Goal: Task Accomplishment & Management: Manage account settings

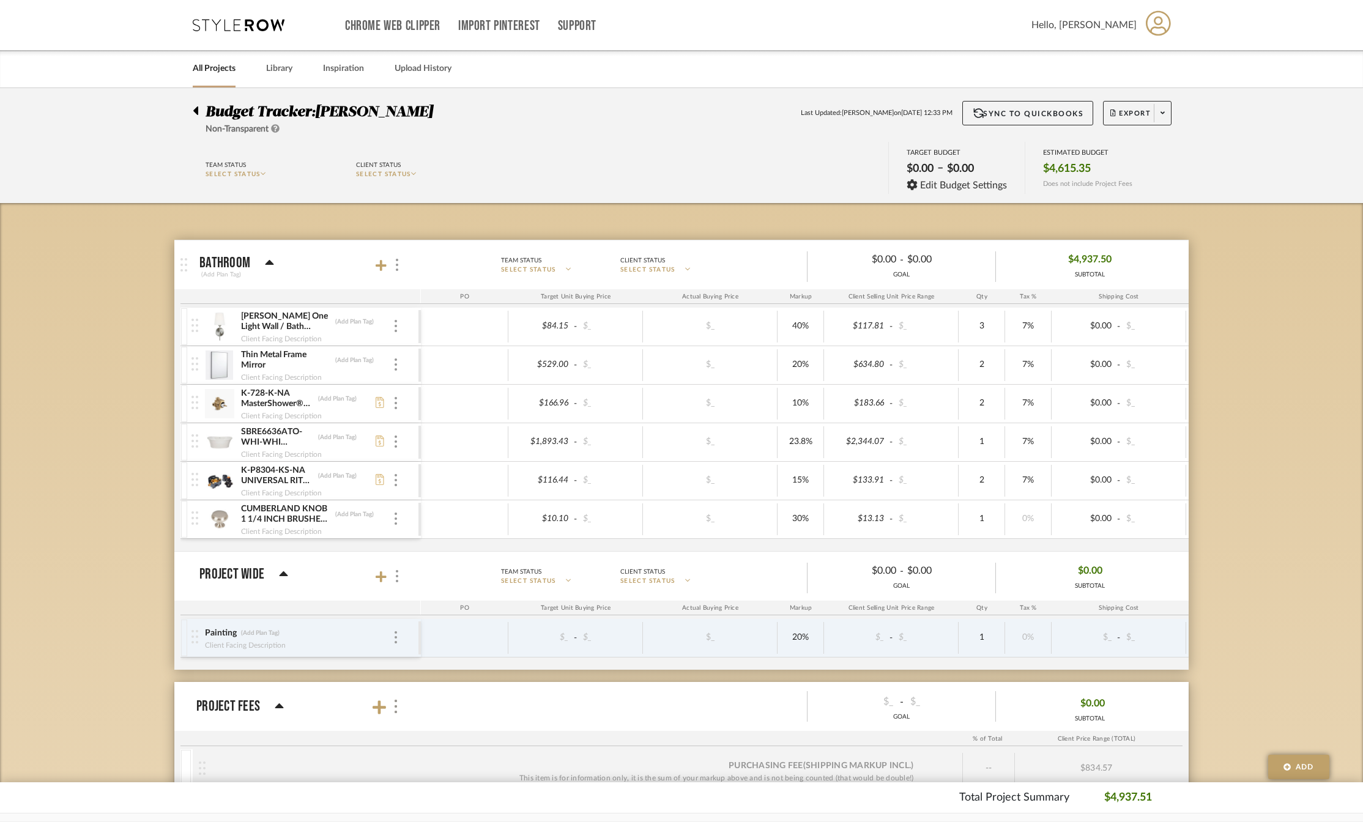
click at [199, 111] on div at bounding box center [199, 108] width 13 height 15
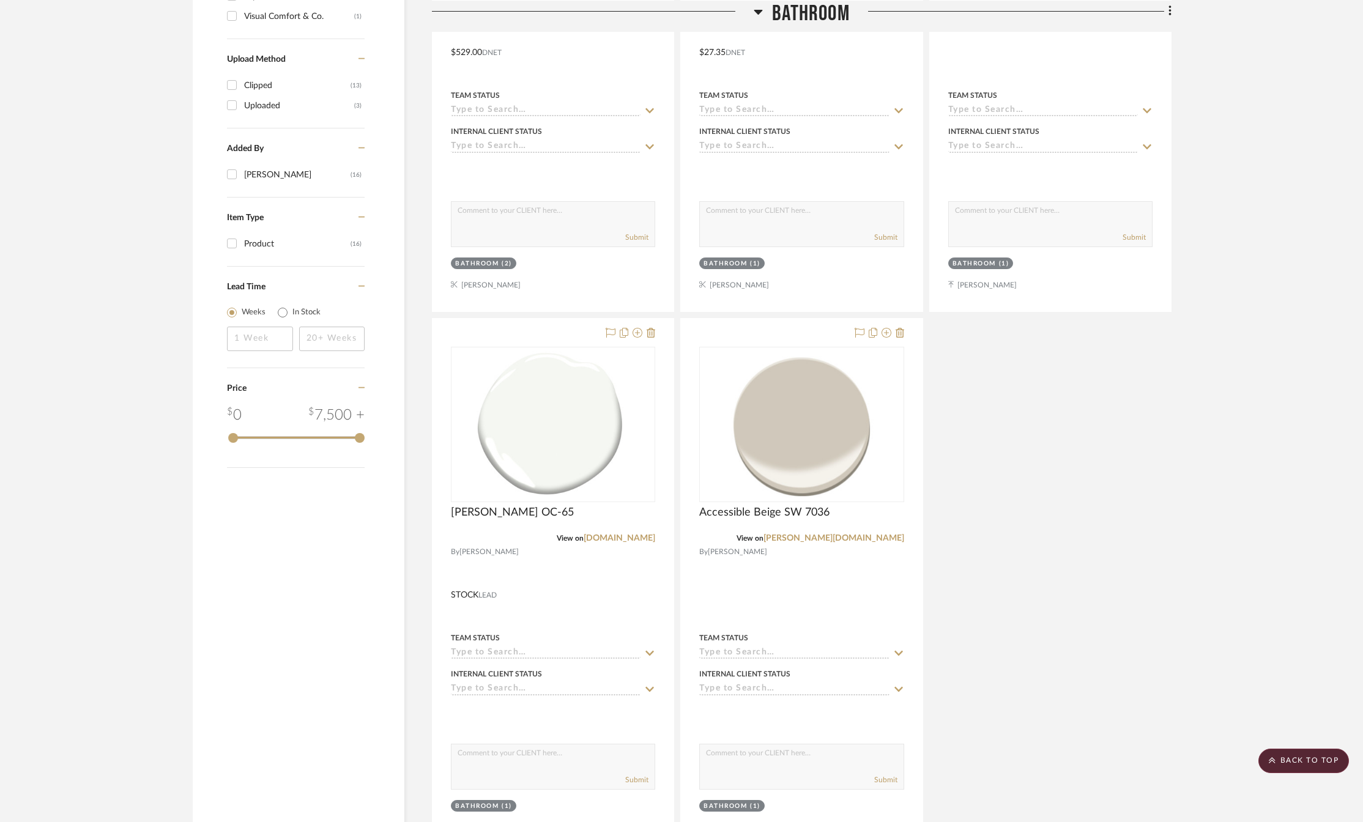
scroll to position [734, 0]
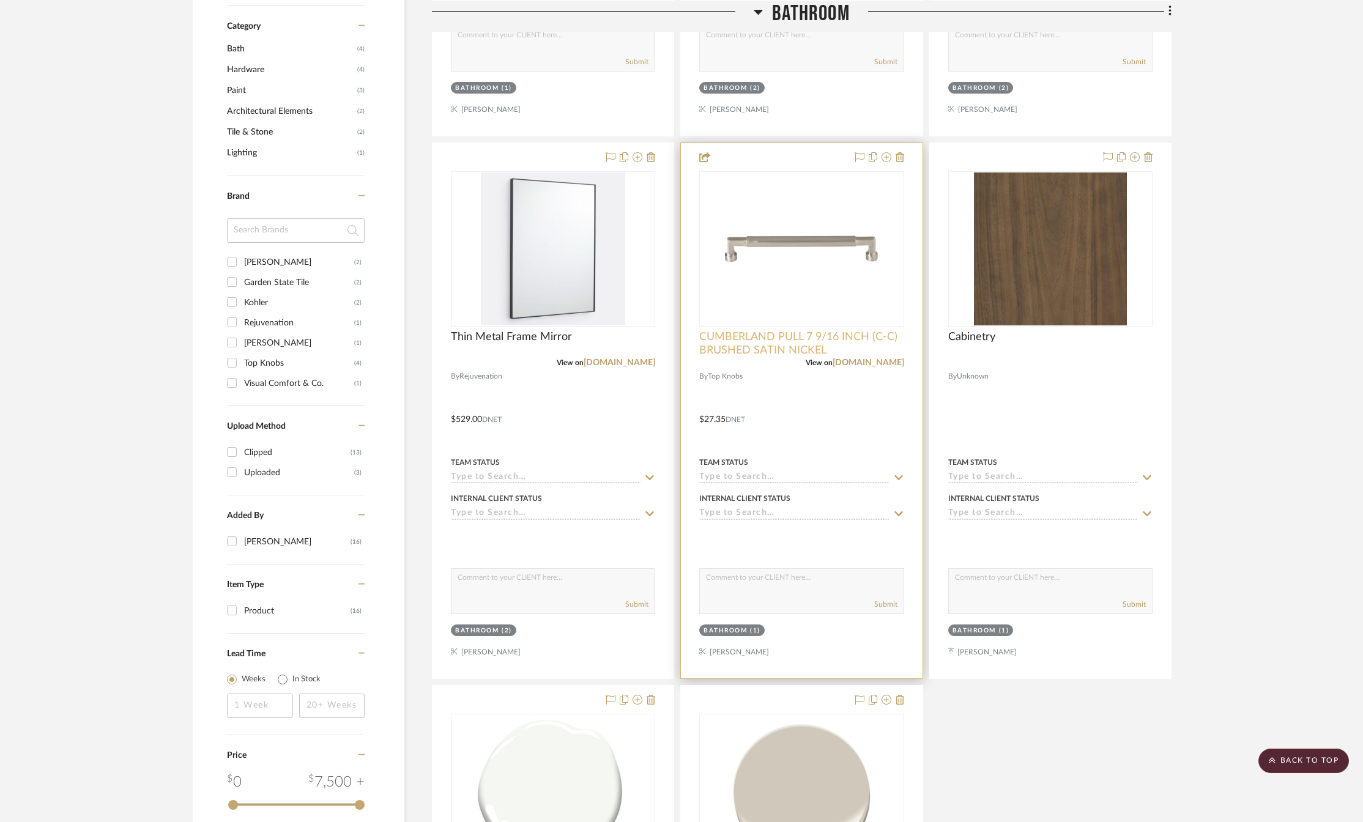
click at [787, 336] on span "CUMBERLAND PULL 7 9/16 INCH (C-C) BRUSHED SATIN NICKEL" at bounding box center [801, 343] width 204 height 27
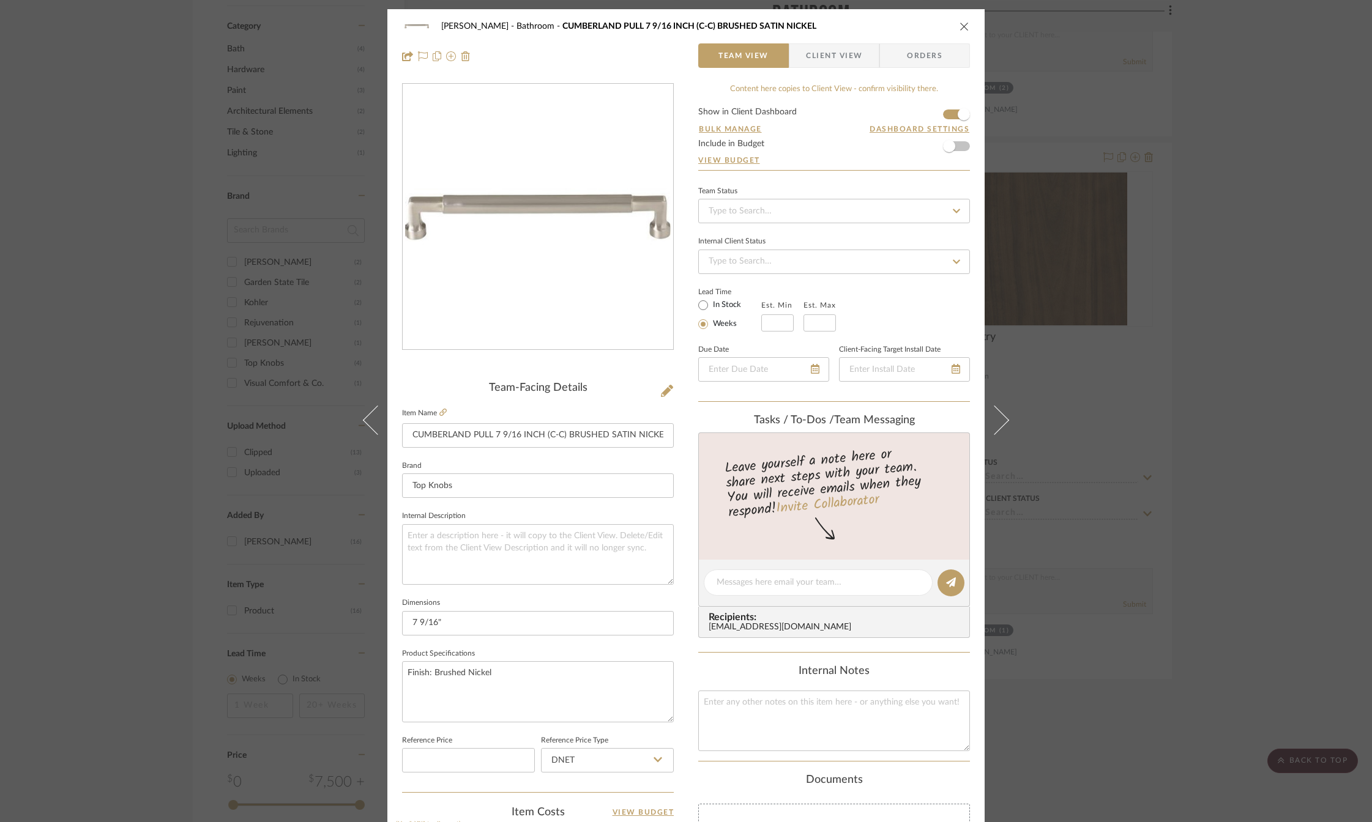
scroll to position [306, 0]
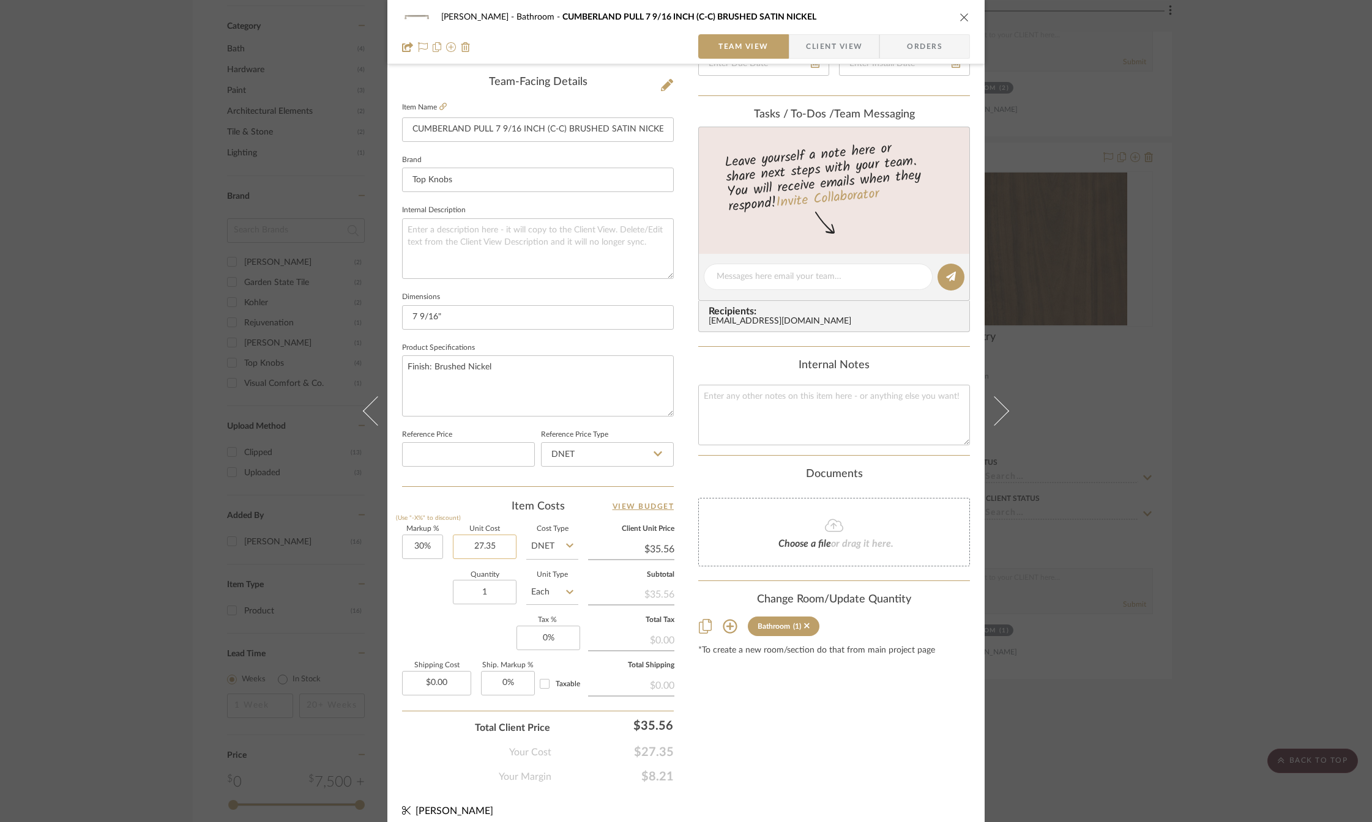
click at [478, 548] on input "27.35" at bounding box center [485, 547] width 64 height 24
type input "$16.93"
click at [708, 722] on div "Content here copies to Client View - confirm visibility there. Show in Client D…" at bounding box center [834, 280] width 272 height 1007
type input "$22.01"
type input "6"
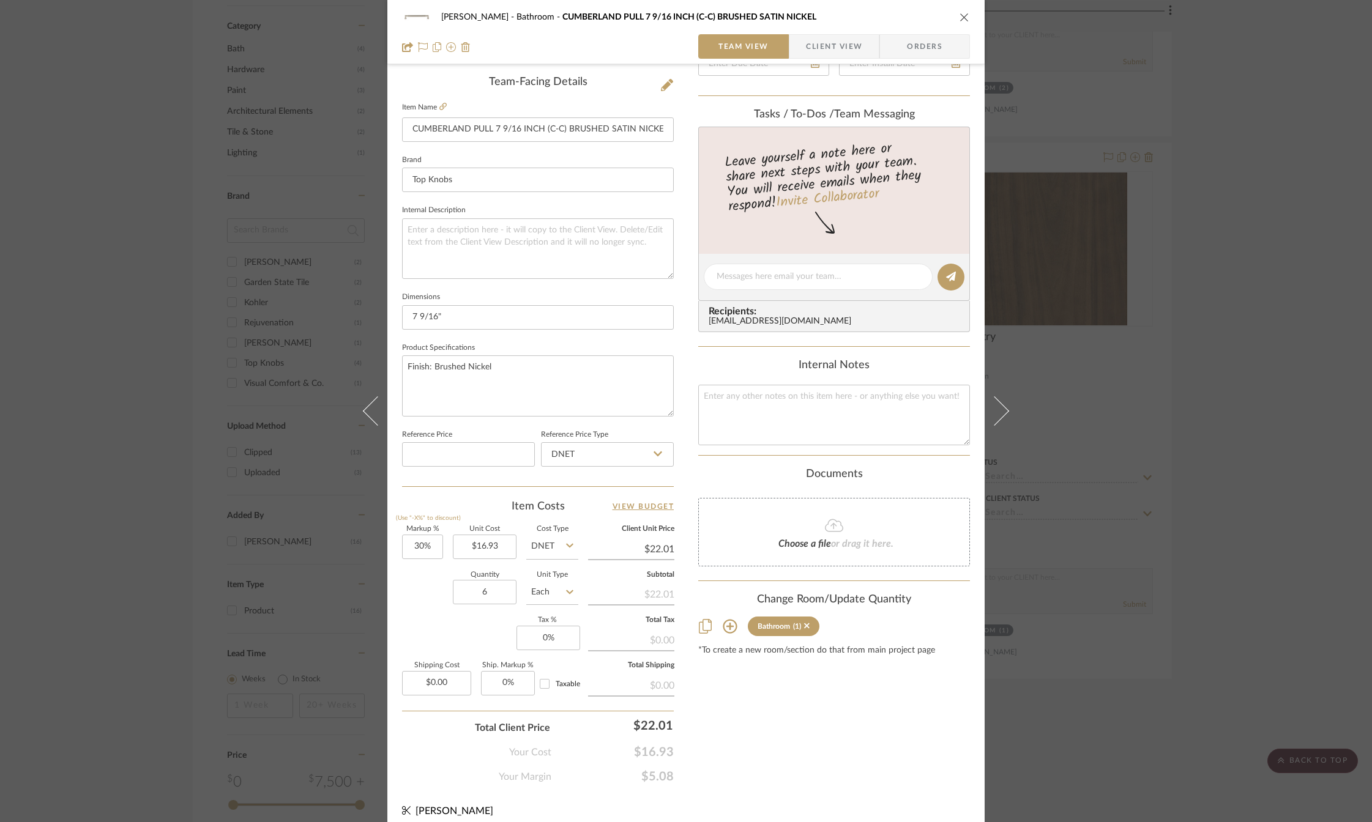
click at [750, 709] on div "Content here copies to Client View - confirm visibility there. Show in Client D…" at bounding box center [834, 280] width 272 height 1007
click at [554, 639] on input "0" at bounding box center [548, 638] width 64 height 24
type input "7%"
click at [902, 743] on div "Content here copies to Client View - confirm visibility there. Show in Client D…" at bounding box center [834, 280] width 272 height 1007
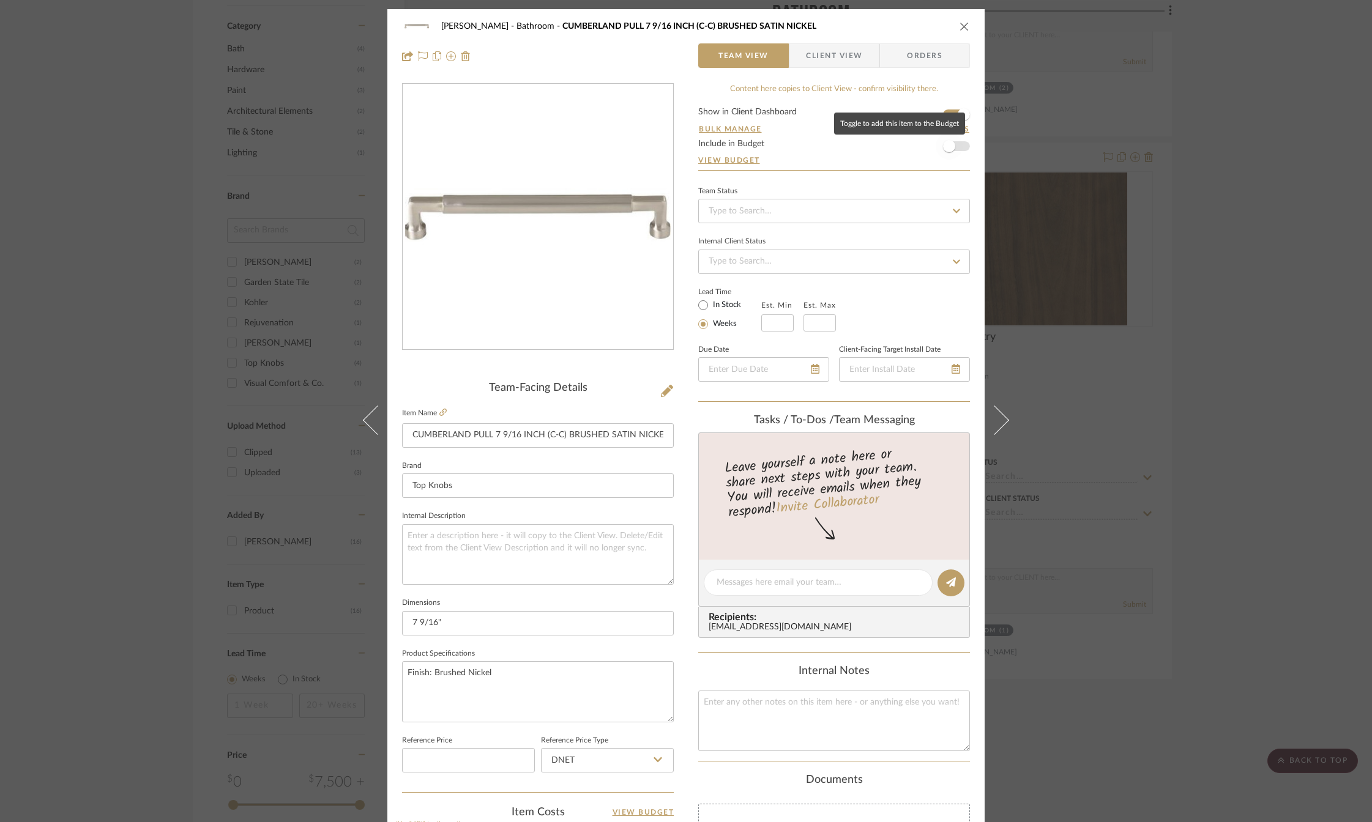
click at [943, 146] on span "button" at bounding box center [949, 146] width 12 height 12
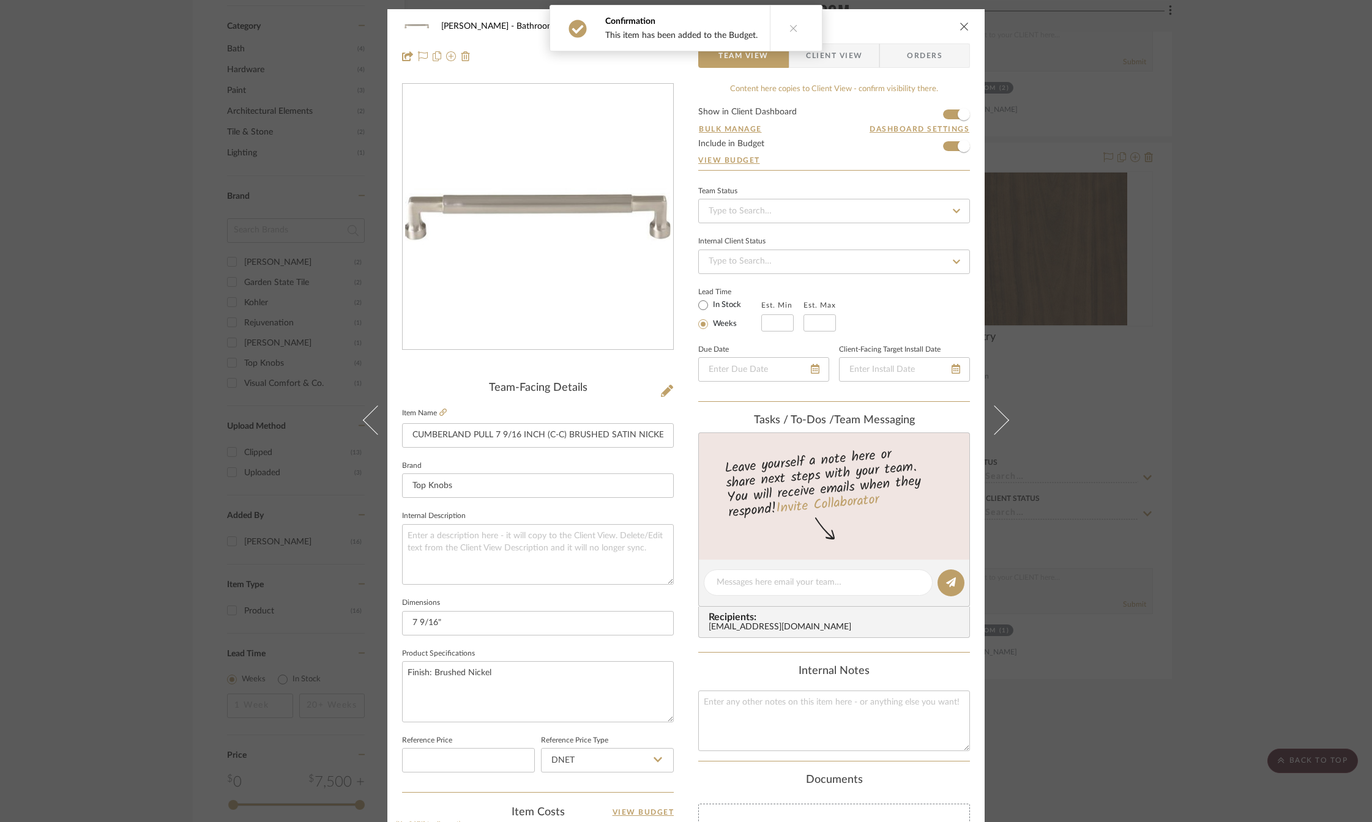
click at [959, 26] on icon "close" at bounding box center [964, 26] width 10 height 10
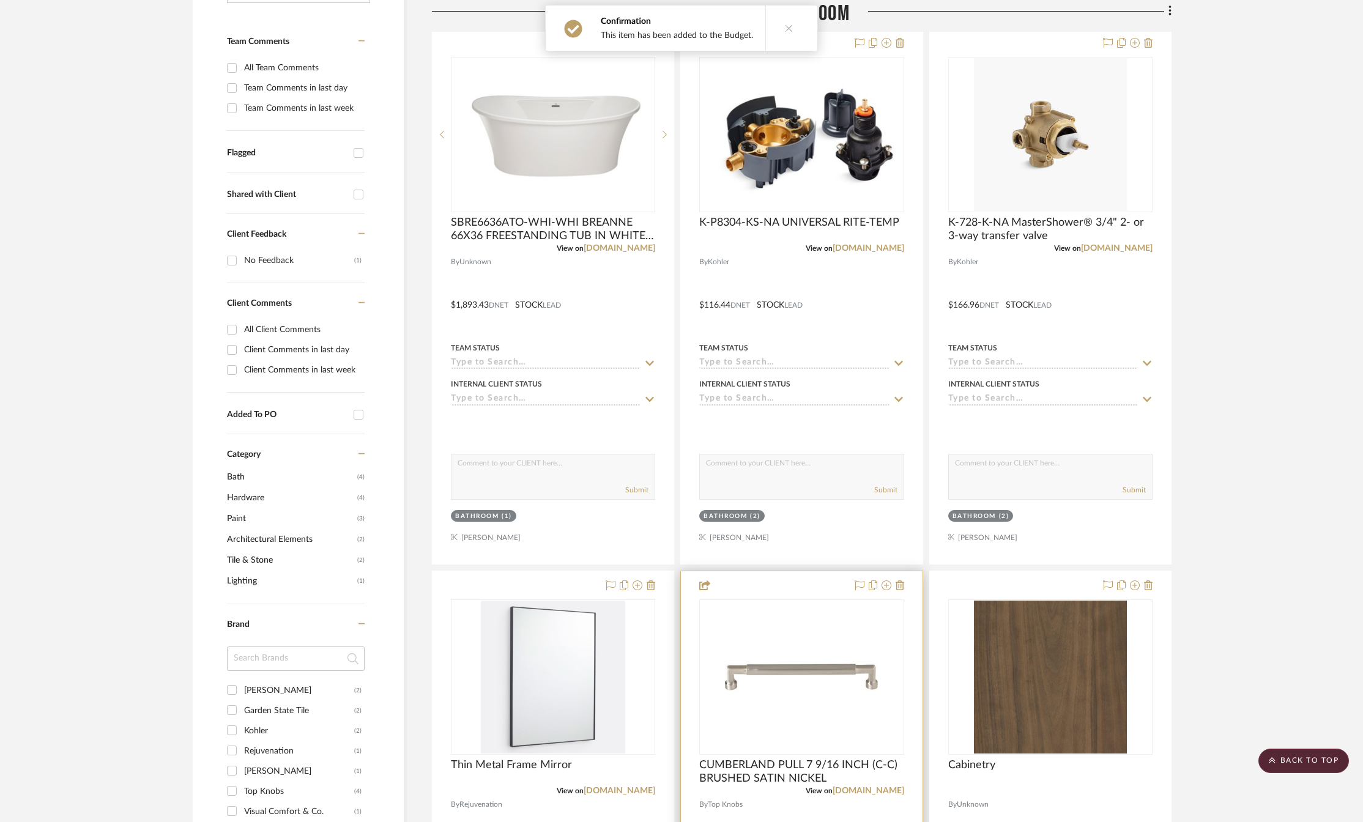
scroll to position [61, 0]
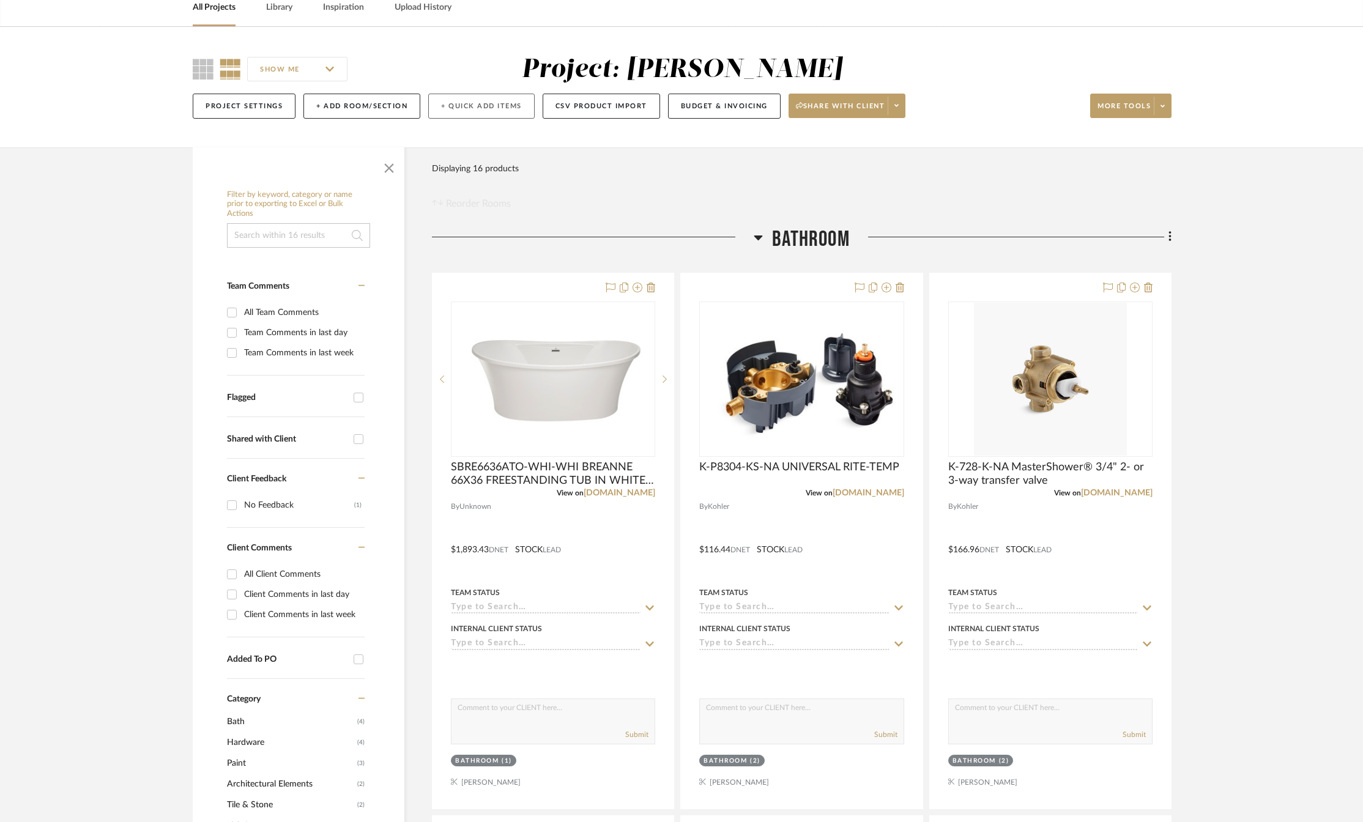
click at [459, 106] on button "+ Quick Add Items" at bounding box center [481, 106] width 106 height 25
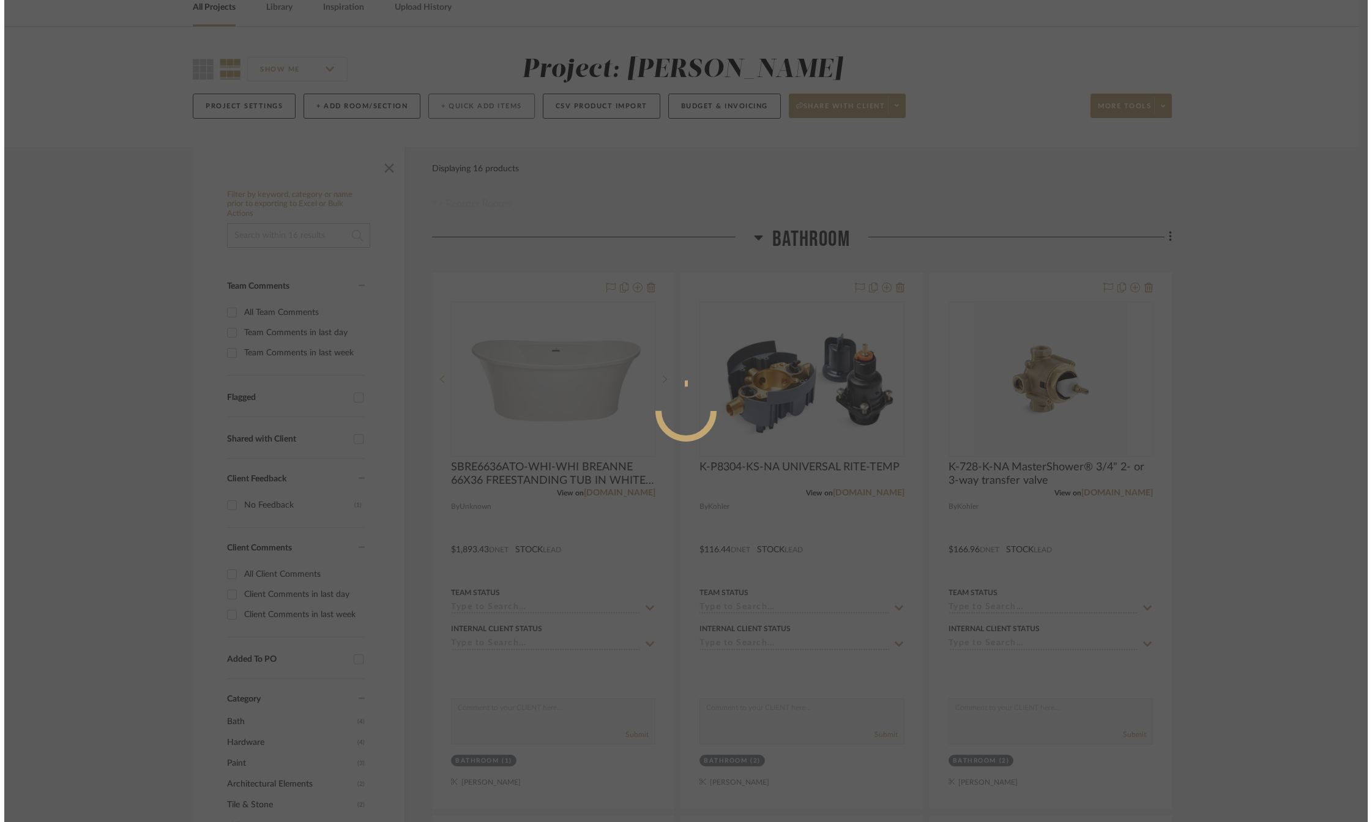
scroll to position [0, 0]
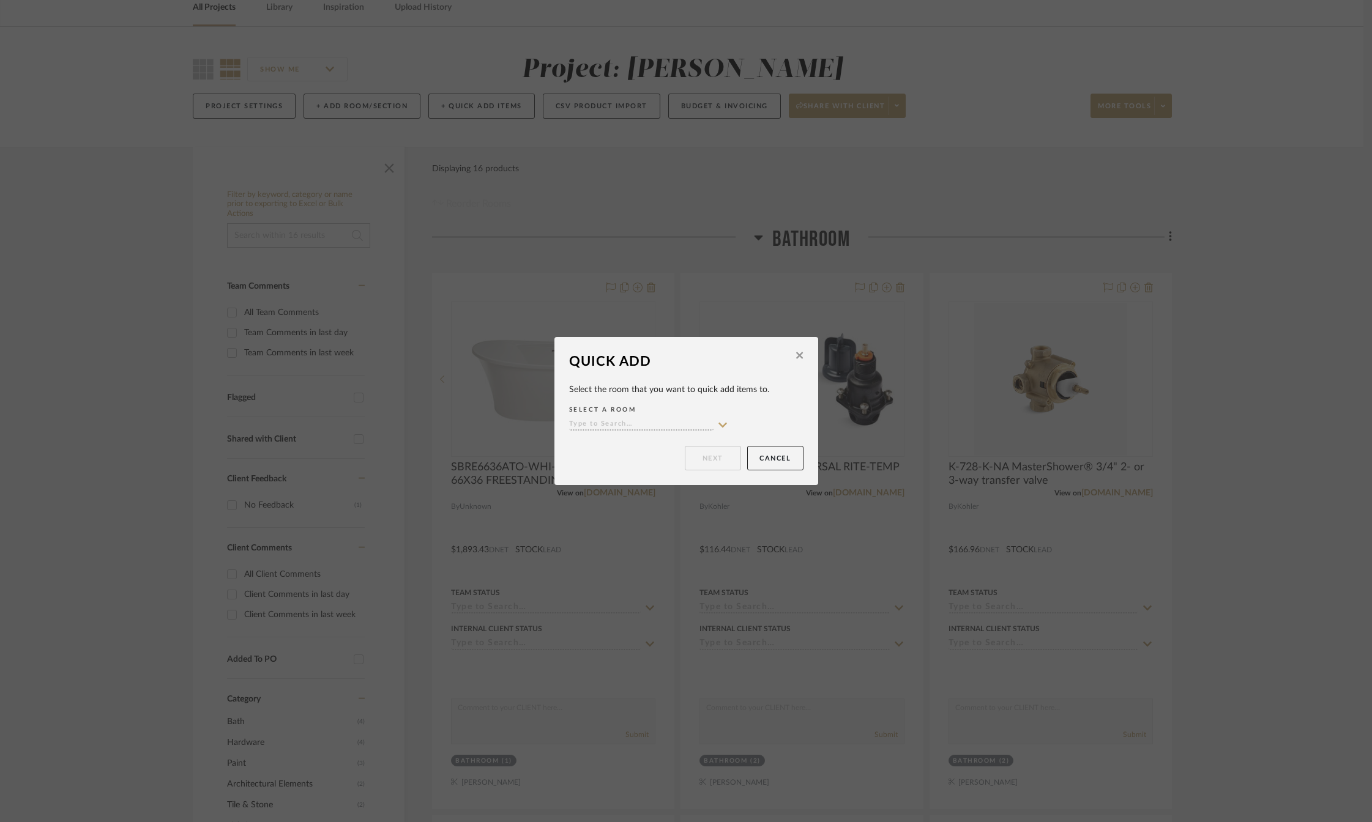
click at [711, 422] on sr-typeahead at bounding box center [648, 425] width 159 height 12
click at [719, 426] on icon at bounding box center [722, 425] width 11 height 10
click at [621, 448] on span "Bathroom" at bounding box center [603, 449] width 50 height 9
type input "Bathroom"
click at [718, 454] on button "Next" at bounding box center [713, 458] width 56 height 24
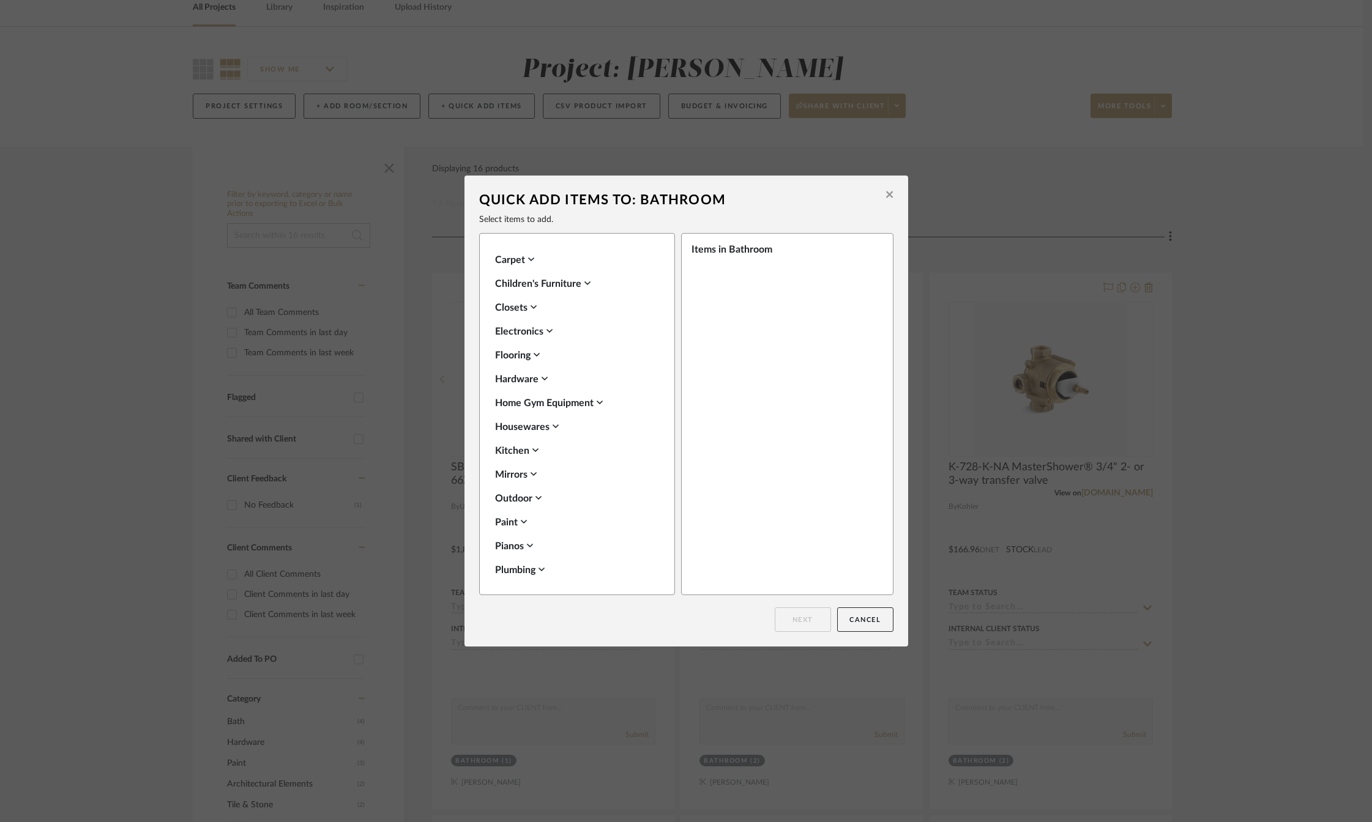
scroll to position [924, 0]
click at [886, 195] on icon at bounding box center [889, 194] width 7 height 7
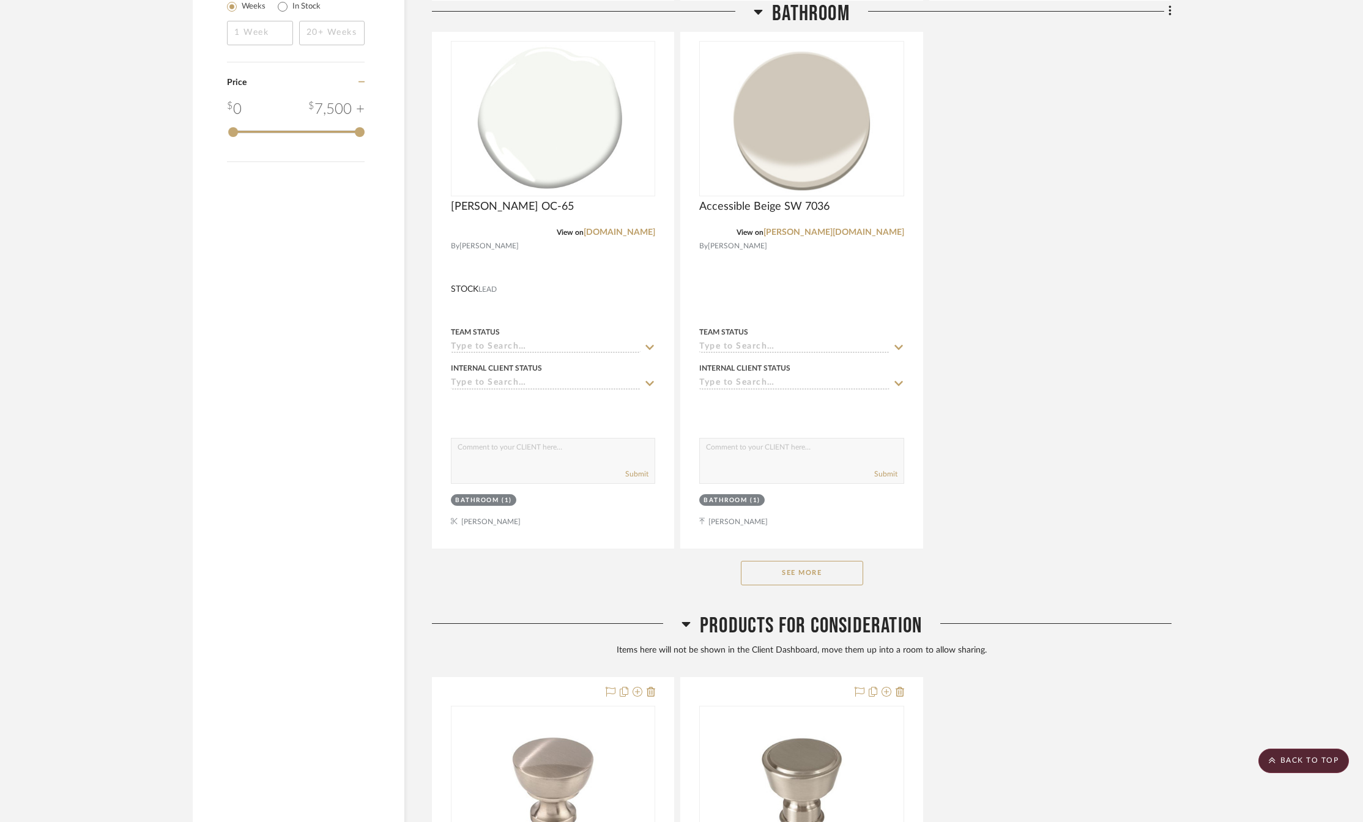
scroll to position [1468, 0]
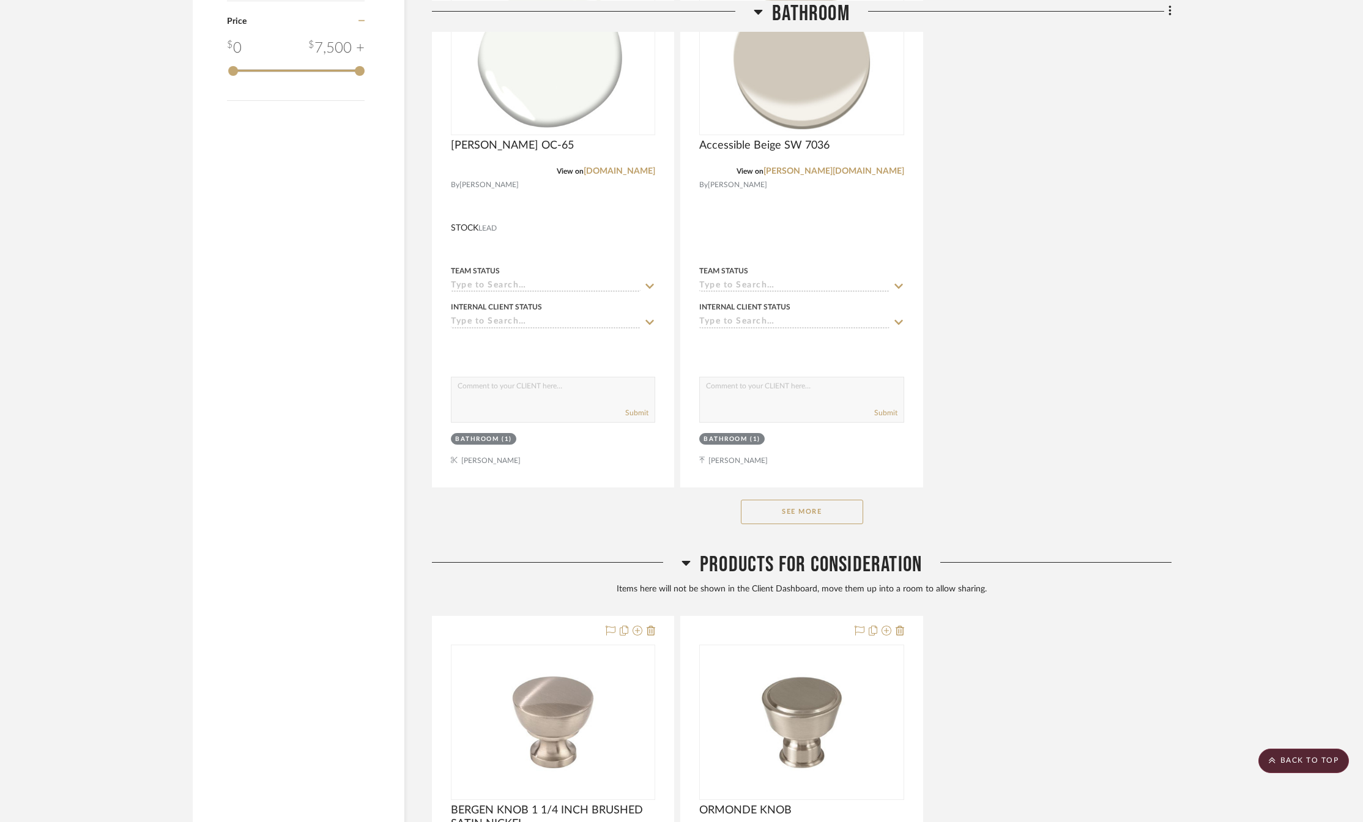
click at [784, 518] on button "See More" at bounding box center [802, 512] width 122 height 24
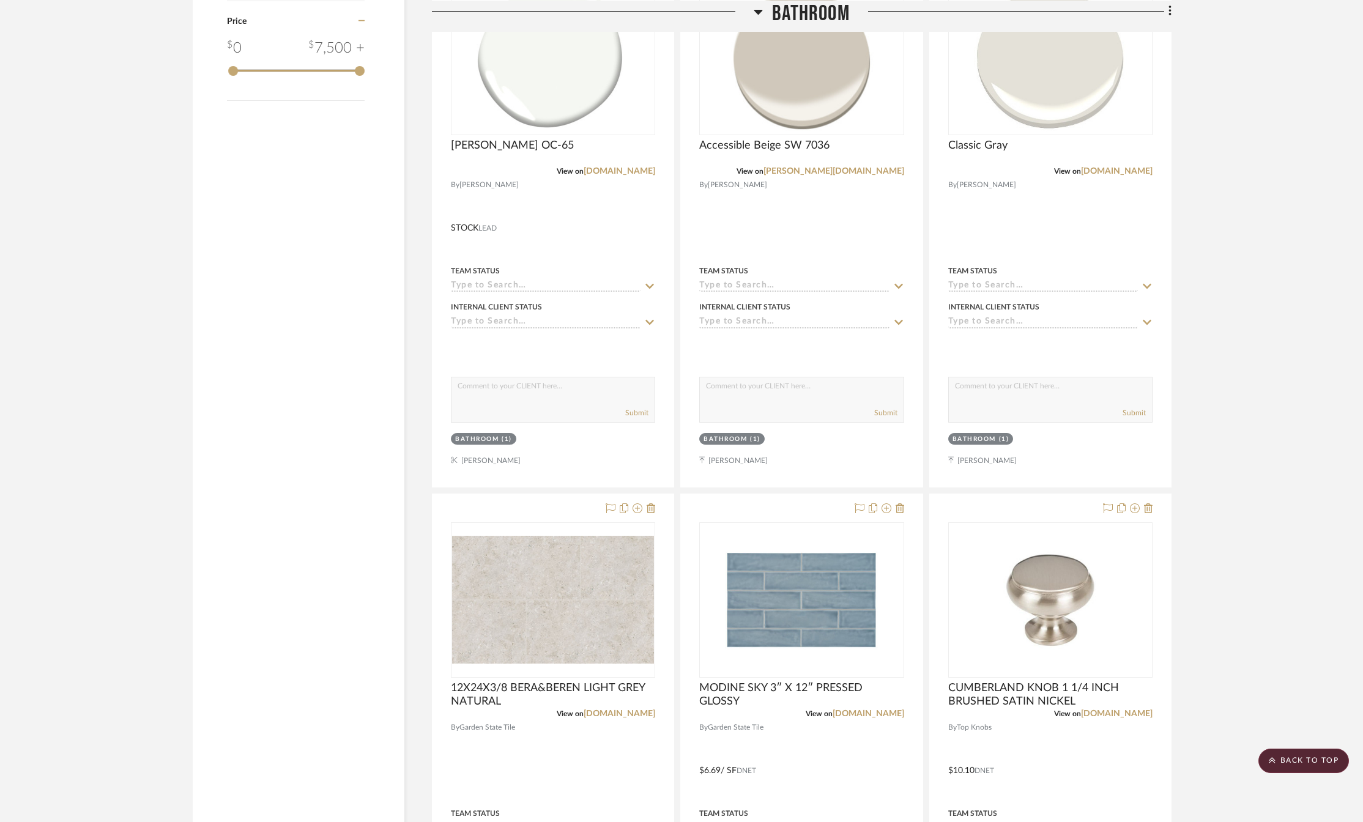
scroll to position [1713, 0]
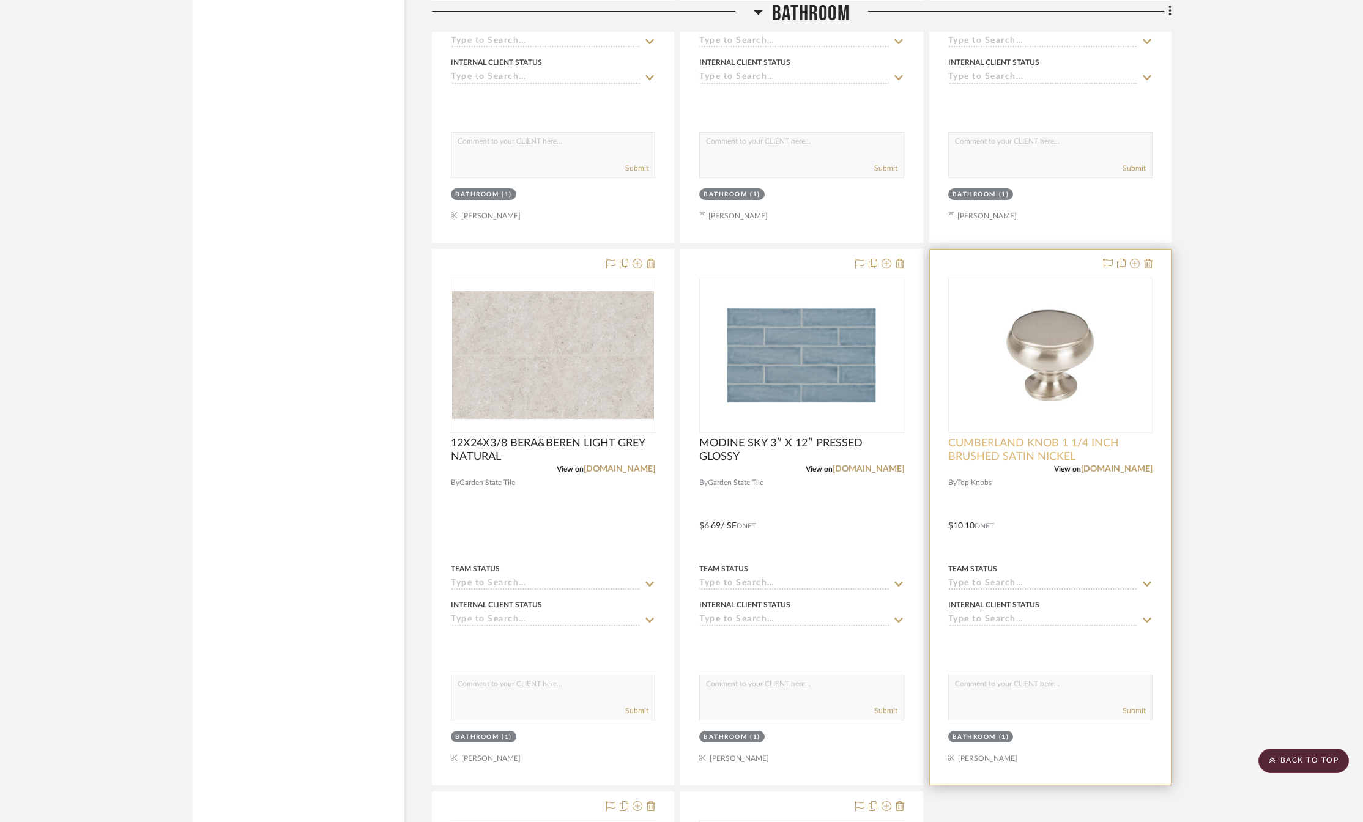
click at [1020, 447] on span "CUMBERLAND KNOB 1 1/4 INCH BRUSHED SATIN NICKEL" at bounding box center [1050, 450] width 204 height 27
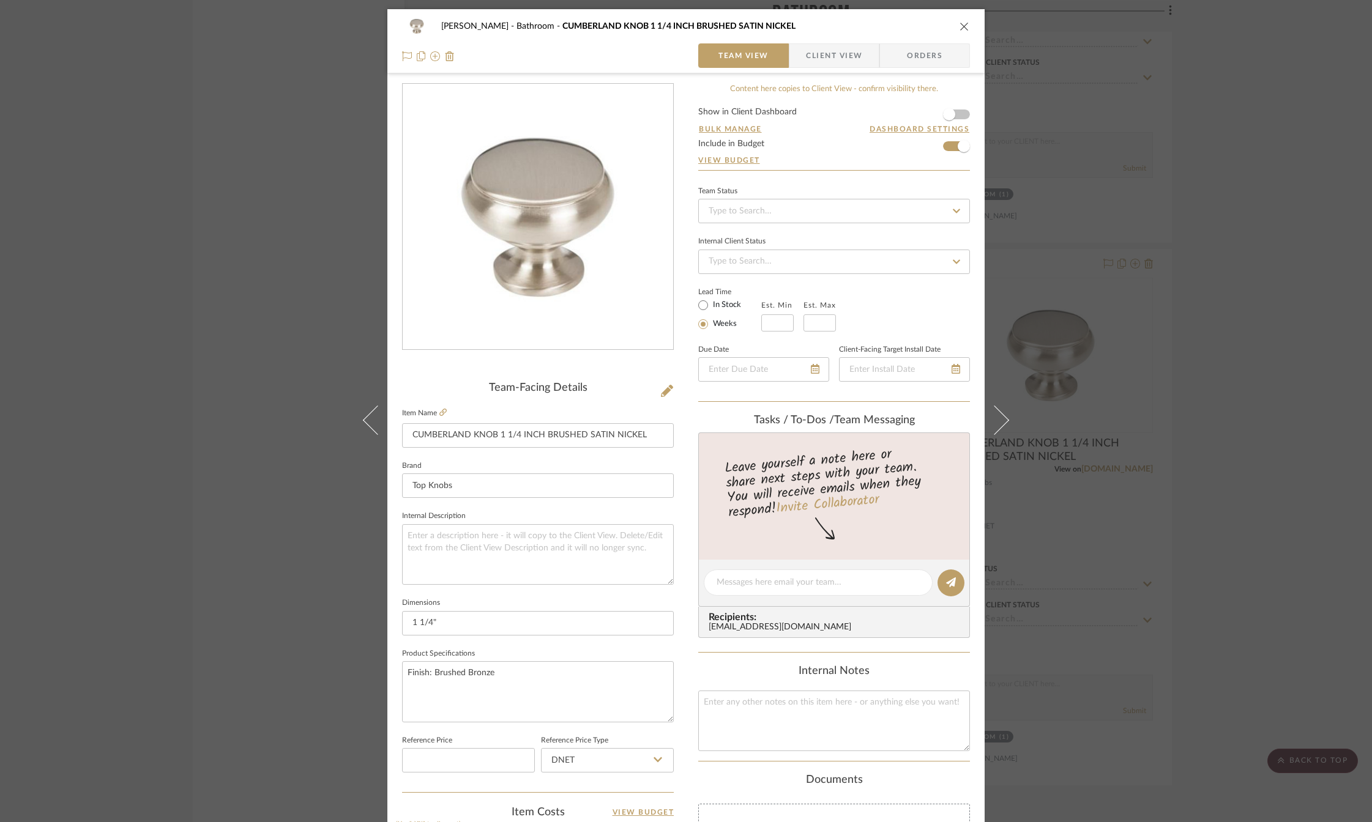
scroll to position [306, 0]
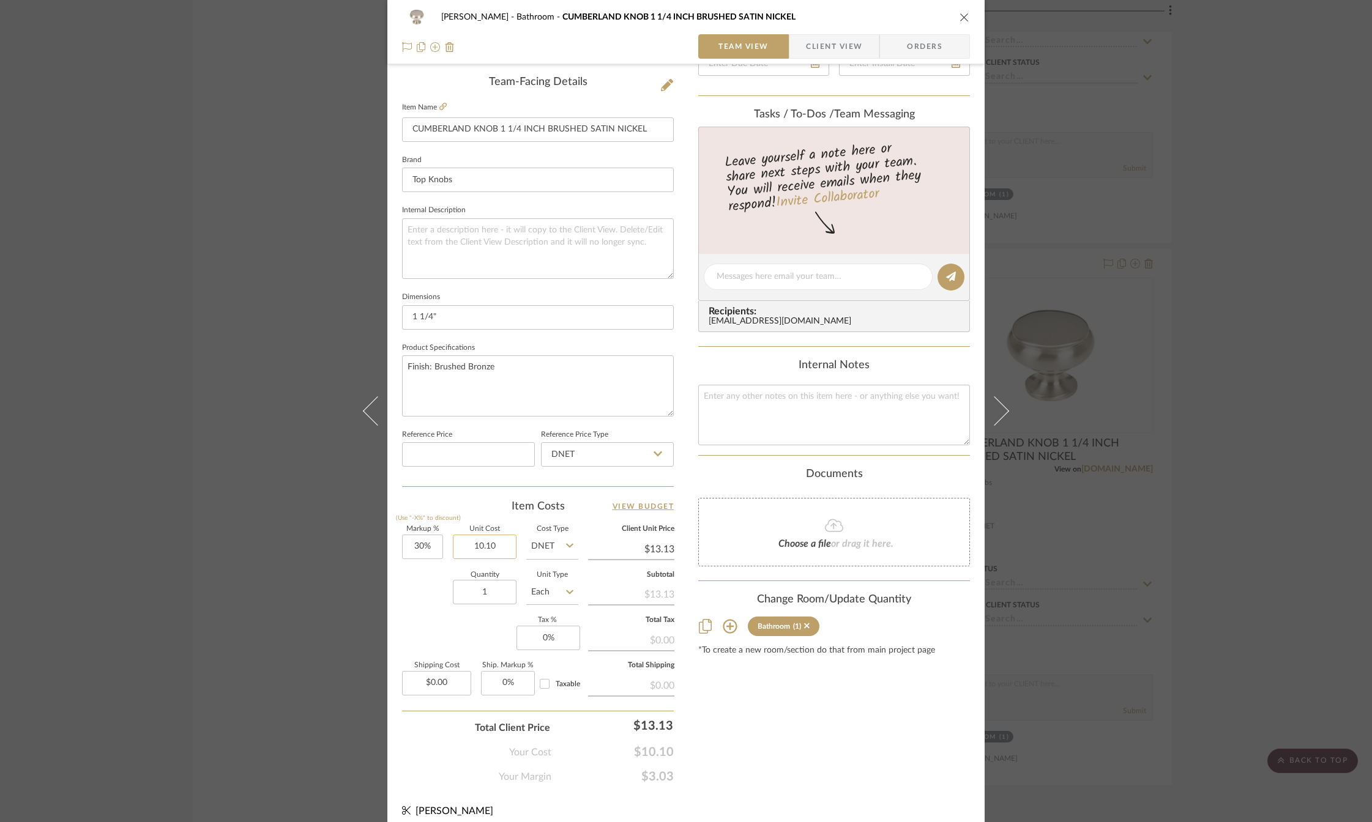
click at [487, 544] on input "10.10" at bounding box center [485, 547] width 64 height 24
type input "5"
type input "30"
type input "$5.00"
click at [411, 546] on input "30" at bounding box center [422, 547] width 41 height 24
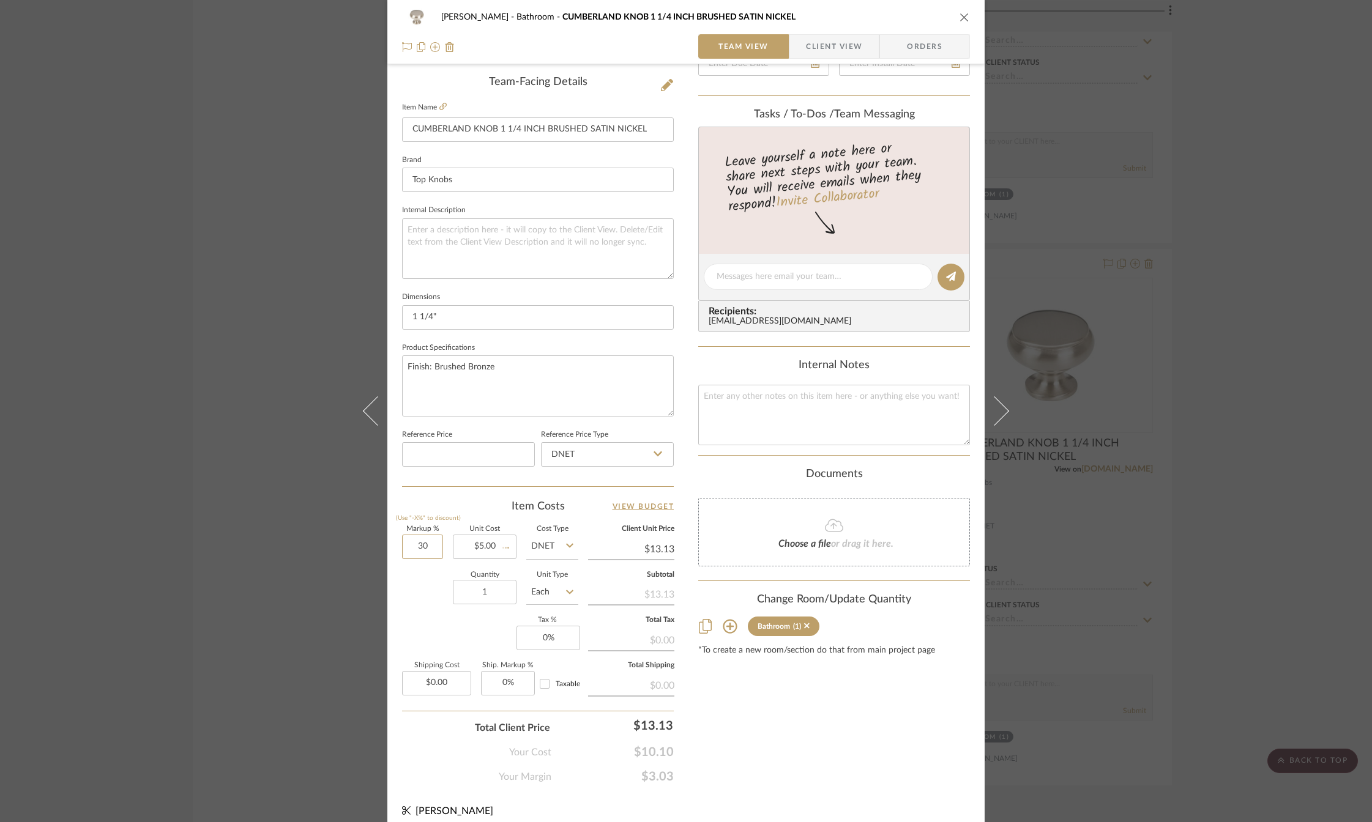
type input "$6.50"
type input "30%"
click at [418, 602] on div "Quantity 1 Unit Type Each" at bounding box center [490, 593] width 176 height 43
click at [422, 617] on div "Markup % (Use "-X%" to discount) 30% Unit Cost $5.00 Cost Type DNET Client Unit…" at bounding box center [538, 615] width 272 height 179
click at [535, 637] on input "0" at bounding box center [548, 638] width 64 height 24
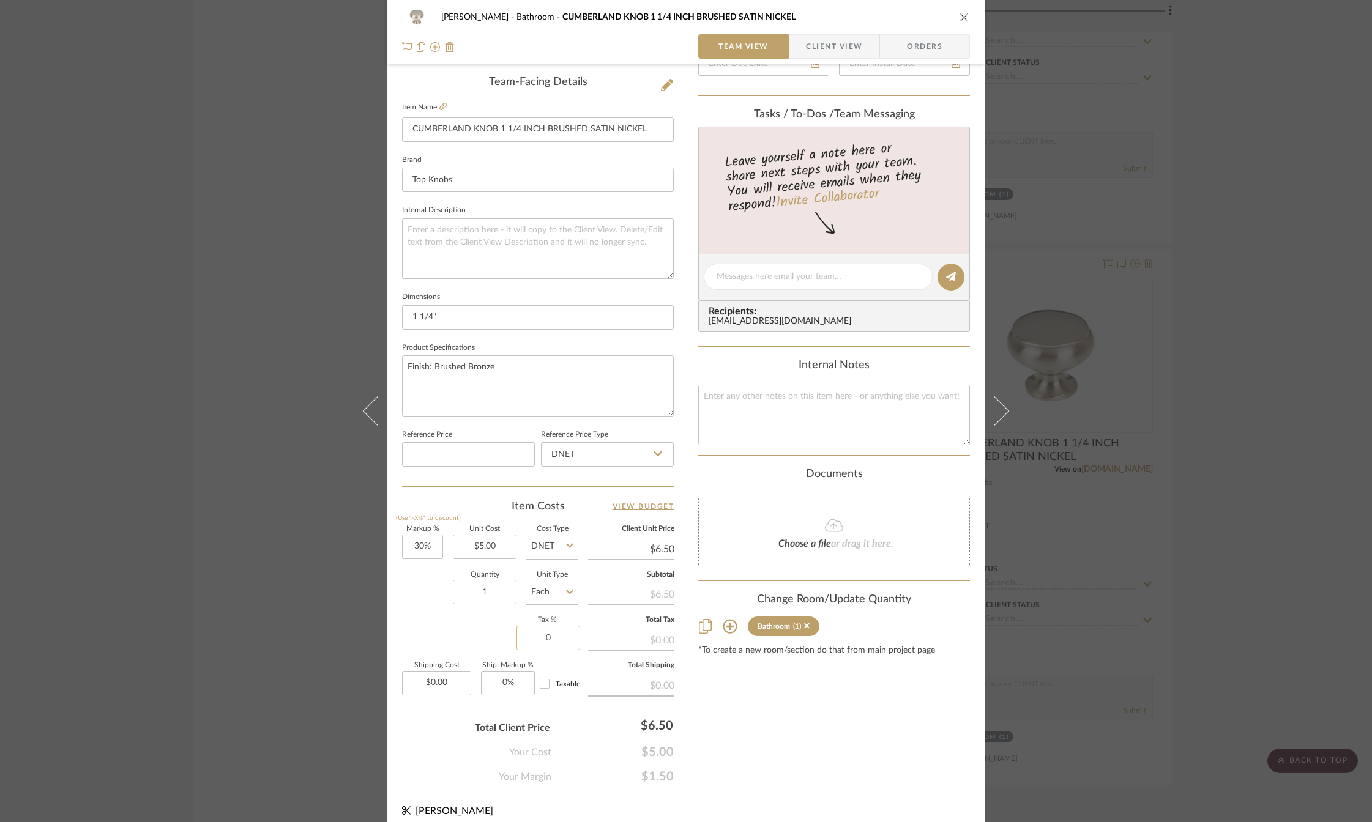
type input "7"
type input "7%"
click at [763, 728] on div "Content here copies to Client View - confirm visibility there. Show in Client D…" at bounding box center [834, 280] width 272 height 1007
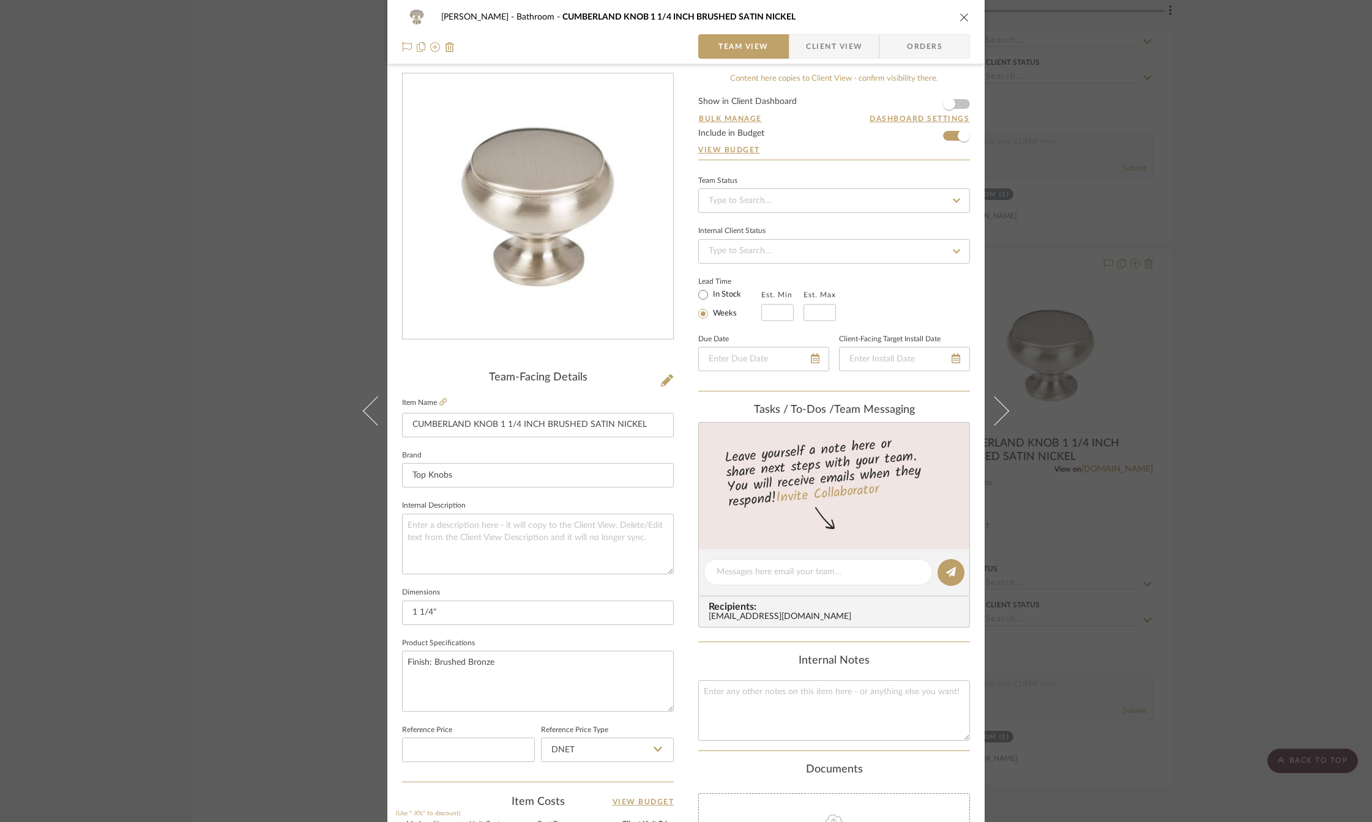
scroll to position [0, 0]
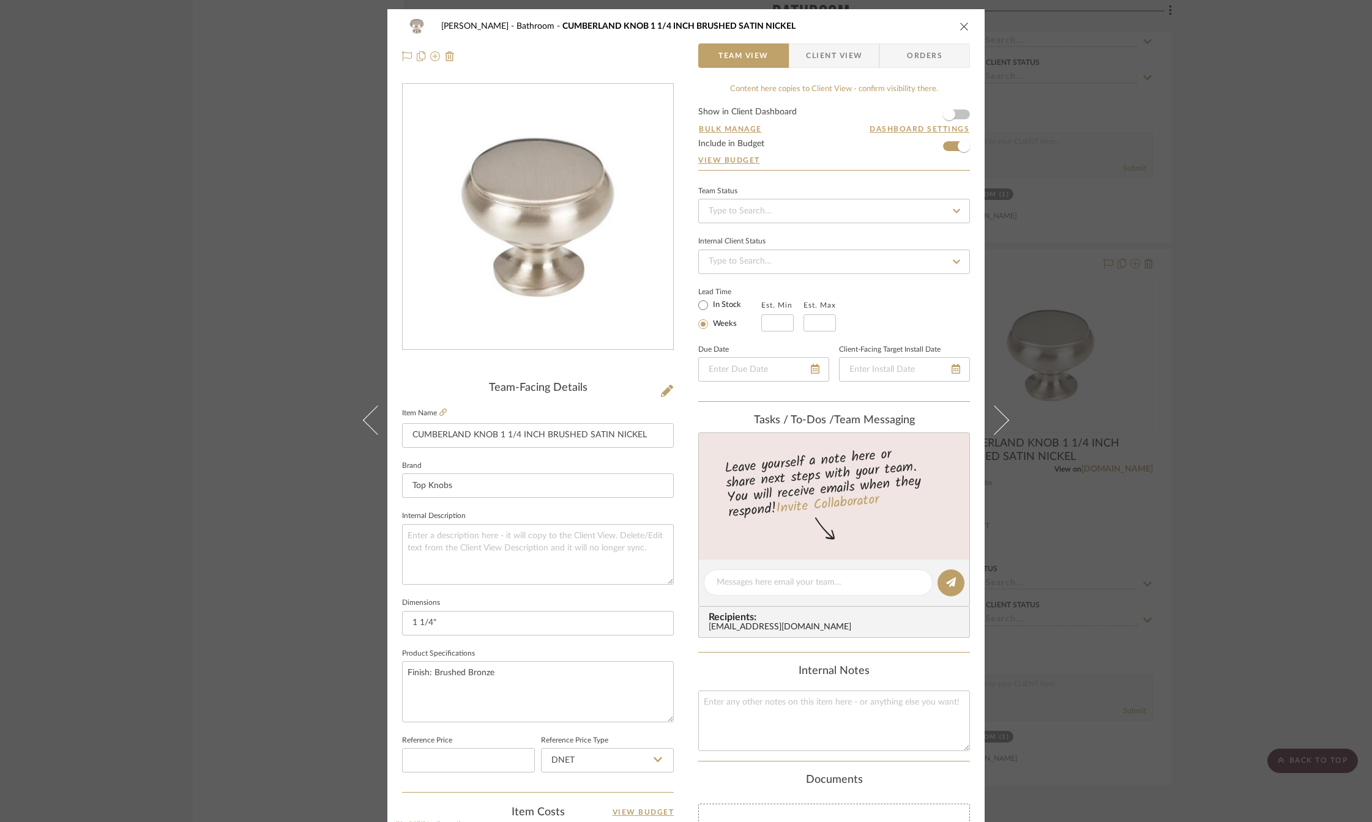
click at [954, 28] on div "[PERSON_NAME] Bathroom [GEOGRAPHIC_DATA] 1 1/4 INCH BRUSHED SATIN NICKEL" at bounding box center [686, 26] width 568 height 24
click at [959, 26] on icon "close" at bounding box center [964, 26] width 10 height 10
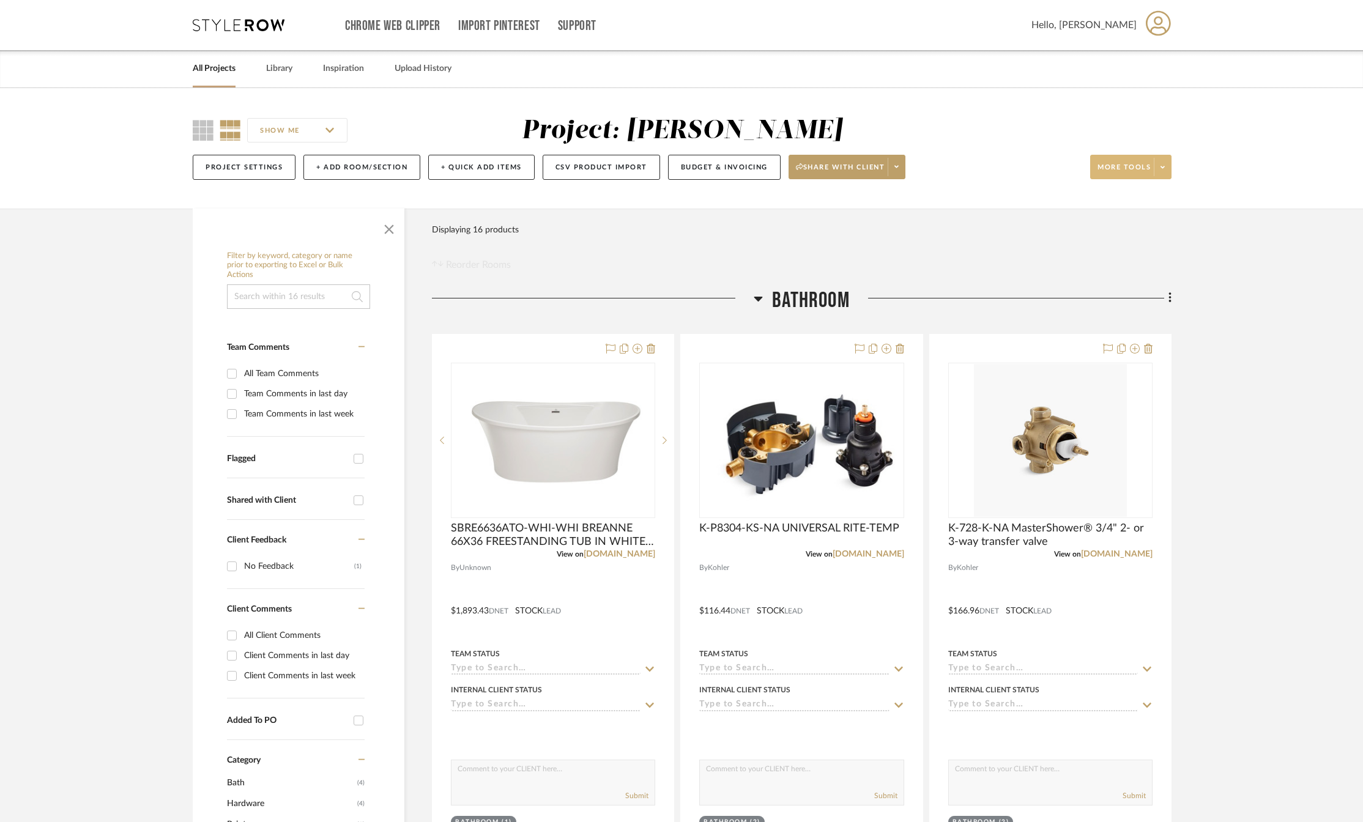
click at [1163, 169] on icon at bounding box center [1163, 167] width 4 height 7
click at [1124, 203] on span "Upload Item" at bounding box center [1143, 202] width 79 height 10
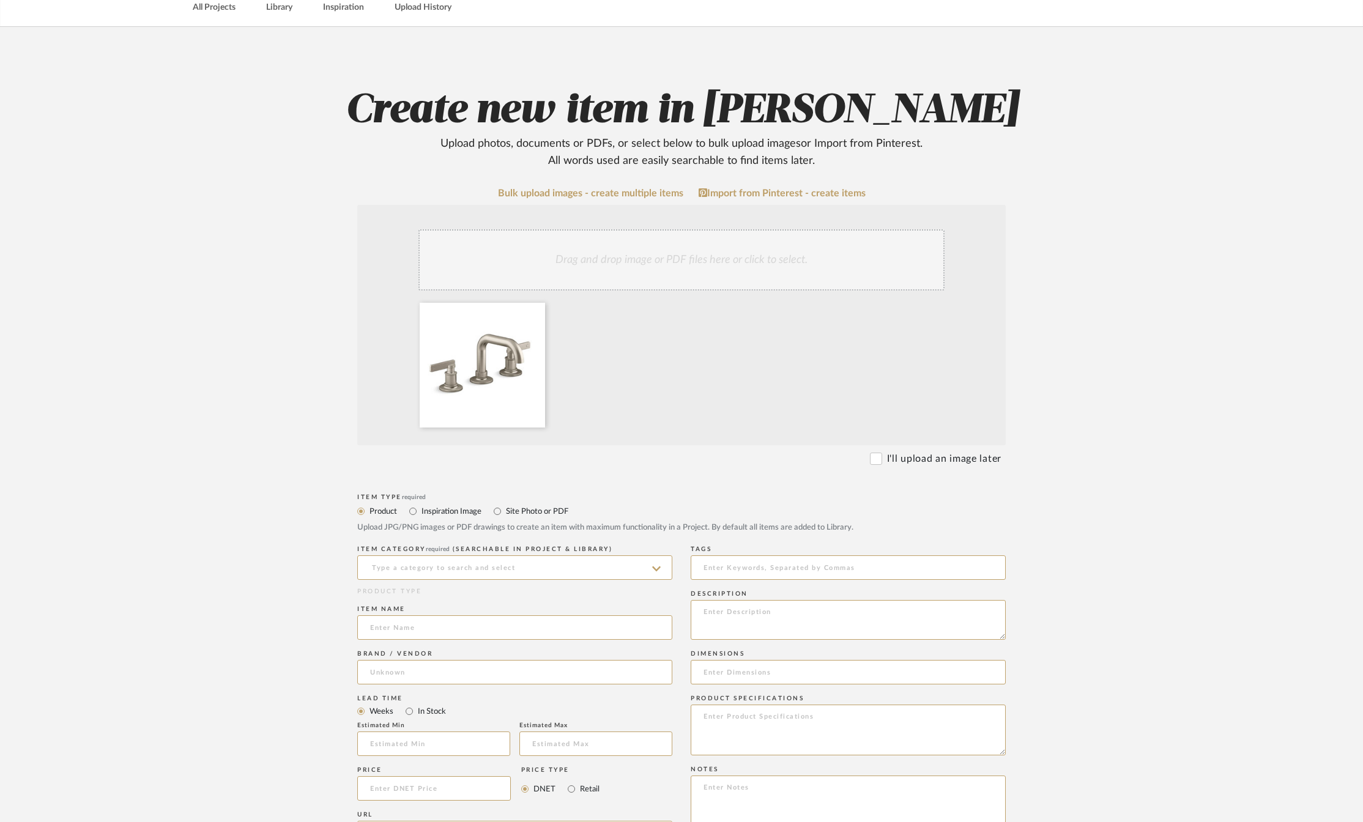
scroll to position [122, 0]
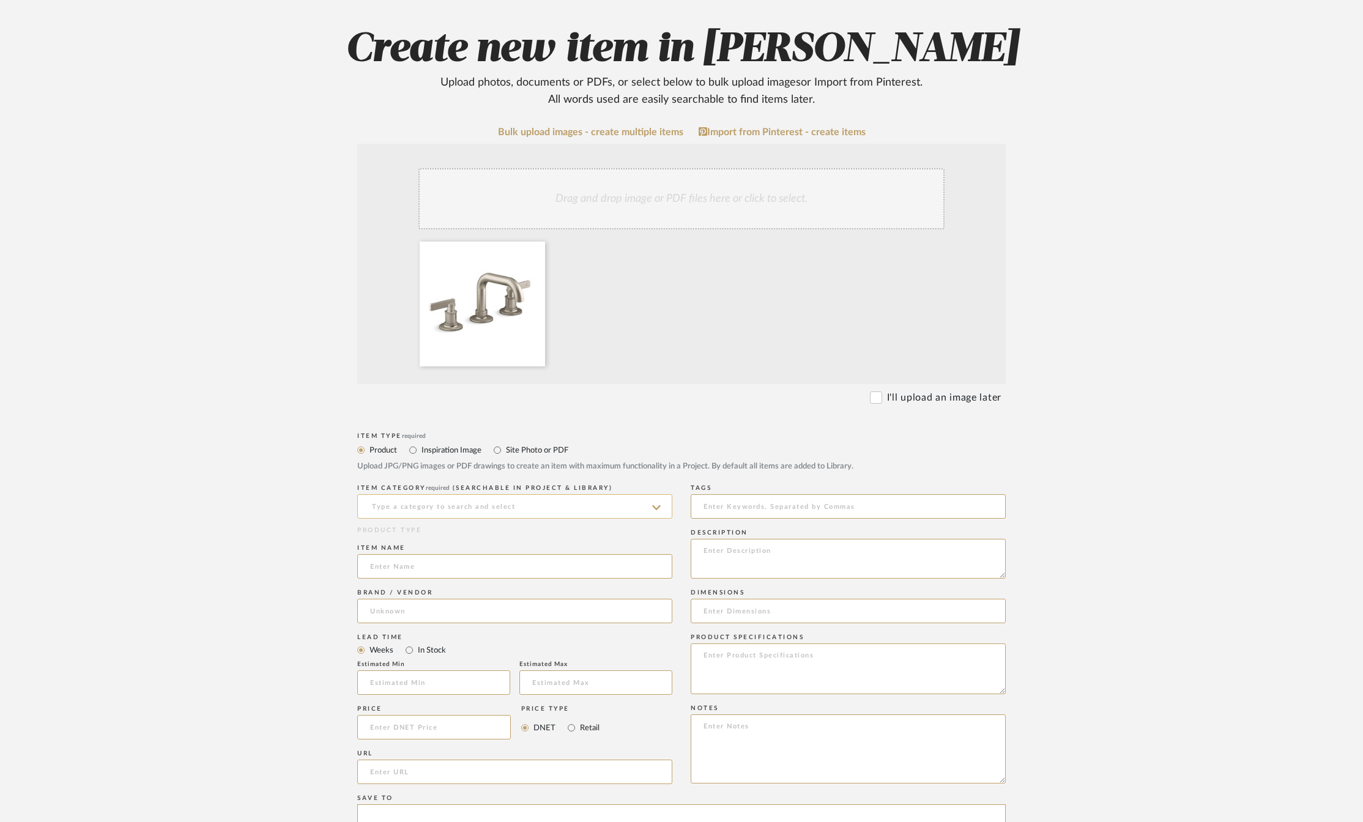
click at [446, 502] on input at bounding box center [514, 506] width 315 height 24
type input "P"
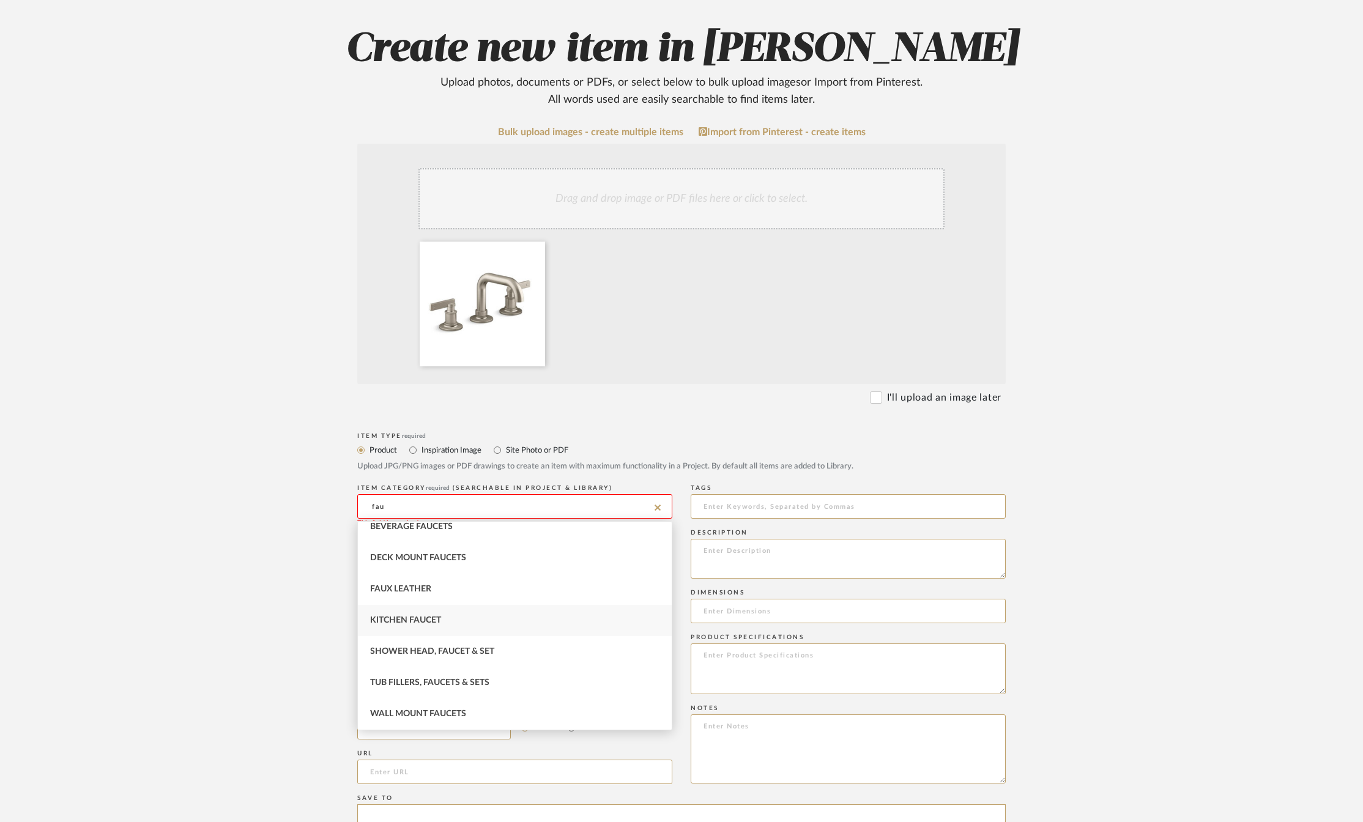
scroll to position [0, 0]
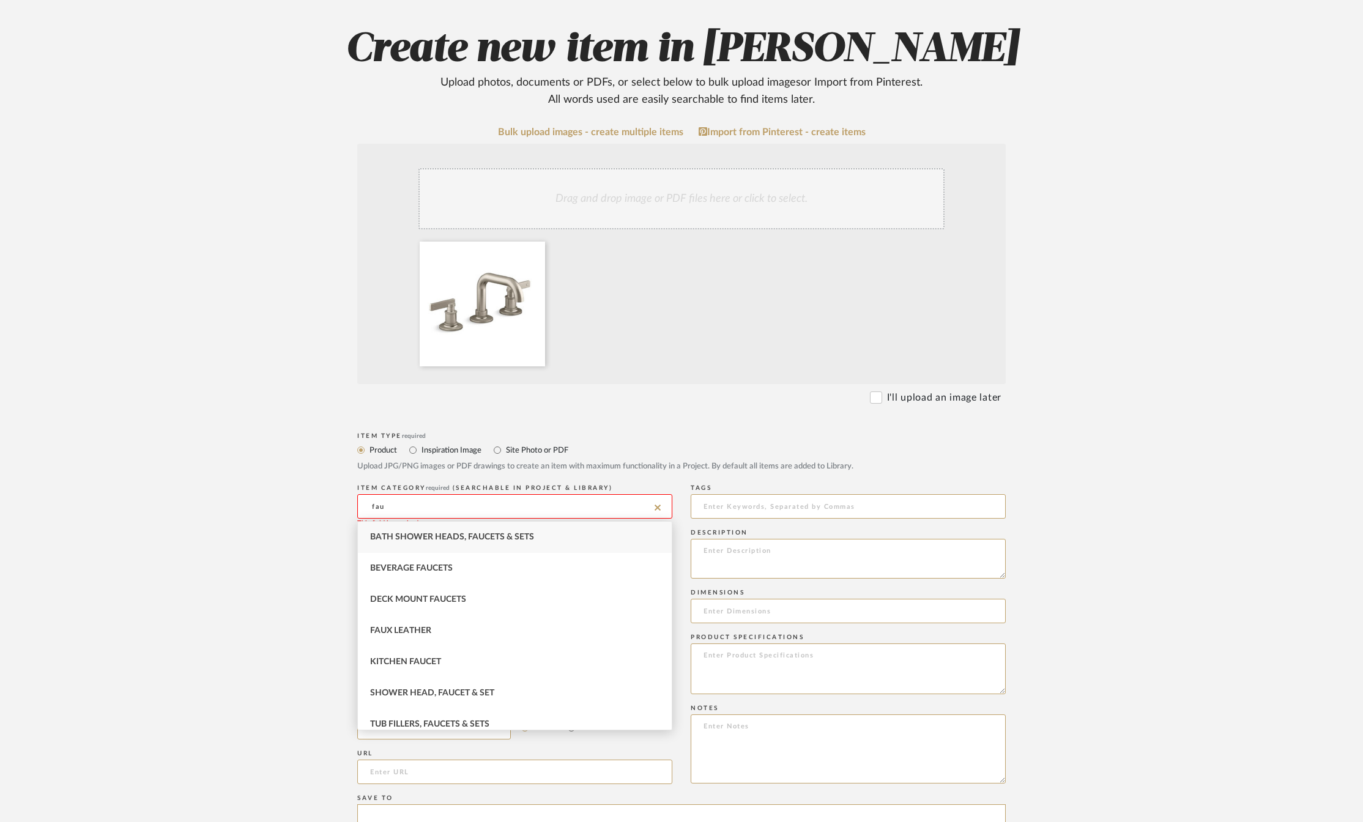
click at [421, 535] on span "Bath Shower Heads, Faucets & Sets" at bounding box center [452, 537] width 164 height 9
type input "Bath Shower Heads, Faucets & Sets"
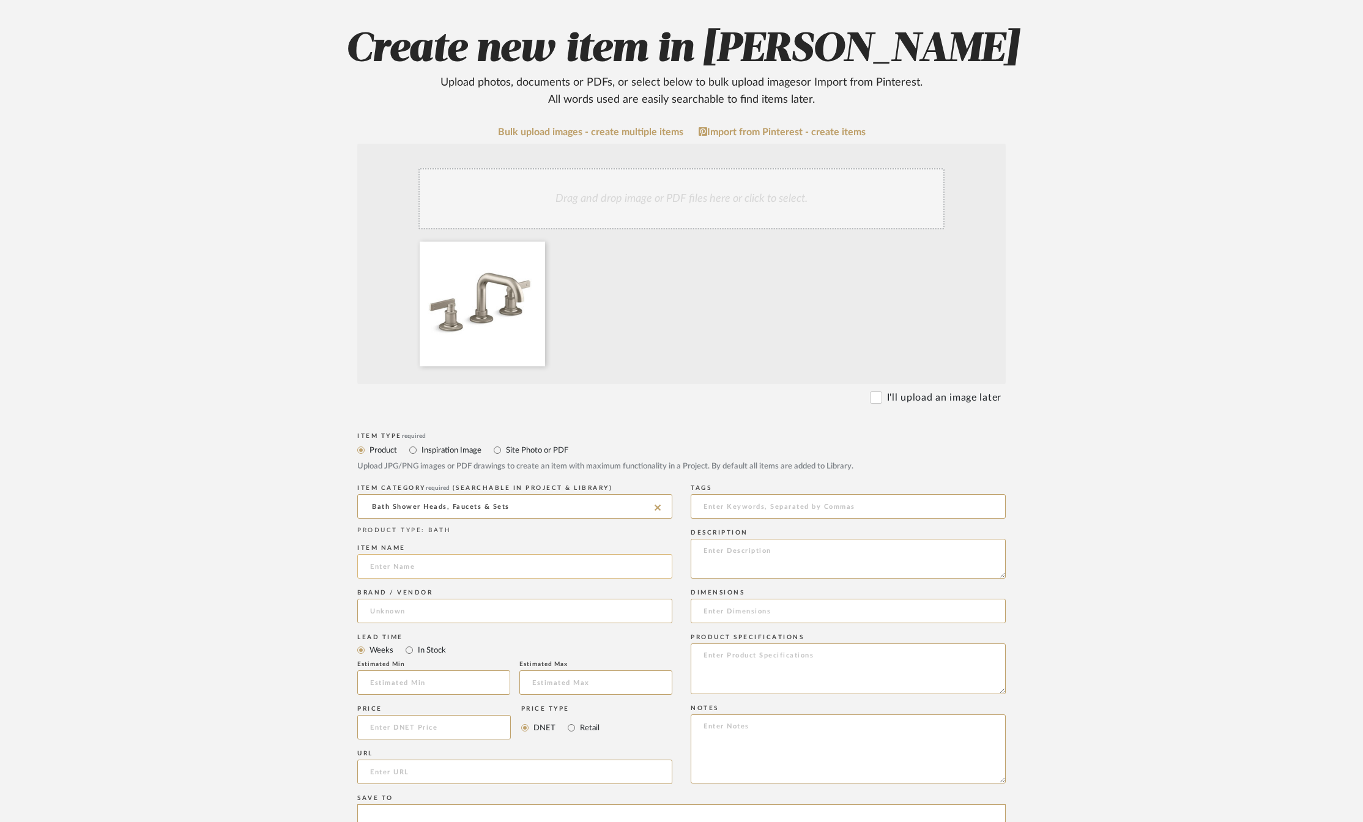
click at [396, 562] on input at bounding box center [514, 566] width 315 height 24
type input "K-35908-4-BN CASTIA W/S FAUCET BRUSHED NICKEL"
click at [404, 611] on input at bounding box center [514, 611] width 315 height 24
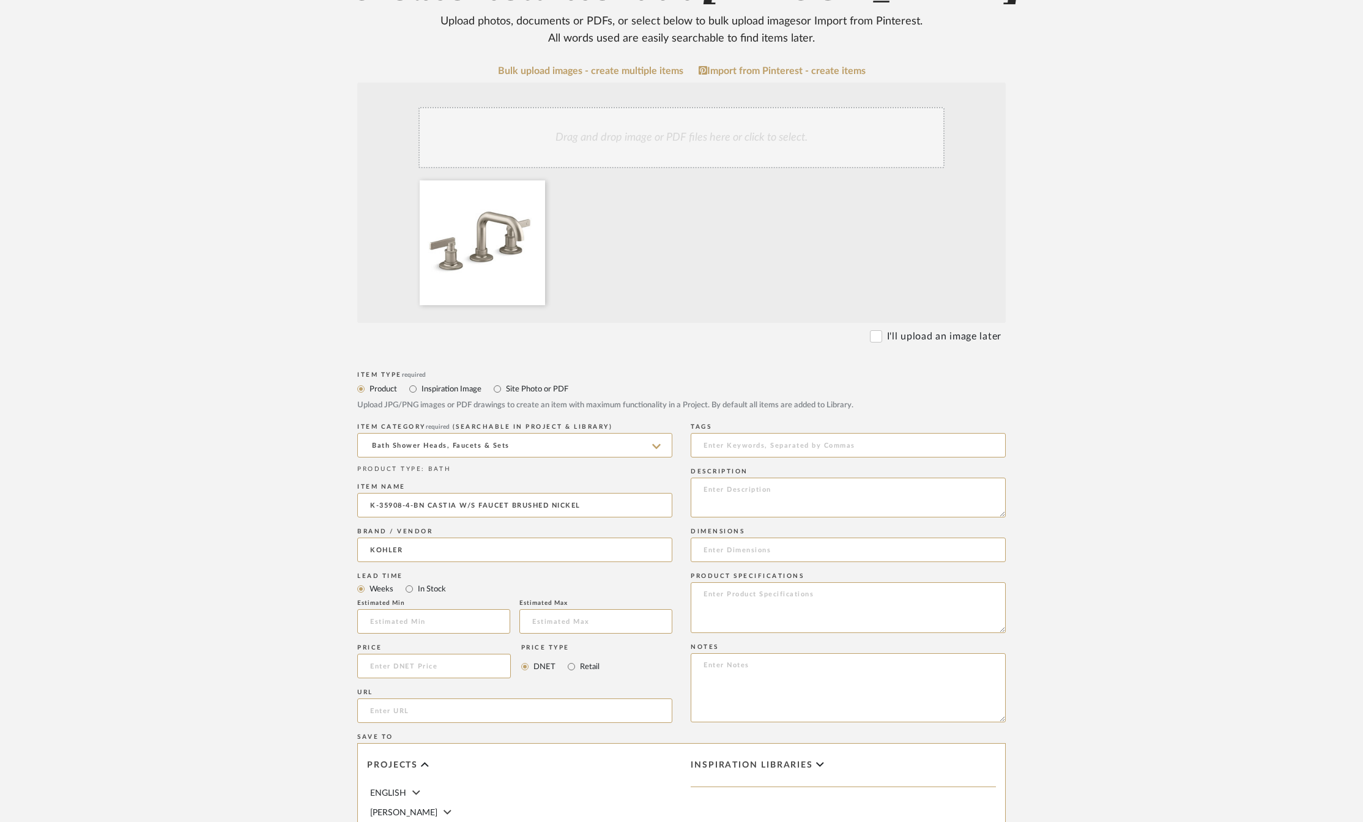
scroll to position [245, 0]
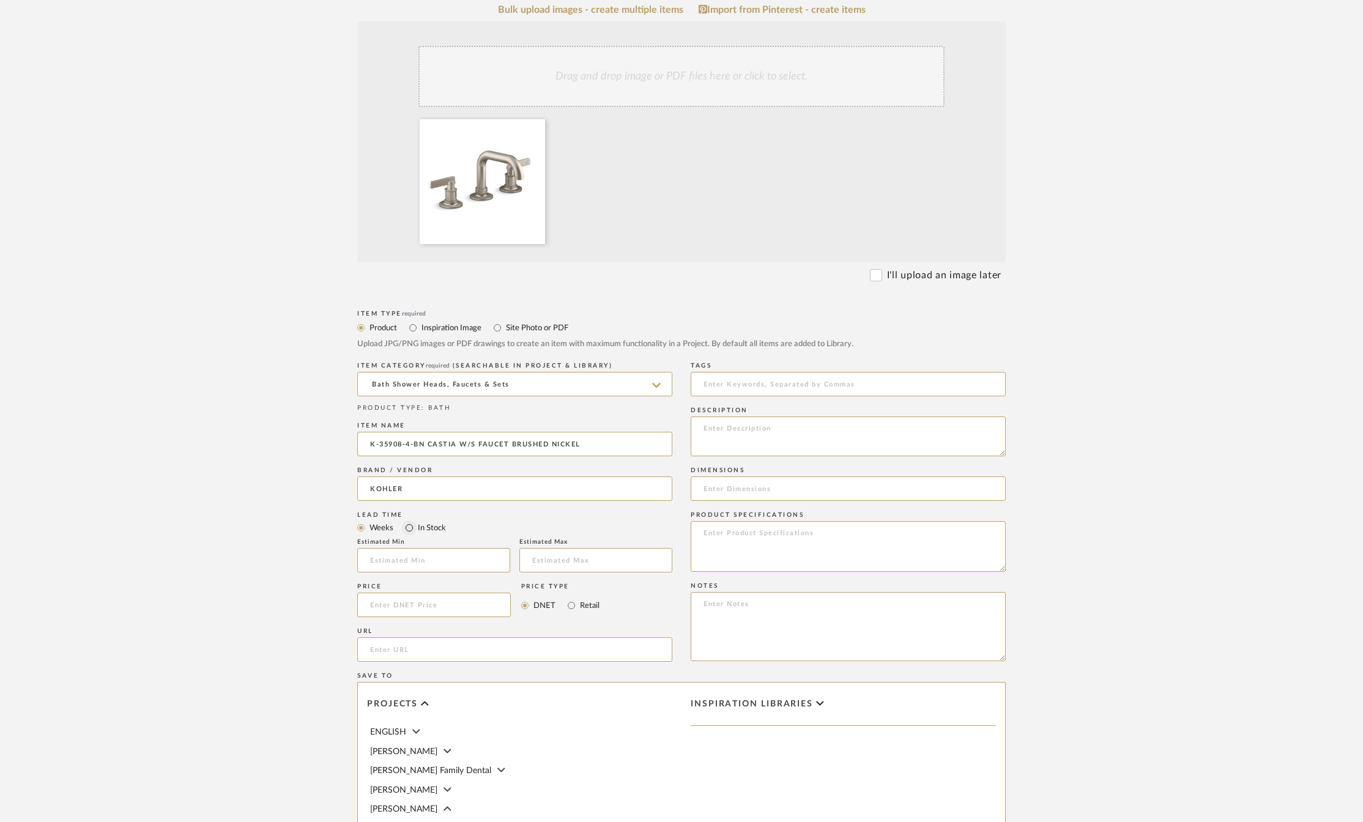
type input "KOHLER"
click at [413, 529] on input "In Stock" at bounding box center [409, 528] width 15 height 15
radio input "true"
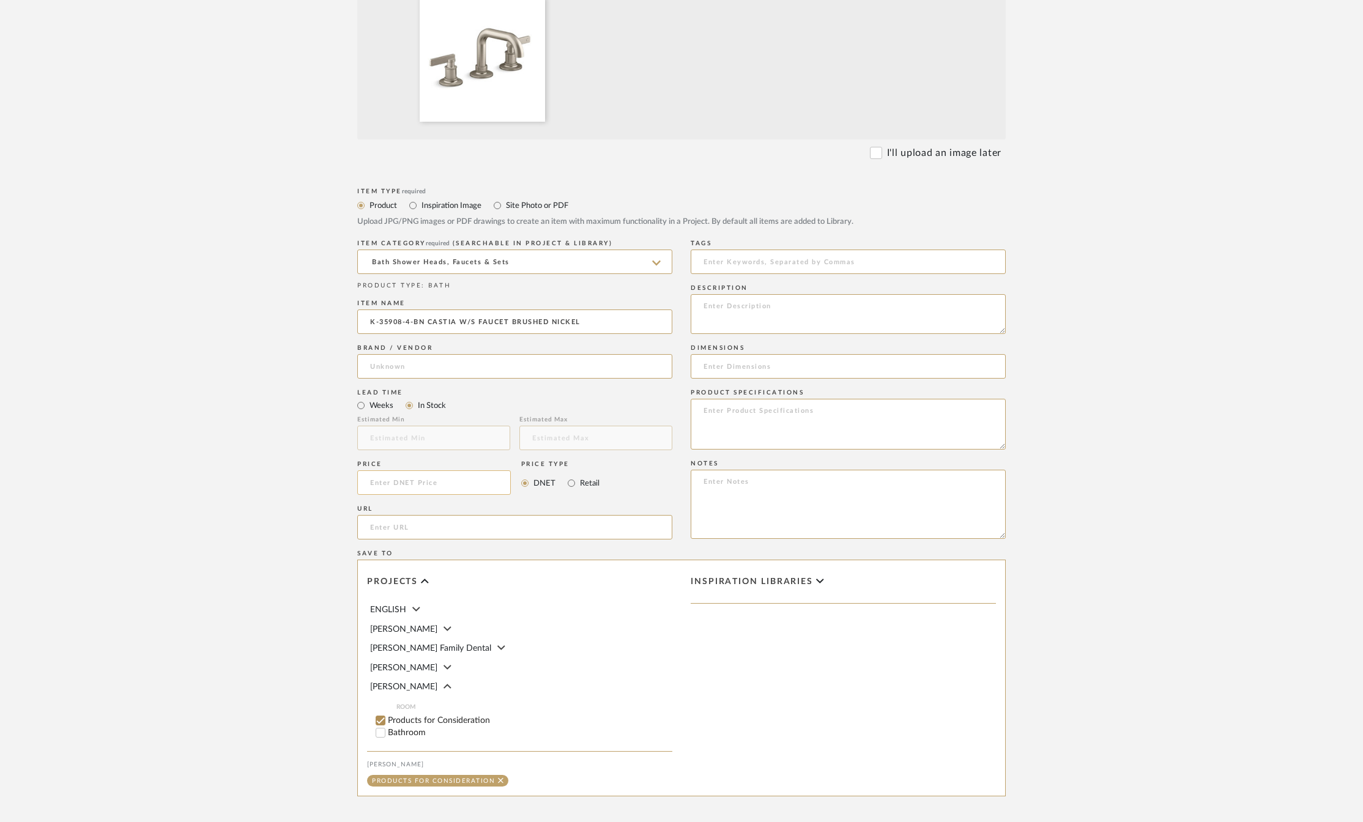
click at [440, 488] on input at bounding box center [434, 482] width 154 height 24
click at [381, 729] on input "Bathroom" at bounding box center [380, 733] width 12 height 12
checkbox input "false"
click at [650, 733] on input "1" at bounding box center [647, 733] width 31 height 12
type input "2"
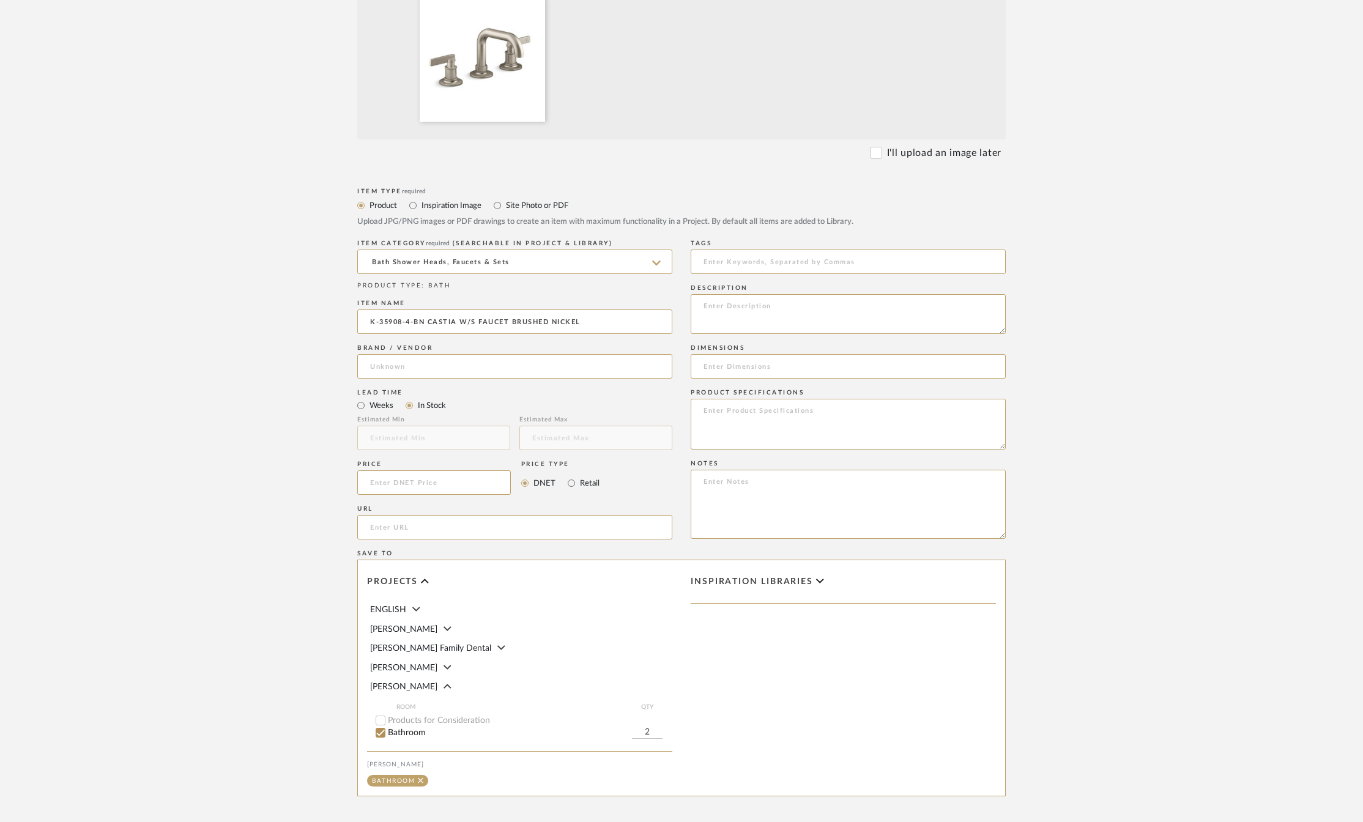
click at [737, 707] on div "Inspiration libraries" at bounding box center [844, 678] width 324 height 236
click at [401, 482] on input at bounding box center [434, 482] width 154 height 24
type input "$514.76"
click at [288, 512] on upload-items "Create new item in [PERSON_NAME] Upload photos, documents or PDFs, or select be…" at bounding box center [681, 306] width 1363 height 1170
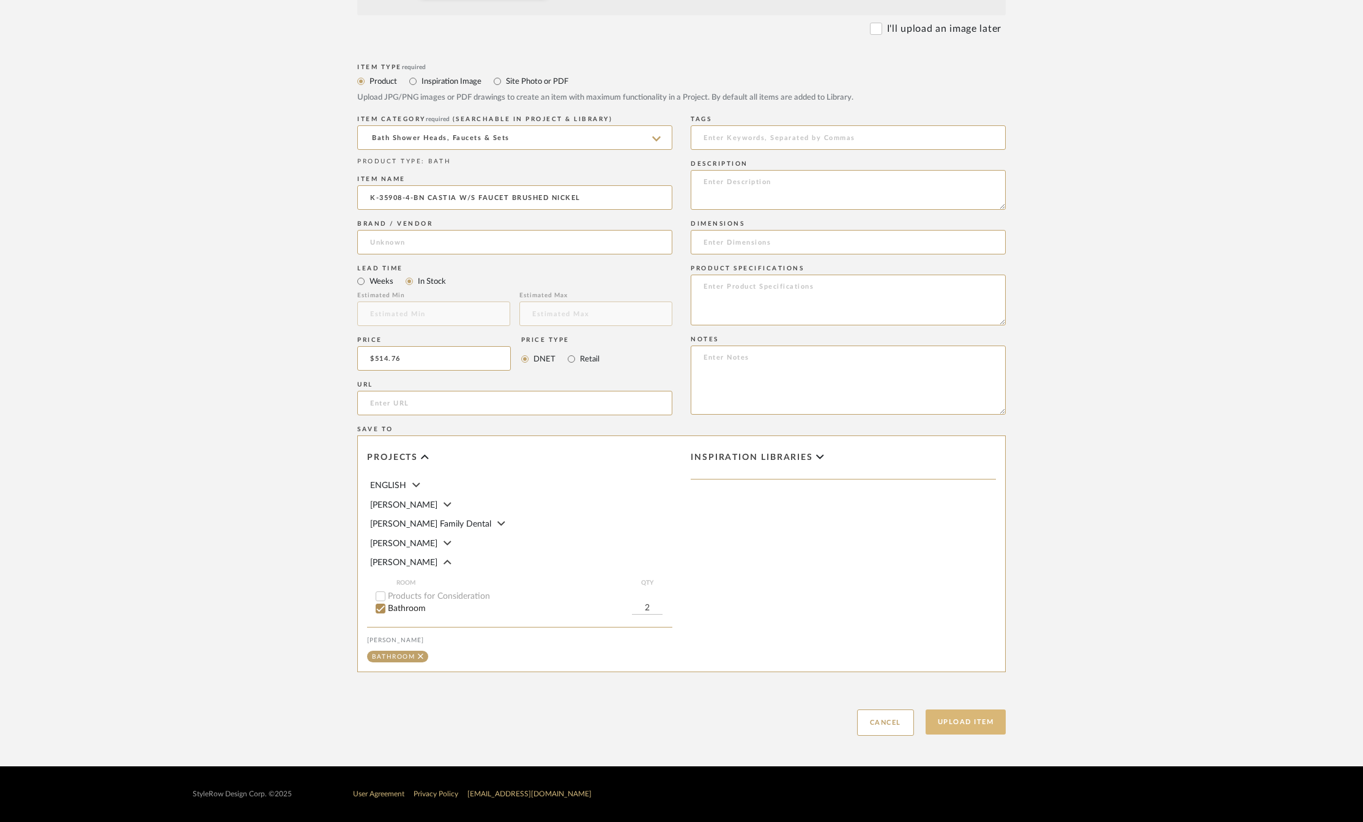
click at [945, 717] on button "Upload Item" at bounding box center [966, 722] width 81 height 25
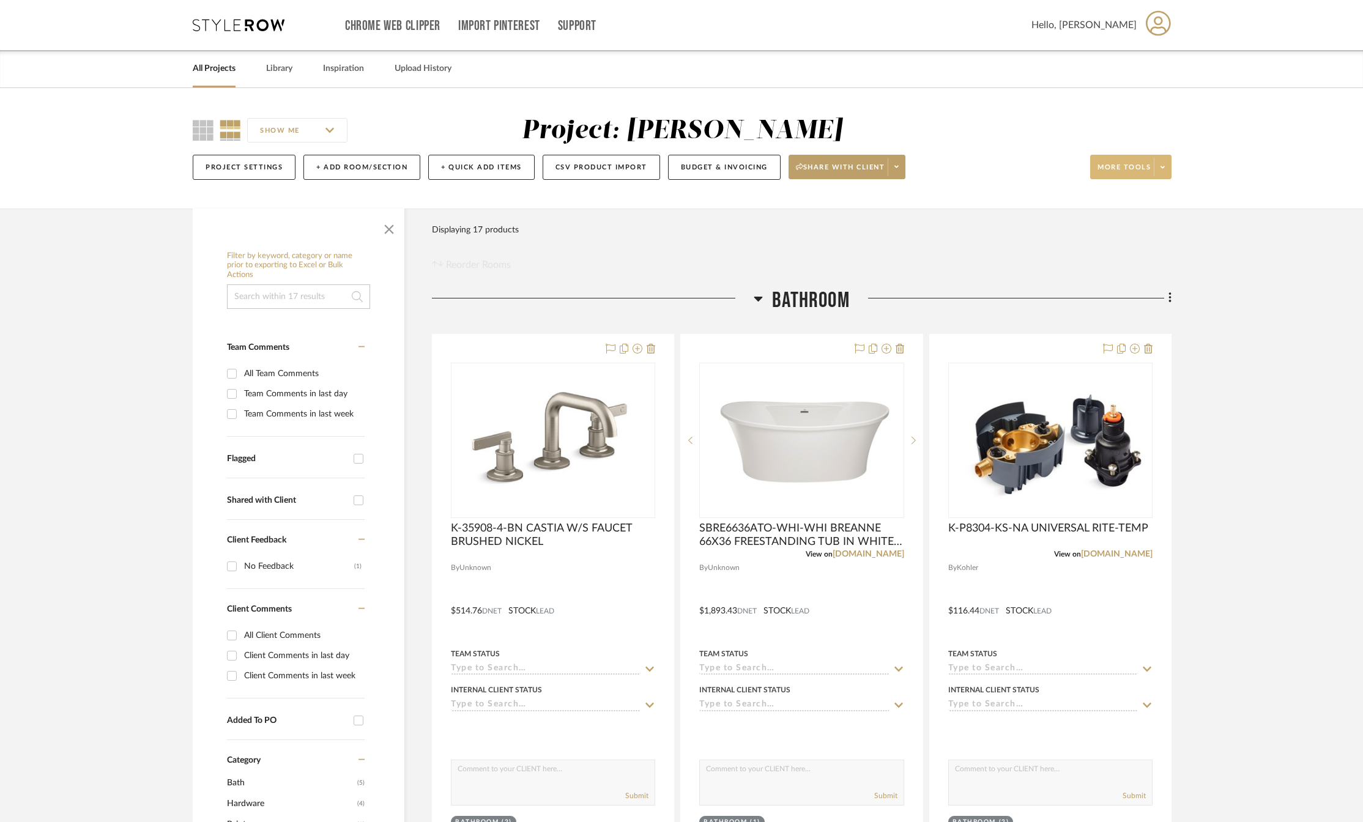
click at [1163, 166] on icon at bounding box center [1163, 167] width 4 height 7
click at [1133, 201] on span "Upload Item" at bounding box center [1143, 202] width 79 height 10
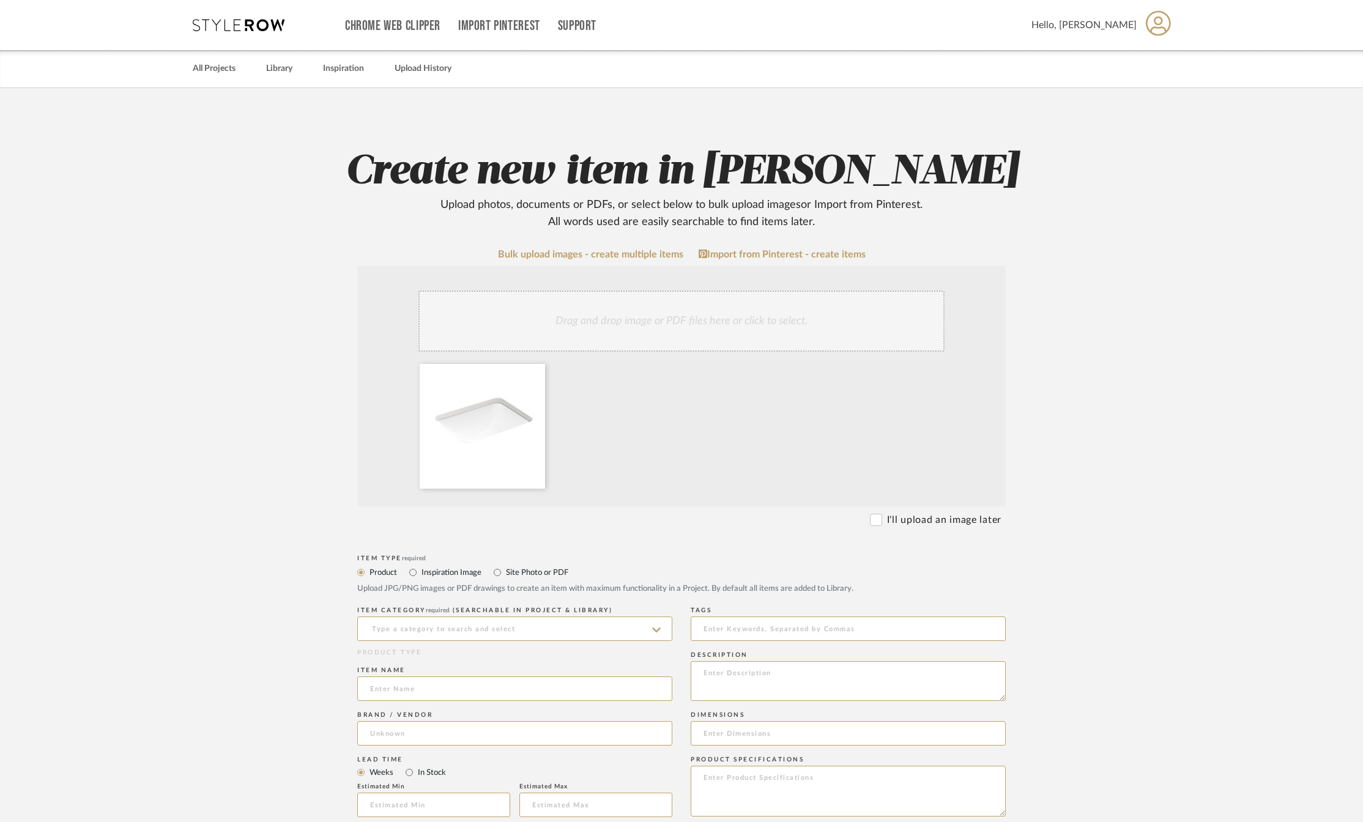
scroll to position [122, 0]
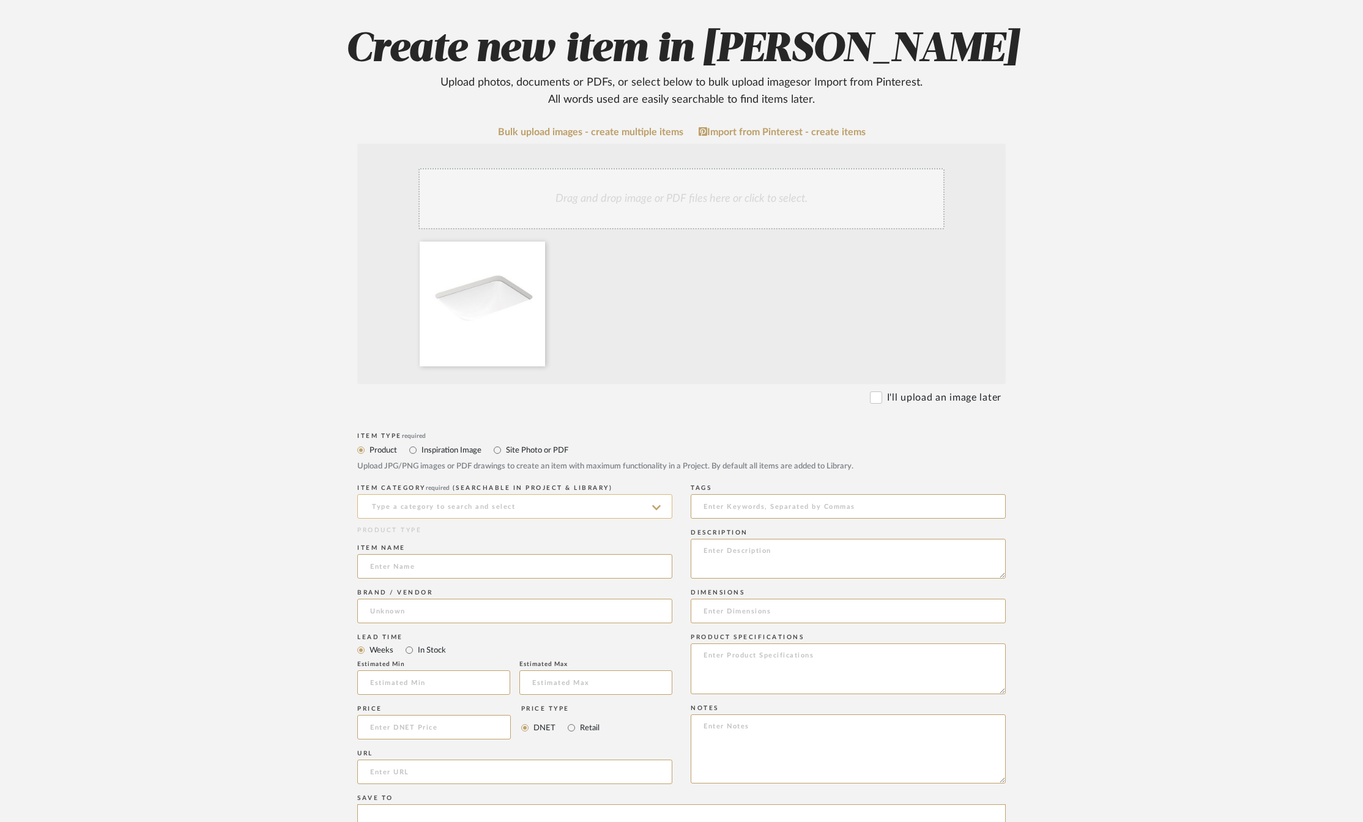
click at [381, 505] on input at bounding box center [514, 506] width 315 height 24
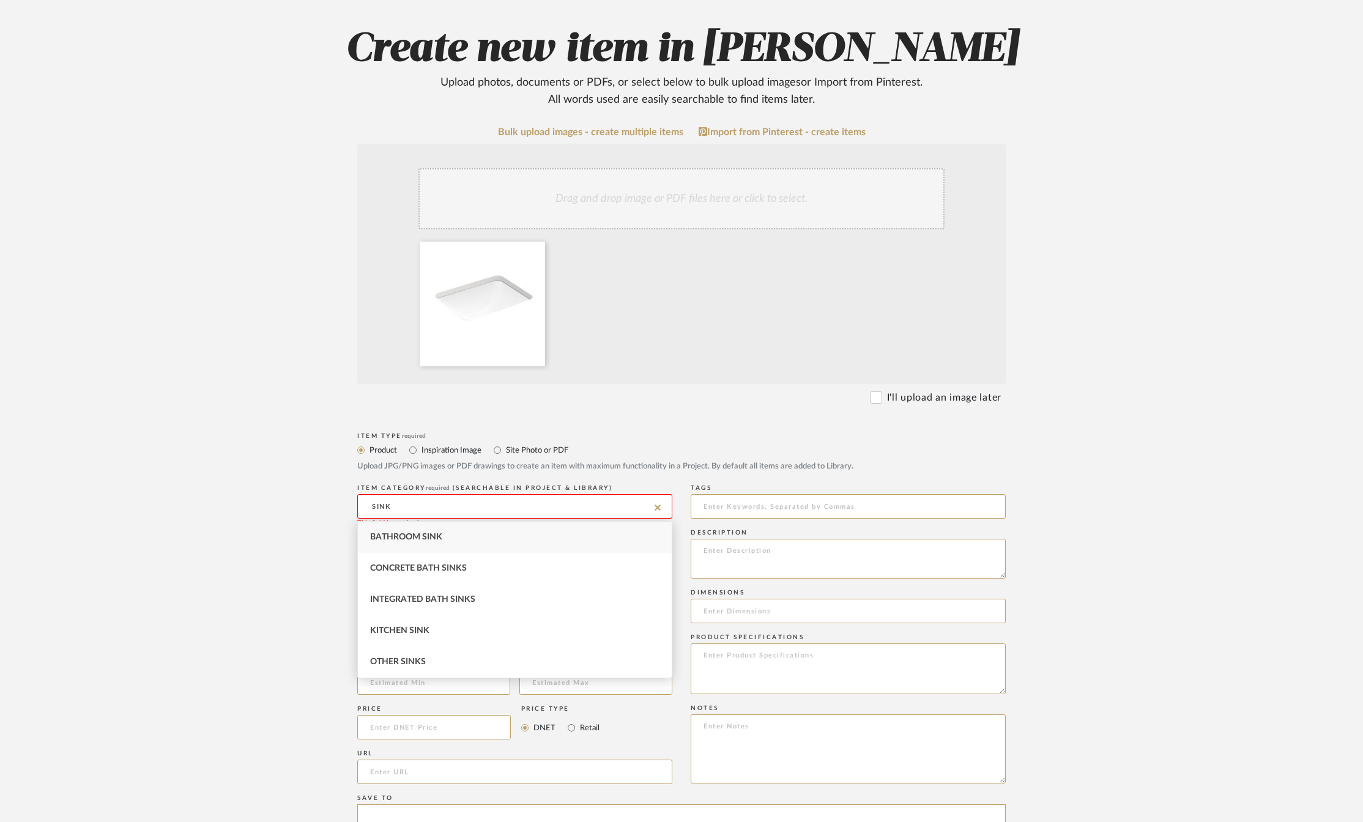
click at [385, 541] on span "Bathroom Sink" at bounding box center [406, 537] width 72 height 9
type input "Bathroom Sink"
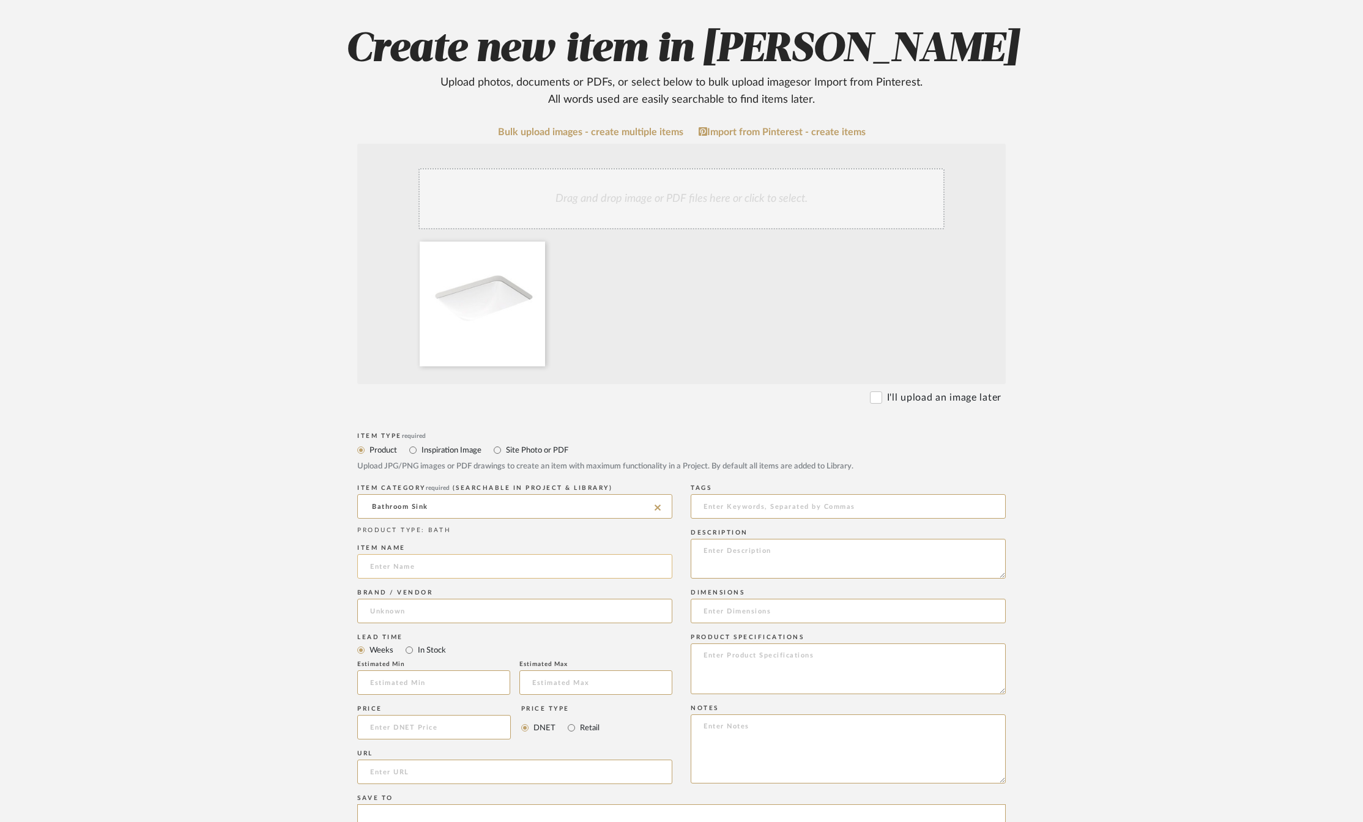
click at [384, 571] on input at bounding box center [514, 566] width 315 height 24
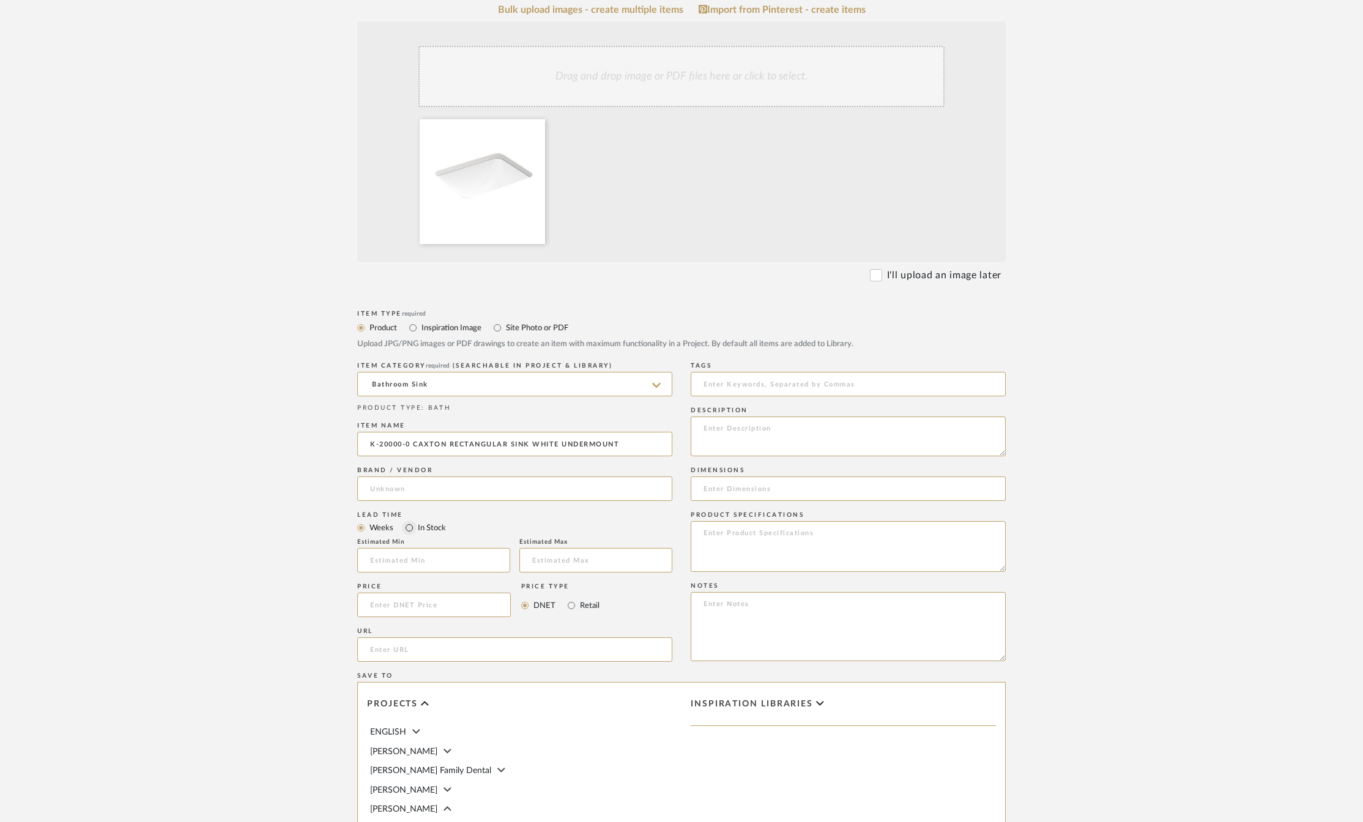
type input "K-20000-0 CAXTON RECTANGULAR SINK WHITE UNDERMOUNT"
click at [405, 530] on input "In Stock" at bounding box center [409, 528] width 15 height 15
radio input "true"
click at [404, 488] on input at bounding box center [514, 489] width 315 height 24
type input "KOHLER"
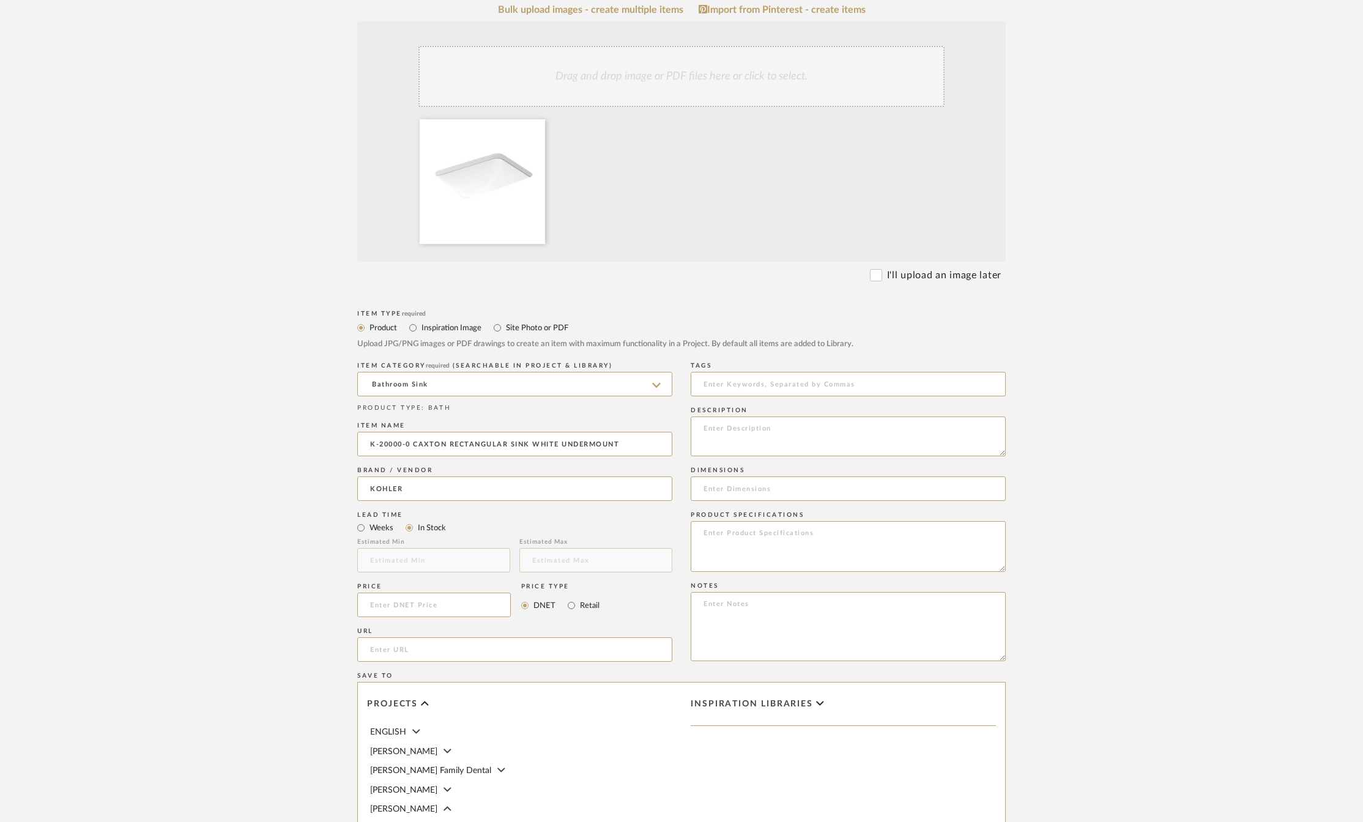
click at [285, 665] on upload-items "Create new item in [PERSON_NAME] Upload photos, documents or PDFs, or select be…" at bounding box center [681, 428] width 1363 height 1170
click at [437, 606] on input at bounding box center [434, 605] width 154 height 24
type input "$101.00"
click at [237, 612] on upload-items "Create new item in [PERSON_NAME] Upload photos, documents or PDFs, or select be…" at bounding box center [681, 428] width 1363 height 1170
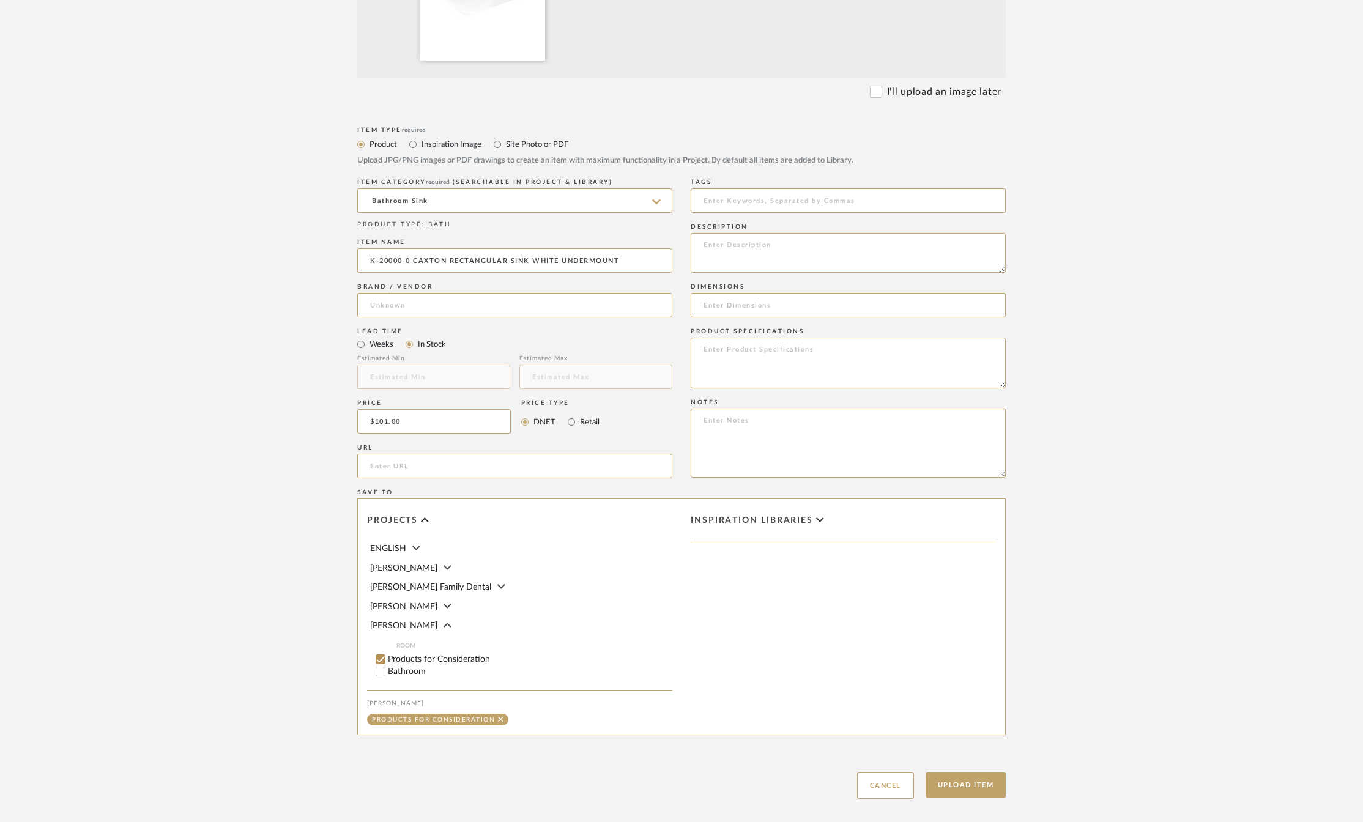
click at [384, 671] on input "Bathroom" at bounding box center [380, 672] width 12 height 12
checkbox input "false"
click at [650, 668] on input "1" at bounding box center [647, 672] width 31 height 12
type input "2"
click at [1058, 625] on form "Bulk upload images - create multiple items Import from Pinterest - create items…" at bounding box center [681, 310] width 779 height 978
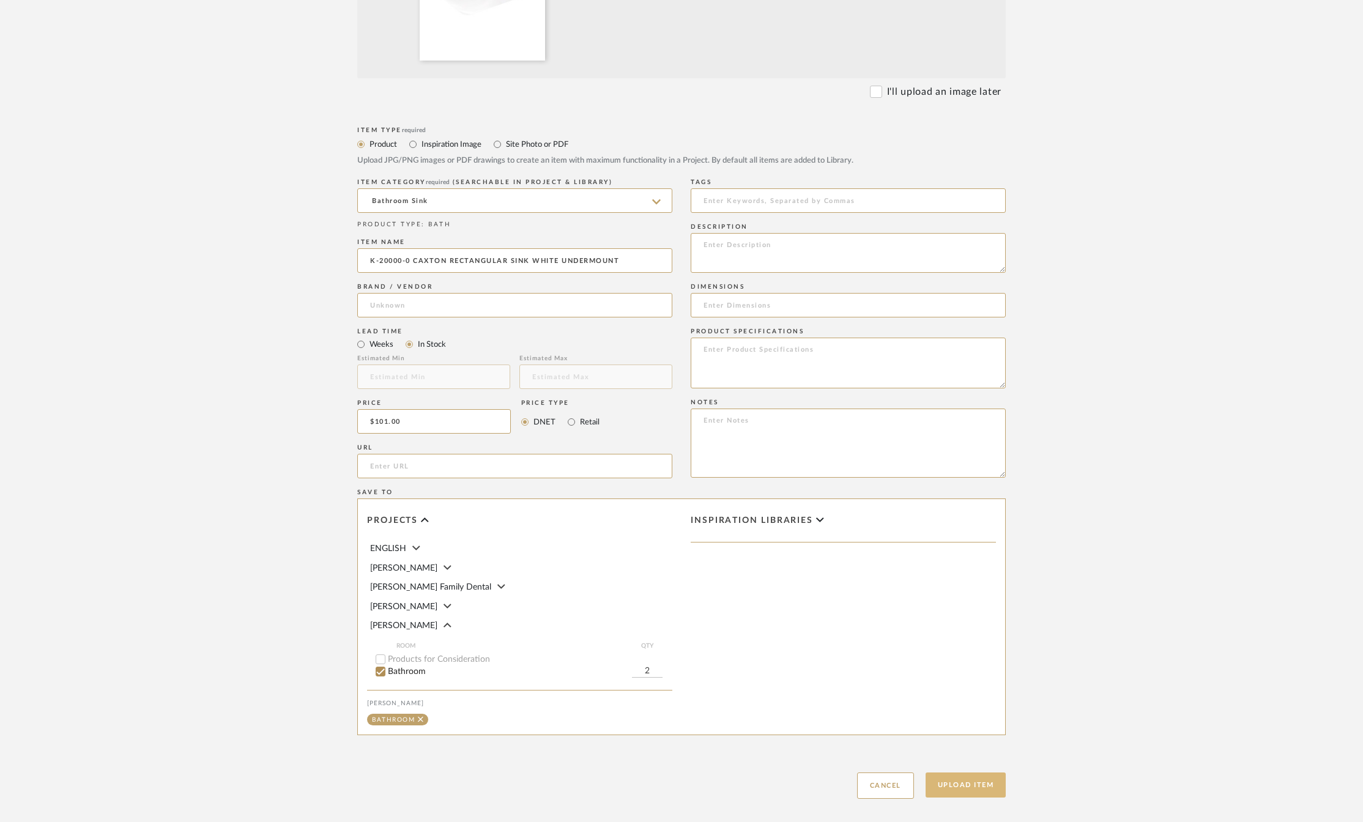
click at [973, 783] on button "Upload Item" at bounding box center [966, 785] width 81 height 25
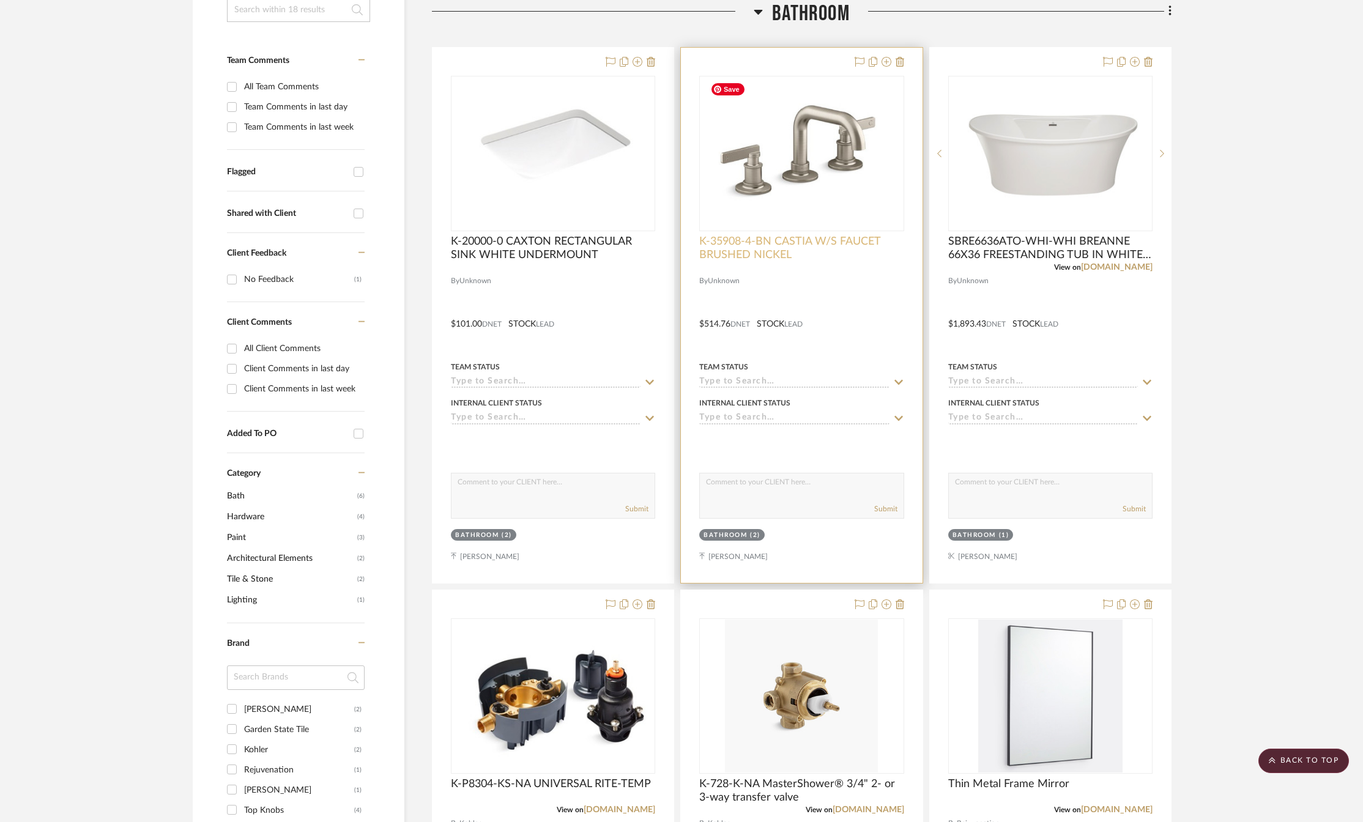
scroll to position [42, 0]
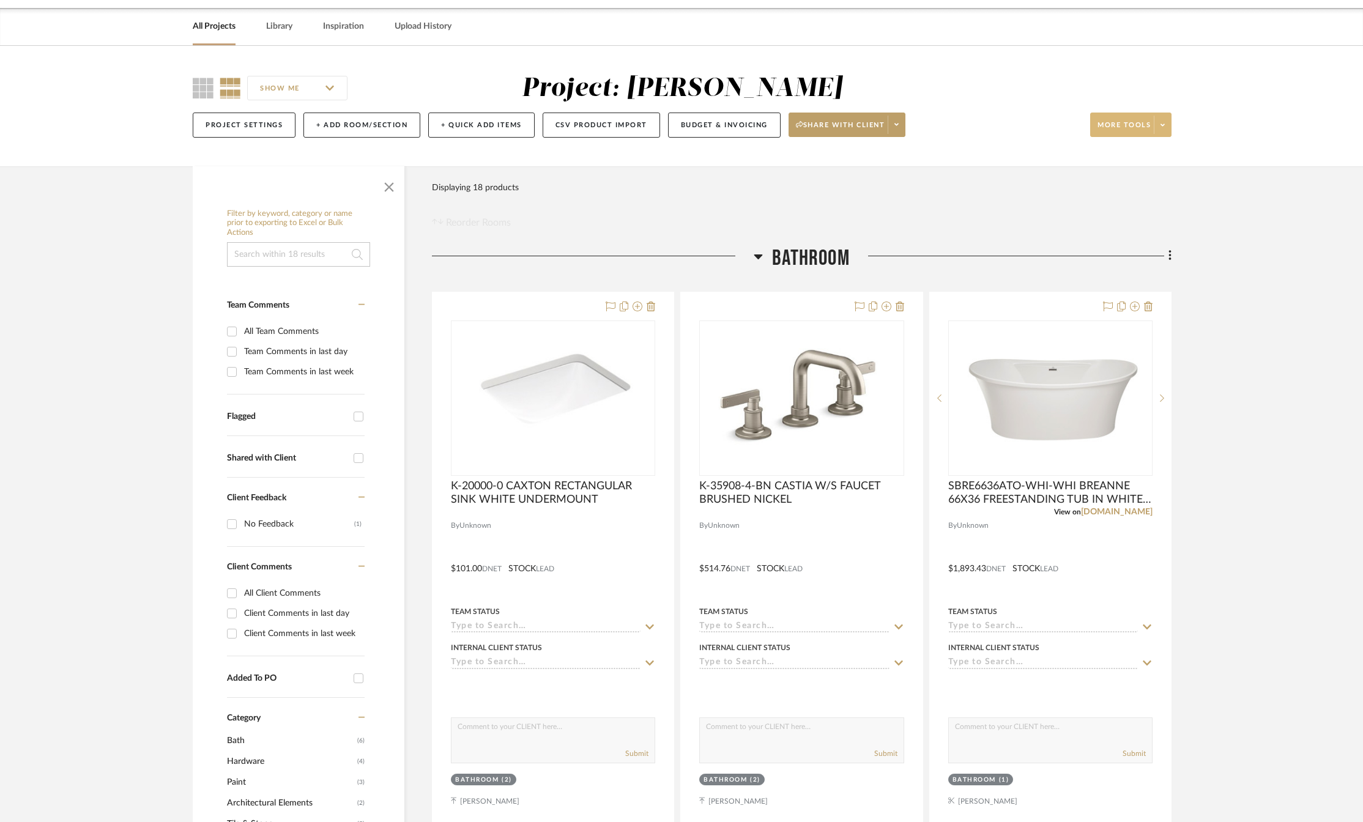
click at [1162, 128] on icon at bounding box center [1163, 125] width 4 height 7
click at [1121, 155] on span "Upload Item" at bounding box center [1143, 159] width 79 height 10
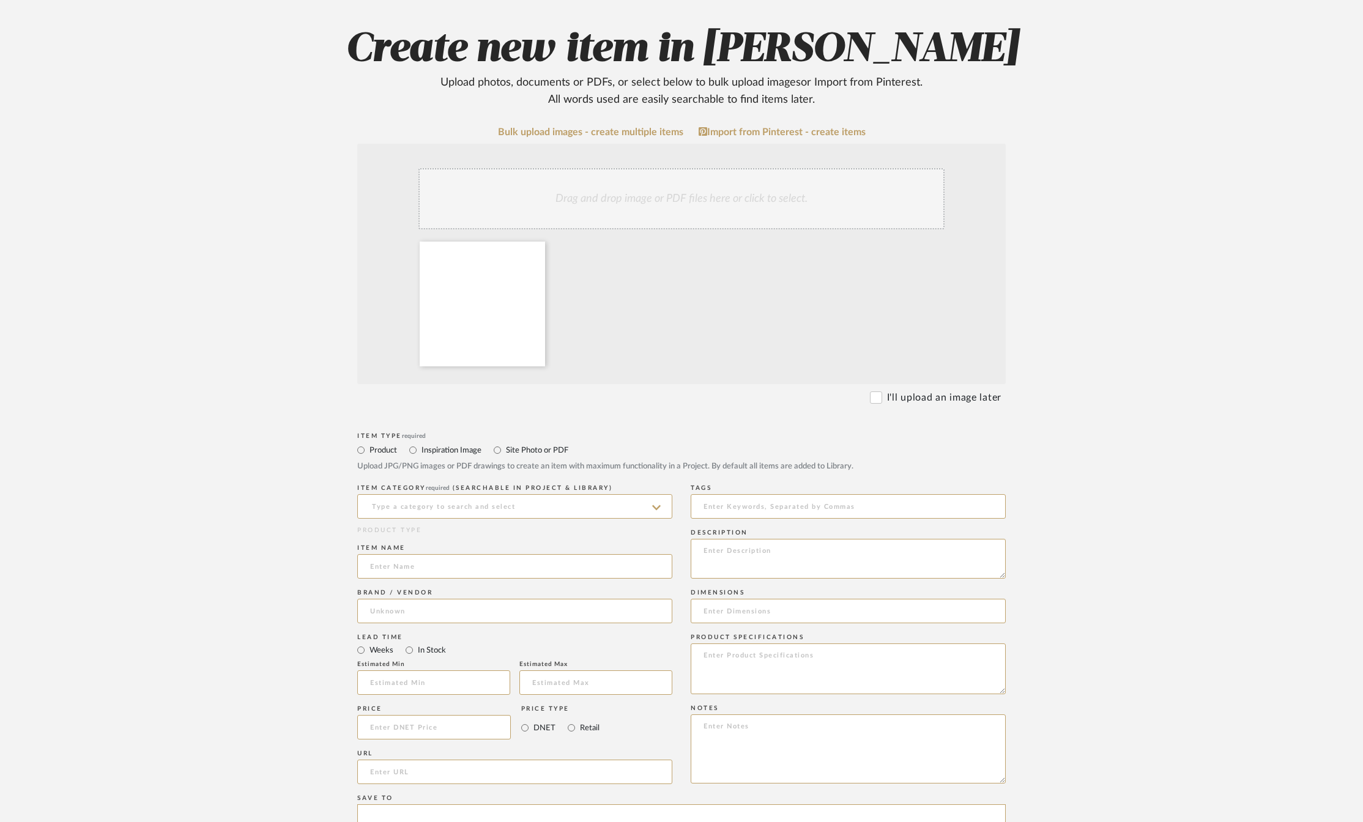
scroll to position [184, 0]
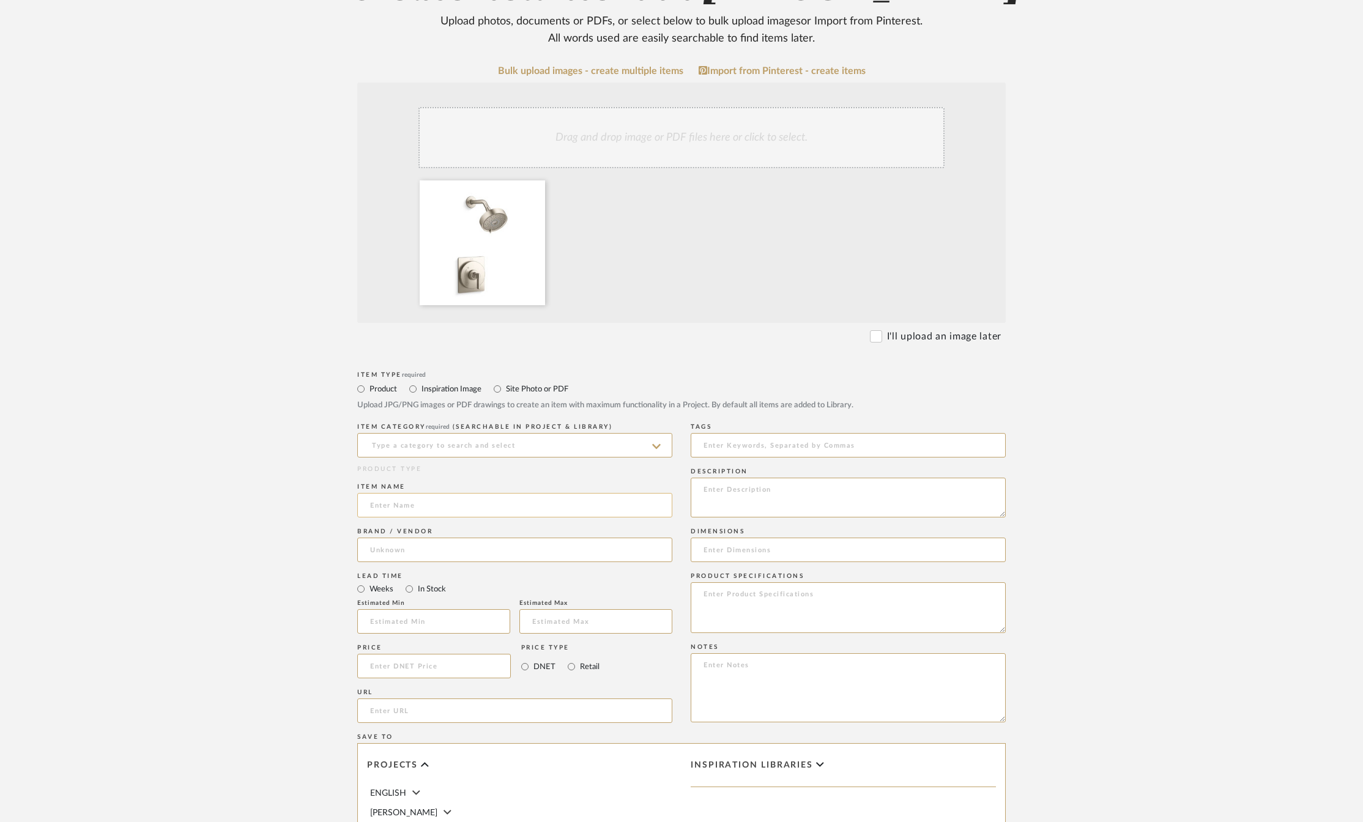
click at [390, 509] on input at bounding box center [514, 505] width 315 height 24
click at [396, 442] on input at bounding box center [514, 445] width 315 height 24
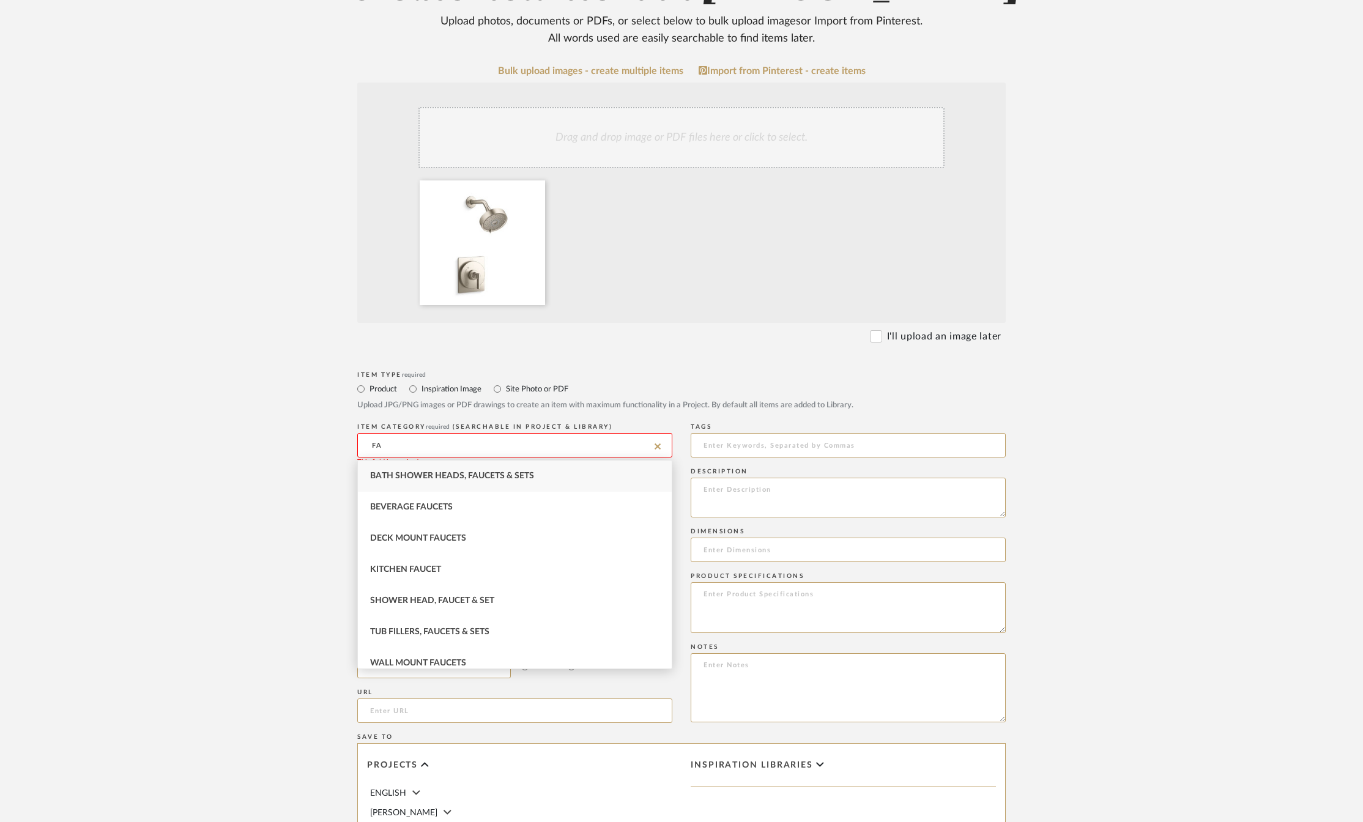
type input "F"
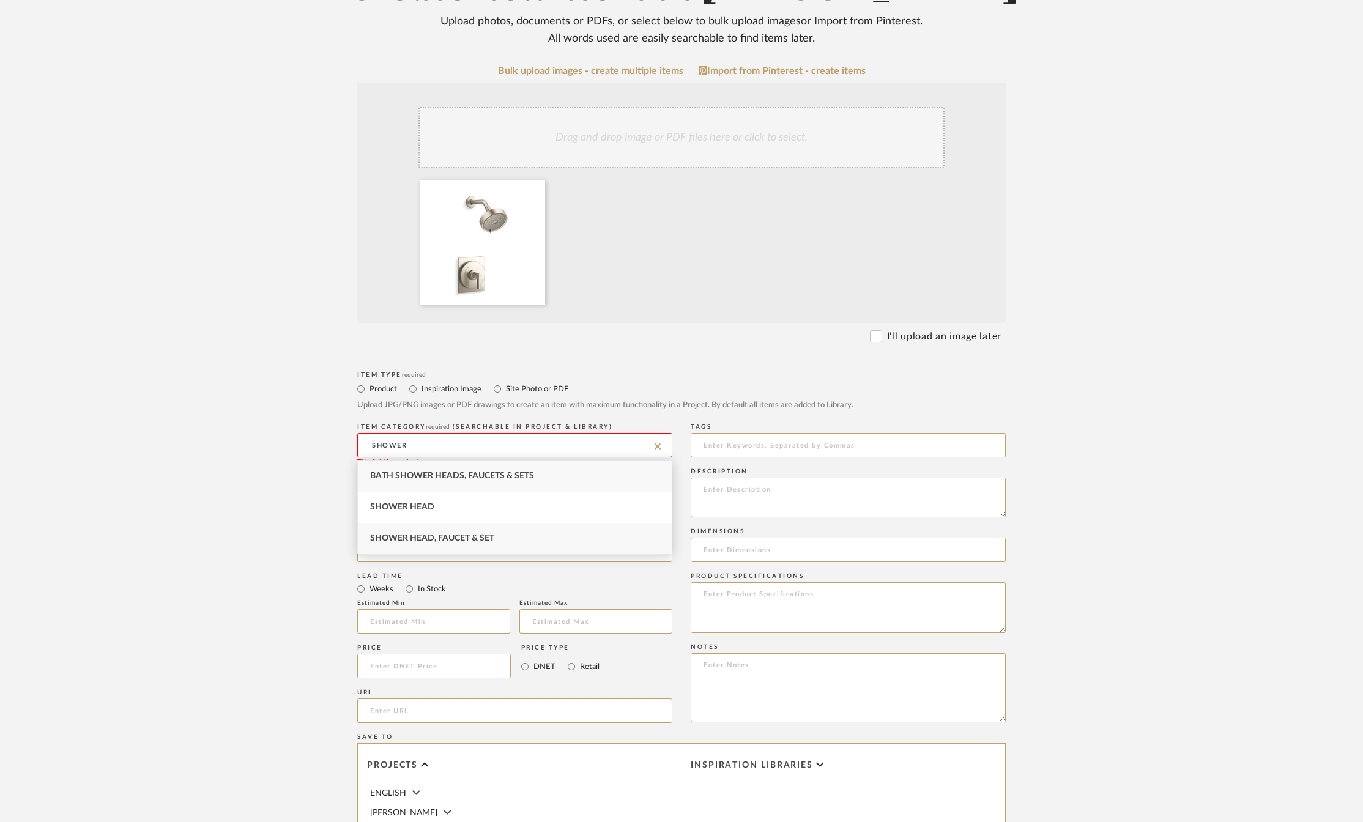
click at [421, 537] on span "Shower Head, Faucet & Set" at bounding box center [432, 538] width 124 height 9
type input "Shower Head, Faucet & Set"
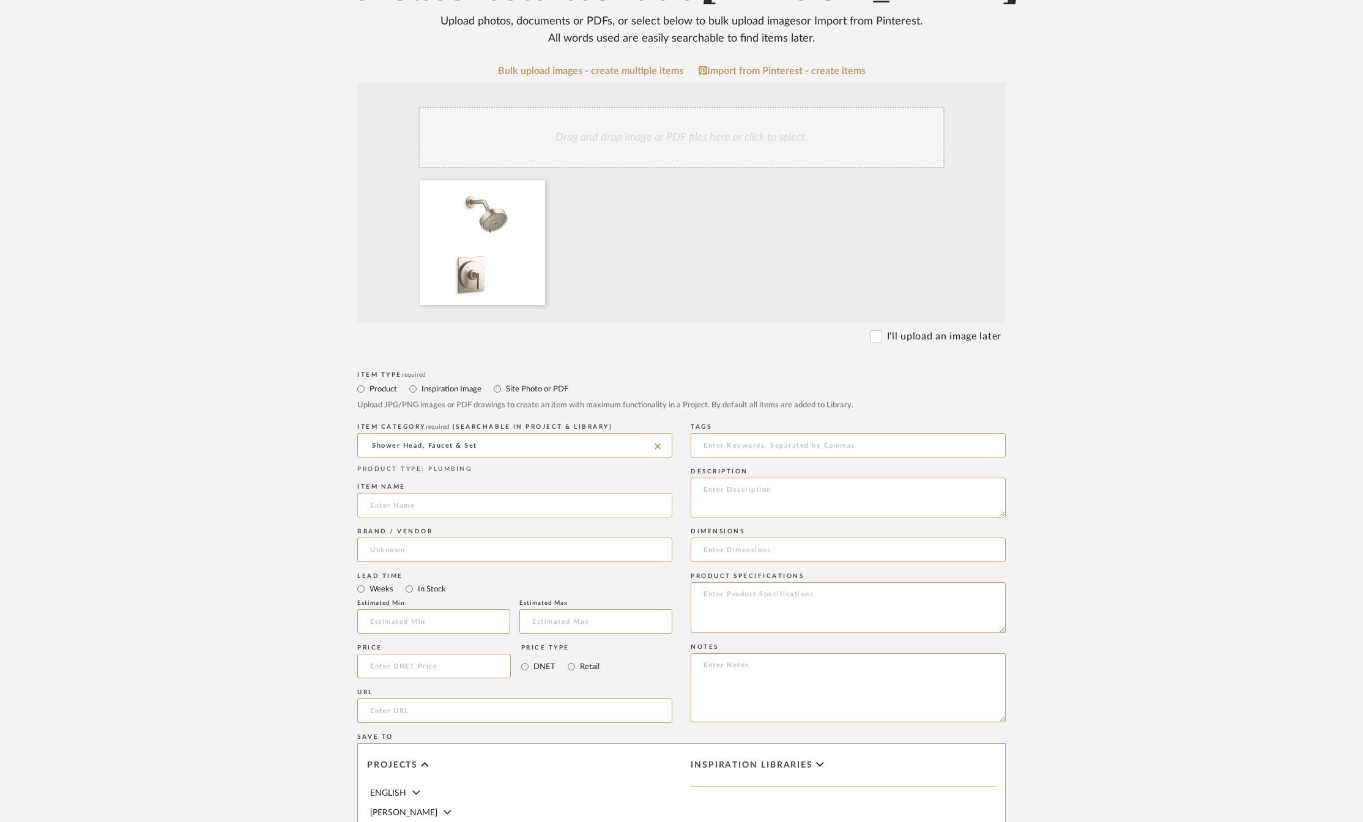
click at [412, 500] on input at bounding box center [514, 505] width 315 height 24
type input "K-TS35916-4Y-BN CASTIA"
click at [452, 550] on input at bounding box center [514, 550] width 315 height 24
click at [404, 578] on span "Kohler" at bounding box center [394, 581] width 26 height 10
type input "Kohler"
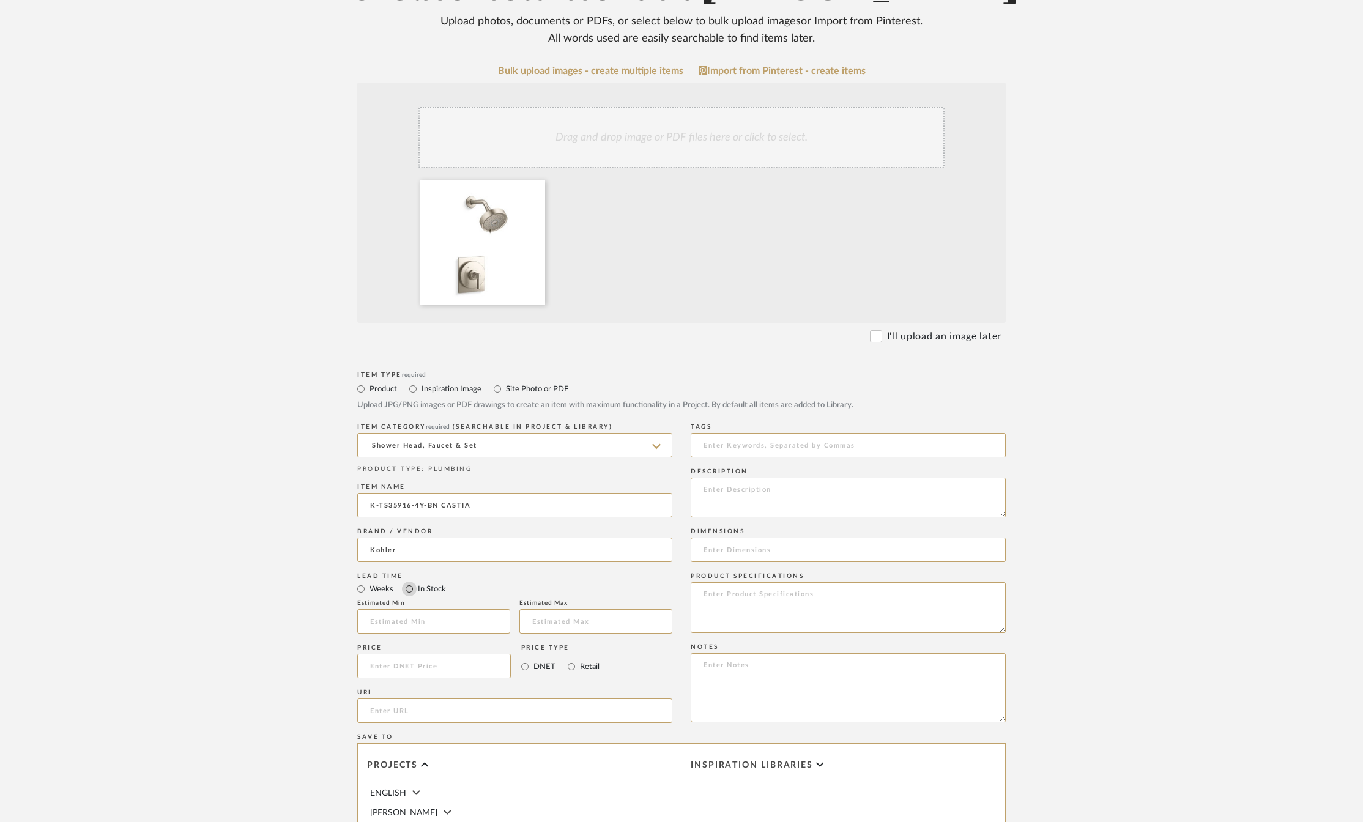
click at [411, 589] on input "In Stock" at bounding box center [409, 589] width 15 height 15
radio input "true"
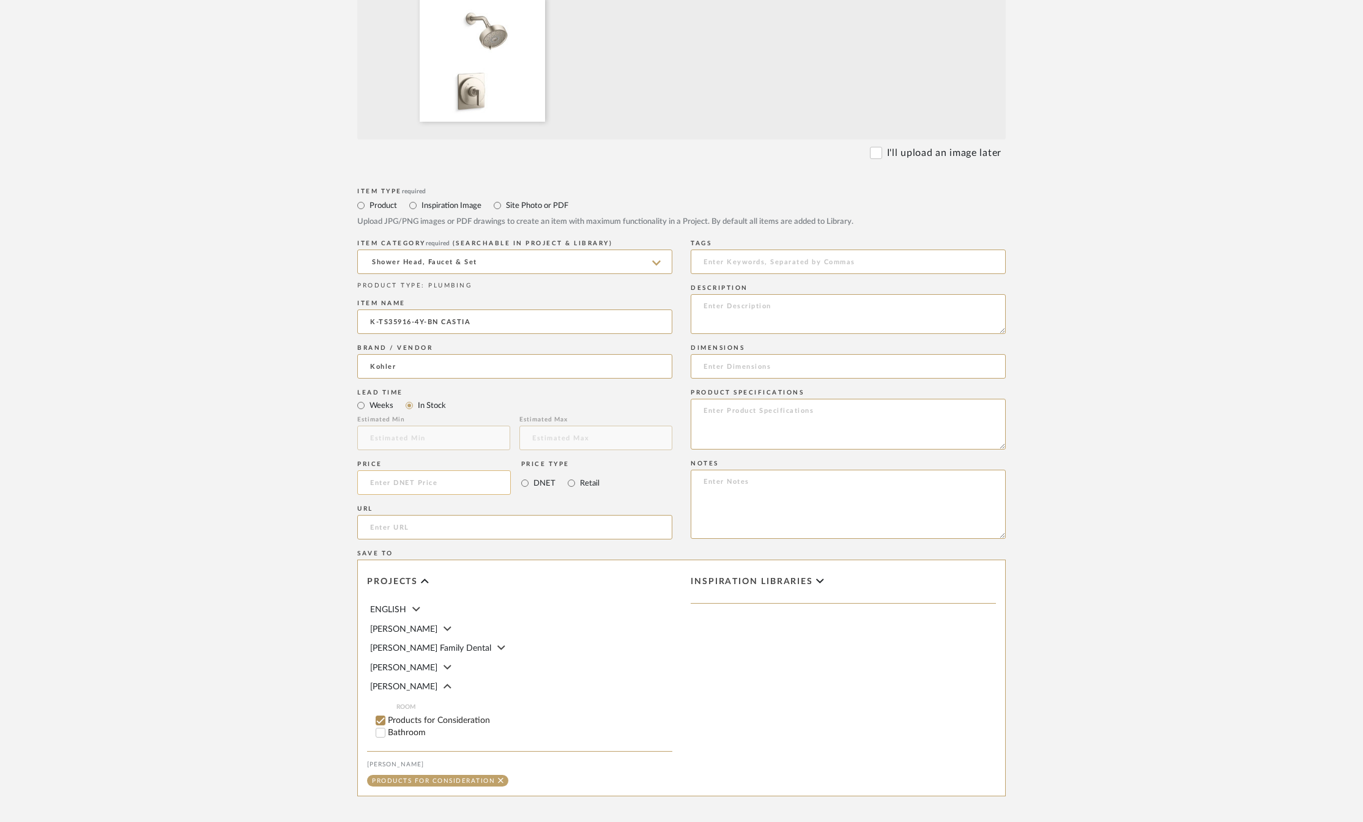
click at [399, 483] on input at bounding box center [434, 482] width 154 height 24
click at [381, 727] on input "Bathroom" at bounding box center [380, 733] width 12 height 12
checkbox input "false"
click at [655, 727] on input "1" at bounding box center [647, 733] width 31 height 12
type input "2"
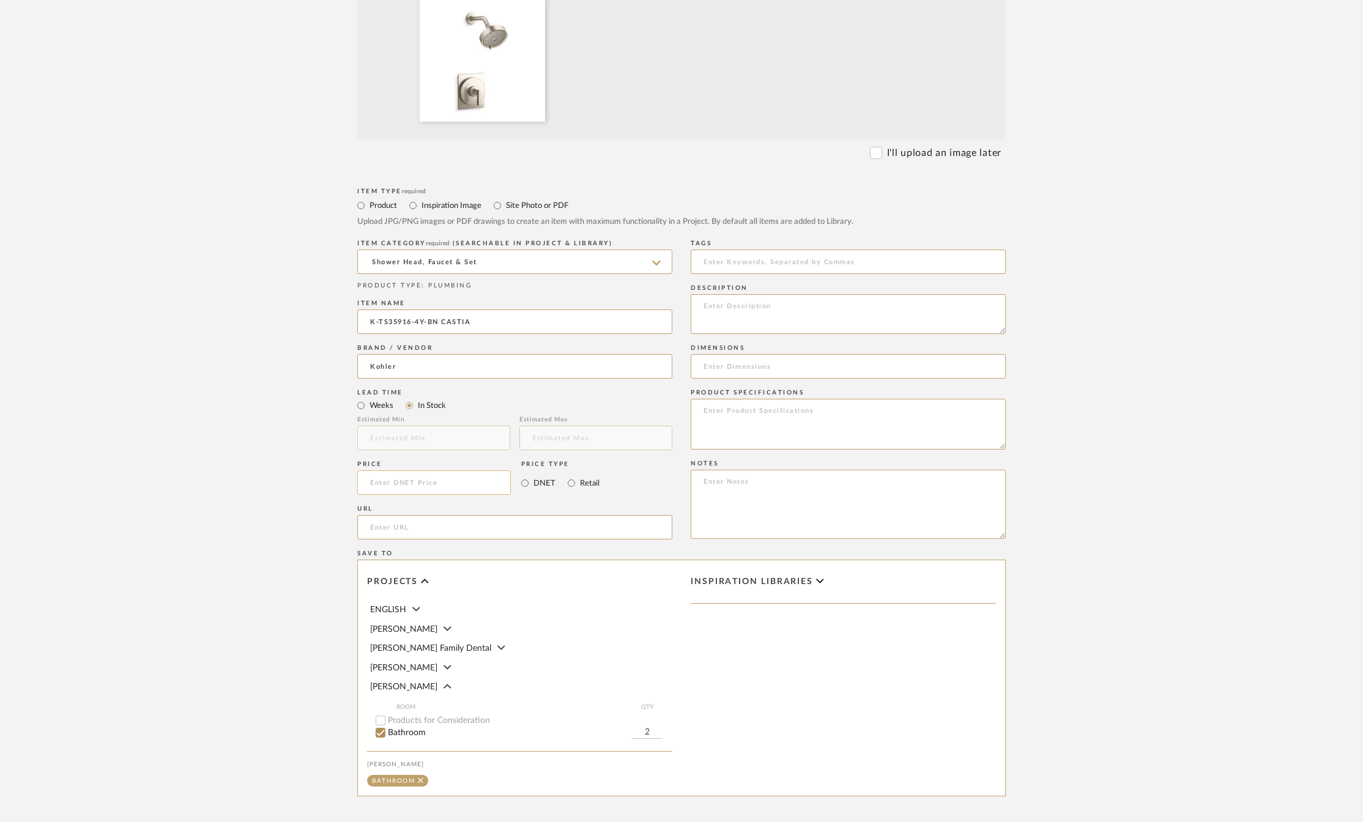
click at [395, 487] on input at bounding box center [434, 482] width 154 height 24
type input "$293.60"
click at [283, 535] on upload-items "Create new item in [PERSON_NAME] Upload photos, documents or PDFs, or select be…" at bounding box center [681, 306] width 1363 height 1170
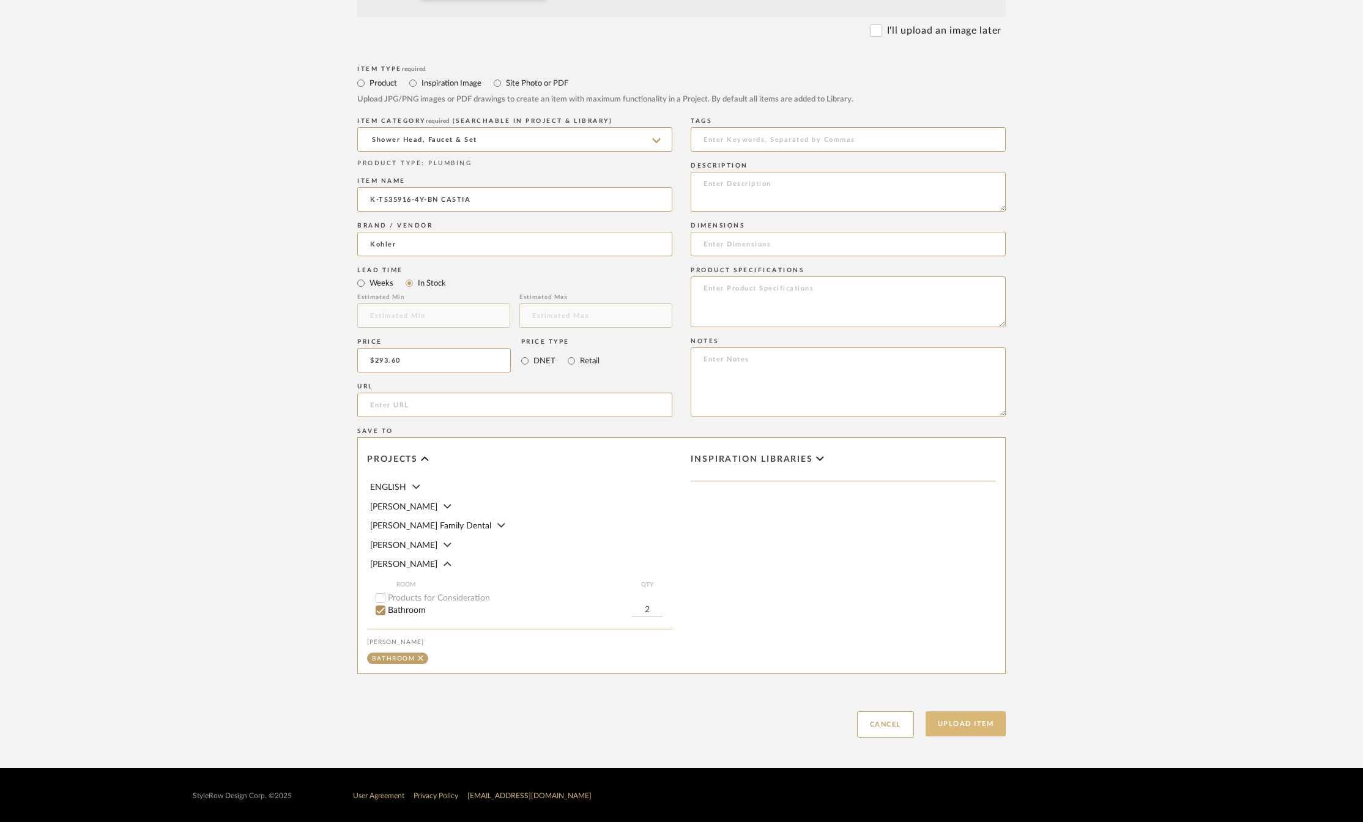
click at [945, 732] on button "Upload Item" at bounding box center [966, 723] width 81 height 25
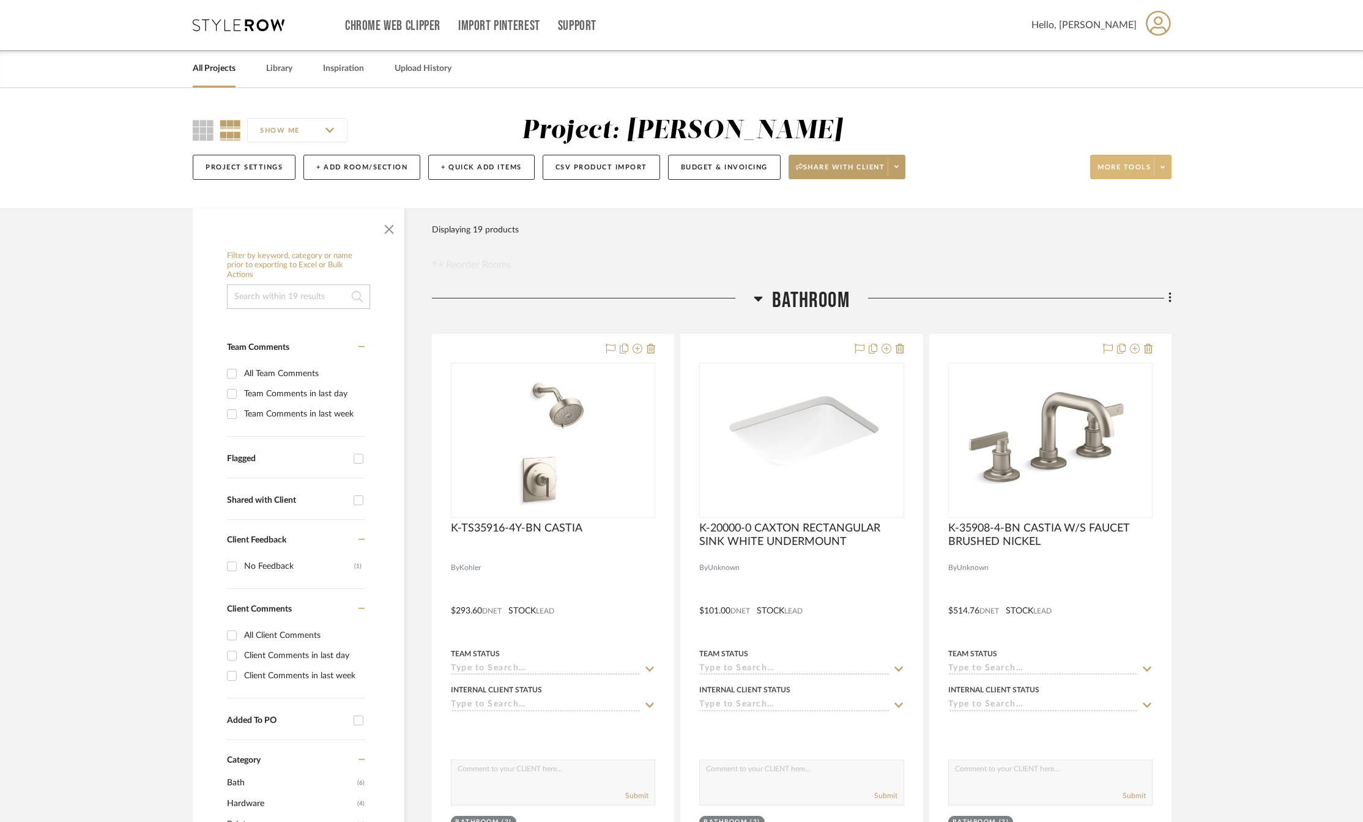
click at [1154, 170] on span at bounding box center [1162, 167] width 17 height 18
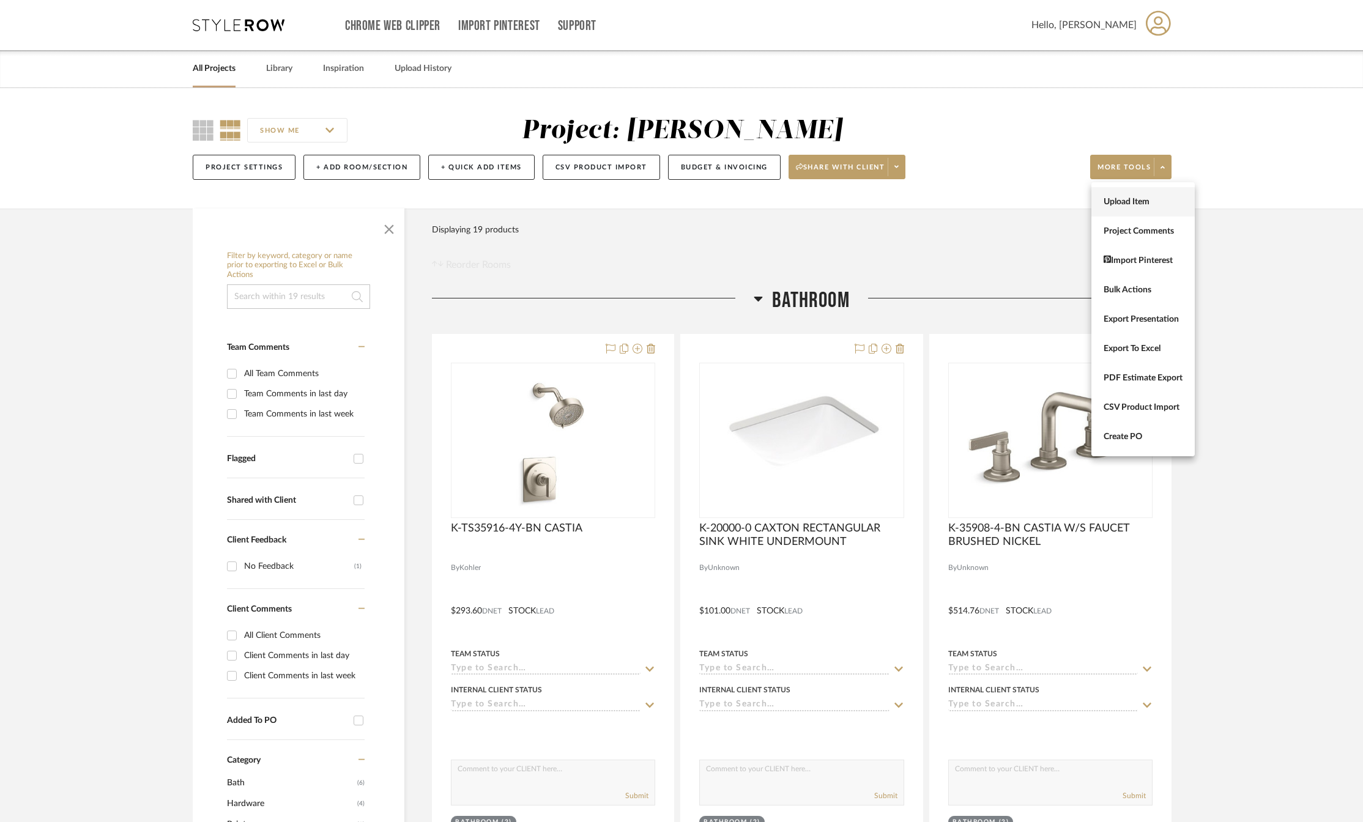
click at [1140, 203] on span "Upload Item" at bounding box center [1143, 202] width 79 height 10
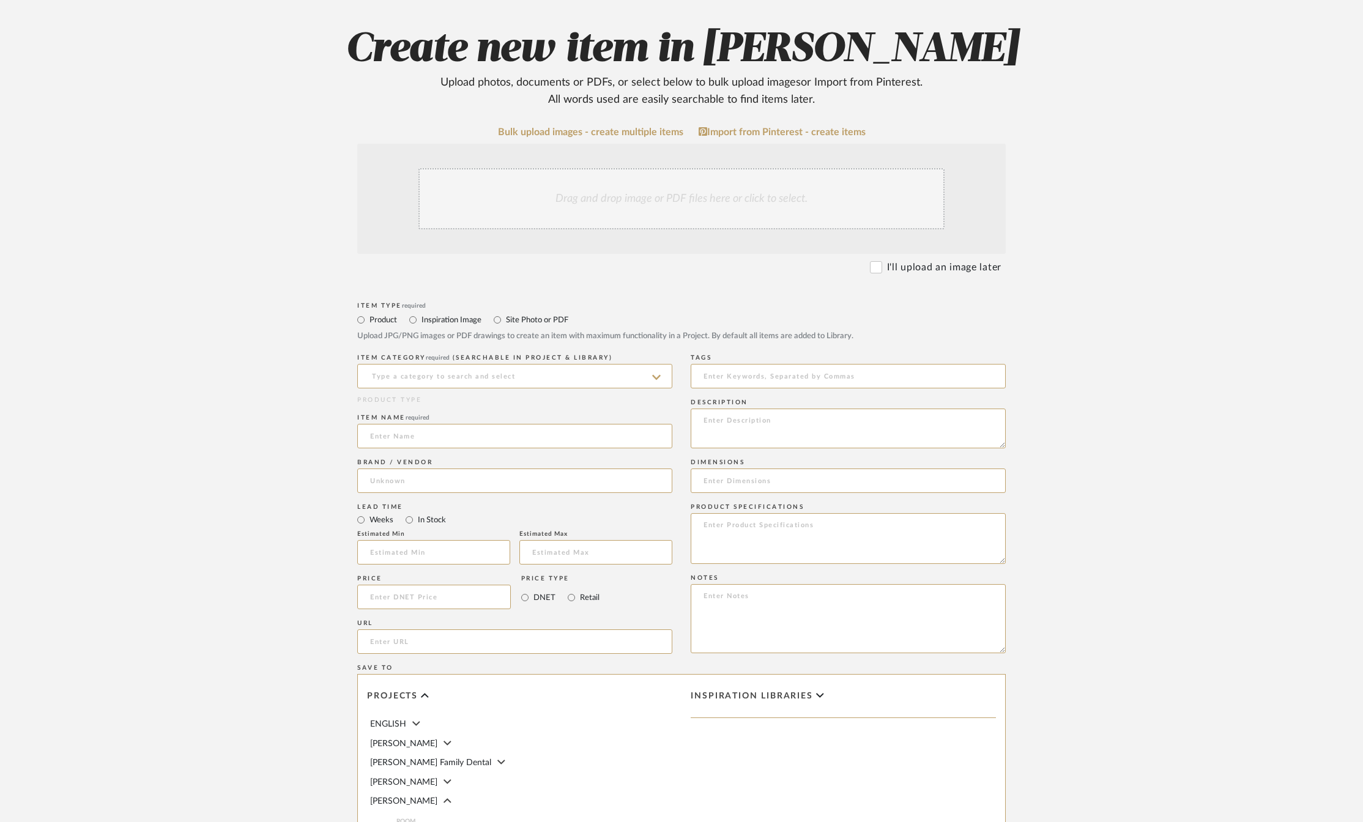
scroll to position [61, 0]
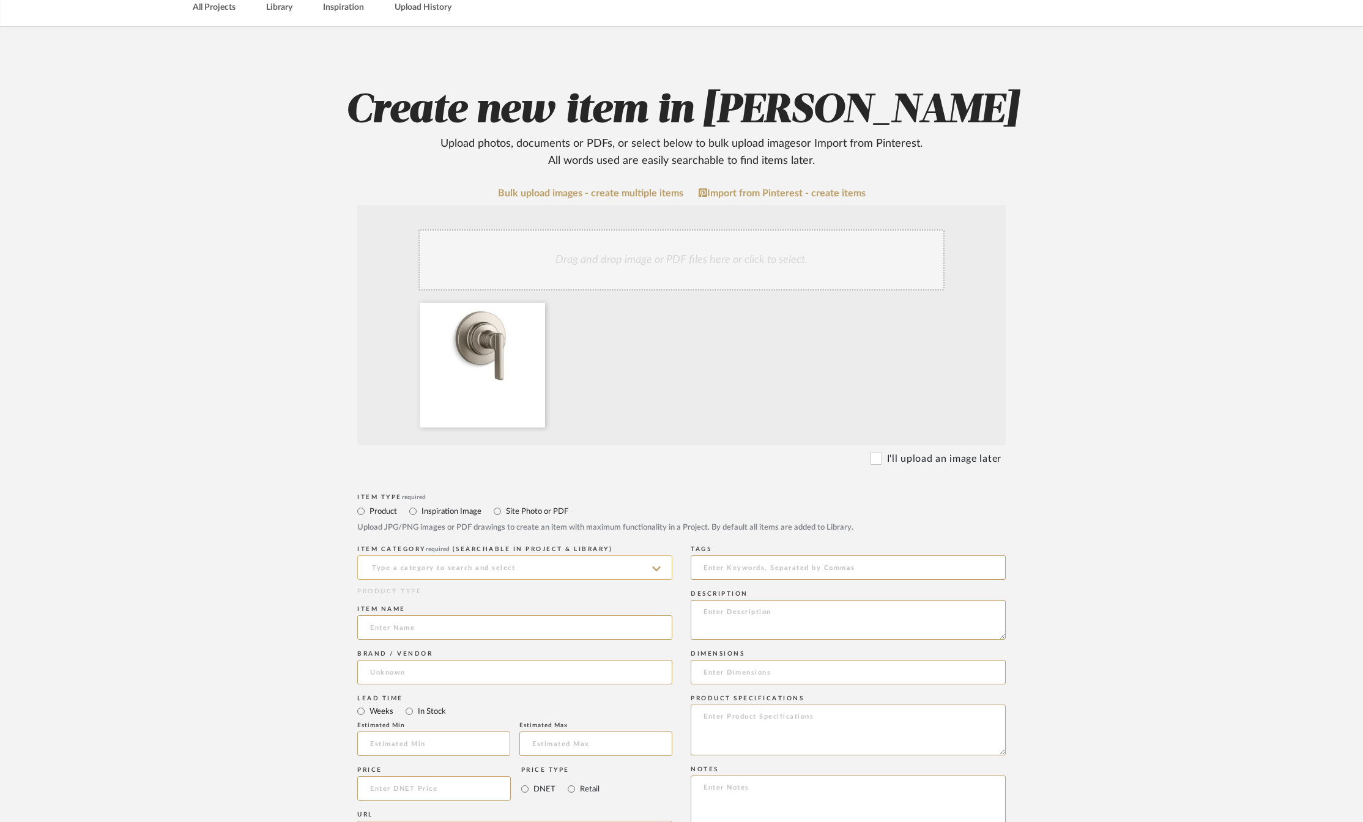
click at [411, 565] on input at bounding box center [514, 567] width 315 height 24
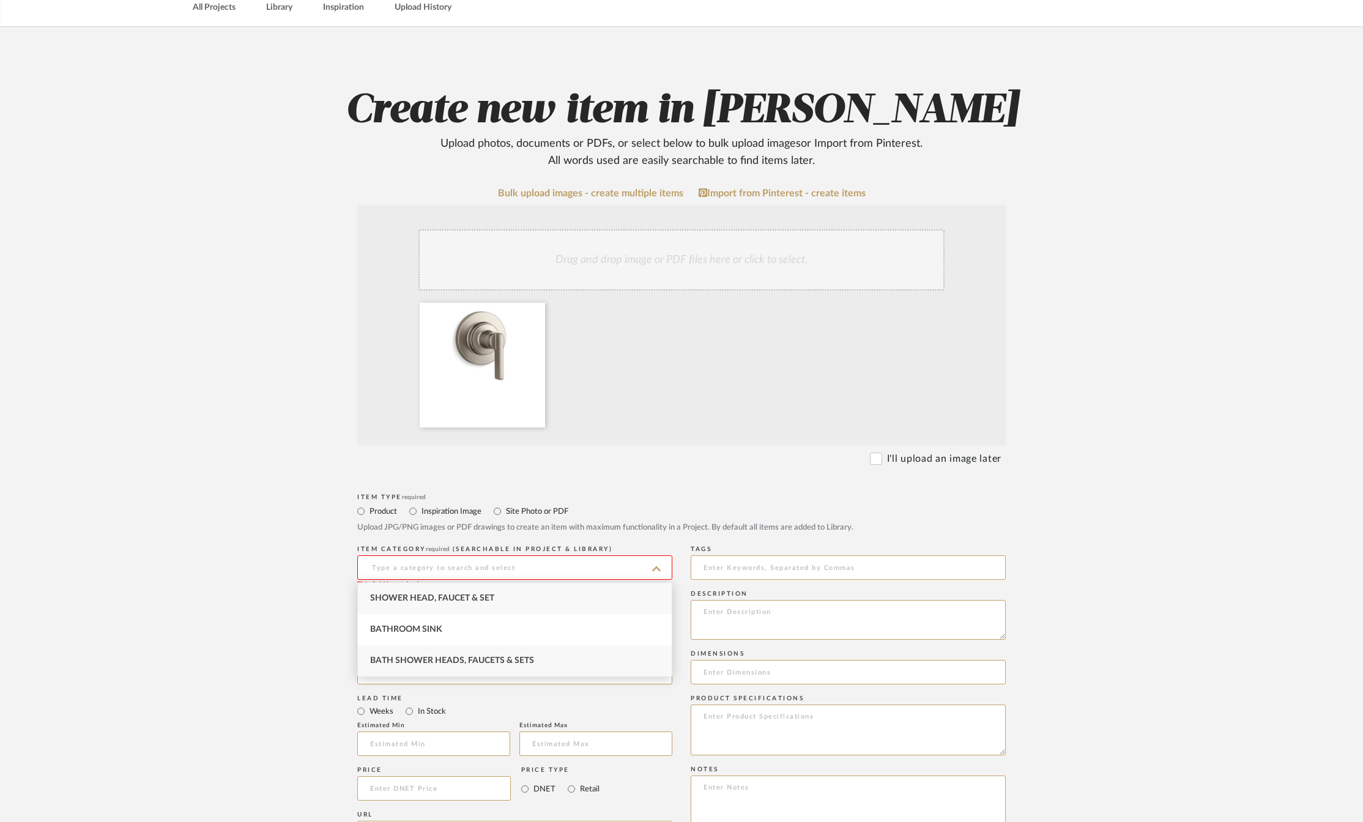
click at [434, 664] on span "Bath Shower Heads, Faucets & Sets" at bounding box center [452, 660] width 164 height 9
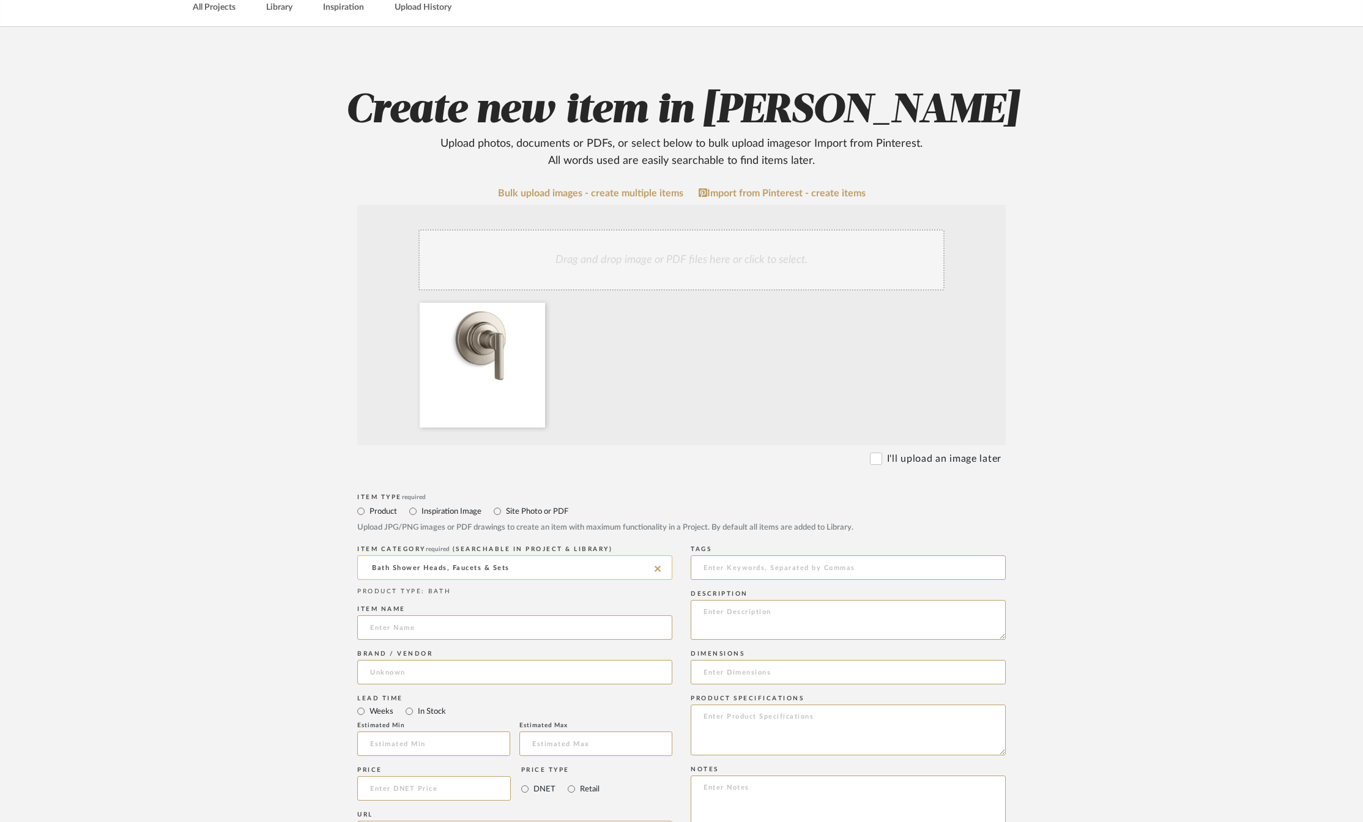
click at [514, 567] on input "Bath Shower Heads, Faucets & Sets" at bounding box center [514, 567] width 315 height 24
type input "Bath Shower Heads, Faucets & Sets"
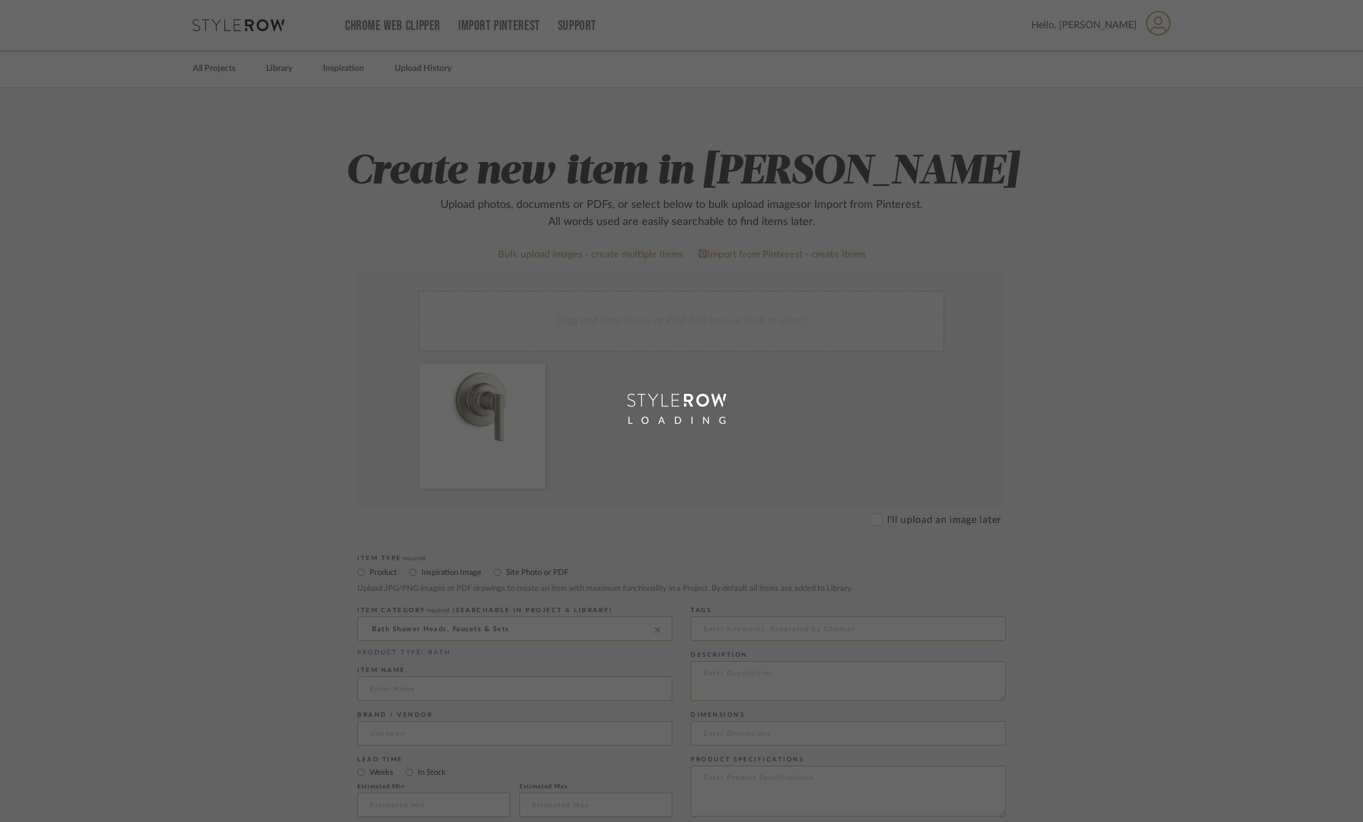
click at [516, 565] on div "LOADING" at bounding box center [681, 411] width 1363 height 822
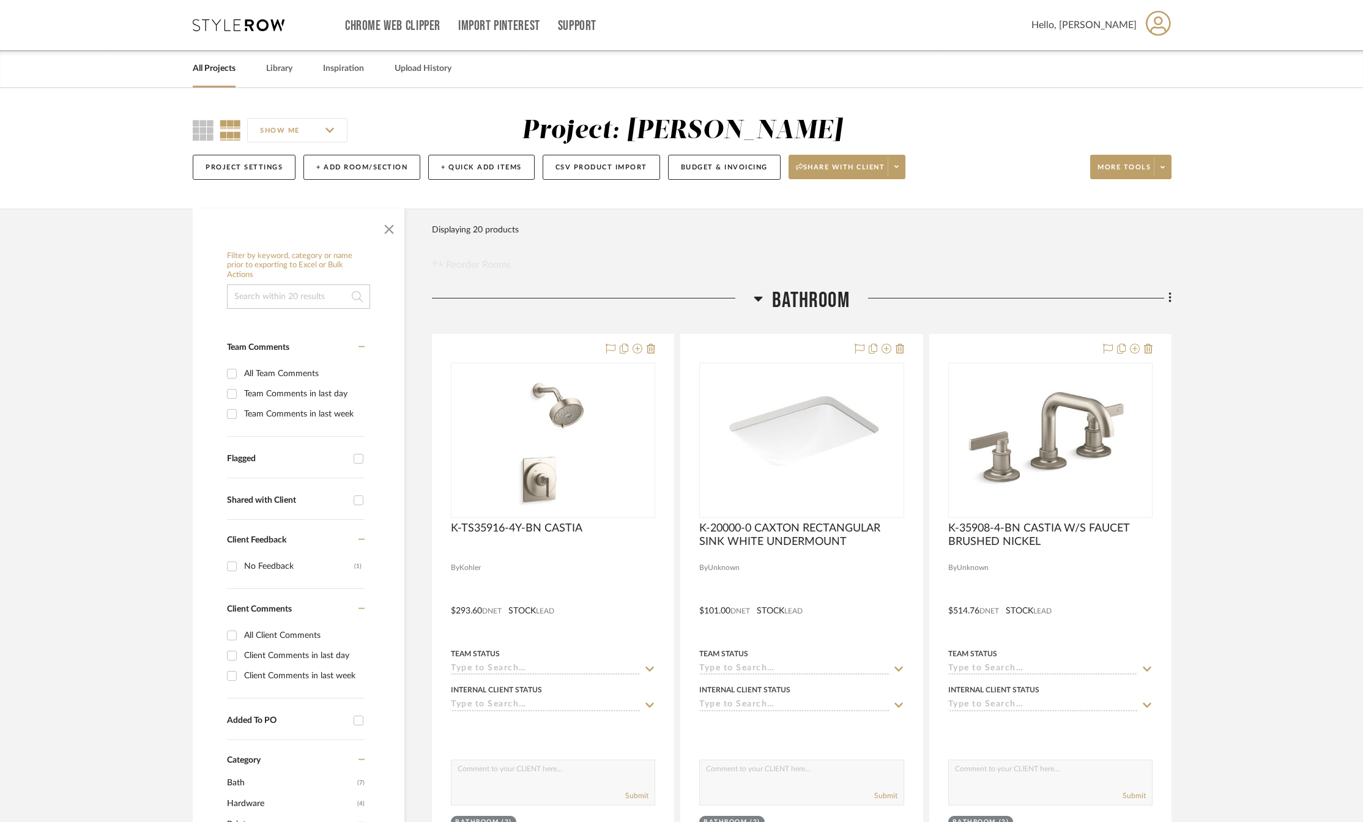
scroll to position [1795, 0]
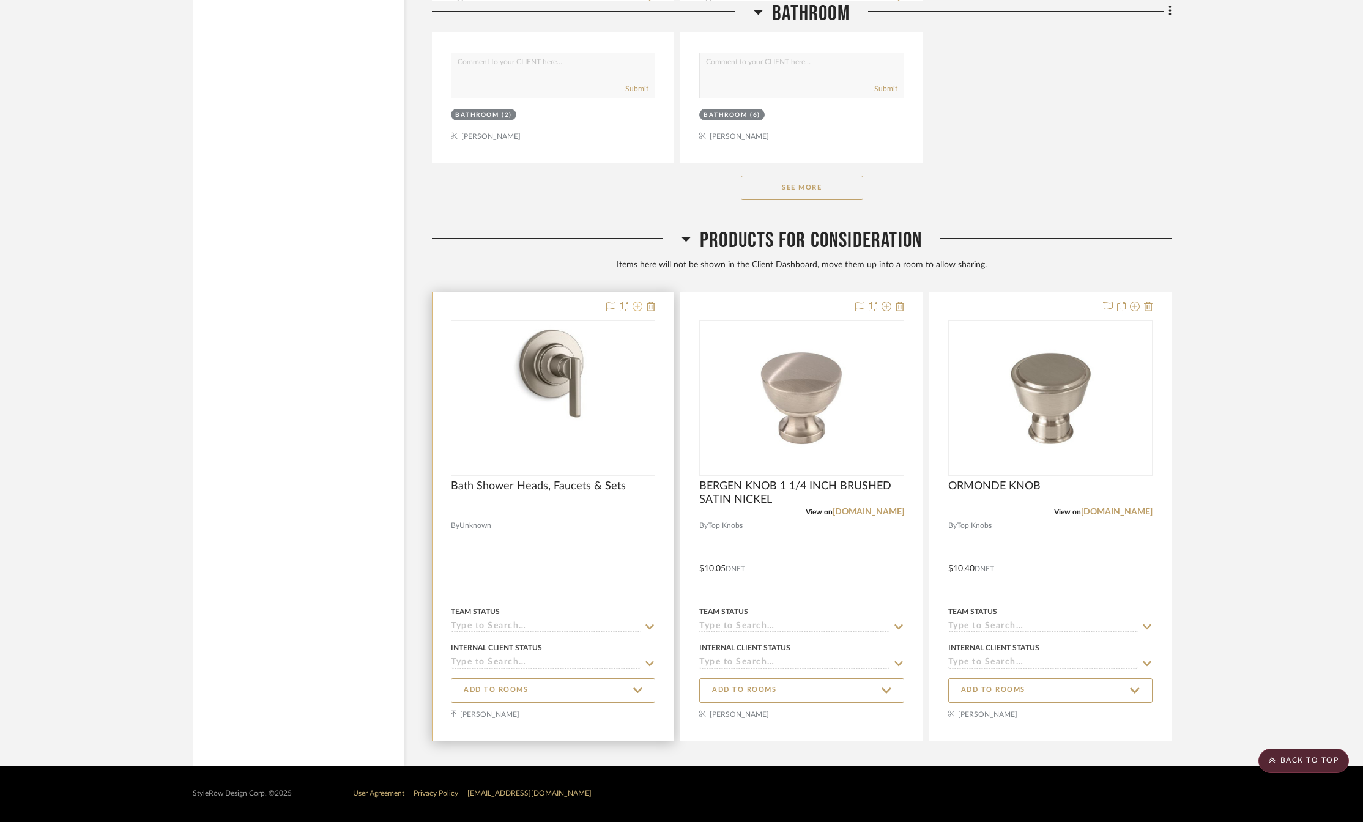
click at [634, 306] on icon at bounding box center [638, 307] width 10 height 10
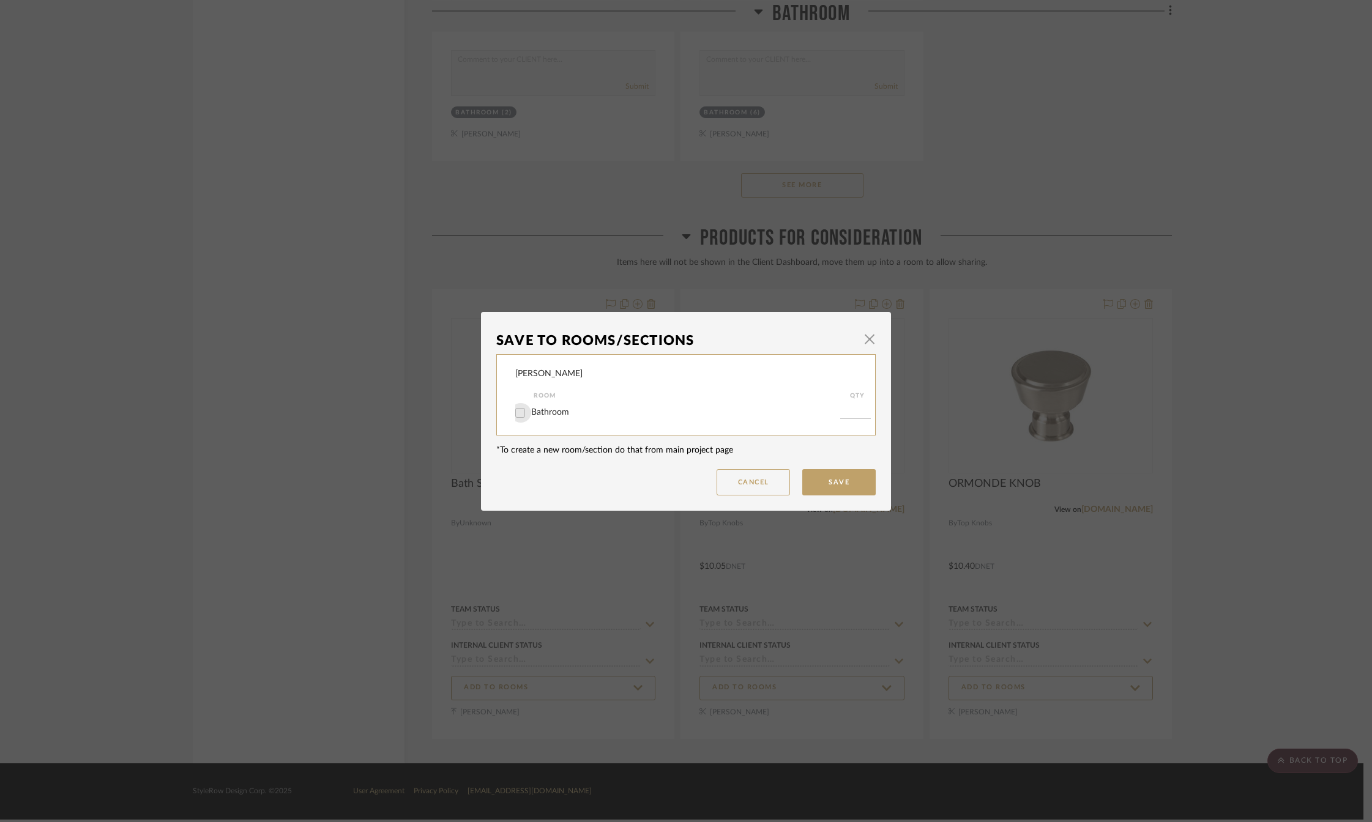
click at [516, 410] on input "Bathroom" at bounding box center [520, 413] width 20 height 20
checkbox input "true"
type input "2"
click at [839, 474] on button "Save" at bounding box center [838, 482] width 73 height 26
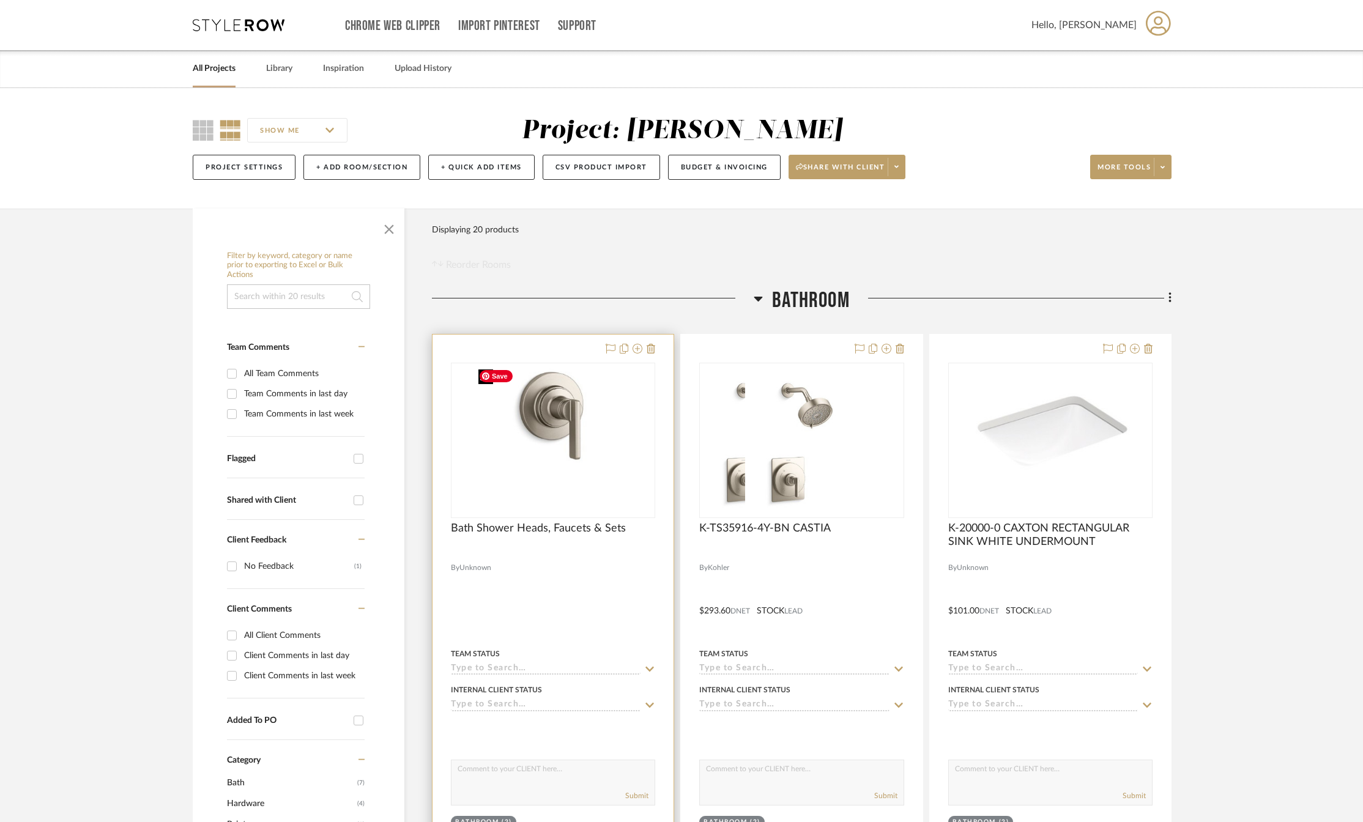
click at [576, 472] on img at bounding box center [554, 440] width 160 height 153
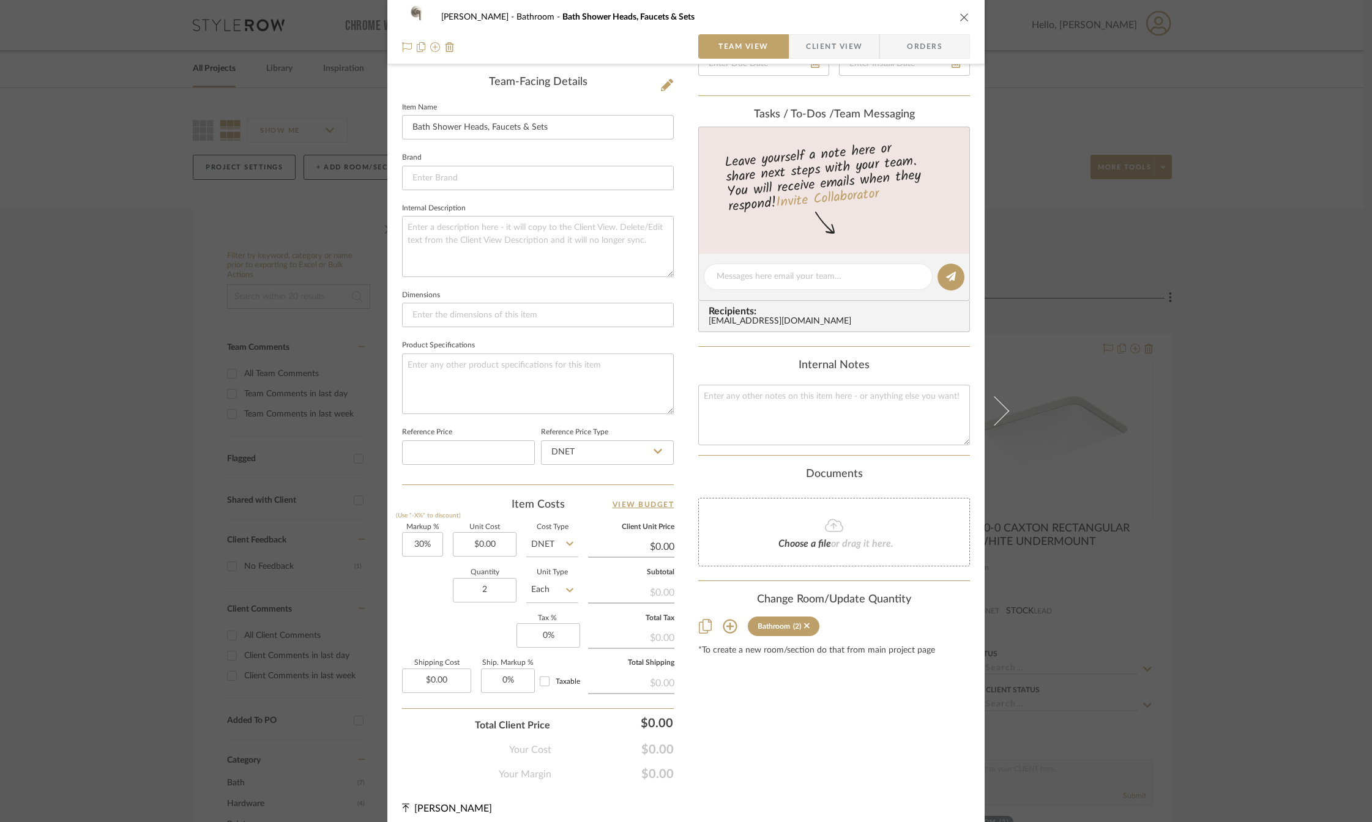
scroll to position [314, 0]
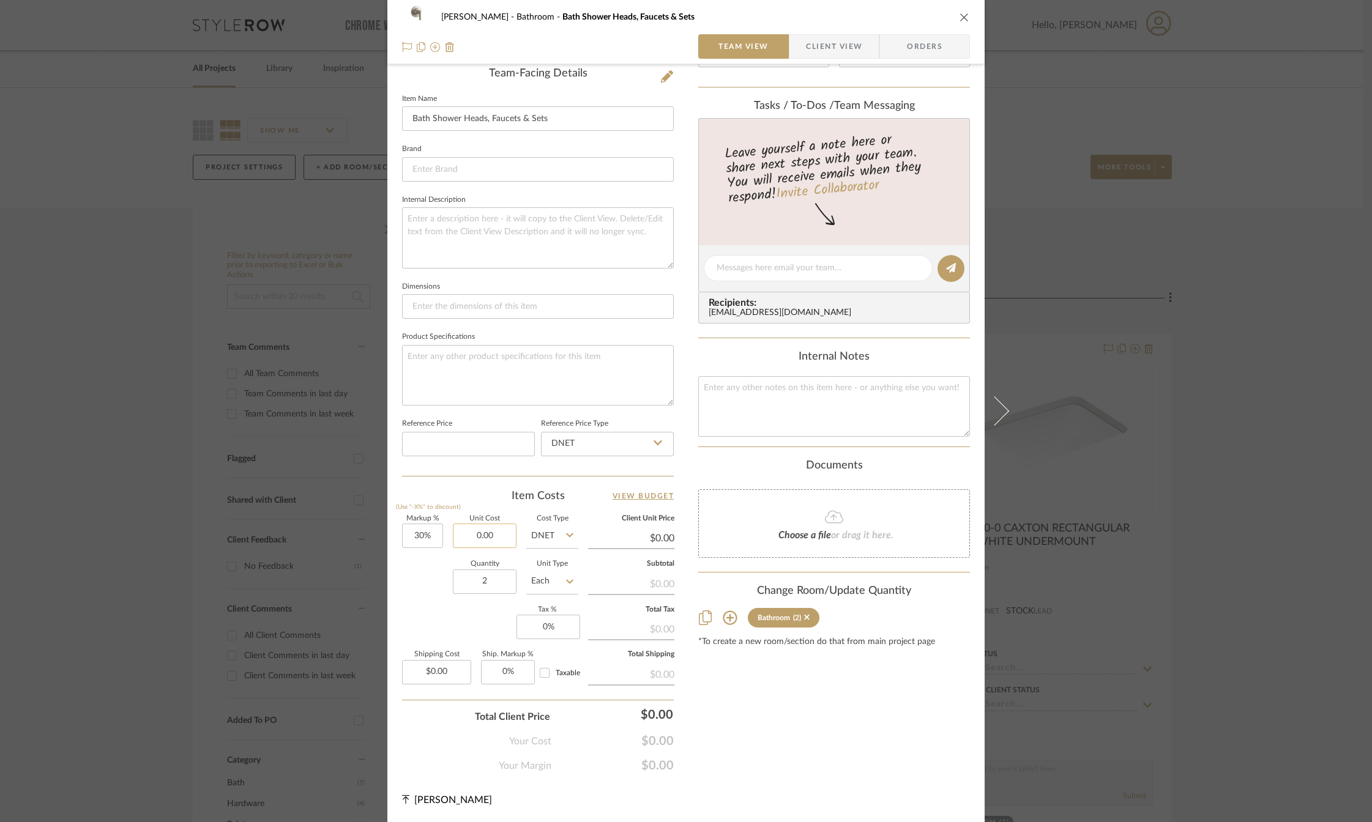
click at [482, 532] on input "0.00" at bounding box center [485, 536] width 64 height 24
type input "$151.34"
click at [421, 608] on div "Markup % (Use "-X%" to discount) 30% Unit Cost $151.34 Cost Type DNET Client Un…" at bounding box center [538, 605] width 272 height 179
type input "$196.74"
type input "0"
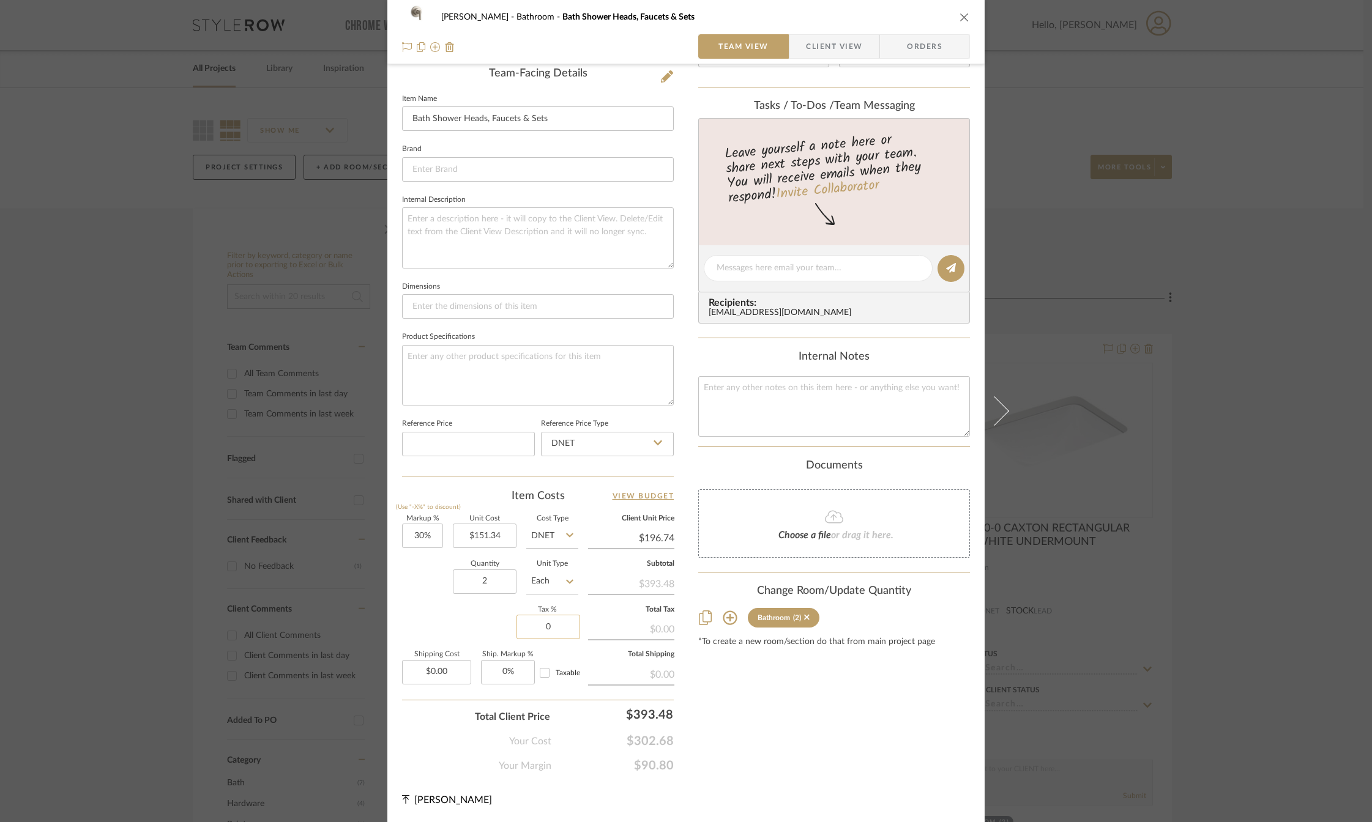
click at [558, 628] on input "0" at bounding box center [548, 627] width 64 height 24
type input "7%"
click at [781, 724] on div "Content here copies to Client View - confirm visibility there. Show in Client D…" at bounding box center [834, 271] width 272 height 1005
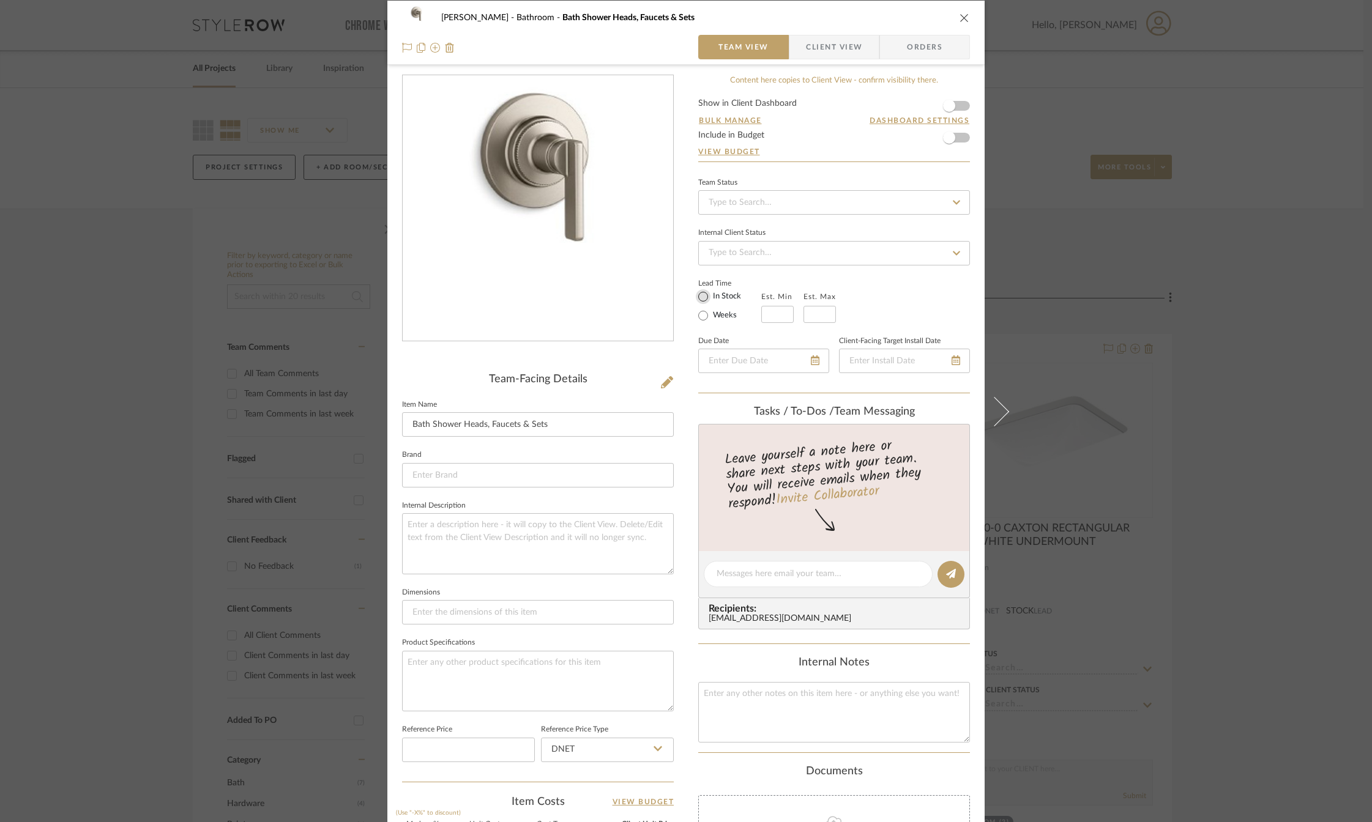
click at [698, 299] on input "In Stock" at bounding box center [703, 296] width 15 height 15
radio input "true"
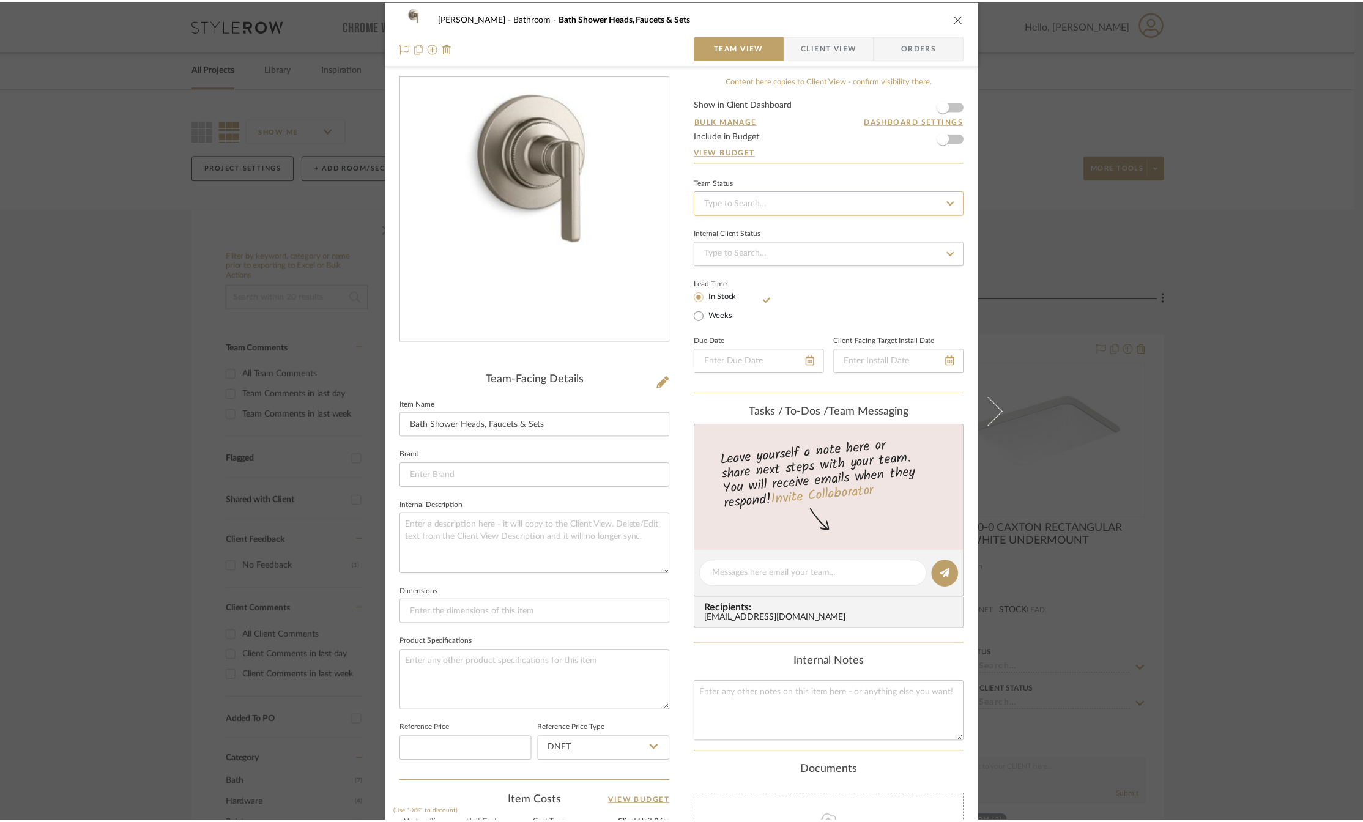
scroll to position [0, 0]
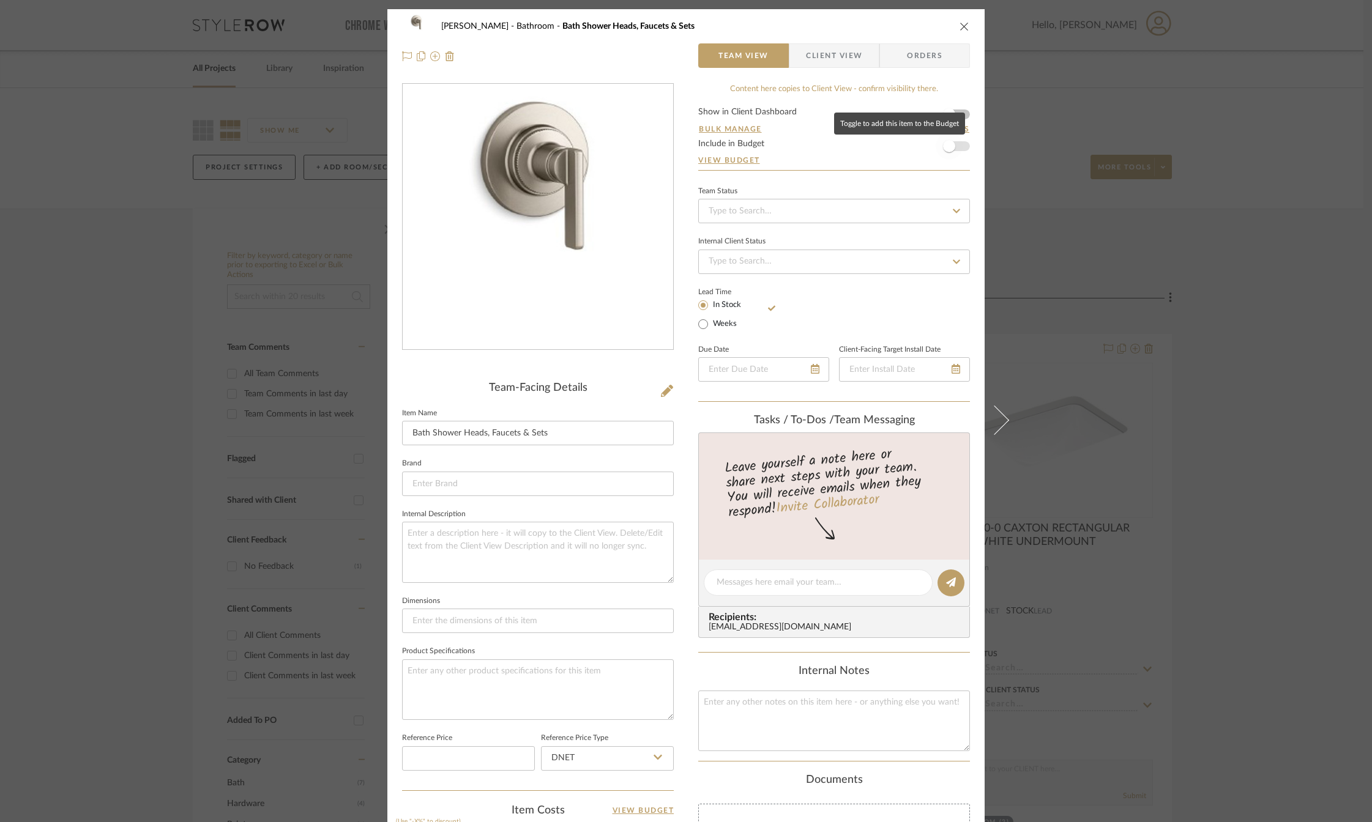
click at [943, 146] on span "button" at bounding box center [949, 146] width 12 height 12
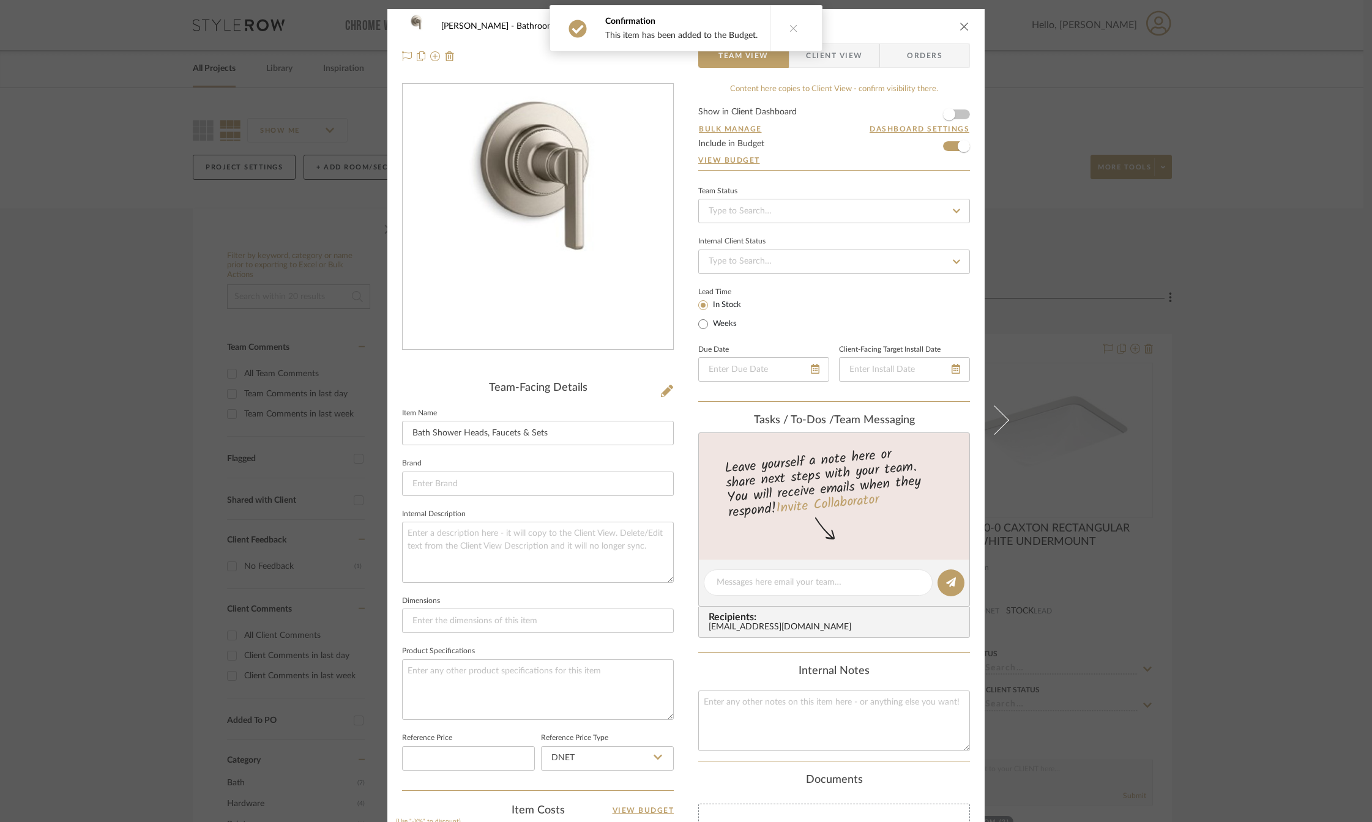
click at [960, 24] on icon "close" at bounding box center [964, 26] width 10 height 10
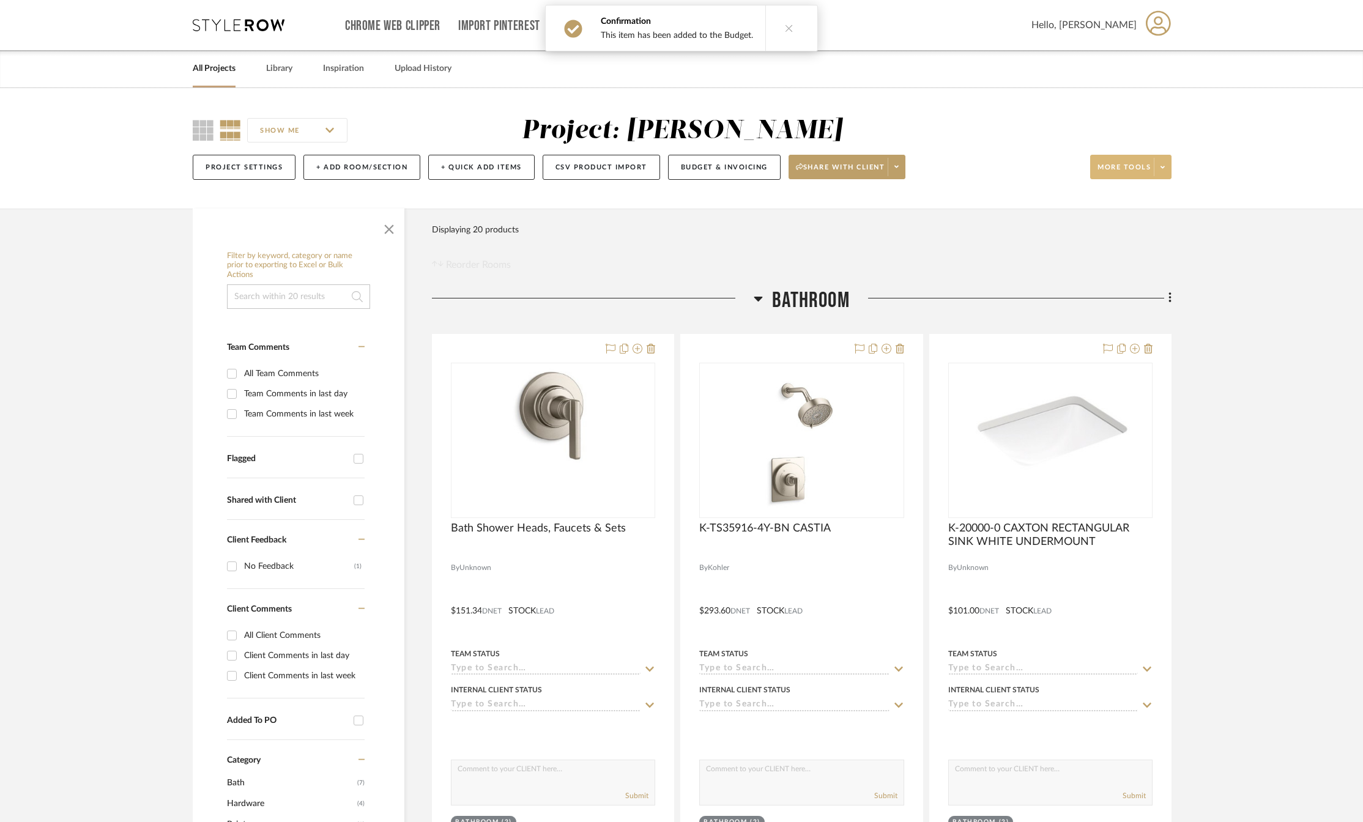
click at [1171, 163] on button "More tools" at bounding box center [1130, 167] width 81 height 24
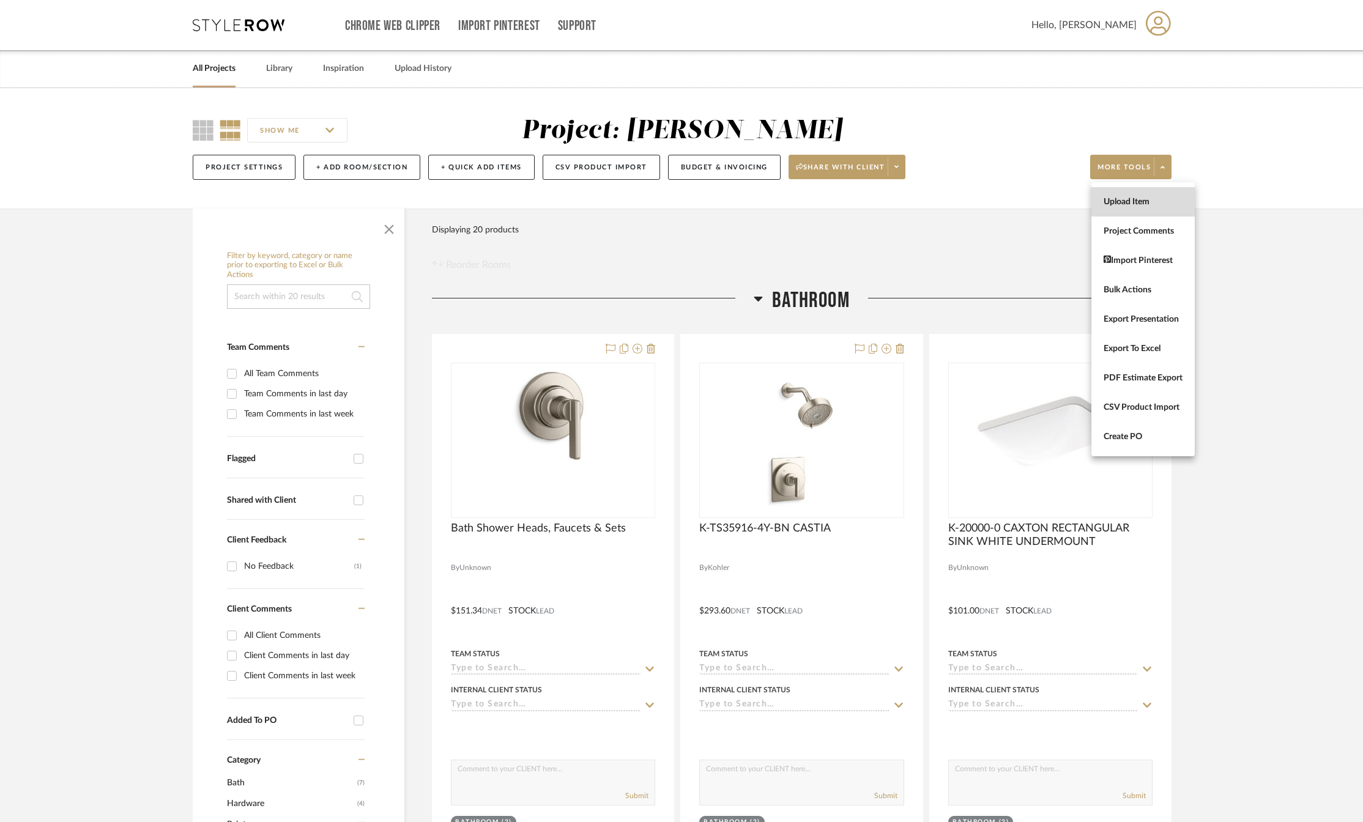
click at [1133, 207] on span "Upload Item" at bounding box center [1143, 202] width 79 height 10
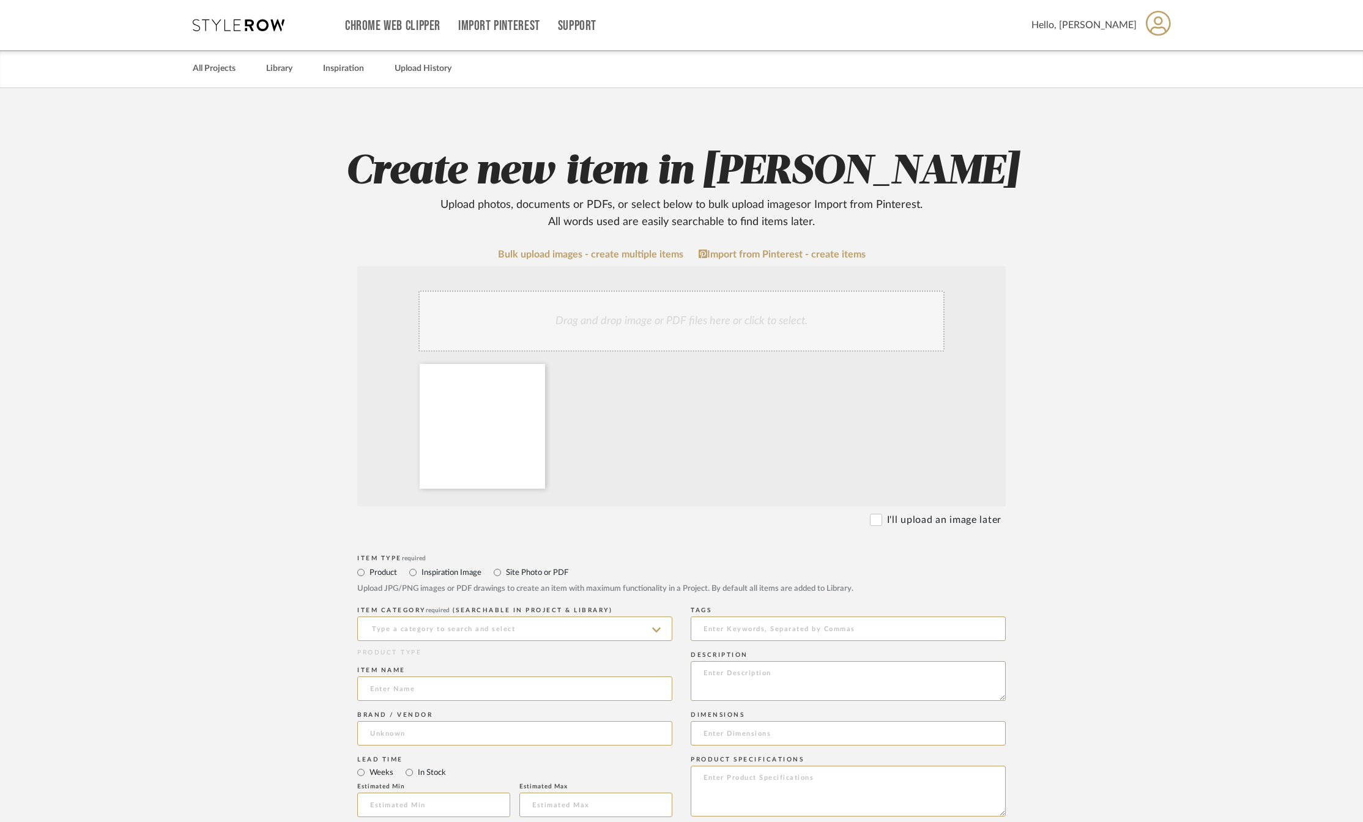
scroll to position [122, 0]
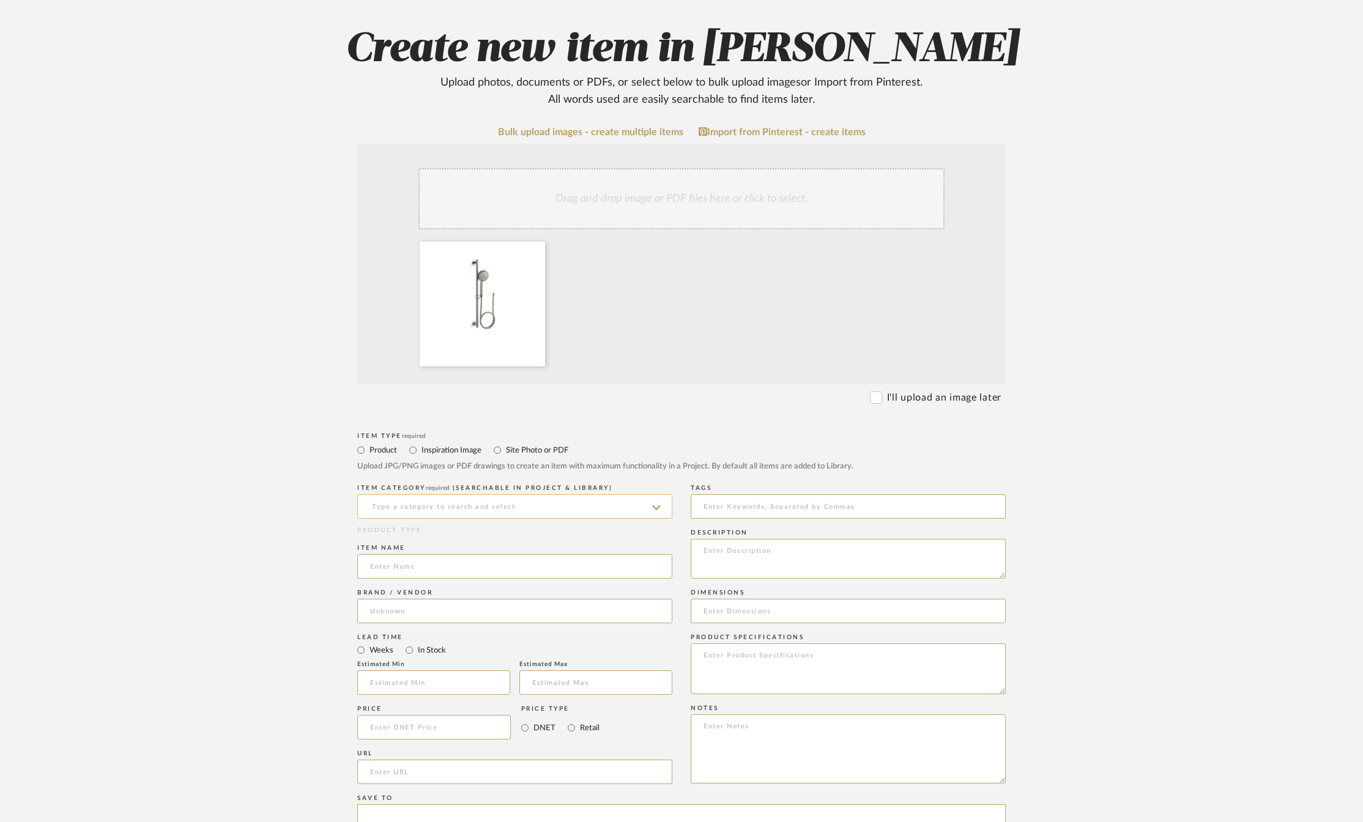
click at [419, 507] on input at bounding box center [514, 506] width 315 height 24
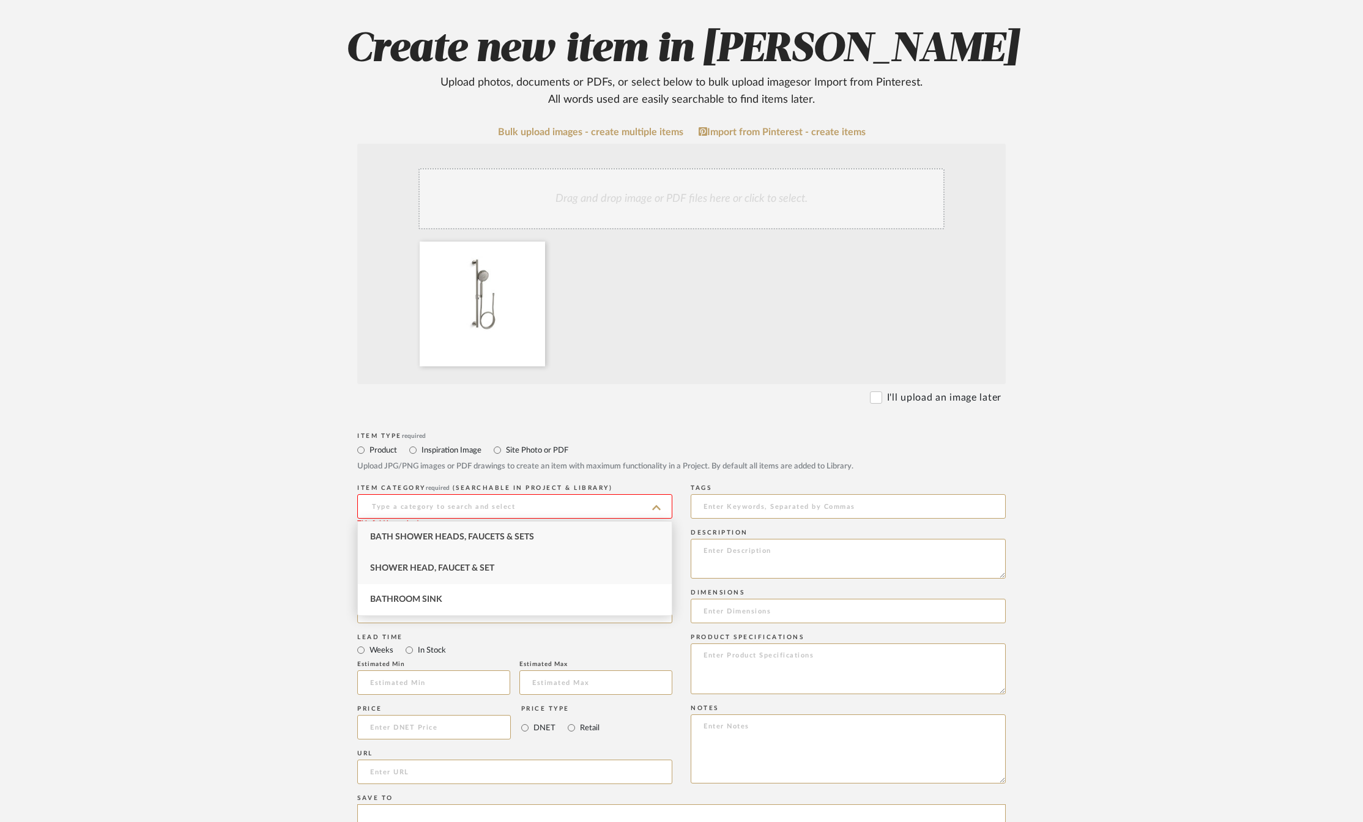
click at [478, 570] on span "Shower Head, Faucet & Set" at bounding box center [432, 568] width 124 height 9
type input "Shower Head, Faucet & Set"
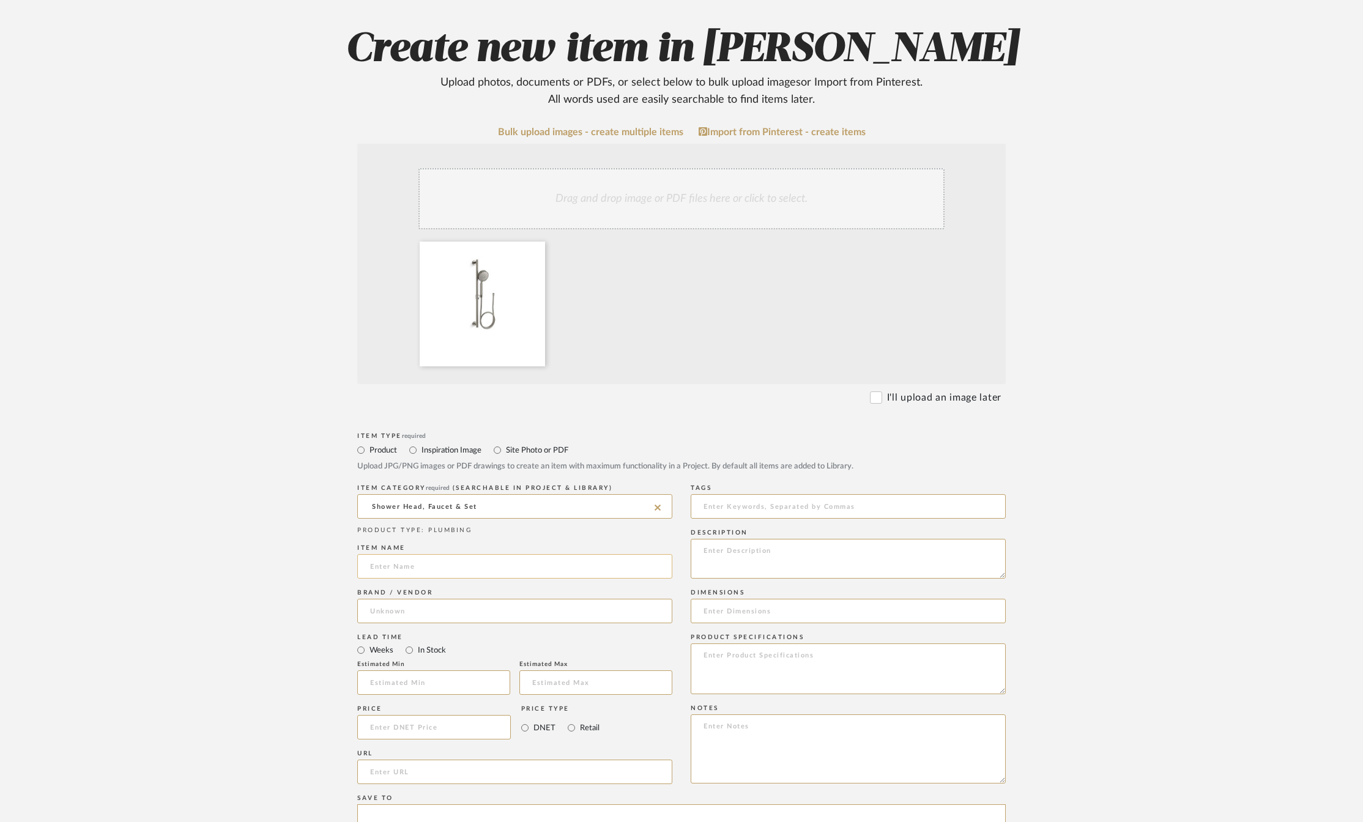
click at [415, 564] on input at bounding box center [514, 566] width 315 height 24
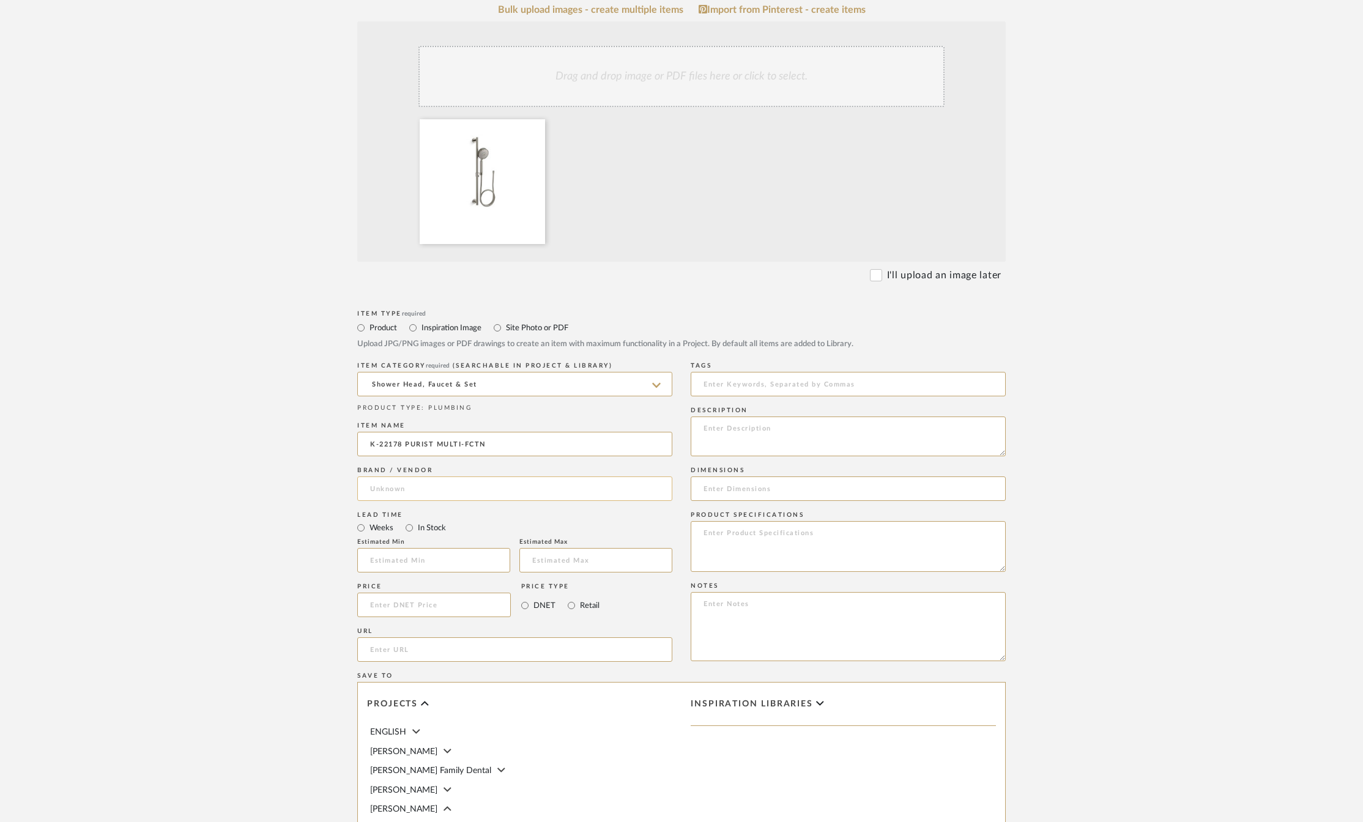
type input "K-22178 PURIST MULTI-FCTN"
click at [407, 484] on input at bounding box center [514, 489] width 315 height 24
click at [399, 518] on span "Kohler" at bounding box center [394, 520] width 26 height 10
type input "Kohler"
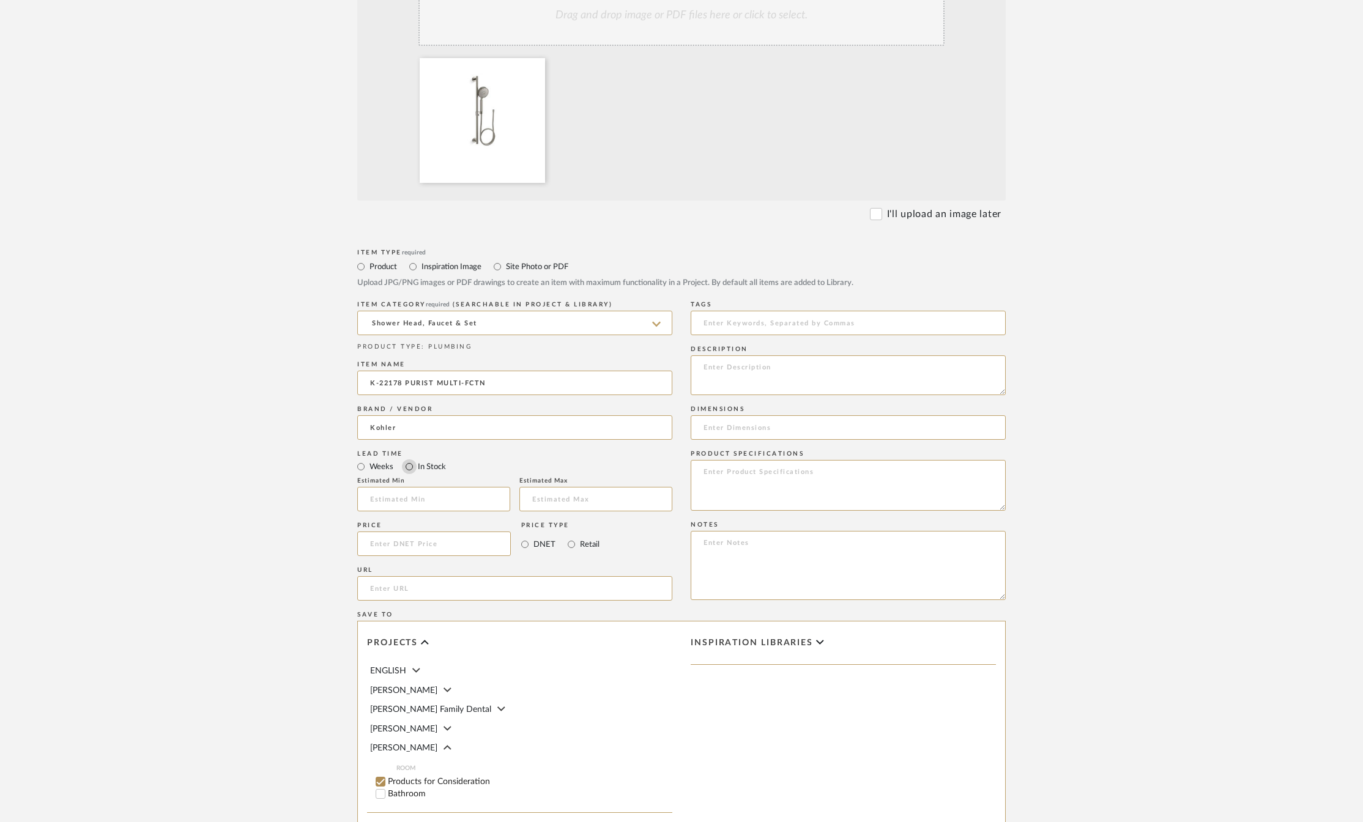
click at [412, 466] on input "In Stock" at bounding box center [409, 466] width 15 height 15
radio input "true"
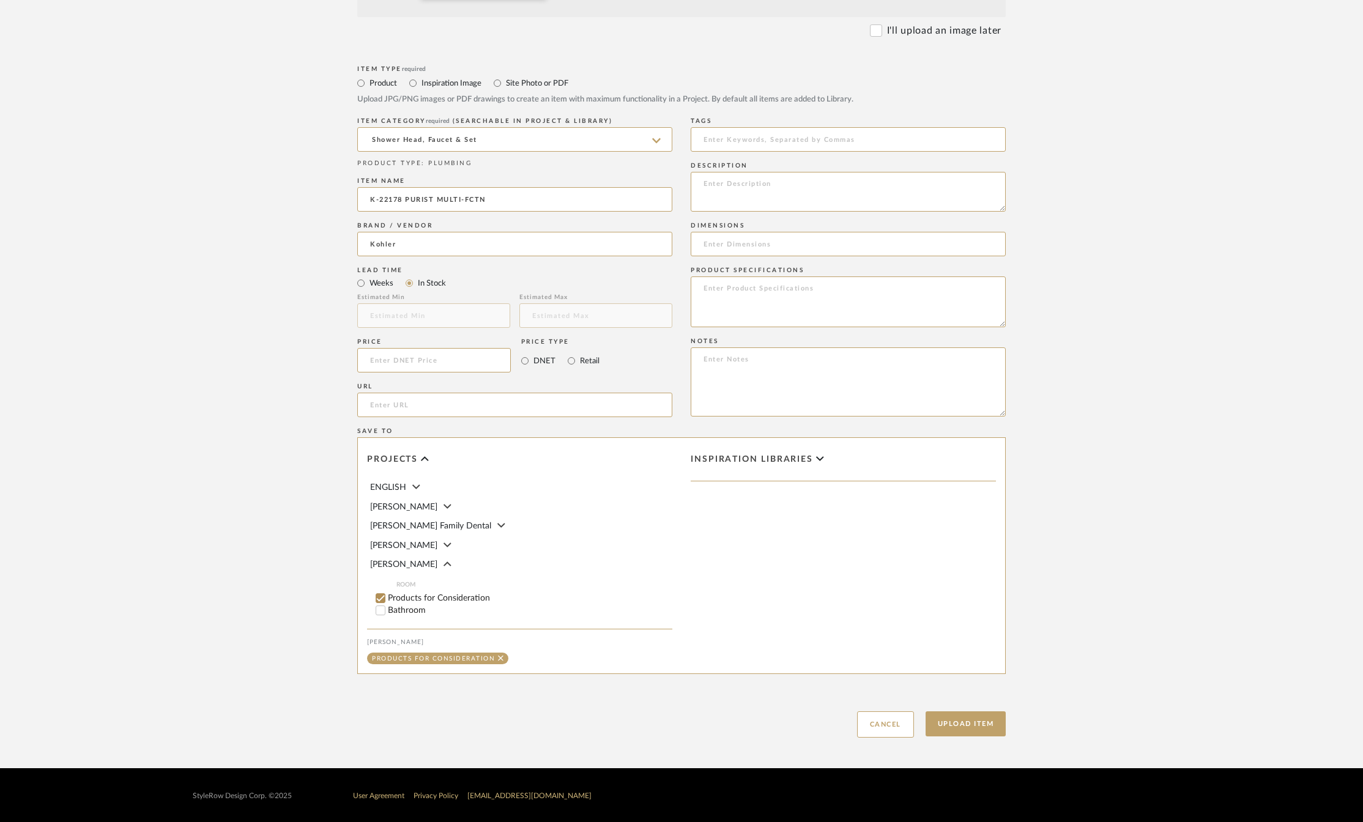
click at [375, 609] on input "Bathroom" at bounding box center [380, 610] width 12 height 12
checkbox input "false"
click at [652, 606] on input "1" at bounding box center [647, 610] width 31 height 12
type input "2"
click at [410, 358] on input at bounding box center [434, 360] width 154 height 24
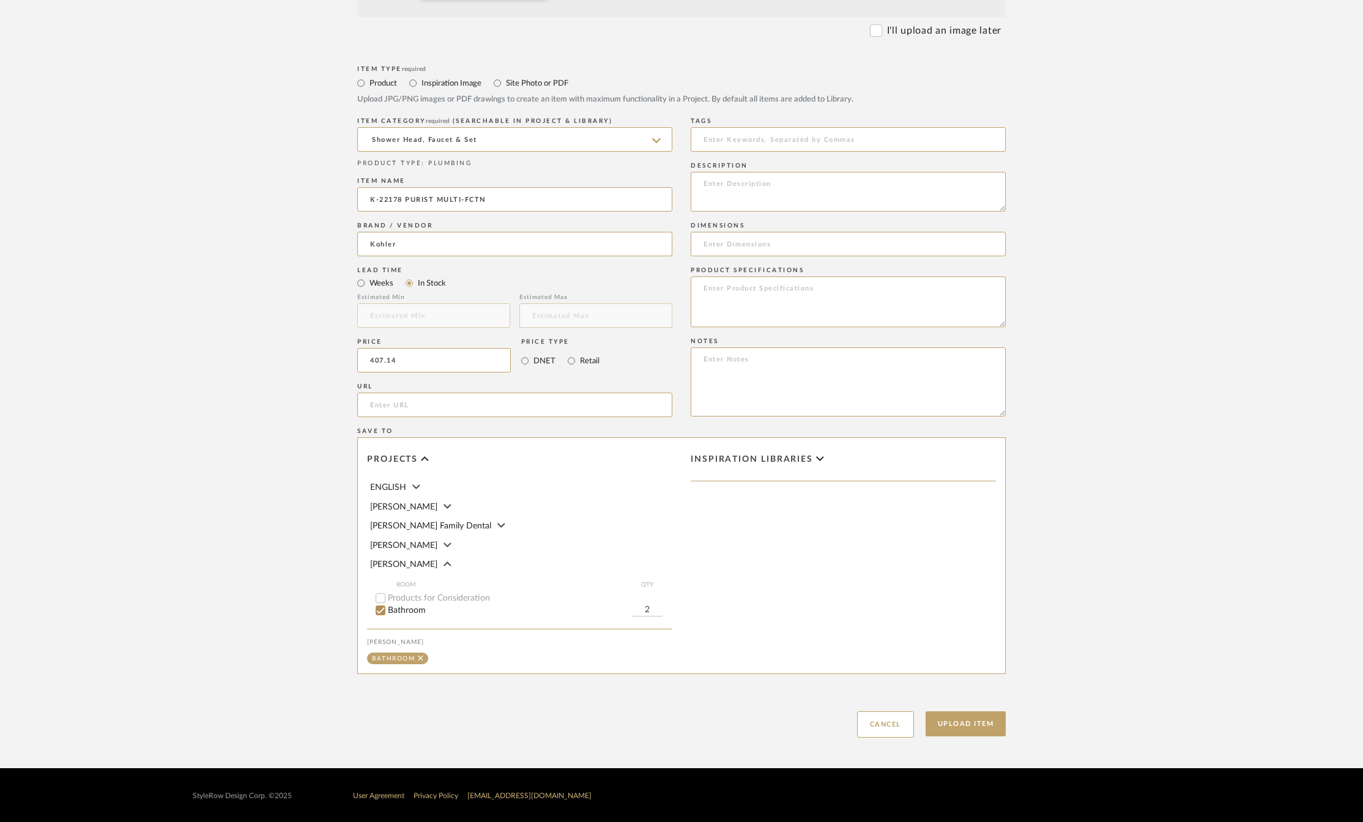
type input "$407.14"
click at [283, 438] on upload-items "Create new item in [PERSON_NAME] Upload photos, documents or PDFs, or select be…" at bounding box center [681, 184] width 1363 height 1170
click at [957, 722] on button "Upload Item" at bounding box center [966, 723] width 81 height 25
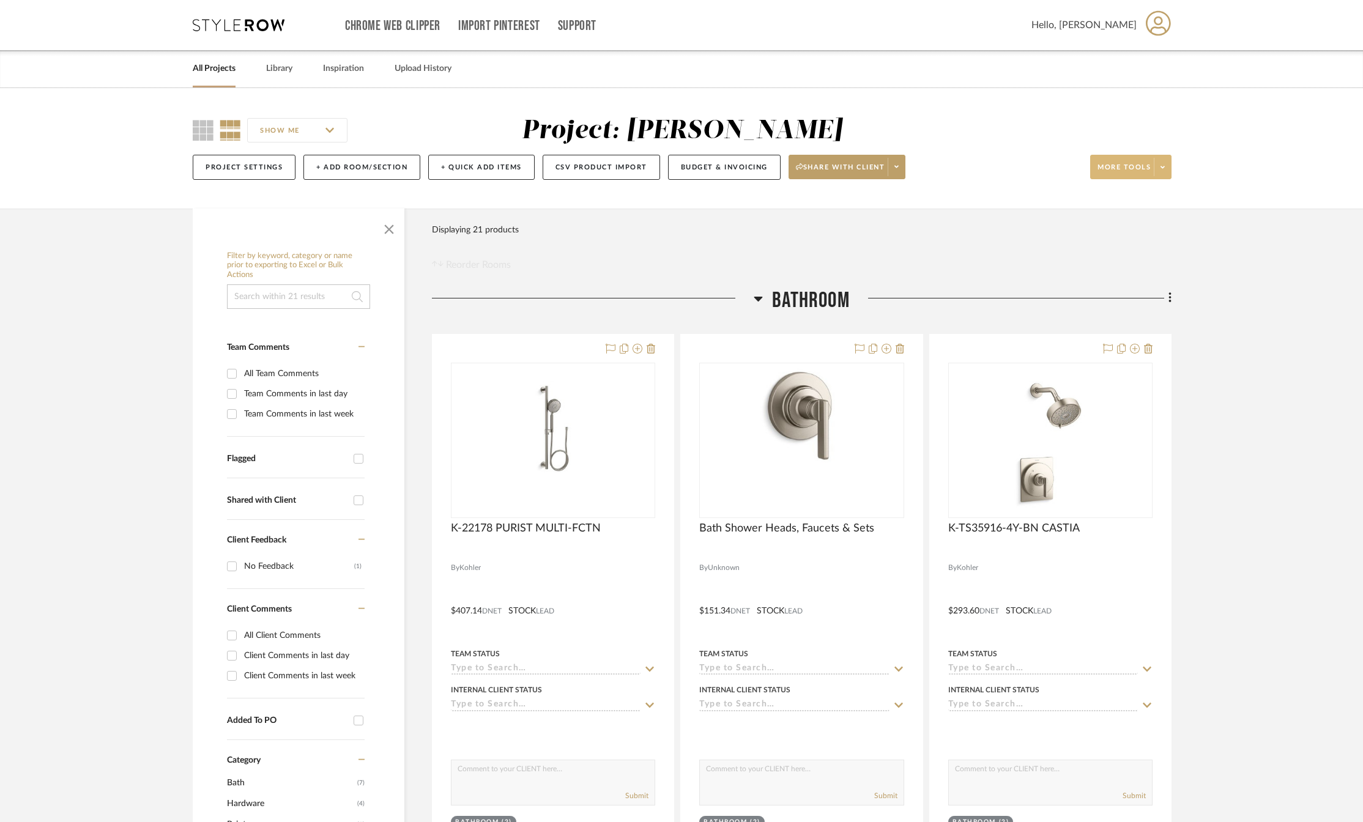
click at [1163, 171] on span at bounding box center [1162, 167] width 17 height 18
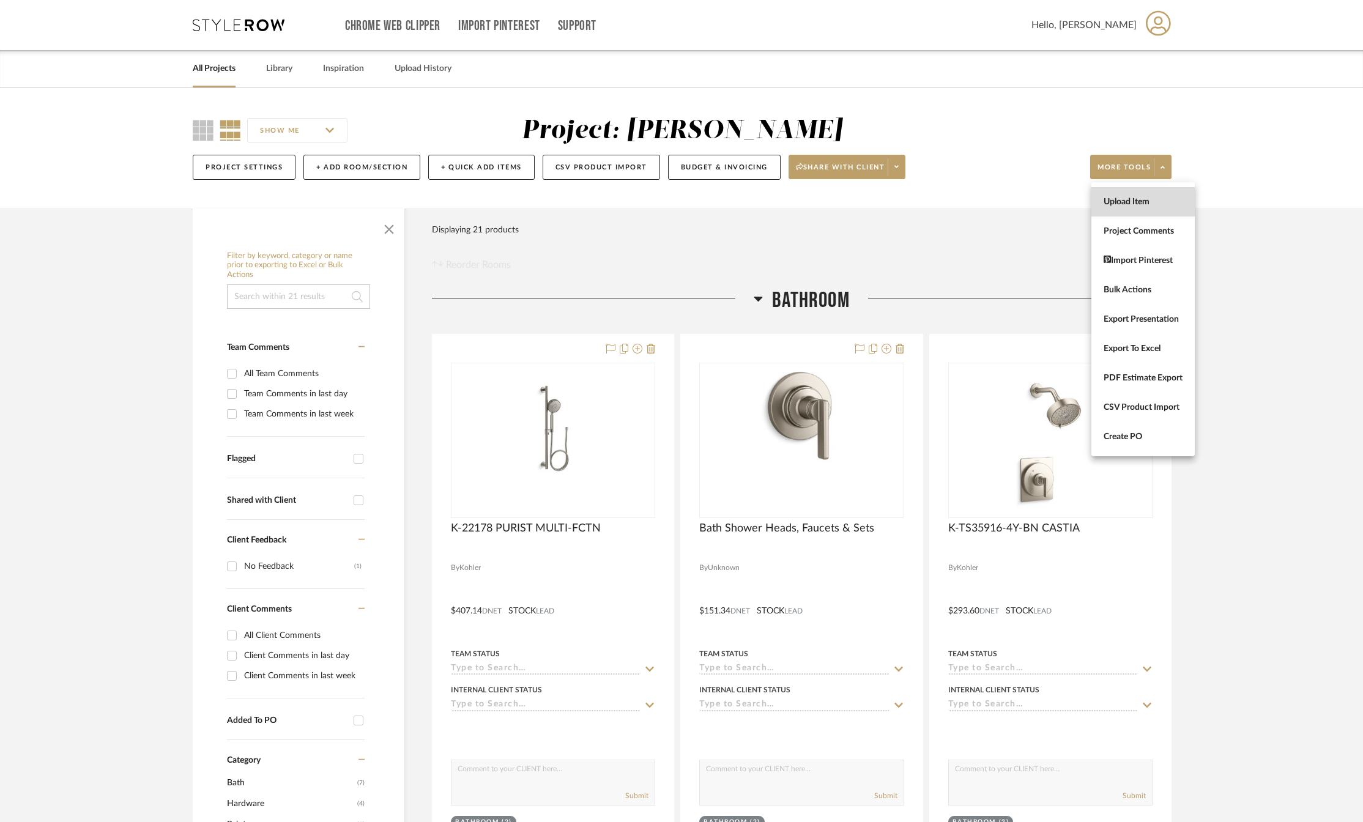
click at [1142, 199] on span "Upload Item" at bounding box center [1143, 202] width 79 height 10
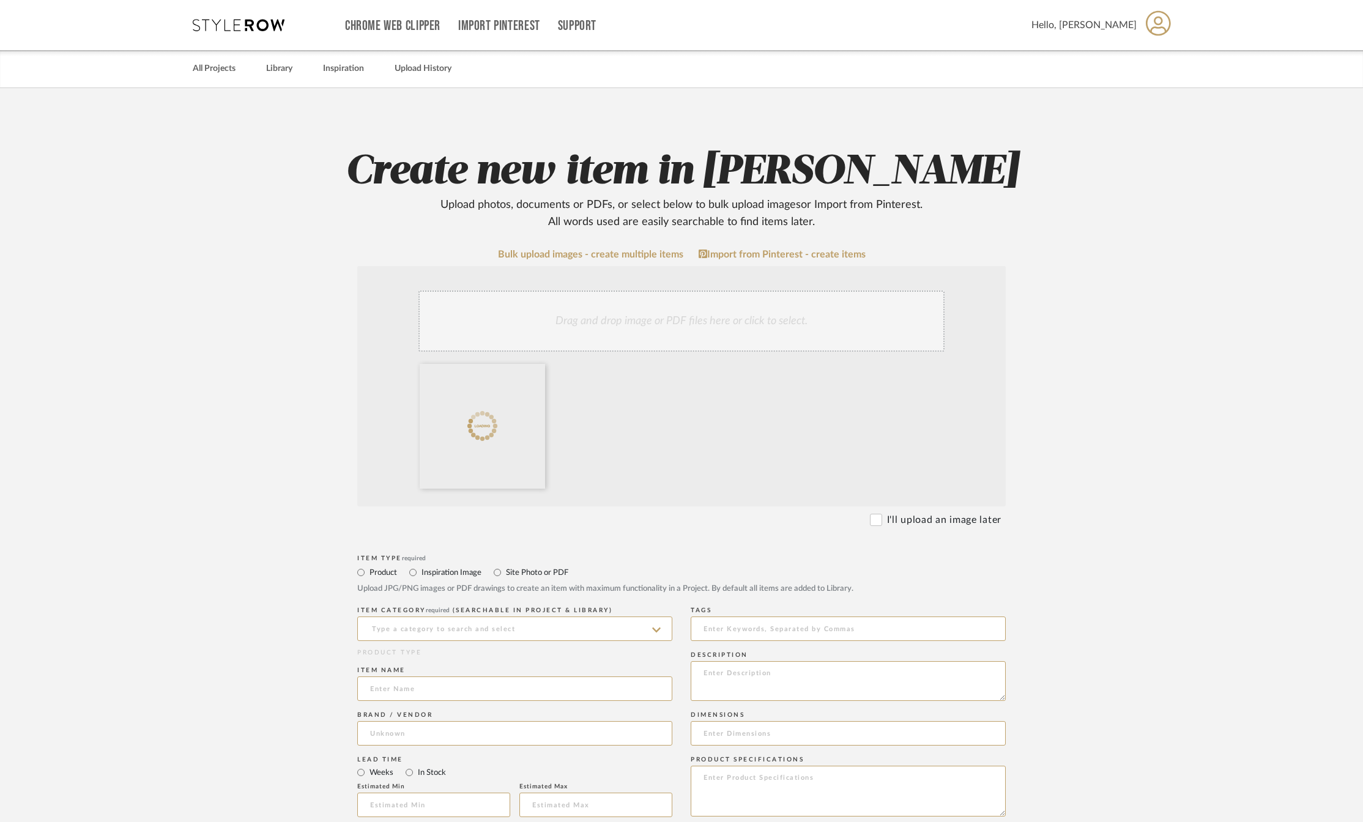
scroll to position [245, 0]
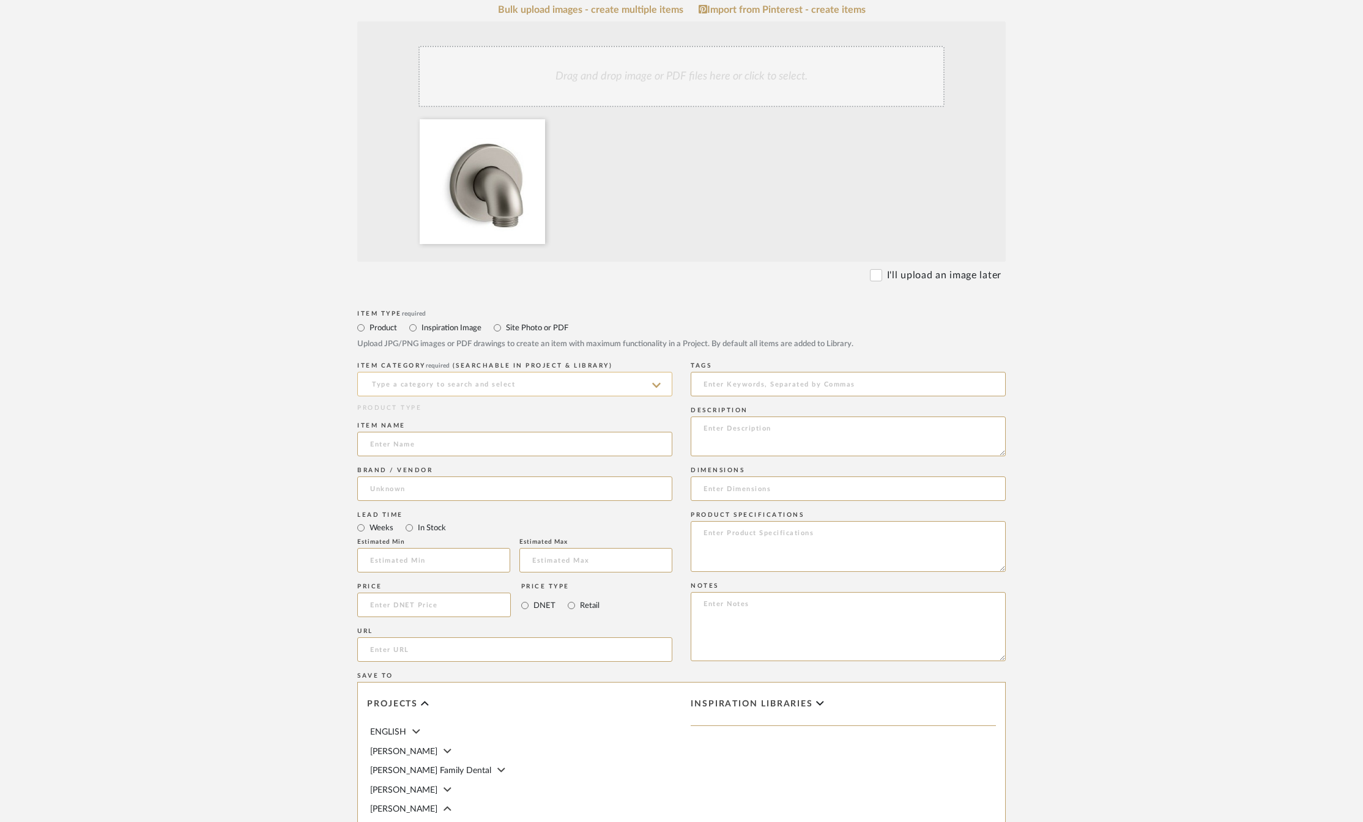
click at [447, 386] on input at bounding box center [514, 384] width 315 height 24
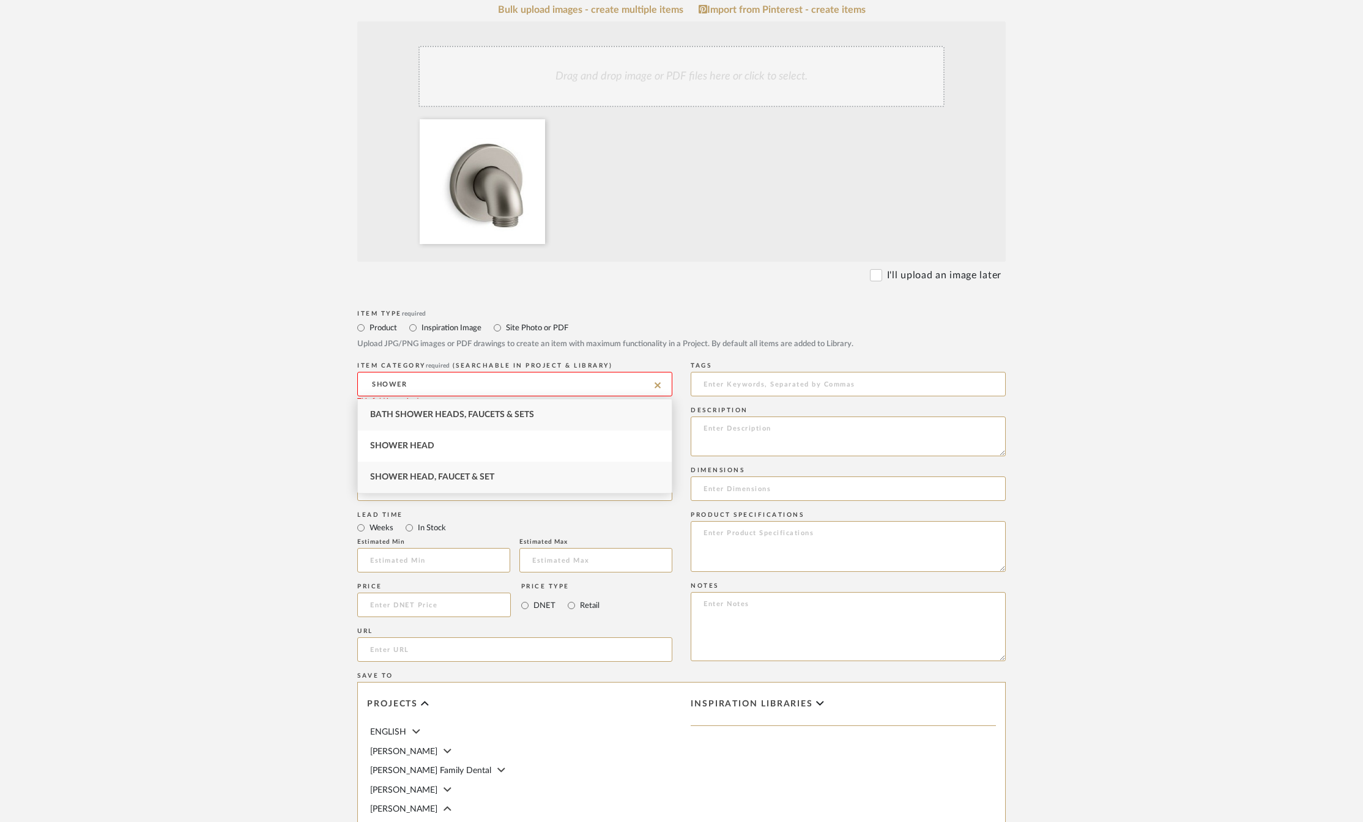
click at [459, 473] on span "Shower Head, Faucet & Set" at bounding box center [432, 477] width 124 height 9
type input "Shower Head, Faucet & Set"
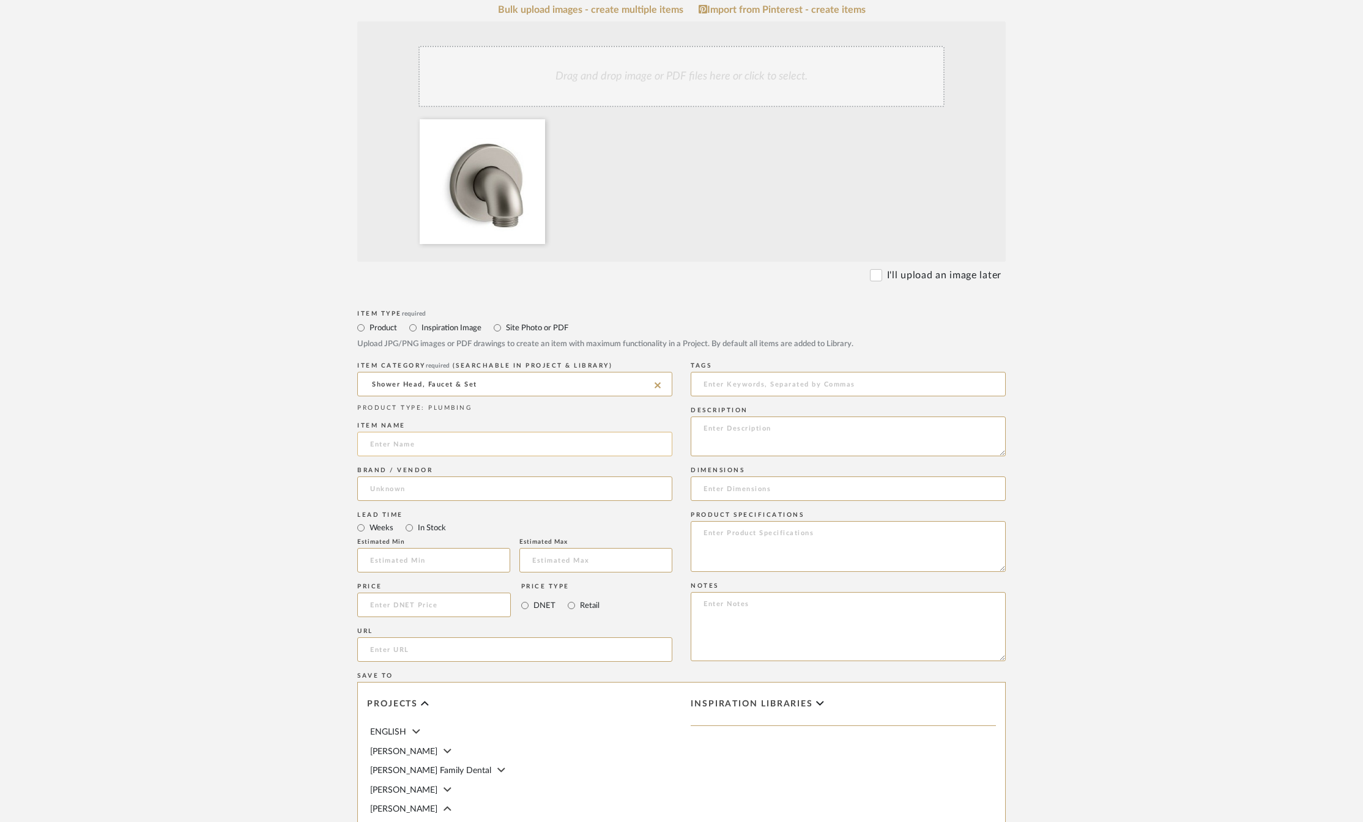
click at [429, 449] on input at bounding box center [514, 444] width 315 height 24
type input "K-22172-BN PURIST SUPPLY ELBOW"
click at [406, 528] on input "In Stock" at bounding box center [409, 528] width 15 height 15
radio input "true"
click at [397, 488] on input at bounding box center [514, 489] width 315 height 24
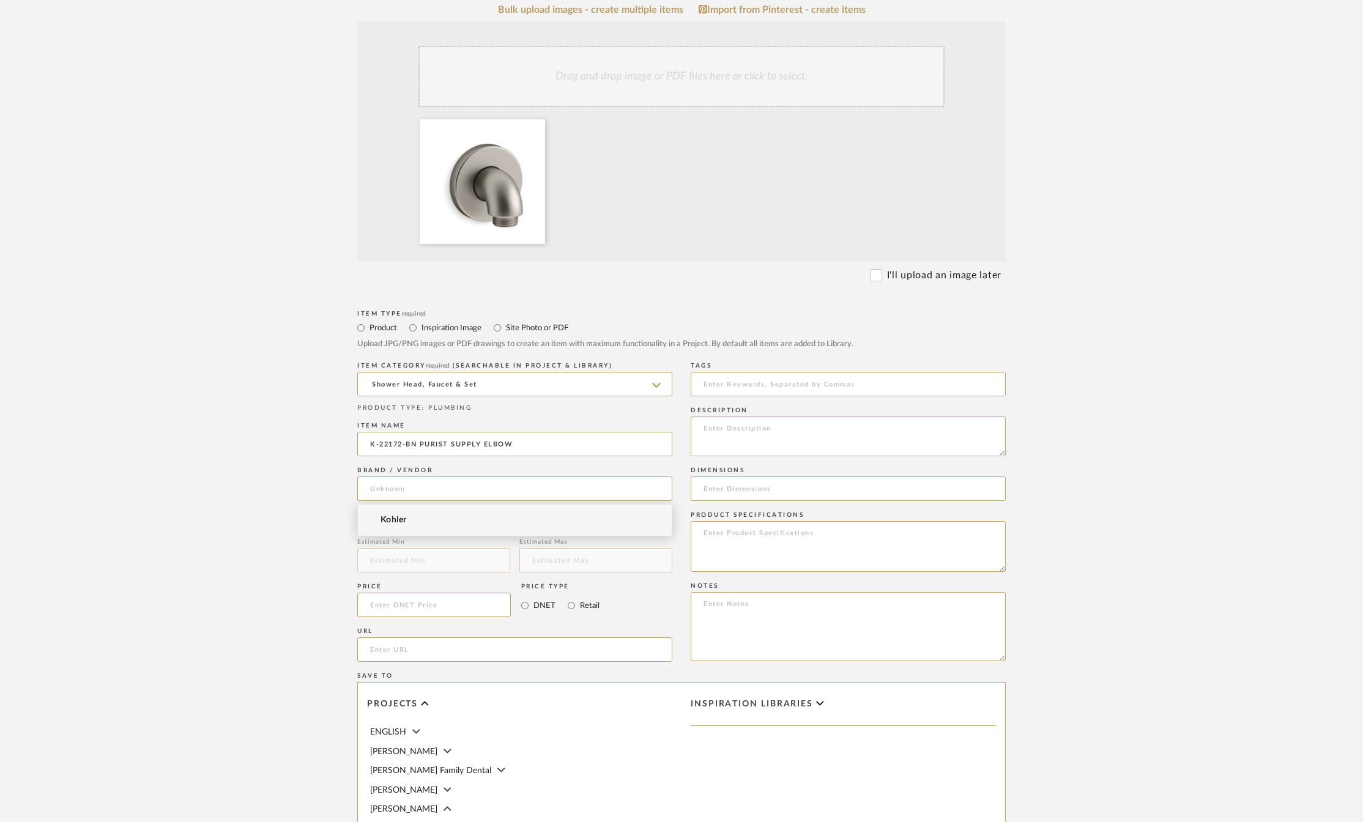
click at [394, 519] on span "Kohler" at bounding box center [394, 520] width 26 height 10
type input "Kohler"
click at [392, 600] on input at bounding box center [434, 605] width 154 height 24
type input "$100.00"
click at [280, 651] on upload-items "Create new item in [PERSON_NAME] Upload photos, documents or PDFs, or select be…" at bounding box center [681, 428] width 1363 height 1170
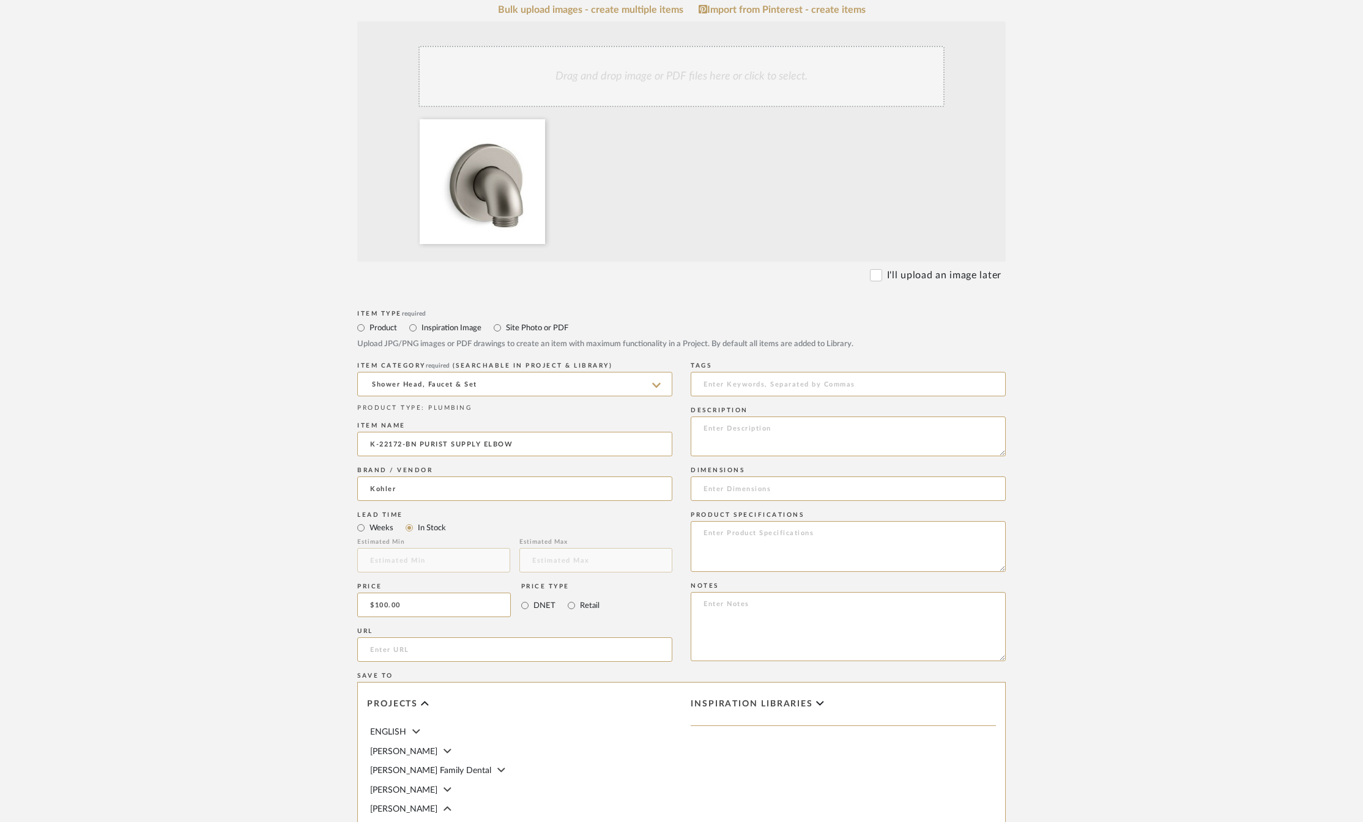
scroll to position [428, 0]
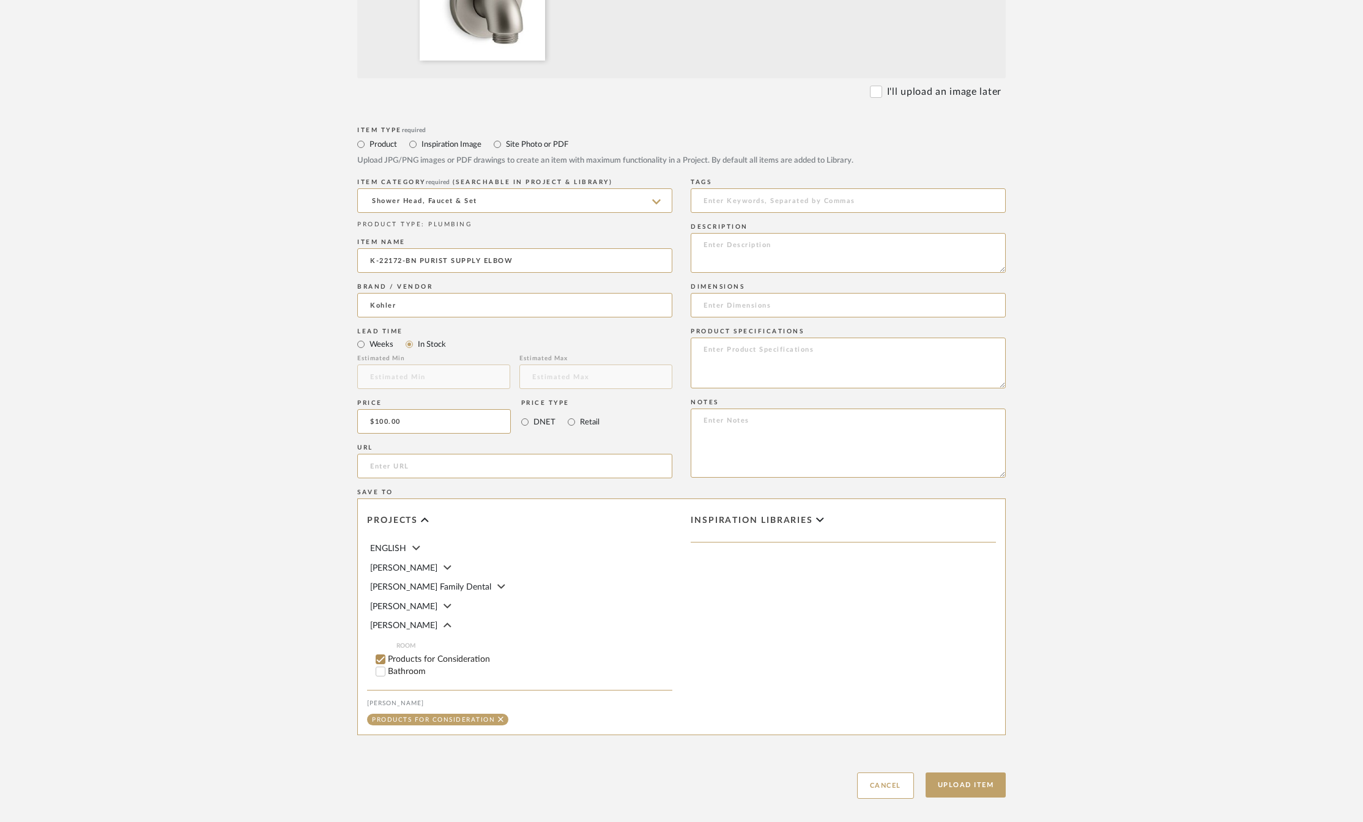
click at [381, 670] on input "Bathroom" at bounding box center [380, 672] width 12 height 12
checkbox input "false"
click at [648, 669] on input "1" at bounding box center [647, 672] width 31 height 12
type input "2"
click at [958, 784] on button "Upload Item" at bounding box center [966, 785] width 81 height 25
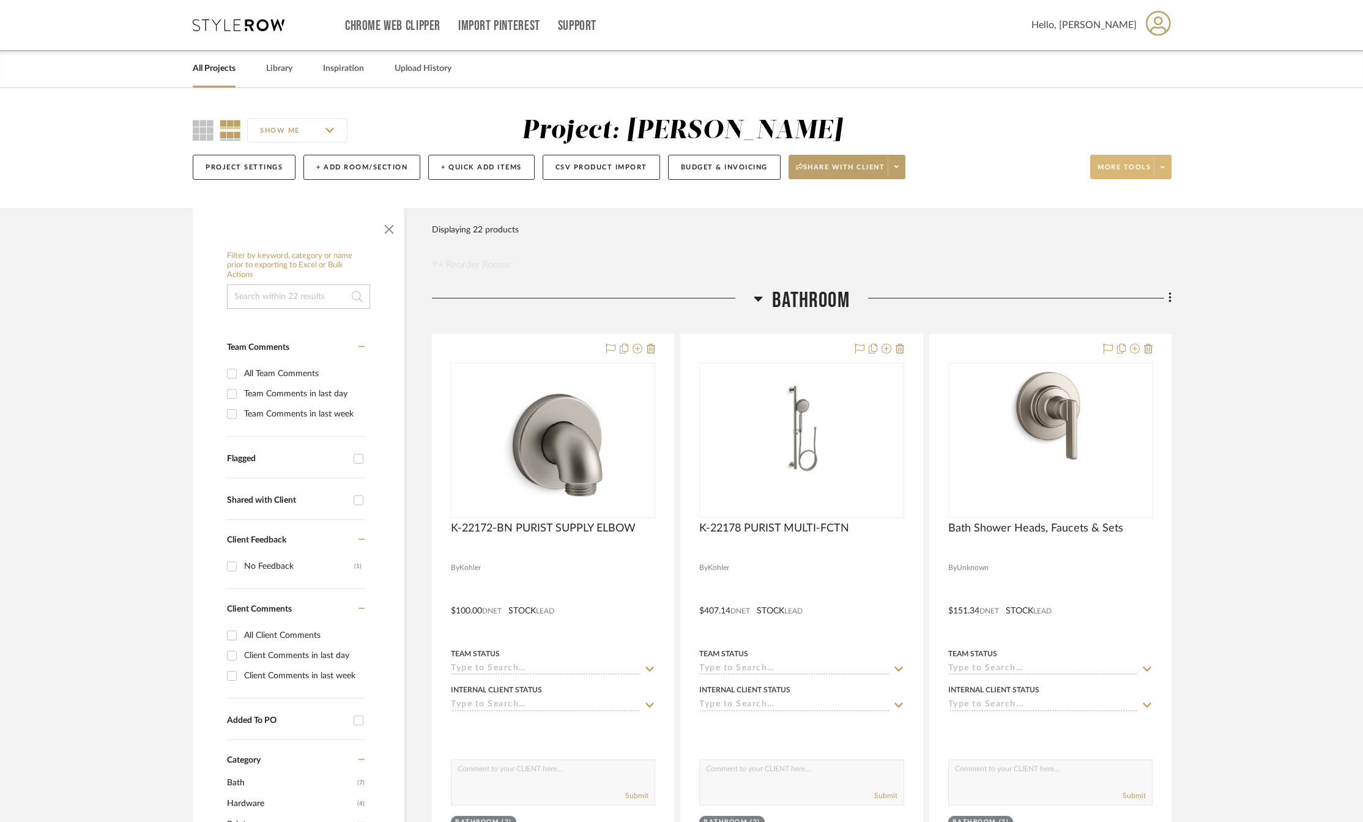
click at [1166, 169] on span at bounding box center [1162, 167] width 17 height 18
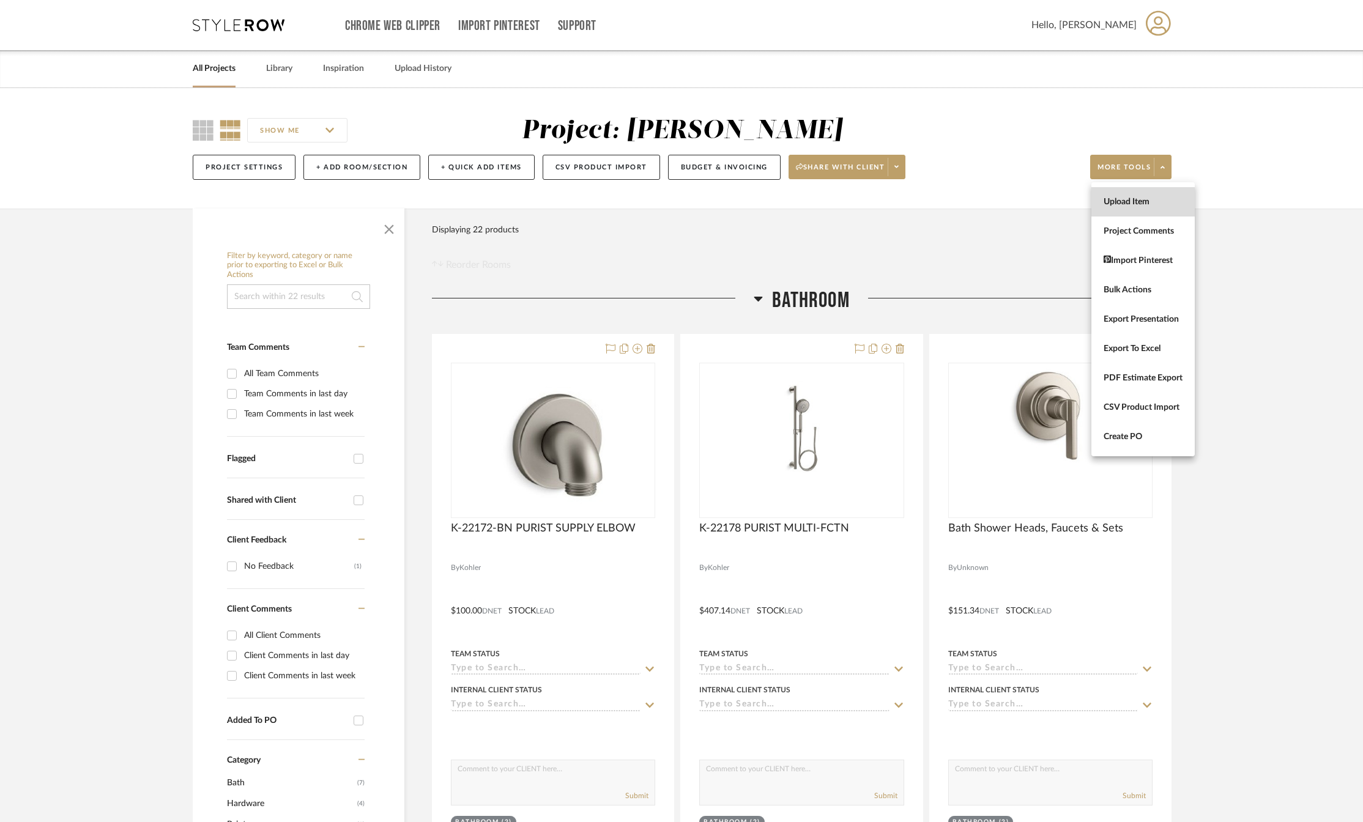
click at [1132, 203] on span "Upload Item" at bounding box center [1143, 202] width 79 height 10
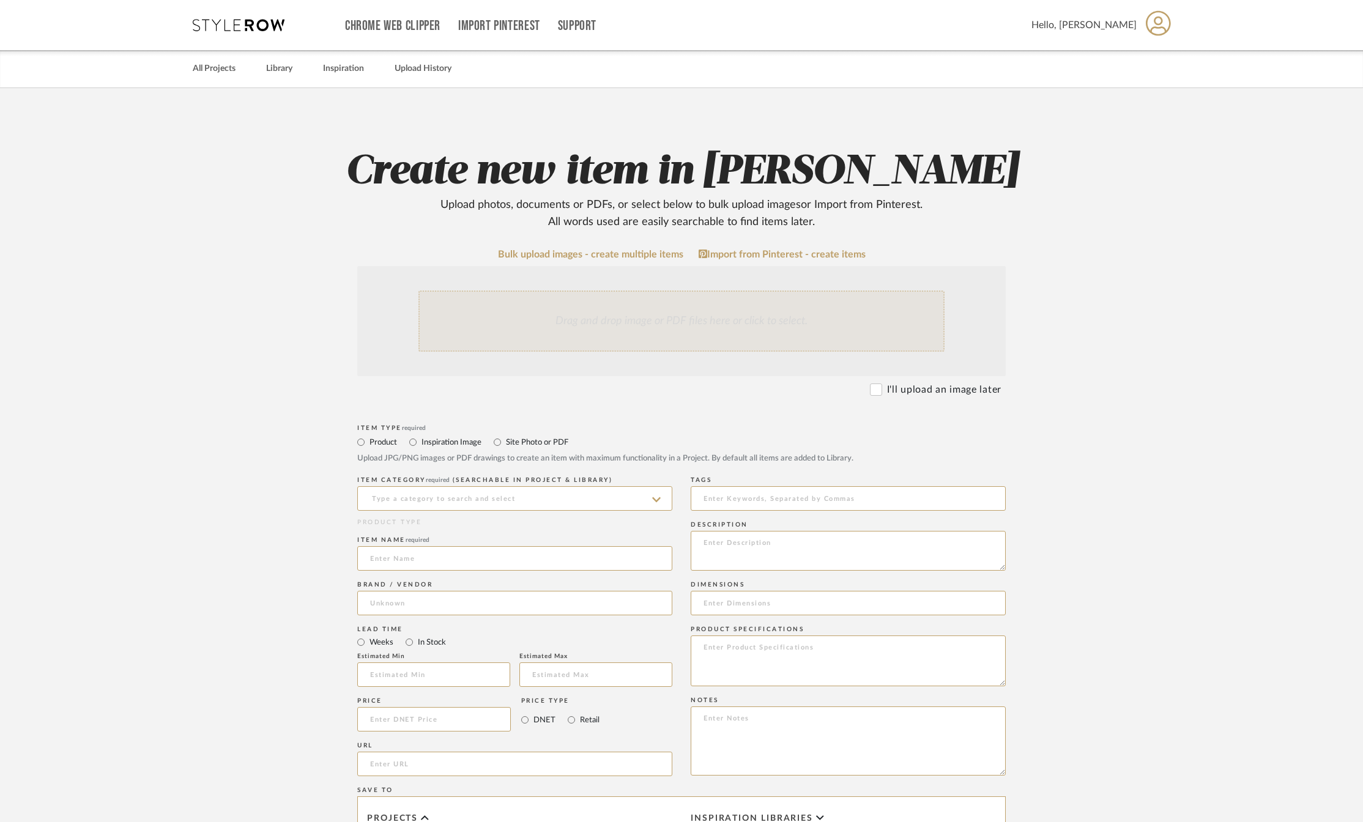
click at [620, 335] on div "Drag and drop image or PDF files here or click to select." at bounding box center [681, 321] width 526 height 61
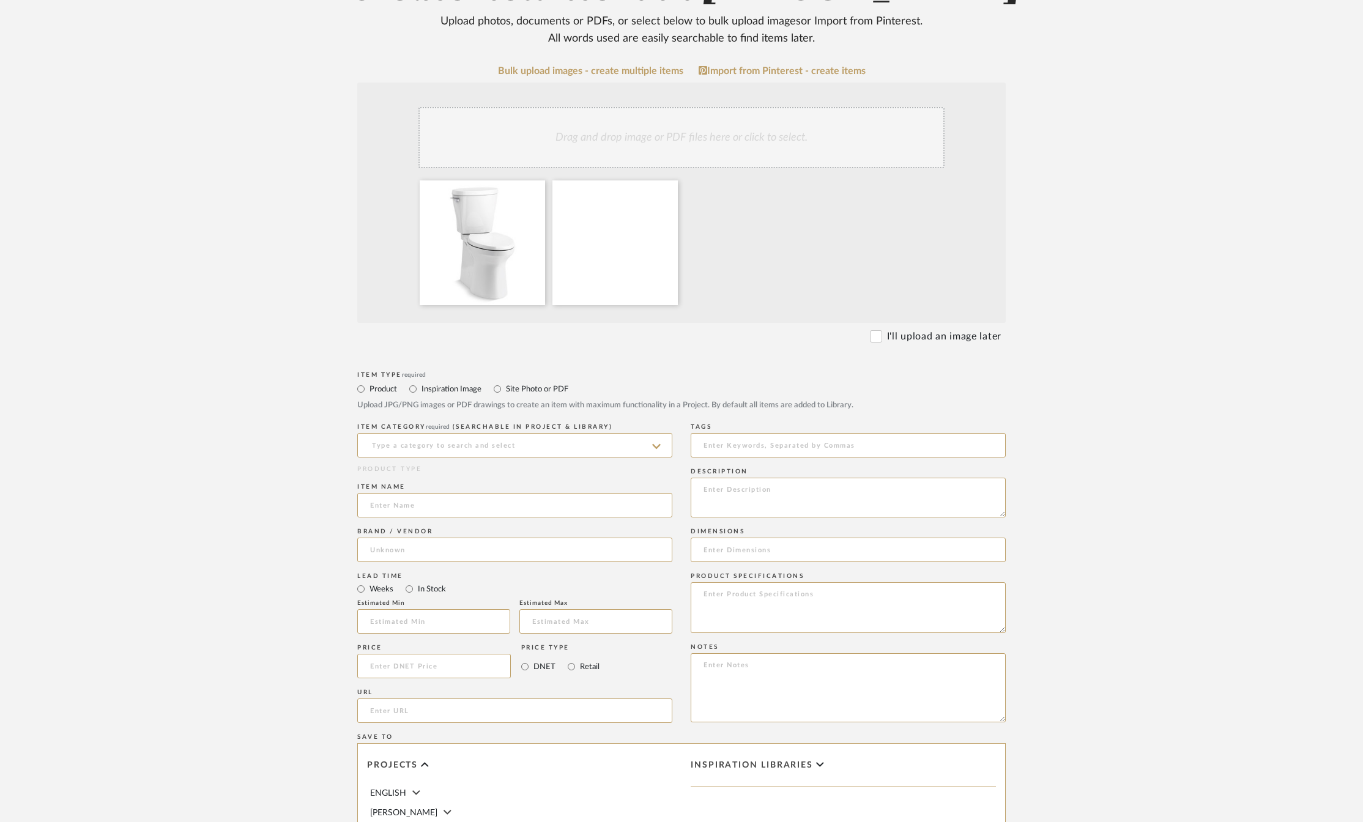
scroll to position [306, 0]
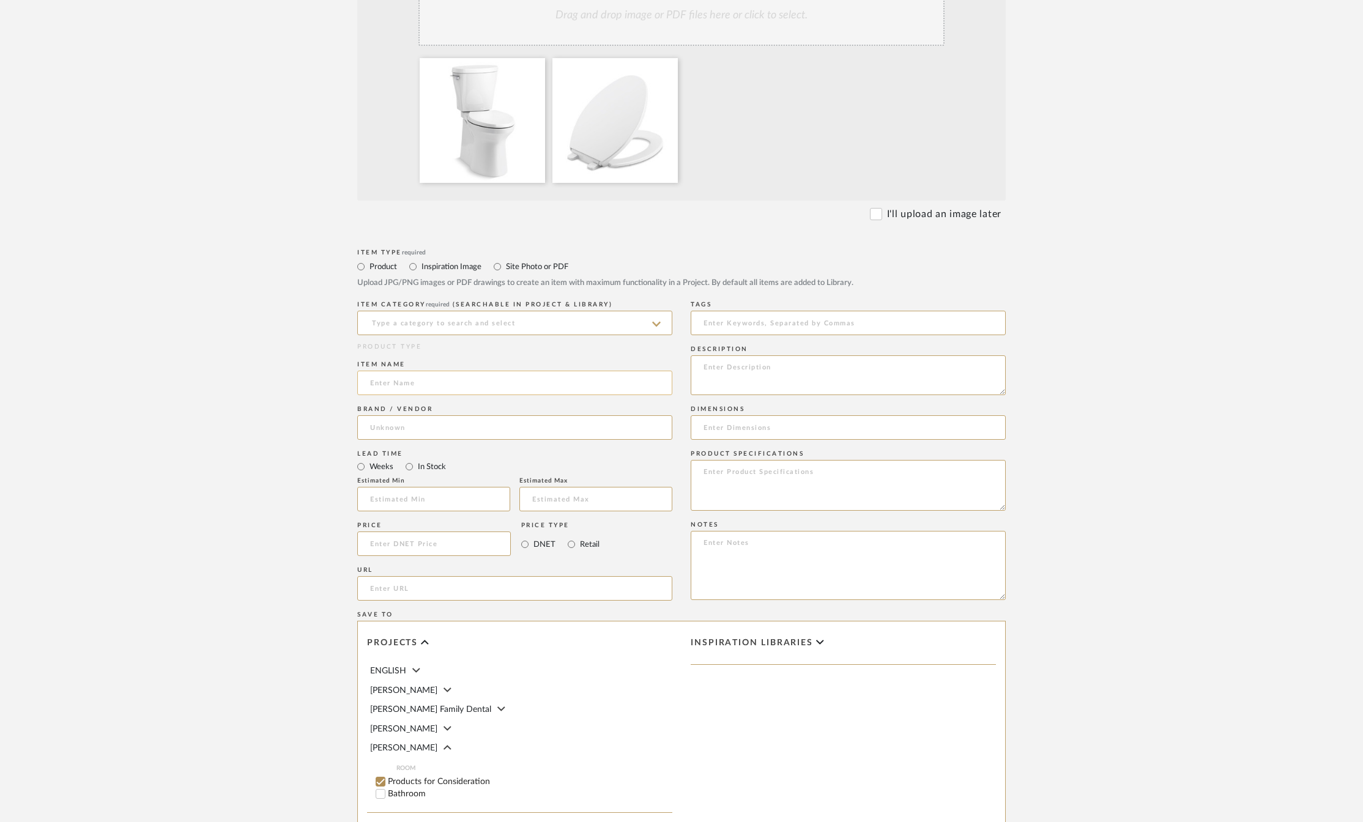
click at [392, 381] on input at bounding box center [514, 383] width 315 height 24
paste input "Betello Two Piece Elongated Toilet With Skirted Trapway, 1.28 Gpf - White"
type input "Betello Two Piece Elongated Toilet With Skirted Trapway, 1.28 Gpf - White"
click at [404, 426] on input at bounding box center [514, 427] width 315 height 24
click at [404, 449] on mat-option "Kohler" at bounding box center [515, 459] width 314 height 31
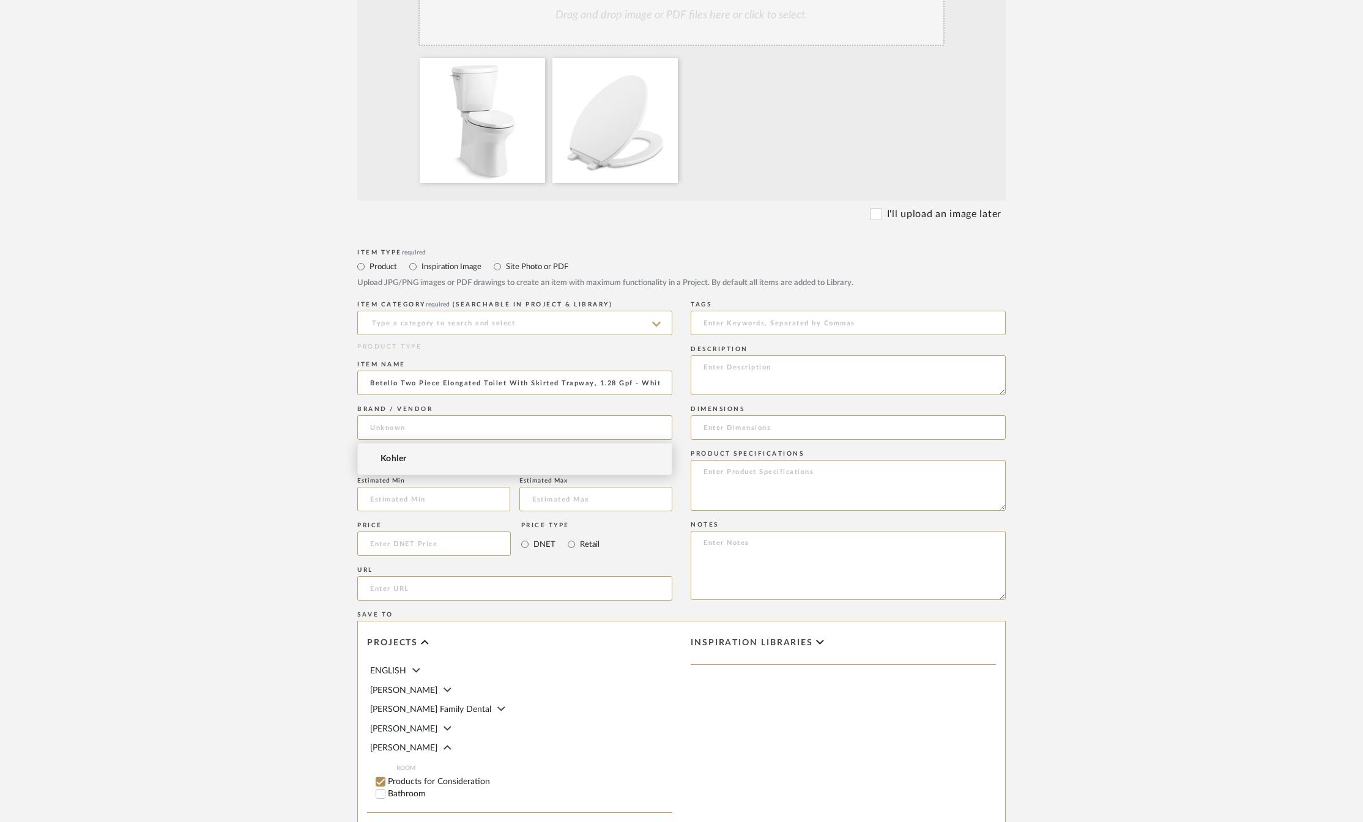
type input "Kohler"
click at [431, 322] on input at bounding box center [514, 323] width 315 height 24
click at [403, 380] on div "Toilets" at bounding box center [515, 385] width 314 height 31
type input "Toilets"
click at [415, 546] on input at bounding box center [434, 544] width 154 height 24
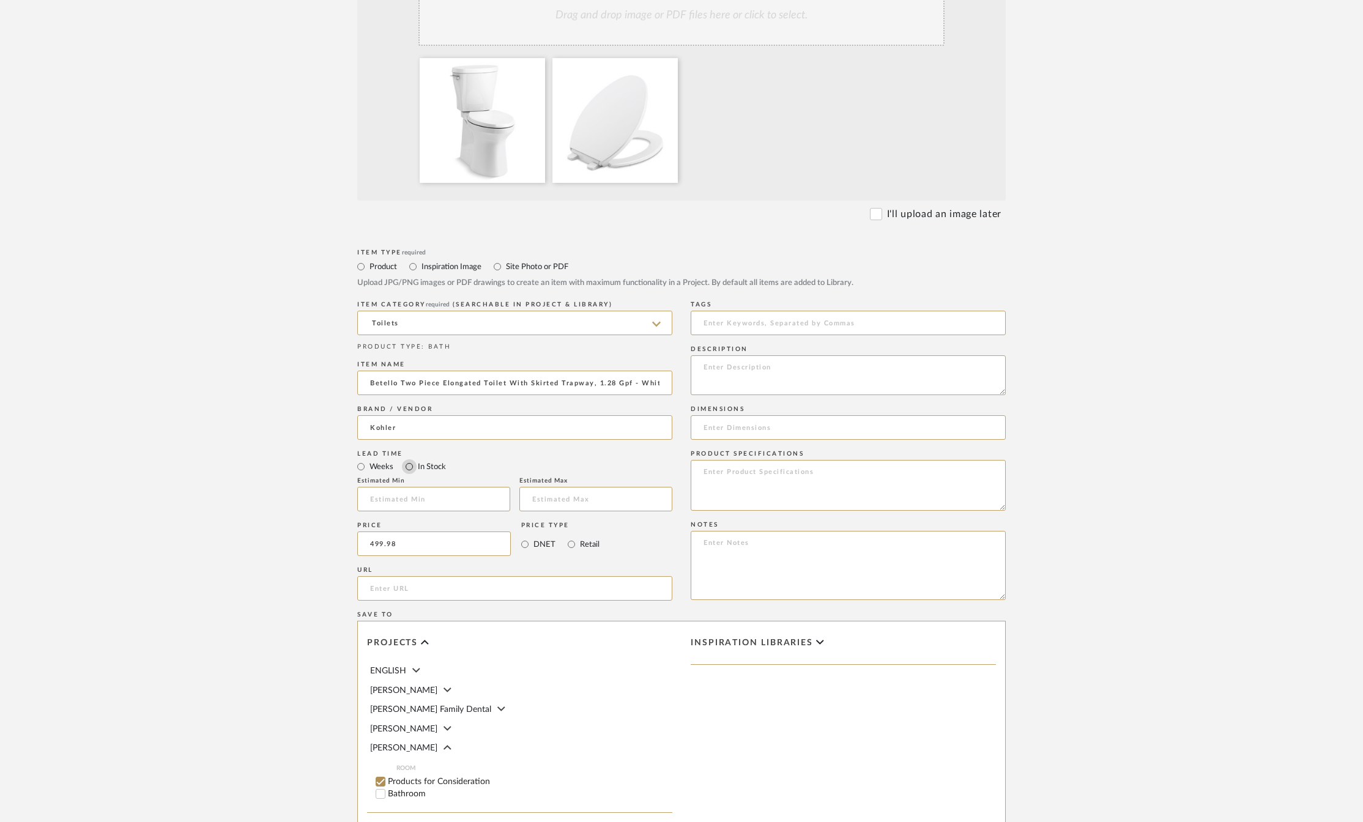
type input "$499.98"
click at [410, 466] on input "In Stock" at bounding box center [409, 466] width 15 height 15
radio input "true"
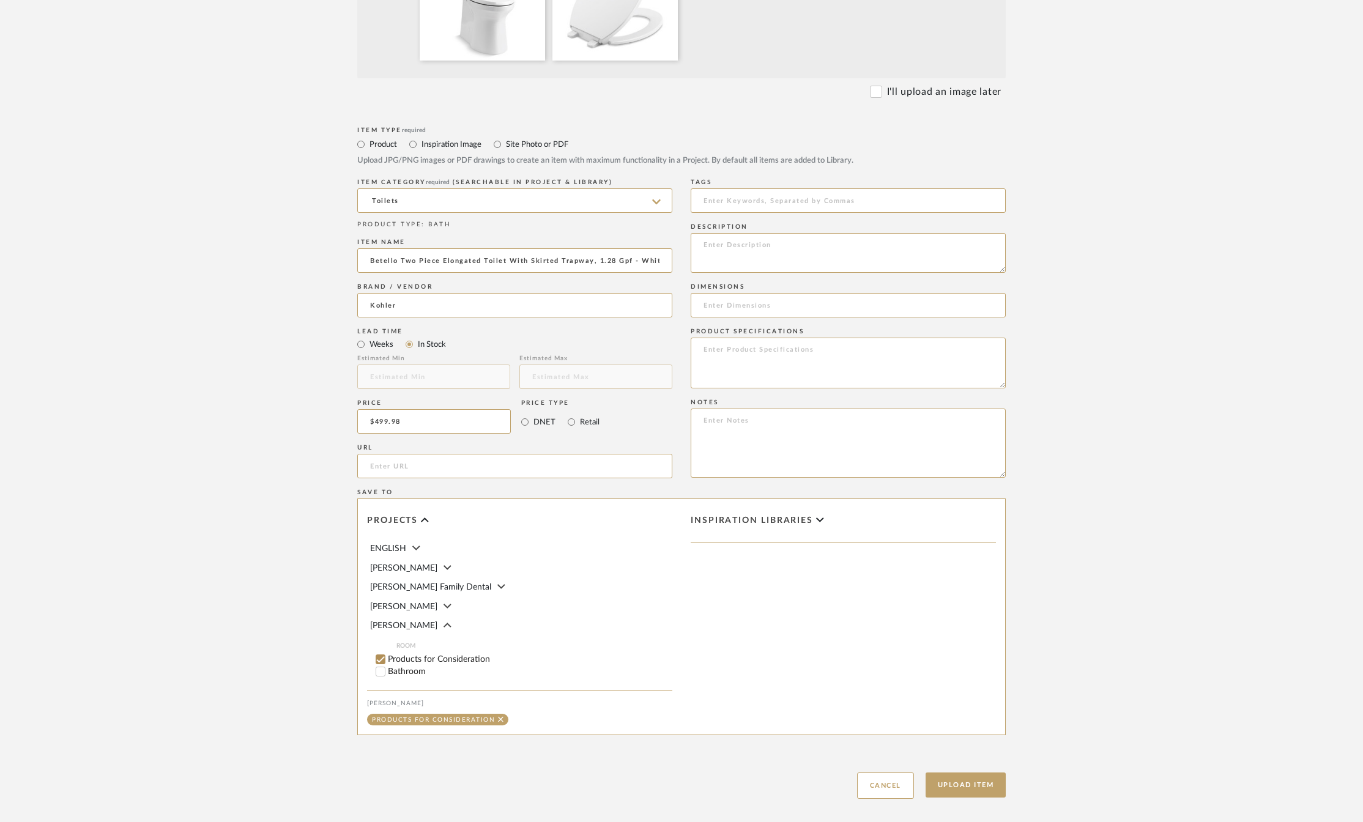
click at [376, 672] on input "Bathroom" at bounding box center [380, 672] width 12 height 12
checkbox input "false"
click at [661, 262] on input "Betello Two Piece Elongated Toilet With Skirted Trapway, 1.28 Gpf - White" at bounding box center [514, 260] width 315 height 24
type input "Betello Two Piece Elongated Toilet With Skirted Trapway, 1.28 Gpf - White with …"
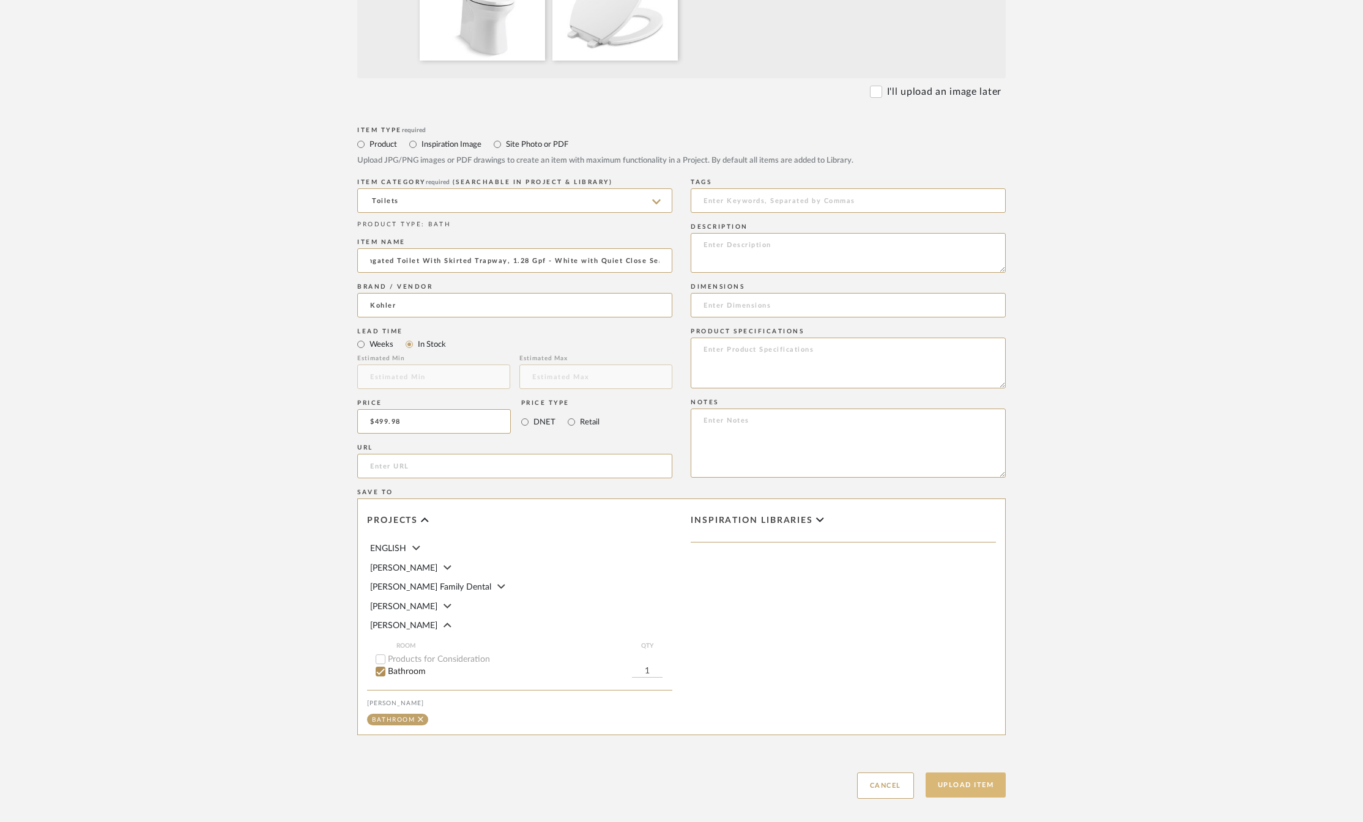
click at [982, 787] on button "Upload Item" at bounding box center [966, 785] width 81 height 25
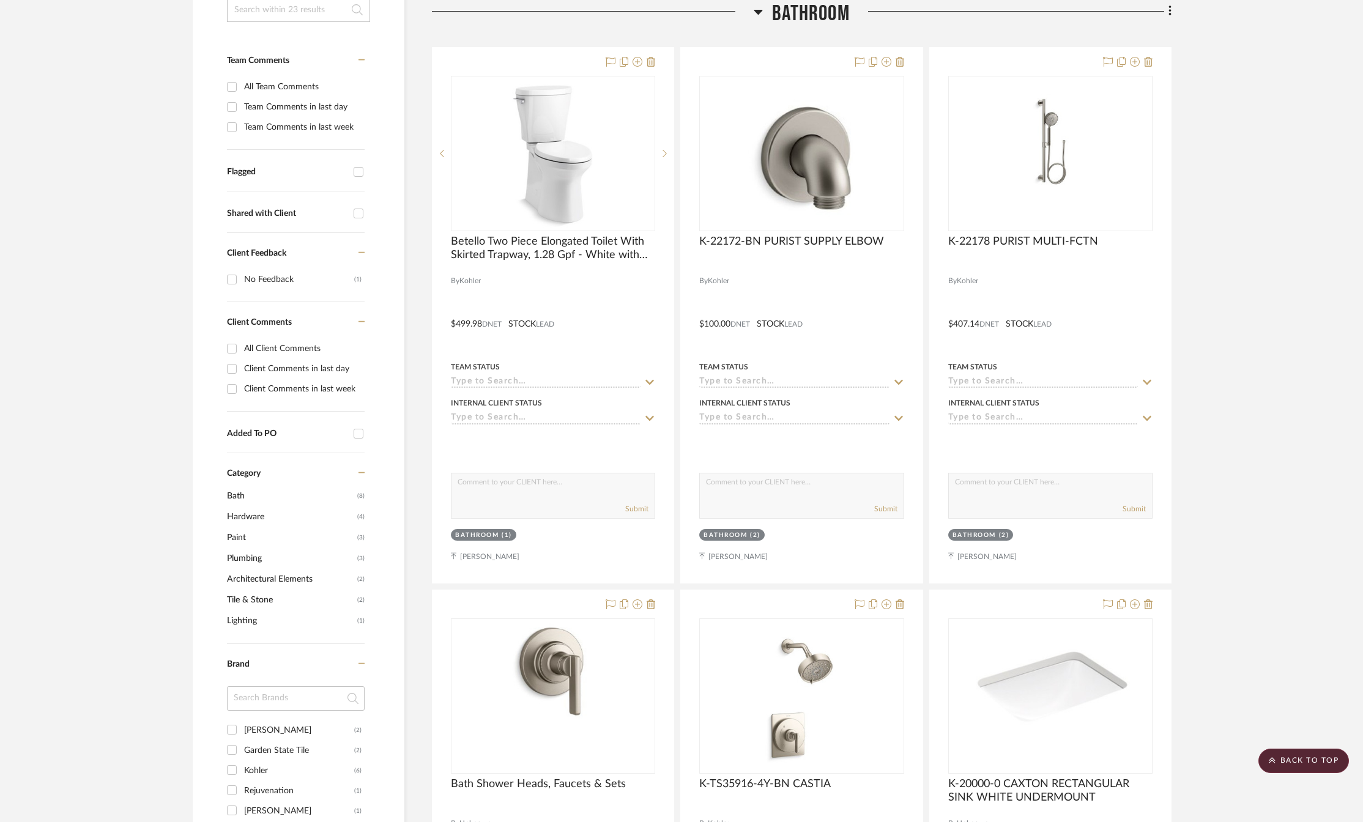
scroll to position [103, 0]
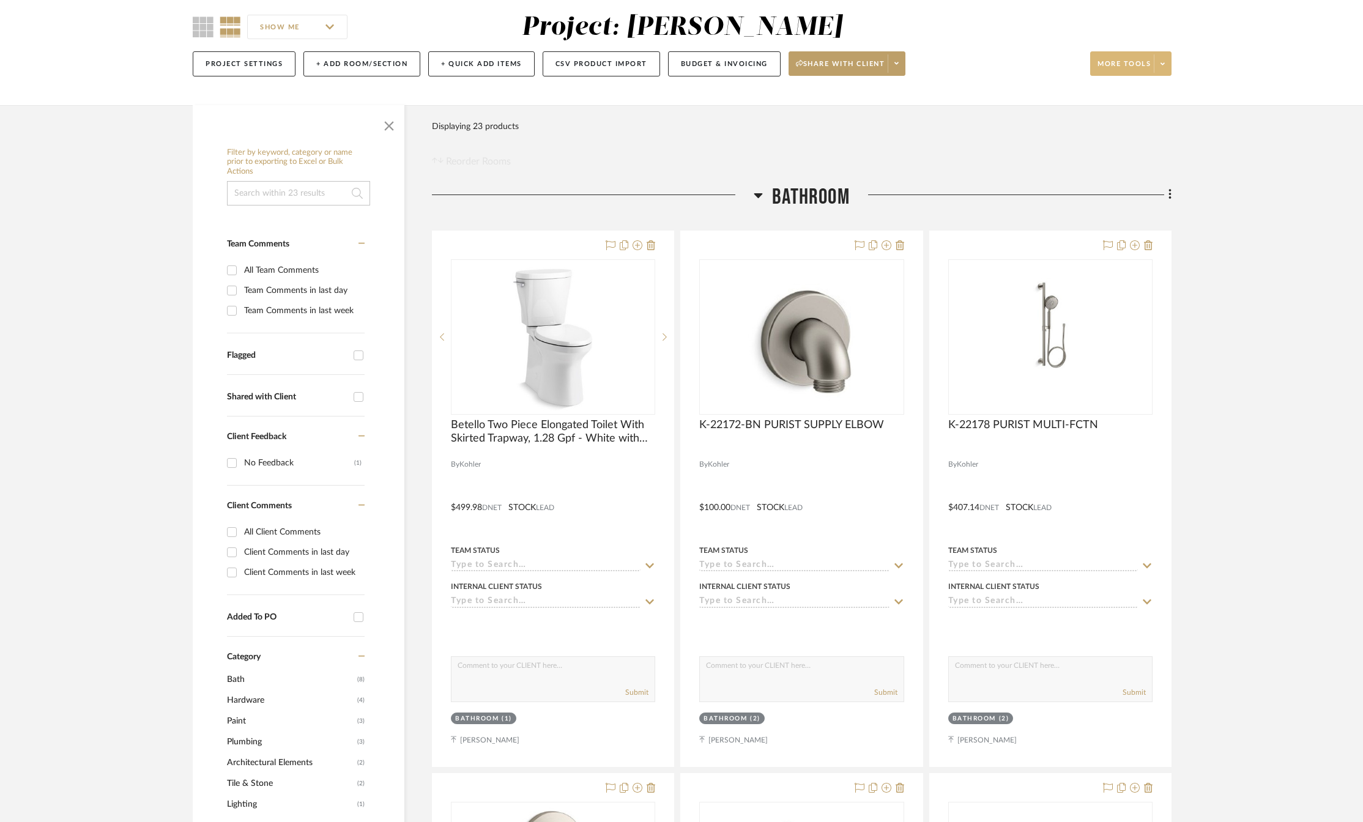
click at [1161, 65] on icon at bounding box center [1163, 64] width 4 height 7
click at [1129, 103] on button "Upload Item" at bounding box center [1142, 98] width 103 height 29
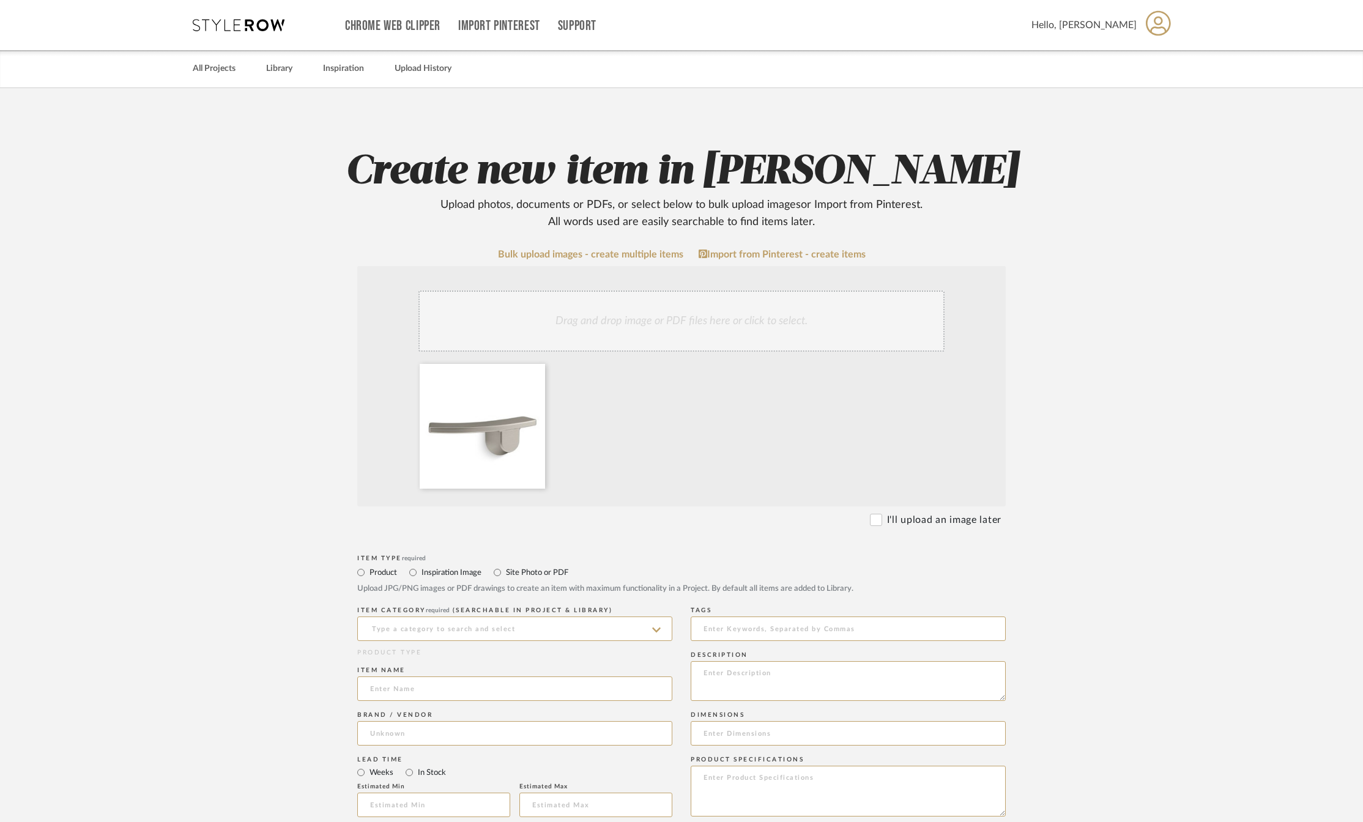
scroll to position [122, 0]
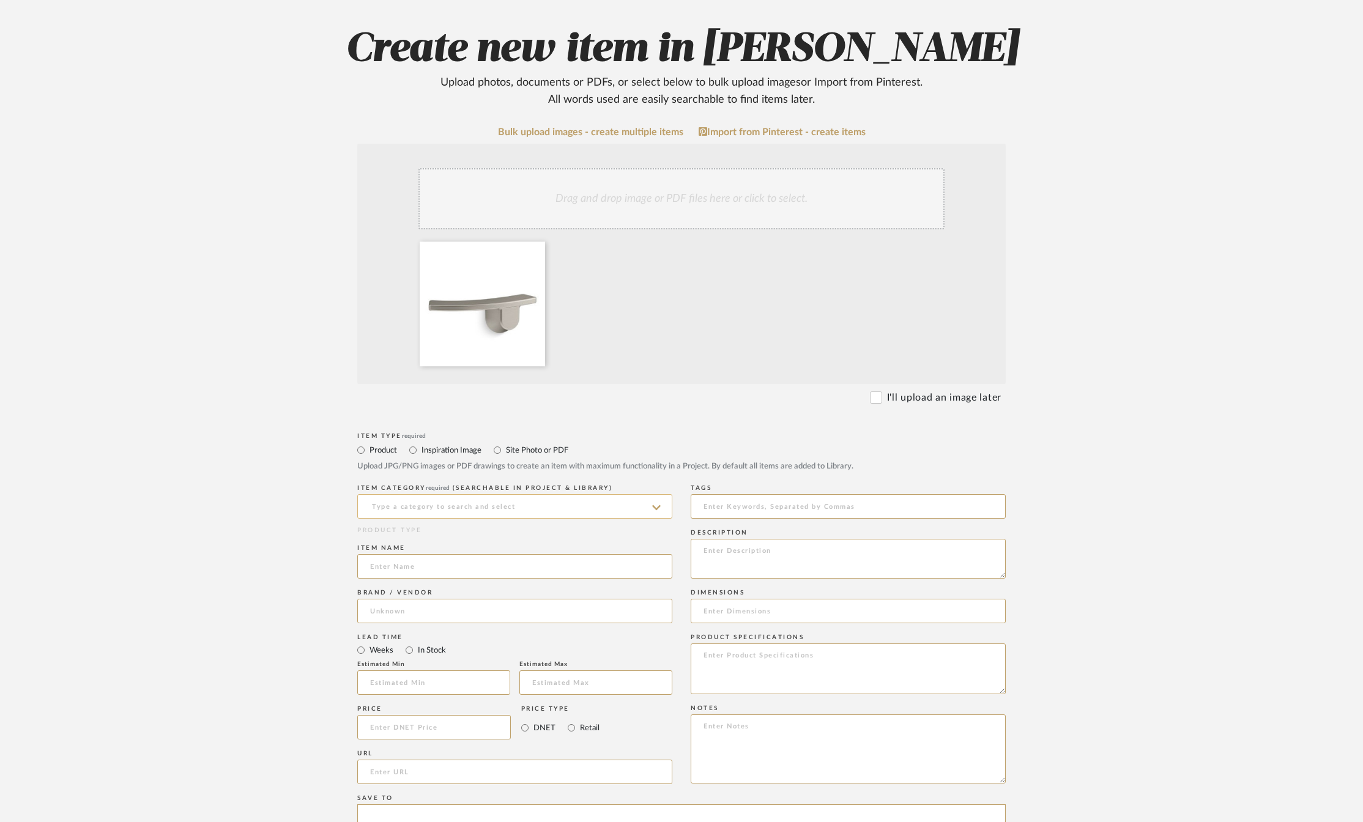
click at [407, 505] on input at bounding box center [514, 506] width 315 height 24
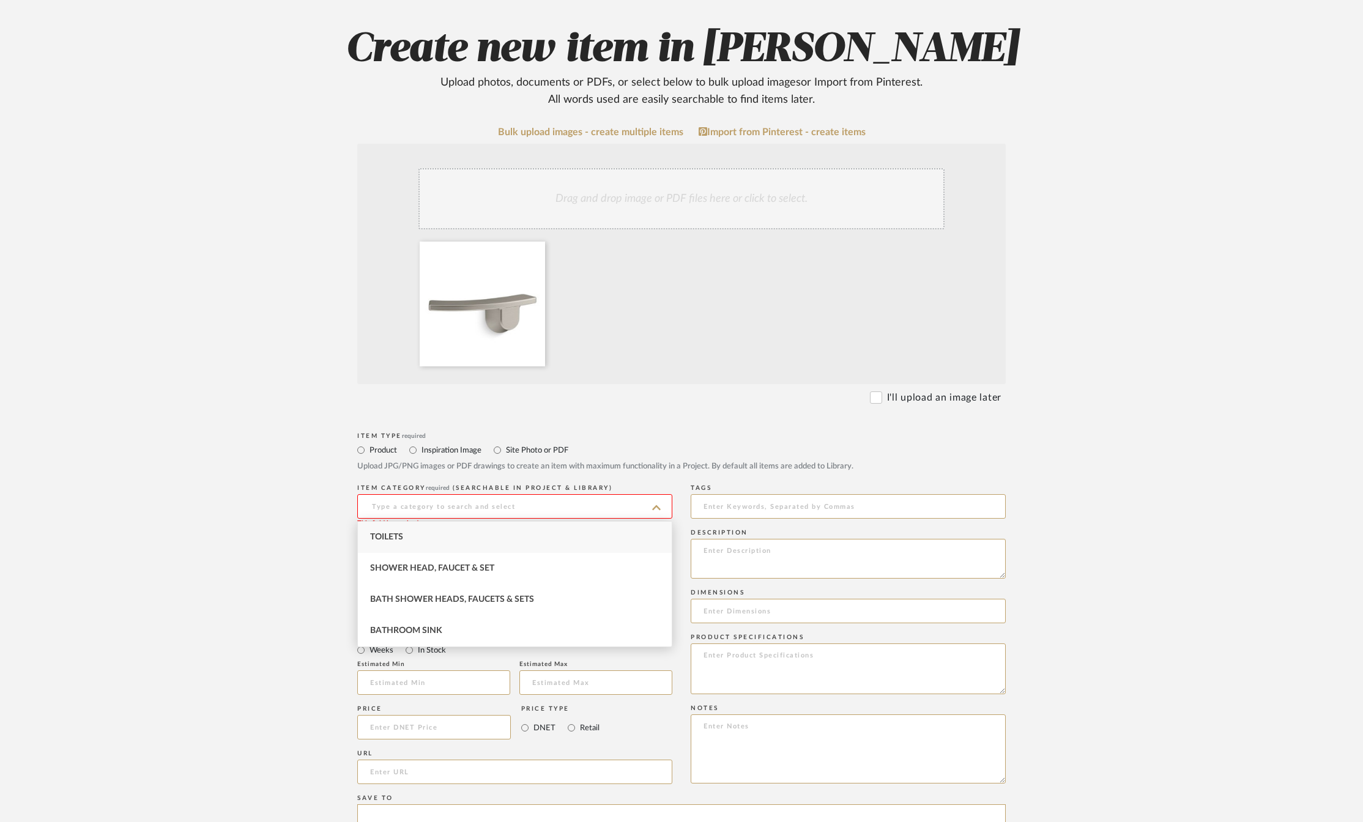
click at [396, 541] on span "Toilets" at bounding box center [386, 537] width 33 height 9
type input "Toilets"
click at [389, 563] on input at bounding box center [514, 566] width 315 height 24
type input "k"
type input "K-21261-L-BN TOILET TRIP LEVER"
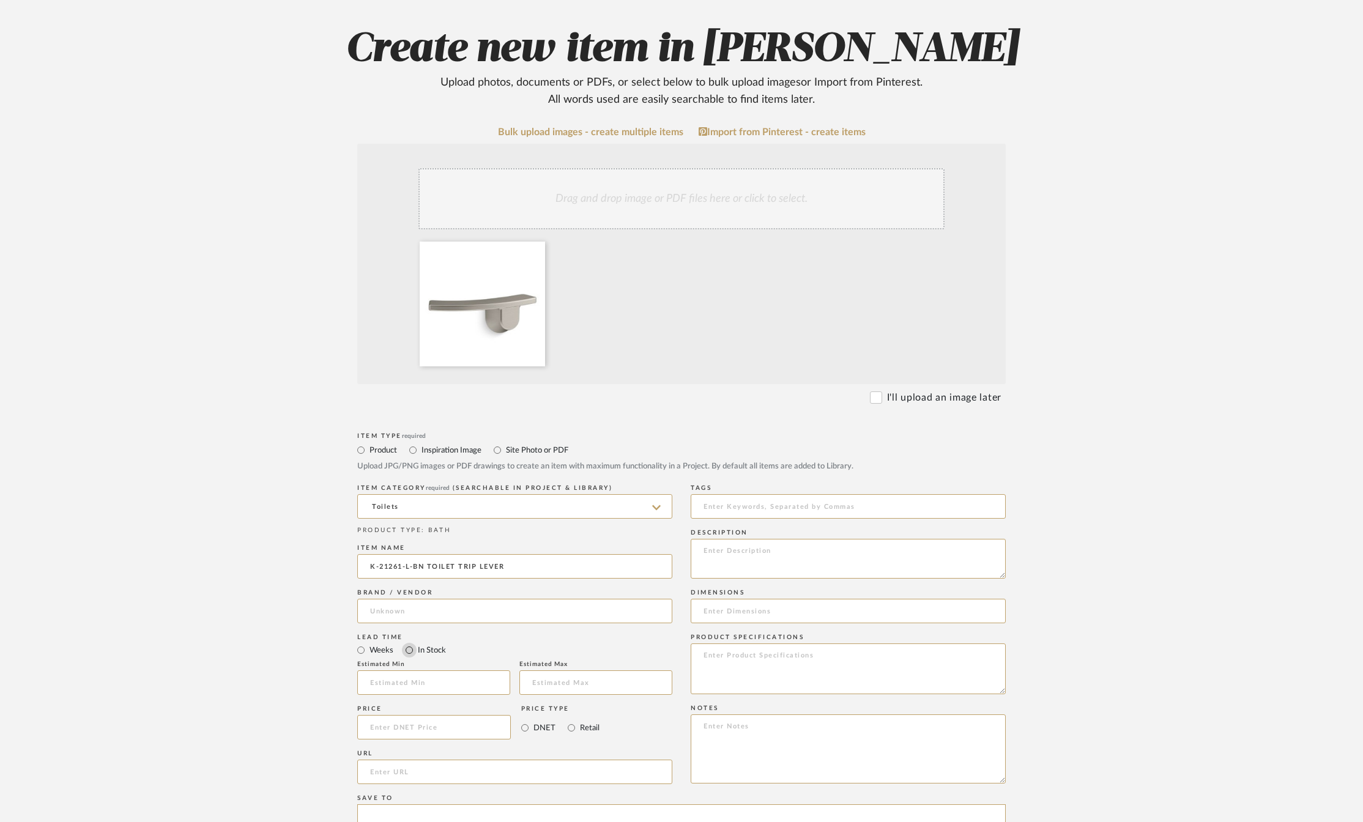
click at [410, 653] on input "In Stock" at bounding box center [409, 650] width 15 height 15
radio input "true"
click at [407, 611] on input at bounding box center [514, 611] width 315 height 24
click at [395, 633] on mat-option "Kohler" at bounding box center [515, 642] width 314 height 31
type input "Kohler"
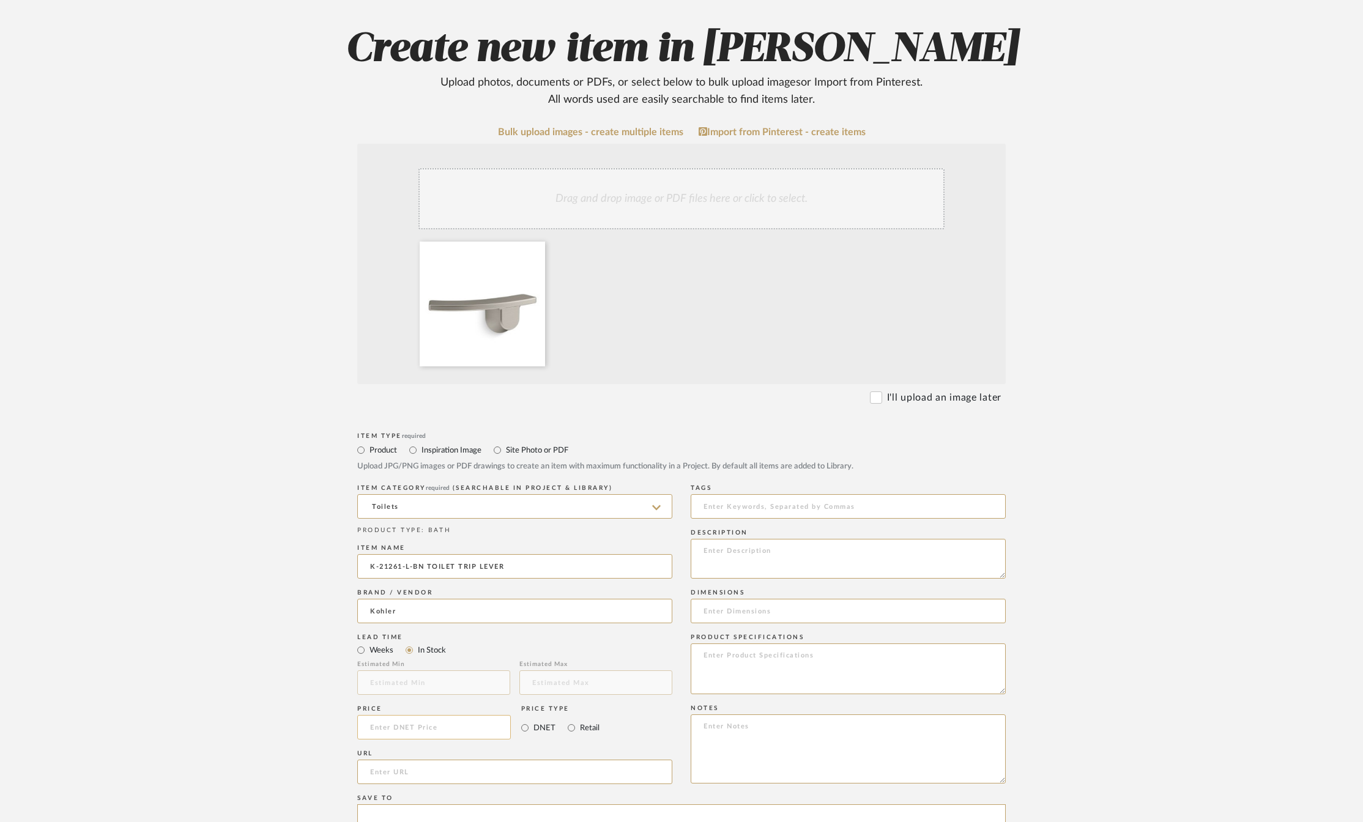
click at [393, 728] on input at bounding box center [434, 727] width 154 height 24
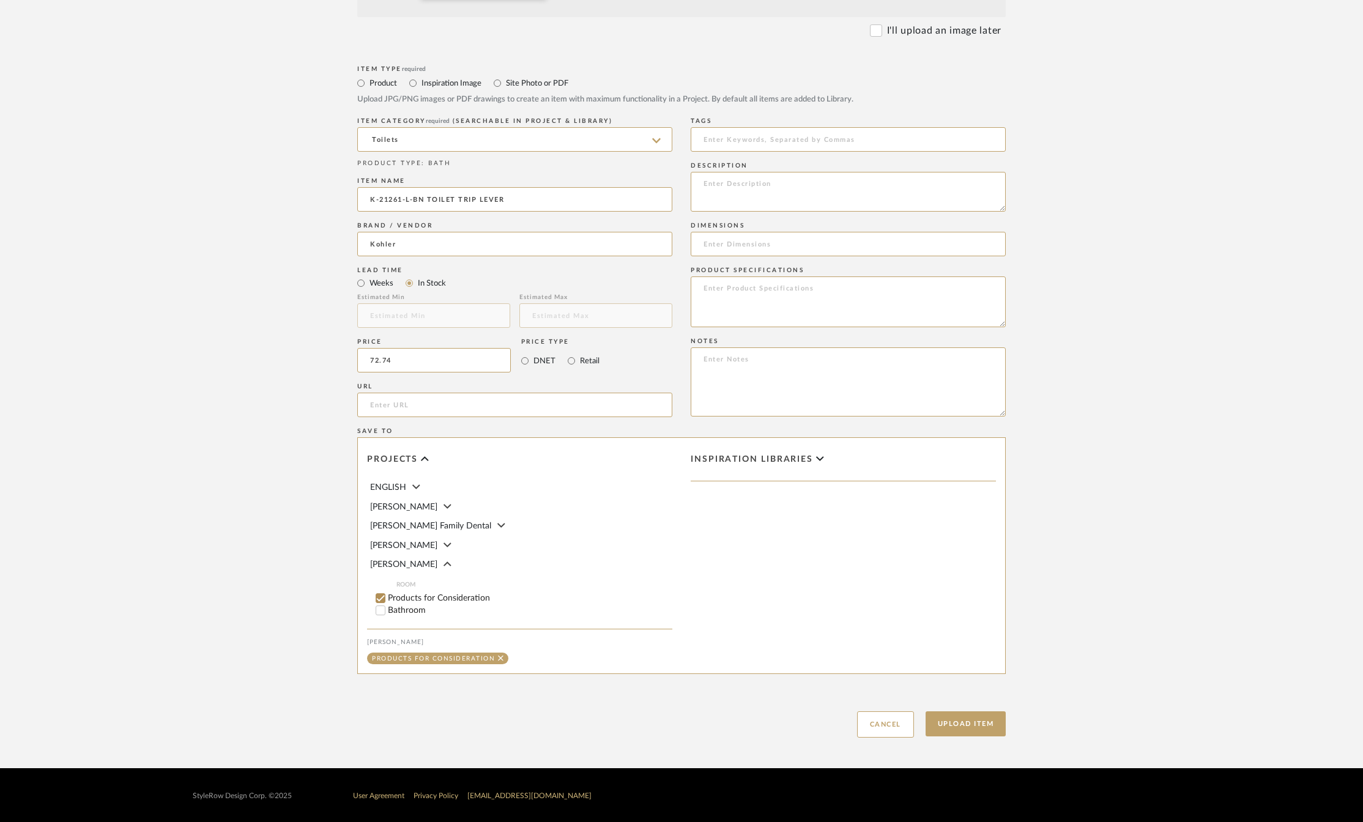
scroll to position [491, 0]
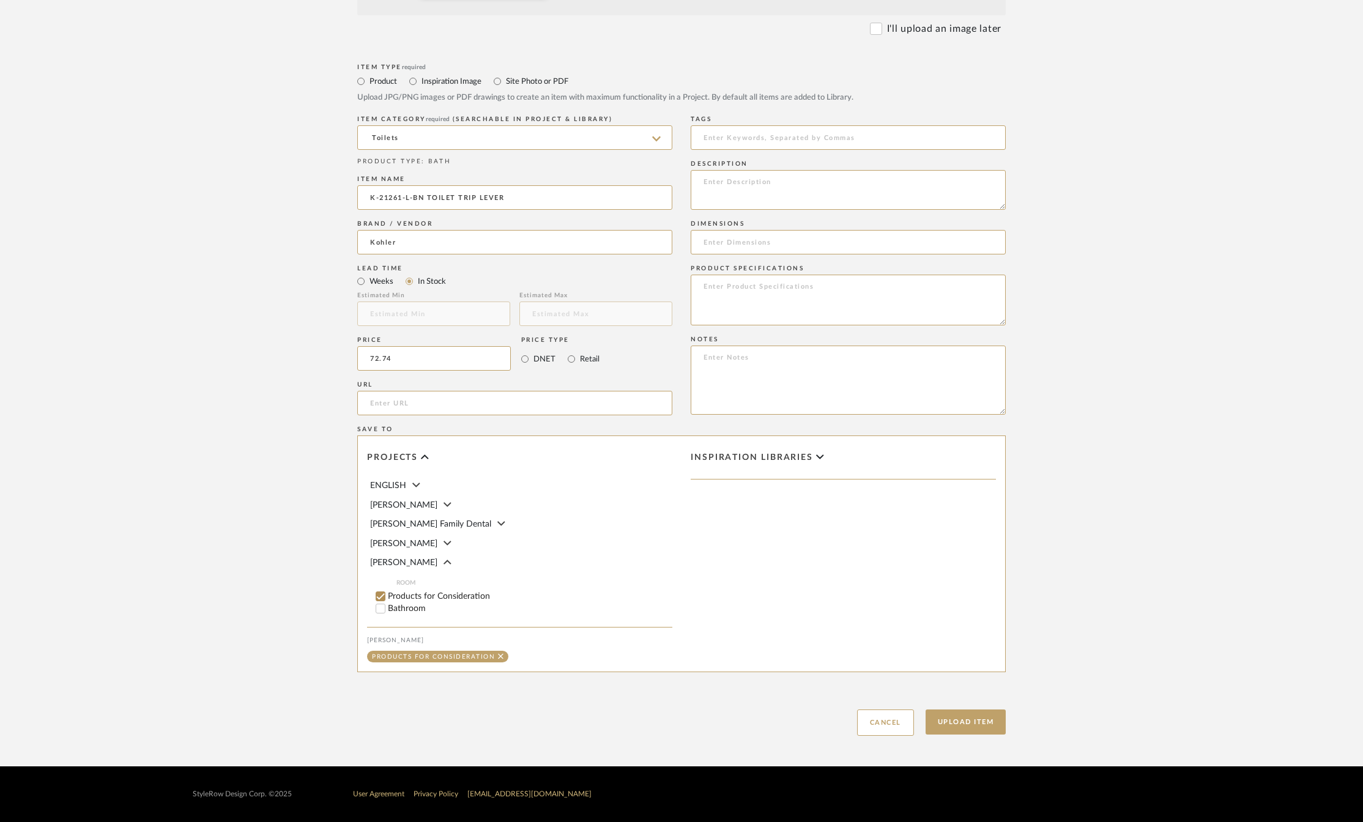
type input "$72.74"
click at [376, 611] on input "Bathroom" at bounding box center [380, 609] width 12 height 12
checkbox input "false"
click at [650, 605] on input "1" at bounding box center [647, 609] width 31 height 12
click at [953, 718] on button "Upload Item" at bounding box center [966, 722] width 81 height 25
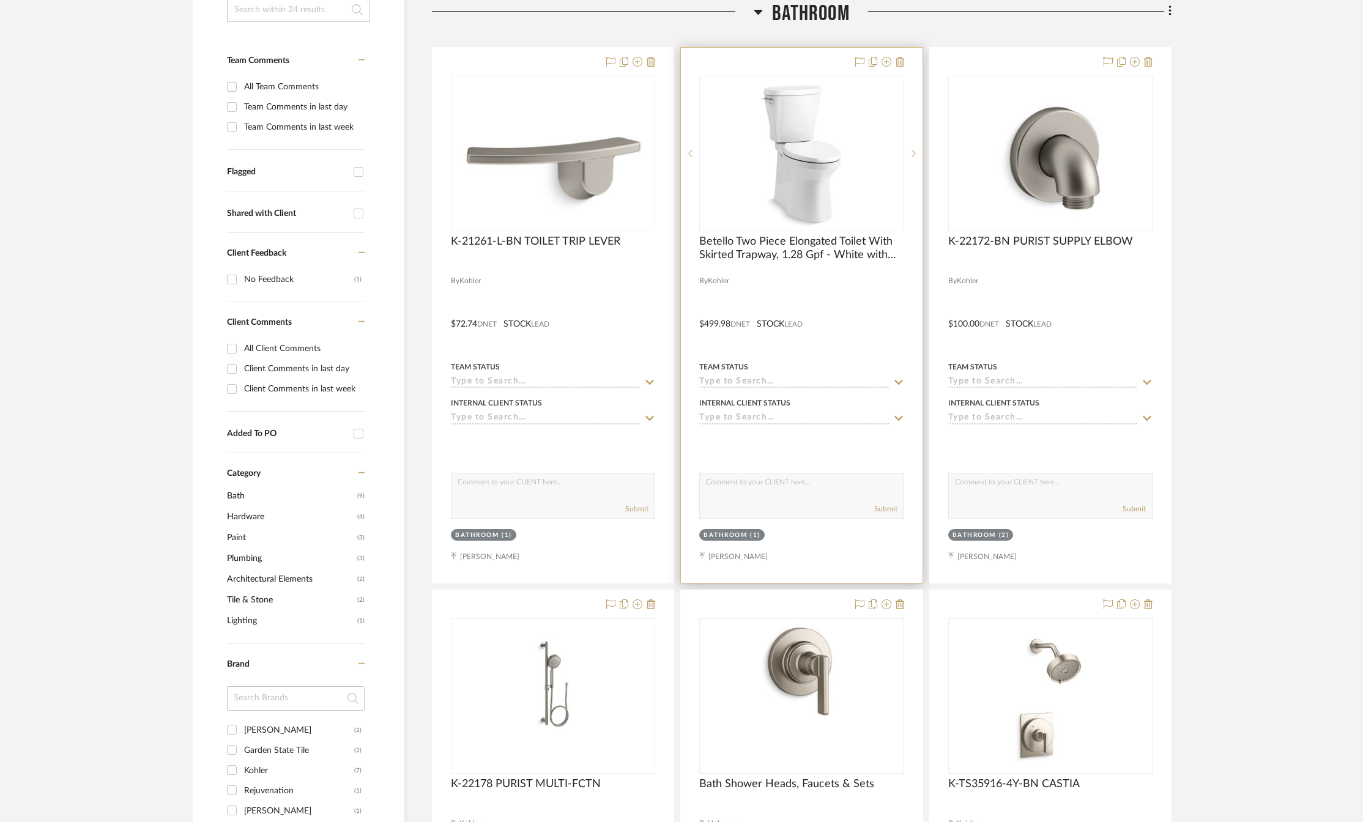
scroll to position [42, 0]
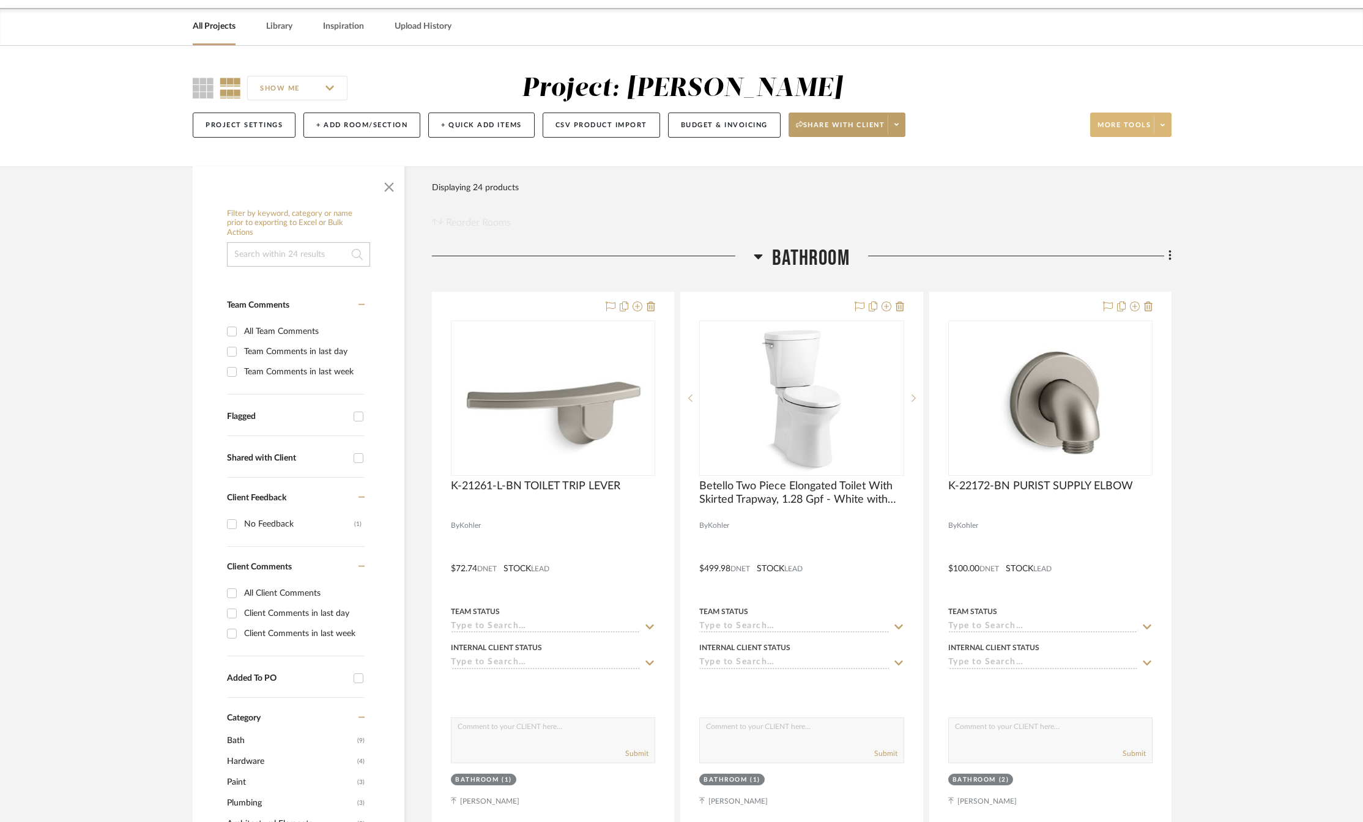
click at [1163, 126] on icon at bounding box center [1163, 125] width 4 height 7
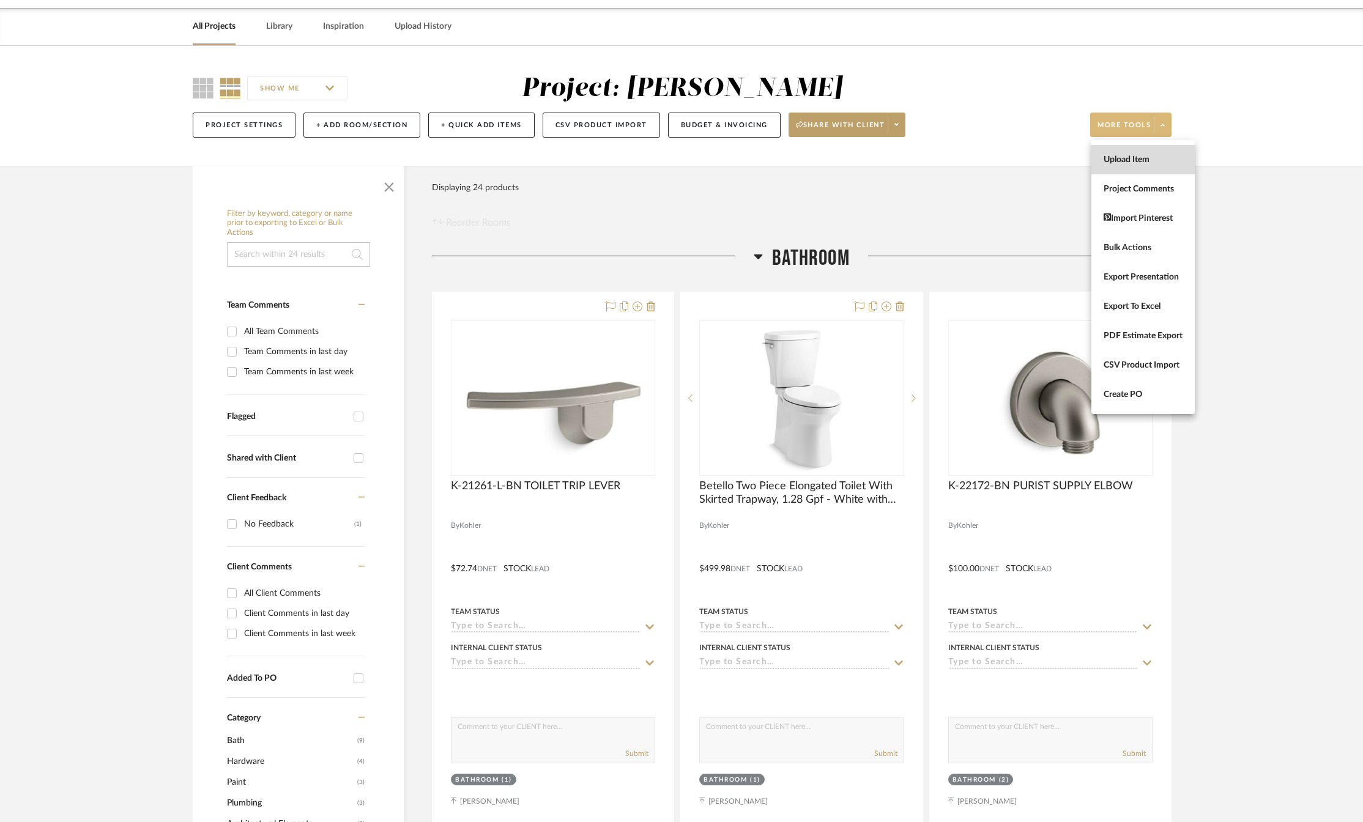
click at [1139, 160] on span "Upload Item" at bounding box center [1143, 159] width 79 height 10
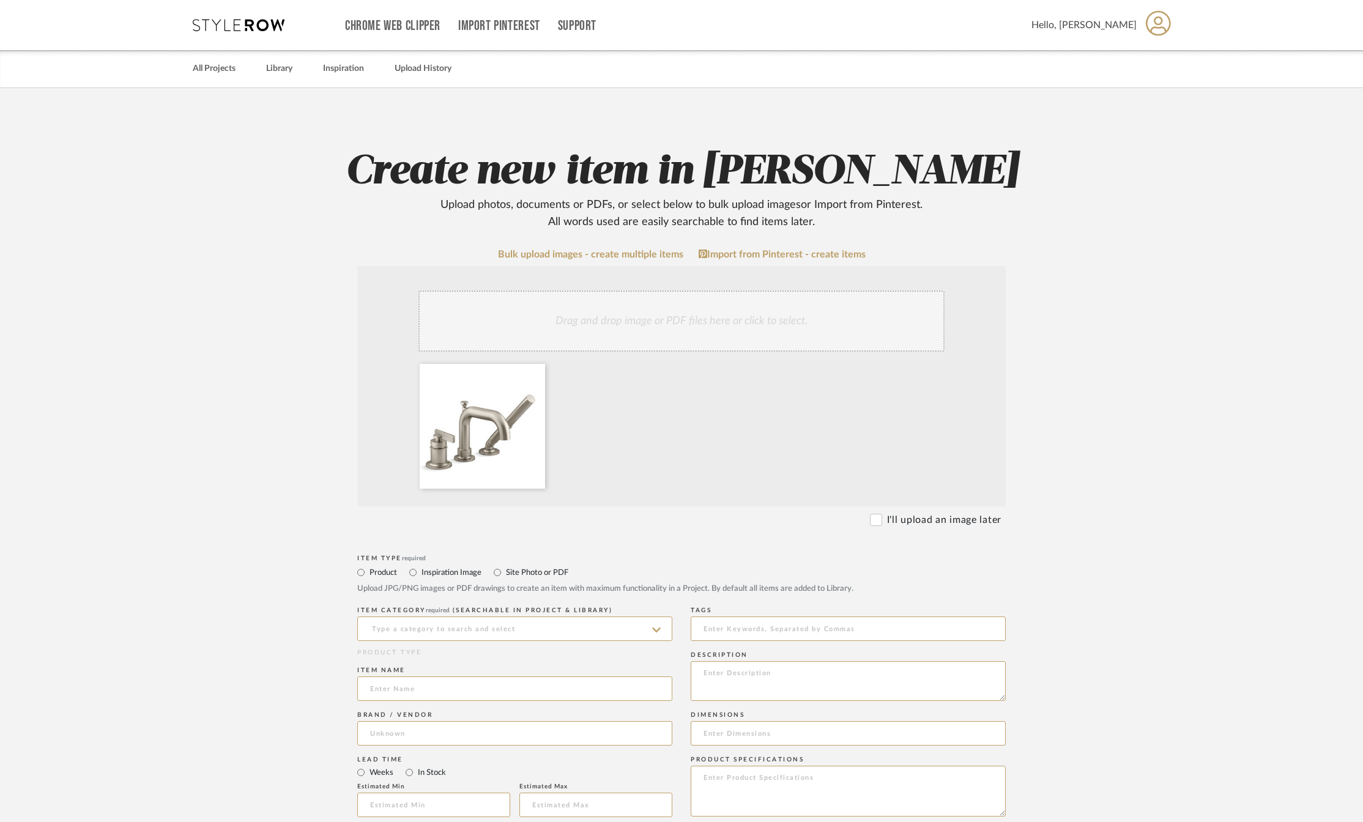
scroll to position [184, 0]
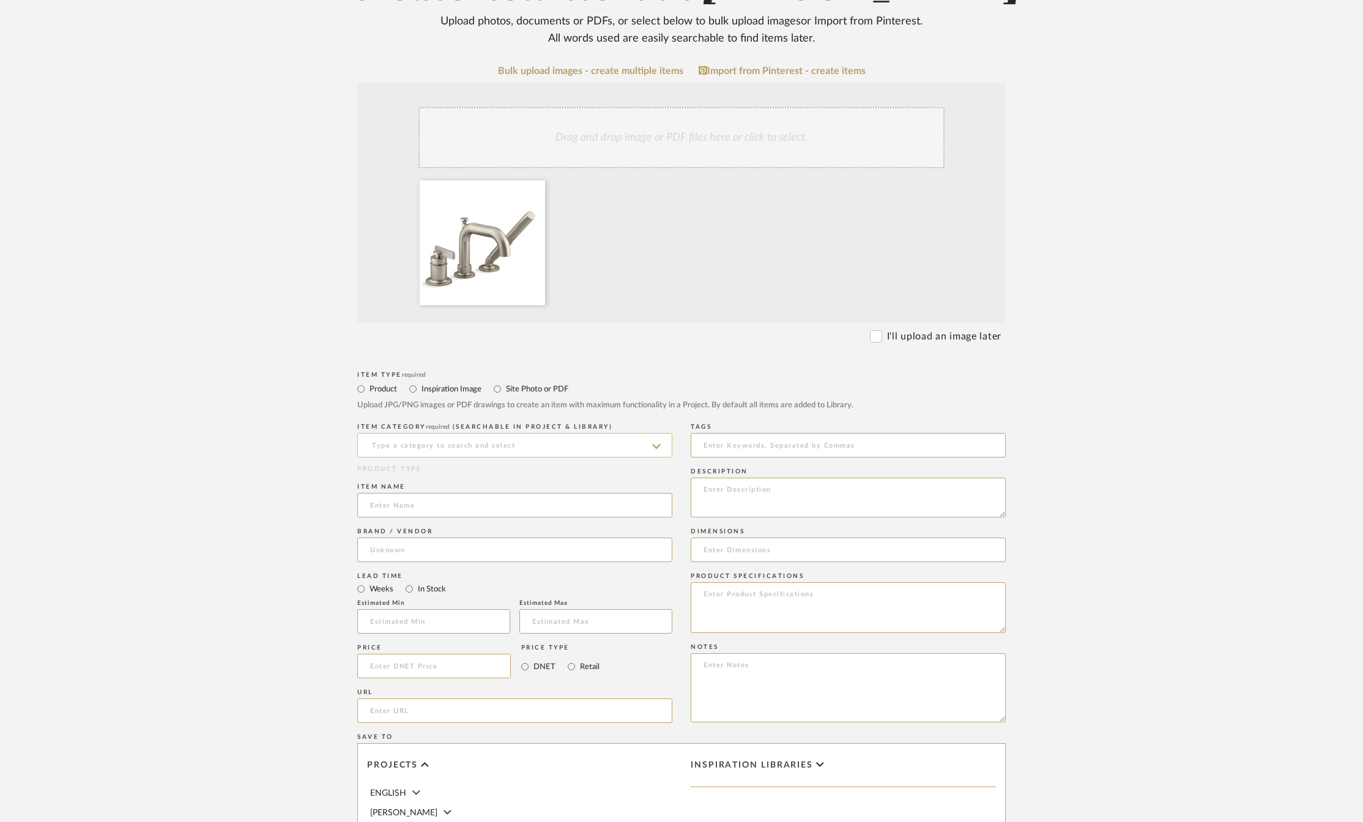
click at [427, 447] on input at bounding box center [514, 445] width 315 height 24
click at [420, 535] on span "Tub Fillers, Faucets & Sets" at bounding box center [429, 538] width 119 height 9
type input "Tub Fillers, Faucets & Sets"
click at [406, 506] on input at bounding box center [514, 505] width 315 height 24
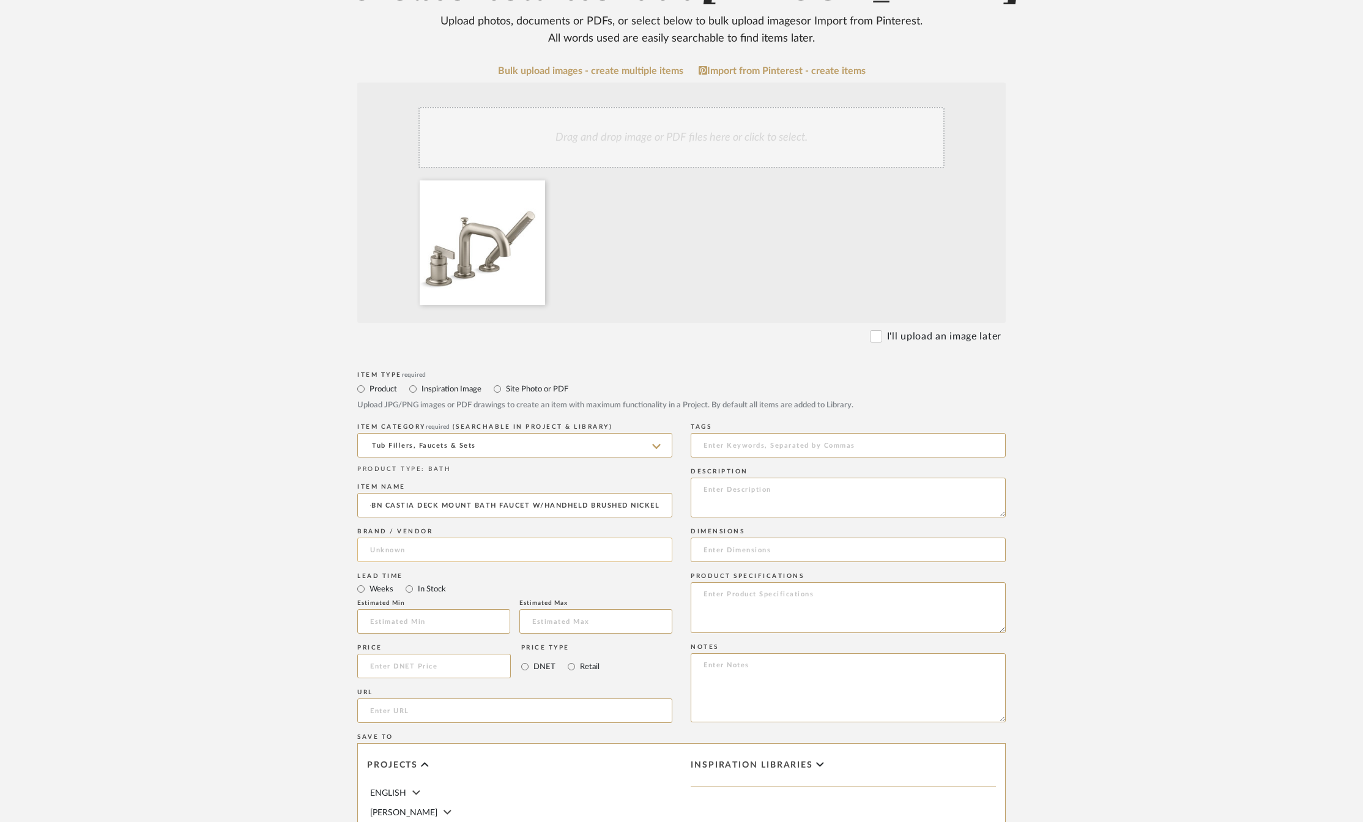
type input "K-35913-4-BN CASTIA DECK MOUNT BATH FAUCET W/HANDHELD BRUSHED NICKEL"
click at [404, 548] on input at bounding box center [514, 550] width 315 height 24
click at [405, 582] on span "Kohler" at bounding box center [394, 581] width 26 height 10
type input "Kohler"
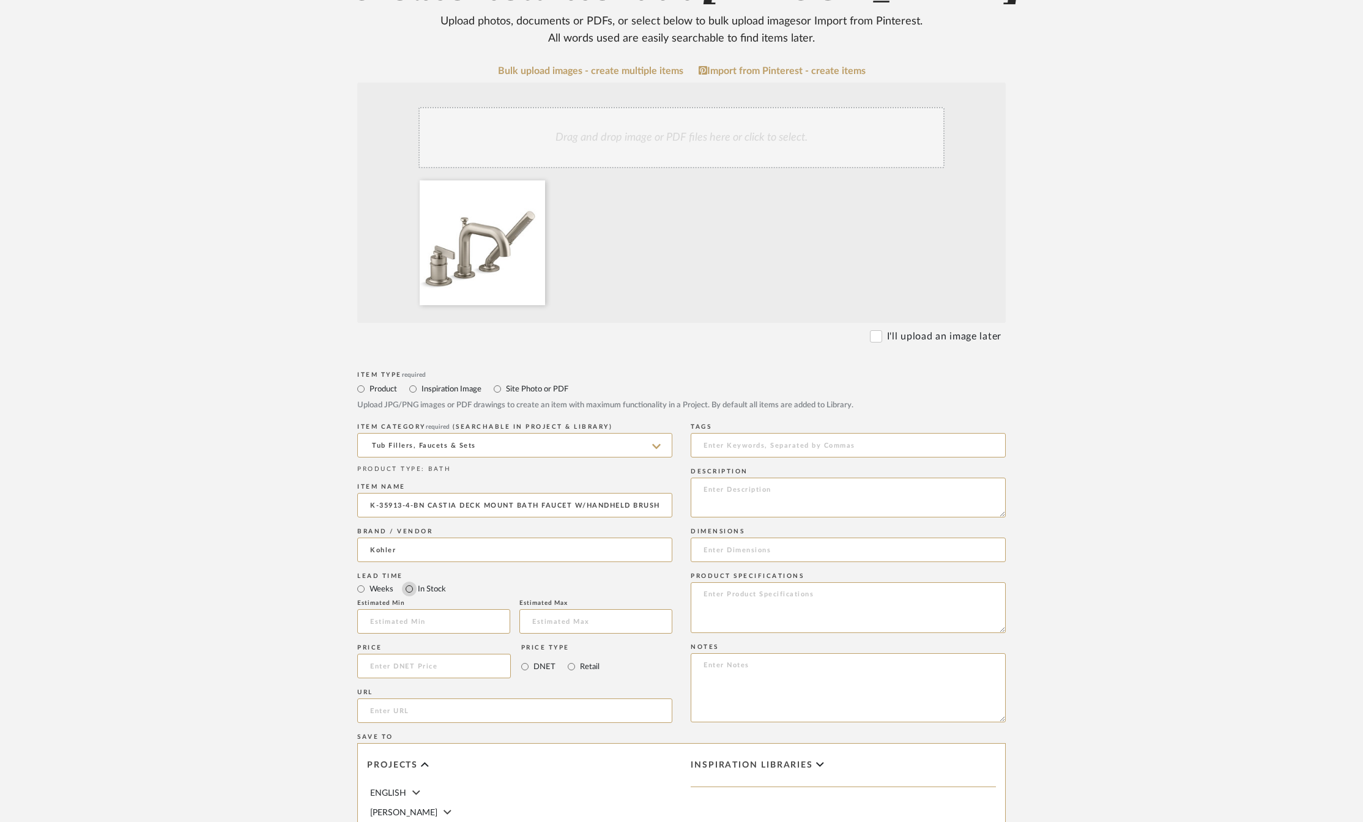
click at [414, 584] on input "In Stock" at bounding box center [409, 589] width 15 height 15
radio input "true"
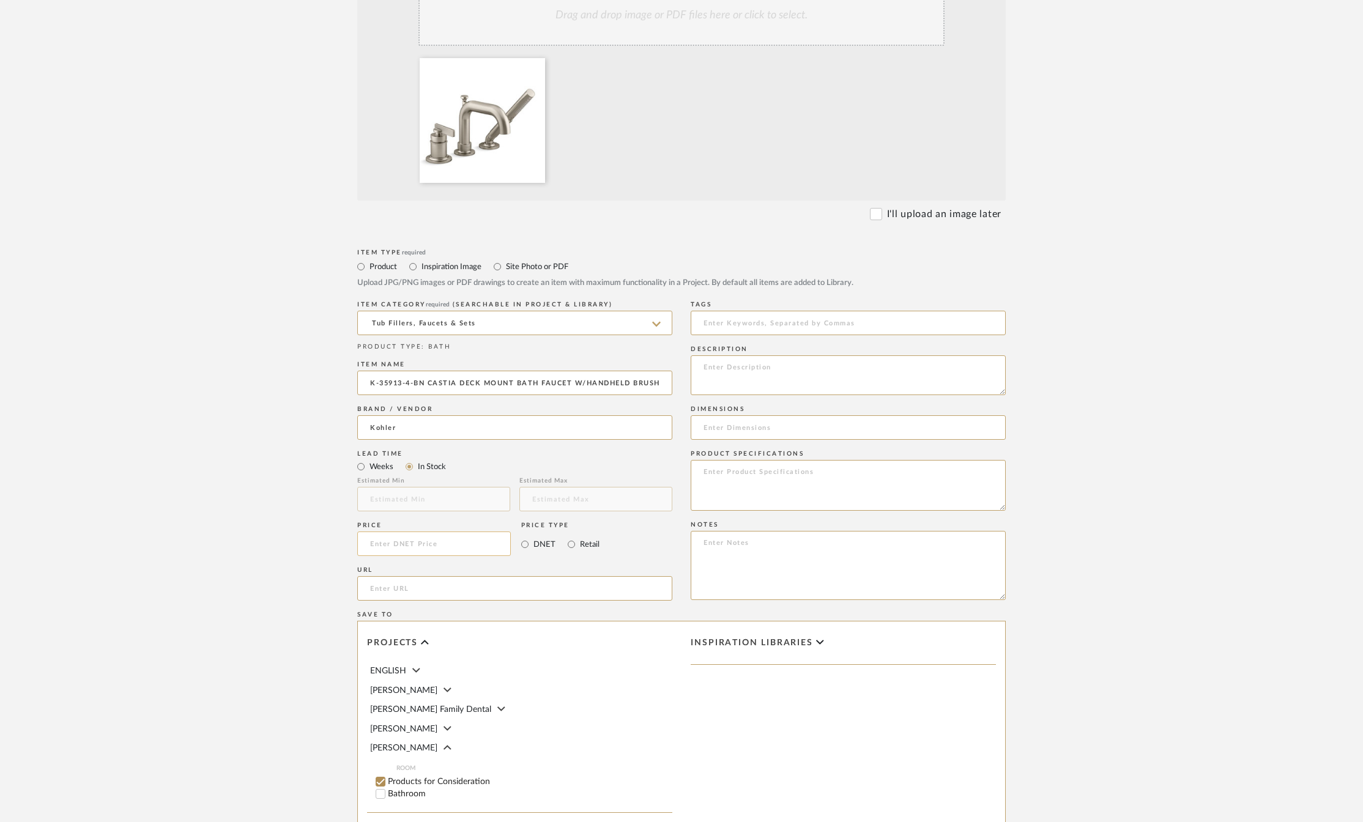
click at [433, 541] on input at bounding box center [434, 544] width 154 height 24
type input "$750.04"
click at [312, 581] on form "Bulk upload images - create multiple items Import from Pinterest - create items…" at bounding box center [681, 432] width 779 height 978
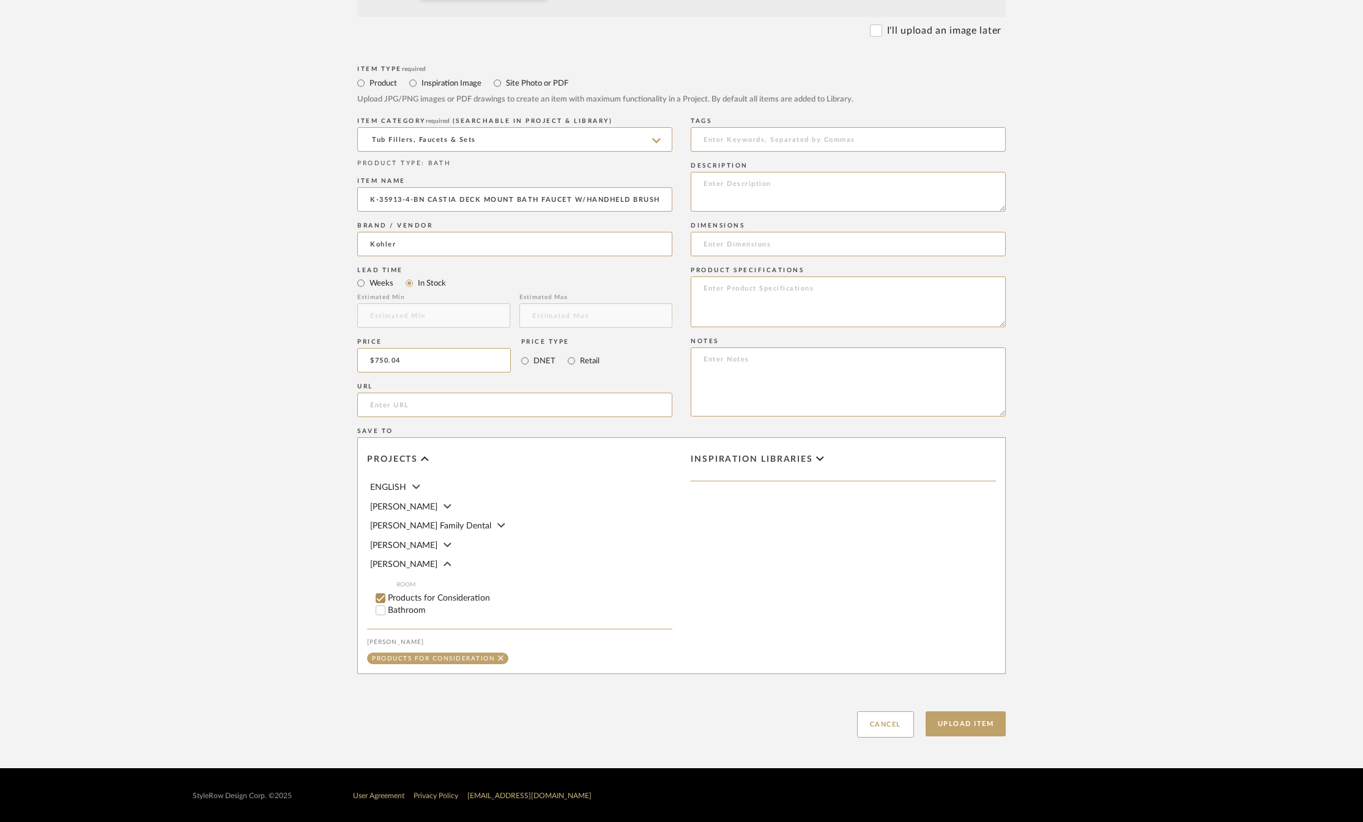
click at [384, 609] on input "Bathroom" at bounding box center [380, 610] width 12 height 12
checkbox input "false"
click at [936, 718] on button "Upload Item" at bounding box center [966, 723] width 81 height 25
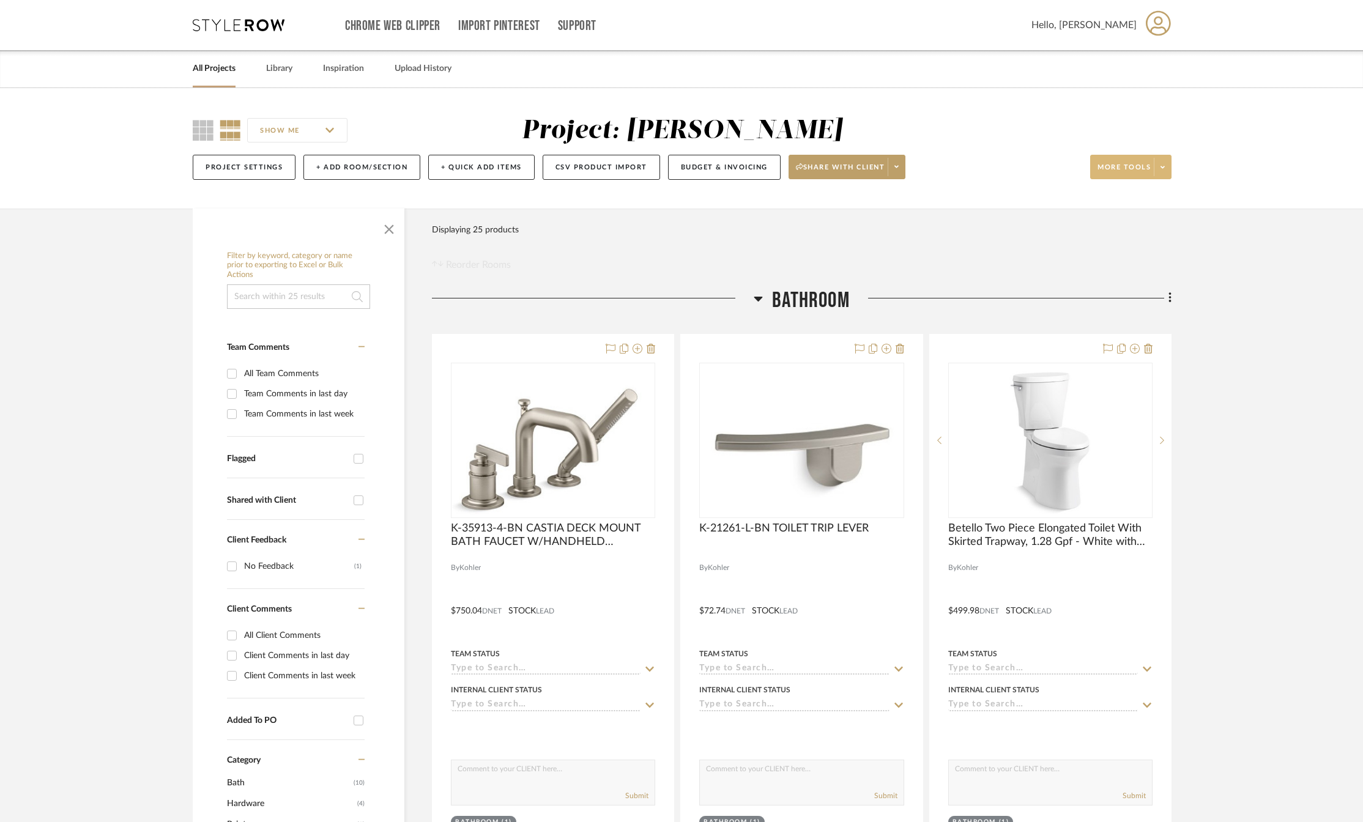
click at [1162, 169] on icon at bounding box center [1163, 167] width 4 height 7
click at [1128, 206] on span "Upload Item" at bounding box center [1143, 202] width 79 height 10
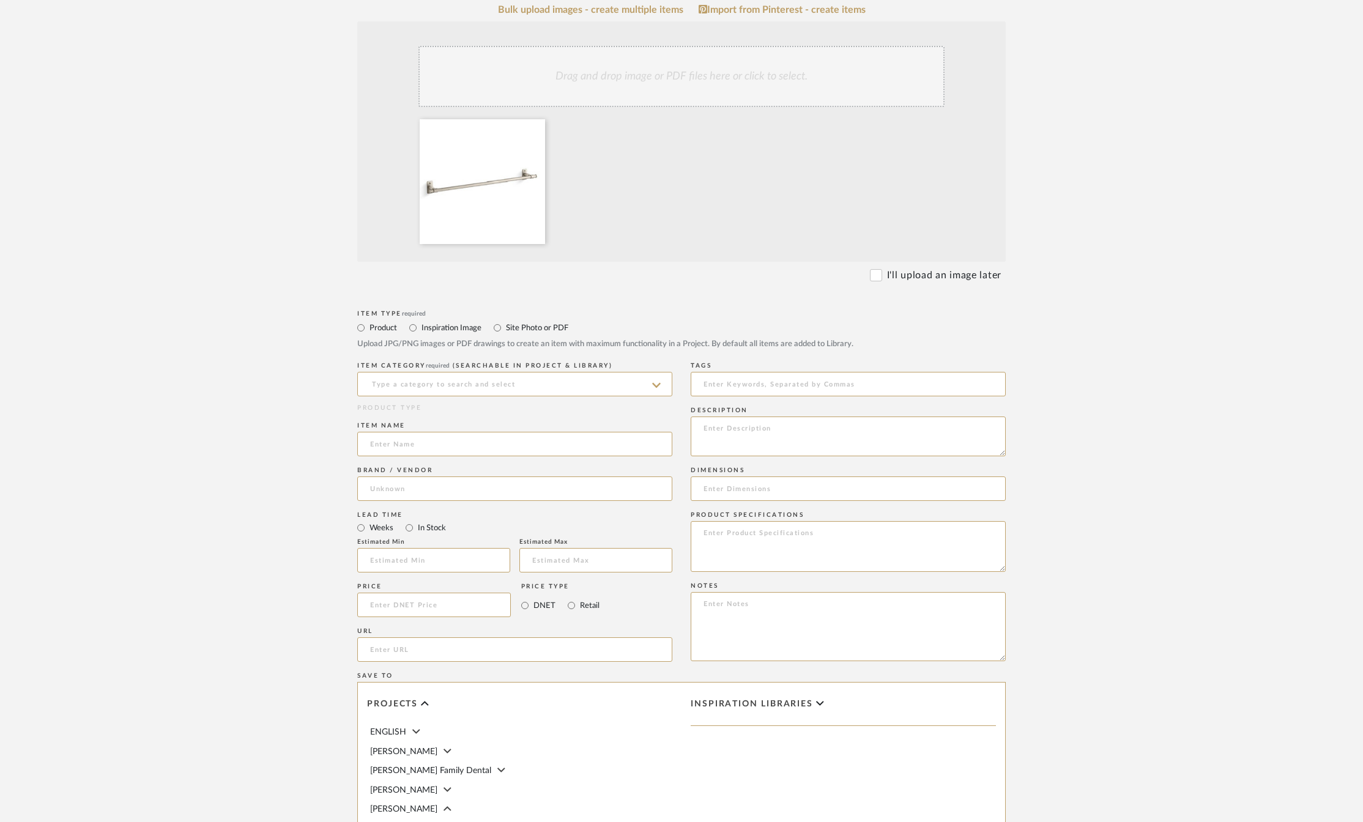
scroll to position [367, 0]
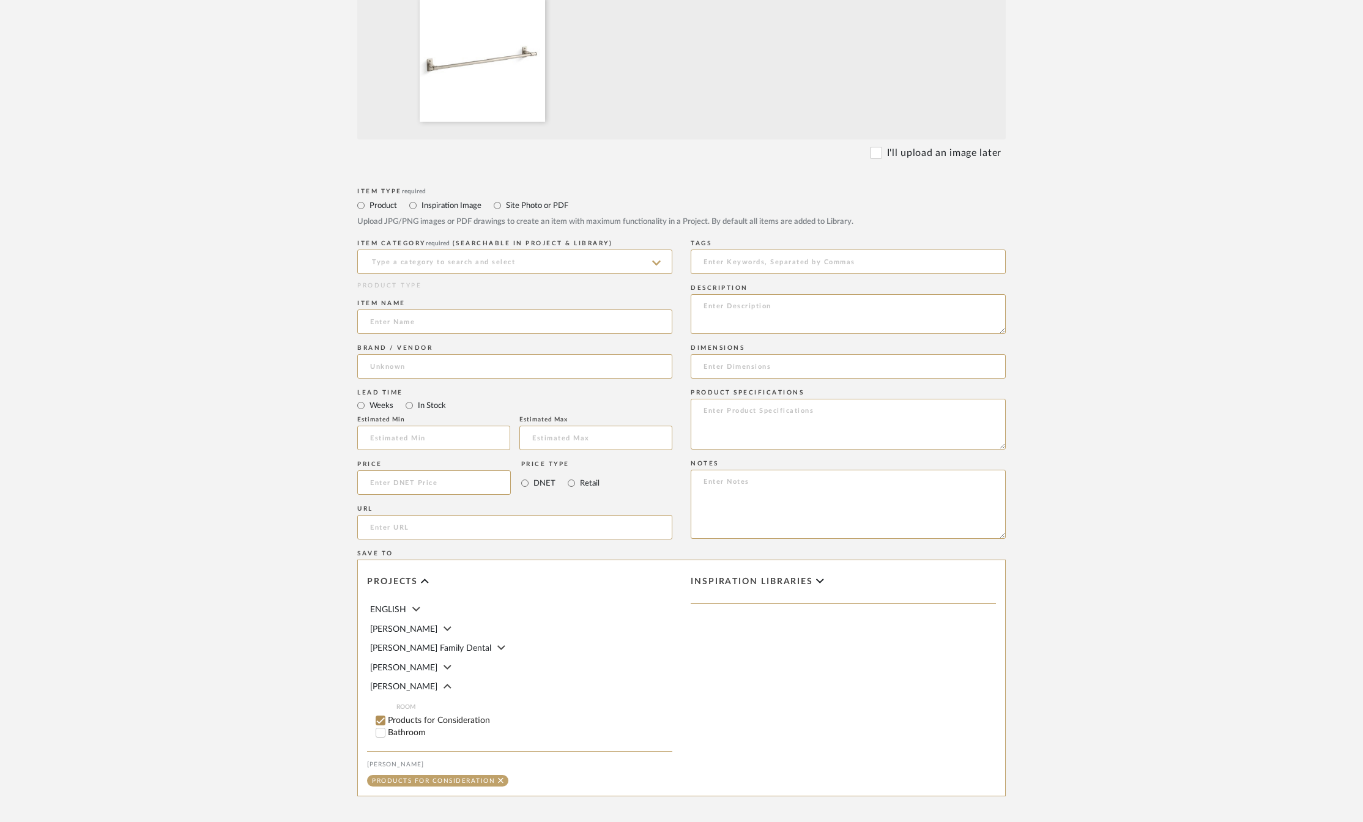
click at [386, 732] on input "Bathroom" at bounding box center [380, 733] width 12 height 12
checkbox input "false"
click at [414, 405] on input "In Stock" at bounding box center [409, 405] width 15 height 15
radio input "true"
click at [388, 486] on input at bounding box center [434, 482] width 154 height 24
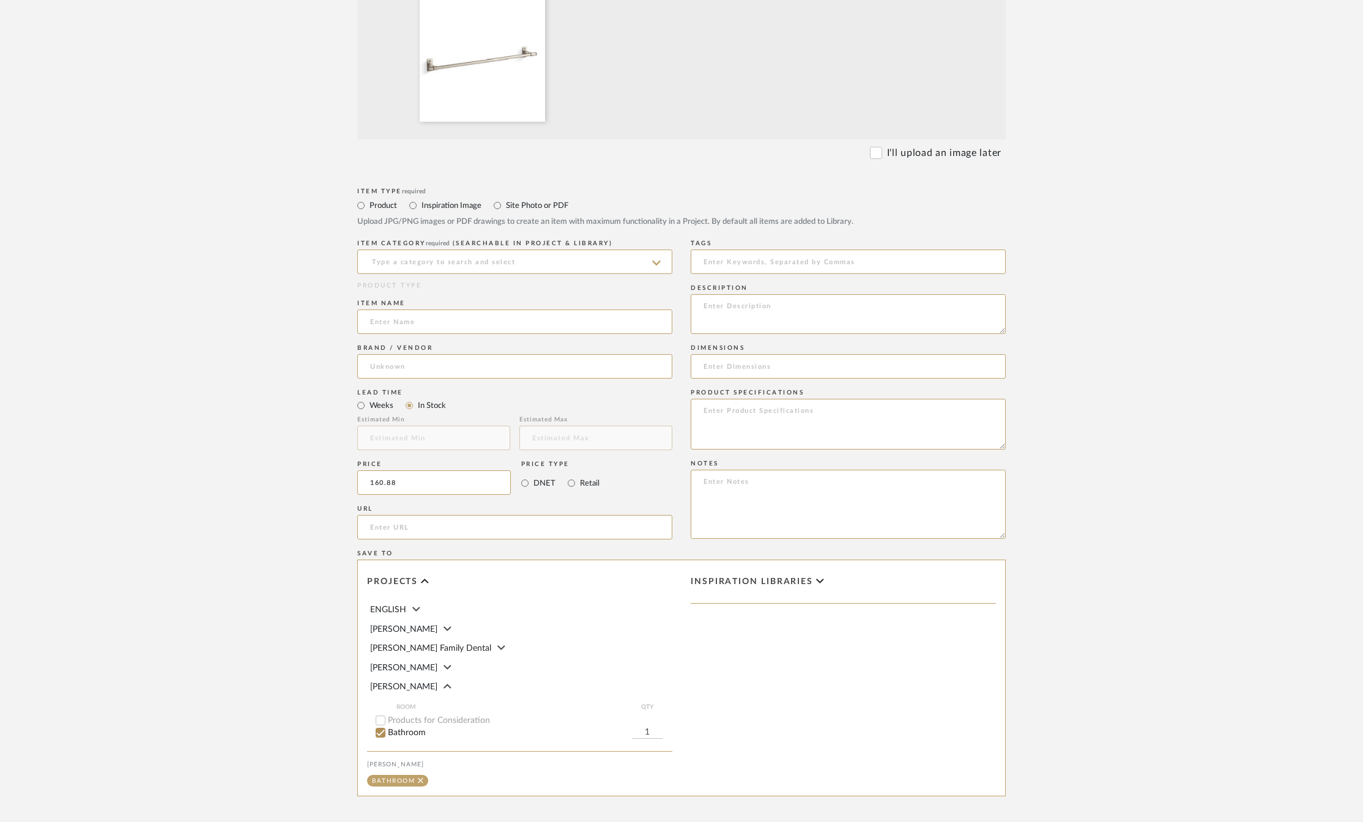
type input "$160.88"
click at [327, 439] on form "Bulk upload images - create multiple items Import from Pinterest - create items…" at bounding box center [681, 371] width 779 height 978
click at [399, 371] on input at bounding box center [514, 366] width 315 height 24
click at [394, 394] on span "Kohler" at bounding box center [394, 398] width 26 height 10
type input "Kohler"
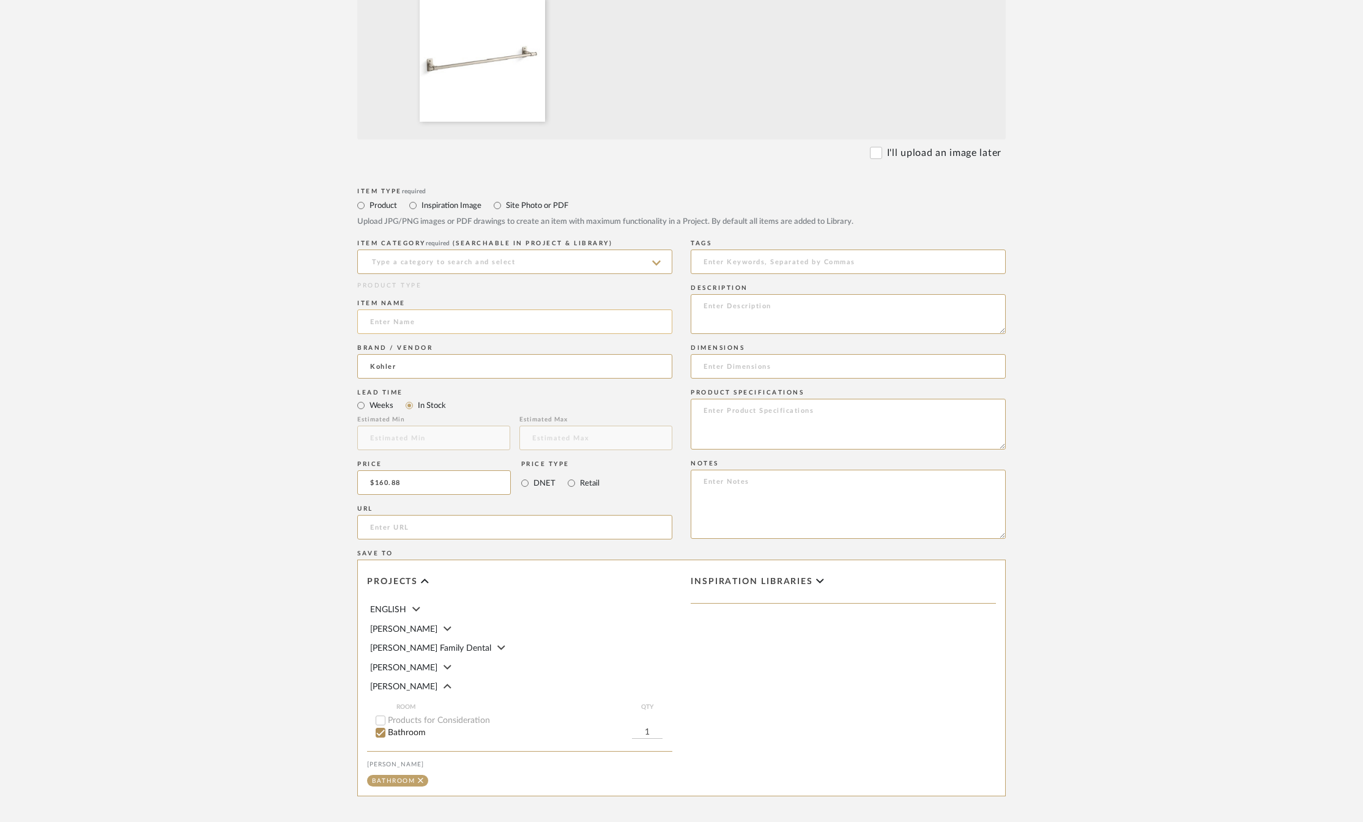
click at [408, 322] on input at bounding box center [514, 322] width 315 height 24
type input "24" TOWEL BAR"
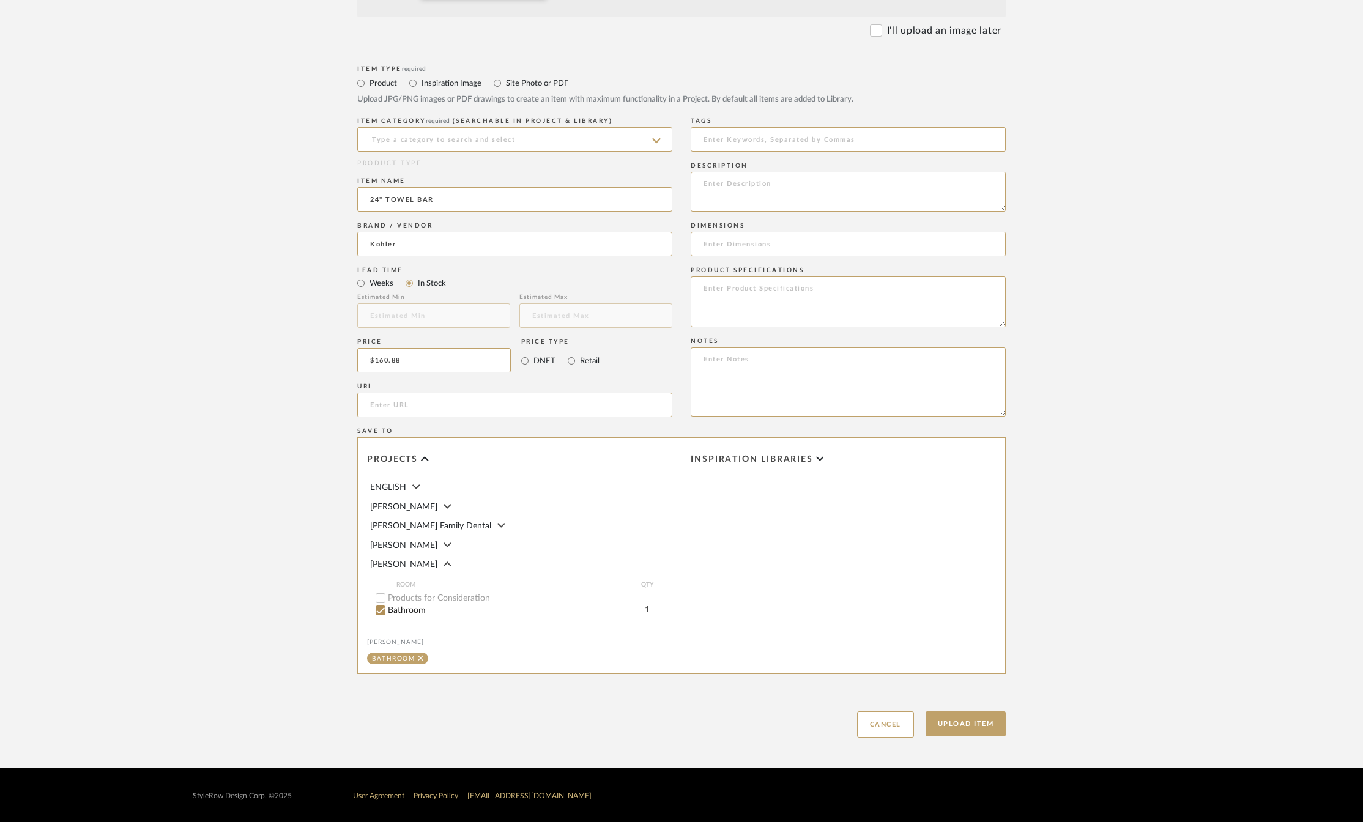
scroll to position [491, 0]
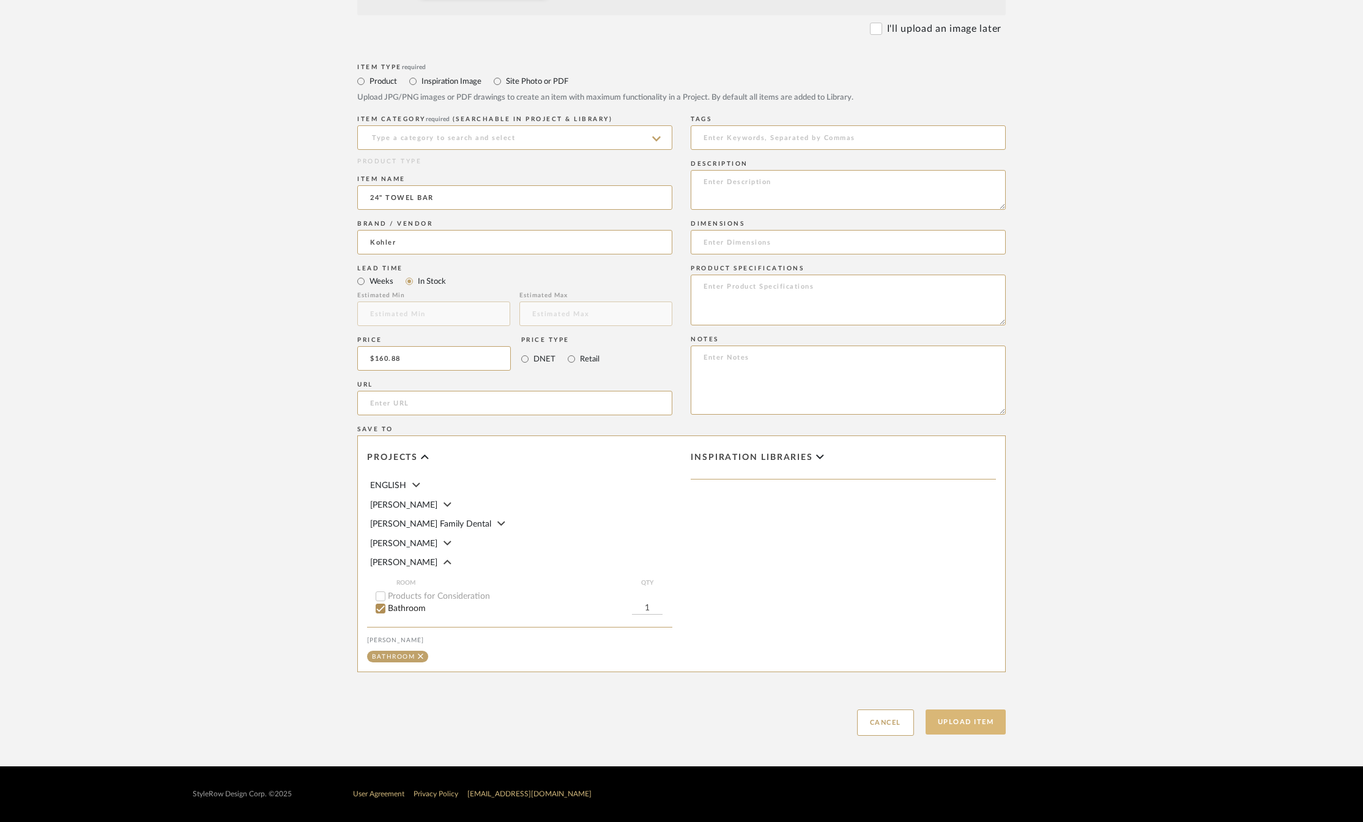
click at [981, 723] on button "Upload Item" at bounding box center [966, 722] width 81 height 25
click at [417, 139] on input at bounding box center [514, 137] width 315 height 24
click at [412, 165] on span "Bath Accessories" at bounding box center [410, 168] width 81 height 9
type input "Bath Accessories"
click at [973, 721] on button "Upload Item" at bounding box center [966, 722] width 81 height 25
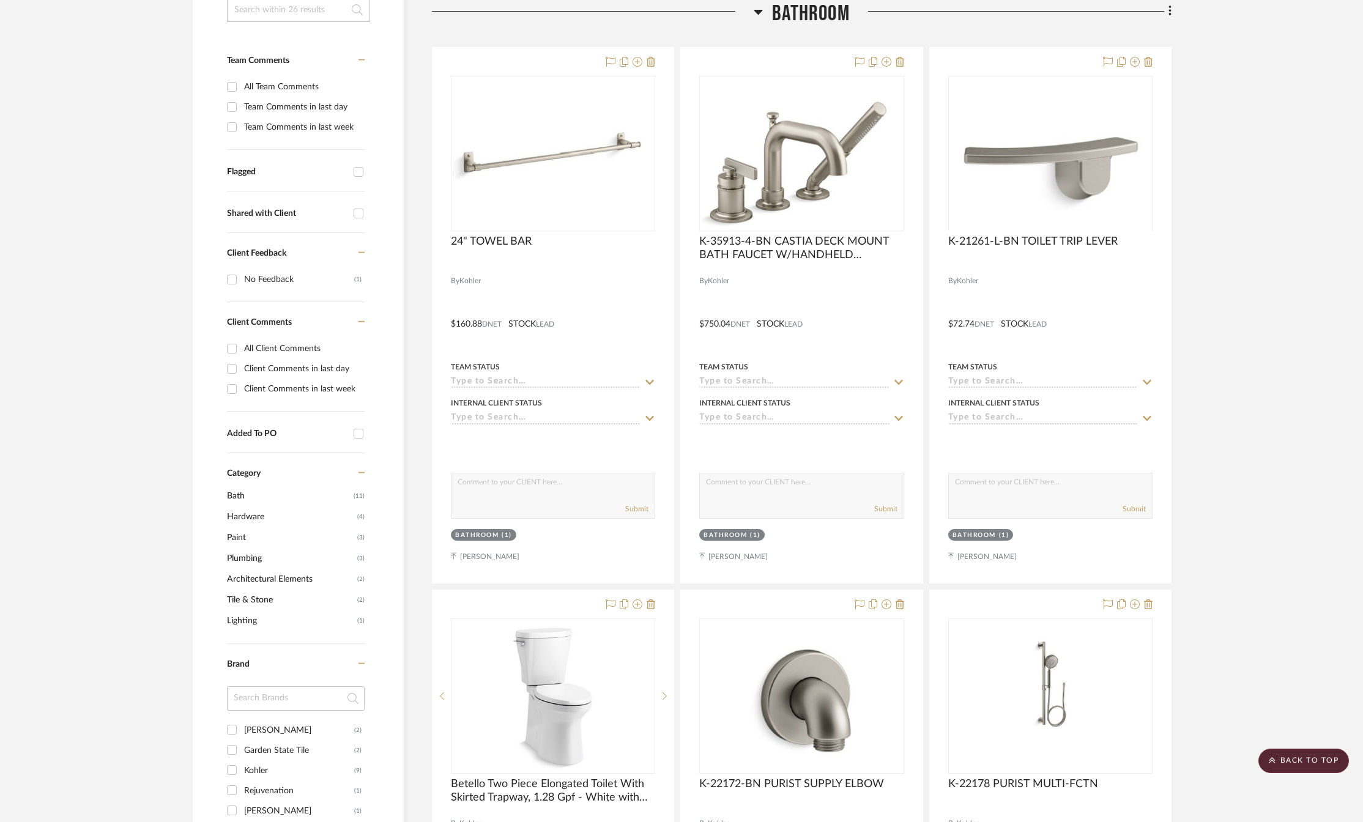
scroll to position [42, 0]
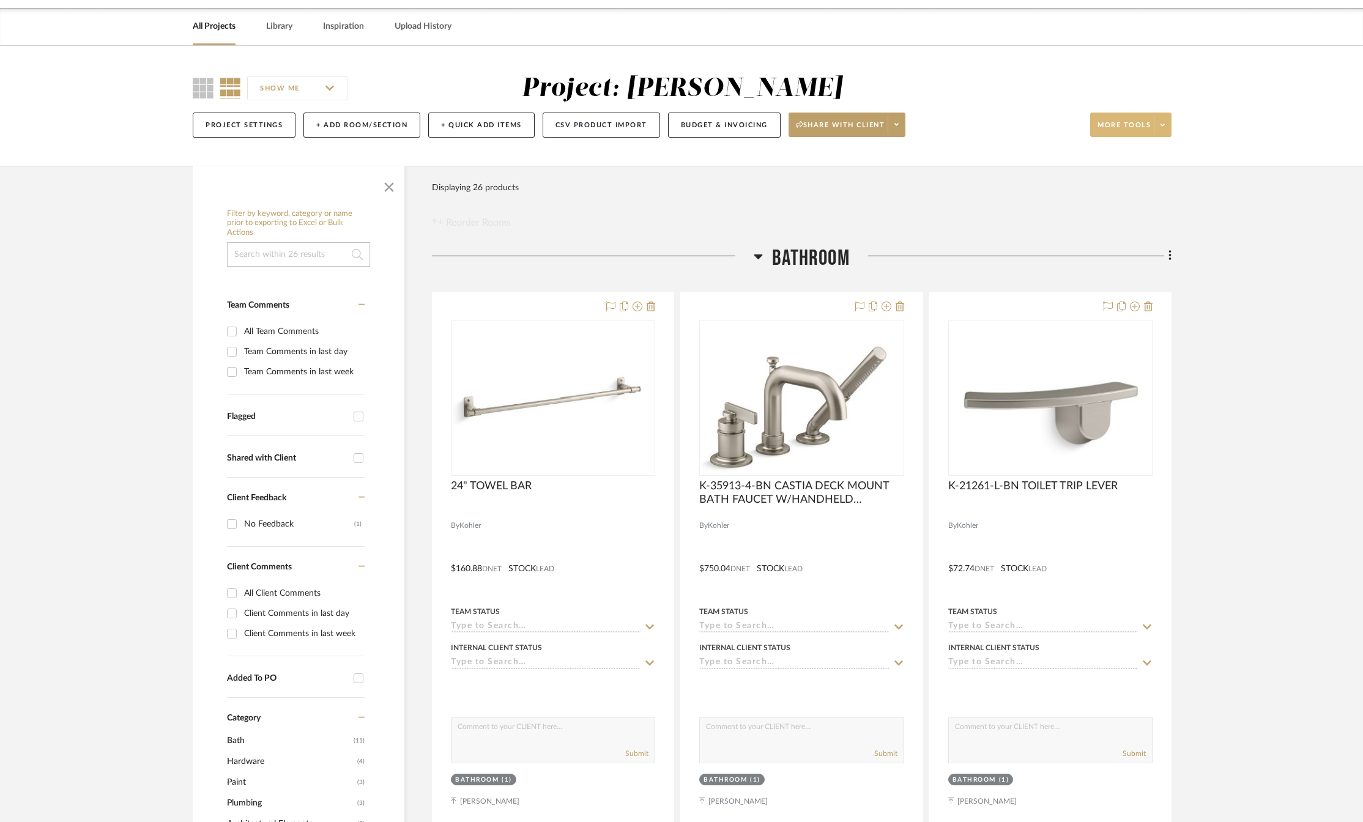
click at [1167, 121] on span at bounding box center [1162, 125] width 17 height 18
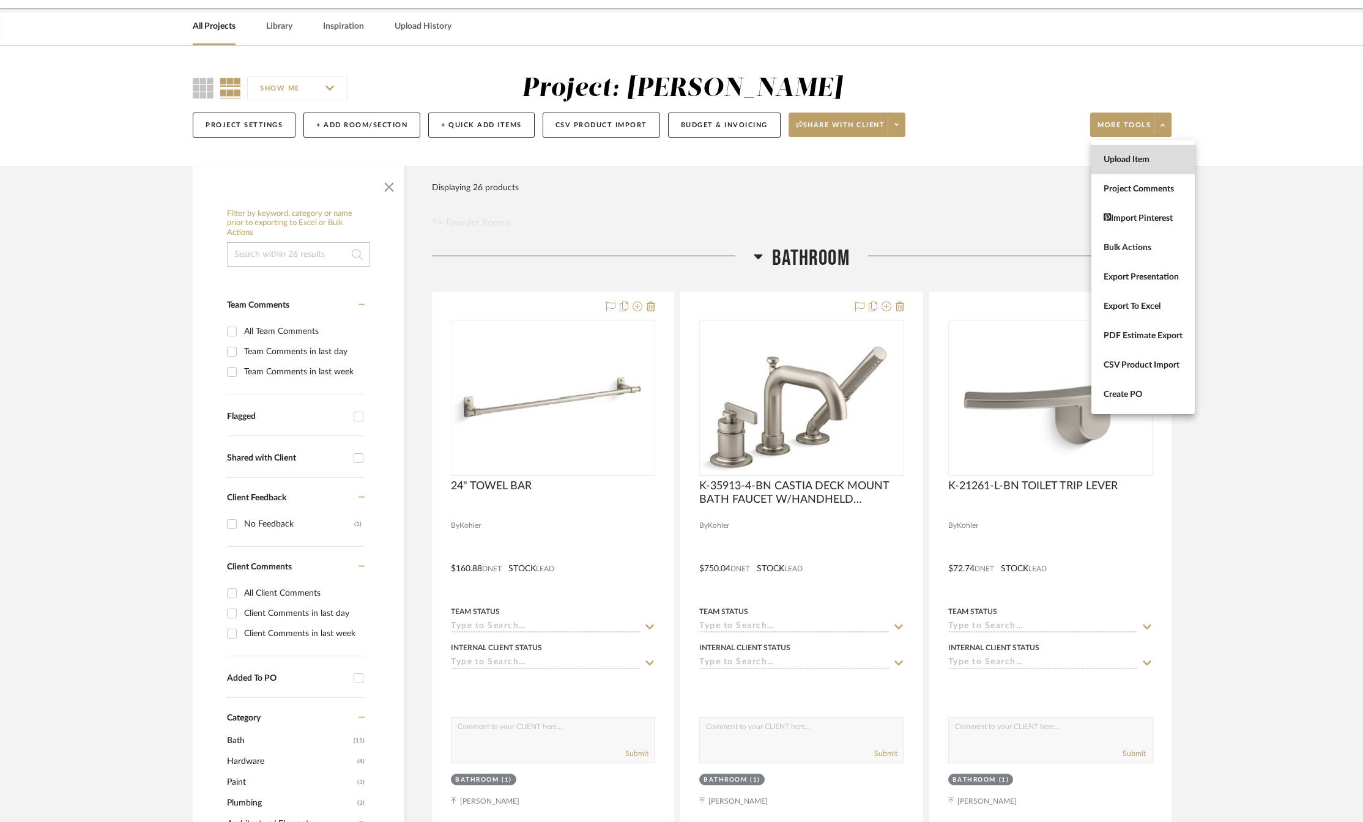
click at [1109, 155] on span "Upload Item" at bounding box center [1143, 159] width 79 height 10
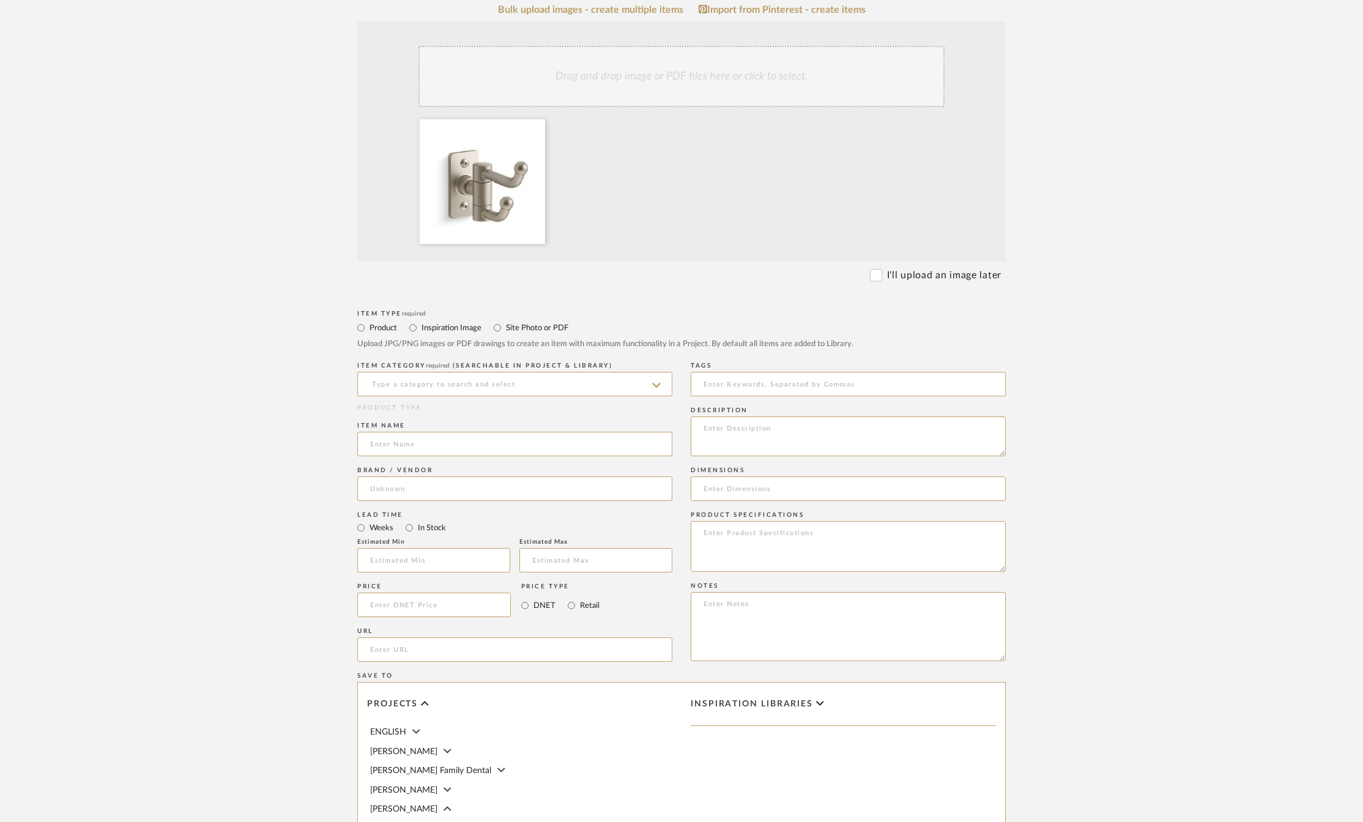
scroll to position [491, 0]
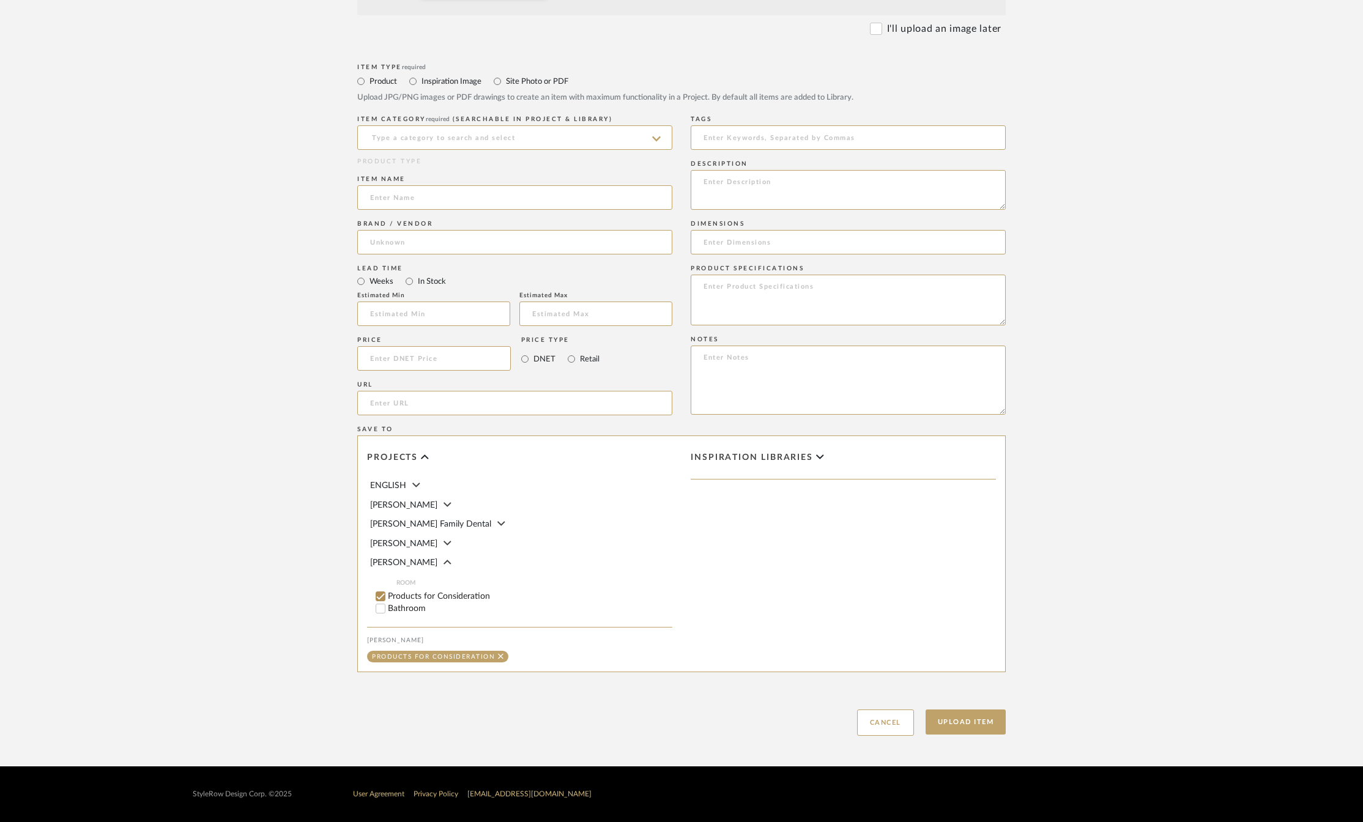
click at [381, 612] on input "Bathroom" at bounding box center [380, 609] width 12 height 12
checkbox input "false"
click at [386, 354] on input at bounding box center [434, 358] width 154 height 24
type input "$71.50"
click at [409, 282] on input "In Stock" at bounding box center [409, 281] width 15 height 15
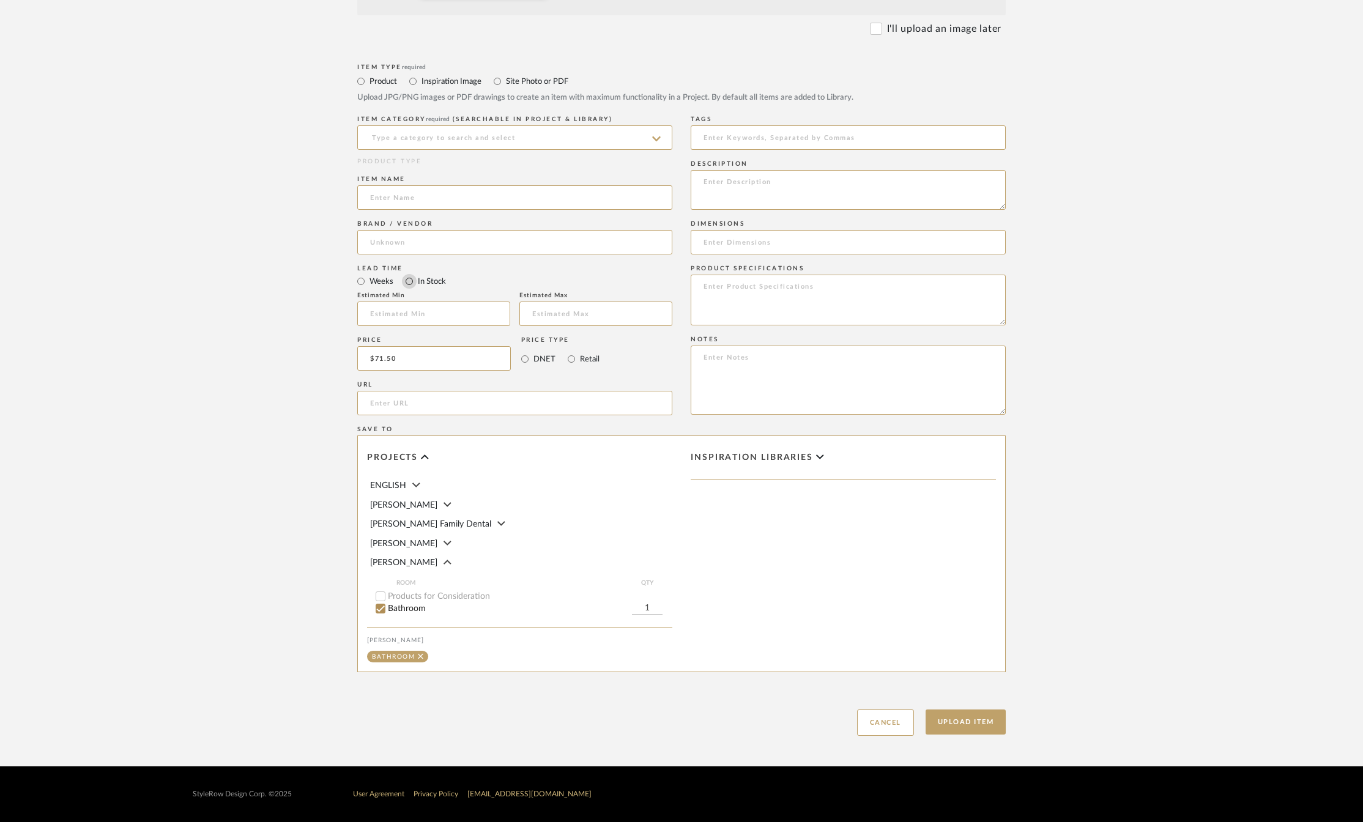
radio input "true"
click at [392, 139] on input at bounding box center [514, 137] width 315 height 24
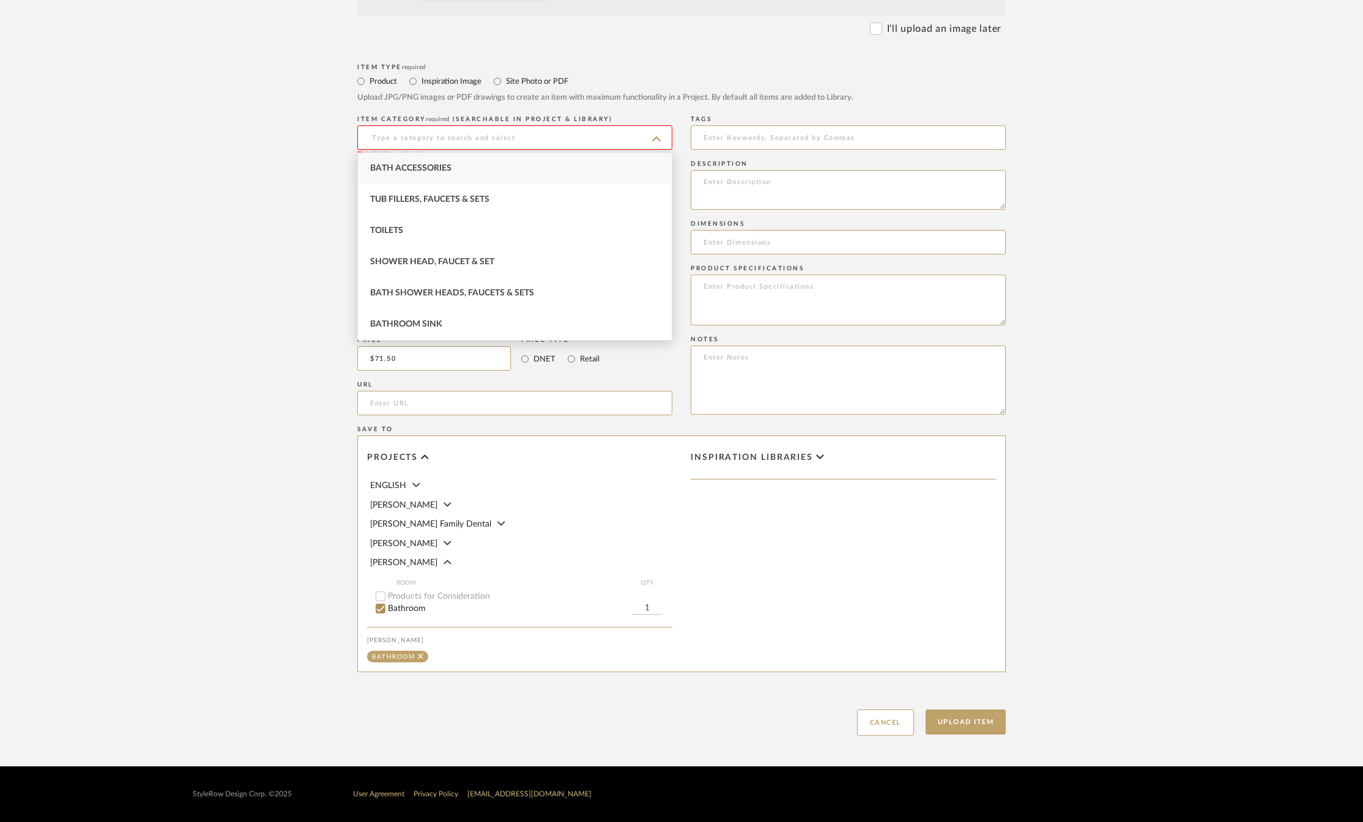
click at [389, 168] on span "Bath Accessories" at bounding box center [410, 168] width 81 height 9
type input "Bath Accessories"
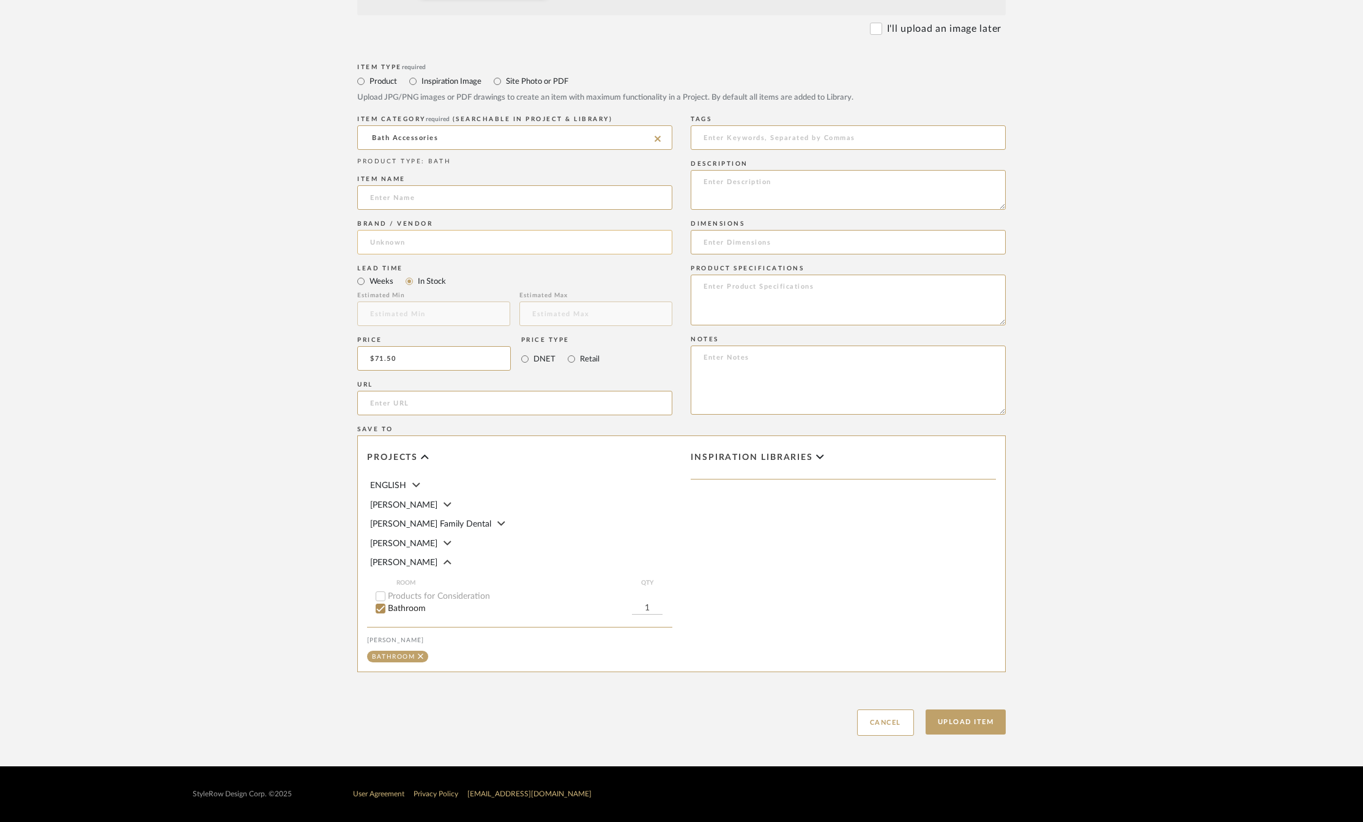
click at [404, 249] on input at bounding box center [514, 242] width 315 height 24
click at [409, 274] on mat-option "Kohler" at bounding box center [515, 273] width 314 height 31
type input "Kohler"
click at [401, 195] on input at bounding box center [514, 197] width 315 height 24
type input "CASTIA DOUBLE ROBE HOOK BN"
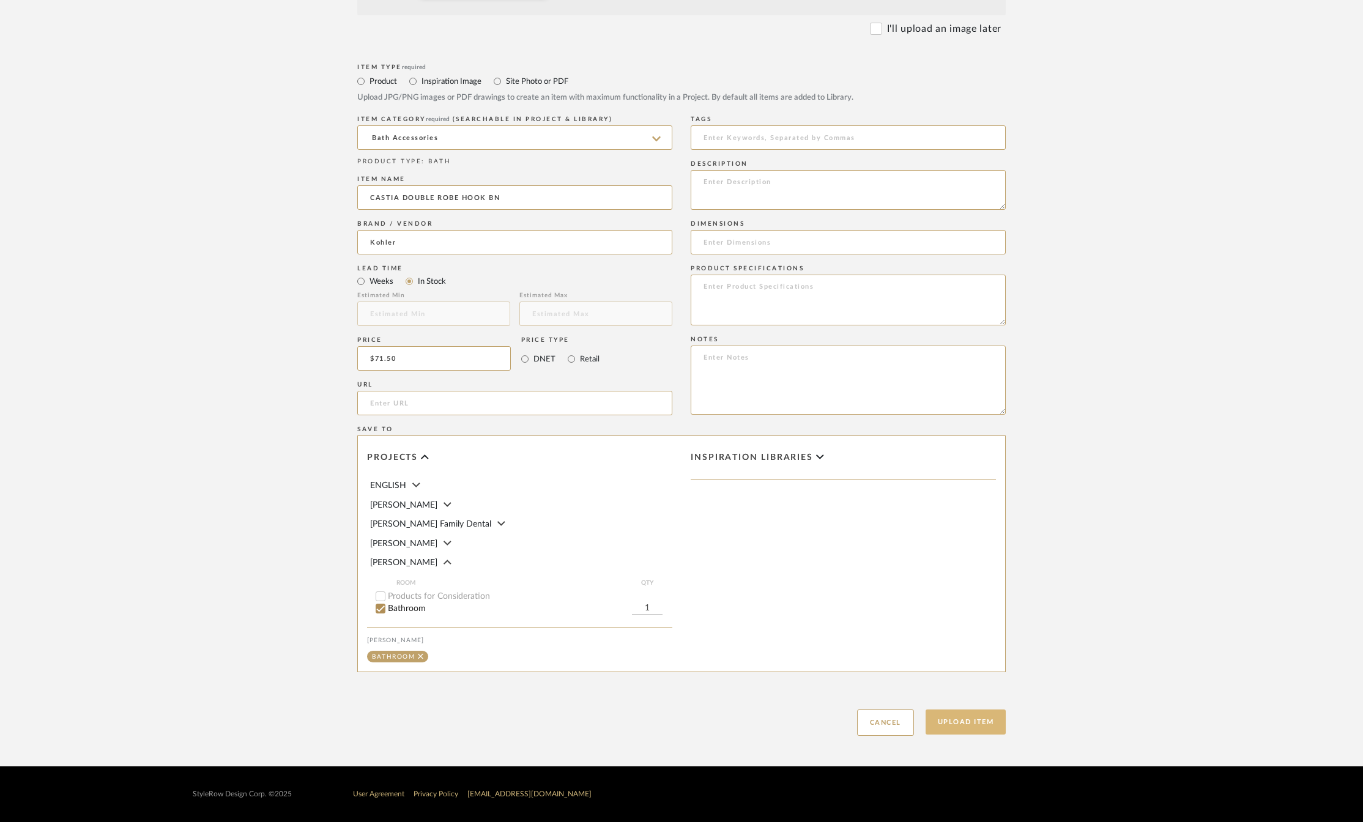
click at [949, 721] on button "Upload Item" at bounding box center [966, 722] width 81 height 25
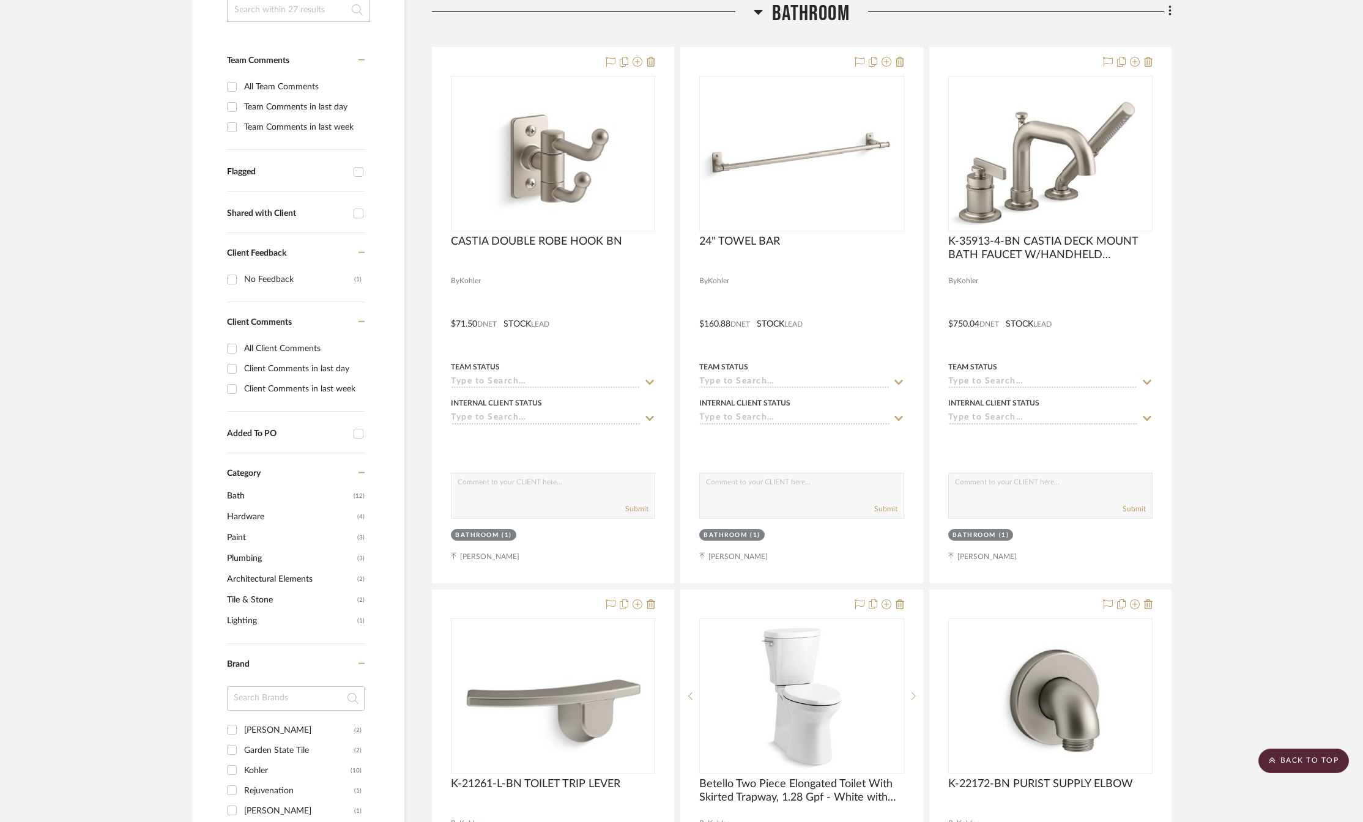
scroll to position [165, 0]
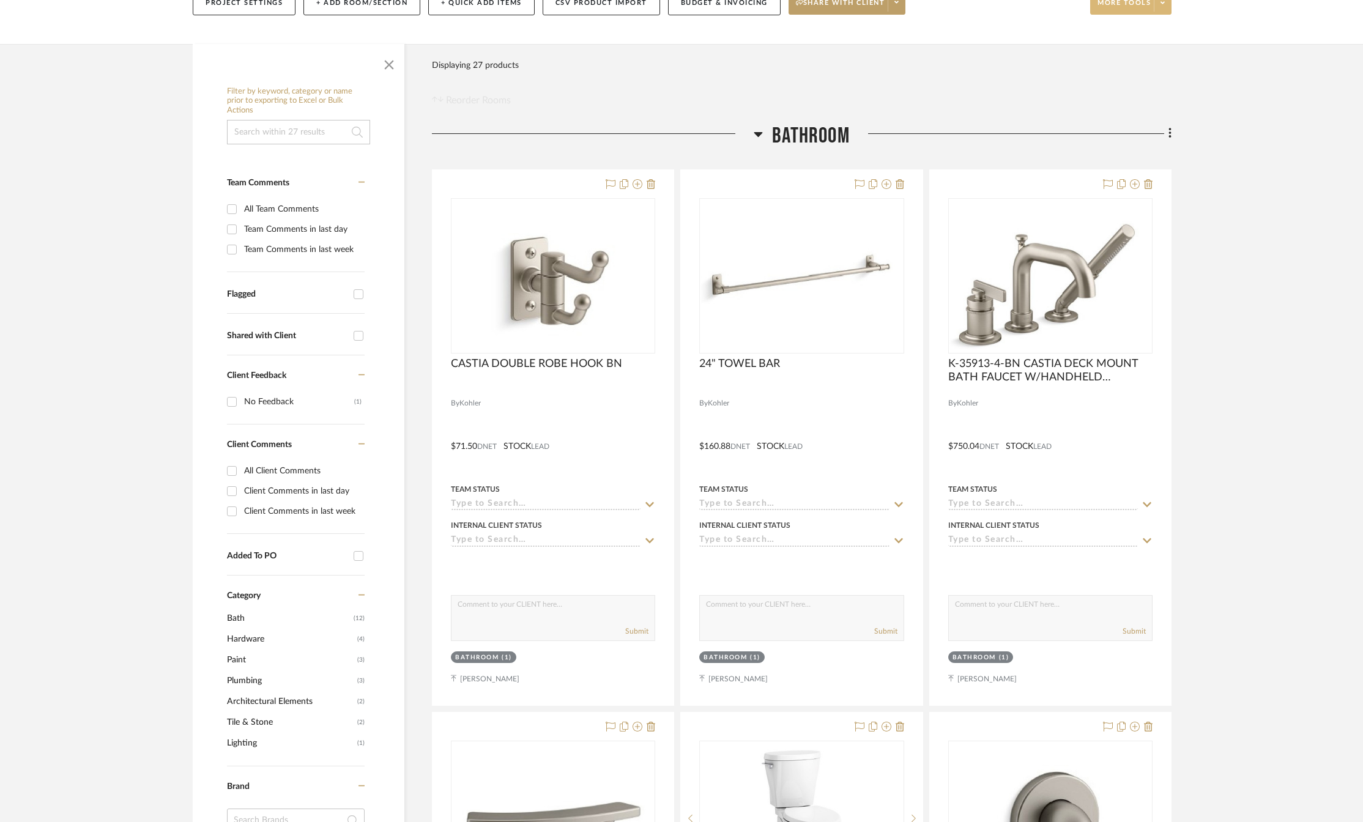
click at [1164, 9] on span at bounding box center [1162, 2] width 17 height 18
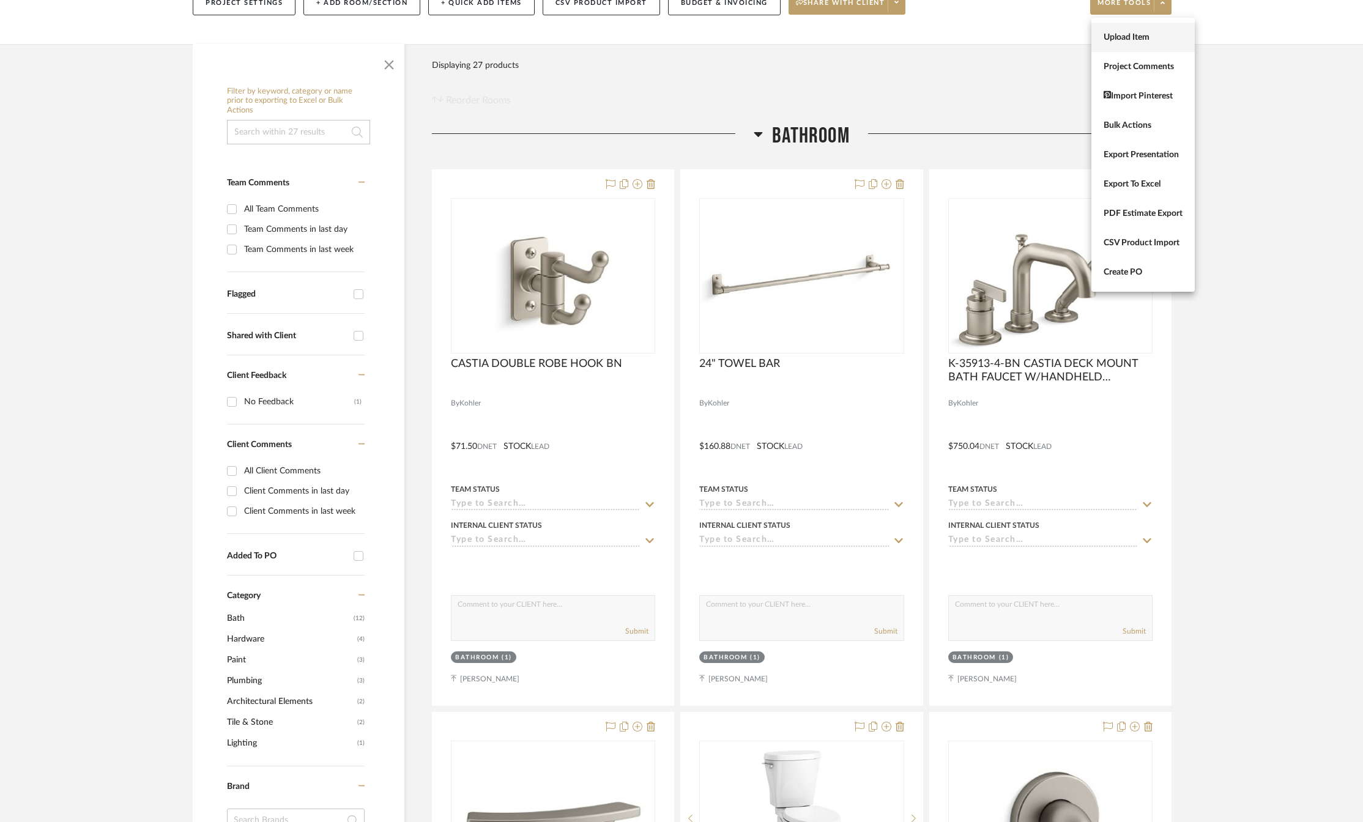
click at [1117, 35] on span "Upload Item" at bounding box center [1143, 37] width 79 height 10
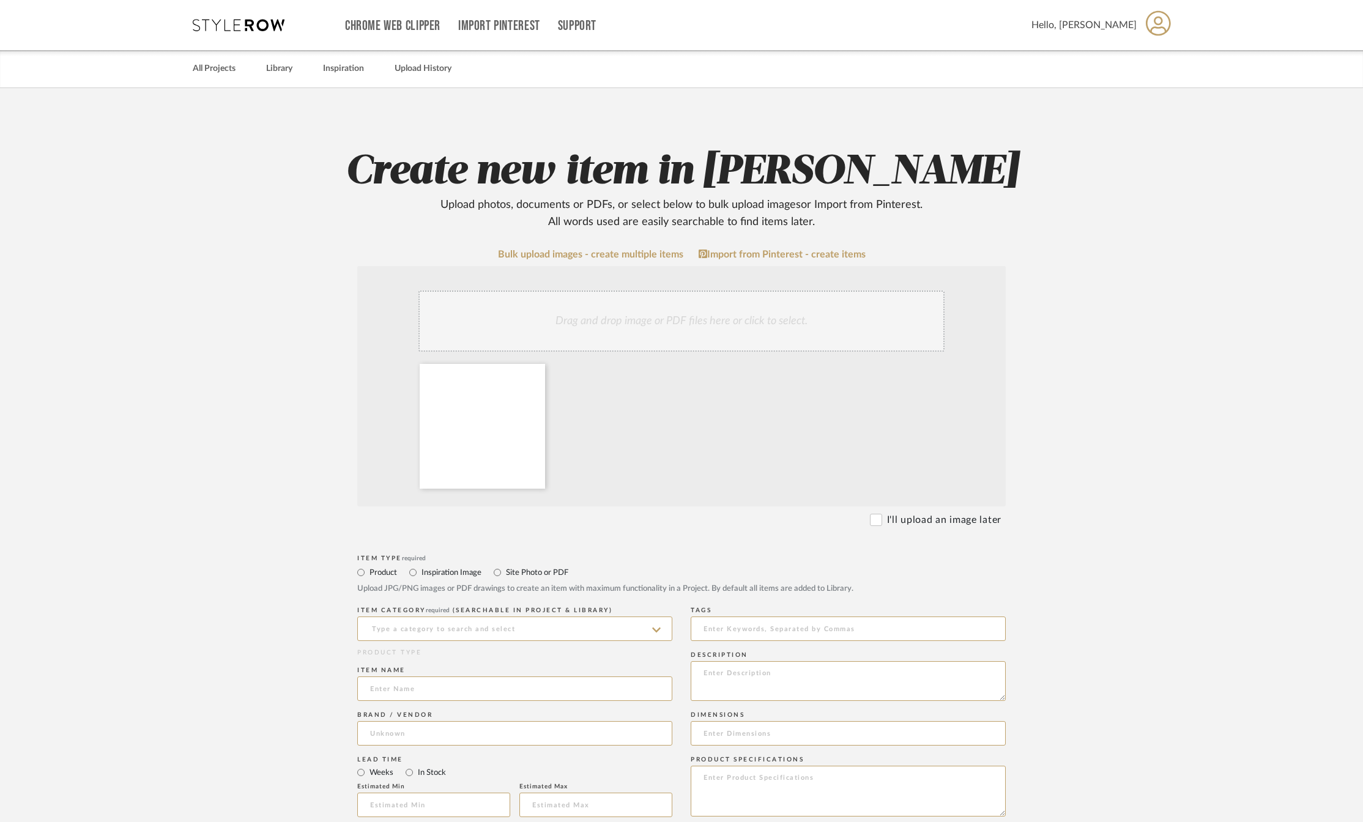
scroll to position [184, 0]
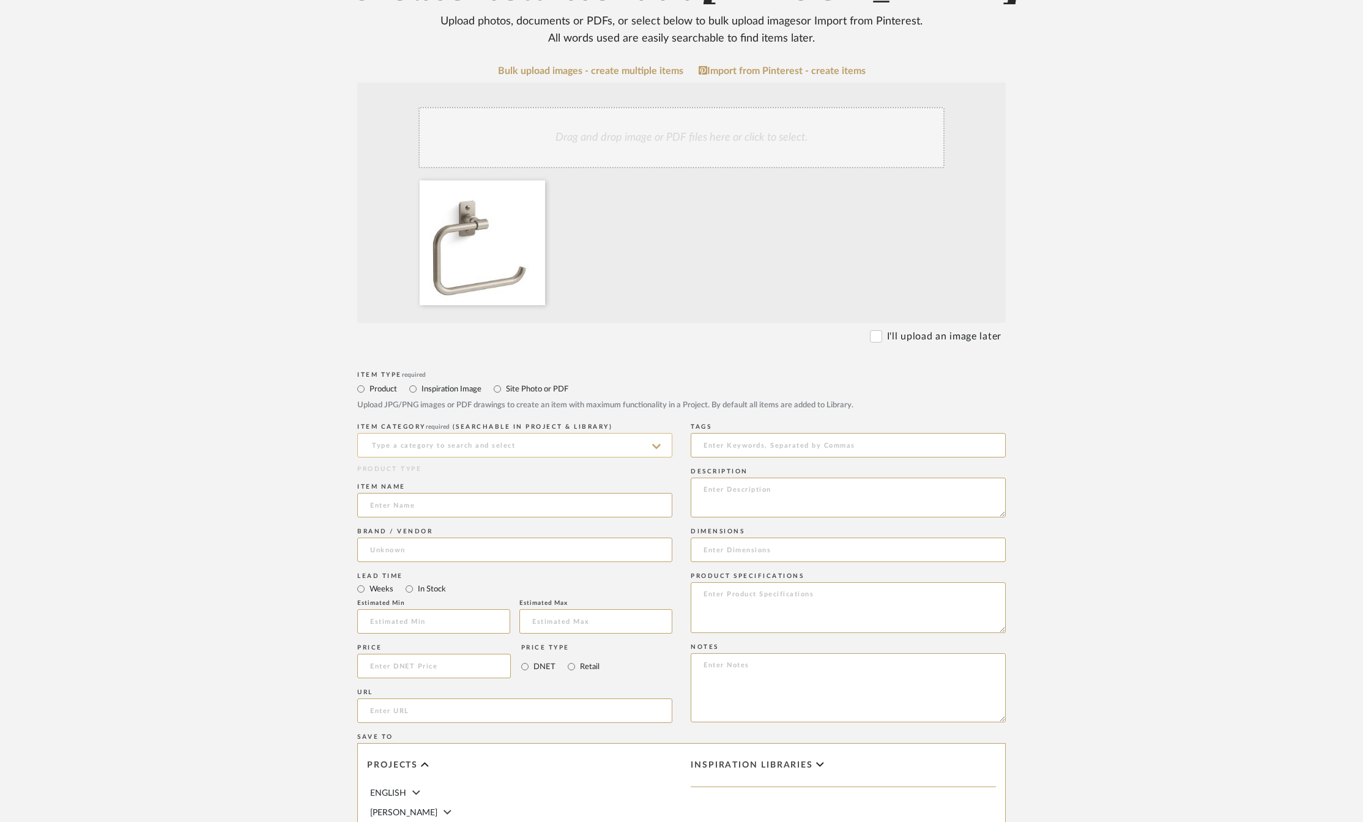
click at [424, 442] on input at bounding box center [514, 445] width 315 height 24
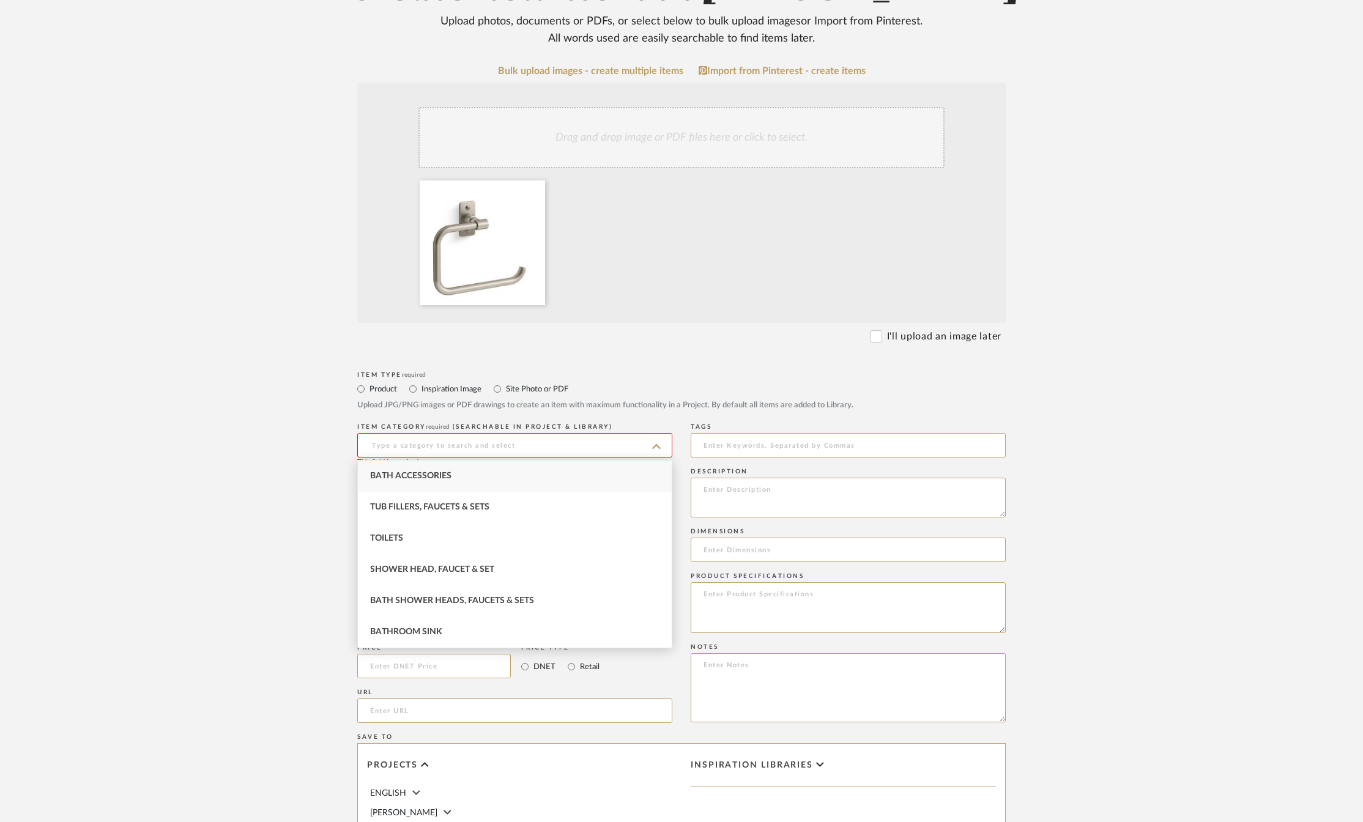
click at [404, 478] on span "Bath Accessories" at bounding box center [410, 476] width 81 height 9
type input "Bath Accessories"
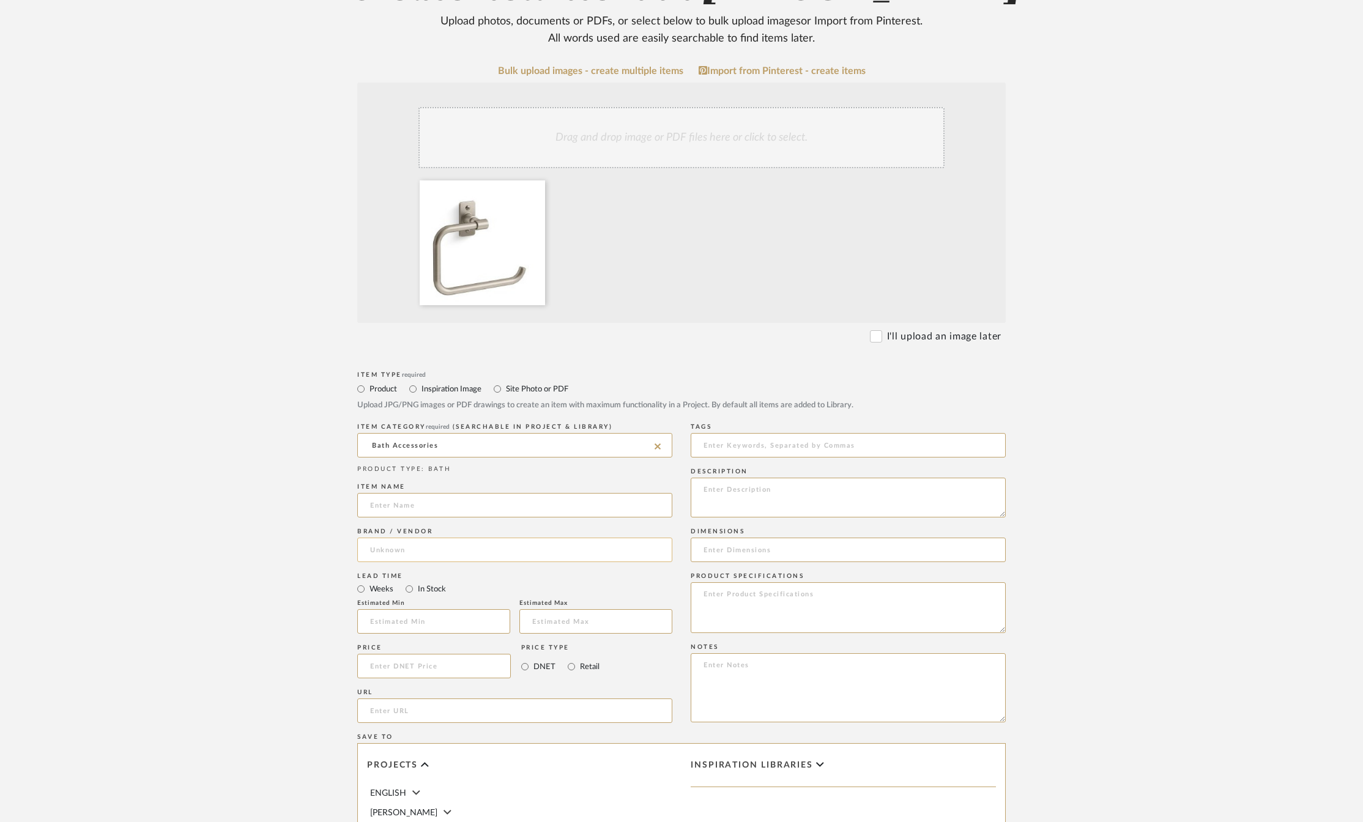
click at [399, 552] on input at bounding box center [514, 550] width 315 height 24
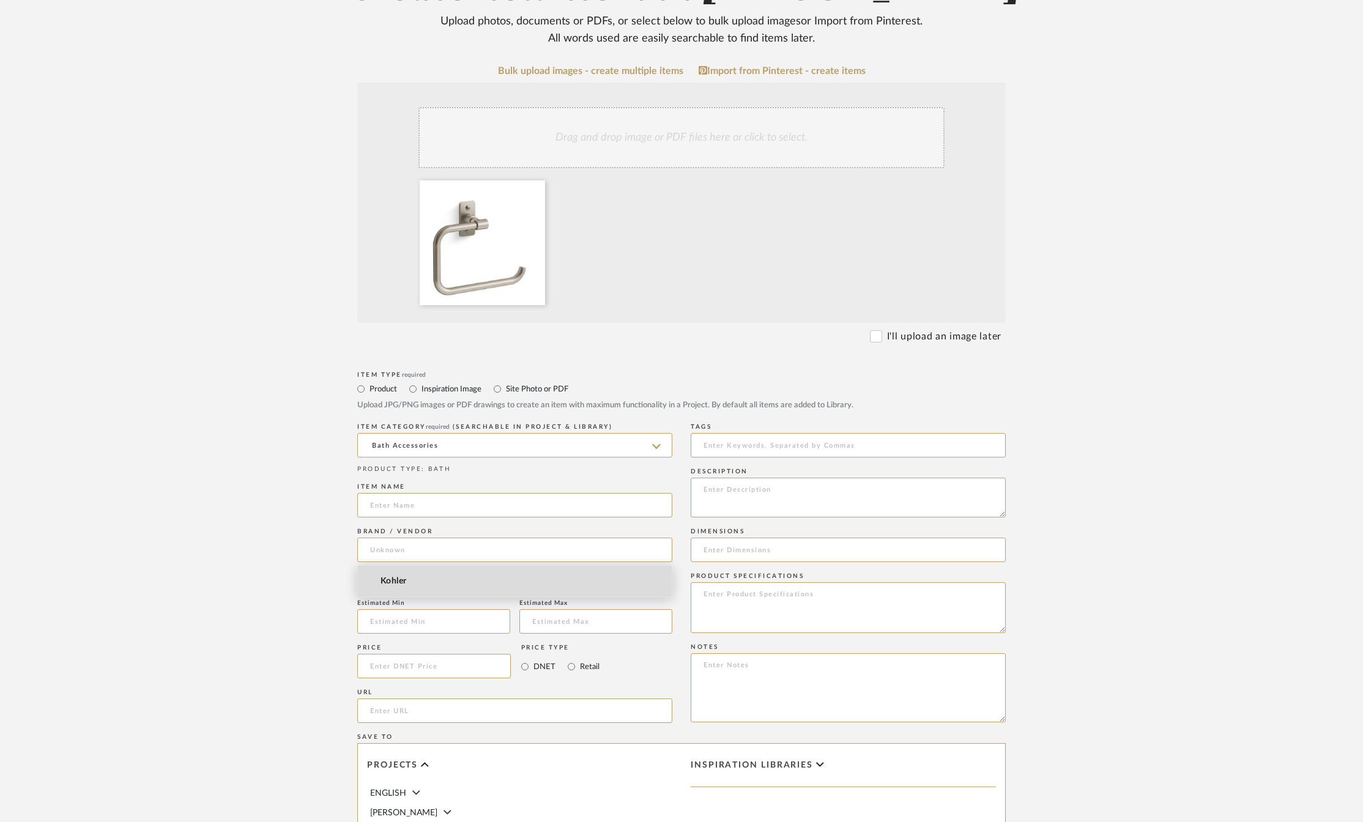
click at [392, 577] on span "Kohler" at bounding box center [394, 581] width 26 height 10
type input "Kohler"
click at [395, 506] on input at bounding box center [514, 505] width 315 height 24
type input "CASTIA TOWEL RING"
click at [405, 591] on input "In Stock" at bounding box center [409, 589] width 15 height 15
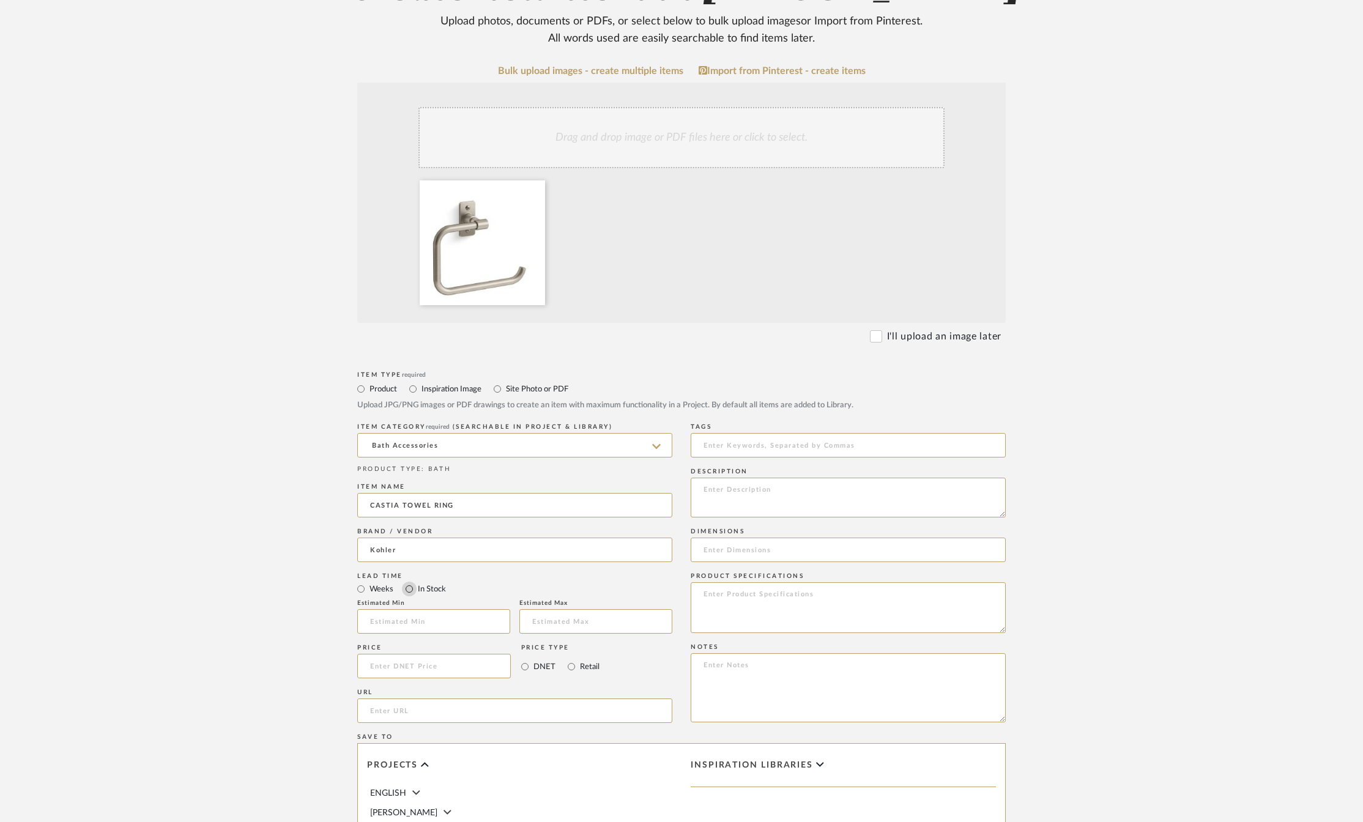
radio input "true"
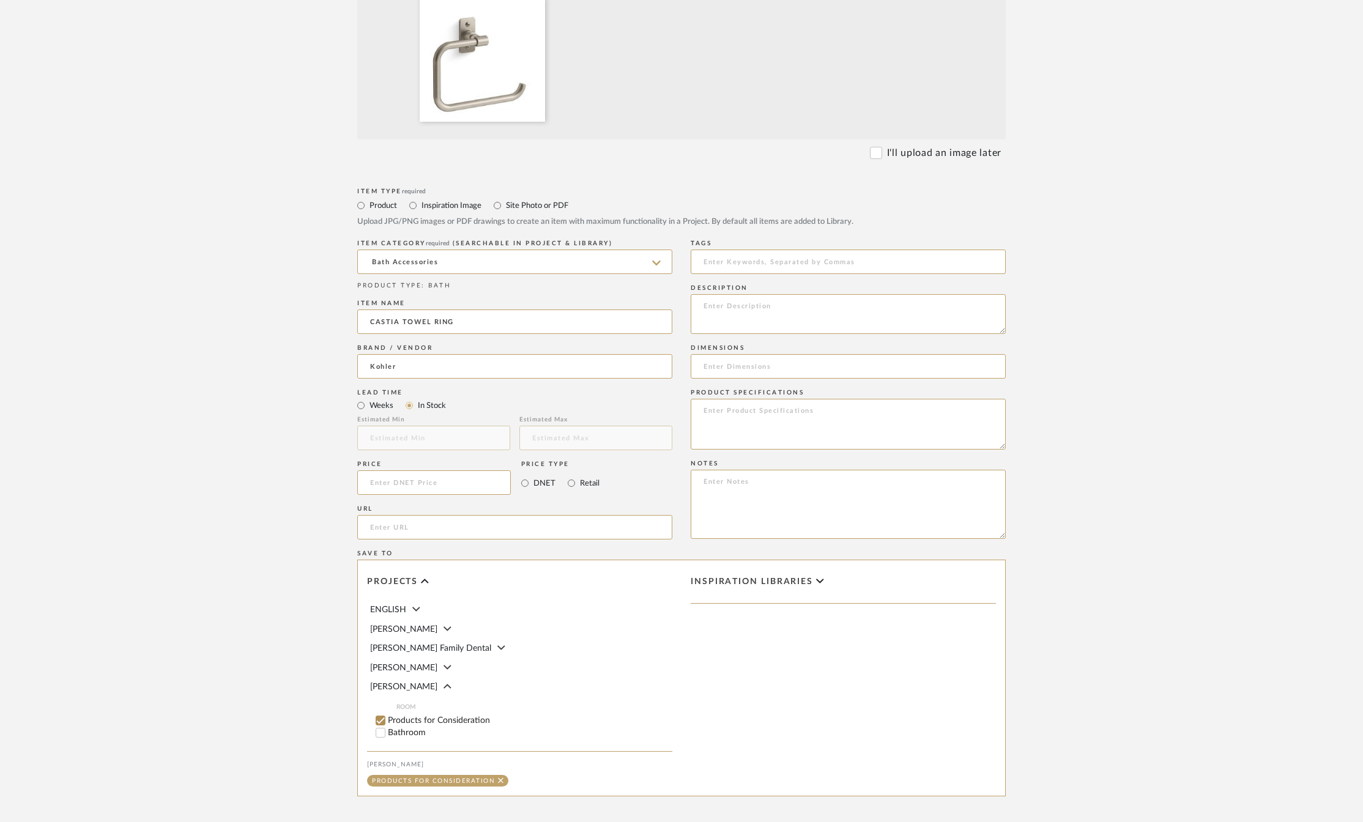
scroll to position [489, 0]
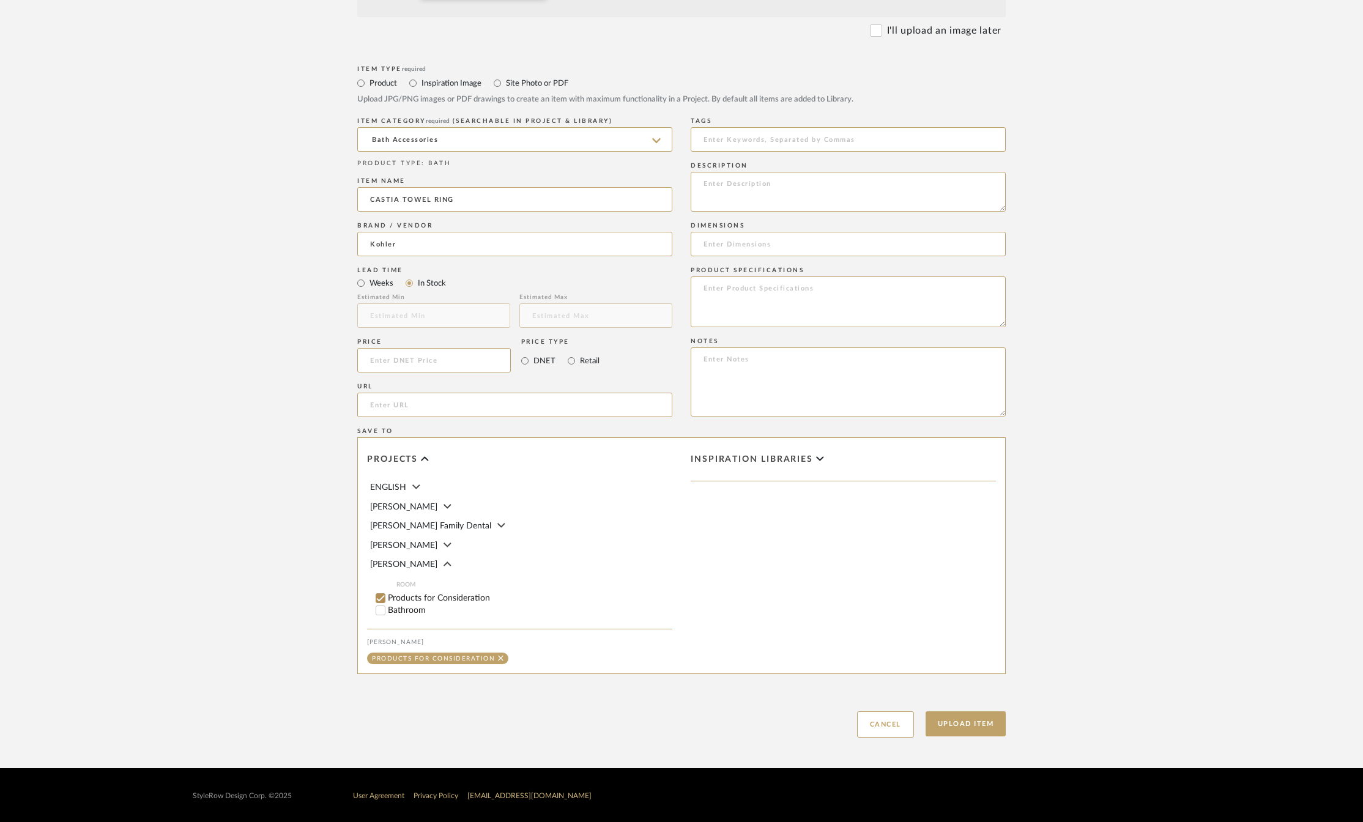
click at [378, 611] on input "Bathroom" at bounding box center [380, 610] width 12 height 12
checkbox input "false"
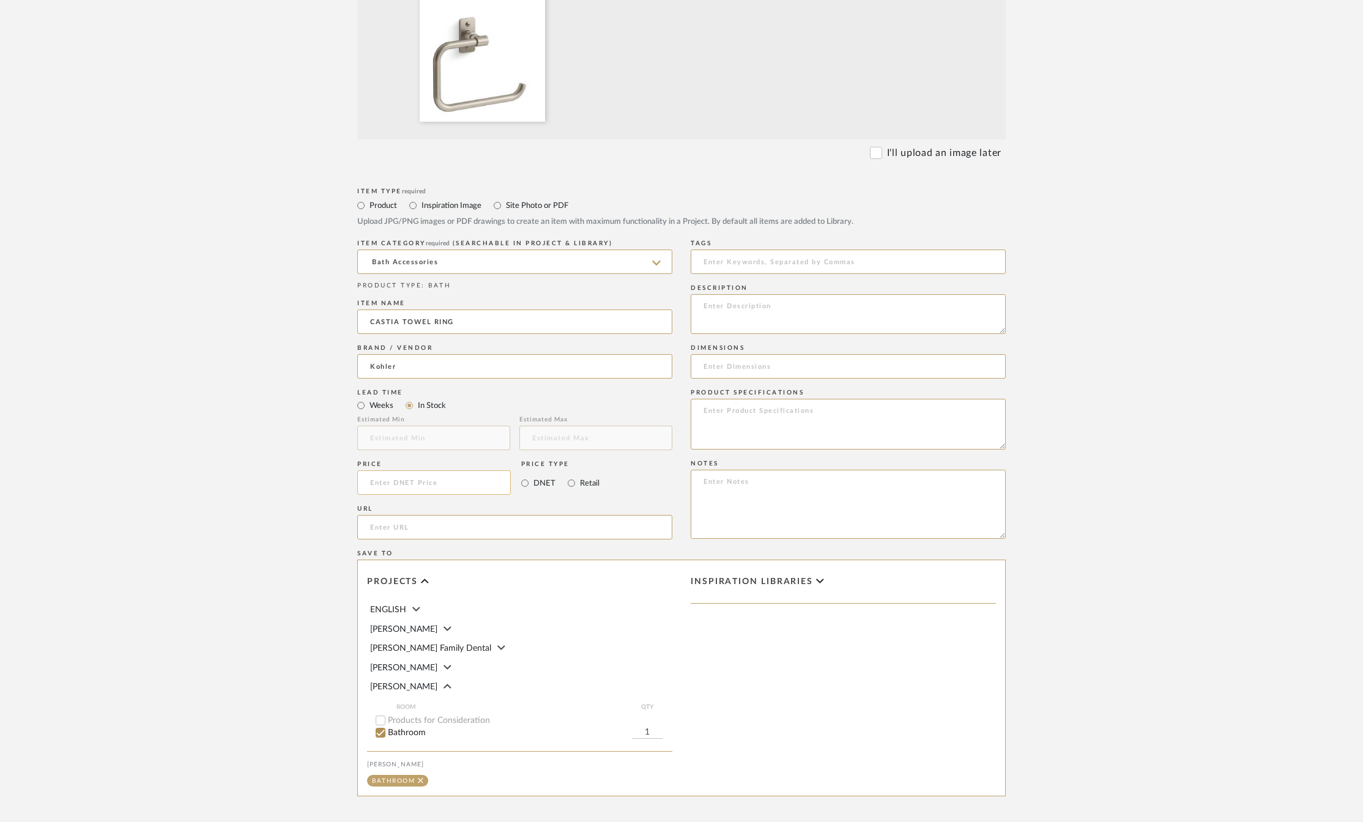
click at [384, 480] on input at bounding box center [434, 482] width 154 height 24
click at [271, 537] on upload-items "Create new item in [PERSON_NAME] Upload photos, documents or PDFs, or select be…" at bounding box center [681, 306] width 1363 height 1170
drag, startPoint x: 459, startPoint y: 319, endPoint x: 368, endPoint y: 322, distance: 90.6
click at [368, 322] on input "CASTIA TOWEL RING" at bounding box center [514, 322] width 315 height 24
click at [402, 486] on input "120.66" at bounding box center [434, 482] width 154 height 24
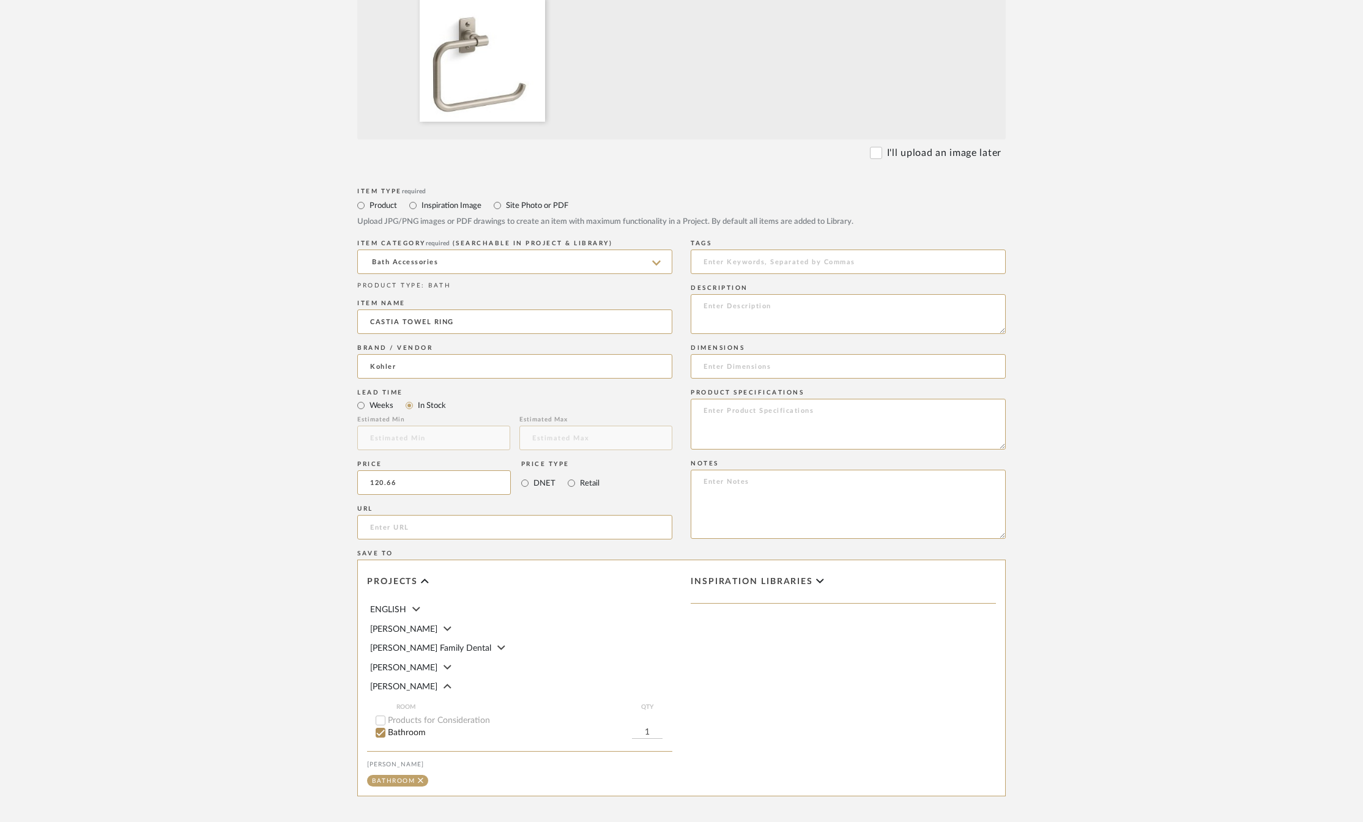
scroll to position [491, 0]
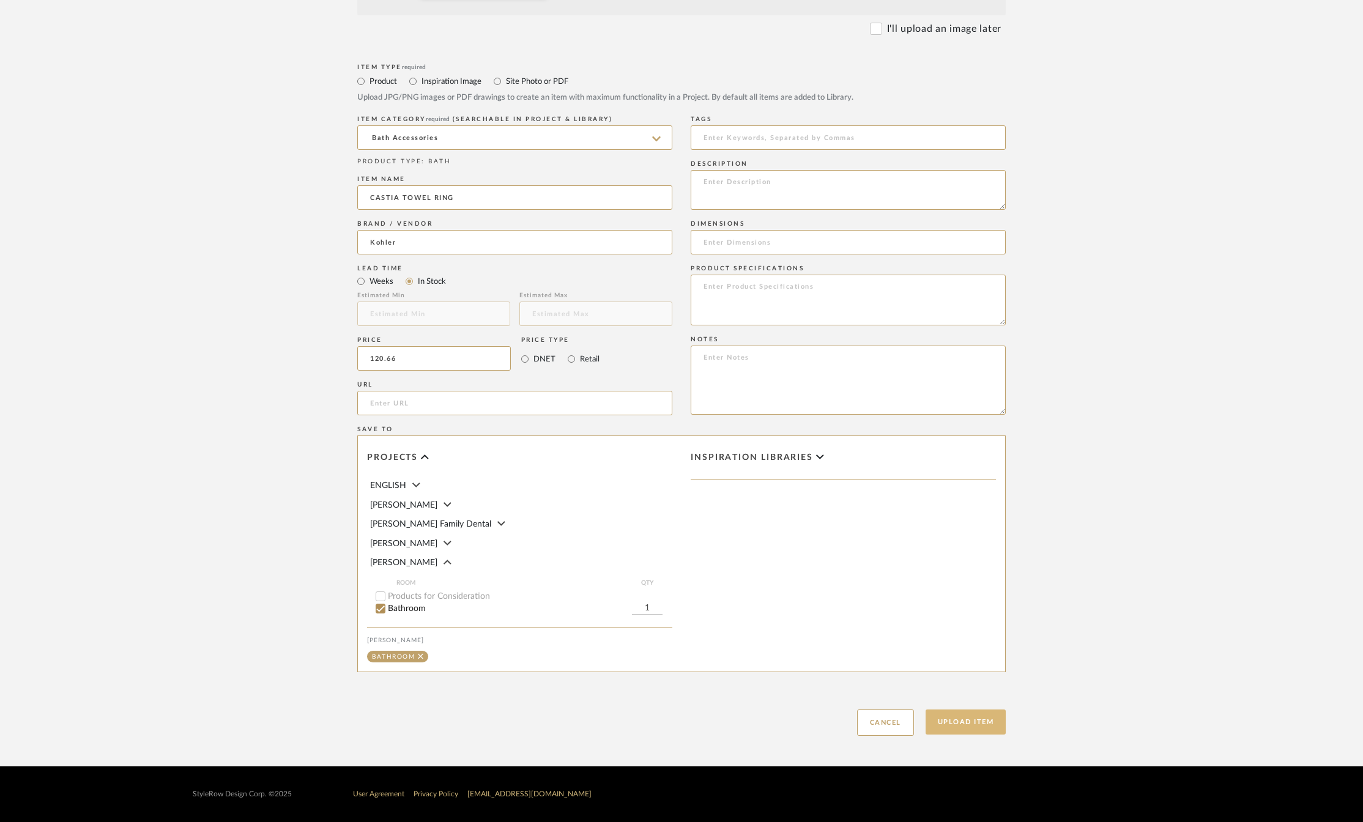
type input "$120.66"
click at [962, 723] on button "Upload Item" at bounding box center [966, 722] width 81 height 25
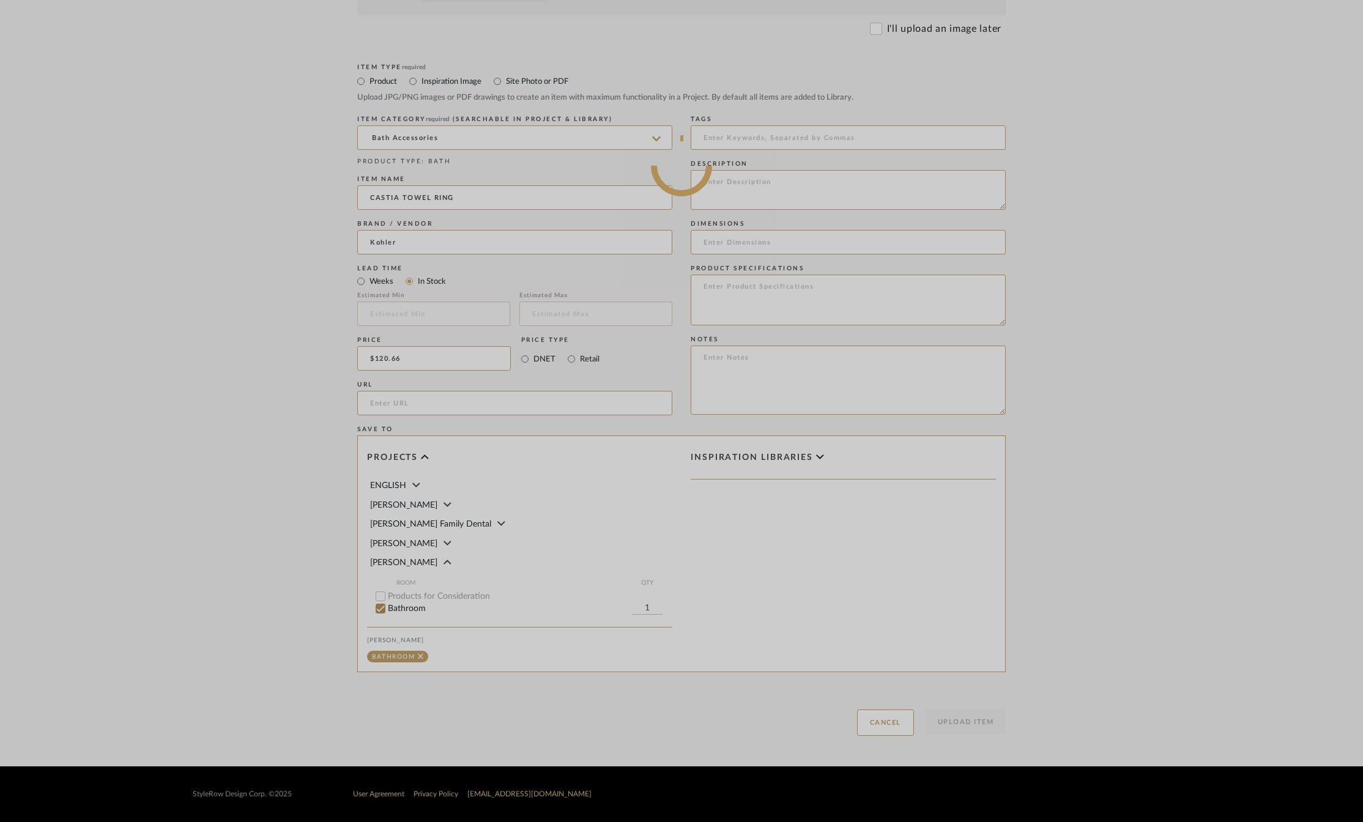
scroll to position [124, 0]
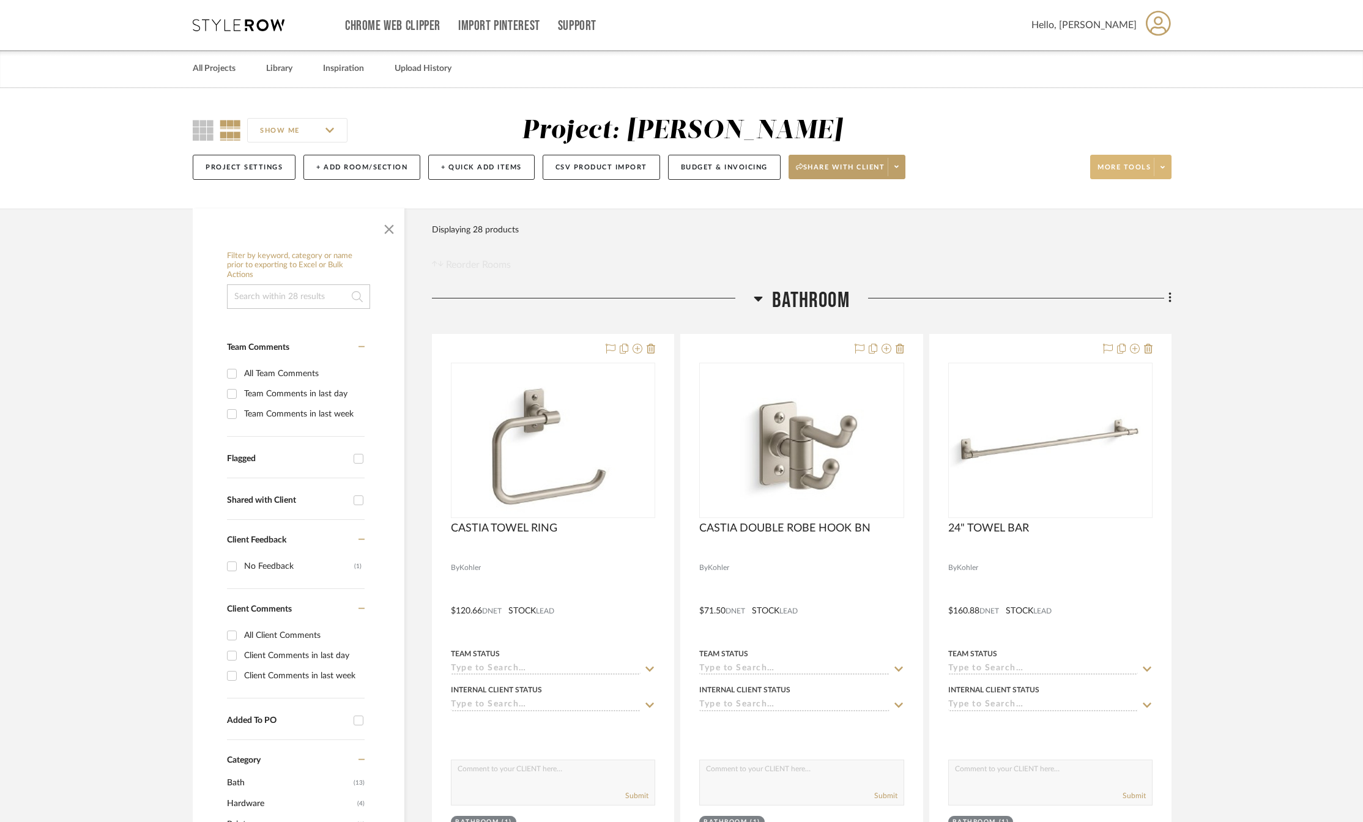
click at [1168, 171] on span at bounding box center [1162, 167] width 17 height 18
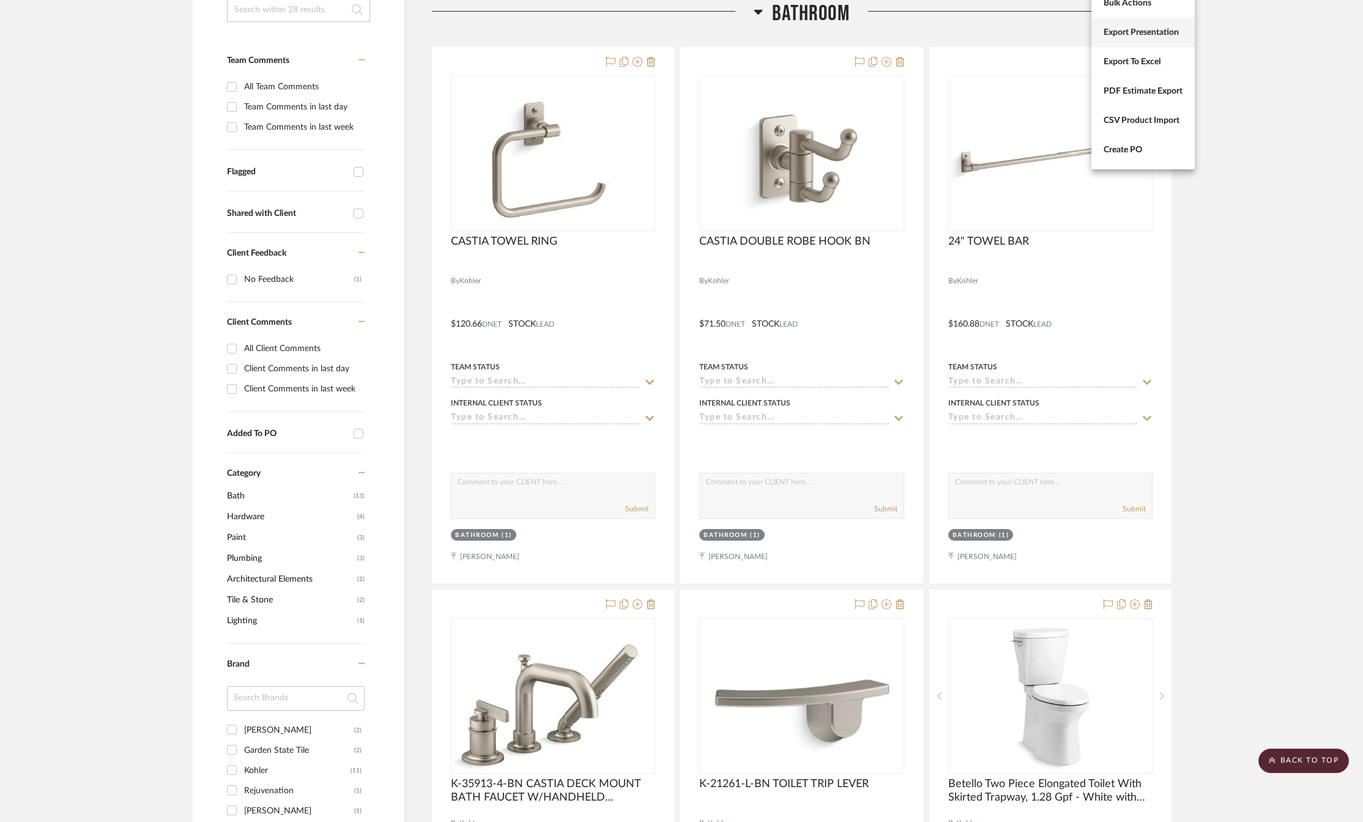
scroll to position [103, 0]
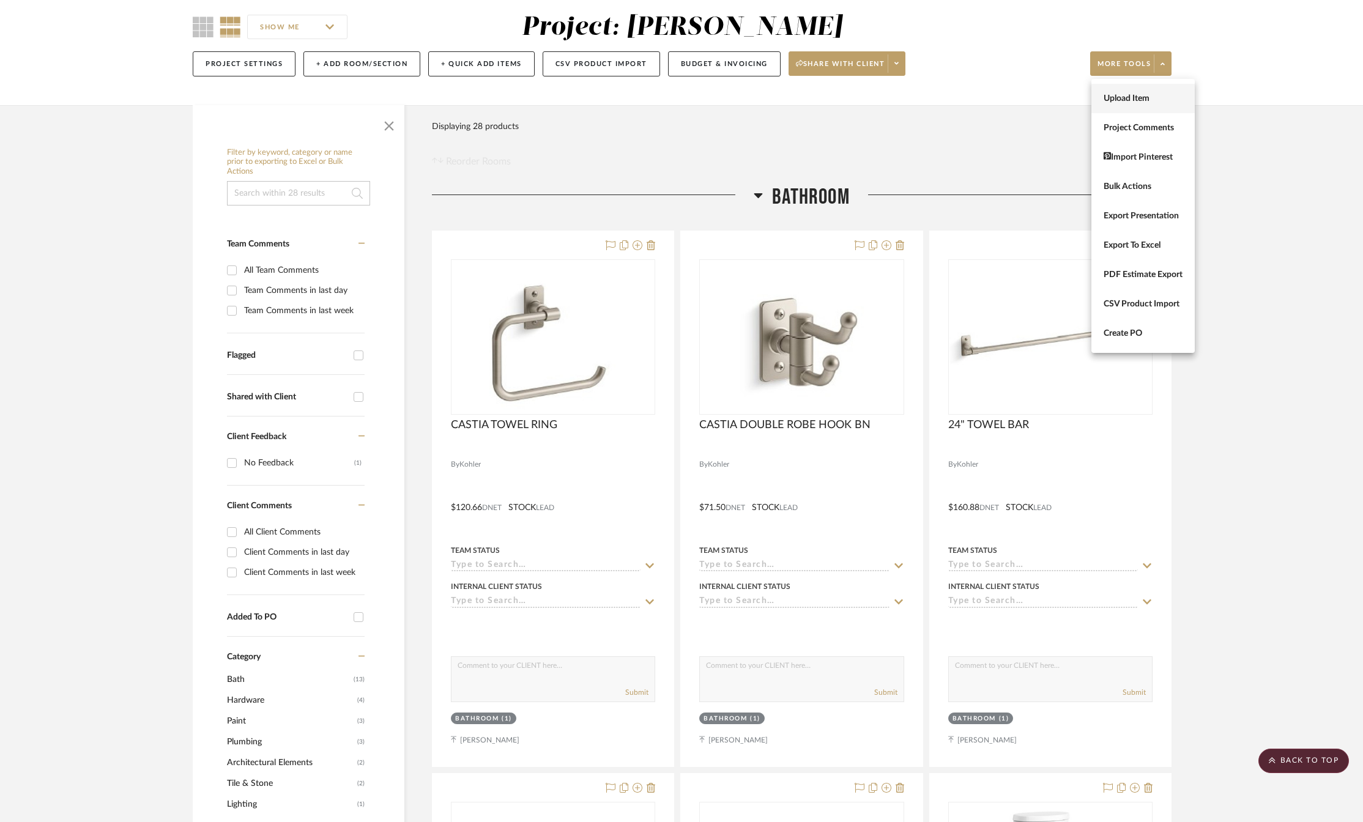
click at [1137, 92] on button "Upload Item" at bounding box center [1142, 98] width 103 height 29
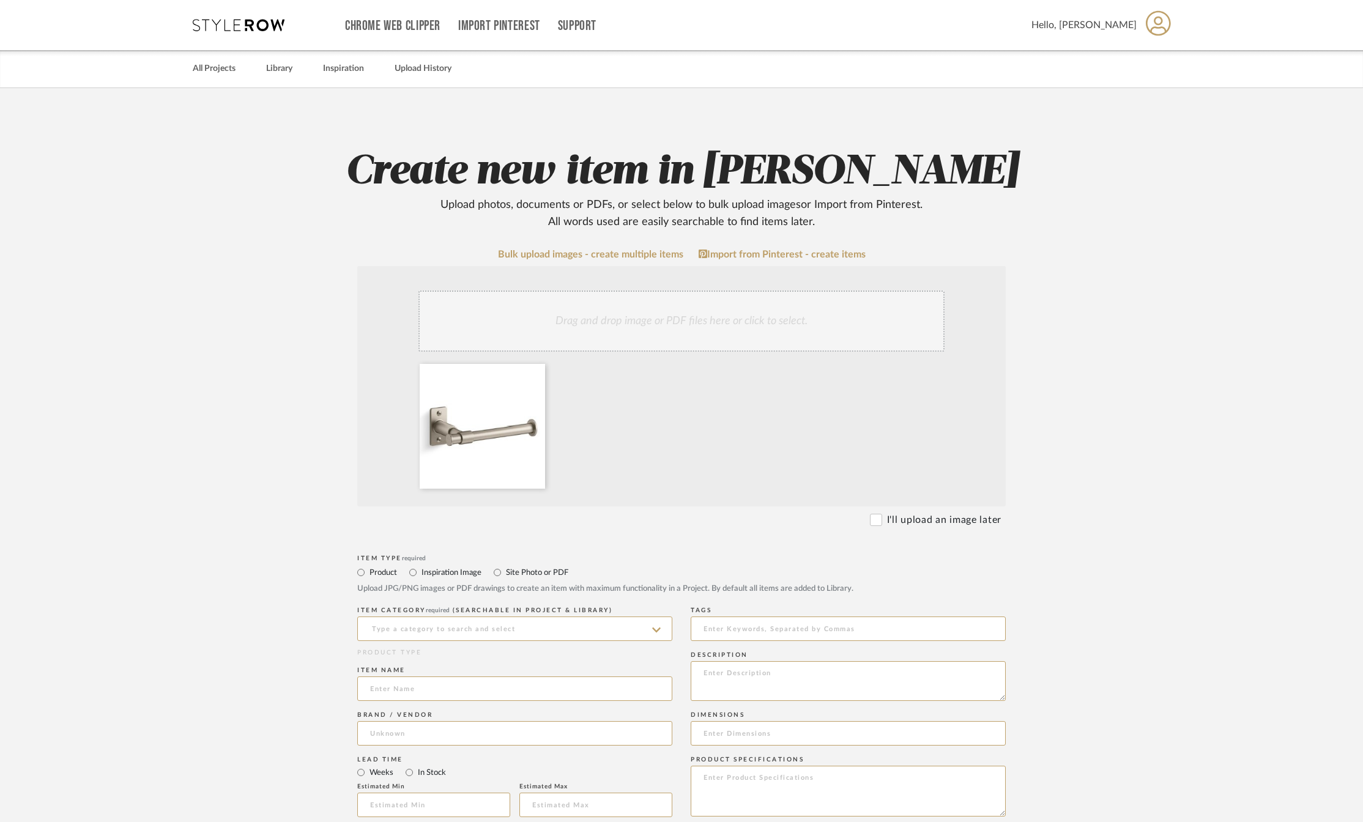
scroll to position [122, 0]
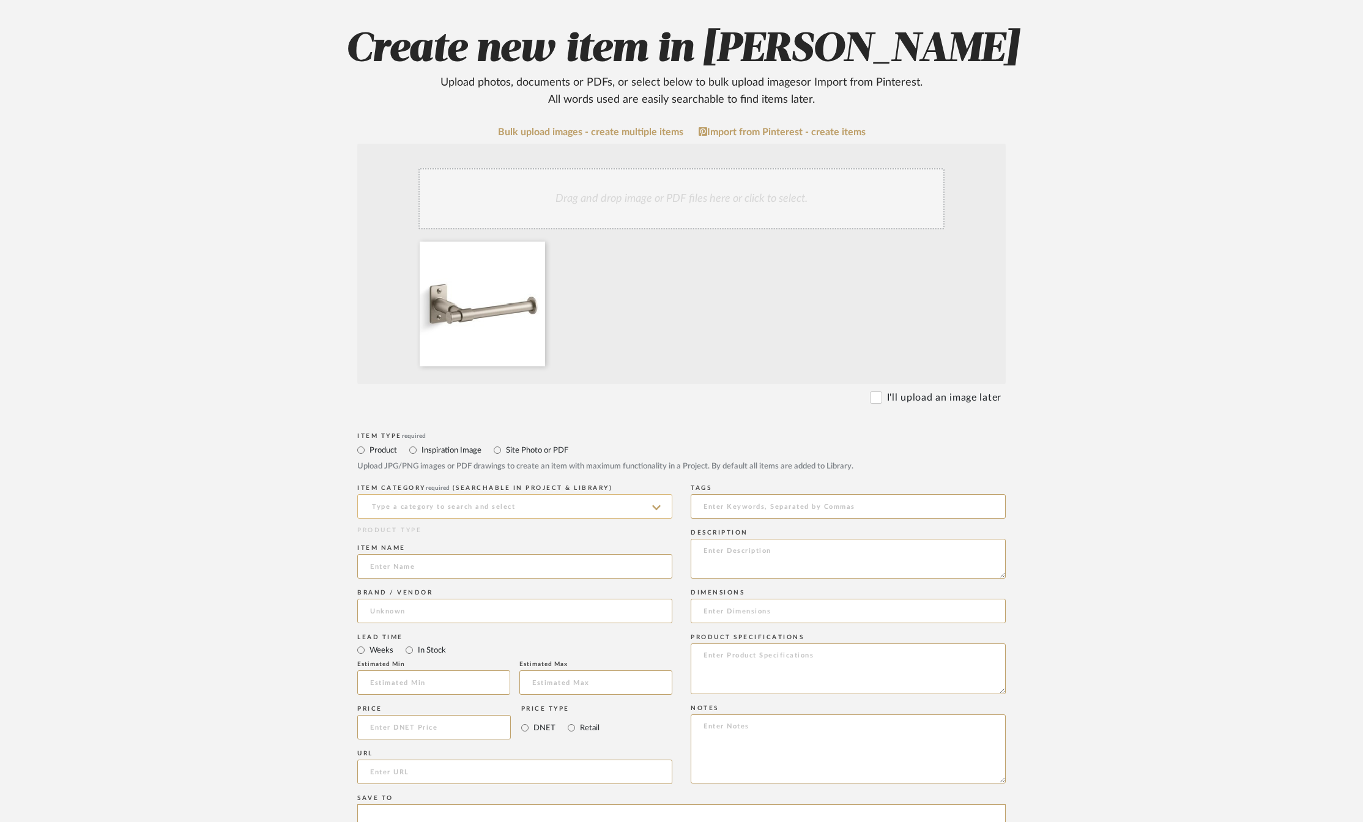
click at [445, 510] on input at bounding box center [514, 506] width 315 height 24
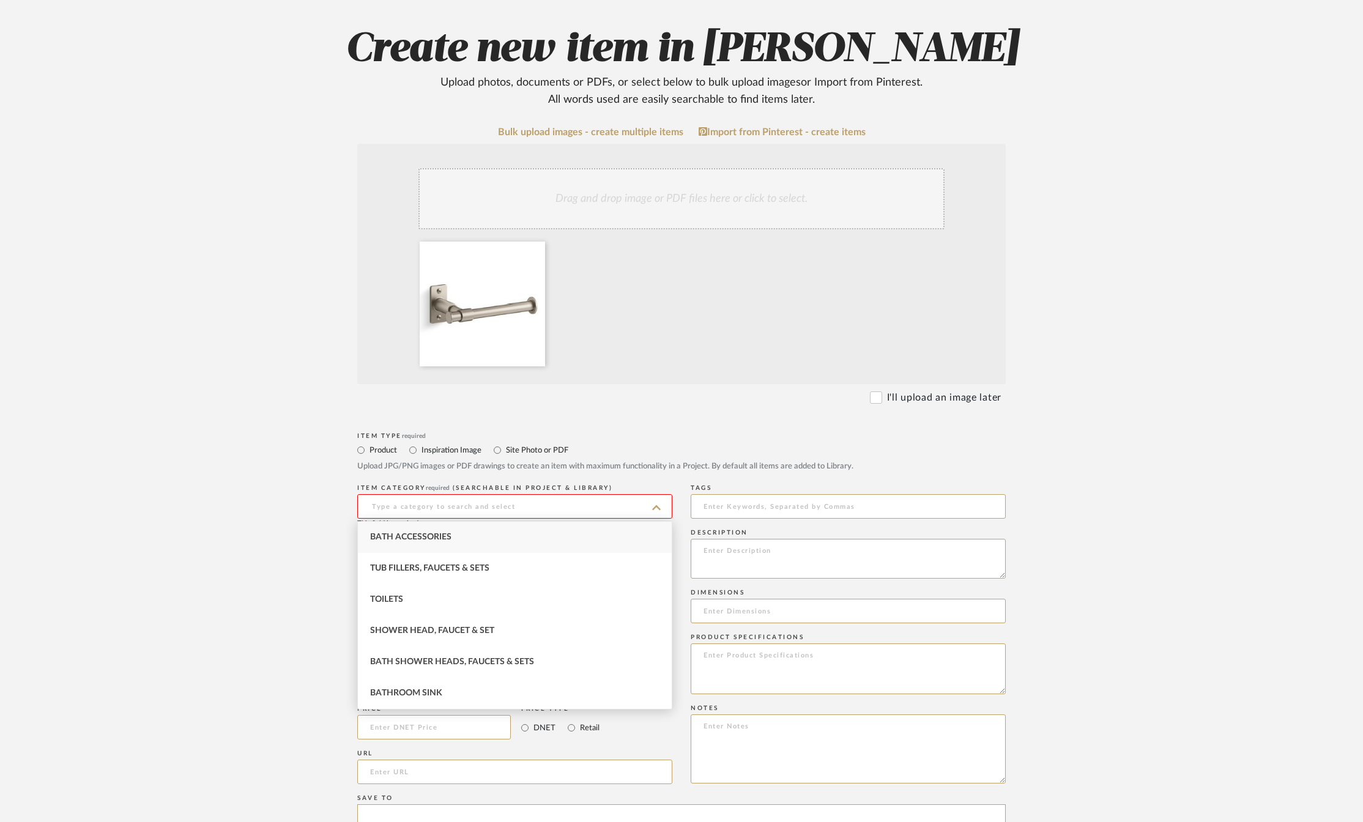
click at [425, 536] on span "Bath Accessories" at bounding box center [410, 537] width 81 height 9
type input "Bath Accessories"
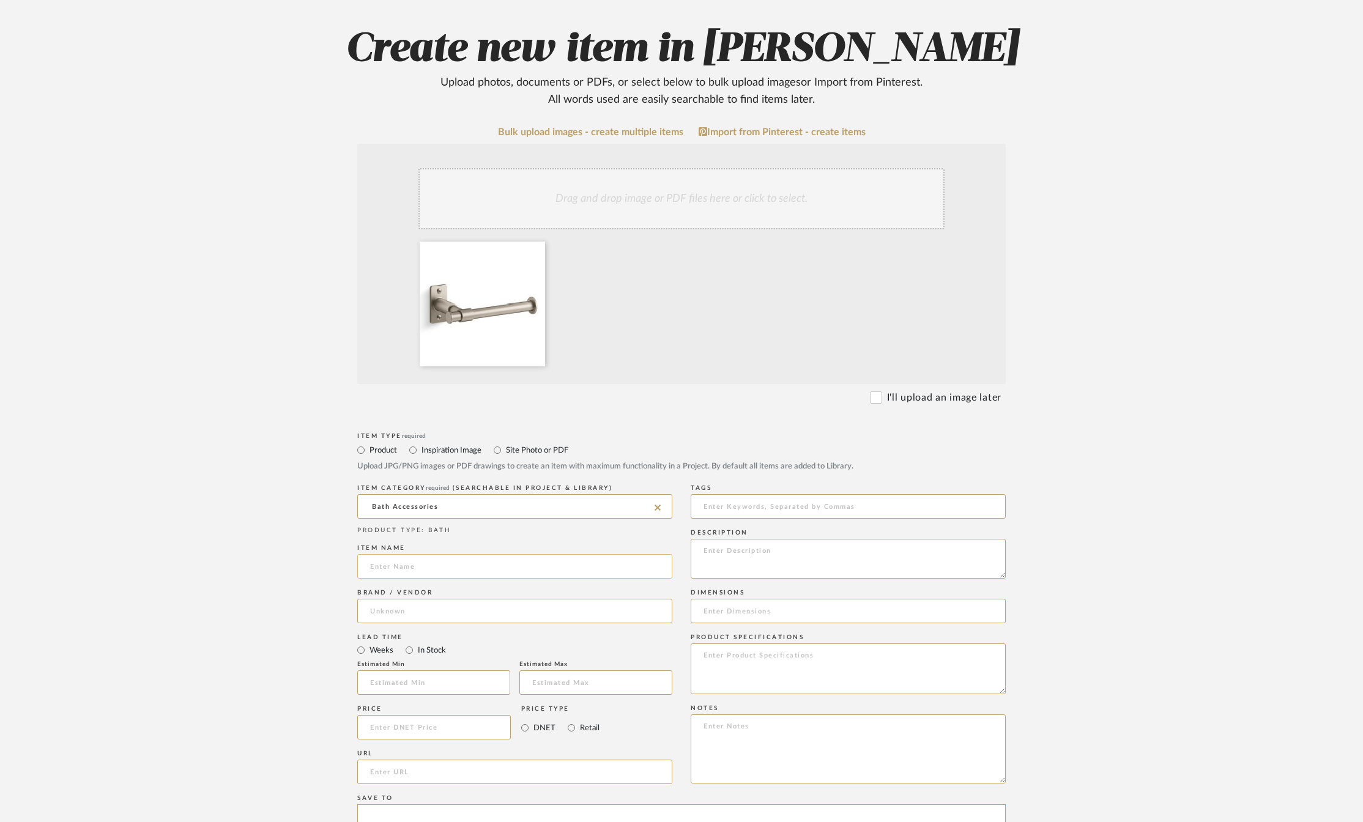
click at [385, 573] on input at bounding box center [514, 566] width 315 height 24
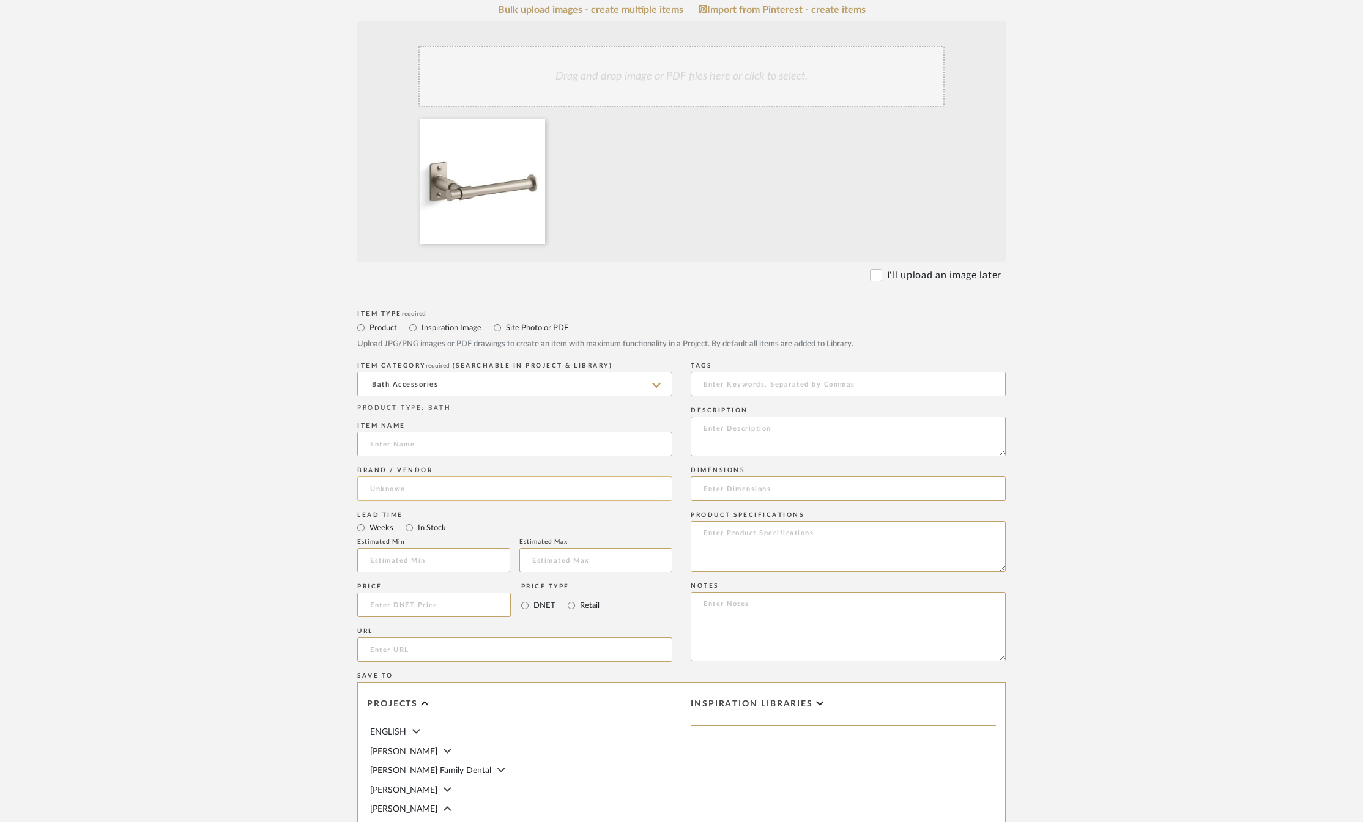
click at [374, 486] on input at bounding box center [514, 489] width 315 height 24
click at [404, 519] on span "Kohler" at bounding box center [394, 520] width 26 height 10
type input "Kohler"
click at [389, 443] on input at bounding box center [514, 444] width 315 height 24
click at [448, 606] on input at bounding box center [434, 605] width 154 height 24
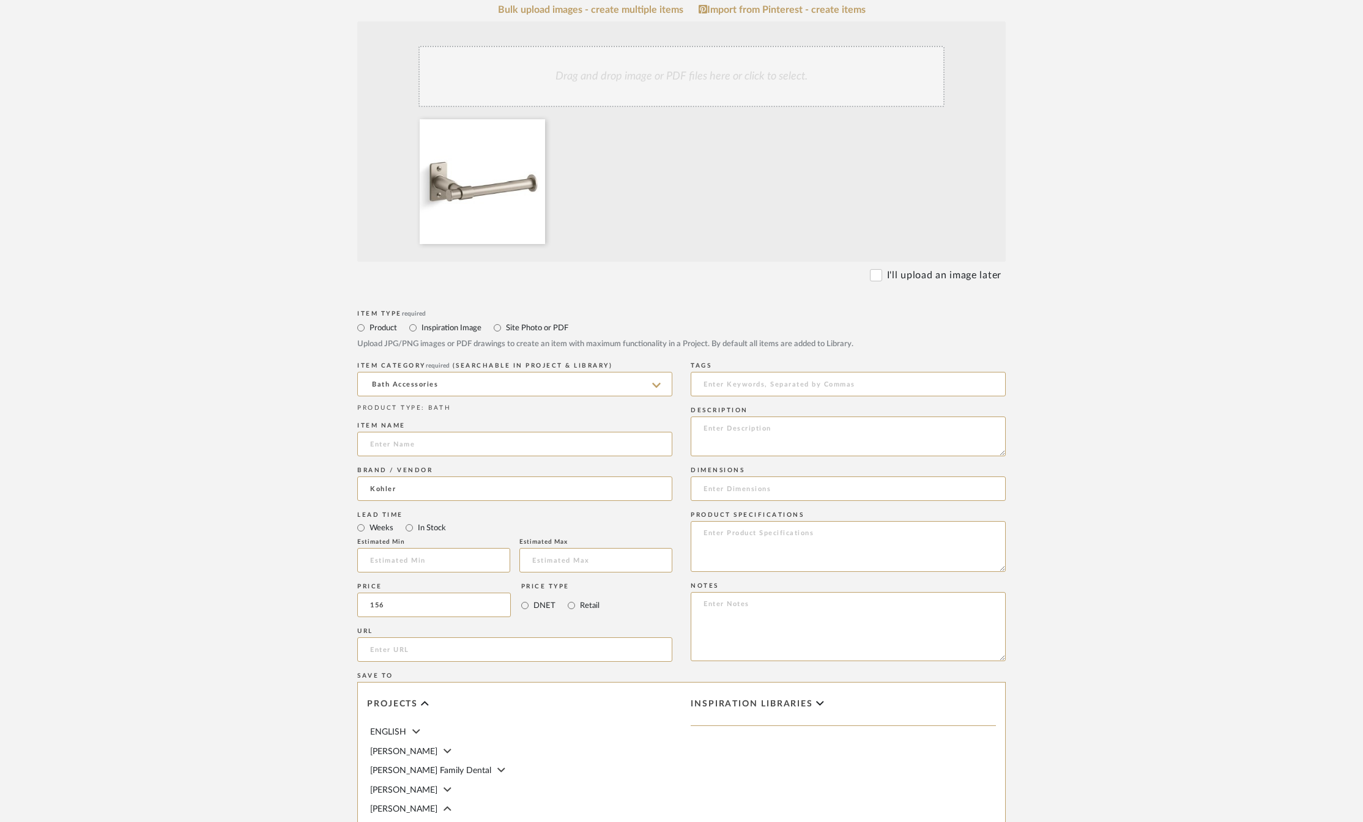
type input "$156.00"
click at [297, 593] on form "Bulk upload images - create multiple items Import from Pinterest - create items…" at bounding box center [681, 493] width 779 height 978
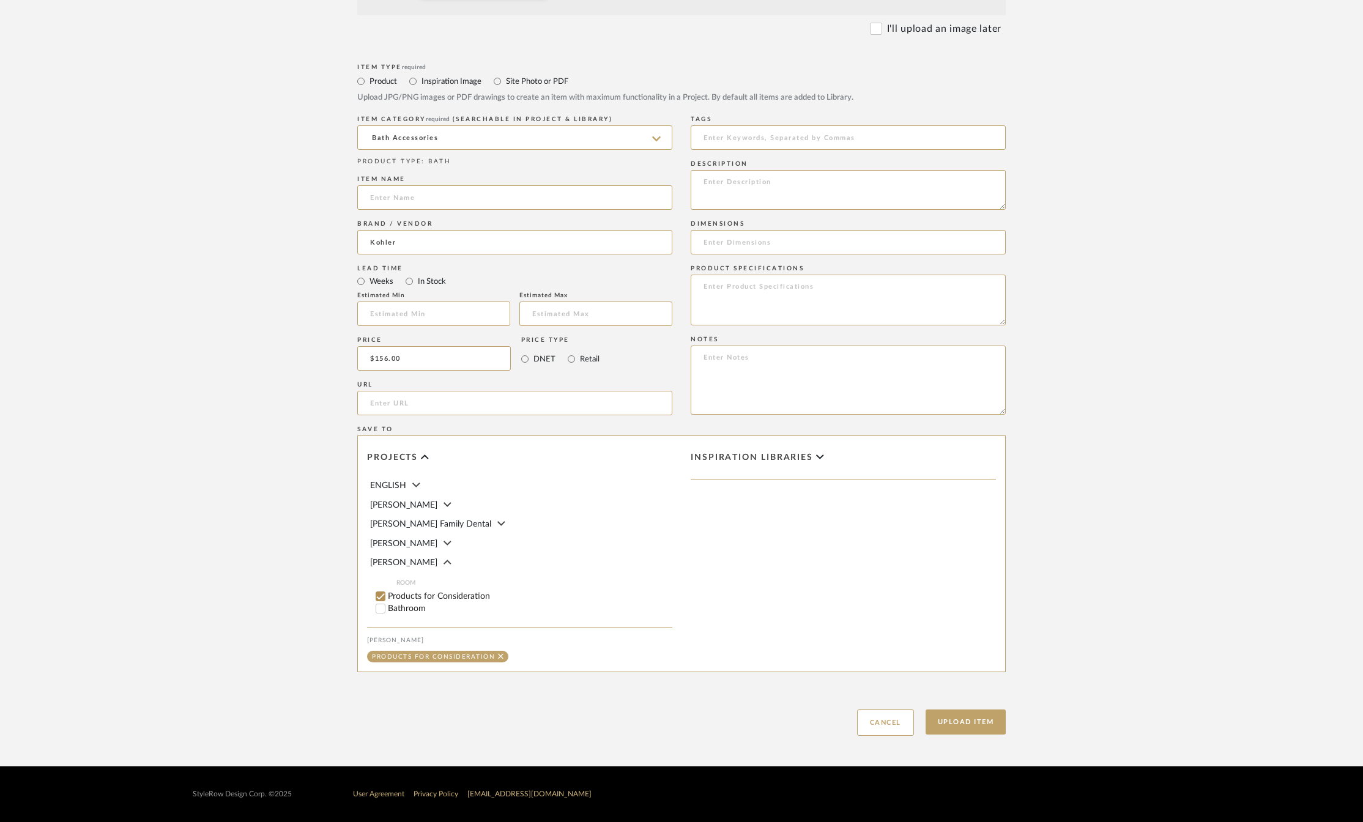
click at [378, 611] on input "Bathroom" at bounding box center [380, 609] width 12 height 12
checkbox input "false"
click at [298, 532] on form "Bulk upload images - create multiple items Import from Pinterest - create items…" at bounding box center [681, 247] width 779 height 978
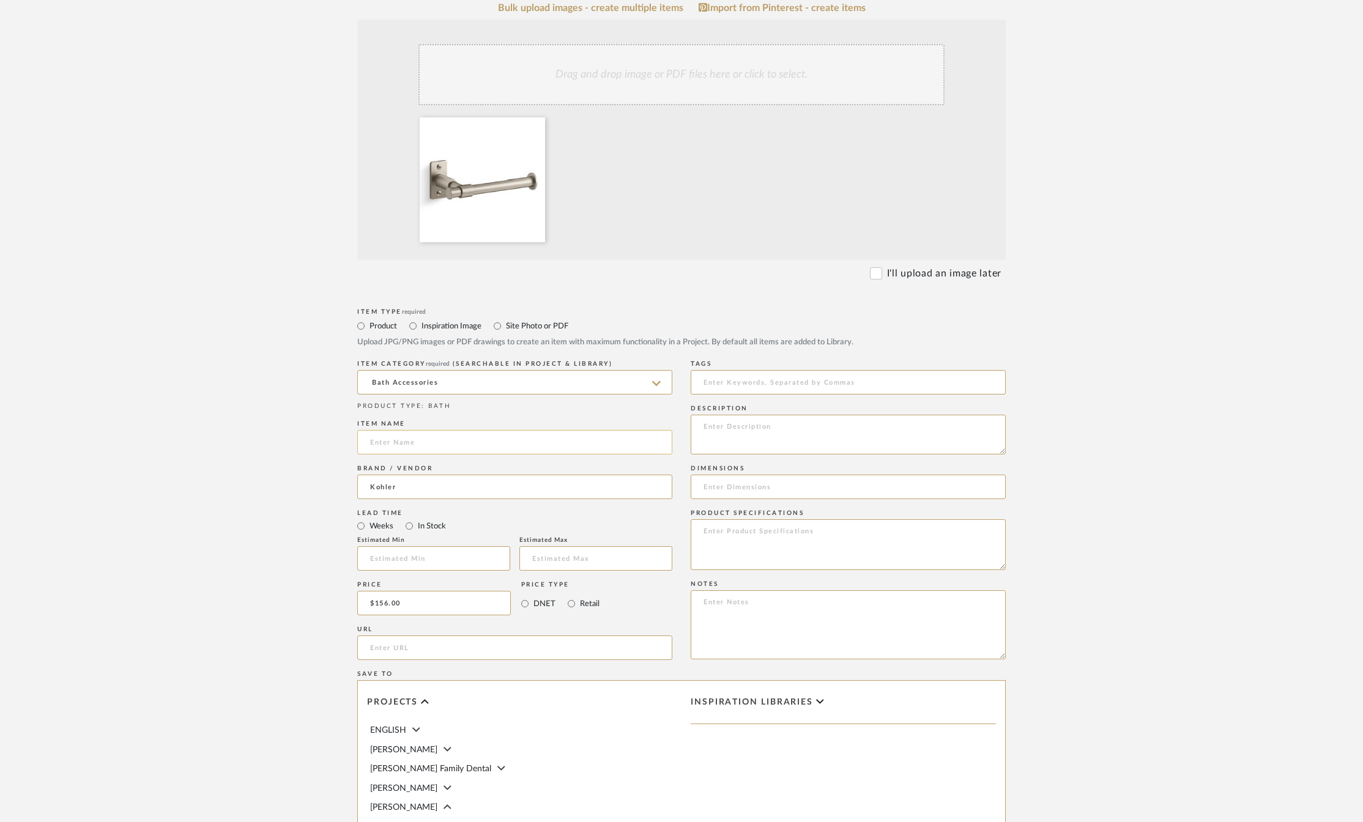
click at [385, 445] on input at bounding box center [514, 442] width 315 height 24
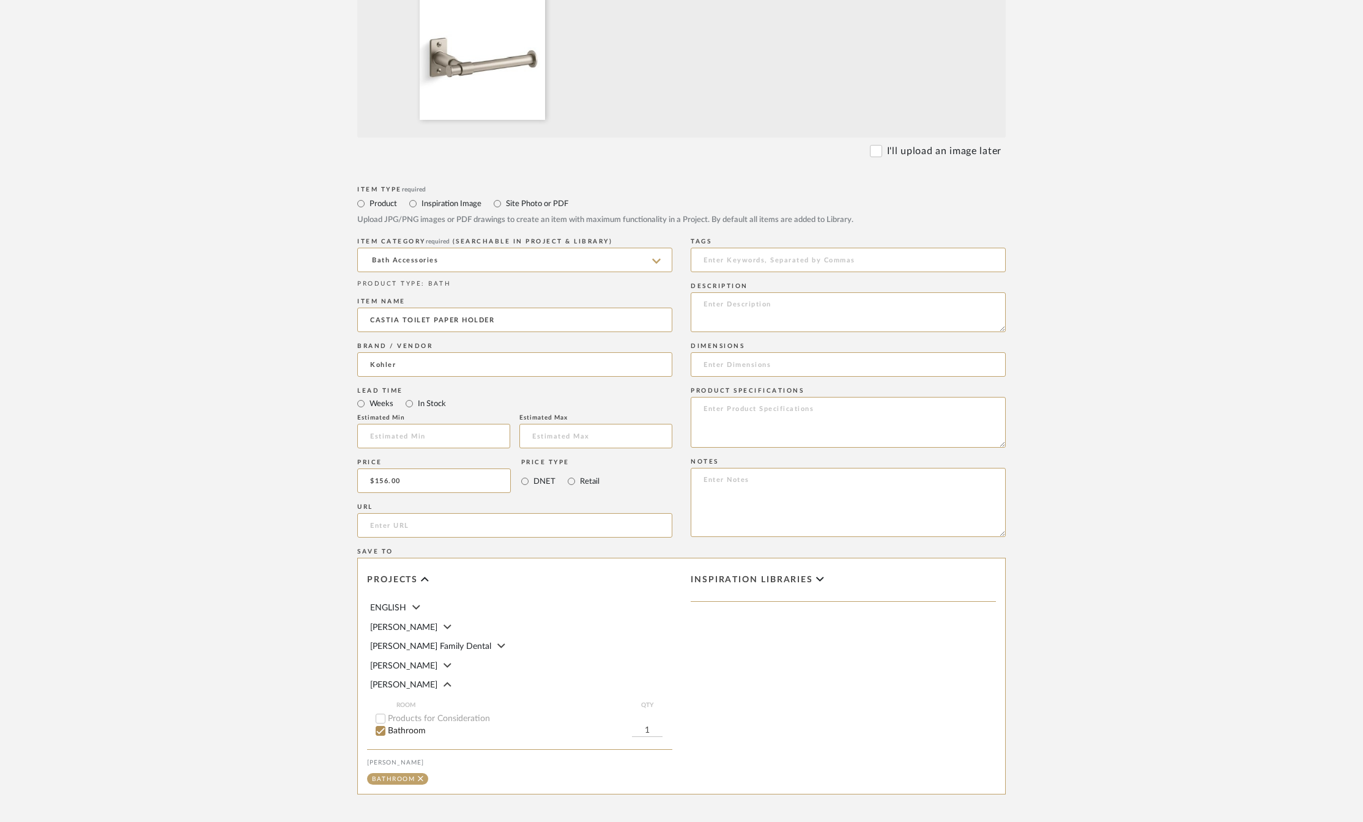
scroll to position [430, 0]
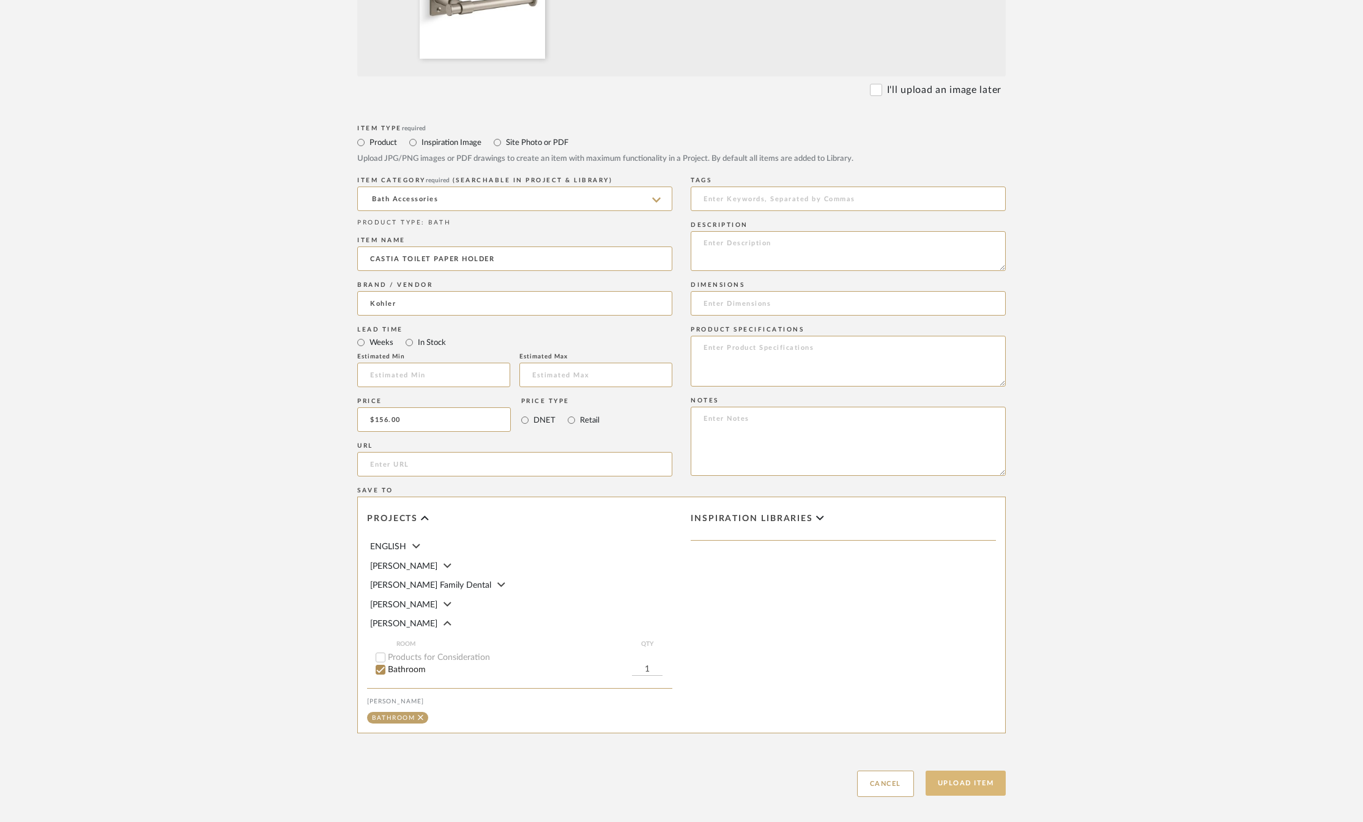
type input "CASTIA TOILET PAPER HOLDER"
click at [971, 788] on button "Upload Item" at bounding box center [966, 783] width 81 height 25
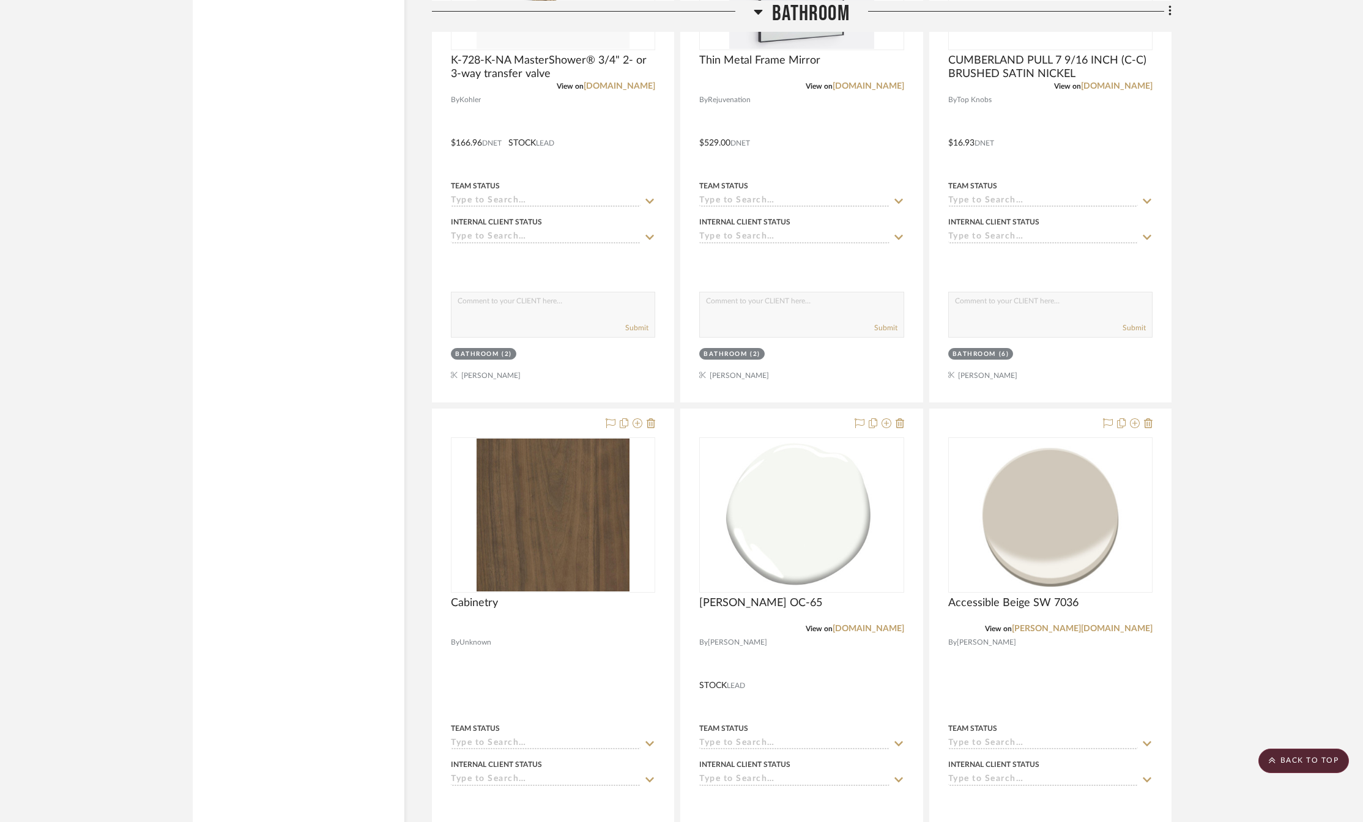
scroll to position [2875, 0]
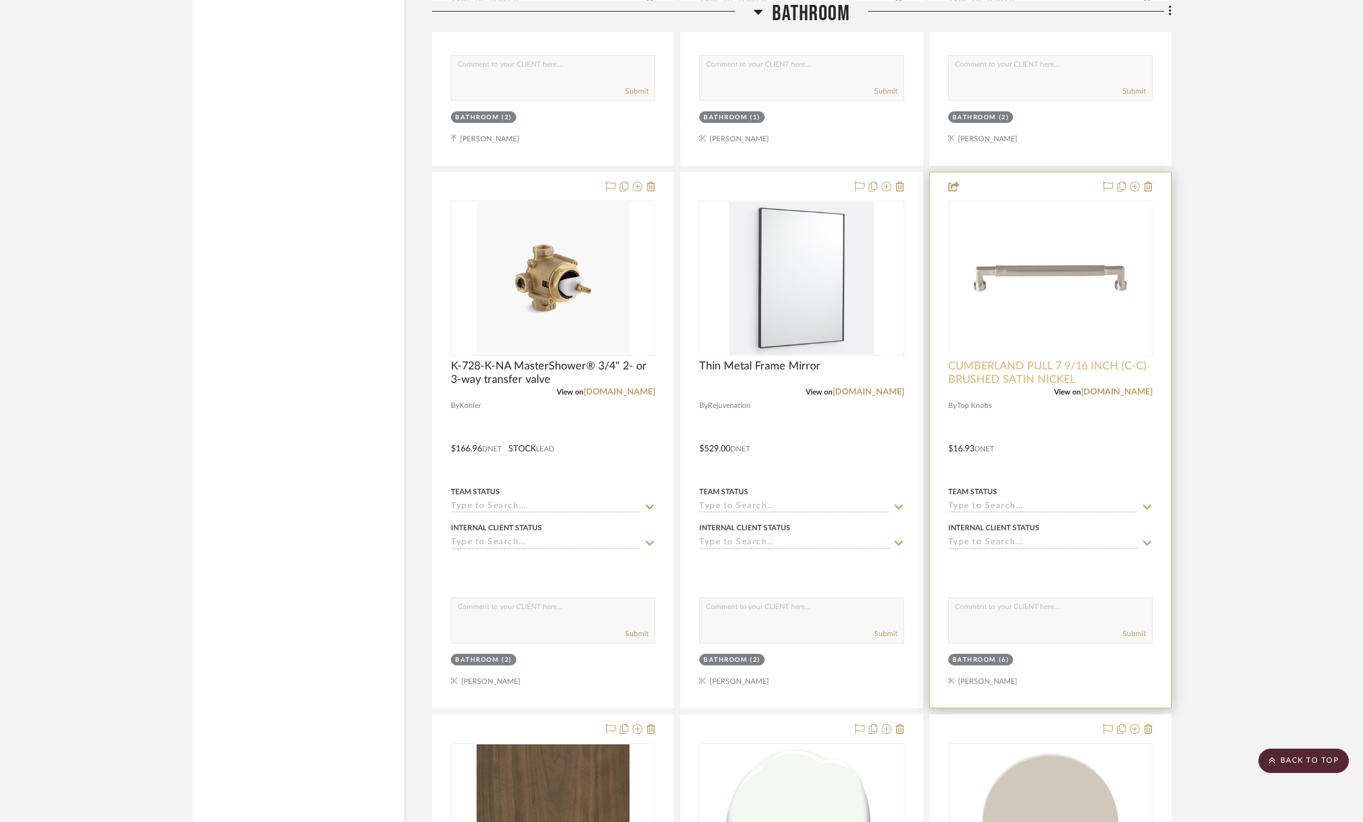
click at [1035, 370] on span "CUMBERLAND PULL 7 9/16 INCH (C-C) BRUSHED SATIN NICKEL" at bounding box center [1050, 373] width 204 height 27
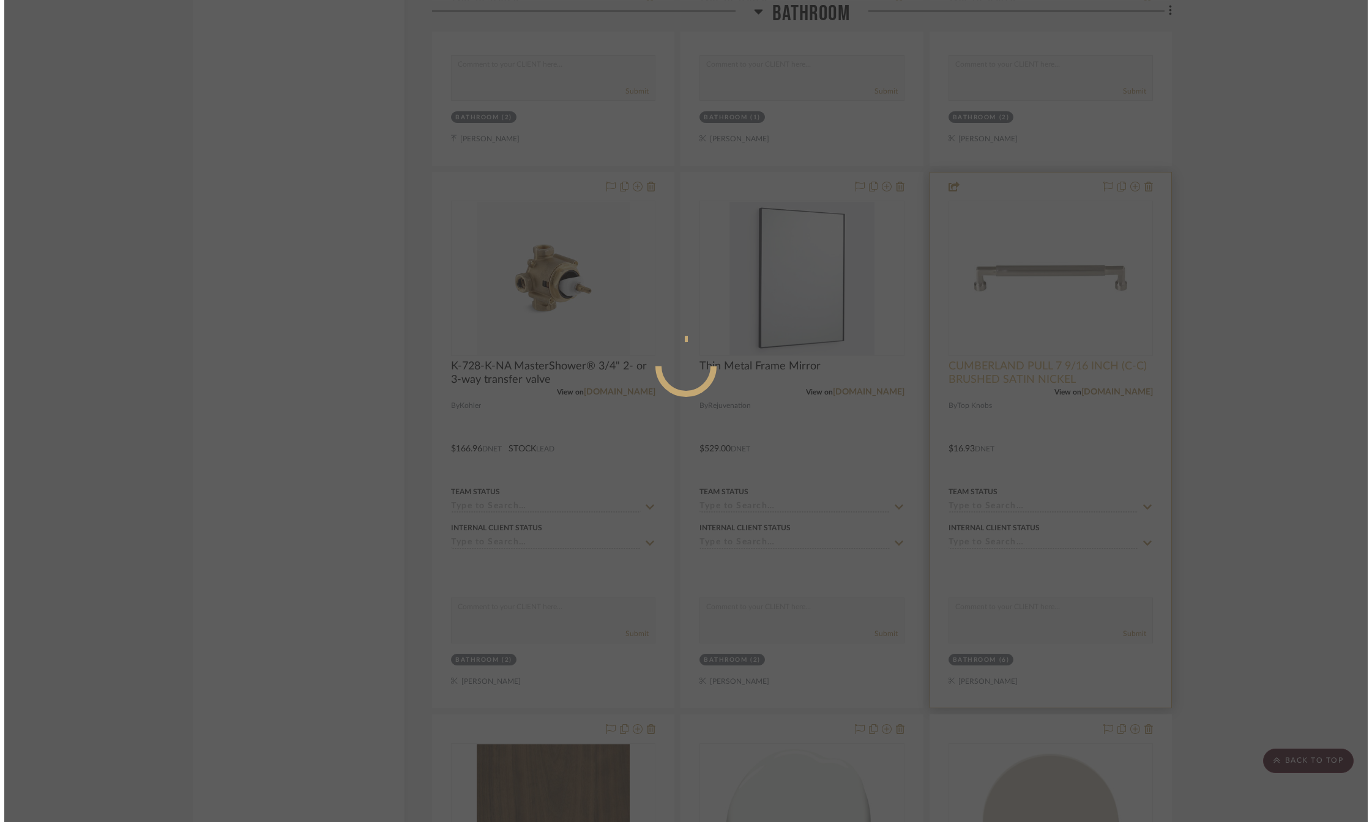
scroll to position [0, 0]
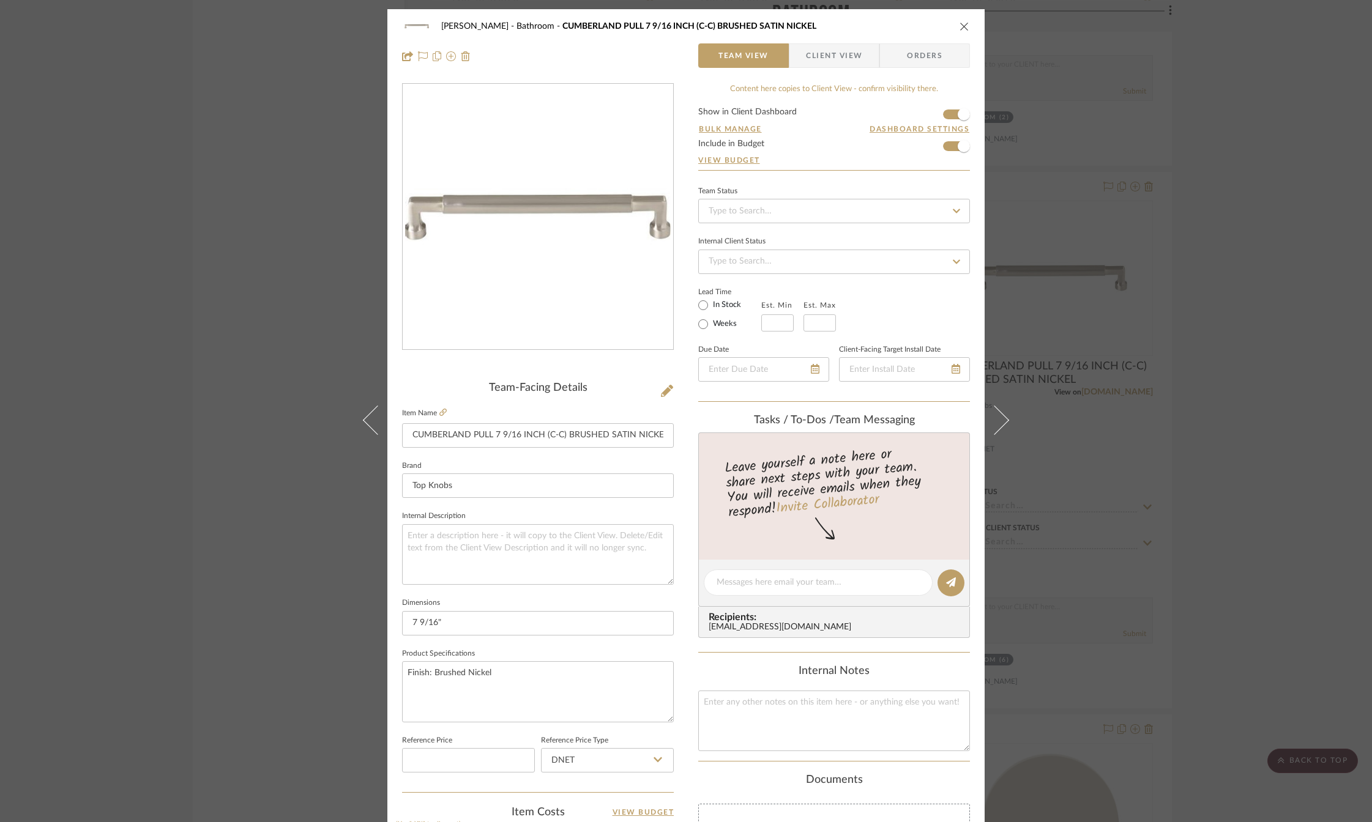
click at [959, 30] on icon "close" at bounding box center [964, 26] width 10 height 10
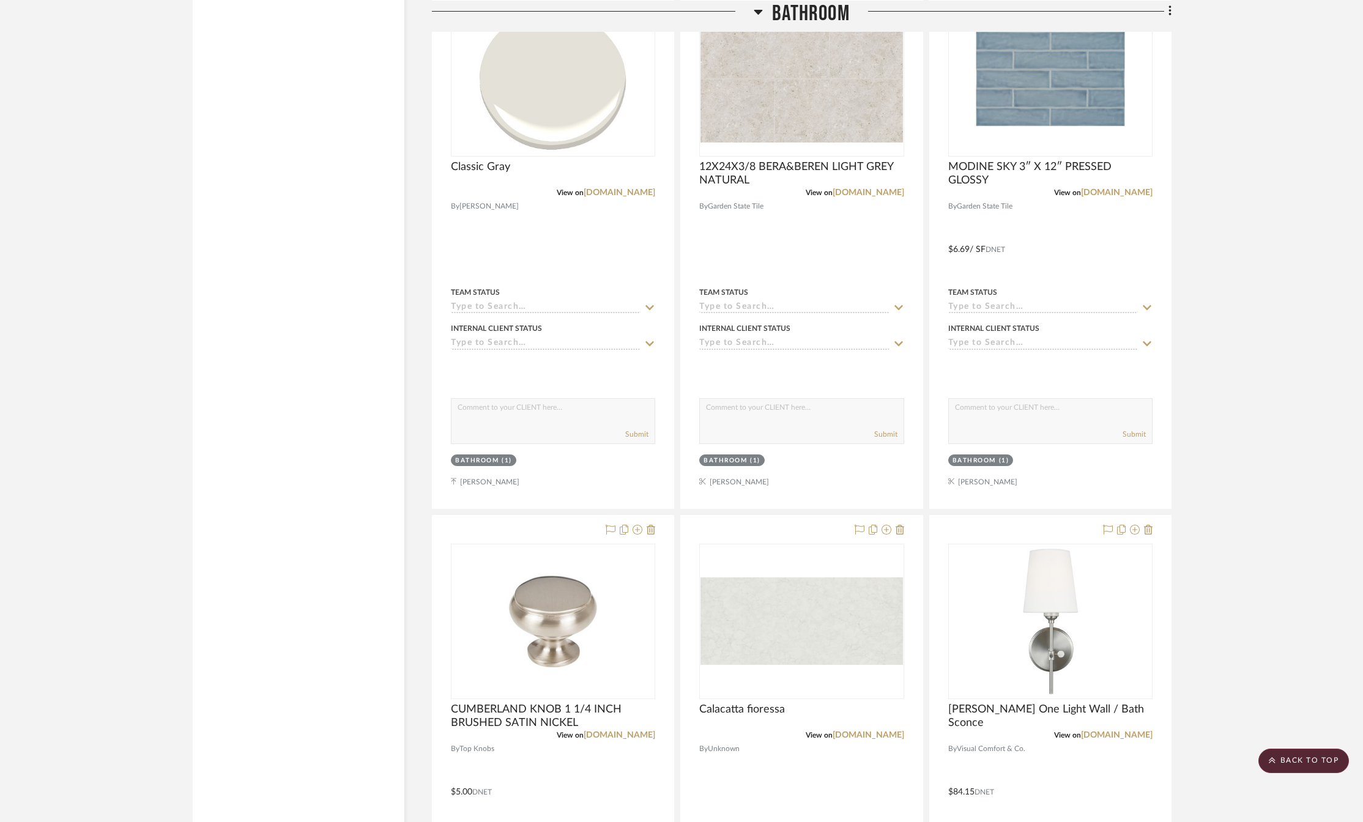
scroll to position [4344, 0]
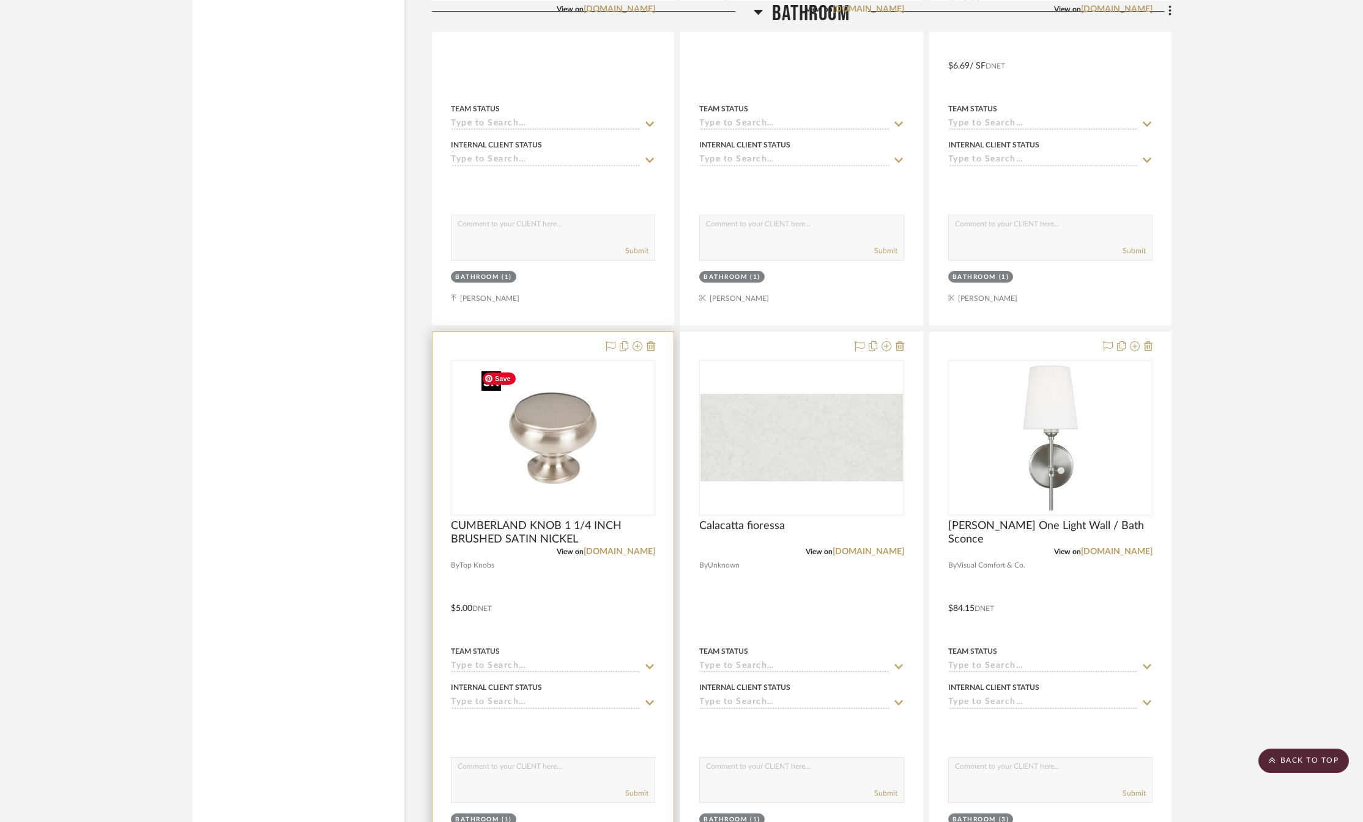
click at [544, 467] on div at bounding box center [553, 437] width 204 height 155
click at [519, 532] on span "CUMBERLAND KNOB 1 1/4 INCH BRUSHED SATIN NICKEL" at bounding box center [553, 532] width 204 height 27
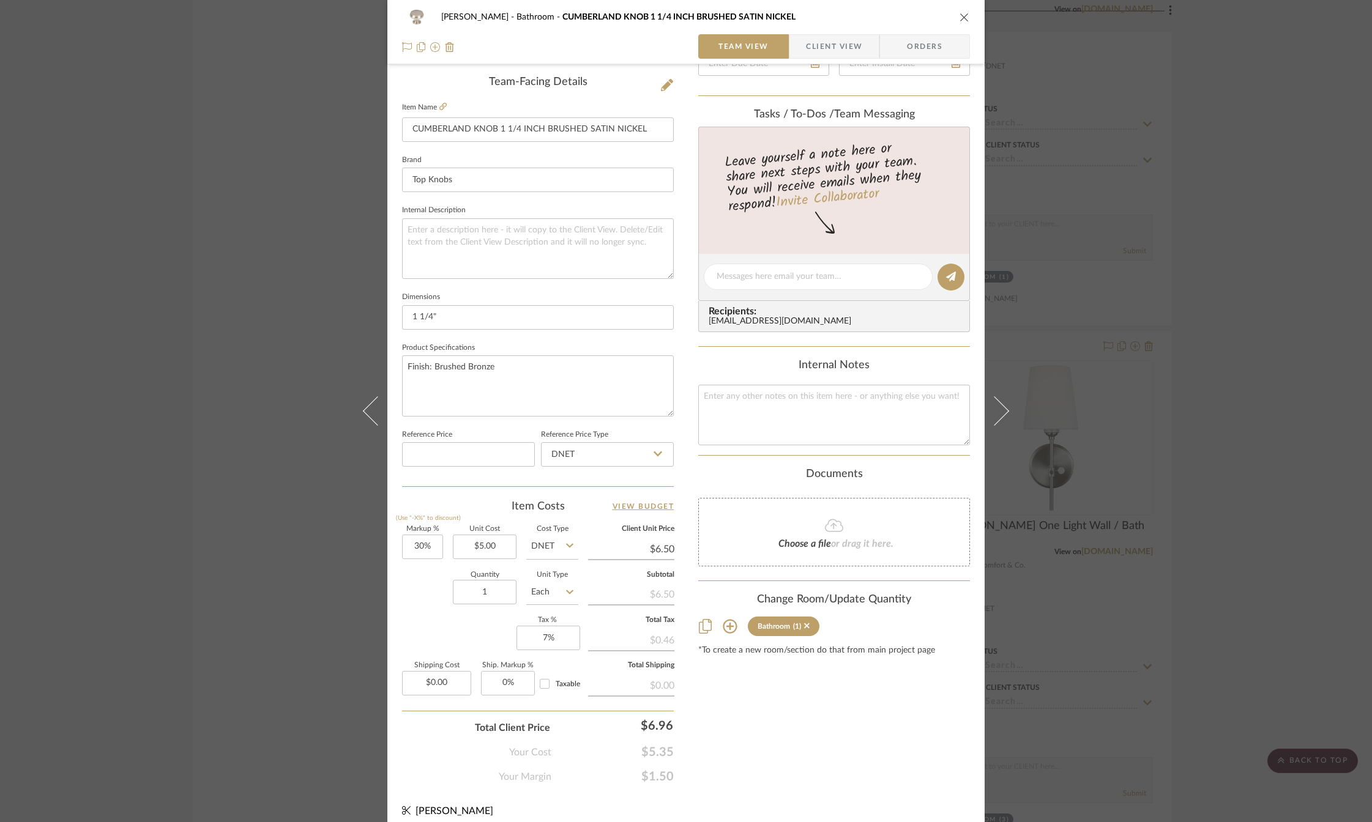
scroll to position [316, 0]
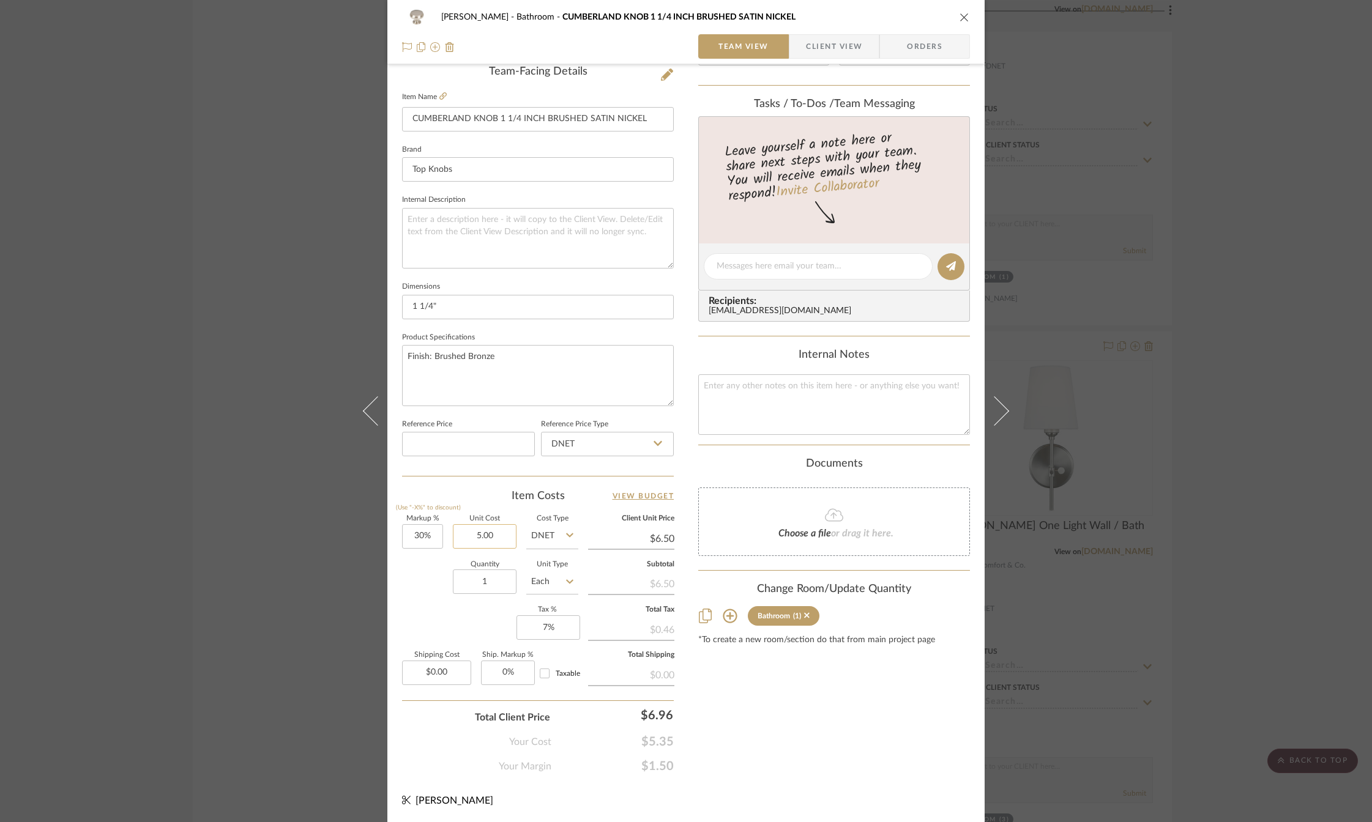
click at [485, 533] on input "5.00" at bounding box center [485, 536] width 64 height 24
type input "$6.29"
click at [742, 702] on div "Content here copies to Client View - confirm visibility there. Show in Client D…" at bounding box center [834, 270] width 272 height 1007
type input "$8.18"
click at [480, 585] on input "1" at bounding box center [485, 582] width 64 height 24
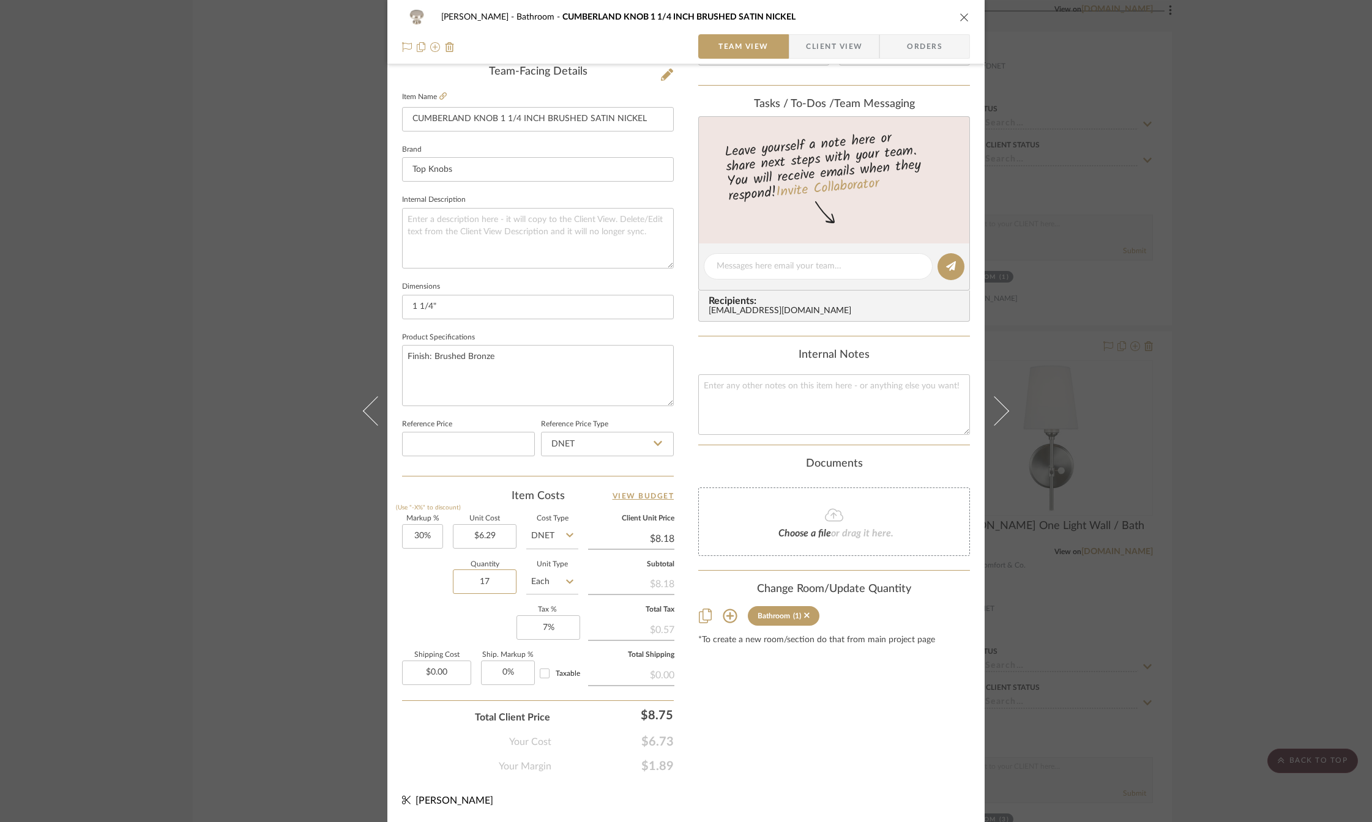
type input "17"
click at [734, 700] on div "Content here copies to Client View - confirm visibility there. Show in Client D…" at bounding box center [834, 270] width 272 height 1007
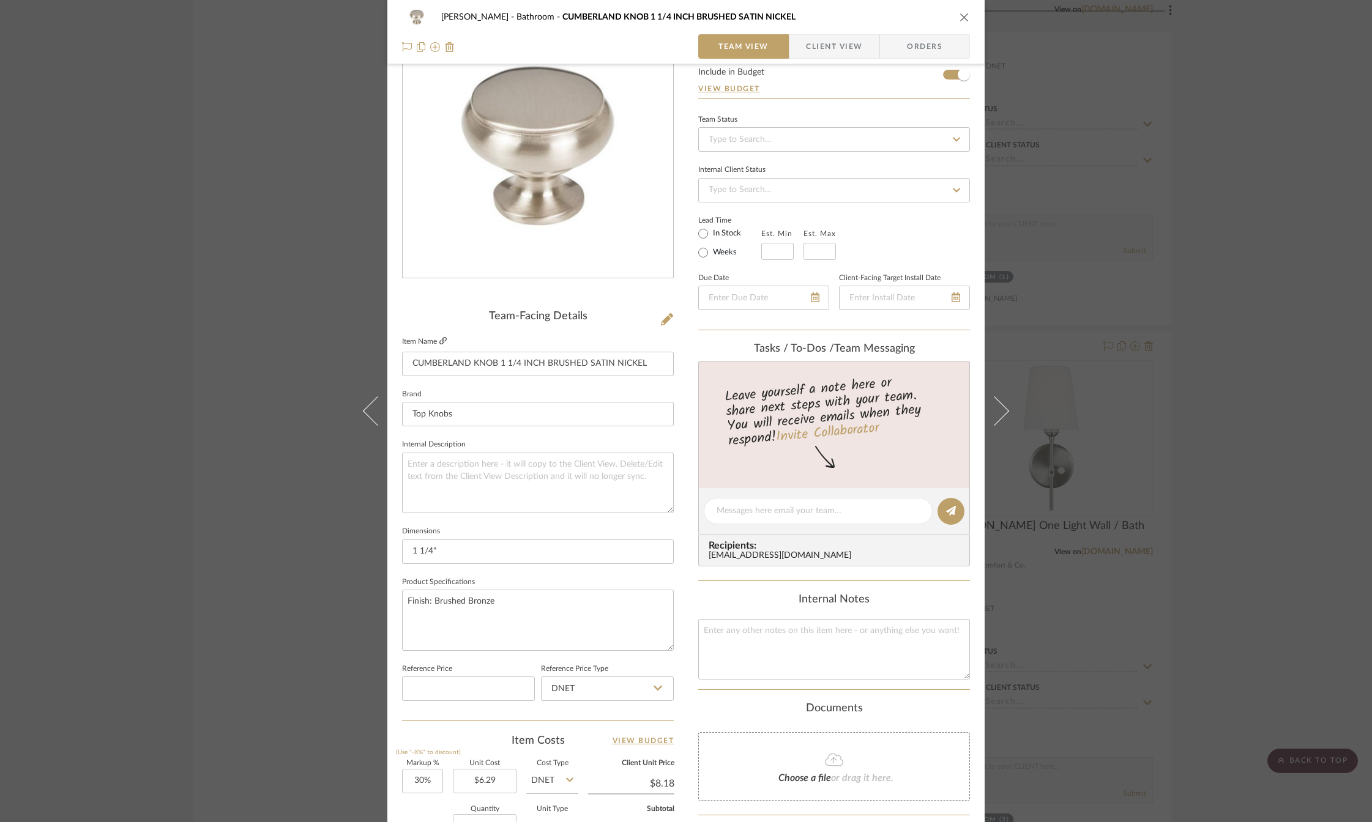
click at [441, 339] on icon at bounding box center [442, 340] width 7 height 7
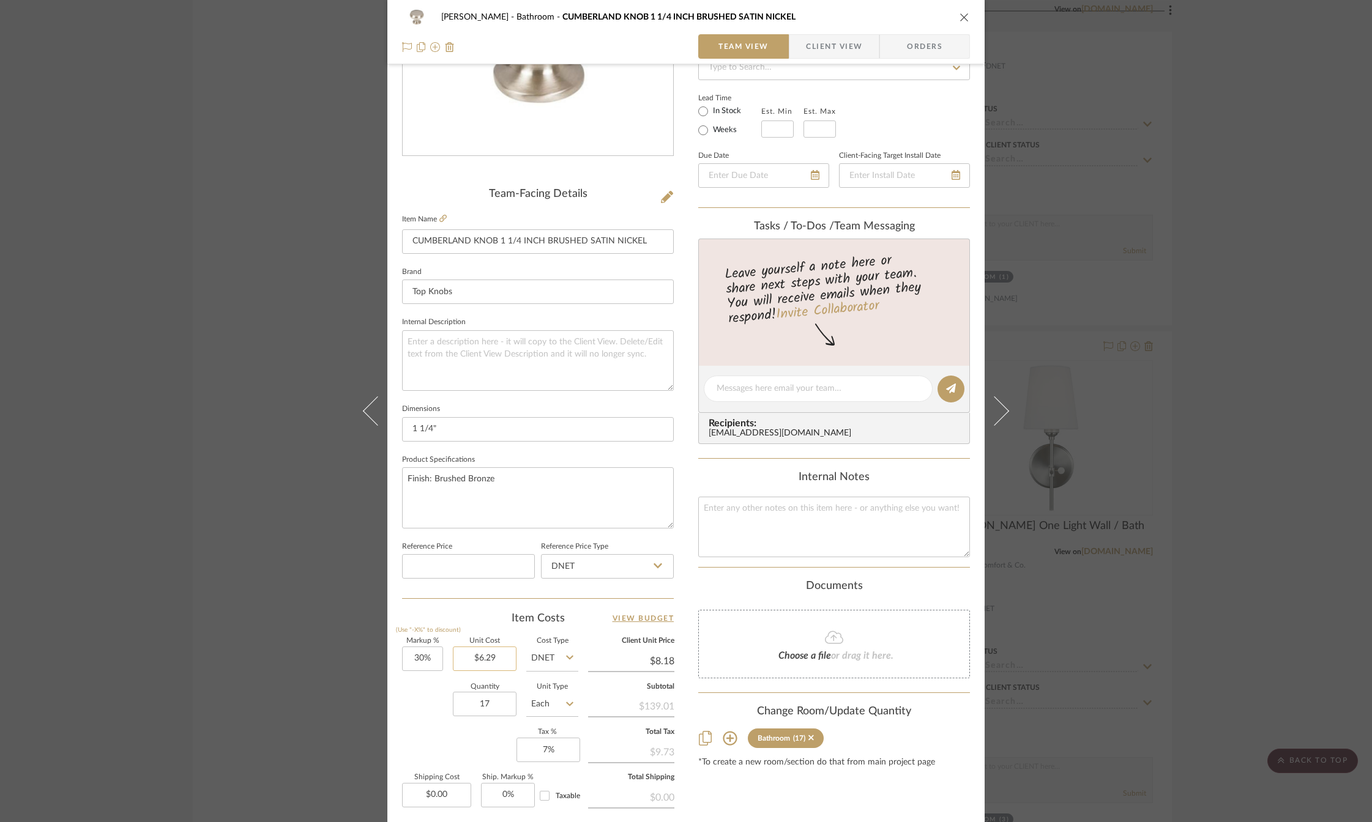
scroll to position [316, 0]
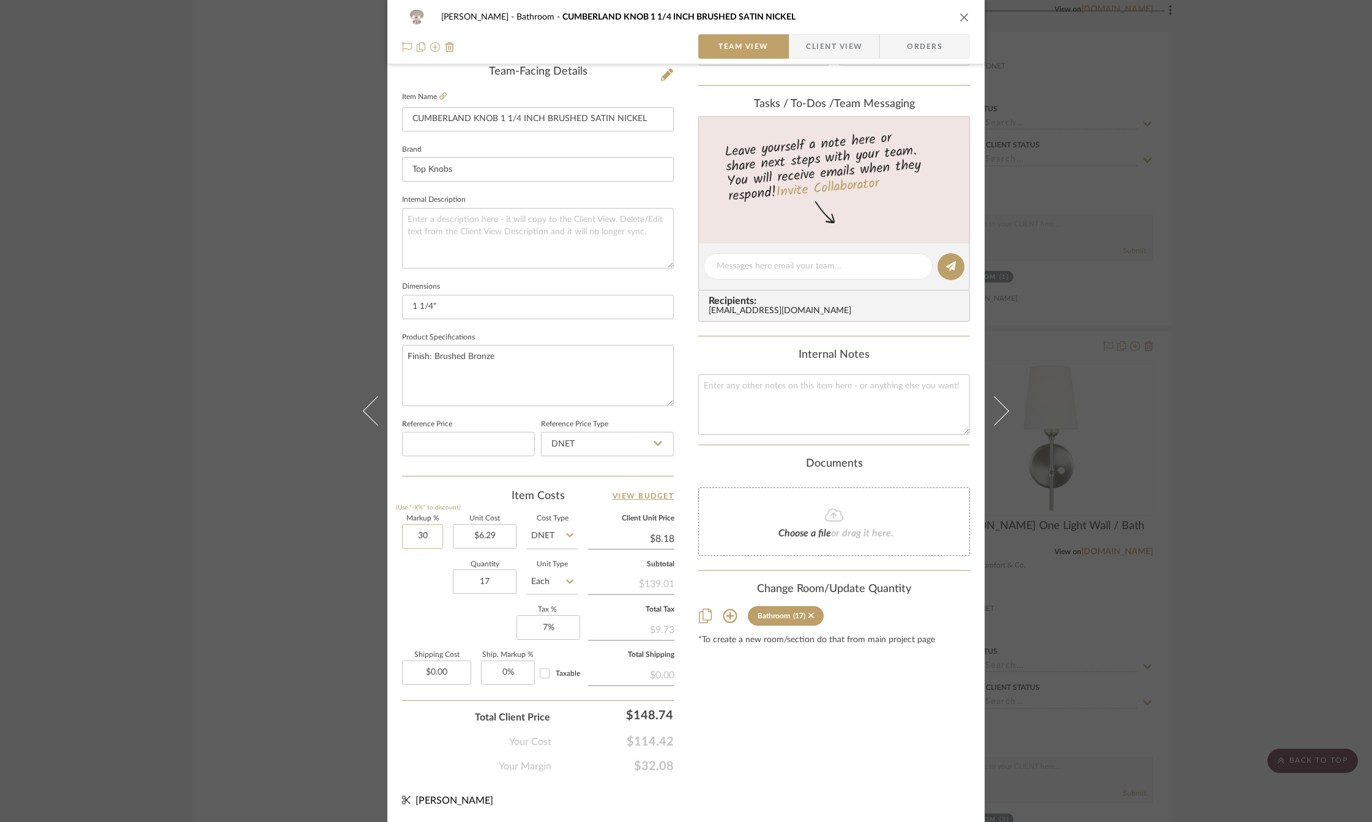
click at [417, 534] on input "30" at bounding box center [422, 536] width 41 height 24
type input "40%"
click at [424, 579] on div "Quantity 17 Unit Type Each" at bounding box center [490, 583] width 176 height 43
type input "$8.81"
click at [418, 533] on input "40" at bounding box center [422, 536] width 41 height 24
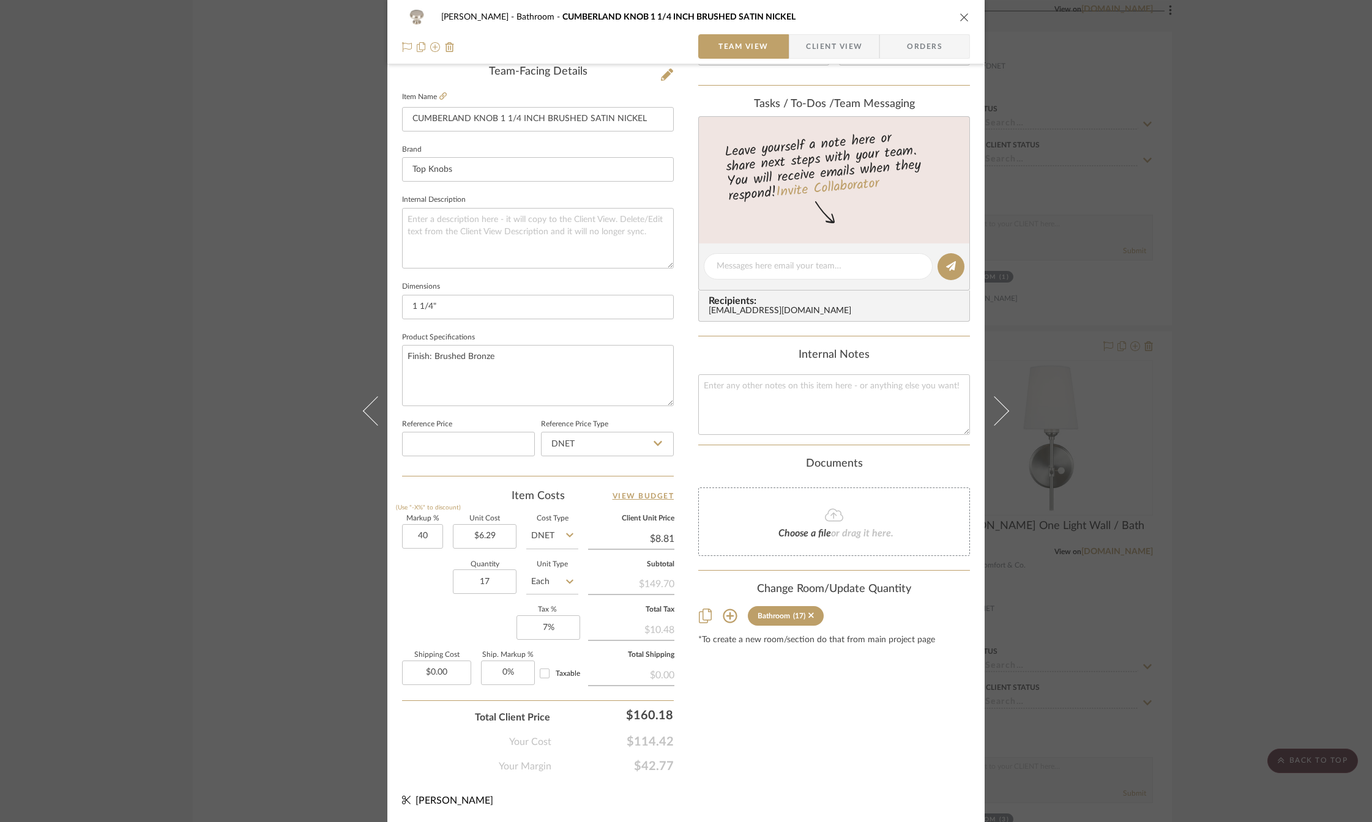
type input "40%"
click at [423, 619] on div "Markup % (Use "-X%" to discount) 40% Unit Cost $6.29 Cost Type DNET Client Unit…" at bounding box center [538, 605] width 272 height 179
click at [964, 16] on icon "close" at bounding box center [964, 17] width 10 height 10
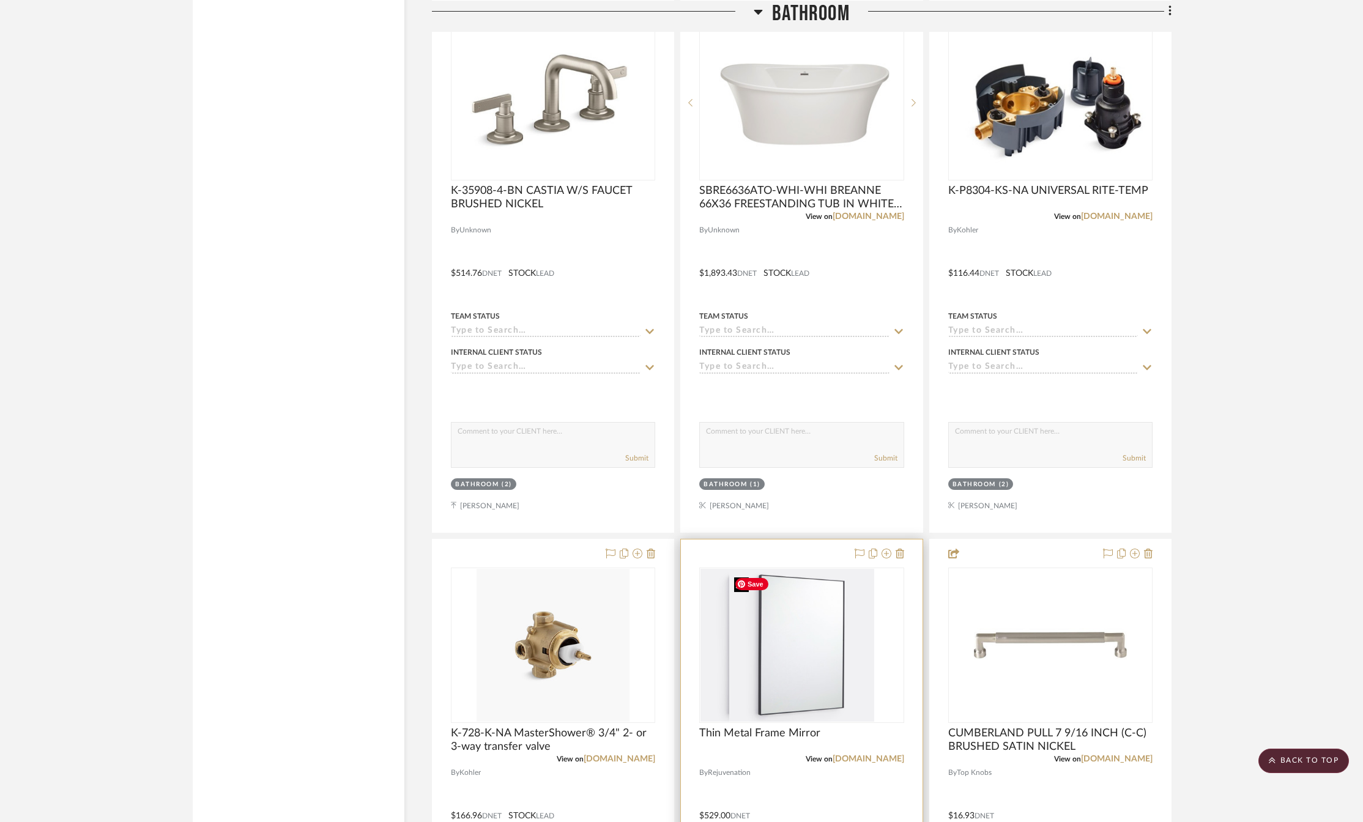
scroll to position [2814, 0]
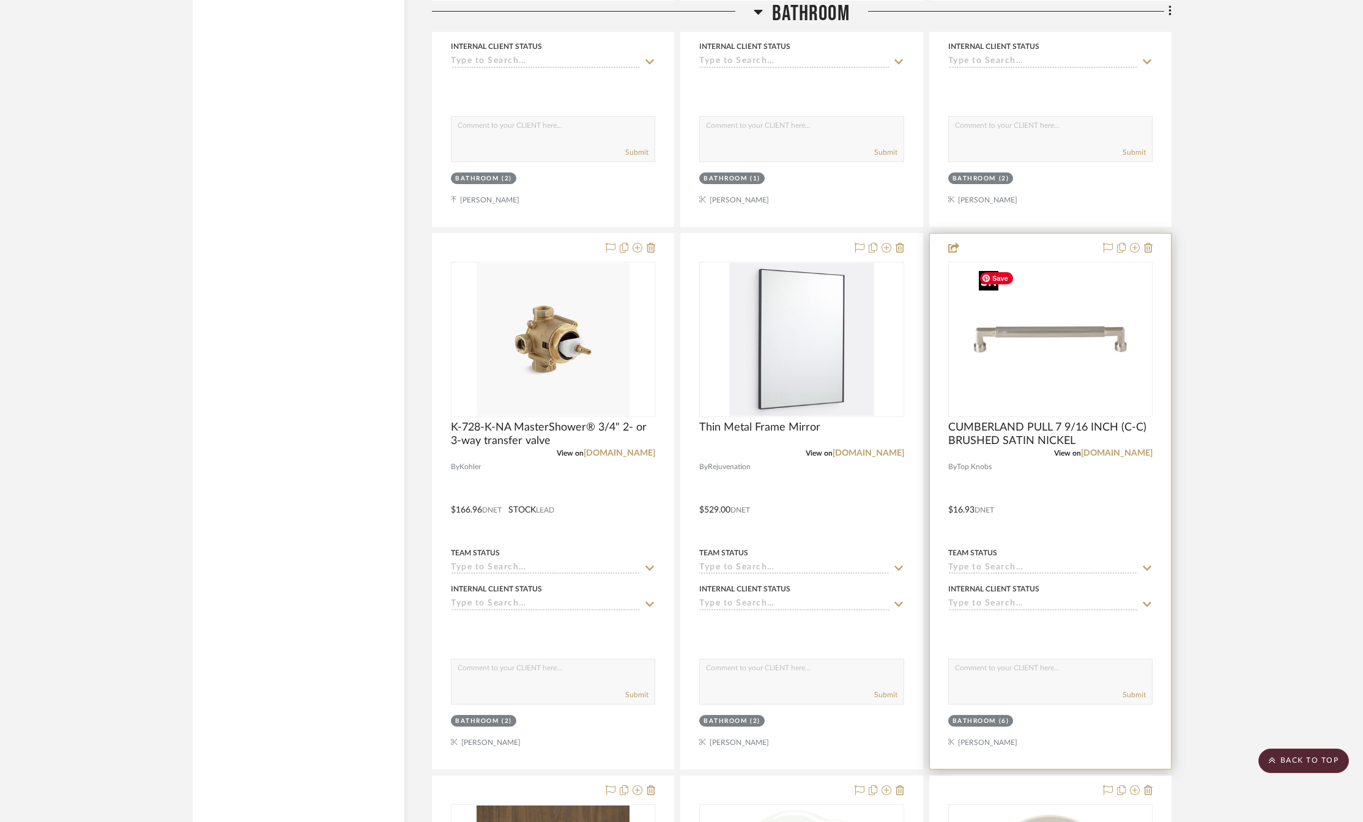
click at [1015, 338] on img "0" at bounding box center [1050, 339] width 153 height 153
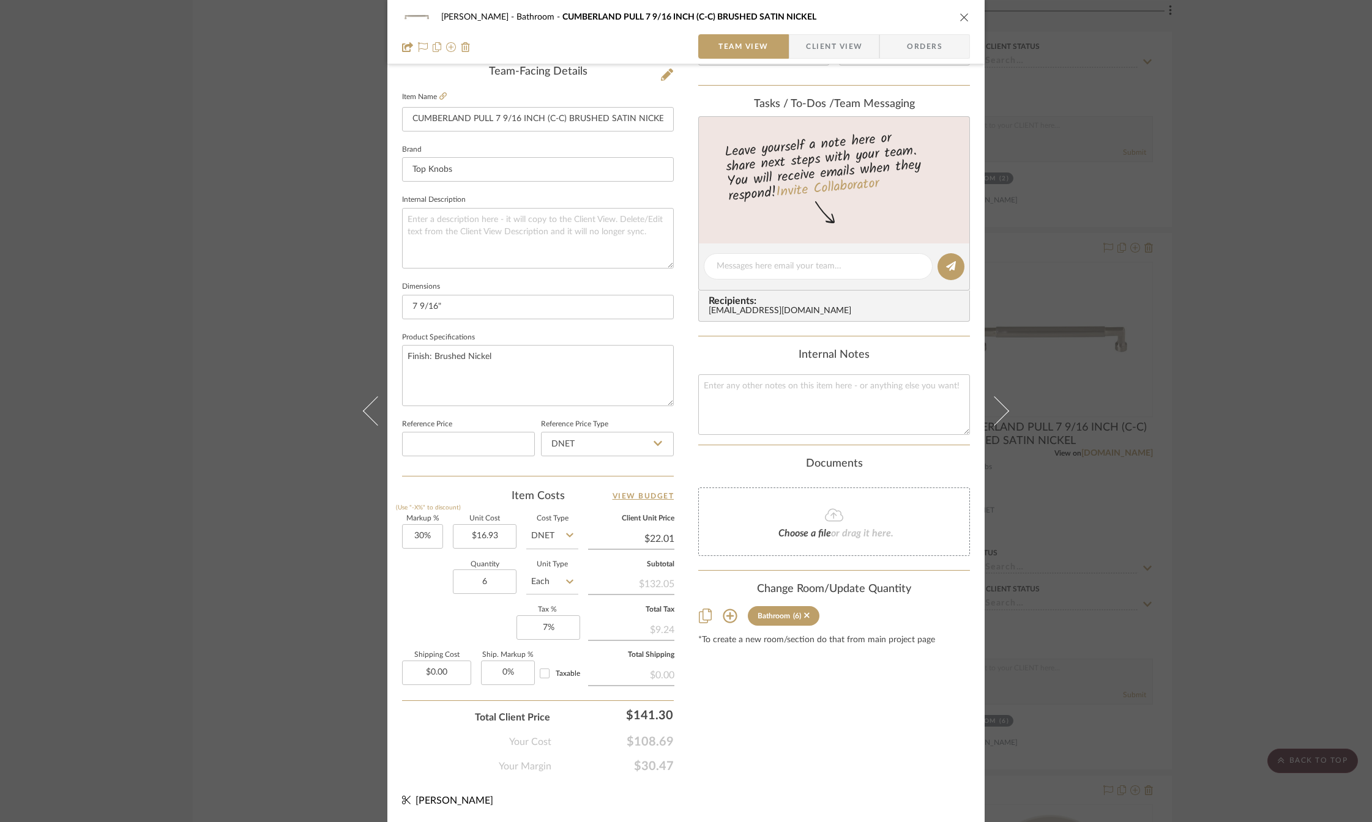
scroll to position [10, 0]
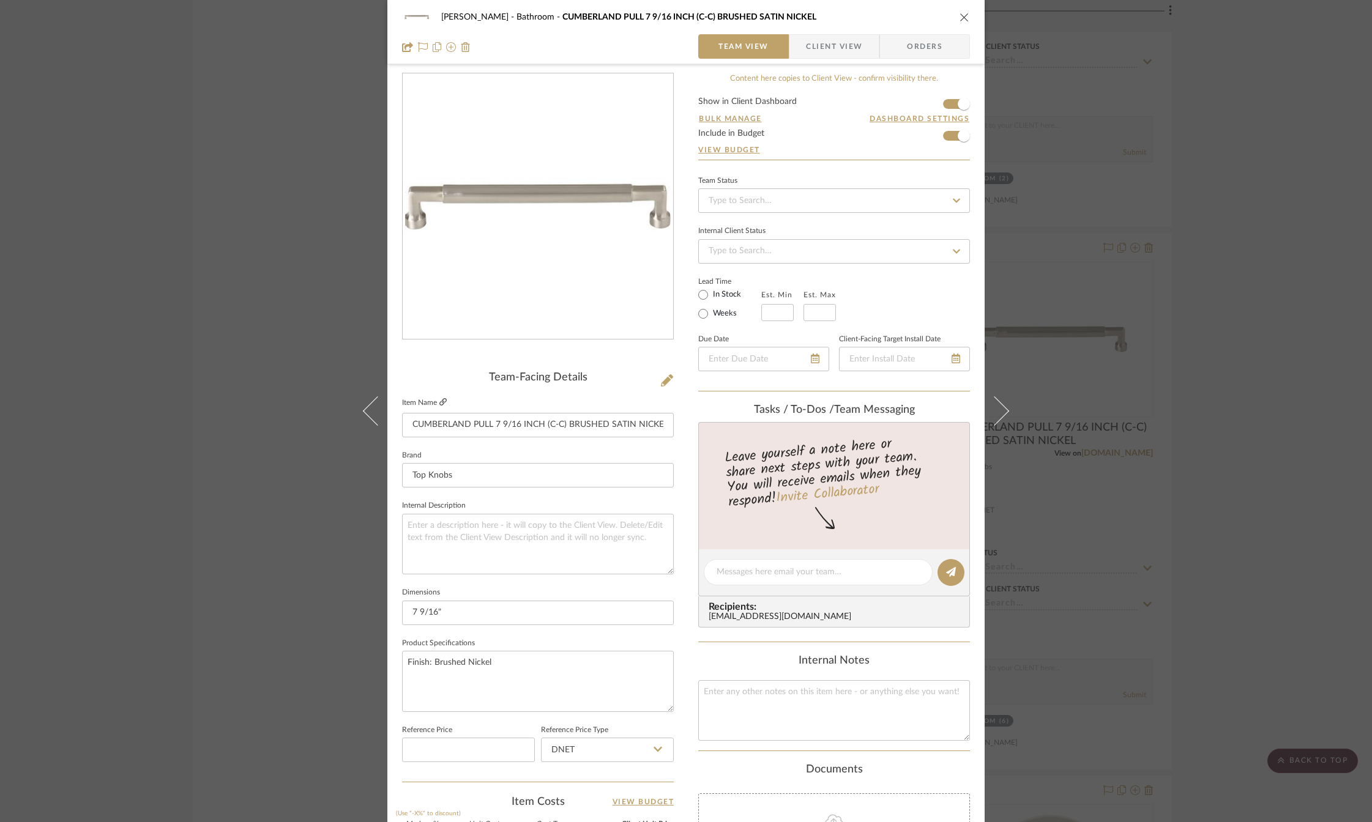
click at [439, 400] on icon at bounding box center [442, 401] width 7 height 7
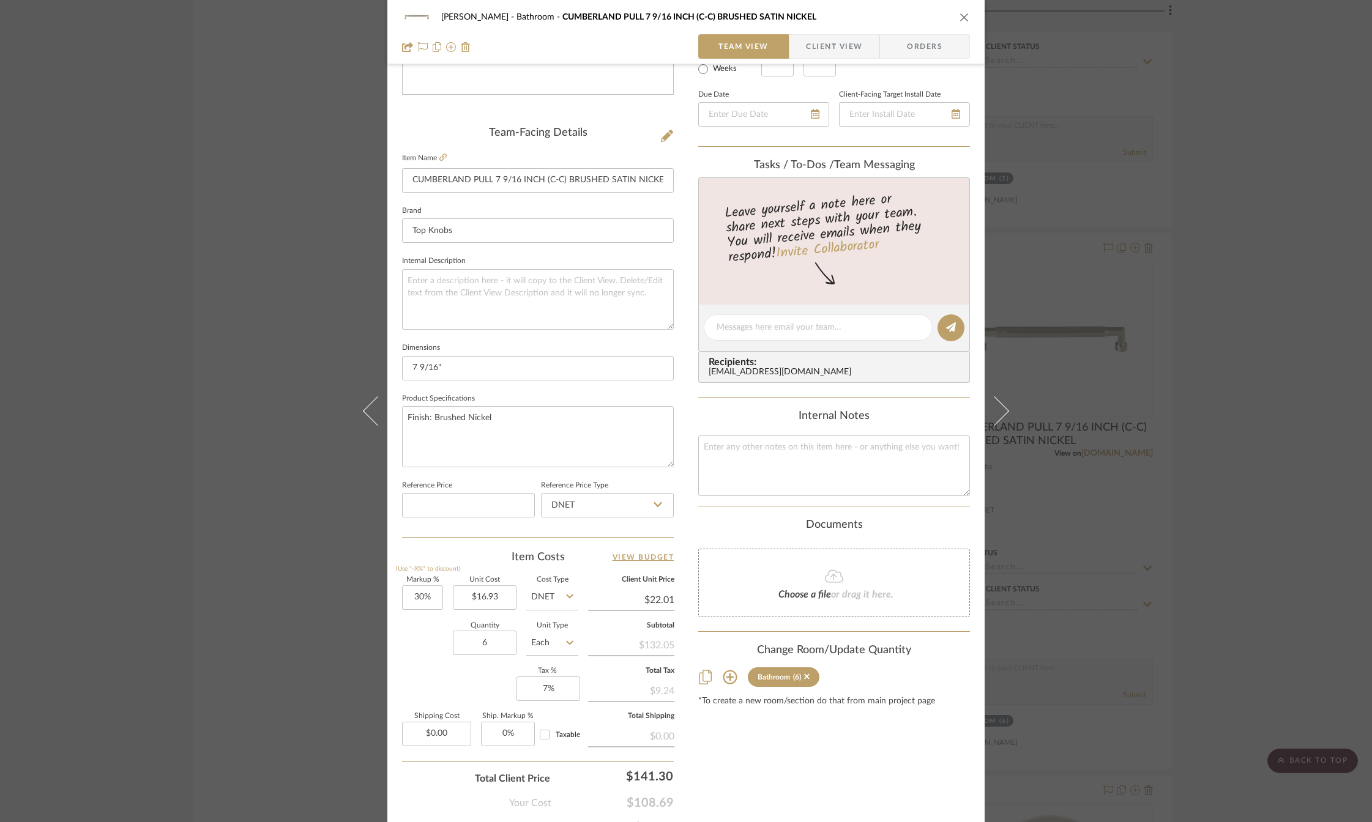
scroll to position [316, 0]
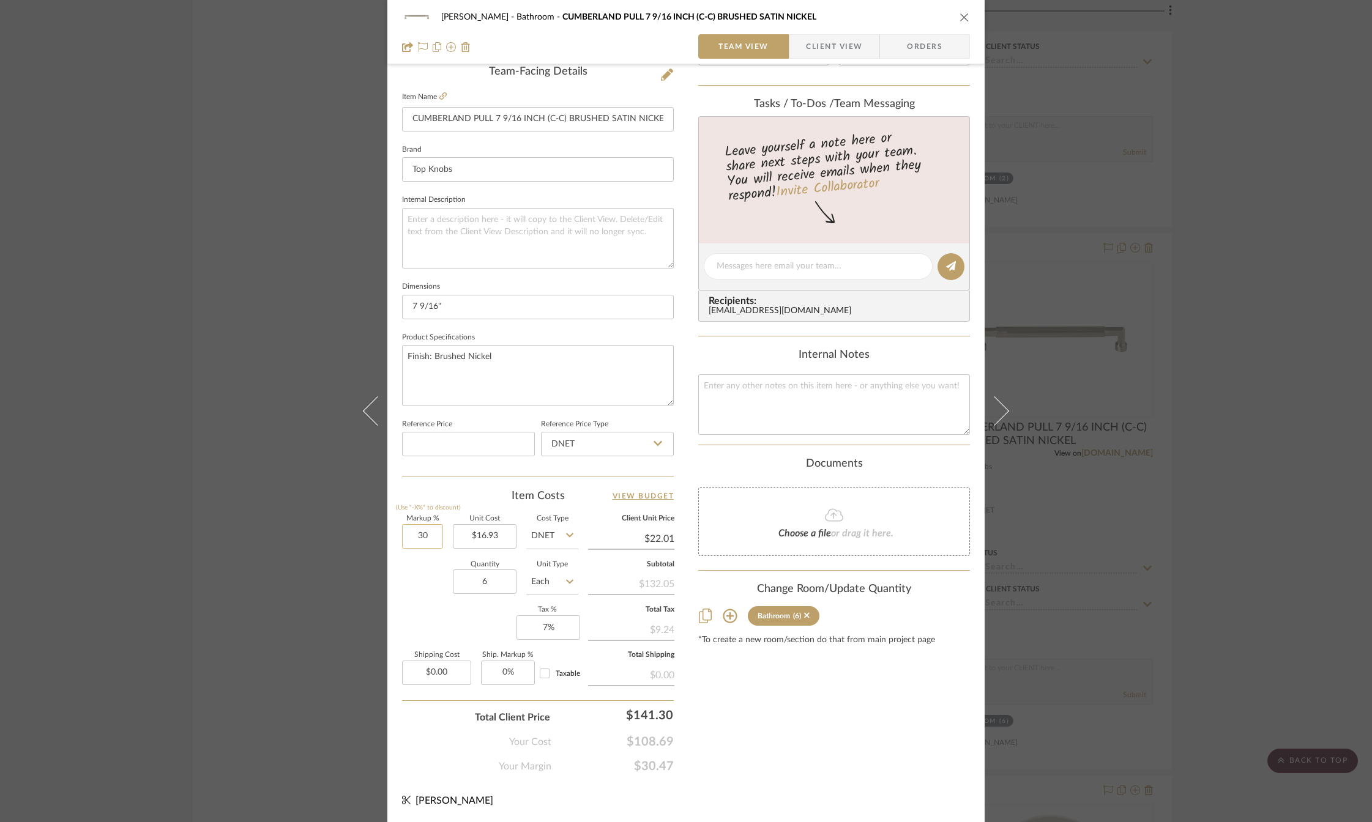
click at [413, 535] on input "30" at bounding box center [422, 536] width 41 height 24
type input "40%"
click at [754, 699] on div "Content here copies to Client View - confirm visibility there. Show in Client D…" at bounding box center [834, 270] width 272 height 1007
type input "$23.70"
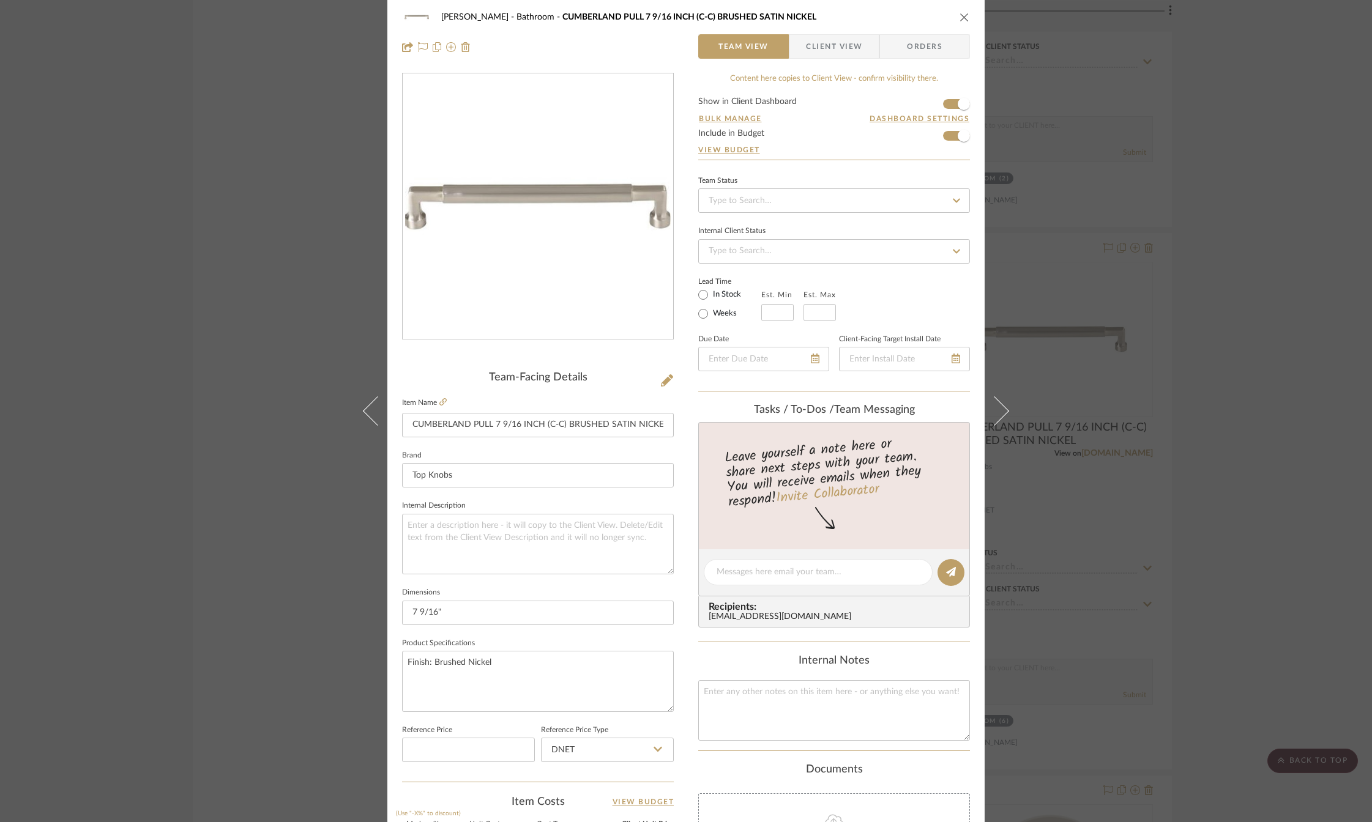
scroll to position [0, 0]
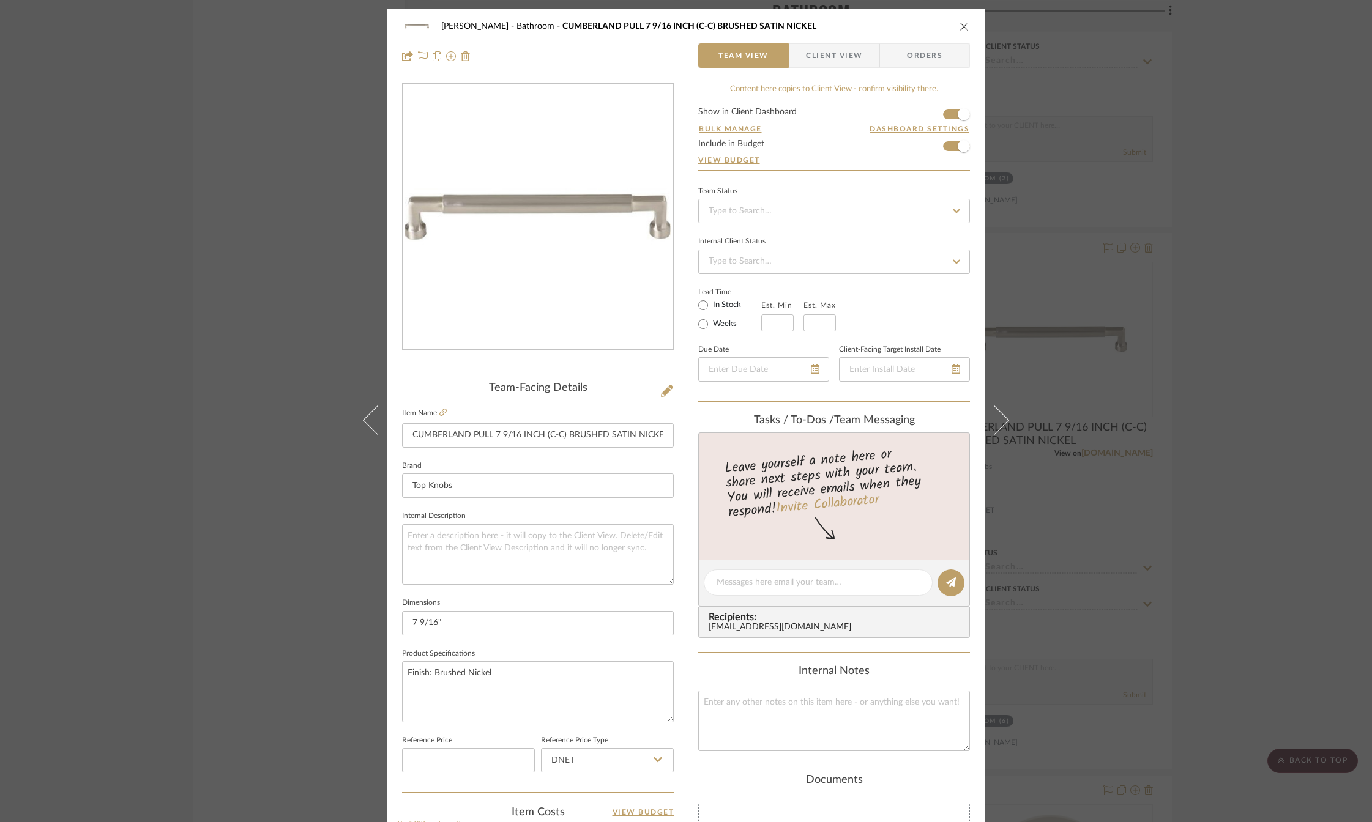
click at [959, 27] on icon "close" at bounding box center [964, 26] width 10 height 10
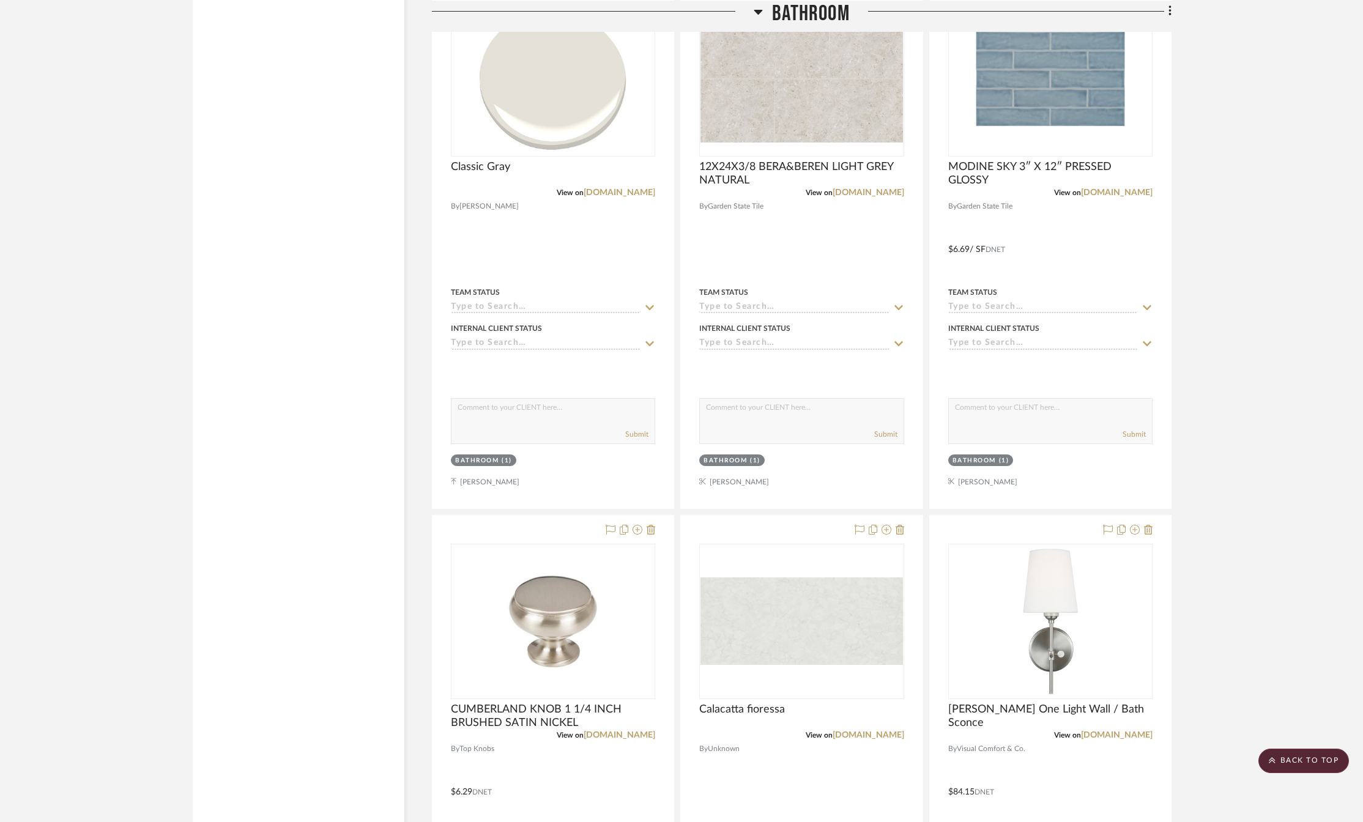
scroll to position [4282, 0]
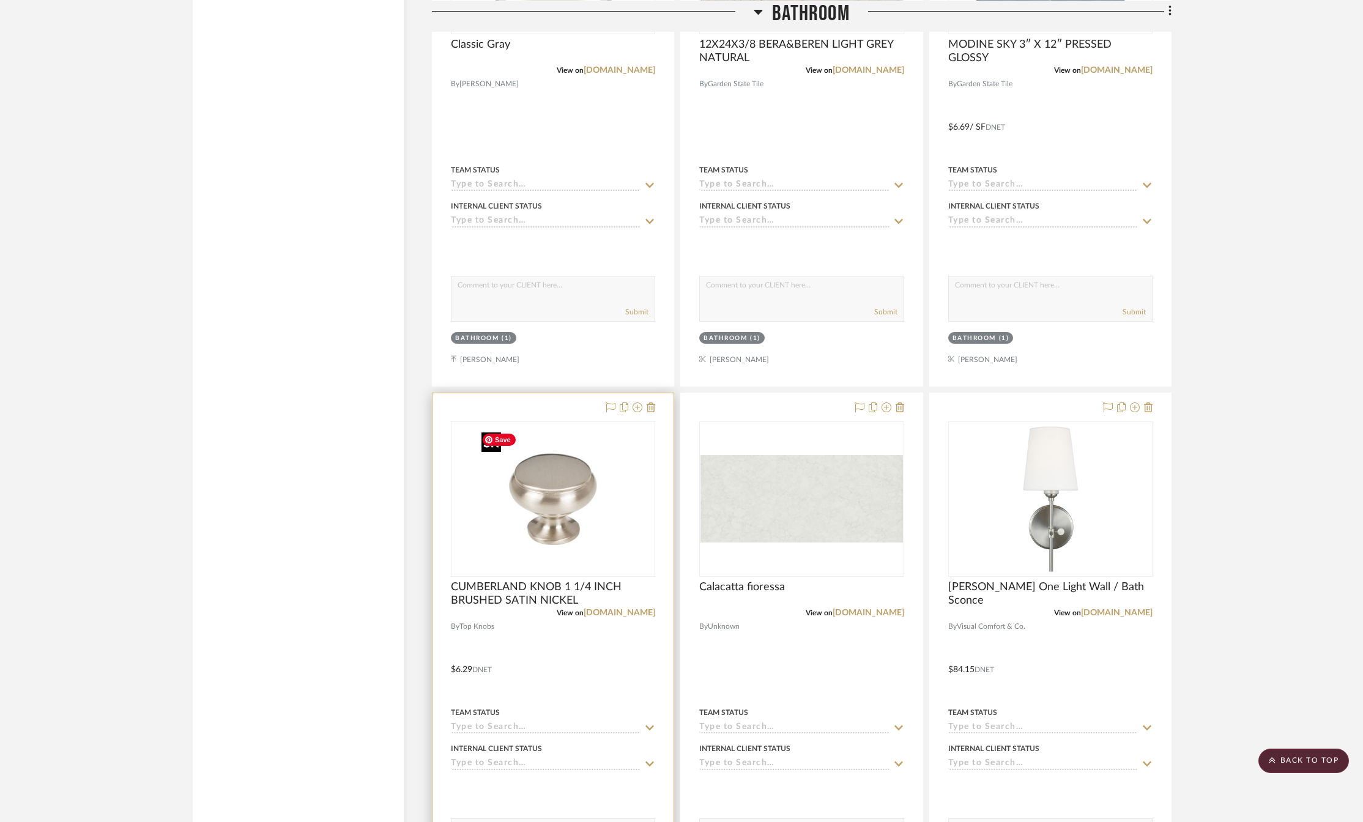
click at [546, 523] on img "0" at bounding box center [553, 499] width 153 height 153
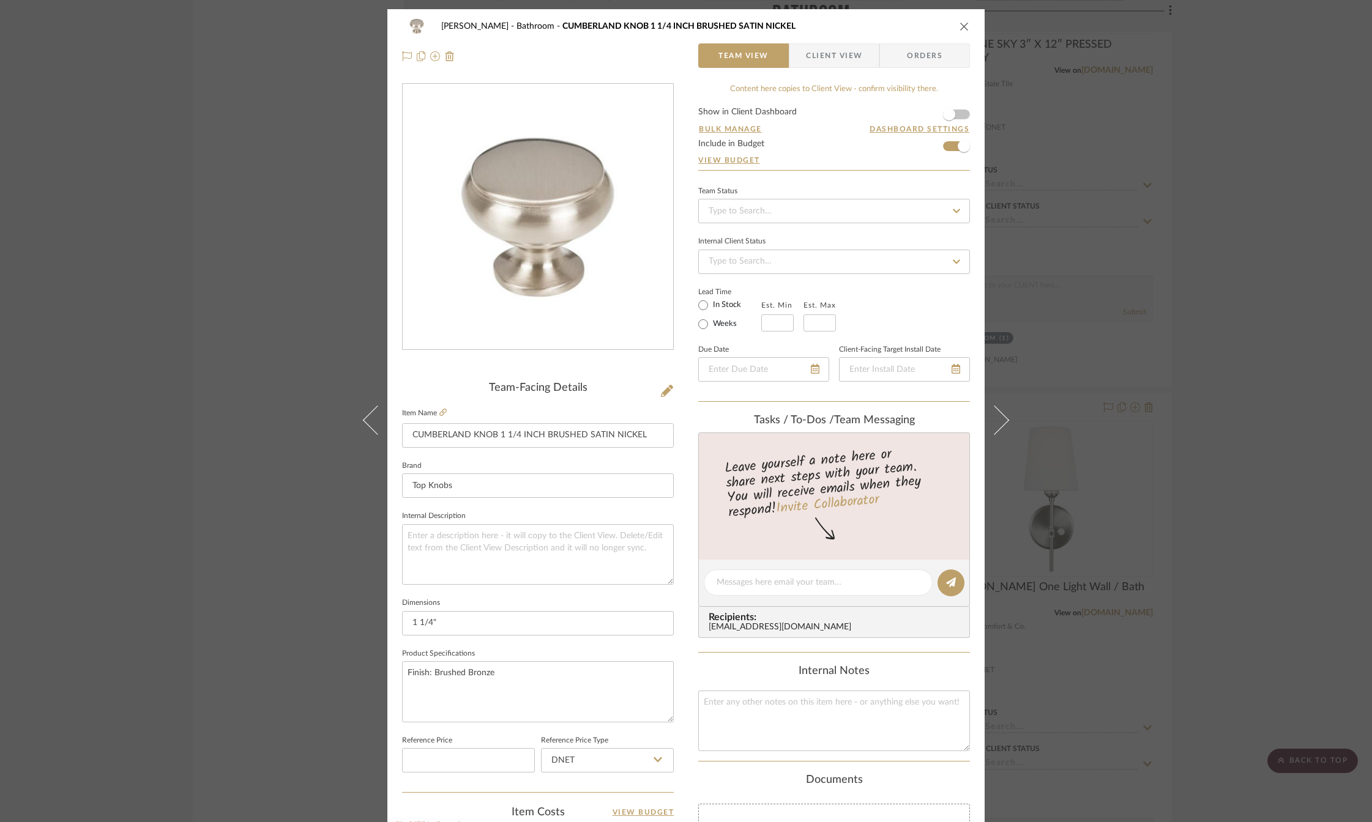
click at [964, 25] on icon "close" at bounding box center [964, 26] width 10 height 10
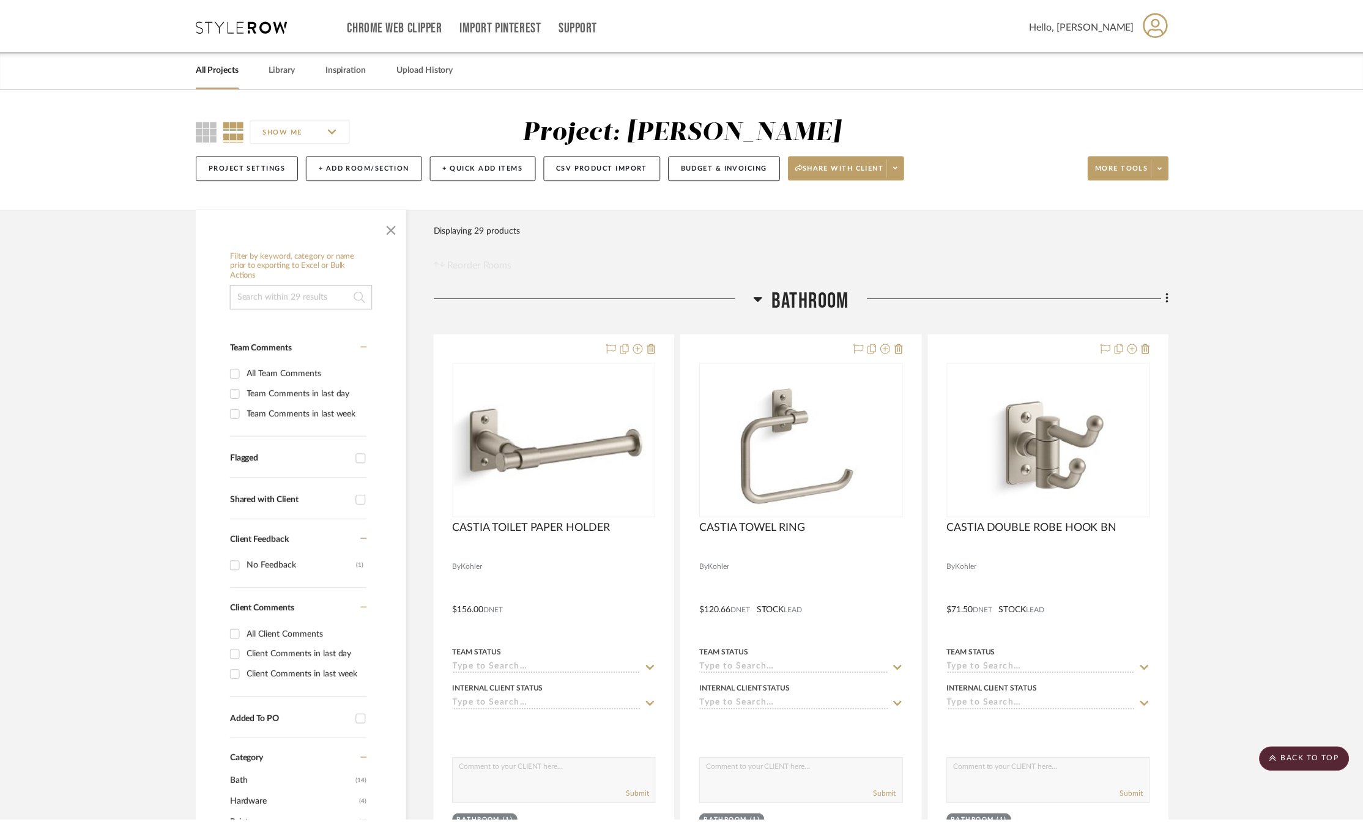
scroll to position [4282, 0]
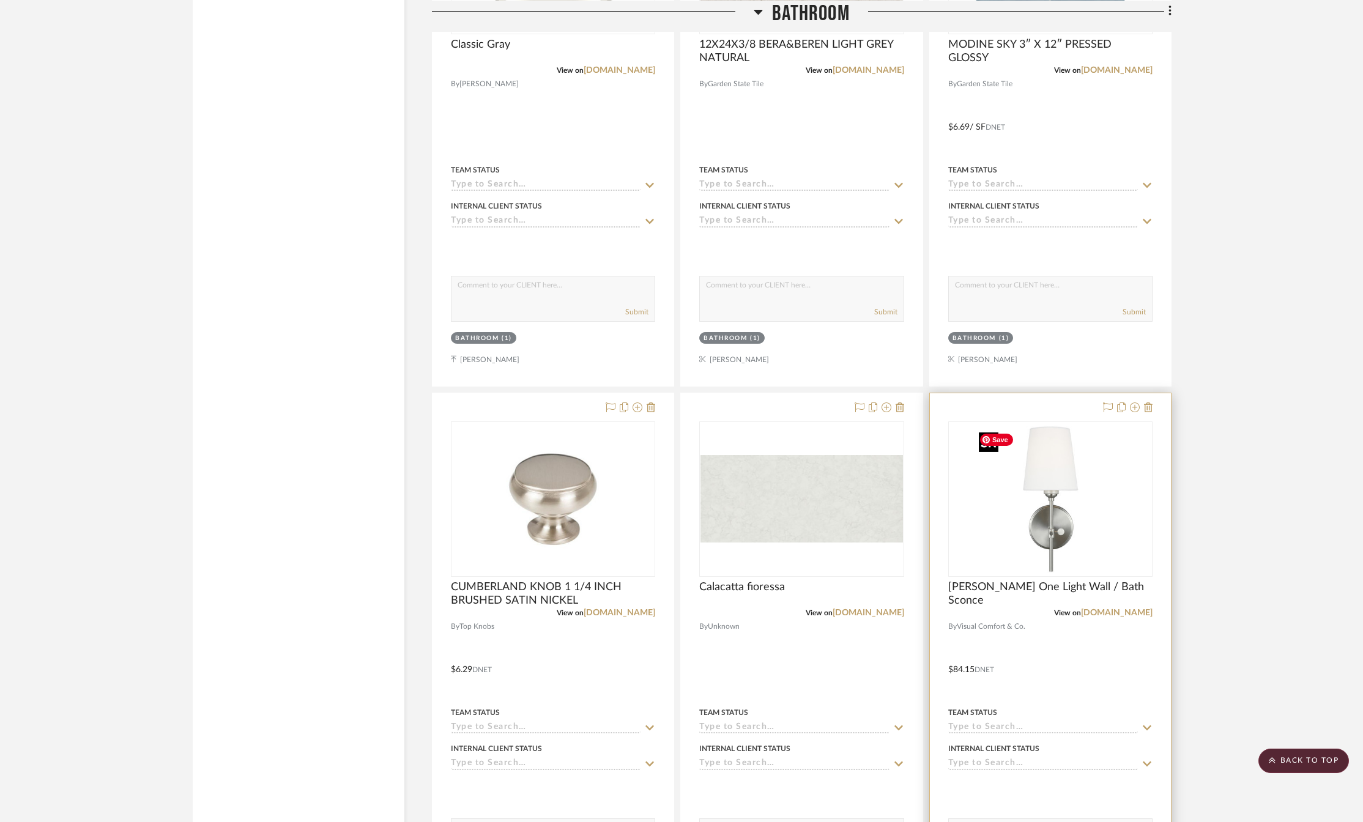
click at [1031, 520] on img "0" at bounding box center [1050, 499] width 153 height 153
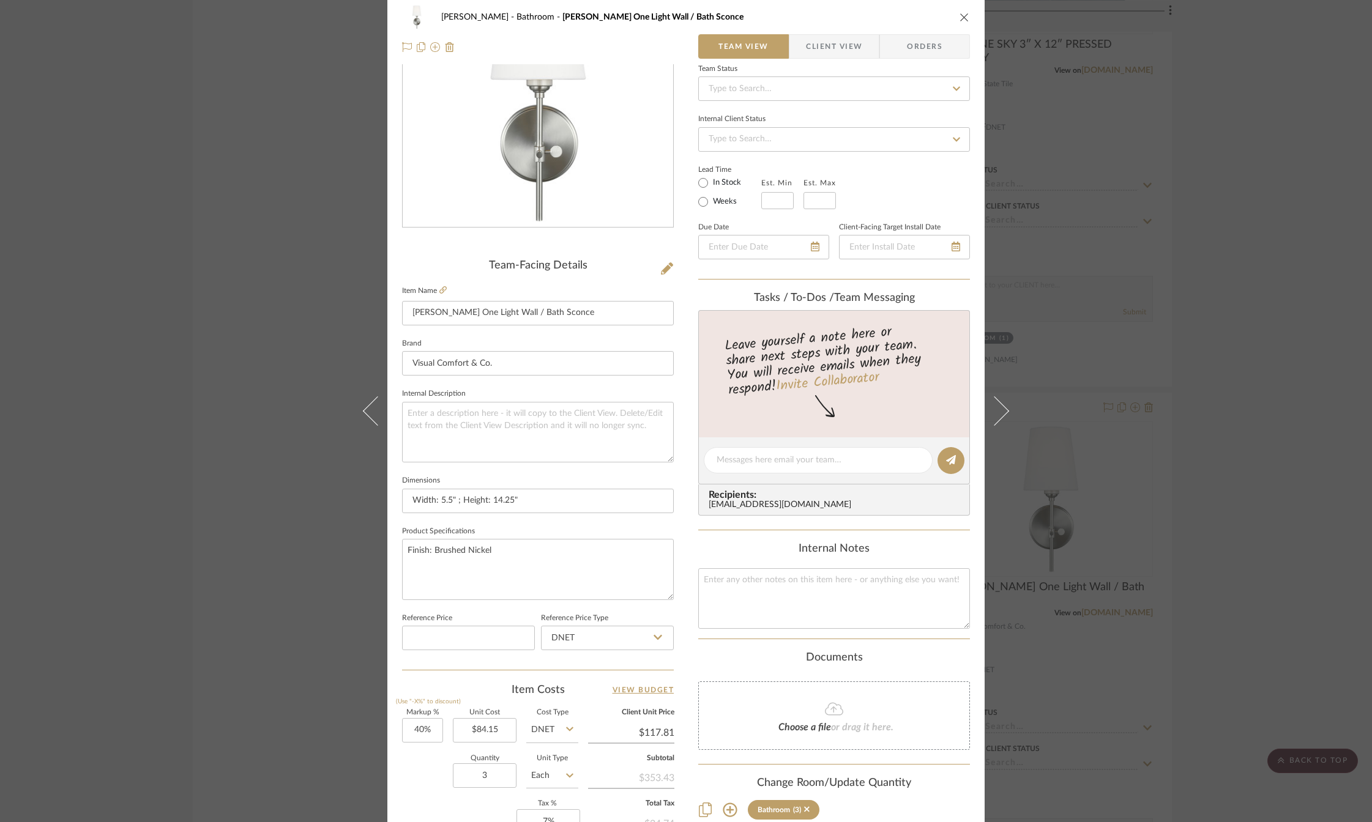
scroll to position [0, 0]
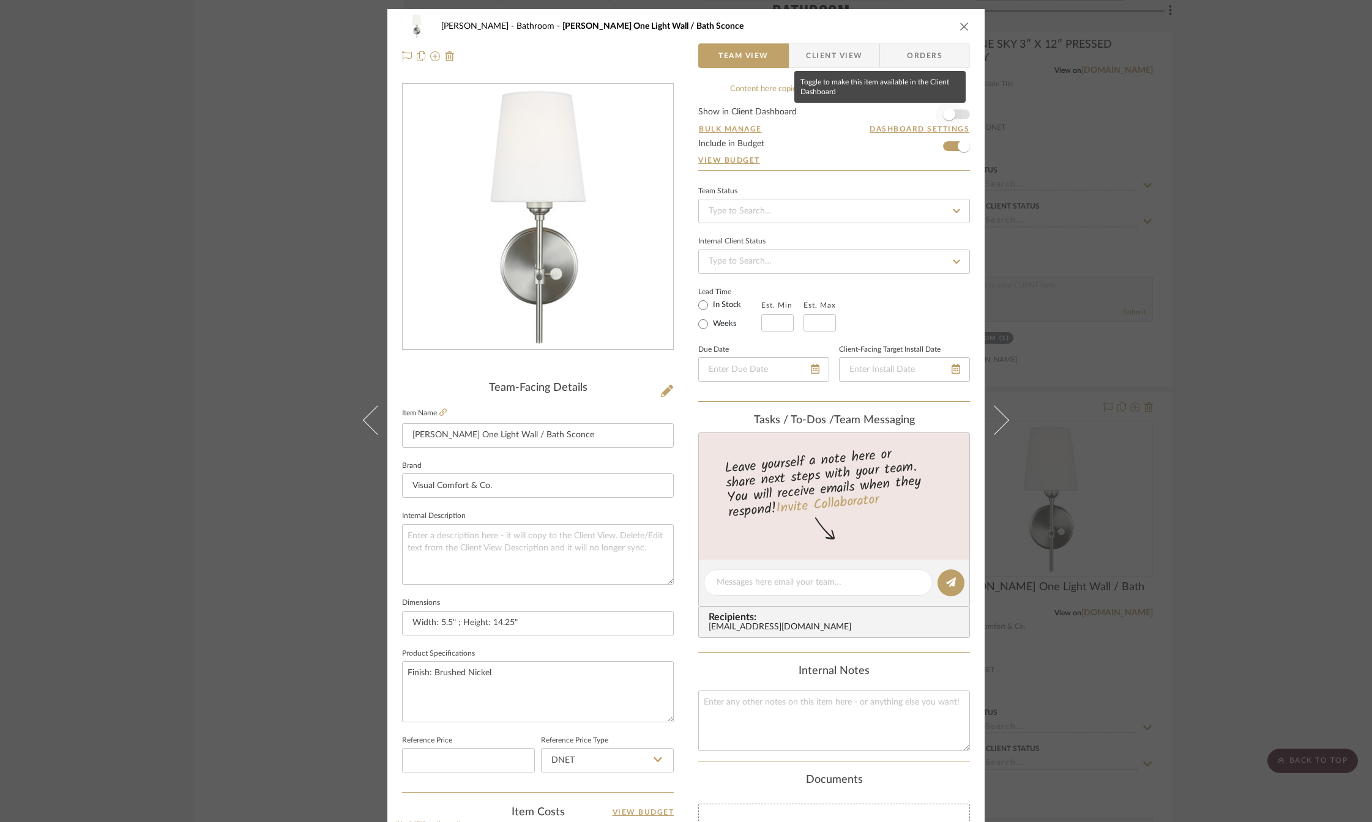
click at [955, 114] on span "button" at bounding box center [948, 114] width 27 height 27
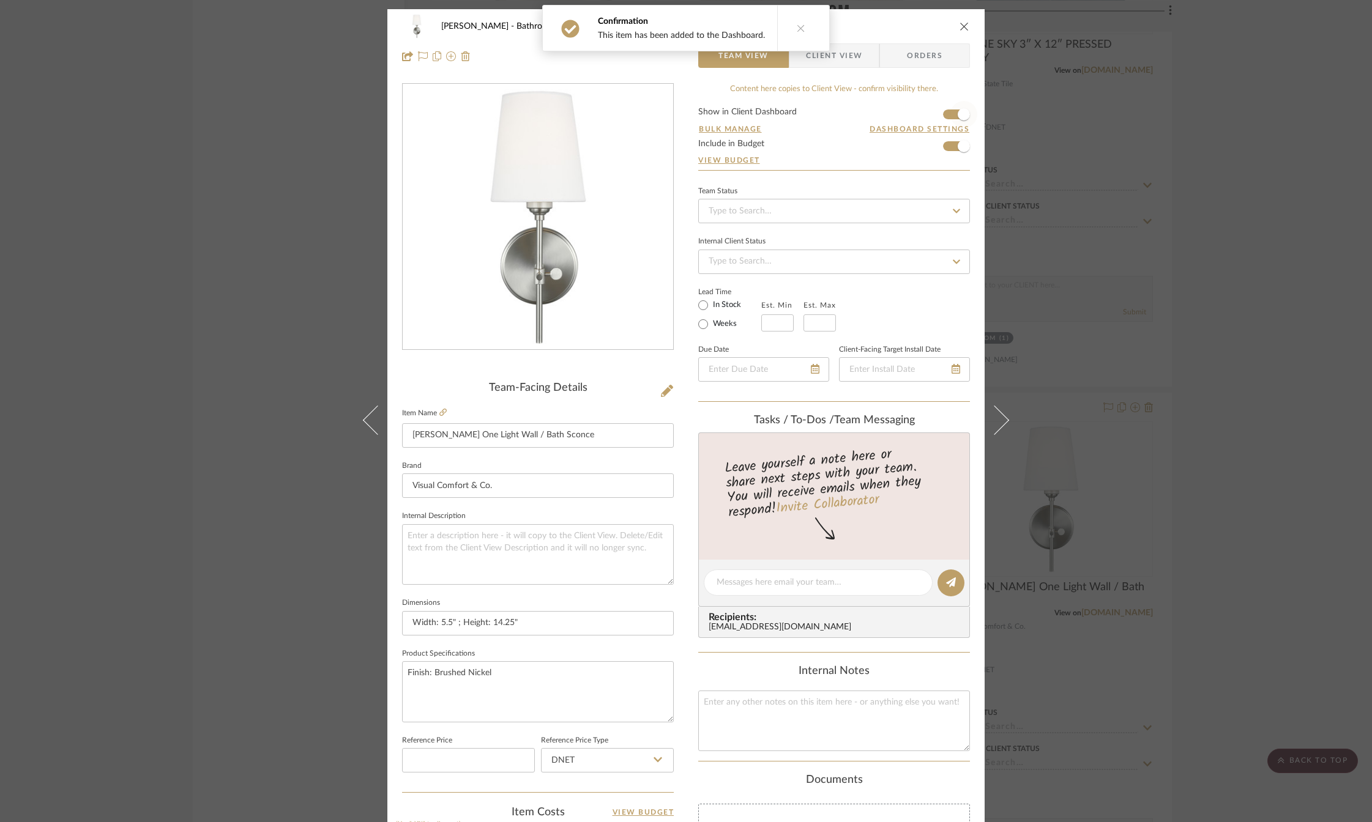
click at [957, 114] on span "button" at bounding box center [963, 114] width 12 height 12
click at [439, 413] on icon at bounding box center [442, 412] width 7 height 7
click at [959, 27] on icon "close" at bounding box center [964, 26] width 10 height 10
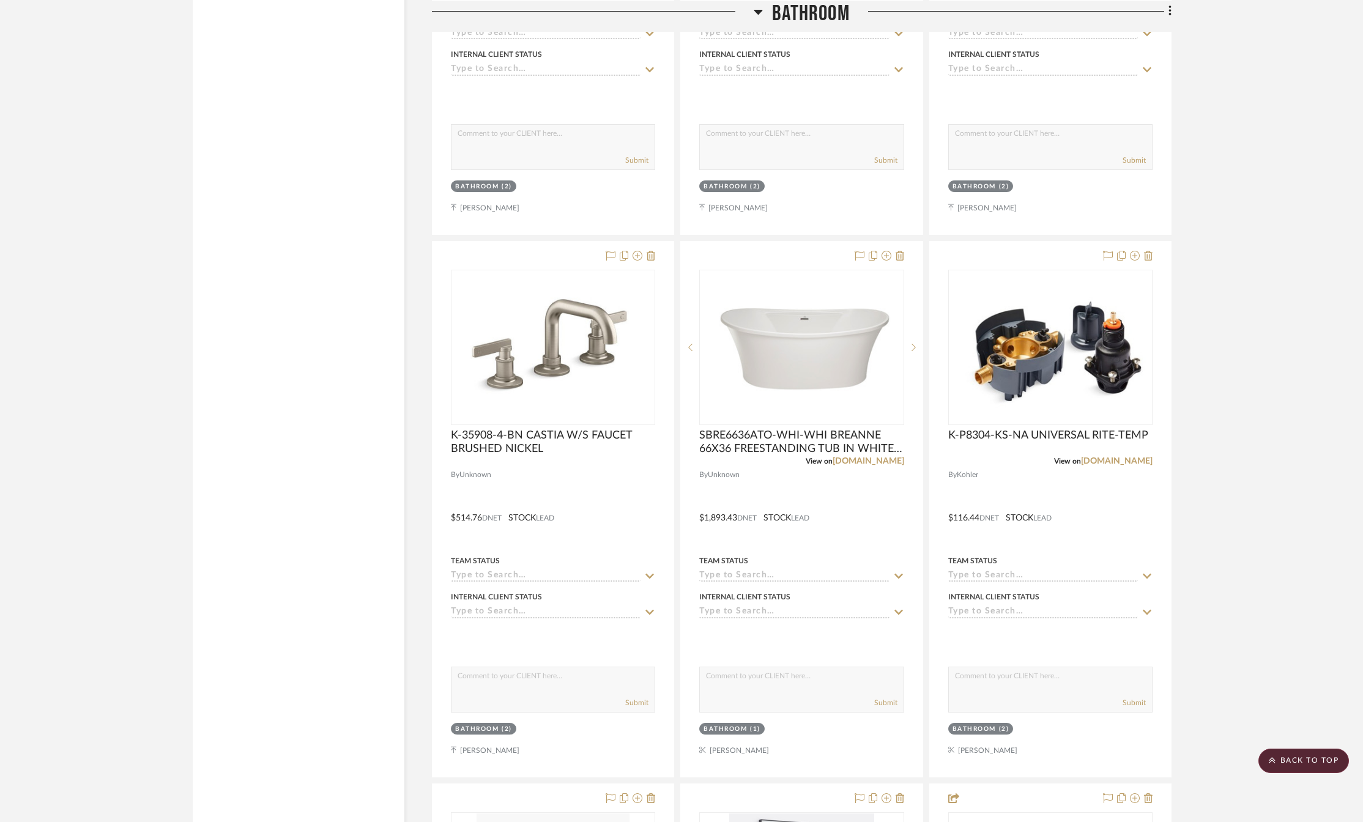
scroll to position [2141, 0]
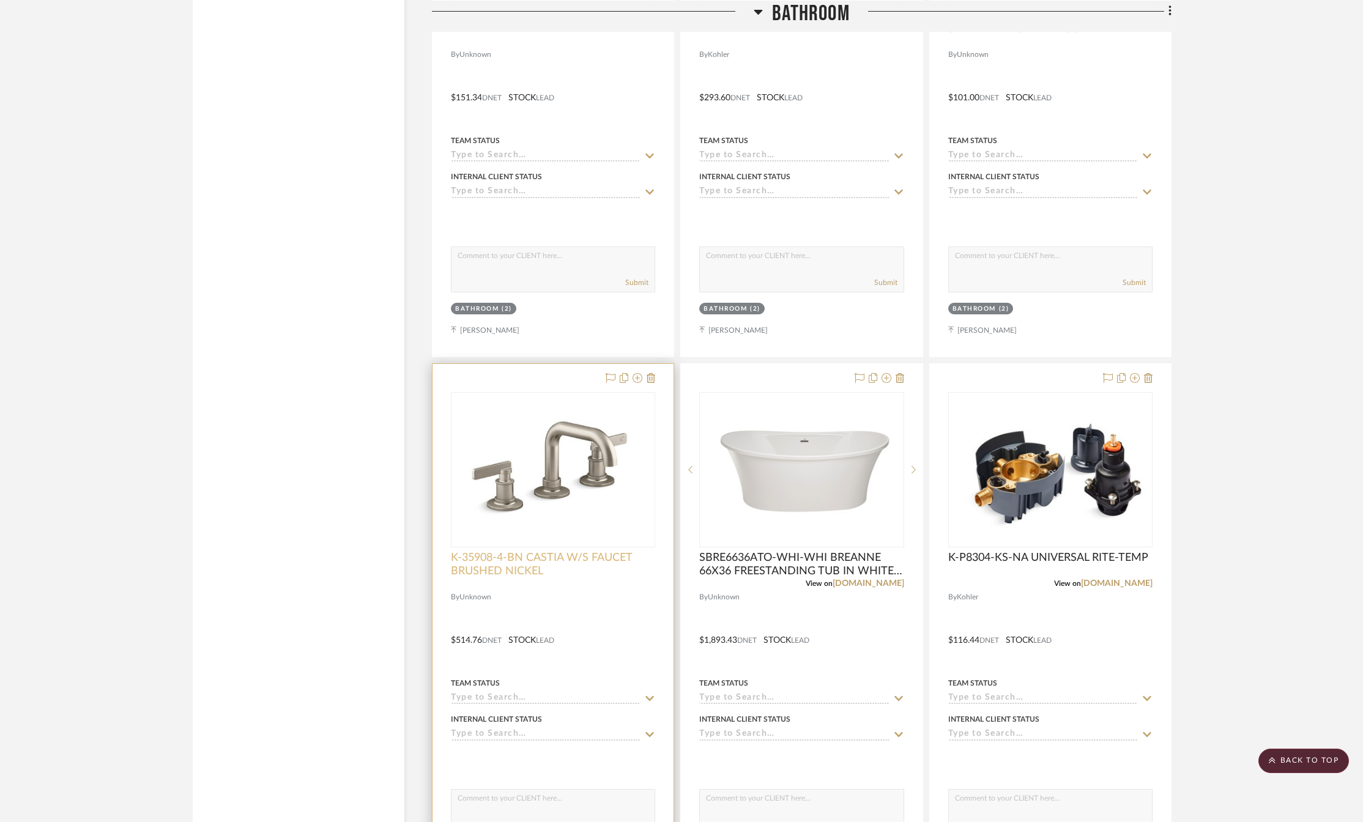
click at [524, 568] on span "K-35908-4-BN CASTIA W/S FAUCET BRUSHED NICKEL" at bounding box center [553, 564] width 204 height 27
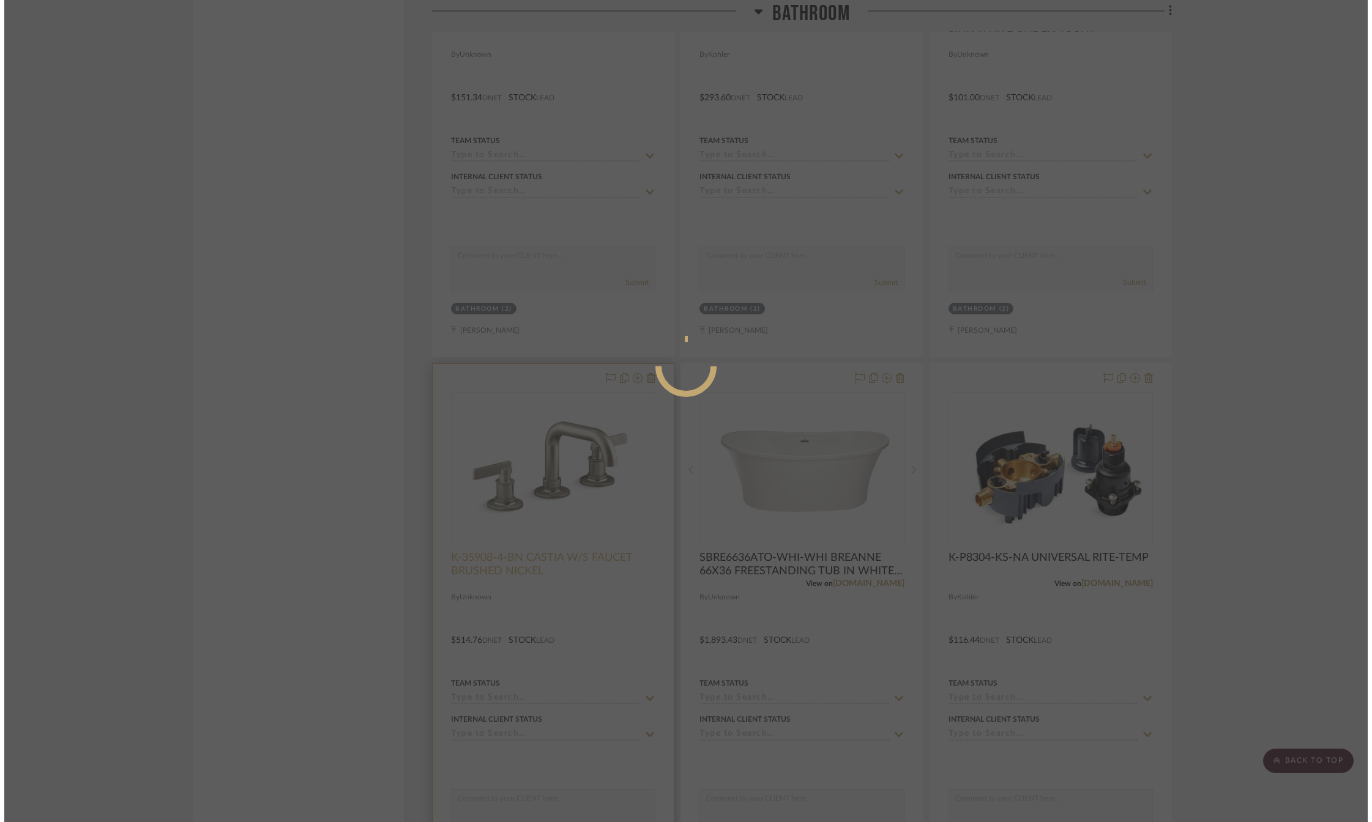
scroll to position [0, 0]
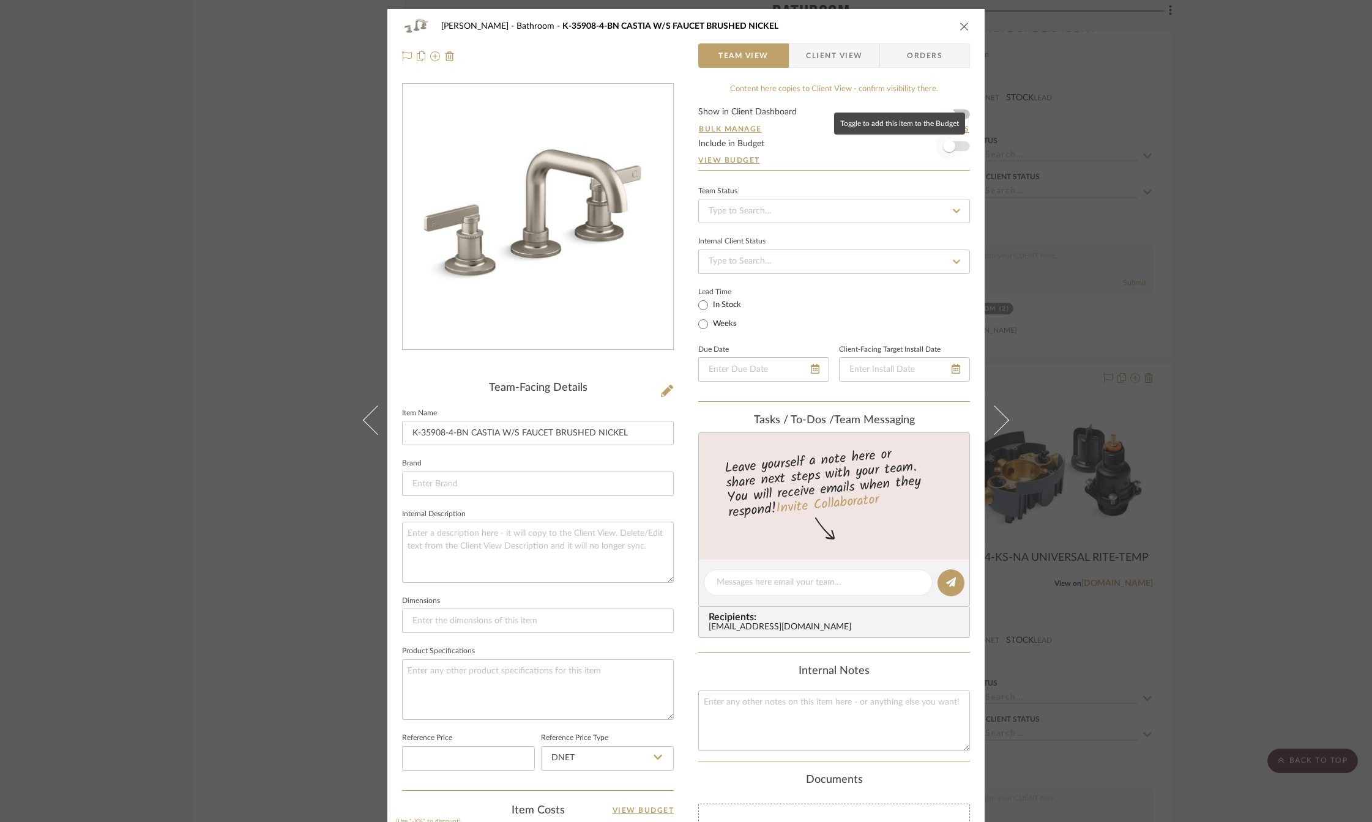
click at [951, 147] on span "button" at bounding box center [948, 146] width 27 height 27
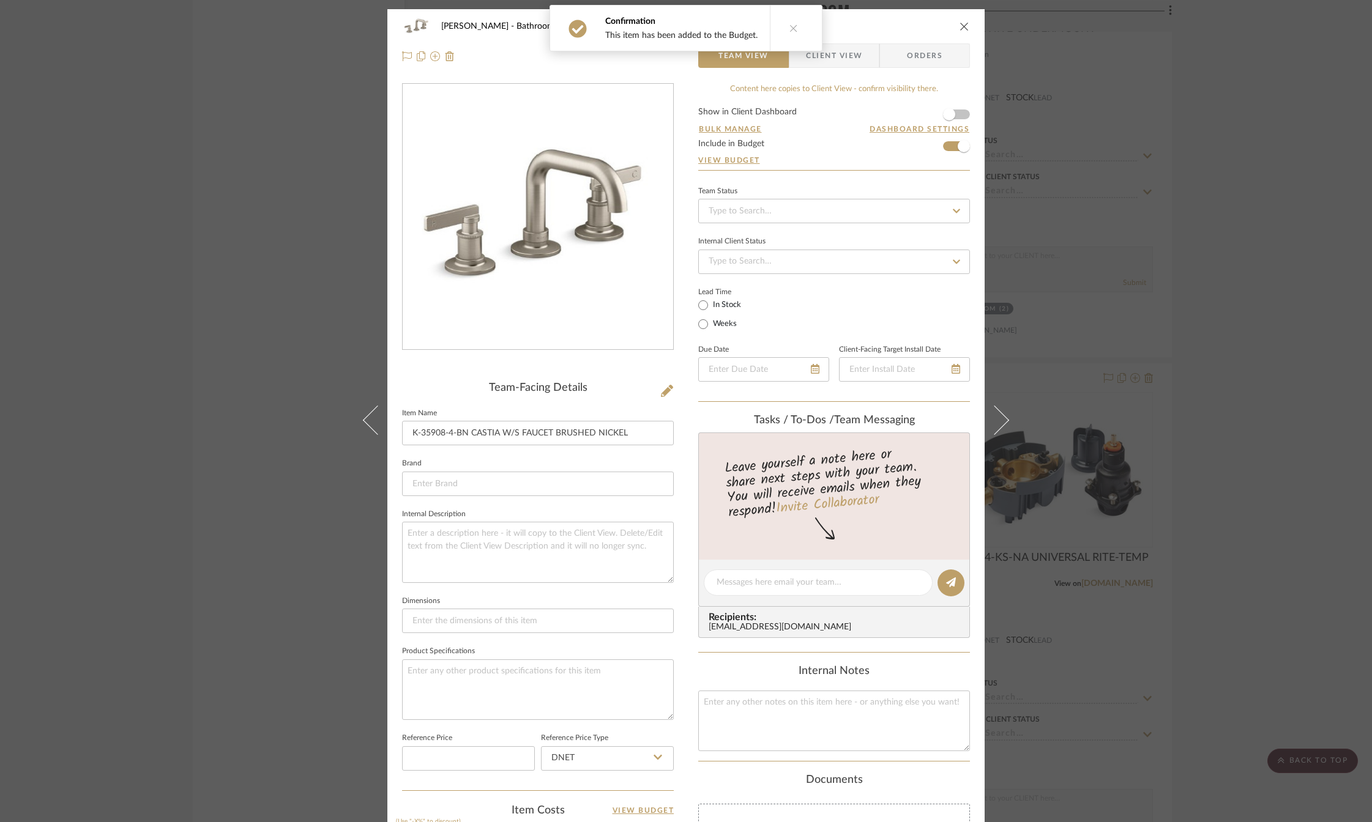
click at [960, 22] on icon "close" at bounding box center [964, 26] width 10 height 10
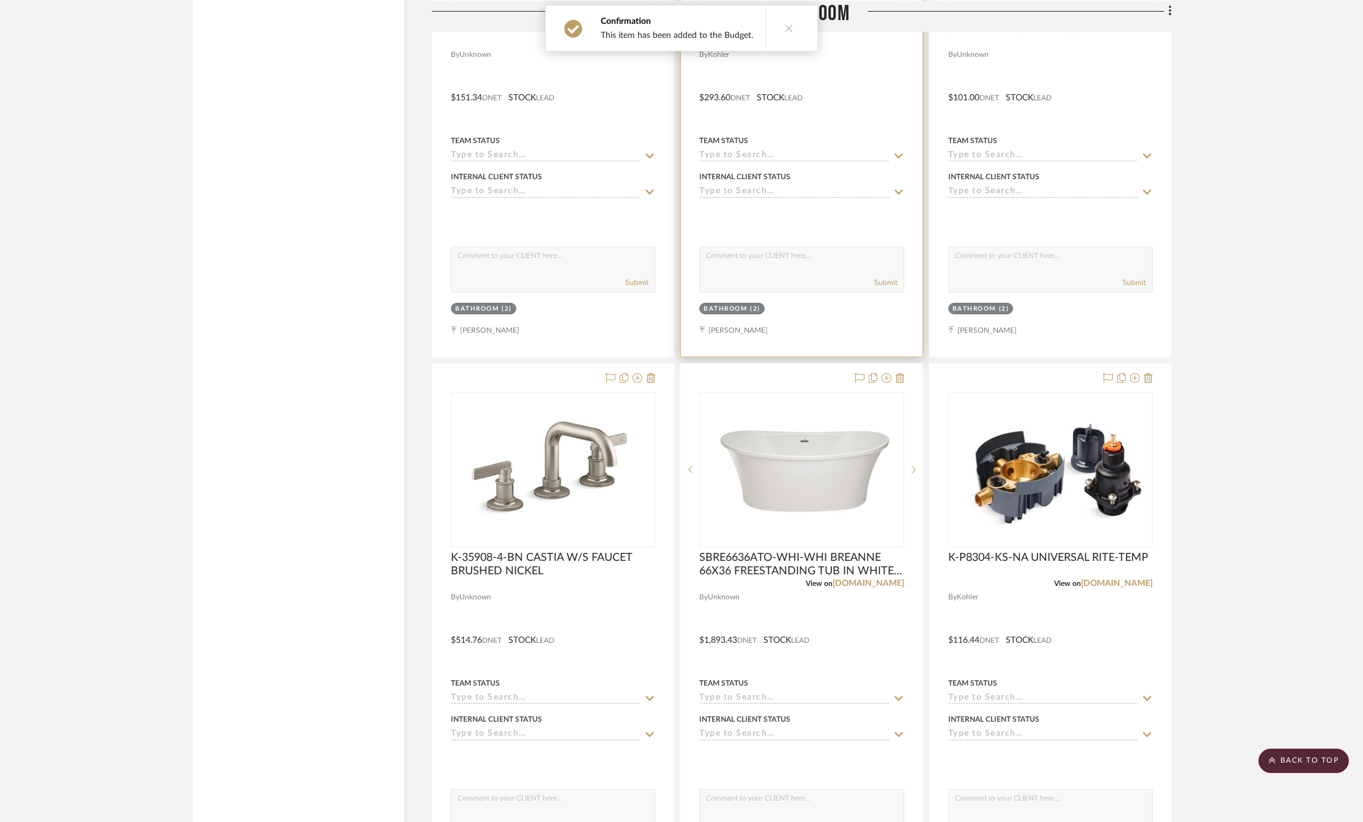
scroll to position [1896, 0]
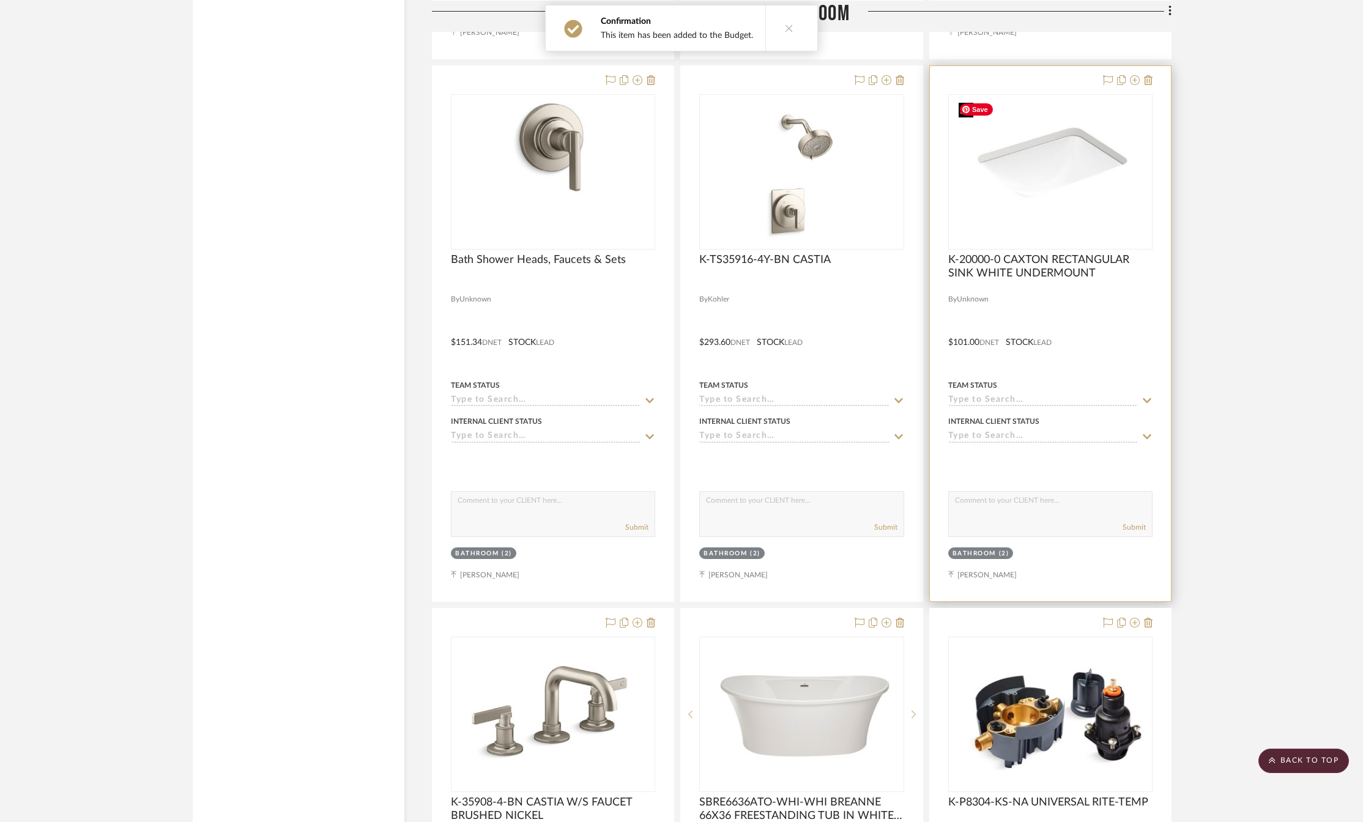
click at [1056, 180] on img "0" at bounding box center [1045, 171] width 193 height 153
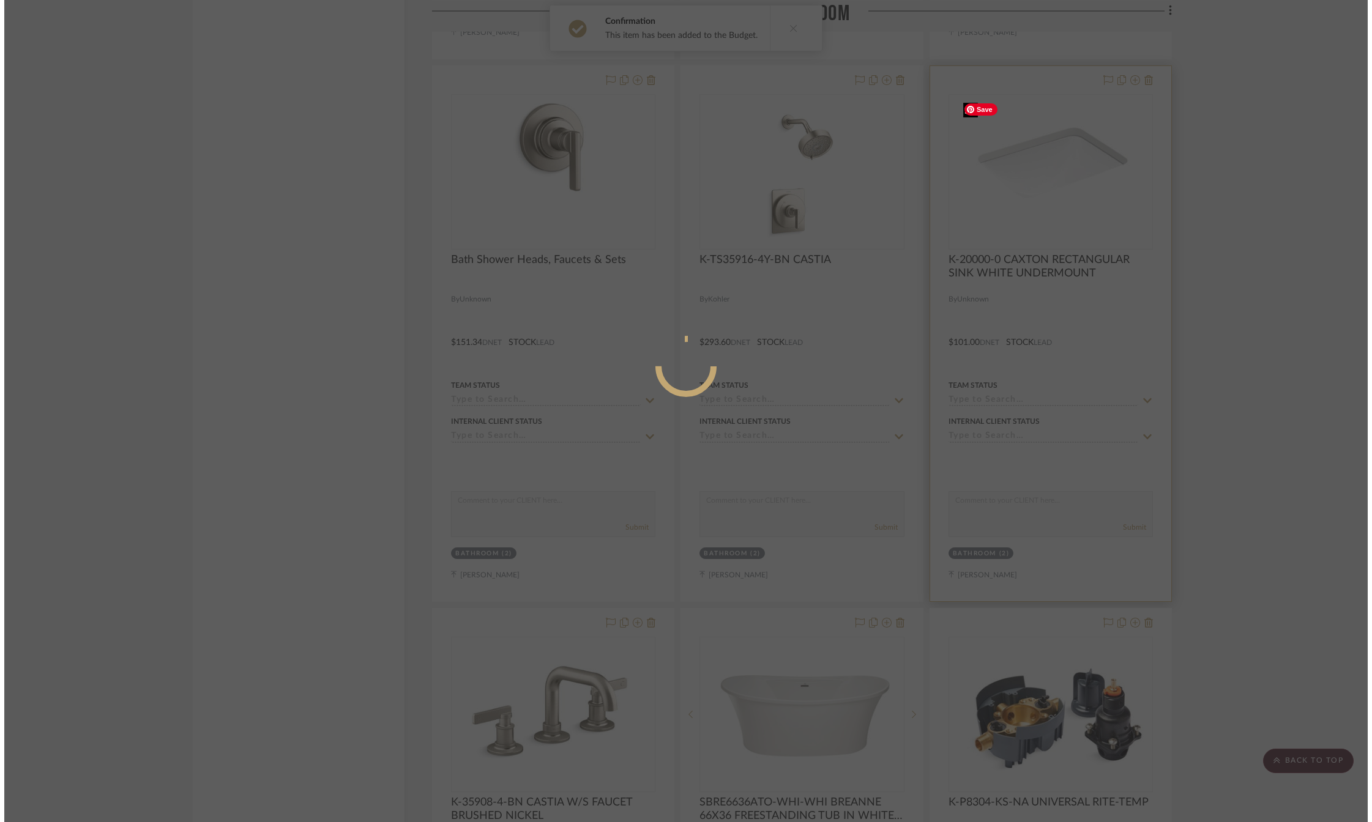
scroll to position [0, 0]
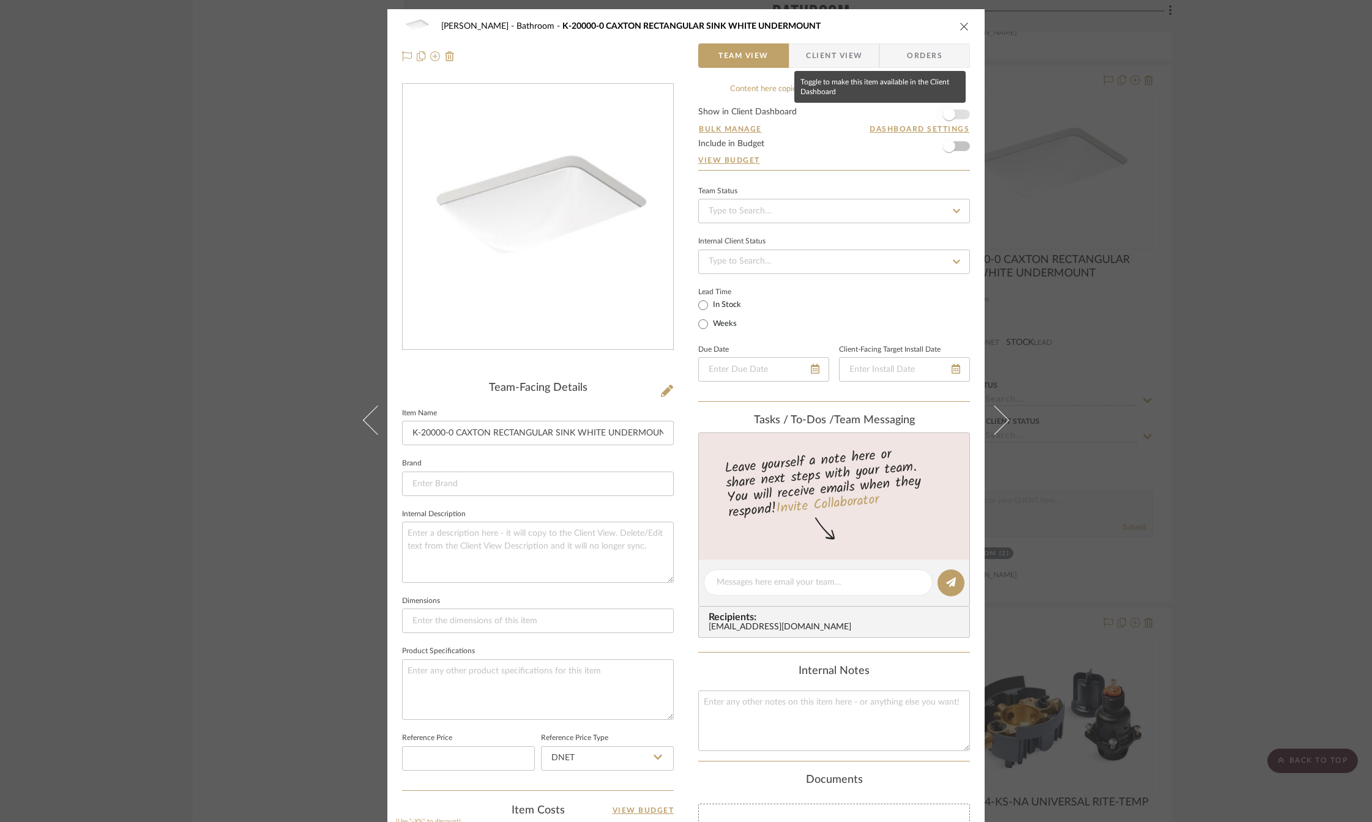
click at [946, 116] on span "button" at bounding box center [949, 114] width 12 height 12
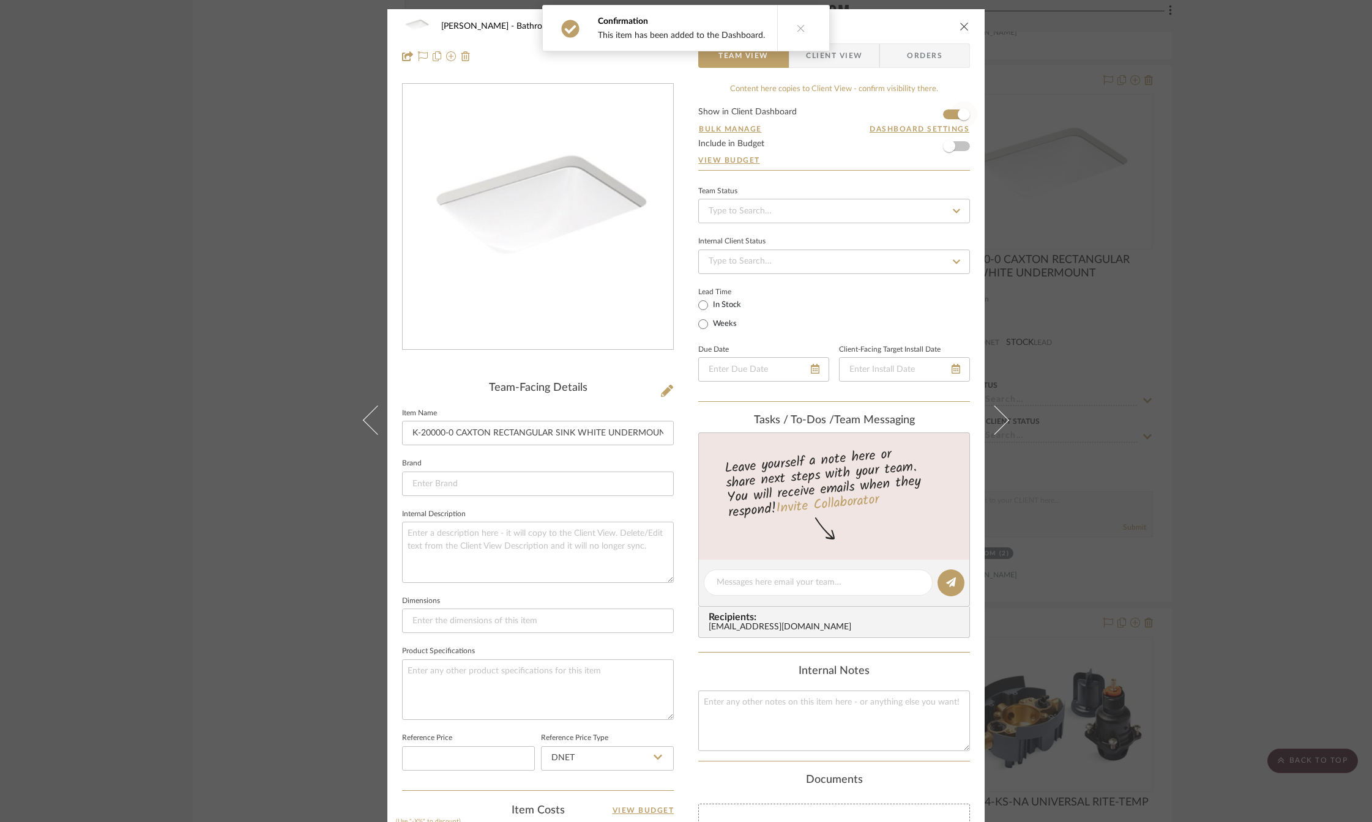
click at [950, 116] on span "button" at bounding box center [963, 114] width 27 height 27
click at [948, 147] on span "button" at bounding box center [949, 146] width 12 height 12
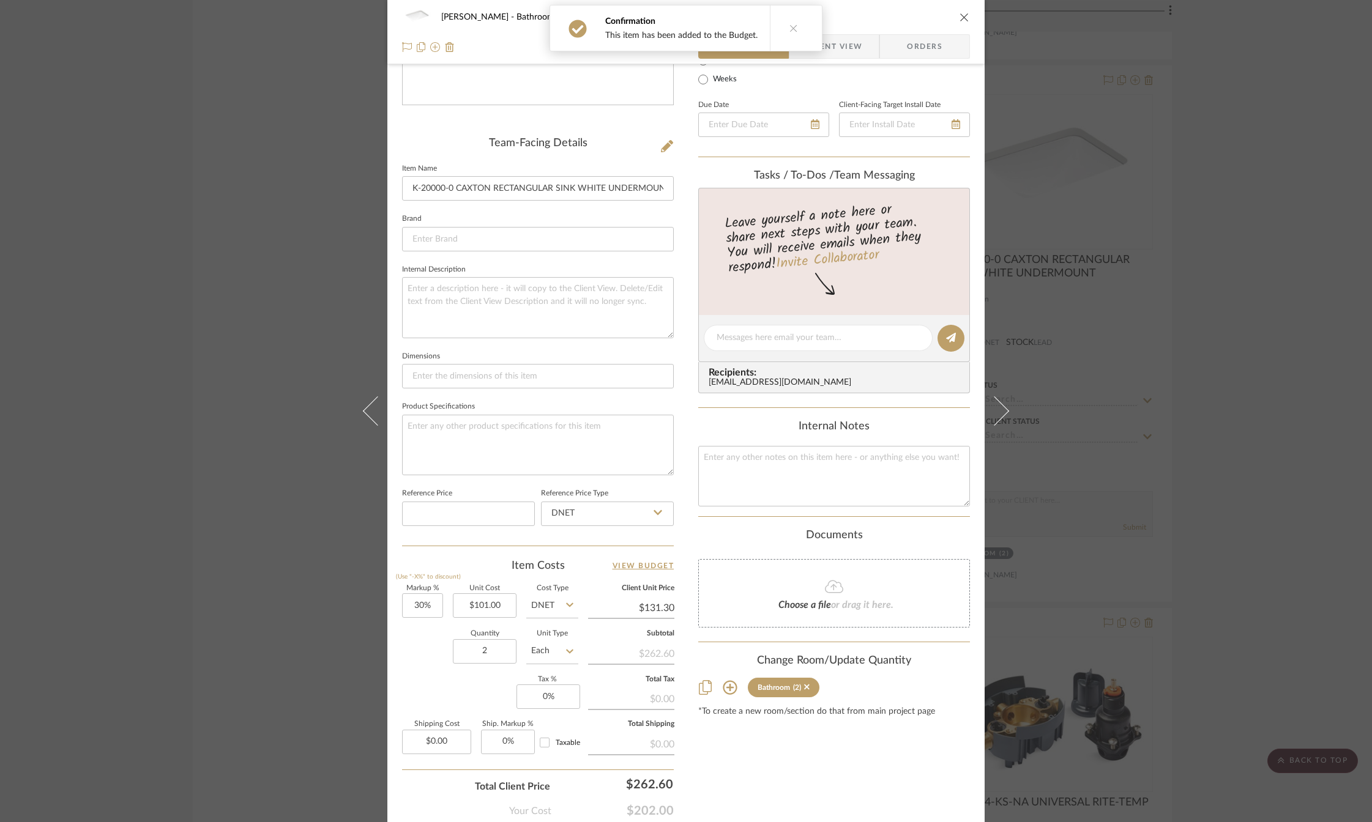
scroll to position [314, 0]
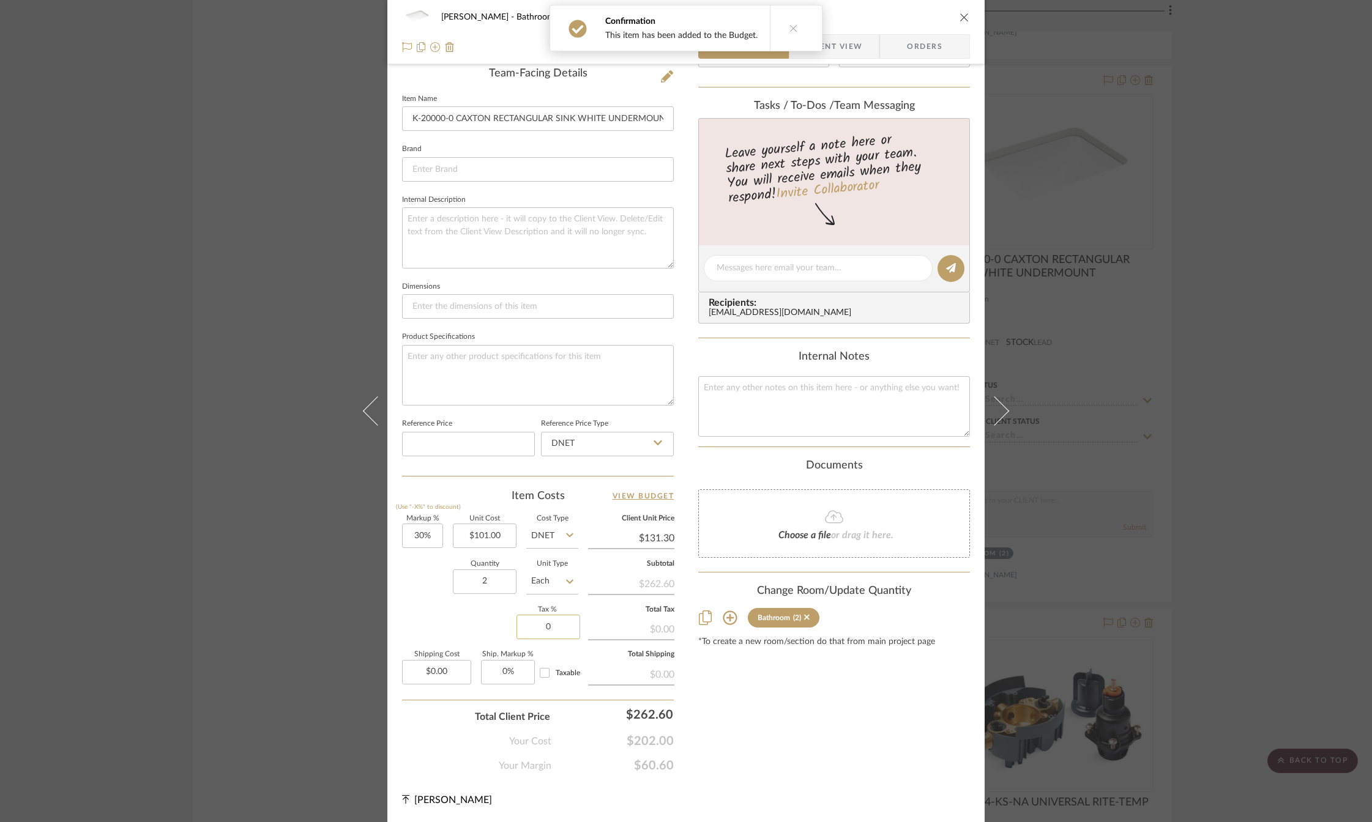
click at [539, 635] on input "0" at bounding box center [548, 627] width 64 height 24
click at [740, 705] on div "Content here copies to Client View - confirm visibility there. Show in Client D…" at bounding box center [834, 271] width 272 height 1005
click at [961, 16] on icon "close" at bounding box center [964, 17] width 10 height 10
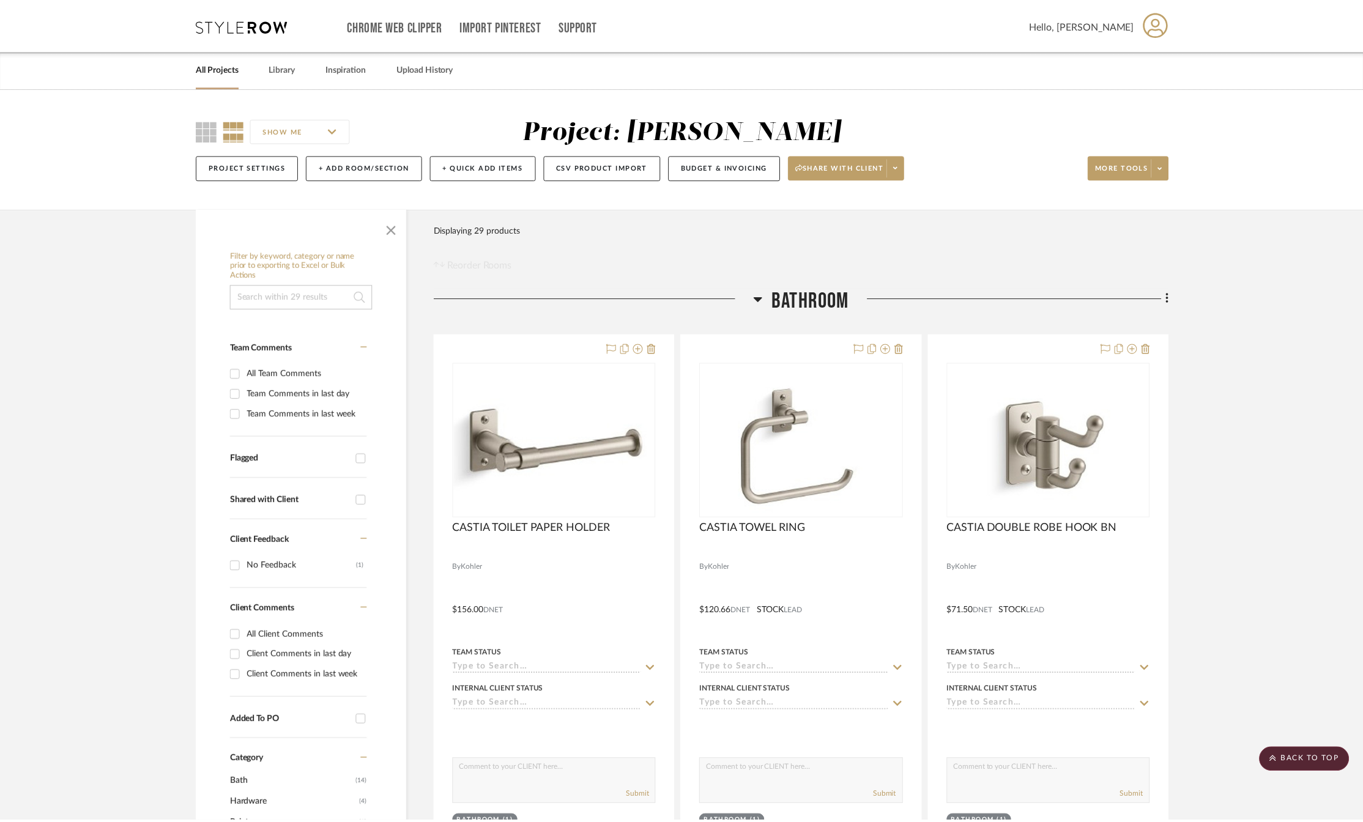
scroll to position [1896, 0]
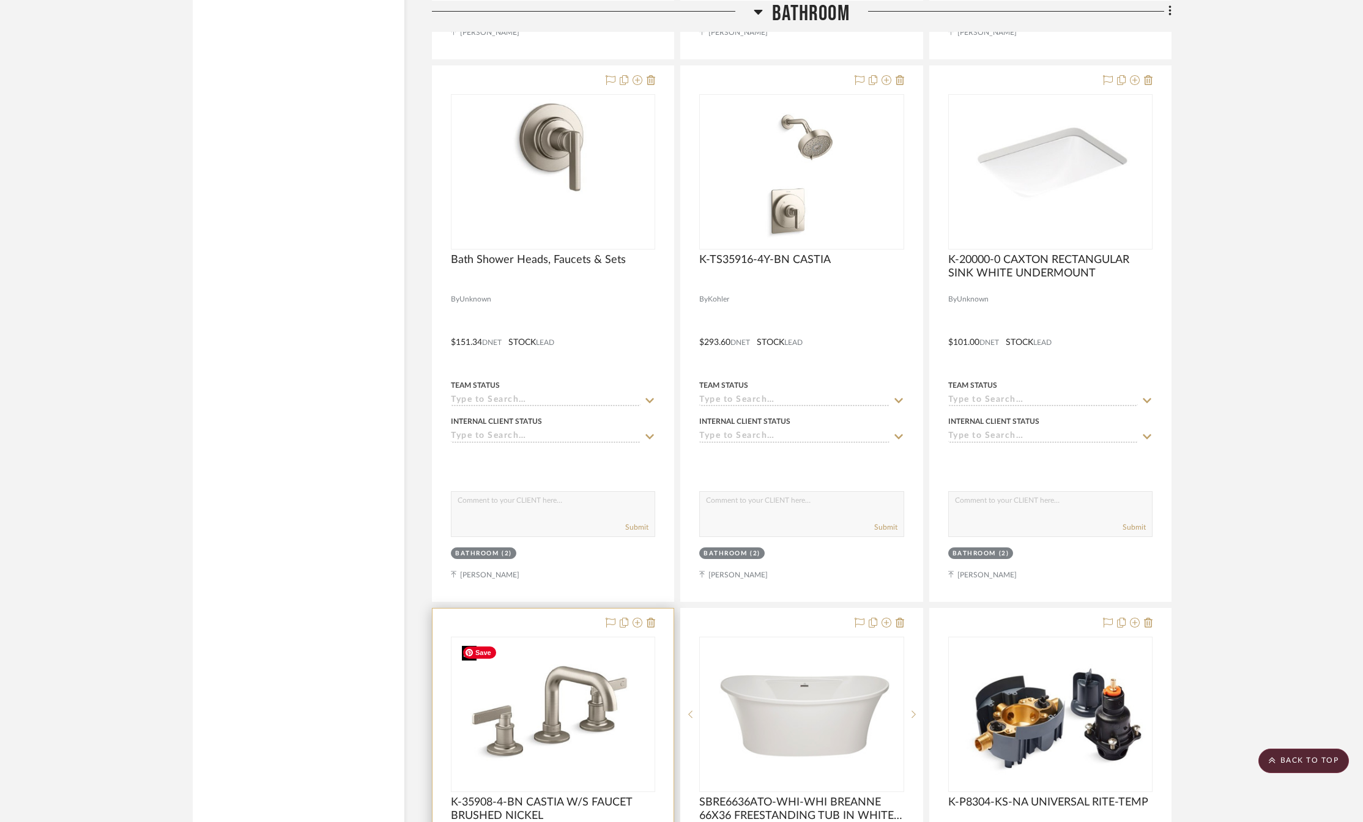
click at [589, 728] on img "0" at bounding box center [553, 714] width 193 height 153
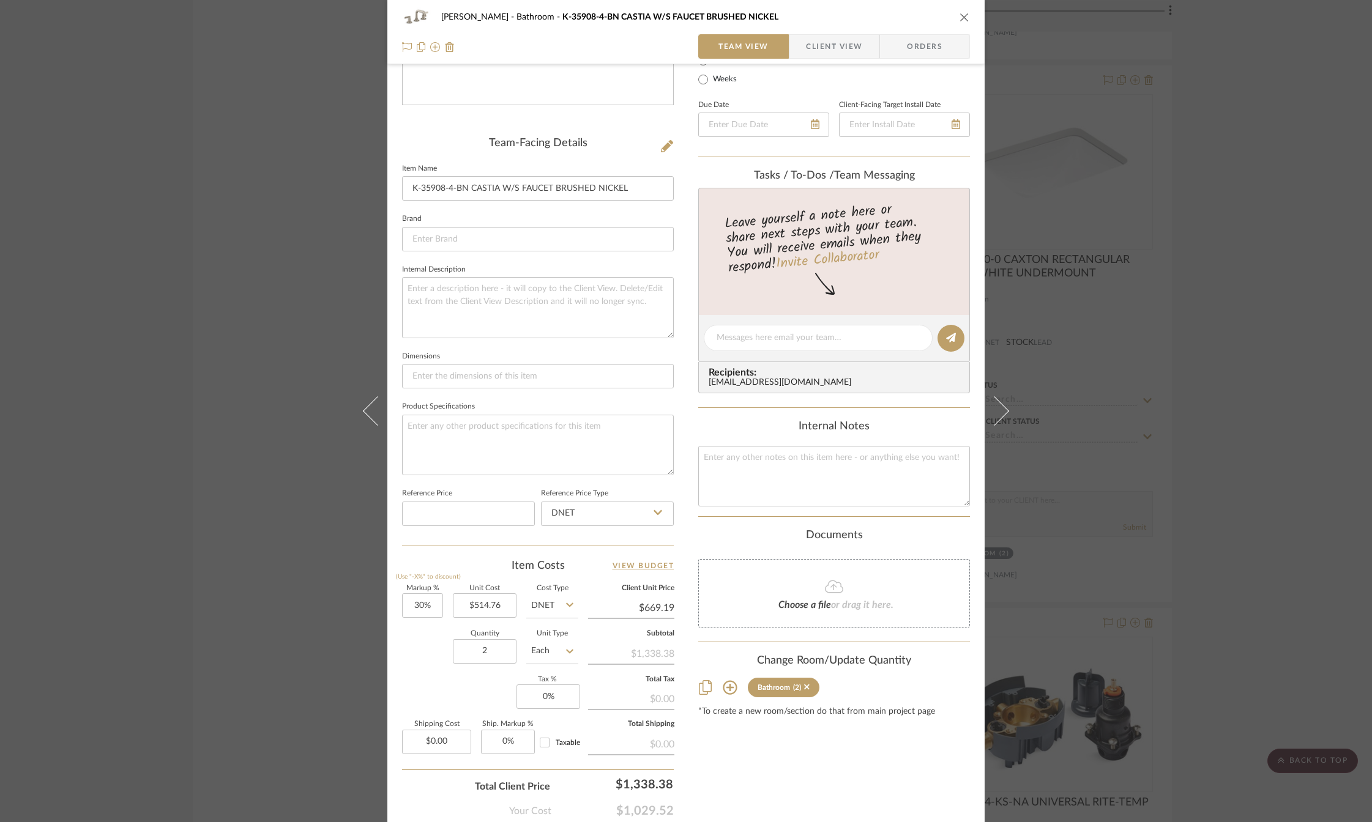
scroll to position [314, 0]
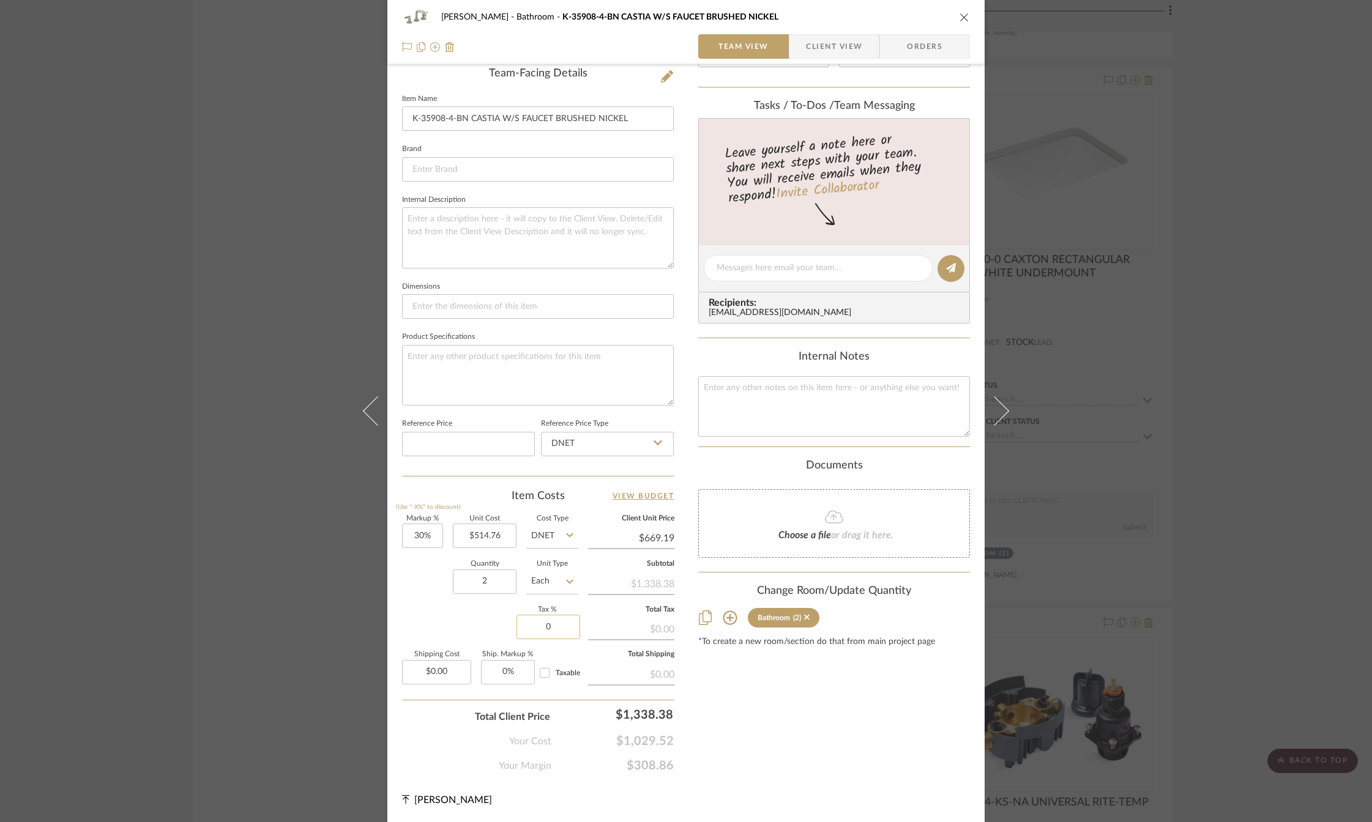
click at [546, 630] on input "0" at bounding box center [548, 627] width 64 height 24
click at [742, 725] on div "Content here copies to Client View - confirm visibility there. Show in Client D…" at bounding box center [834, 271] width 272 height 1005
click at [960, 12] on icon "close" at bounding box center [964, 17] width 10 height 10
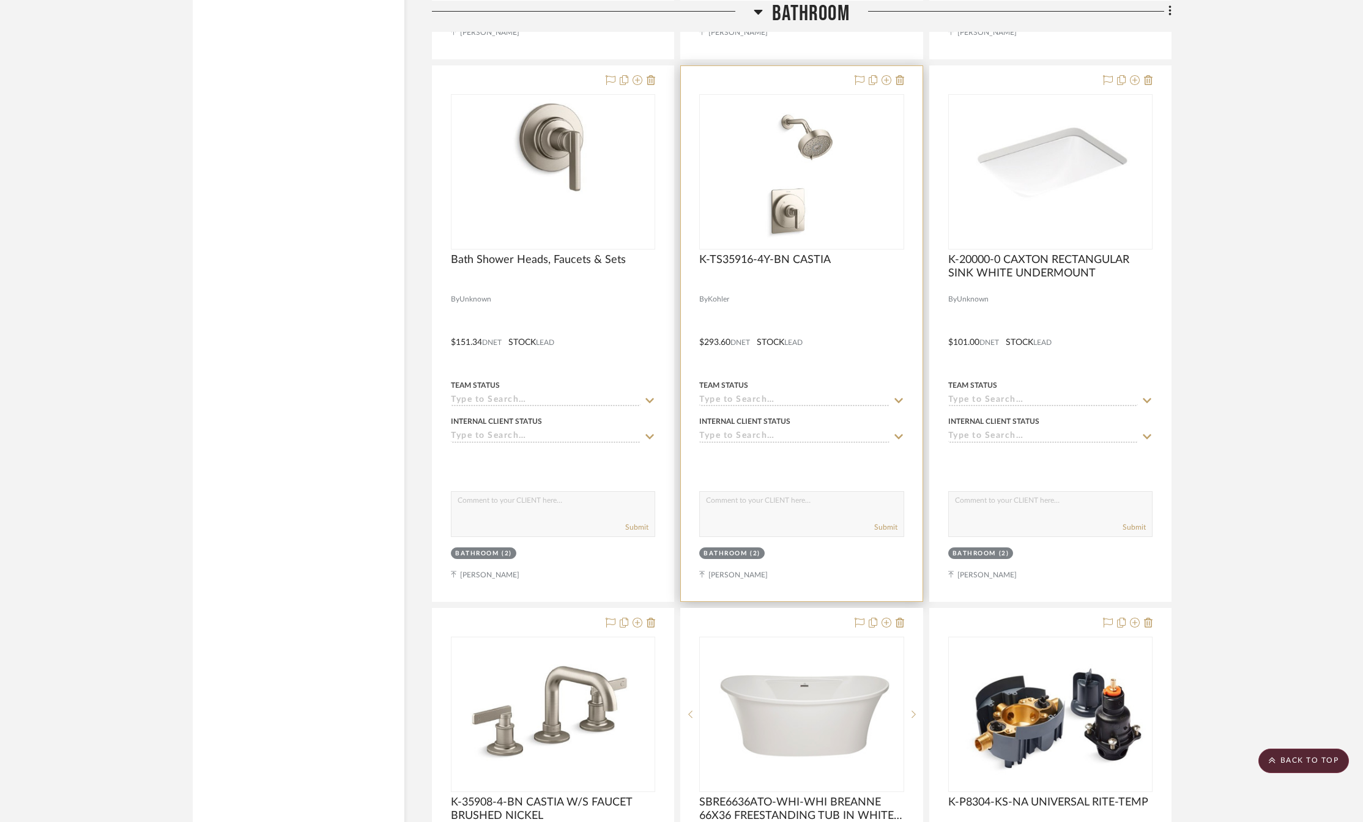
scroll to position [1835, 0]
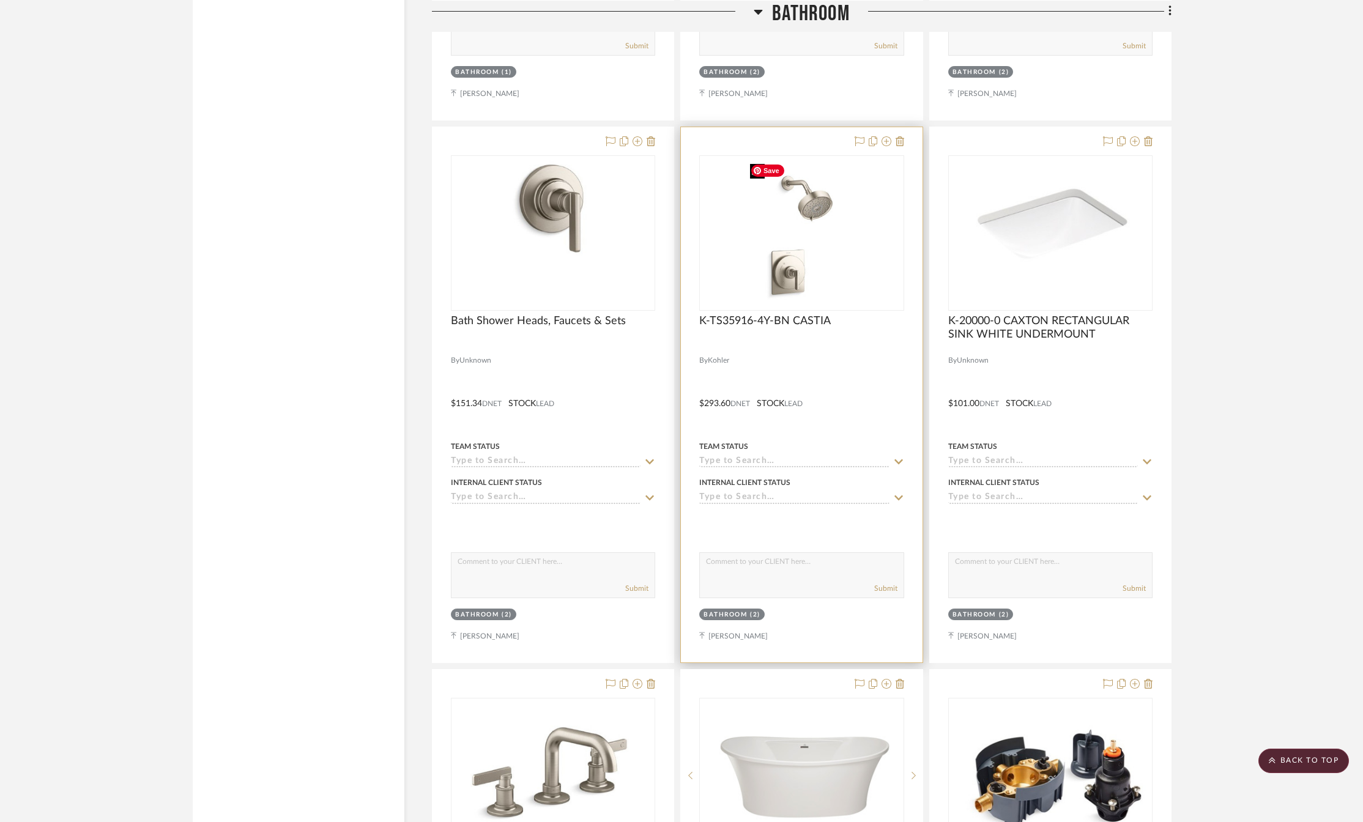
click at [789, 264] on img "0" at bounding box center [801, 233] width 113 height 153
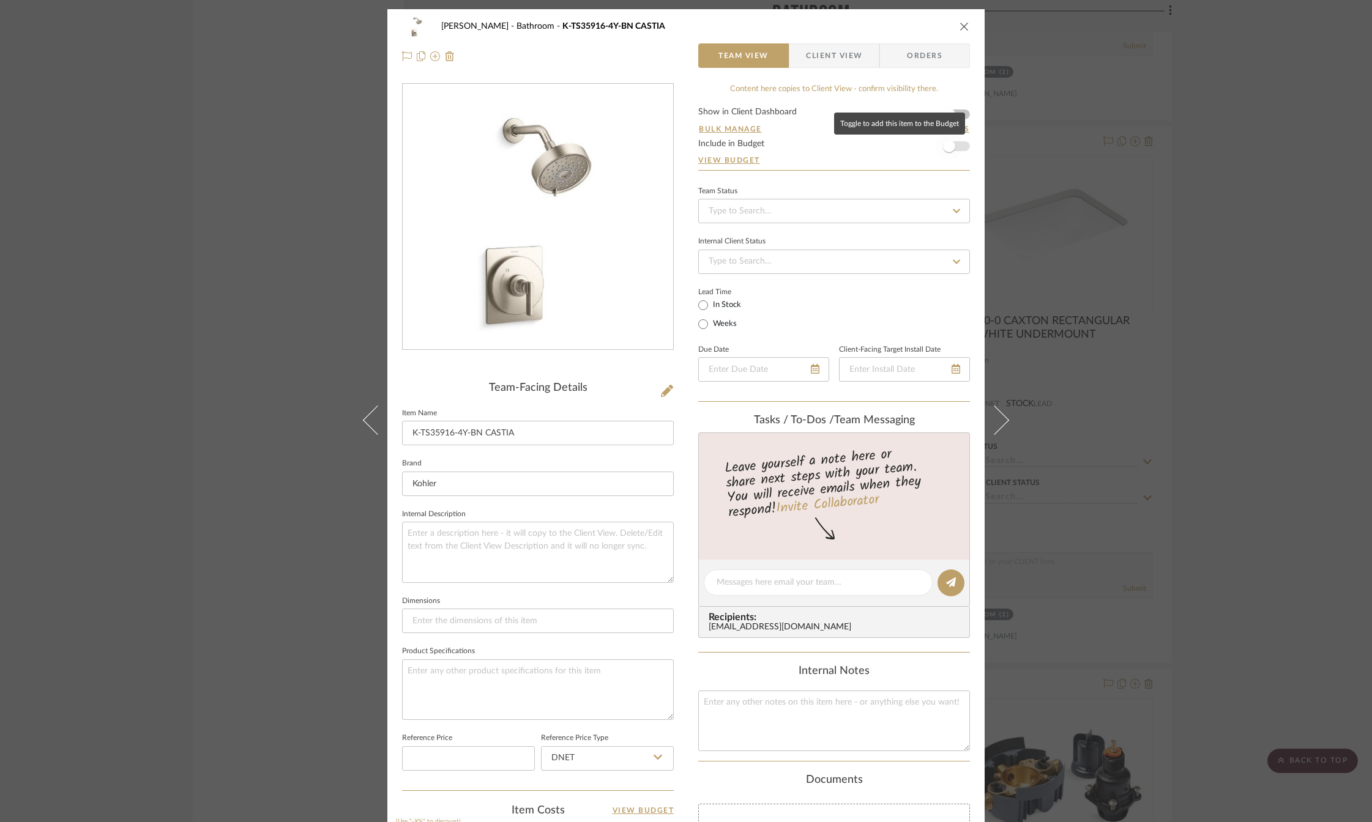
click at [945, 145] on span "button" at bounding box center [949, 146] width 12 height 12
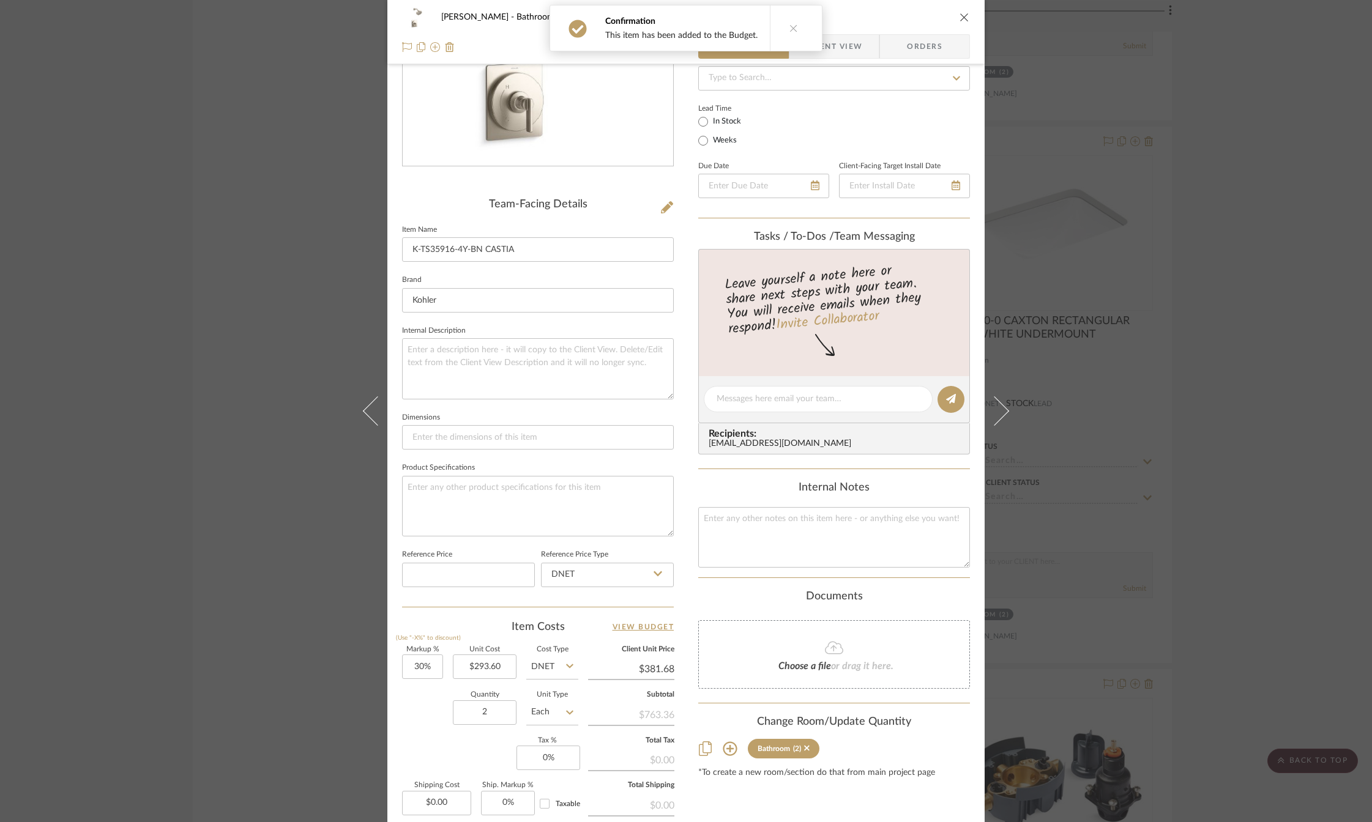
scroll to position [314, 0]
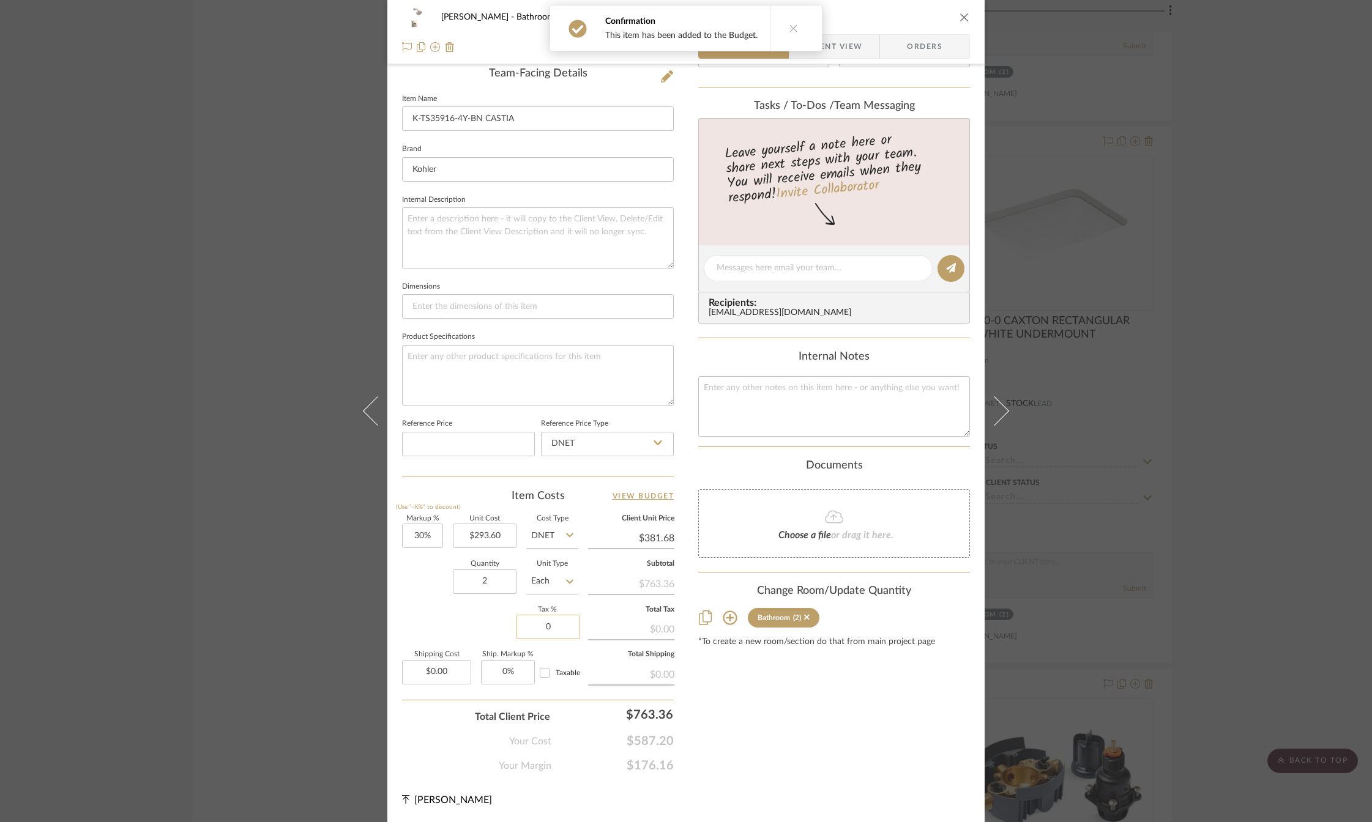
click at [542, 628] on input "0" at bounding box center [548, 627] width 64 height 24
click at [739, 767] on div "Content here copies to Client View - confirm visibility there. Show in Client D…" at bounding box center [834, 271] width 272 height 1005
click at [959, 16] on icon "close" at bounding box center [964, 17] width 10 height 10
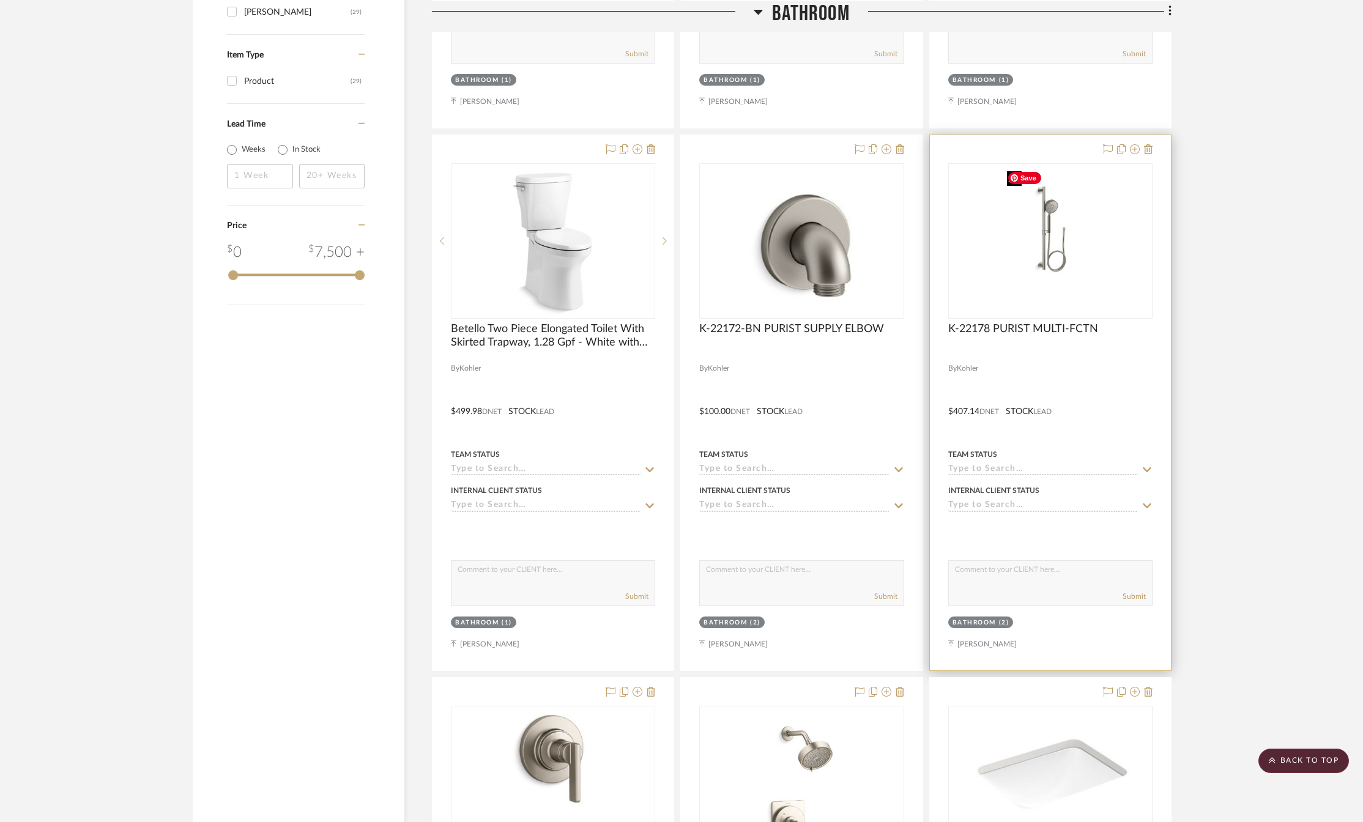
scroll to position [1529, 0]
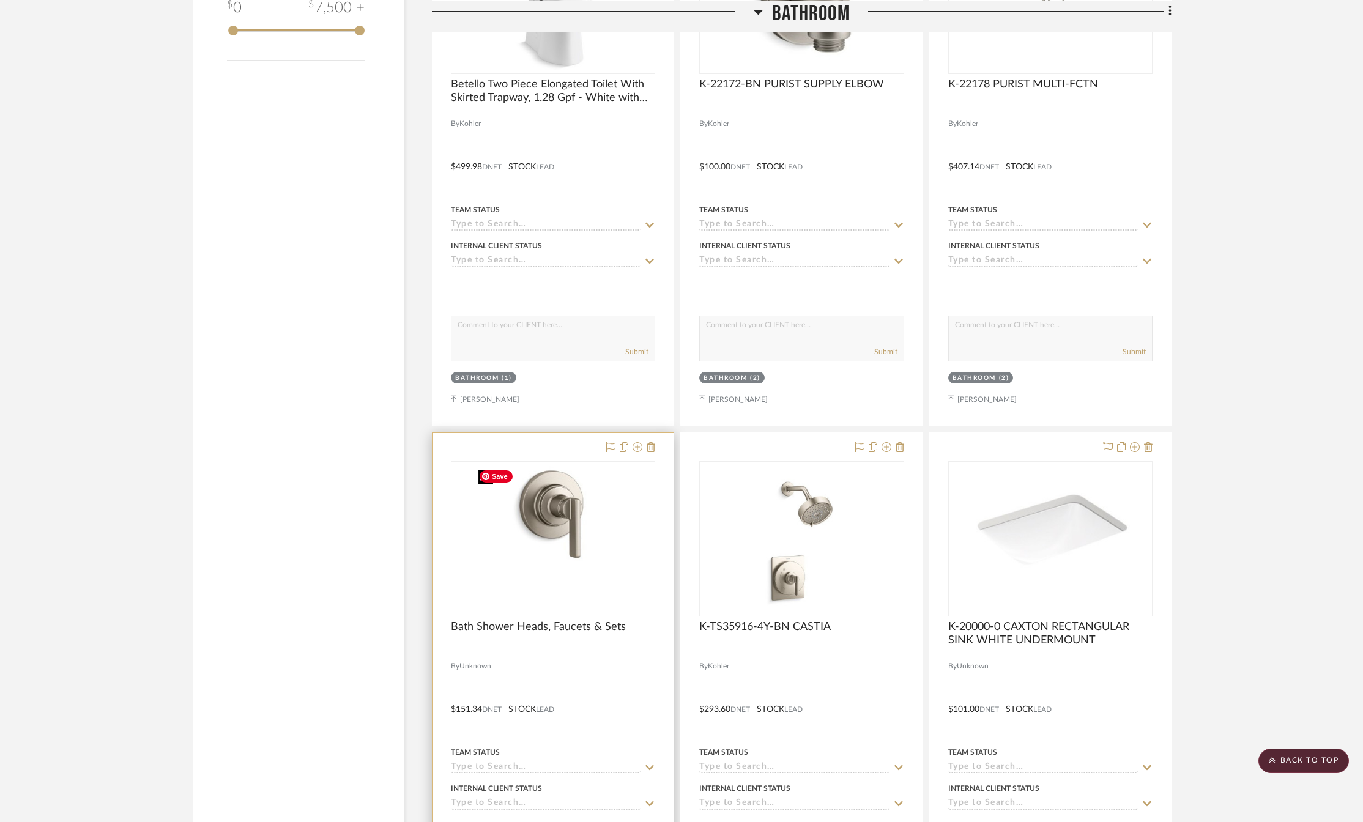
click at [573, 507] on img "0" at bounding box center [554, 538] width 160 height 153
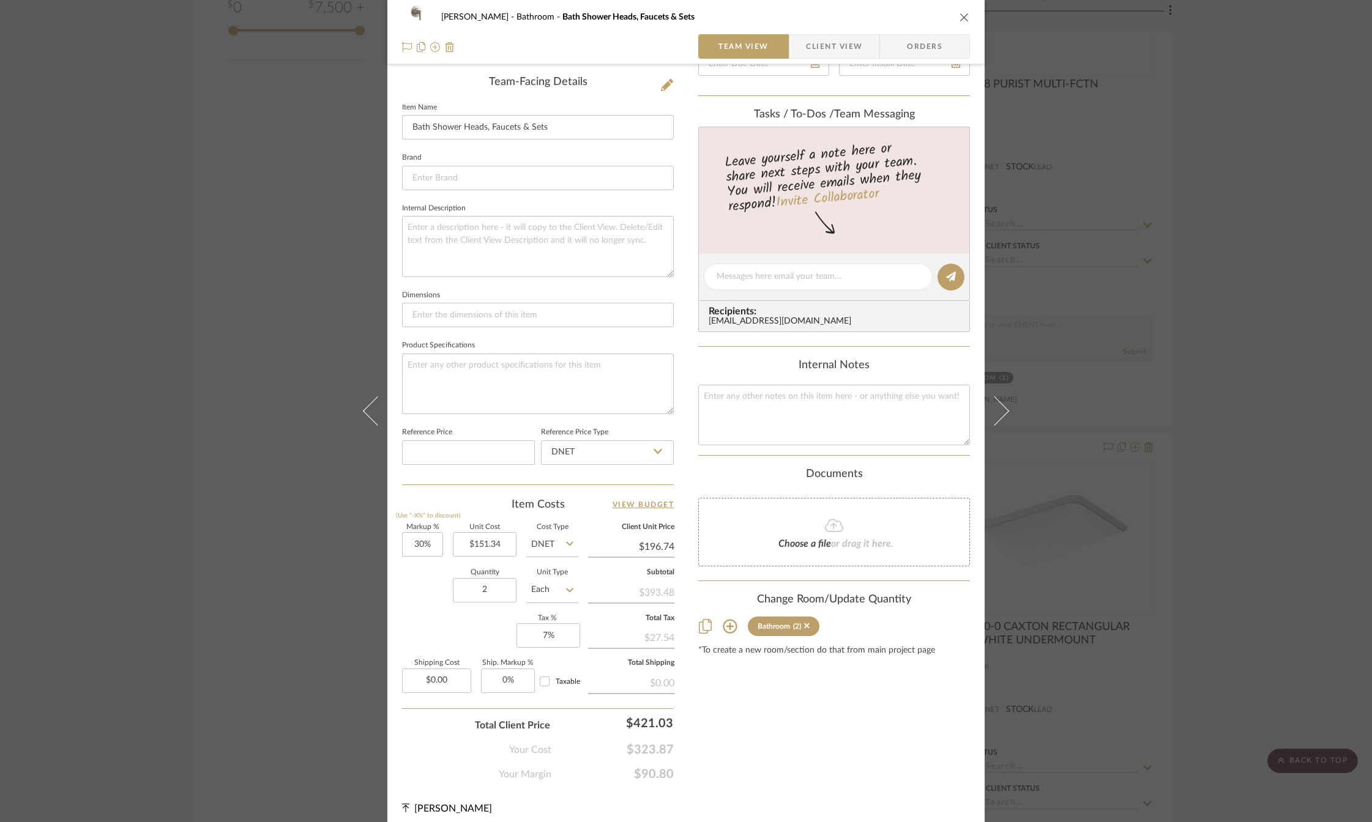
scroll to position [61, 0]
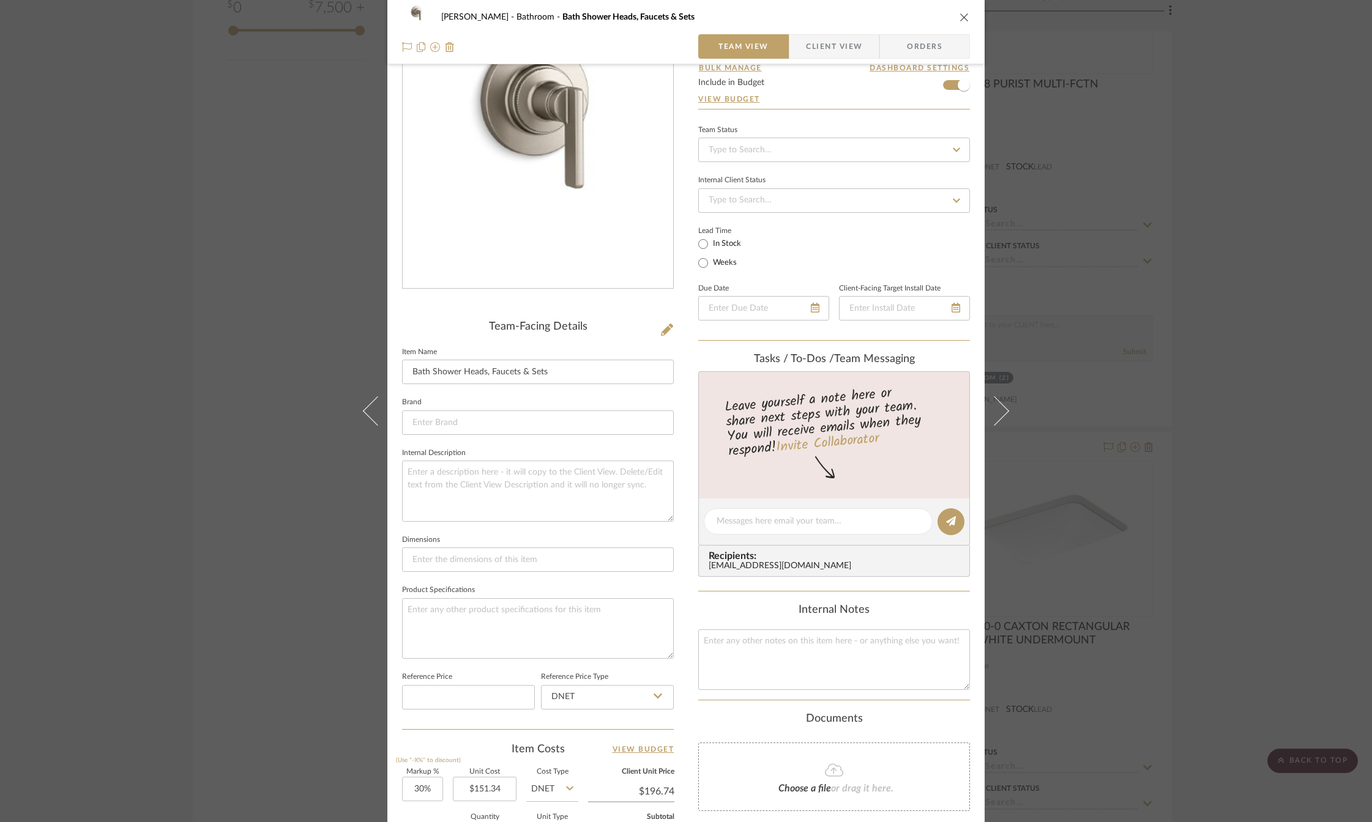
click at [960, 15] on icon "close" at bounding box center [964, 17] width 10 height 10
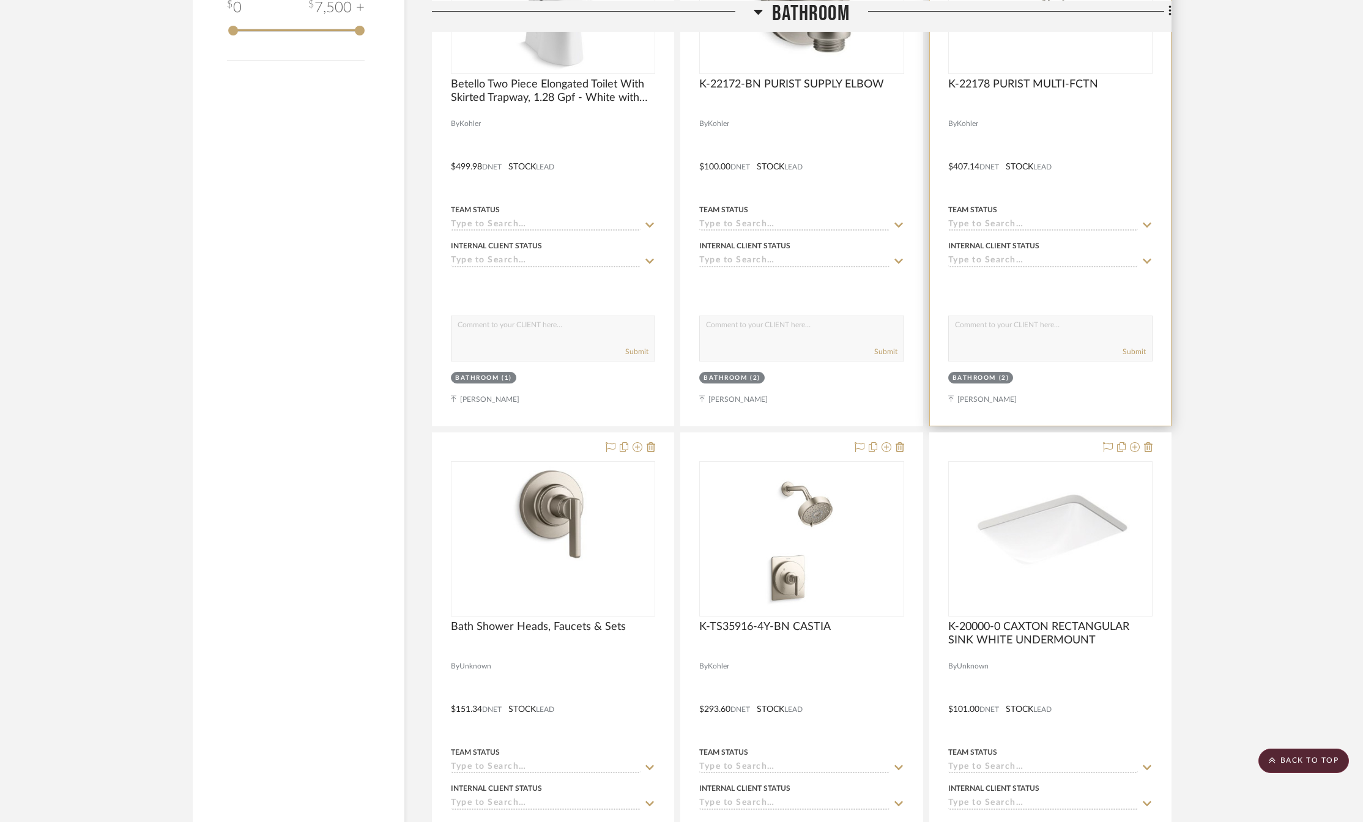
scroll to position [1346, 0]
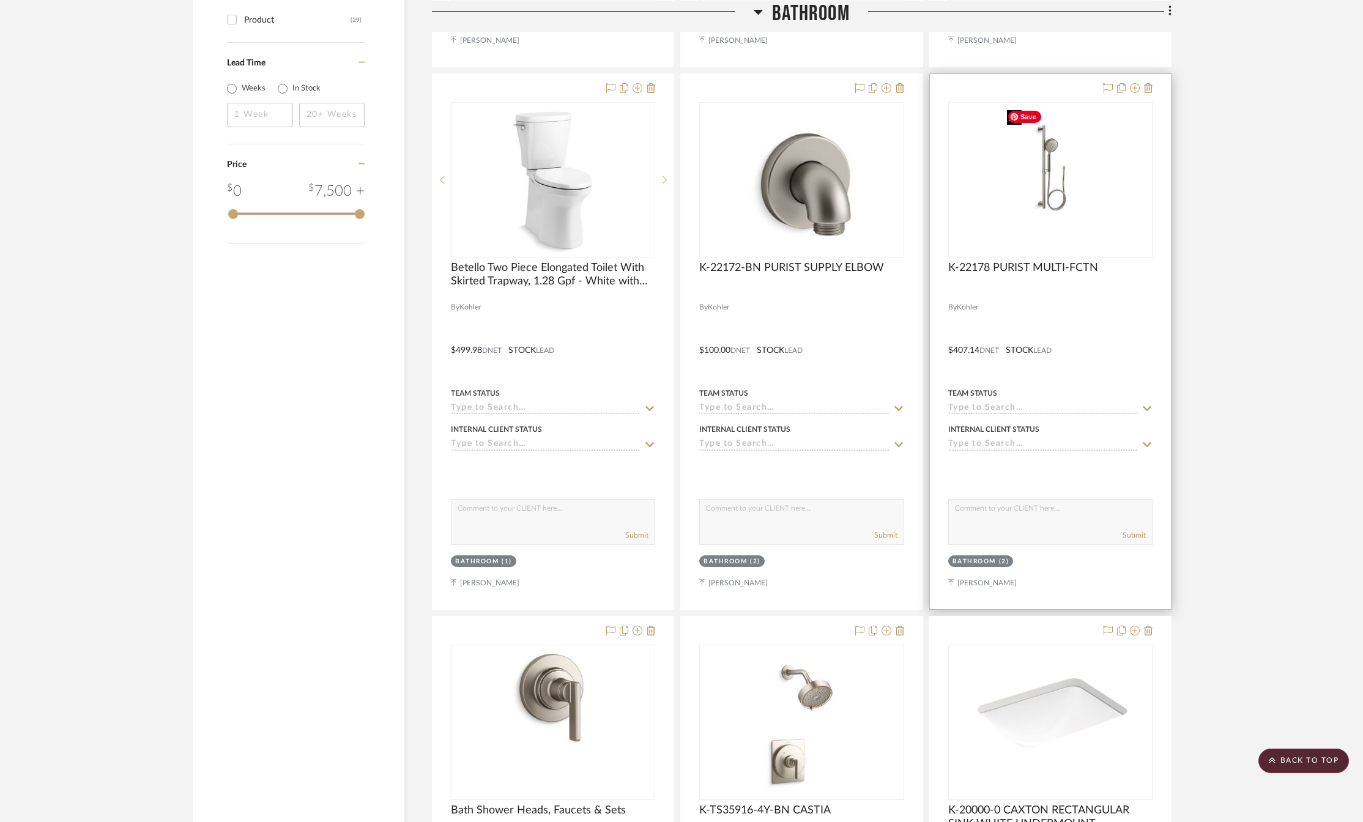
click at [1046, 177] on img "0" at bounding box center [1050, 179] width 97 height 153
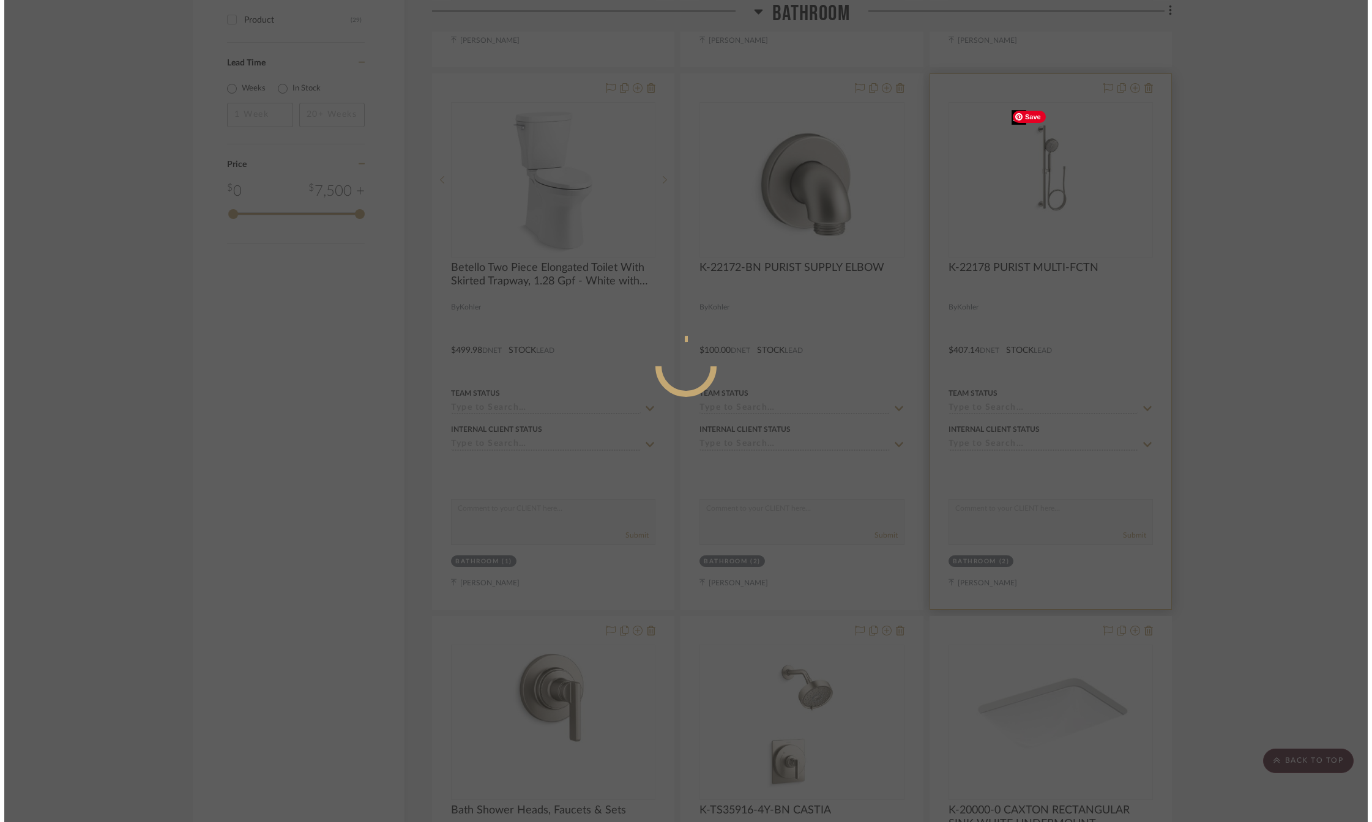
scroll to position [0, 0]
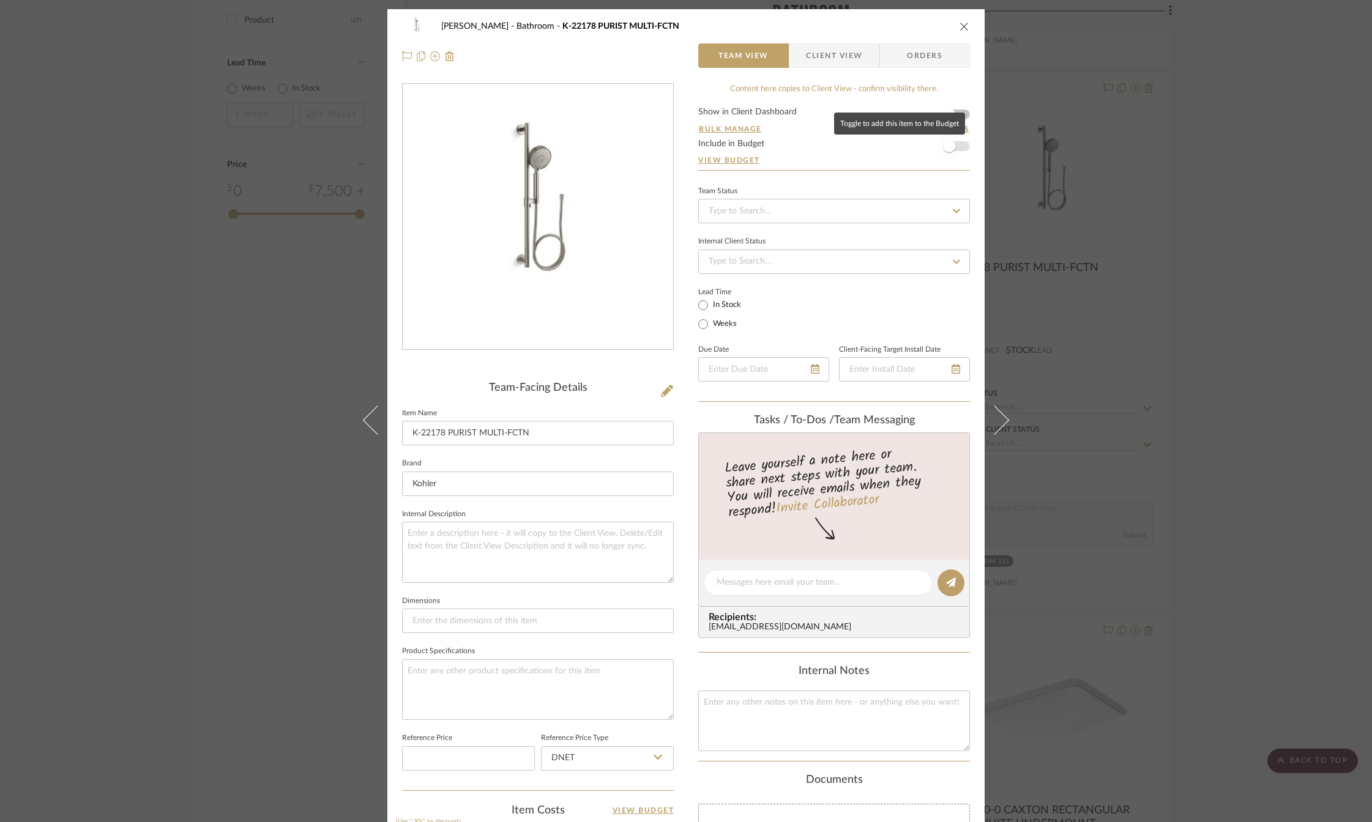
click at [952, 143] on span "button" at bounding box center [948, 146] width 27 height 27
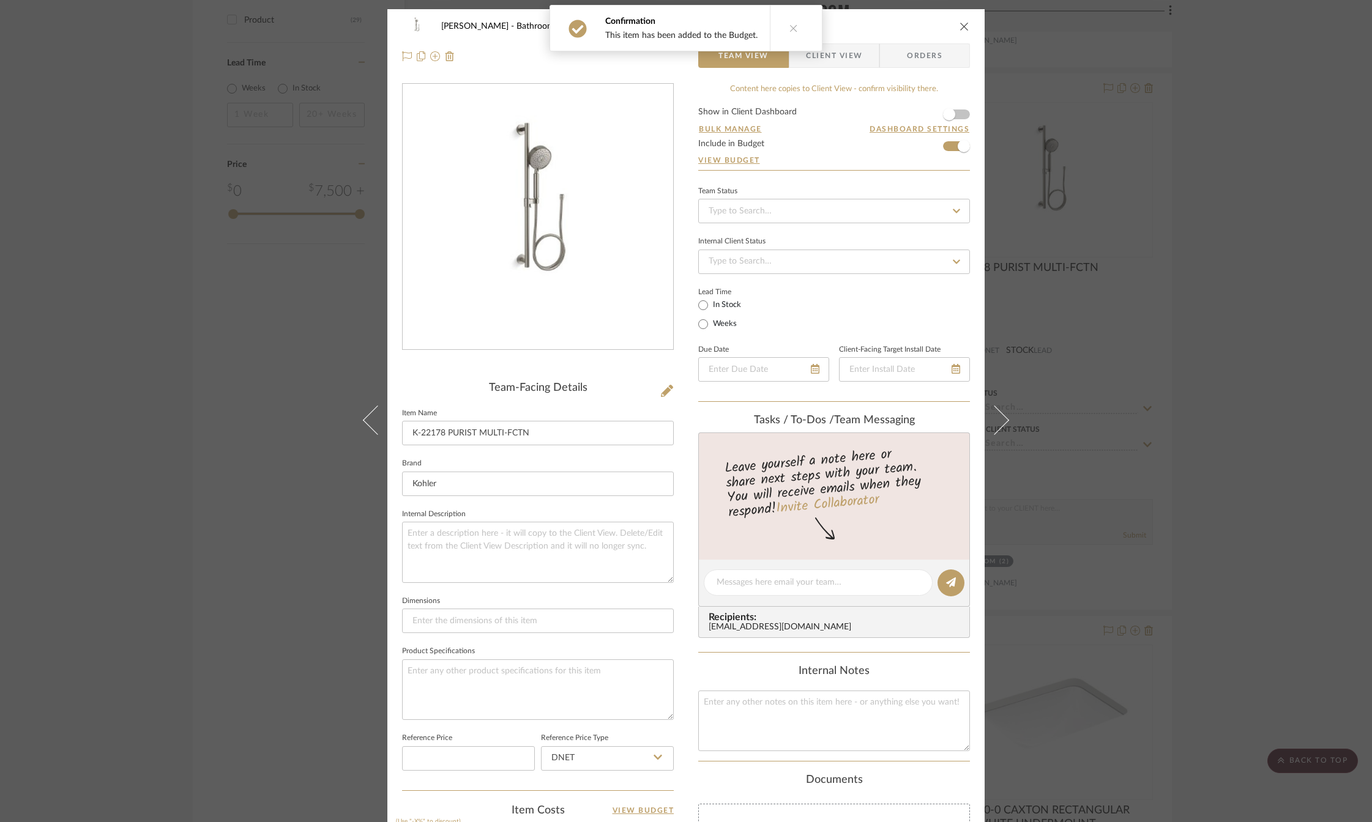
scroll to position [314, 0]
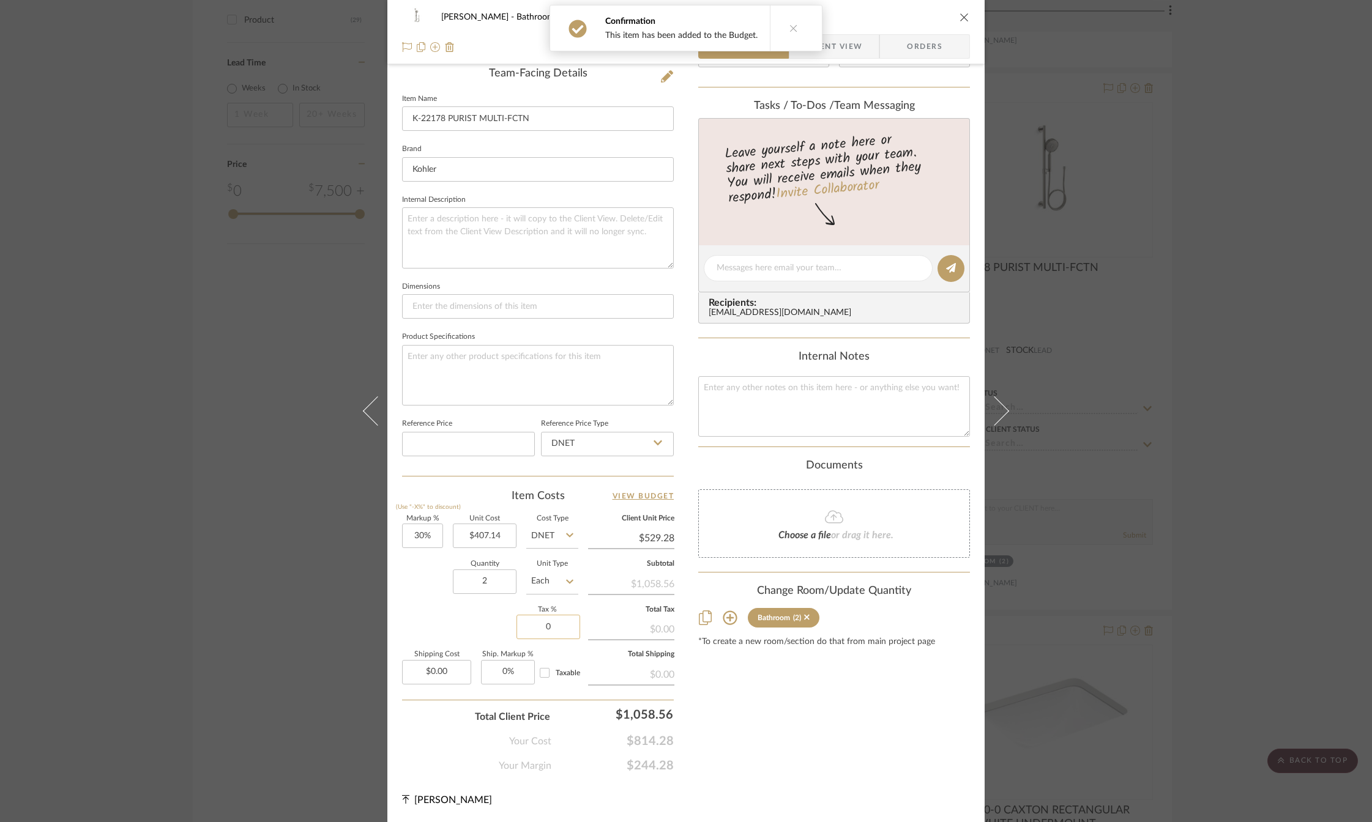
click at [539, 625] on input "0" at bounding box center [548, 627] width 64 height 24
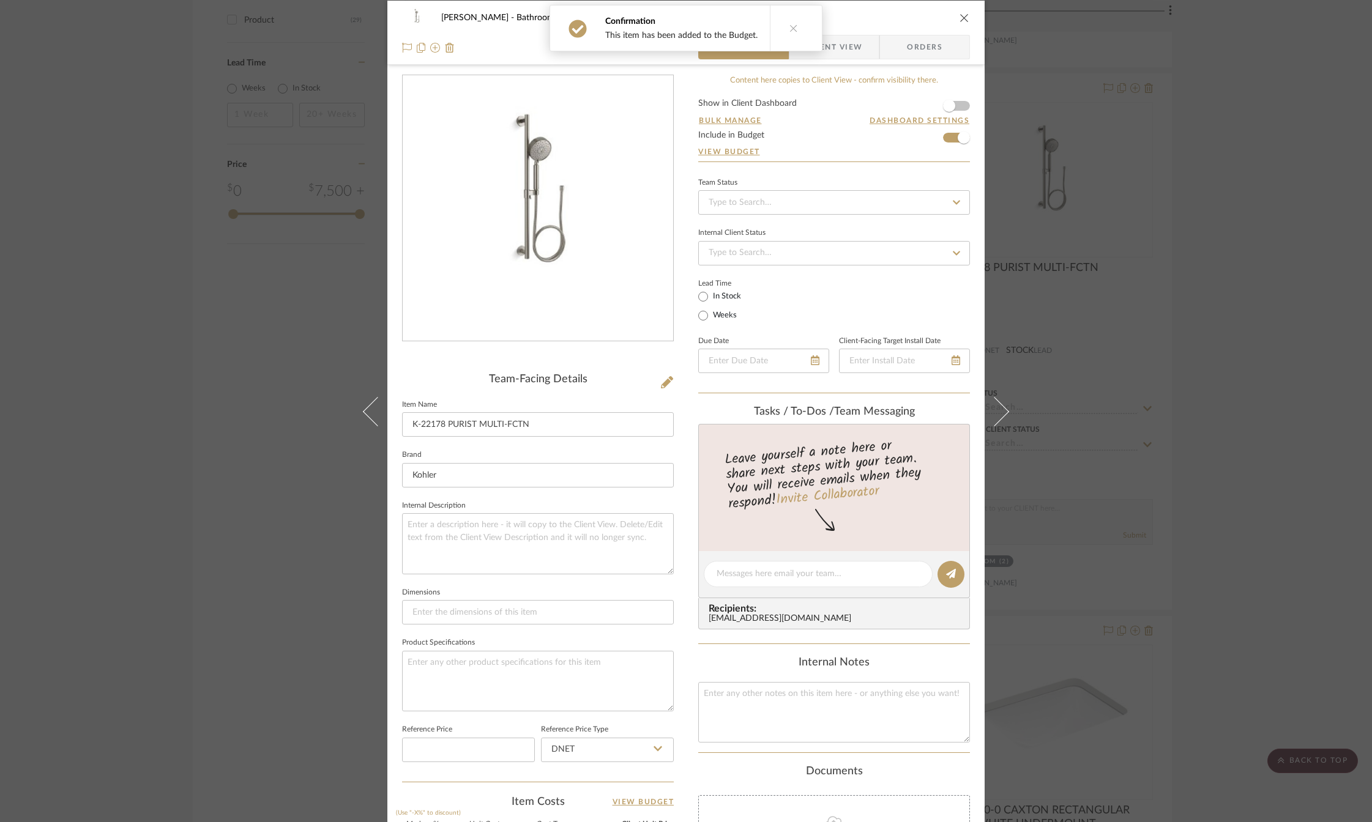
click at [837, 128] on div "Bulk Manage Dashboard Settings" at bounding box center [834, 127] width 272 height 7
click at [959, 17] on icon "close" at bounding box center [964, 18] width 10 height 10
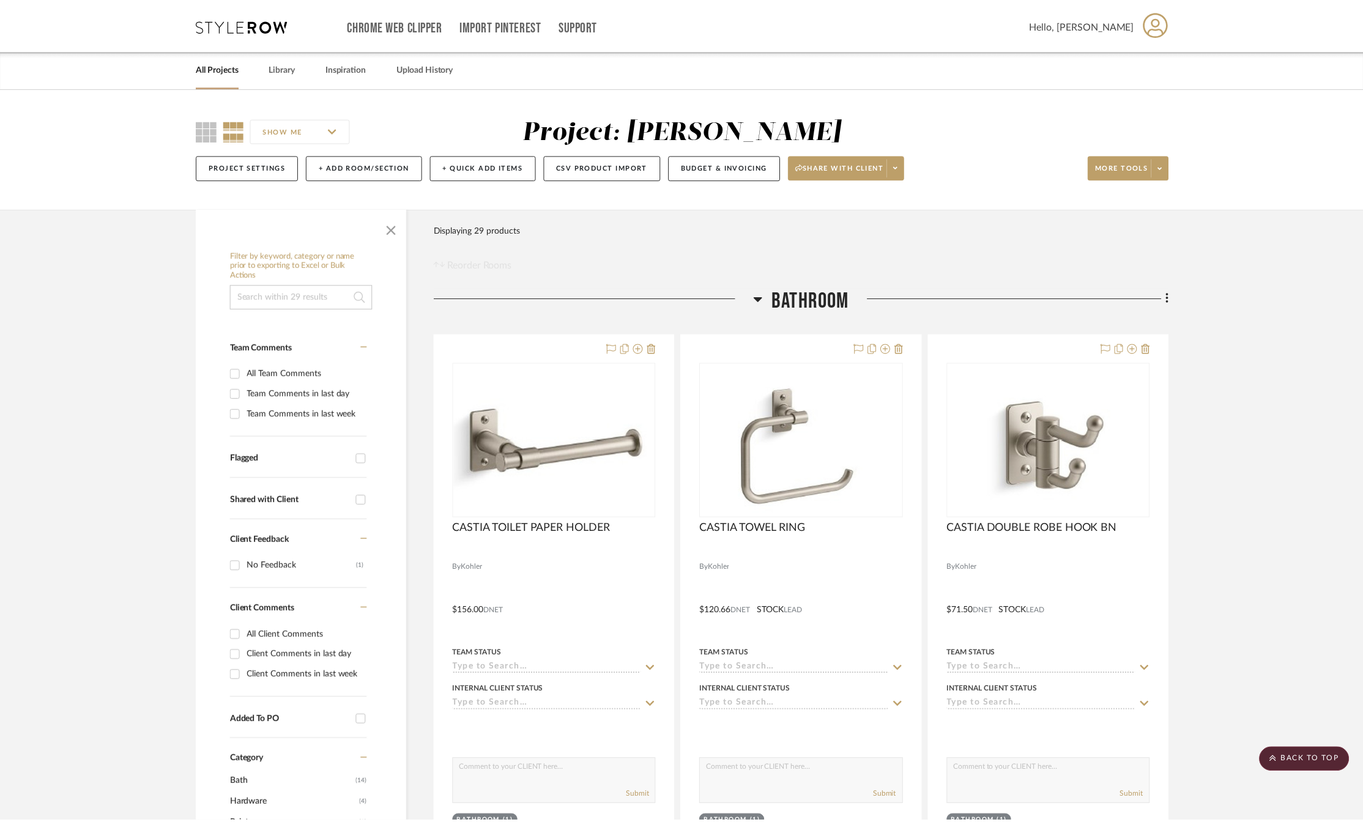
scroll to position [1346, 0]
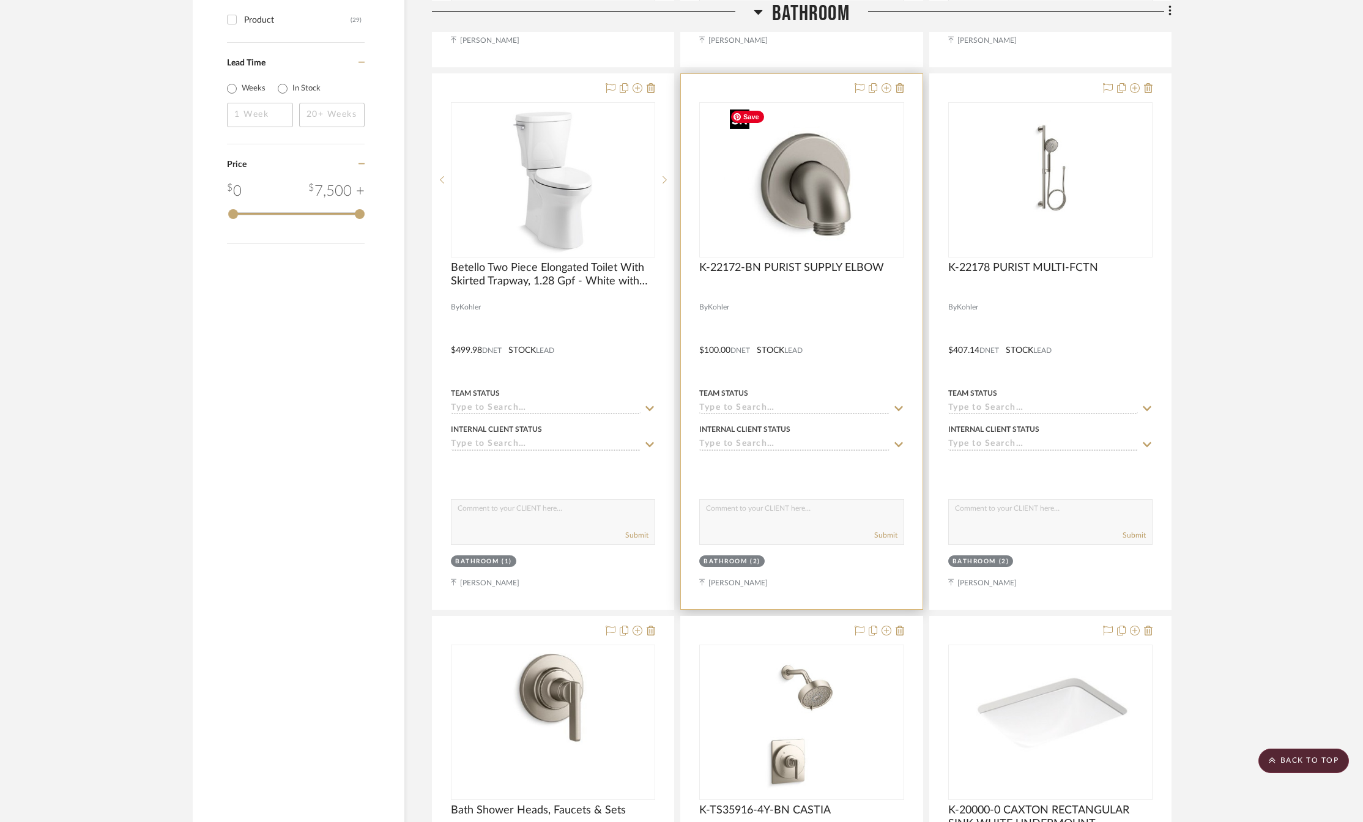
click at [795, 181] on img "0" at bounding box center [776, 179] width 153 height 153
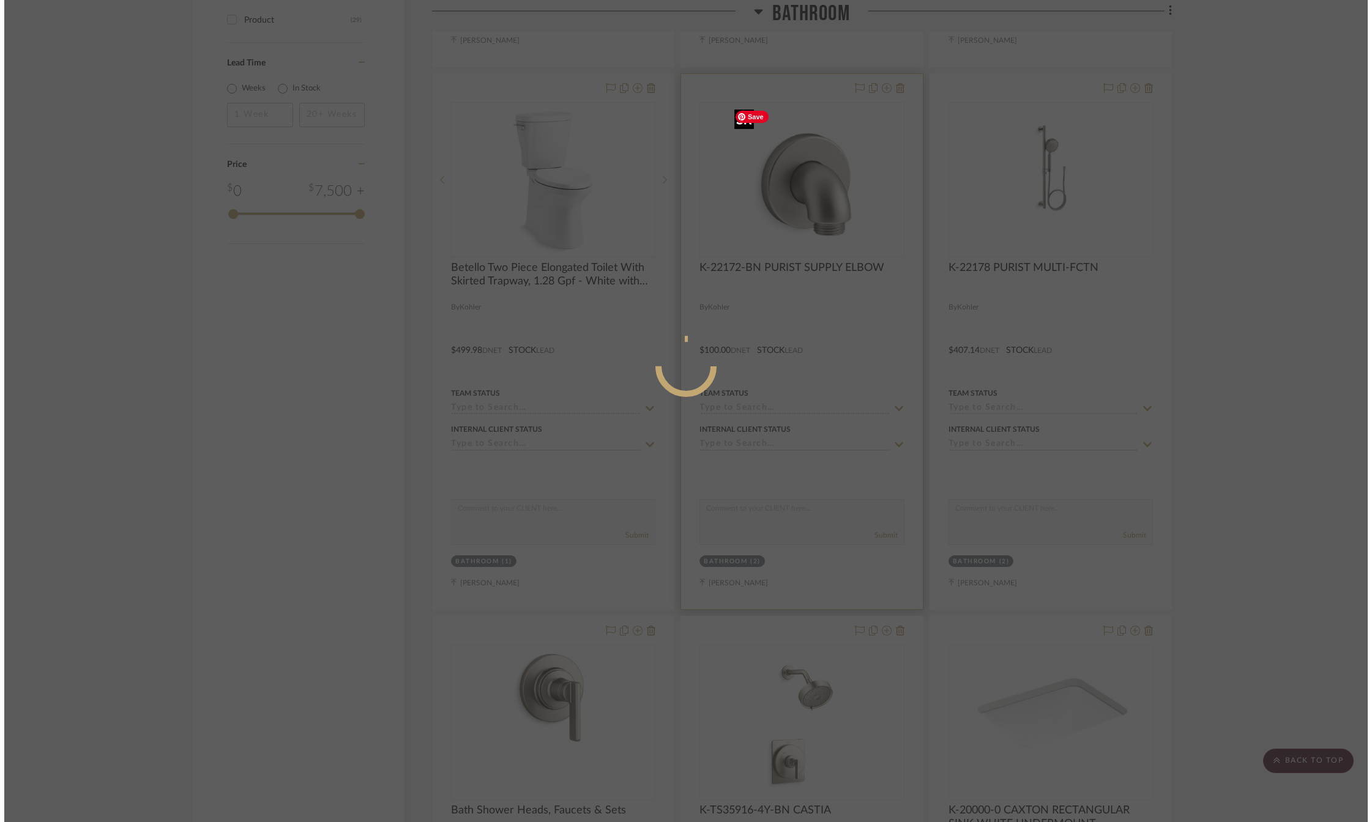
scroll to position [0, 0]
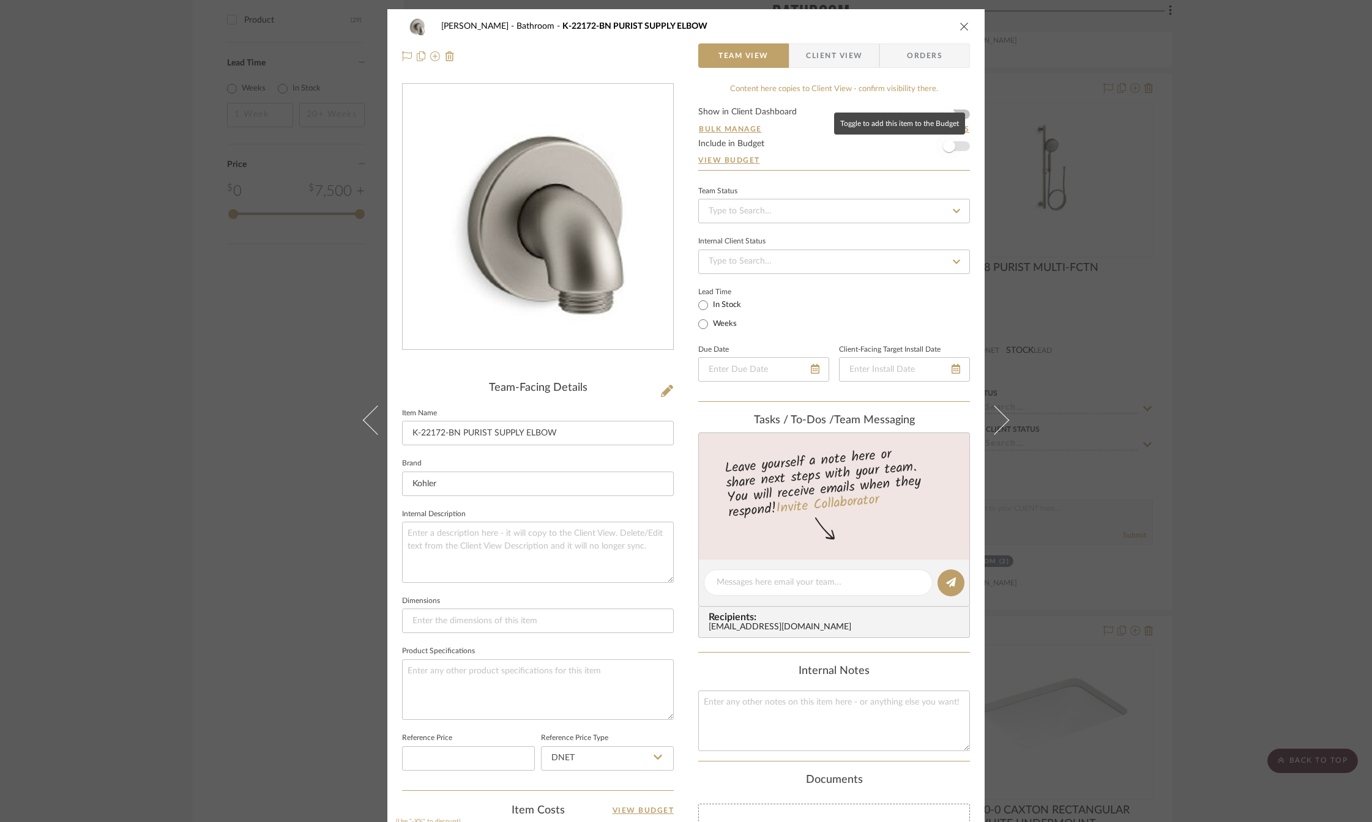
click at [943, 146] on span "button" at bounding box center [949, 146] width 12 height 12
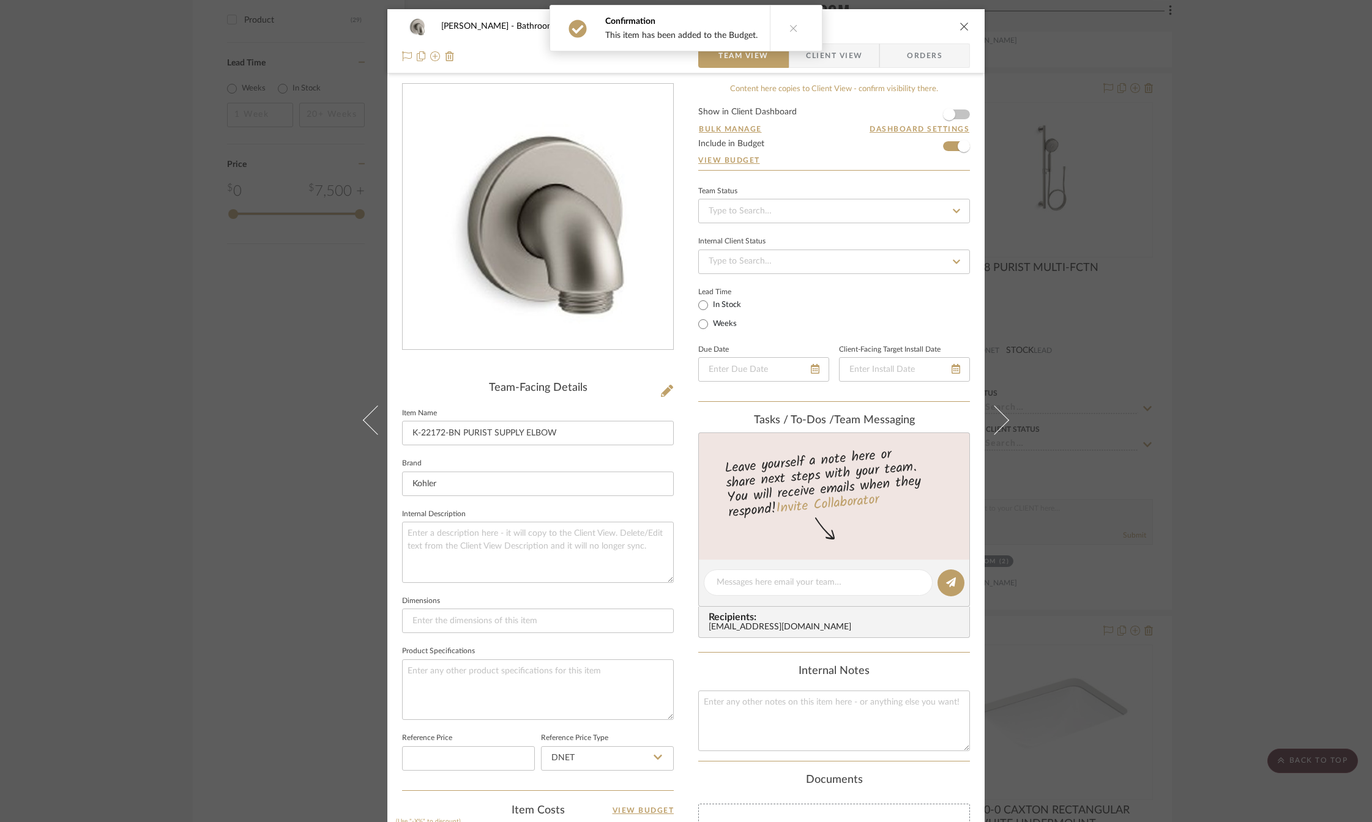
scroll to position [314, 0]
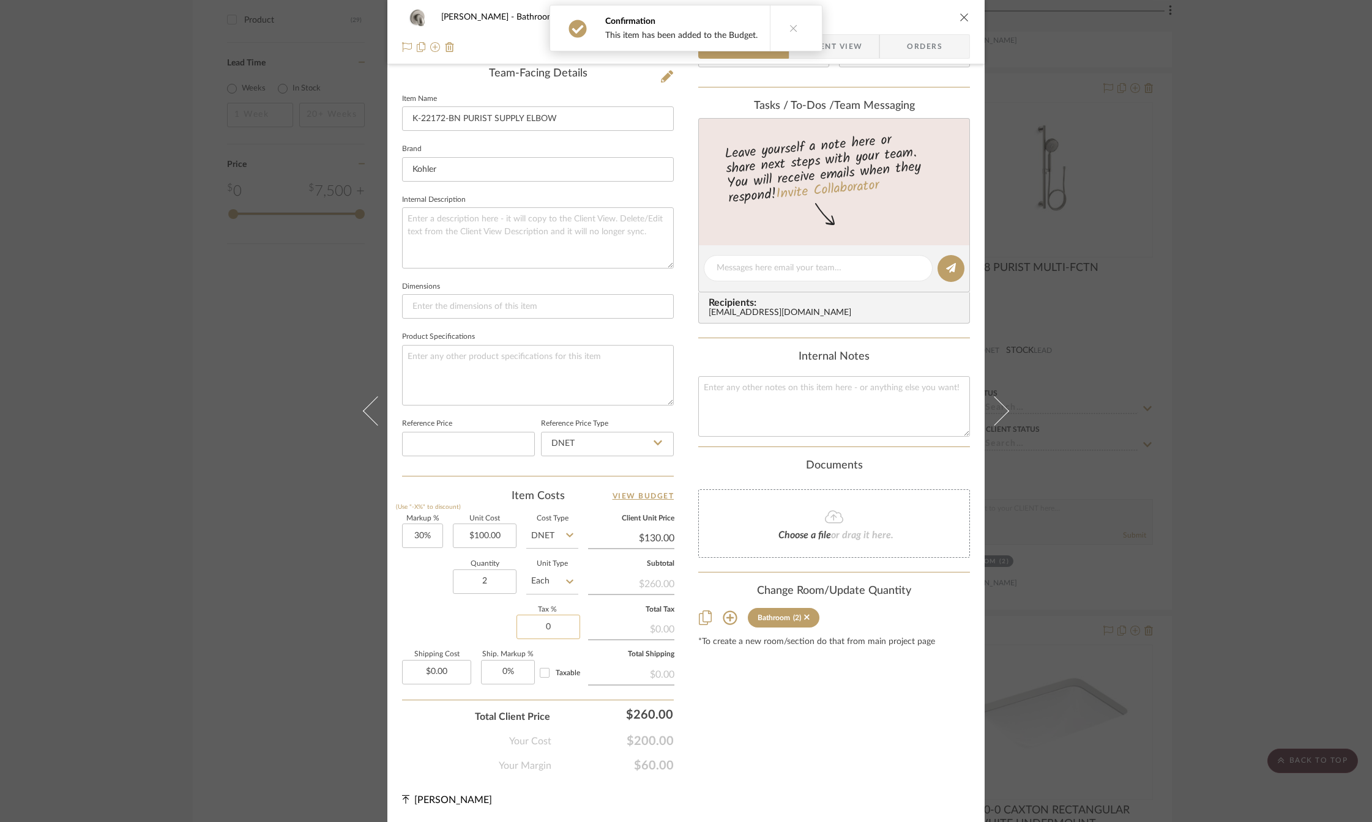
click at [544, 630] on input "0" at bounding box center [548, 627] width 64 height 24
click at [752, 746] on div "Content here copies to Client View - confirm visibility there. Show in Client D…" at bounding box center [834, 271] width 272 height 1005
click at [422, 537] on input "30" at bounding box center [422, 536] width 41 height 24
click at [751, 722] on div "Content here copies to Client View - confirm visibility there. Show in Client D…" at bounding box center [834, 271] width 272 height 1005
click at [961, 14] on icon "close" at bounding box center [964, 17] width 10 height 10
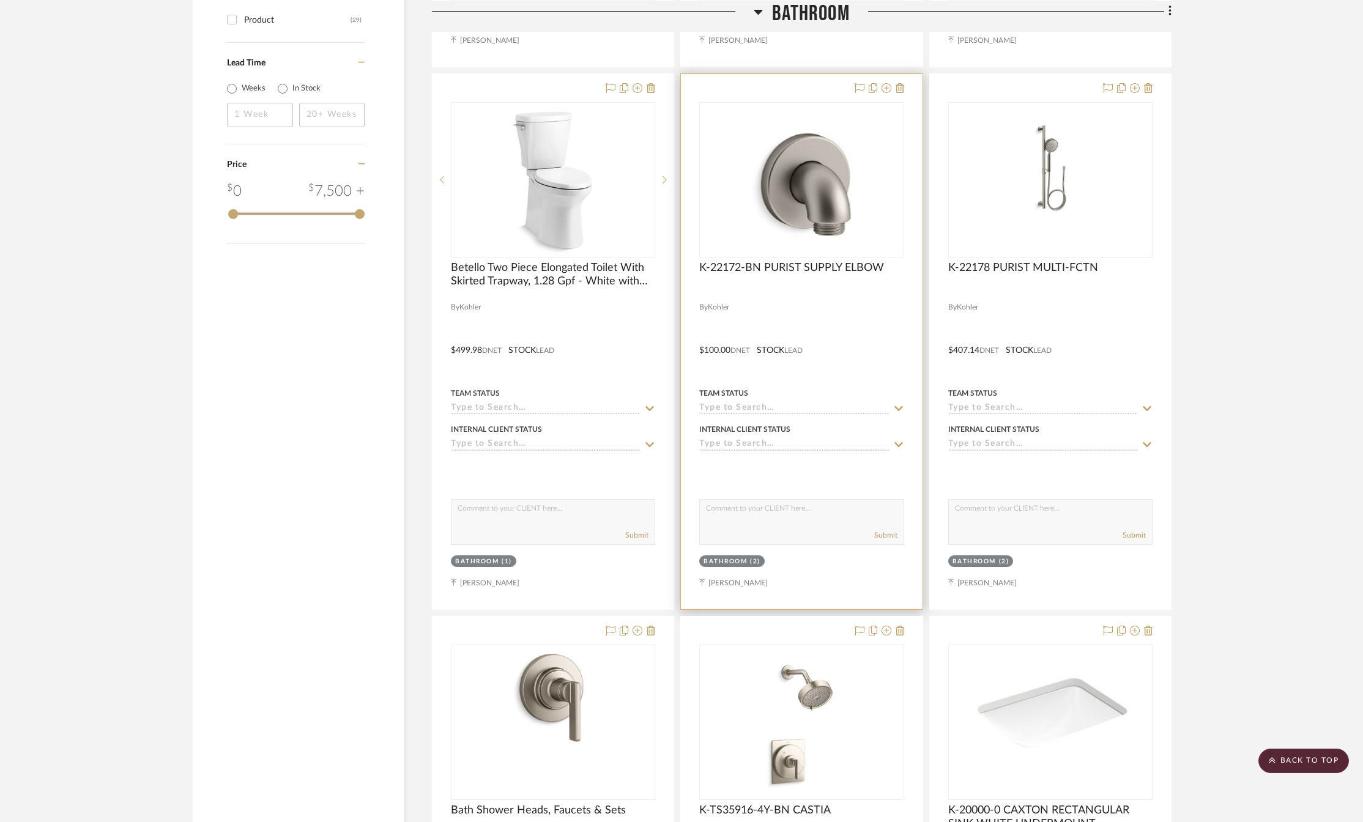
scroll to position [1101, 0]
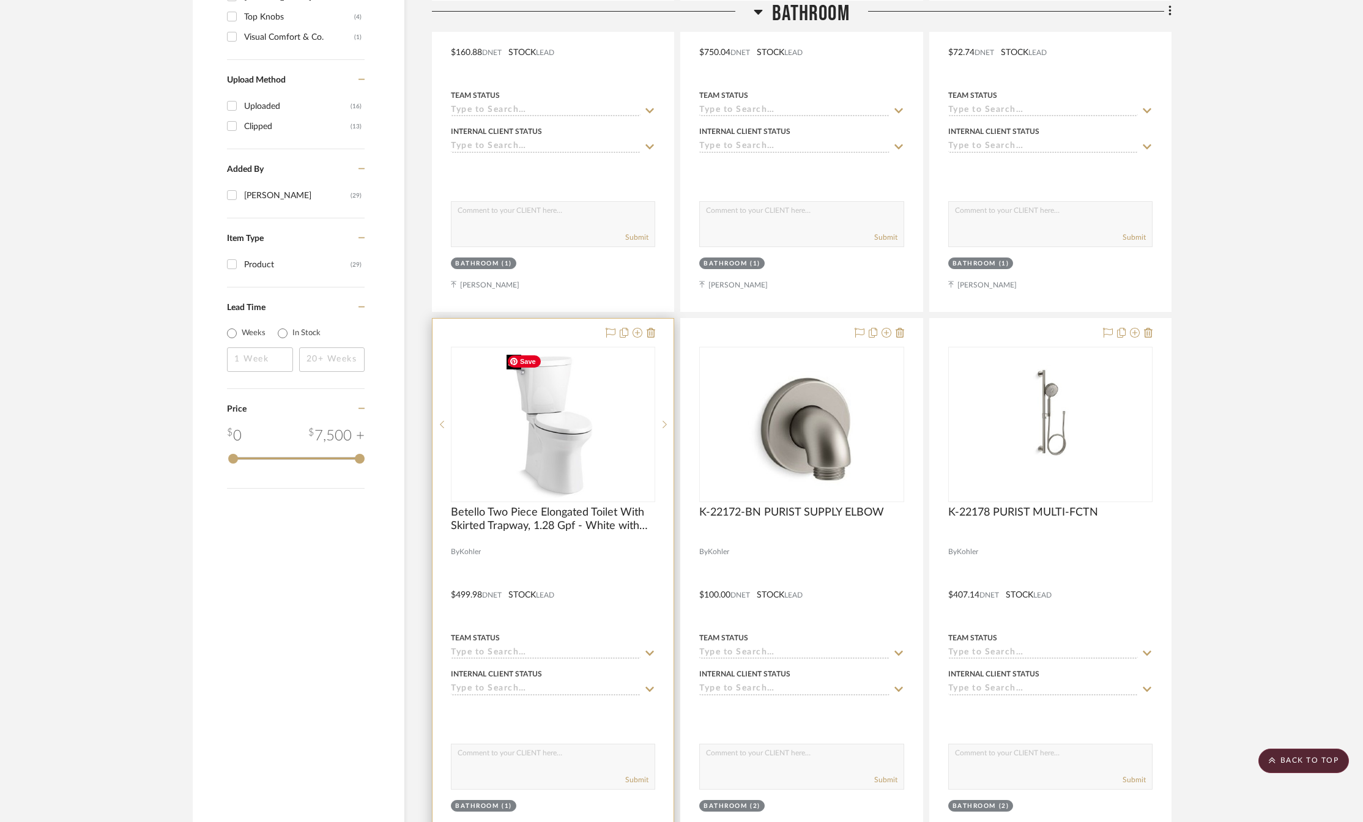
click at [527, 455] on img at bounding box center [553, 424] width 103 height 153
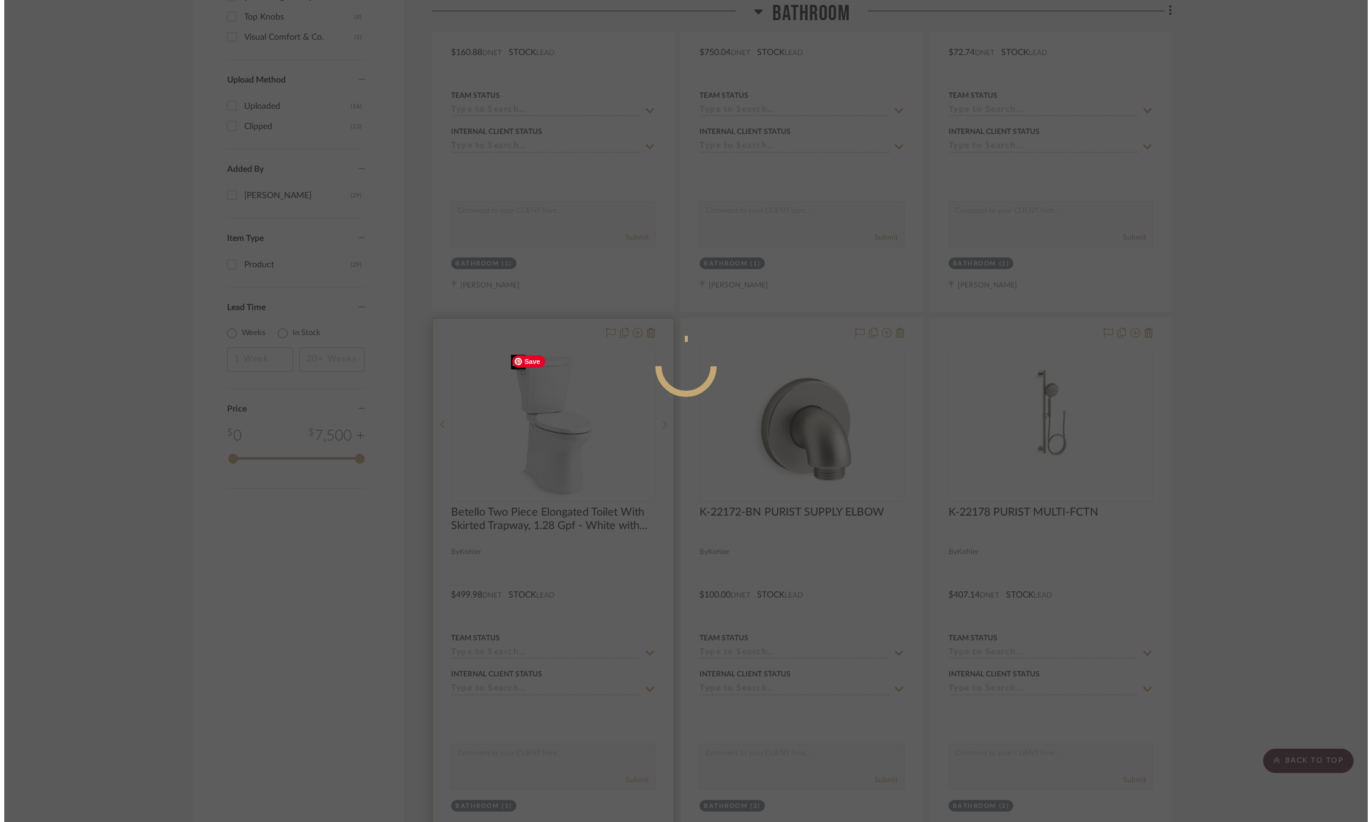
scroll to position [0, 0]
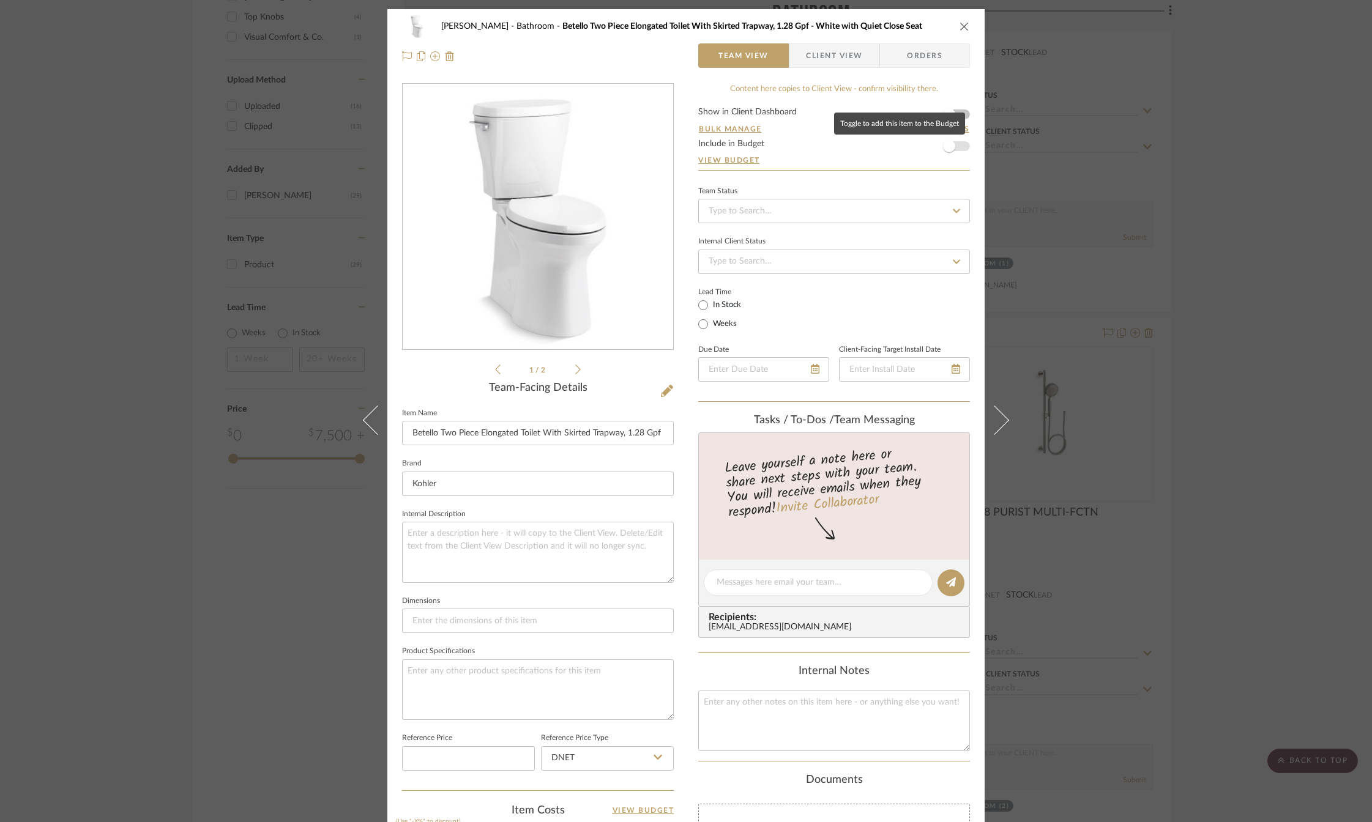
drag, startPoint x: 954, startPoint y: 143, endPoint x: 911, endPoint y: 195, distance: 67.8
click at [954, 143] on span "button" at bounding box center [948, 146] width 27 height 27
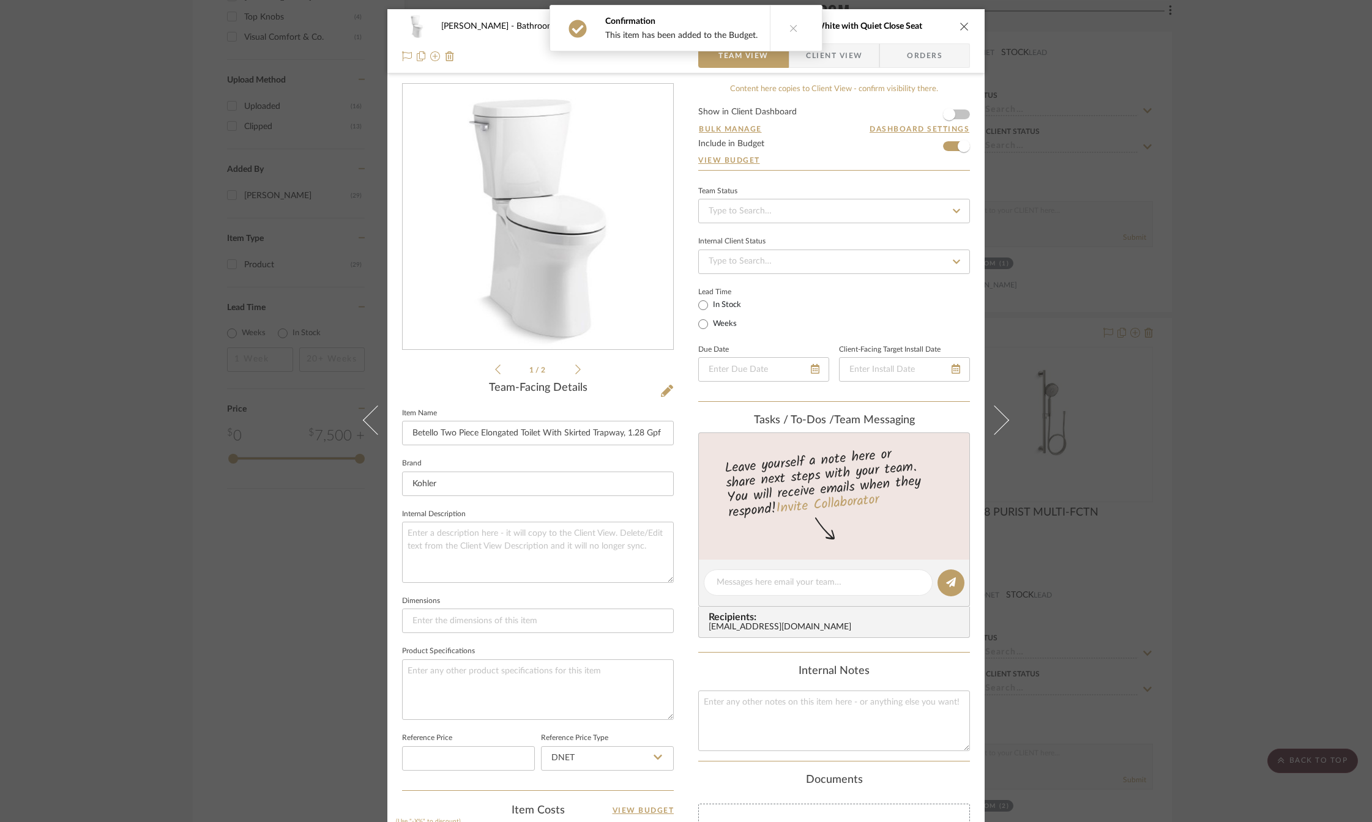
scroll to position [314, 0]
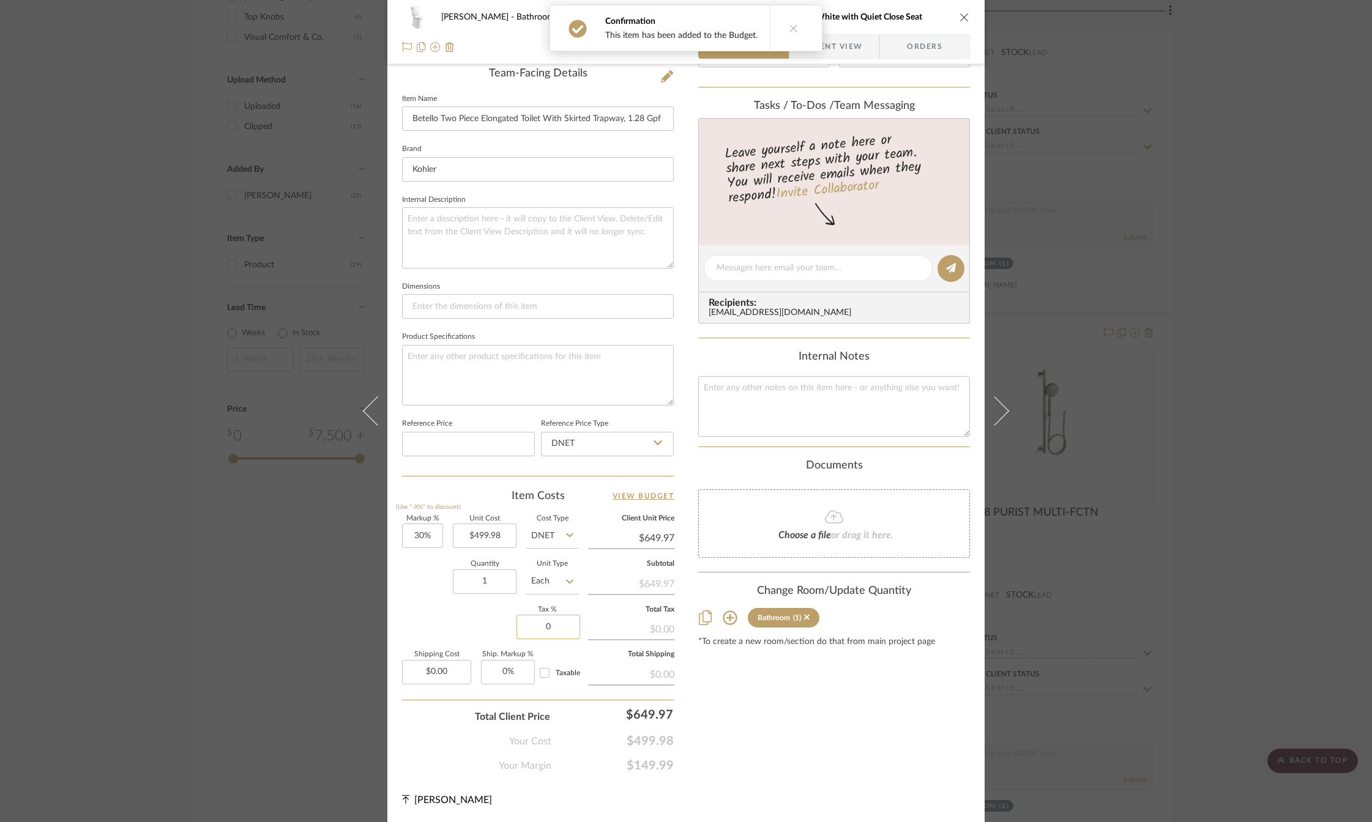
click at [537, 625] on input "0" at bounding box center [548, 627] width 64 height 24
click at [800, 727] on div "Content here copies to Client View - confirm visibility there. Show in Client D…" at bounding box center [834, 271] width 272 height 1005
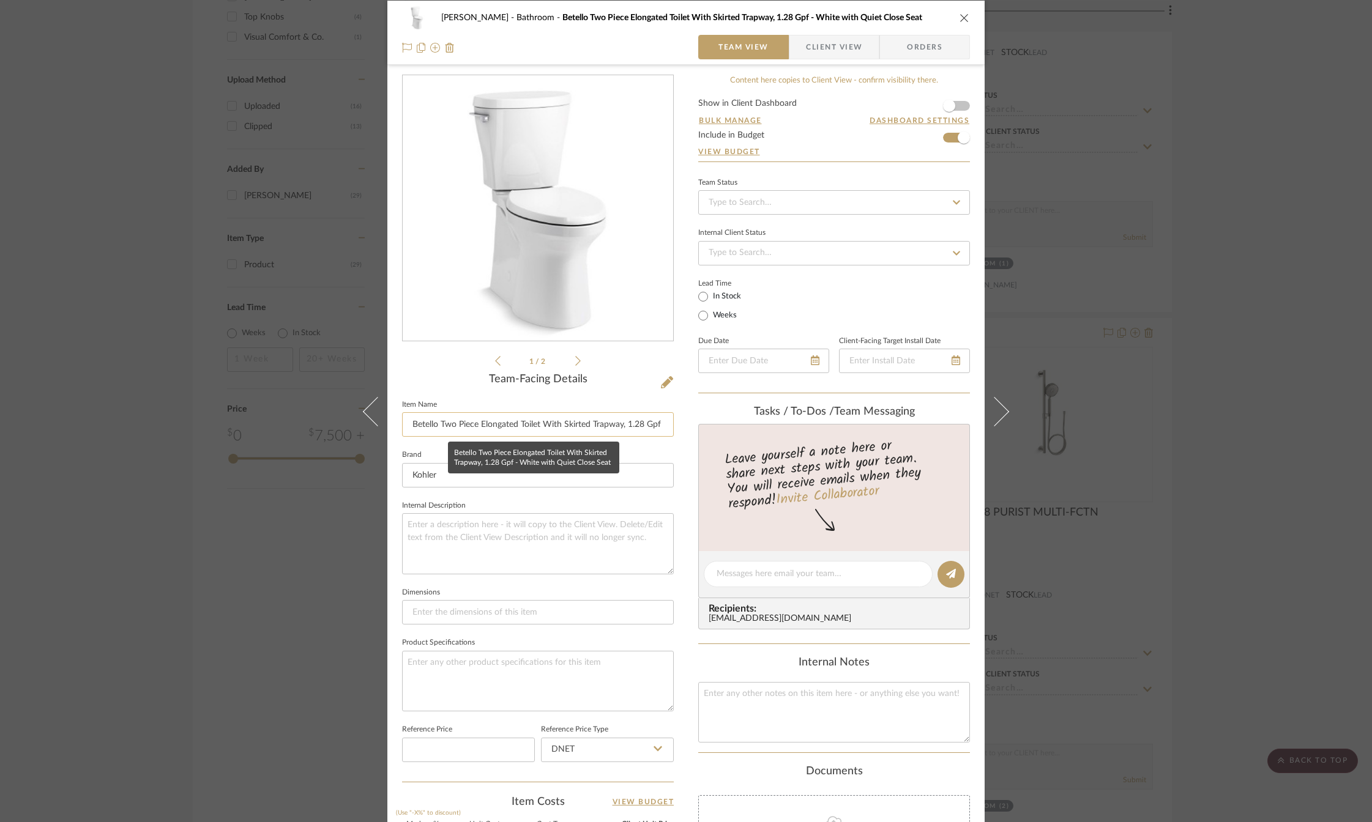
click at [629, 428] on input "Betello Two Piece Elongated Toilet With Skirted Trapway, 1.28 Gpf - White with …" at bounding box center [538, 424] width 272 height 24
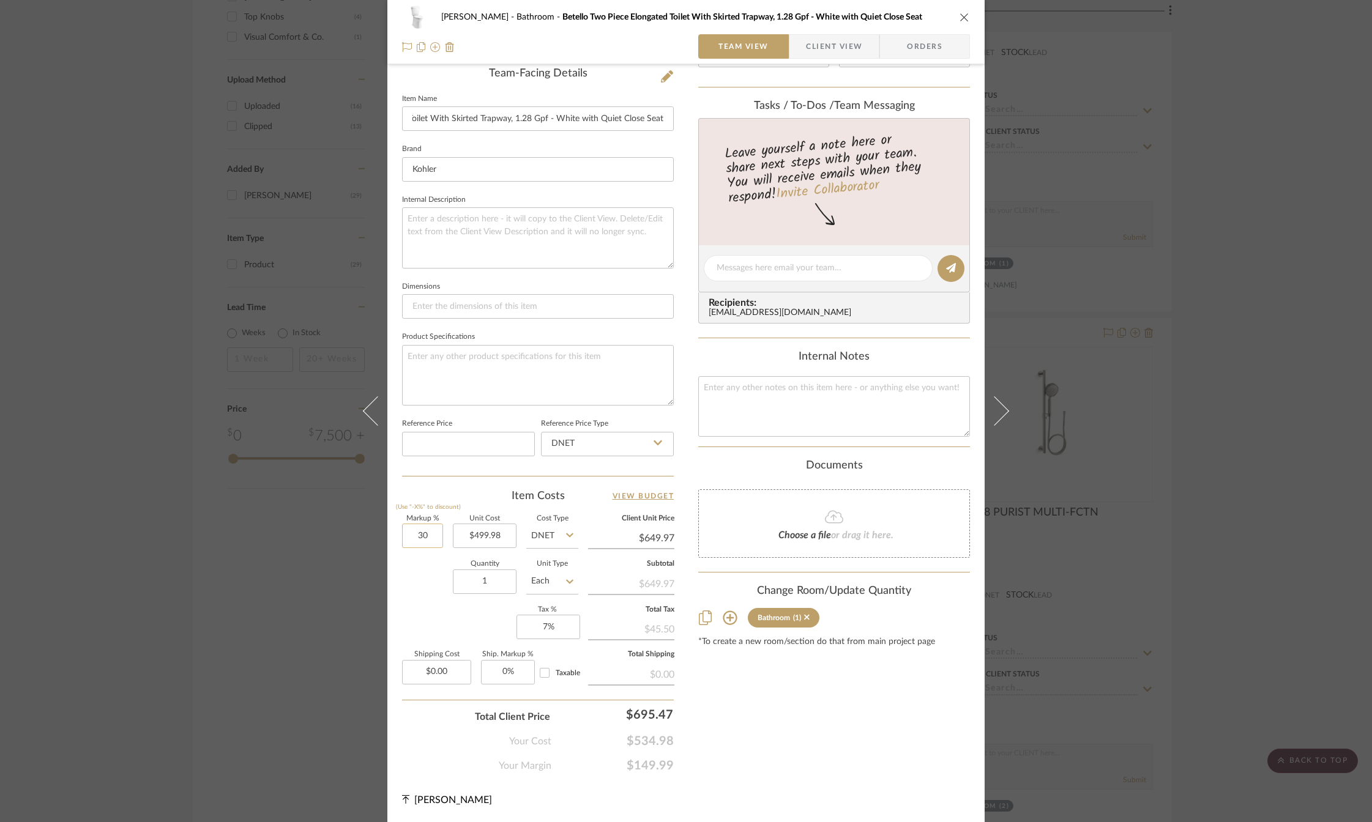
scroll to position [0, 0]
click at [414, 541] on input "30" at bounding box center [422, 536] width 41 height 24
click at [781, 717] on div "Content here copies to Client View - confirm visibility there. Show in Client D…" at bounding box center [834, 271] width 272 height 1005
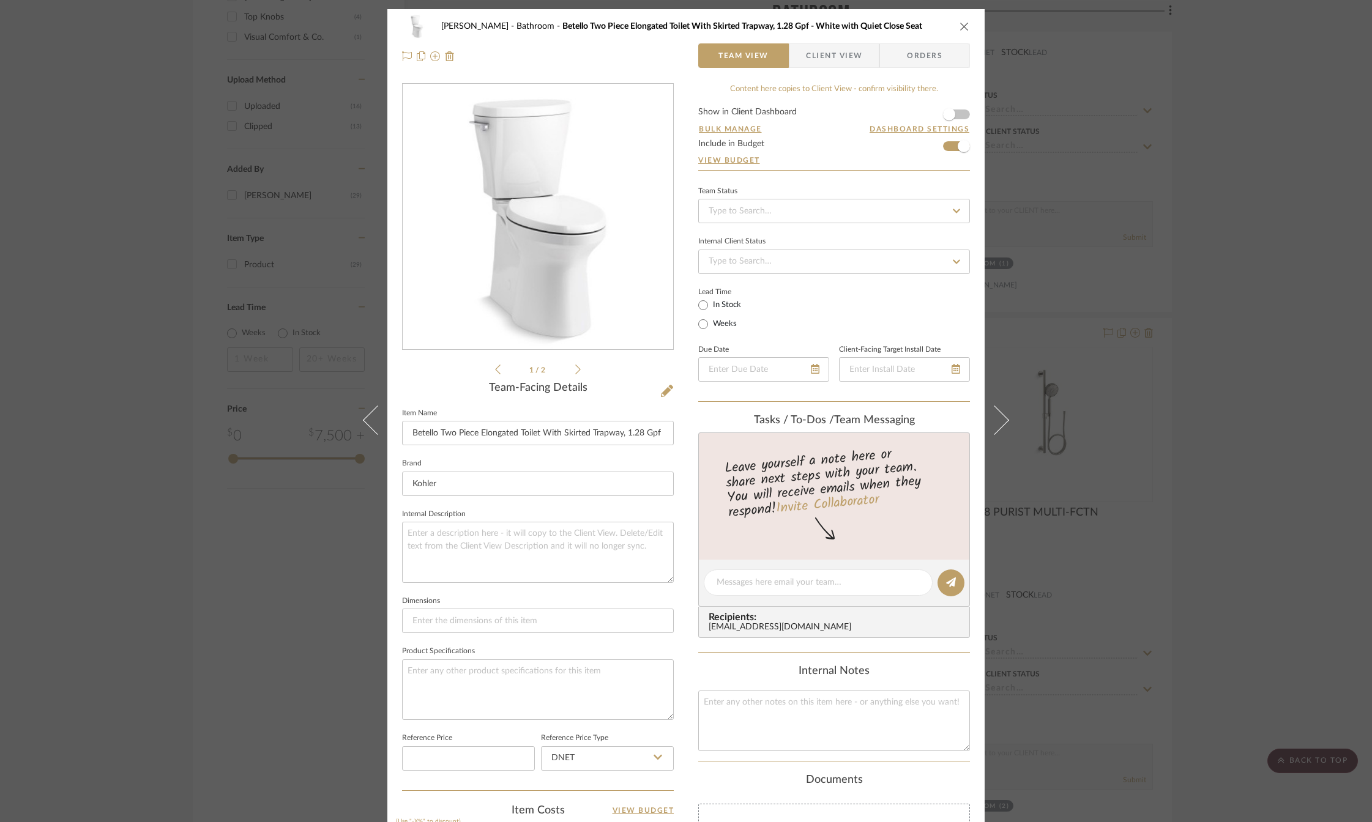
click at [964, 26] on icon "close" at bounding box center [964, 26] width 10 height 10
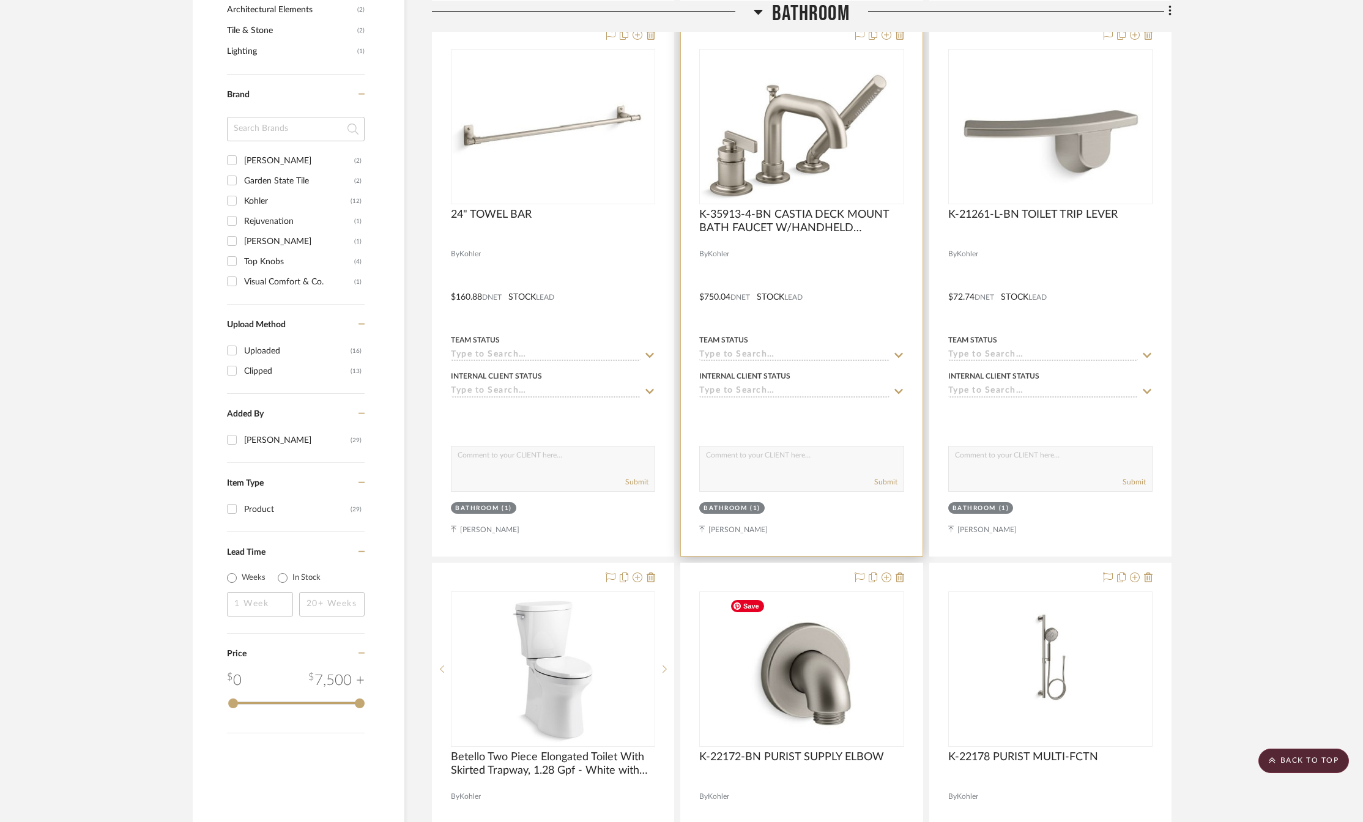
scroll to position [673, 0]
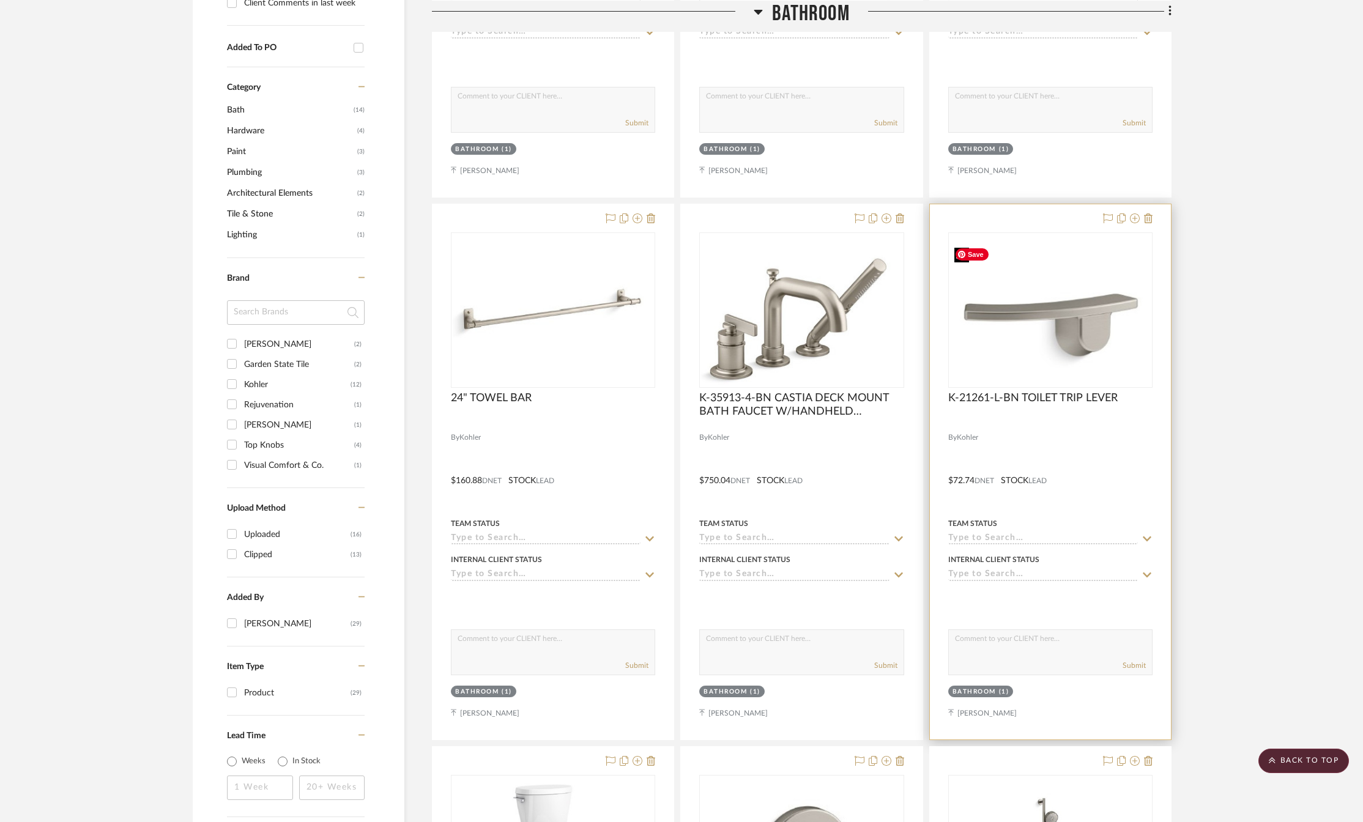
click at [997, 323] on img at bounding box center [1050, 310] width 202 height 136
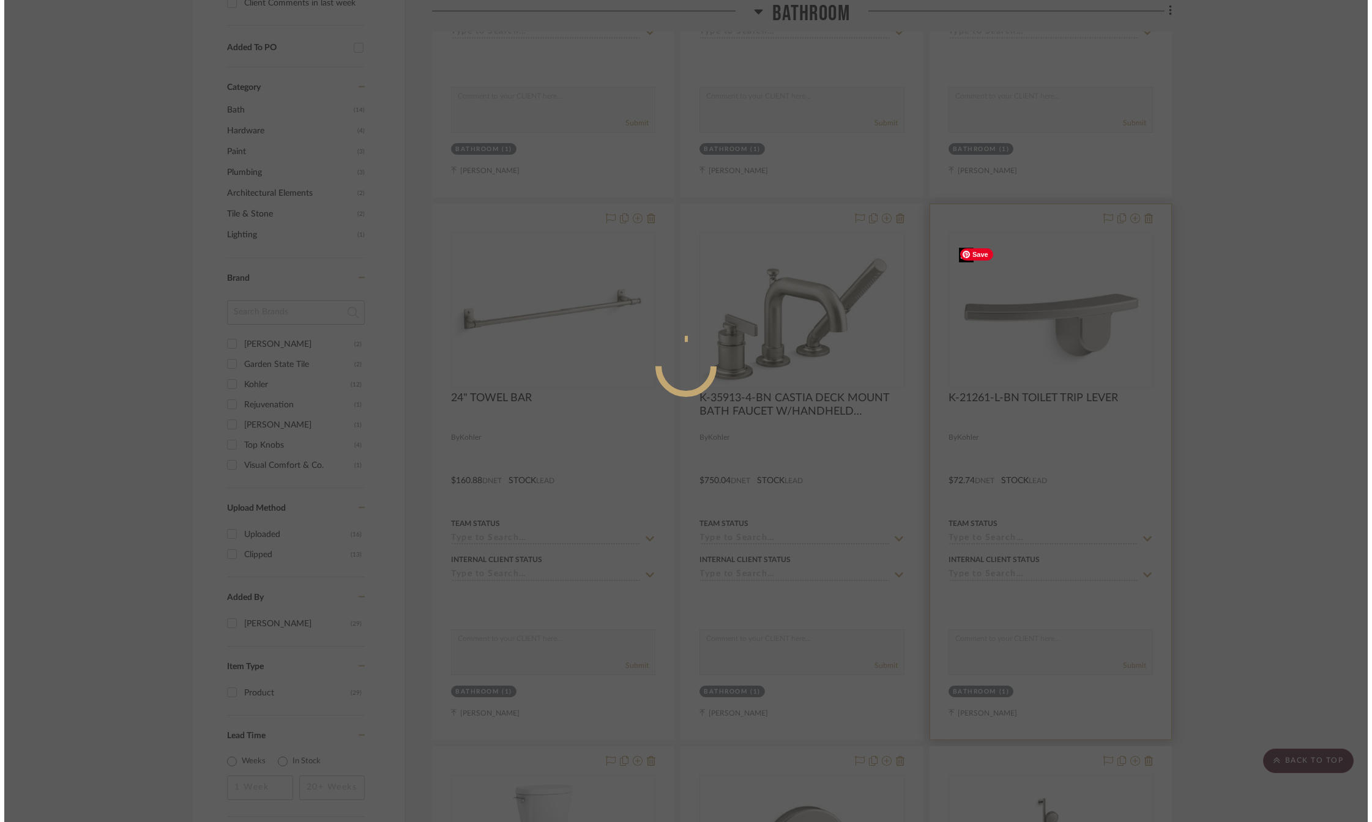
scroll to position [0, 0]
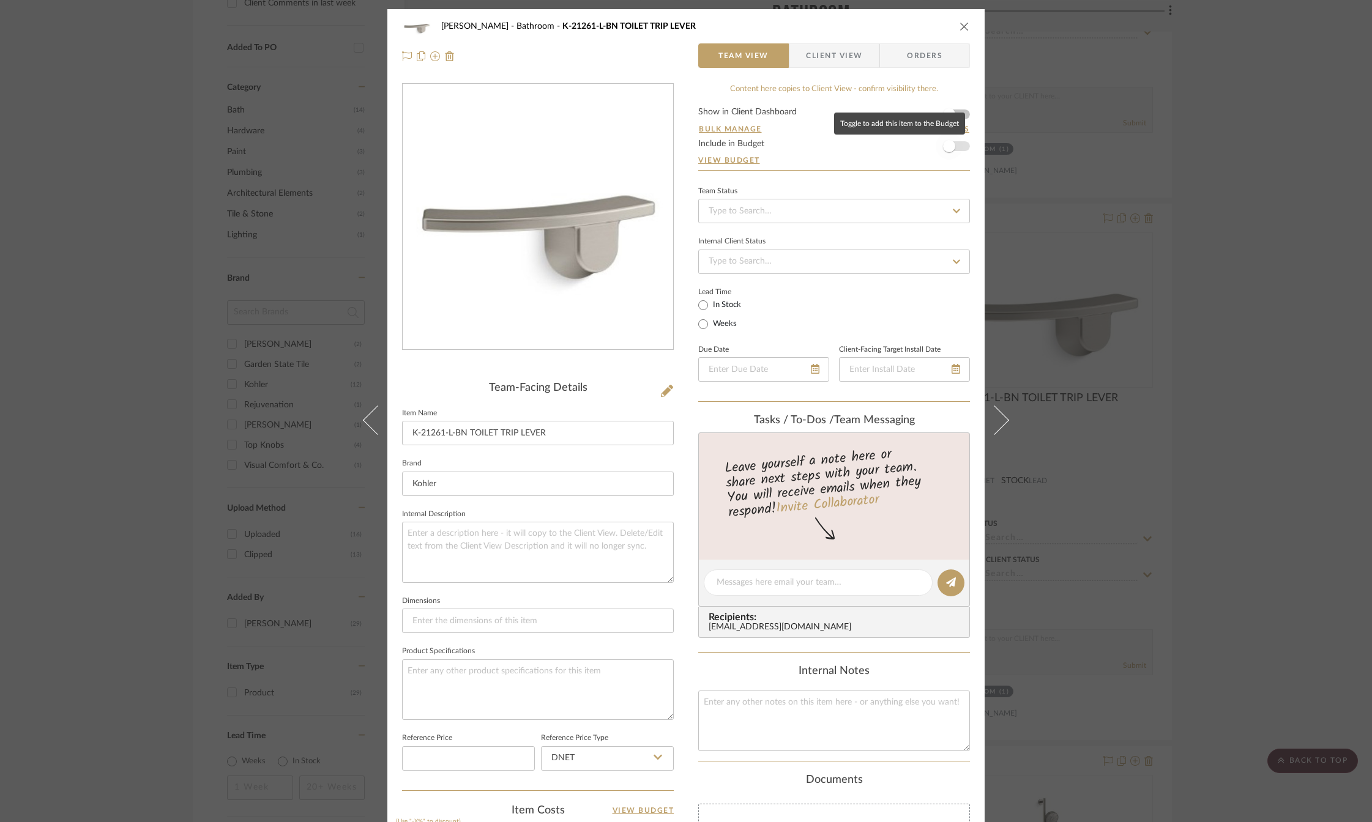
click at [946, 143] on span "button" at bounding box center [949, 146] width 12 height 12
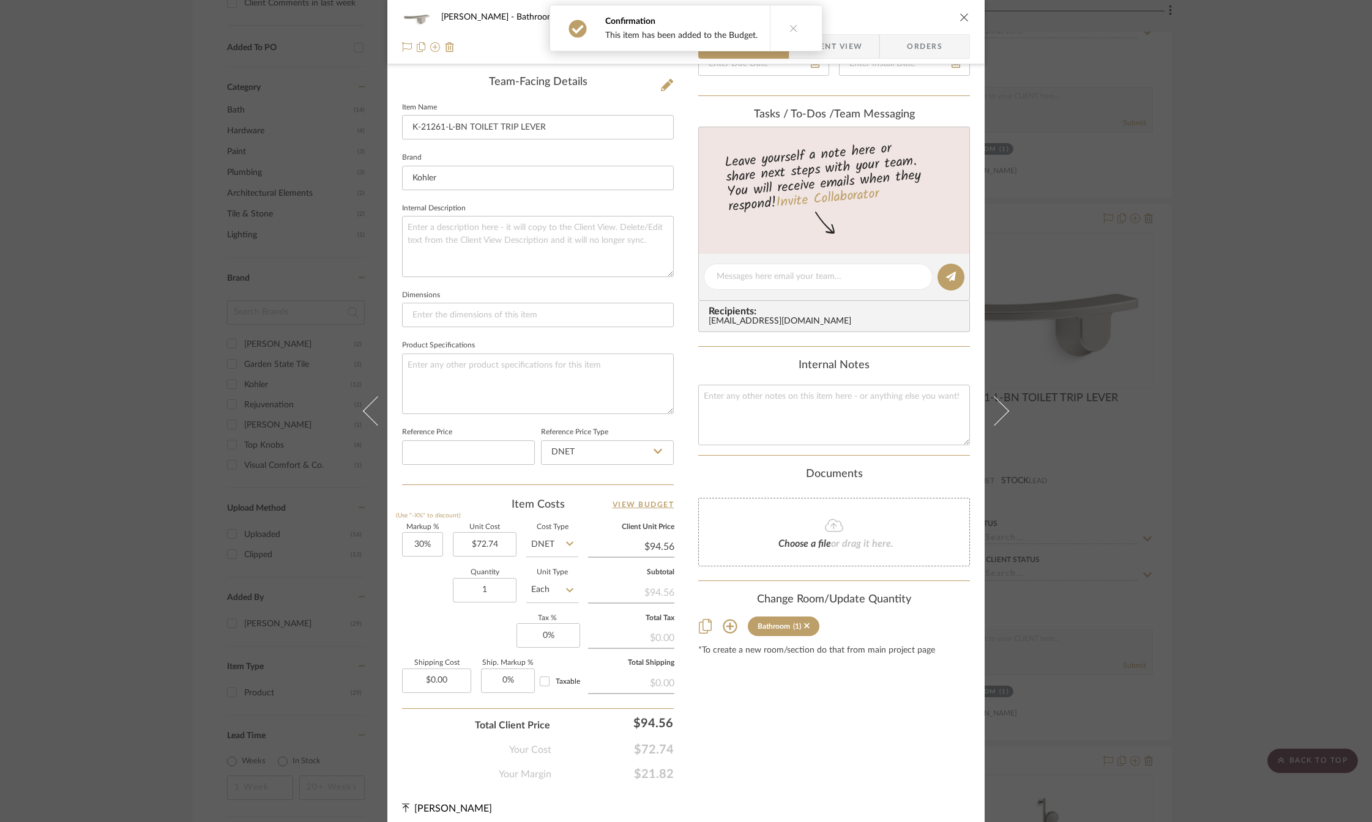
scroll to position [314, 0]
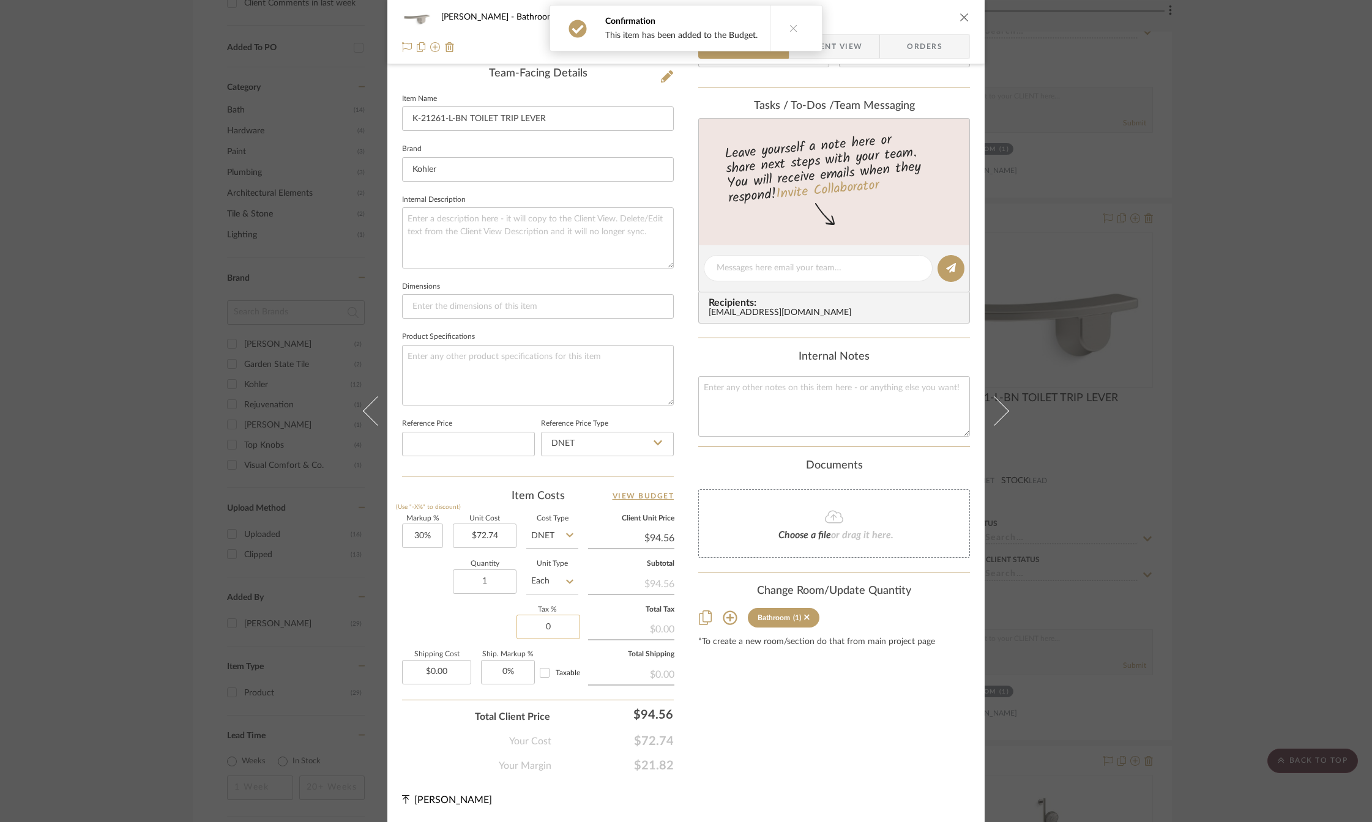
click at [544, 622] on input "0" at bounding box center [548, 627] width 64 height 24
click at [736, 703] on div "Content here copies to Client View - confirm visibility there. Show in Client D…" at bounding box center [834, 271] width 272 height 1005
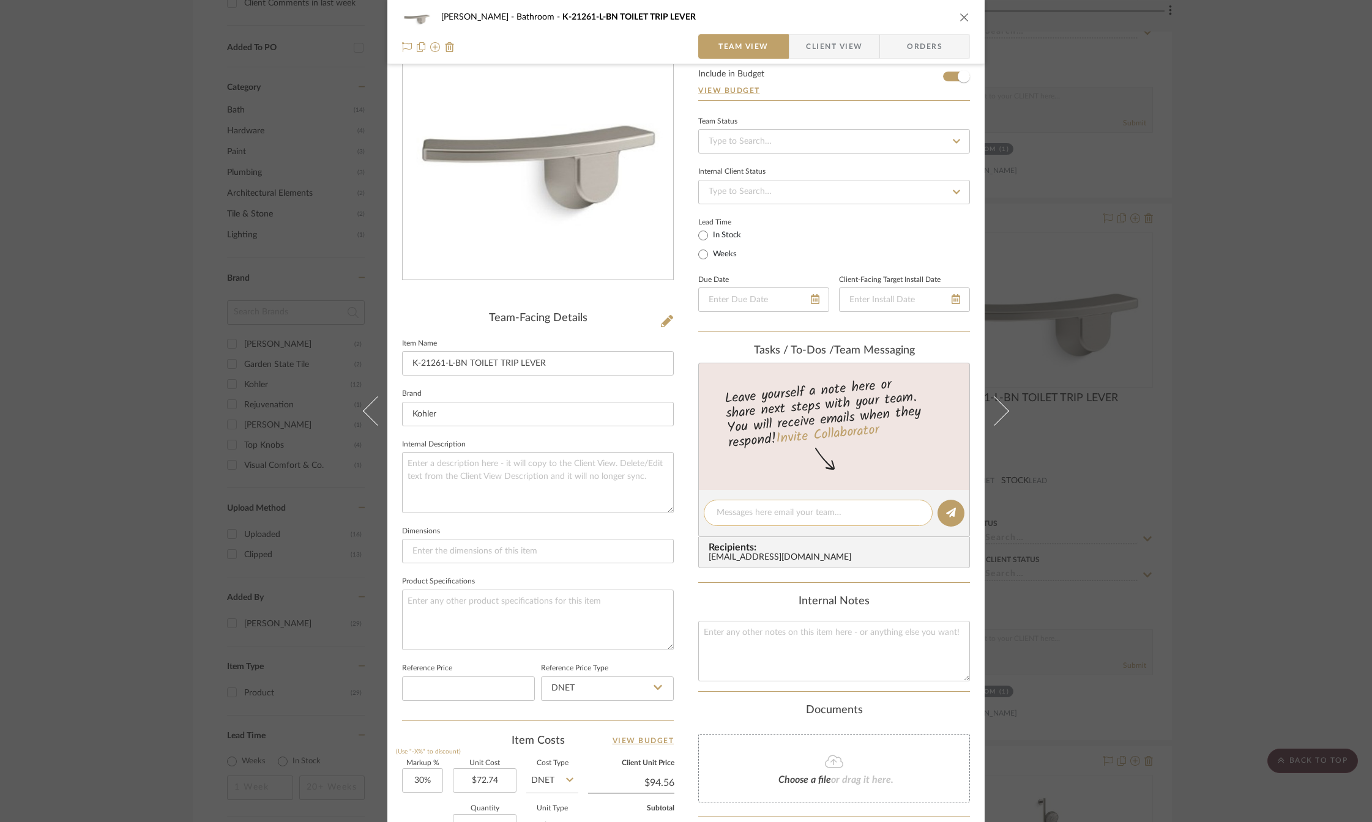
scroll to position [9, 0]
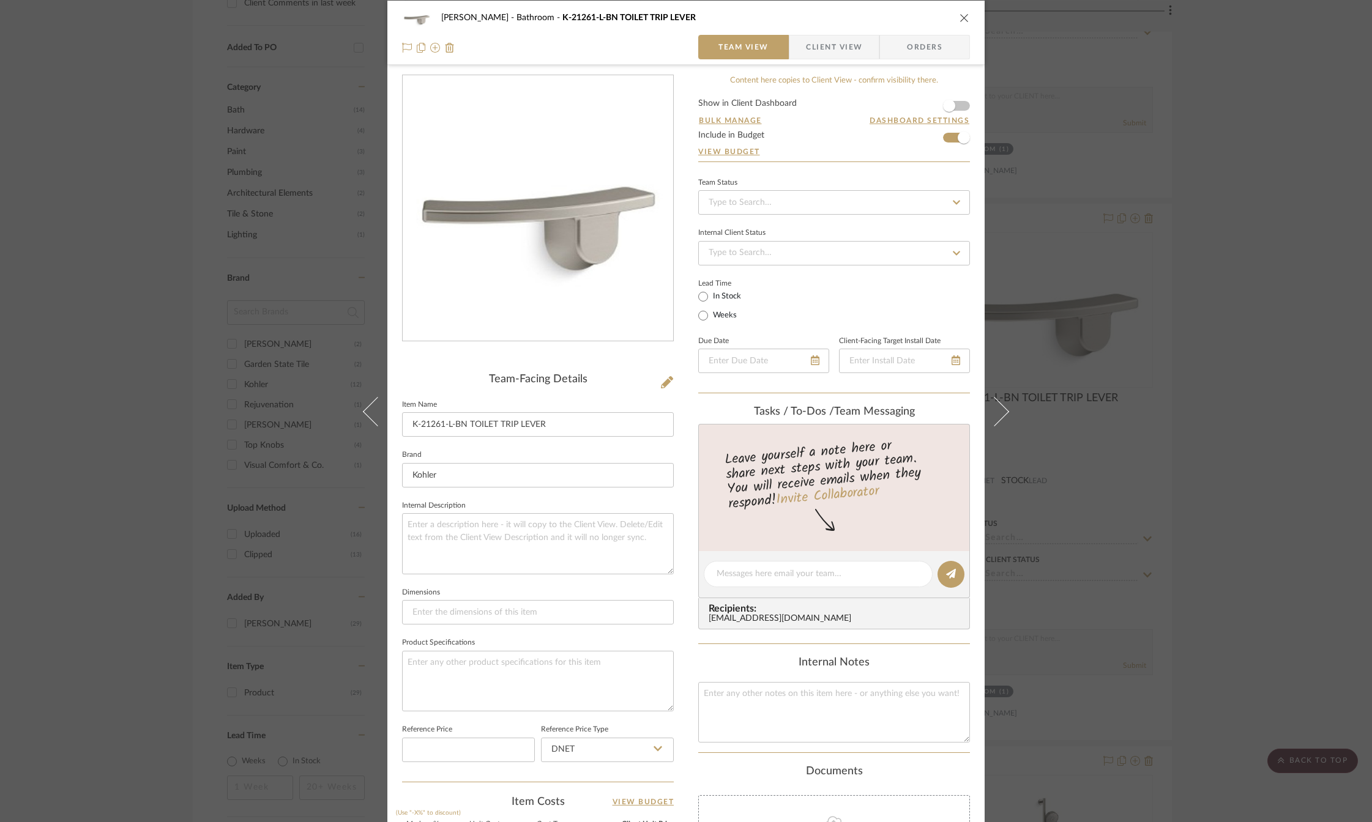
click at [959, 21] on icon "close" at bounding box center [964, 18] width 10 height 10
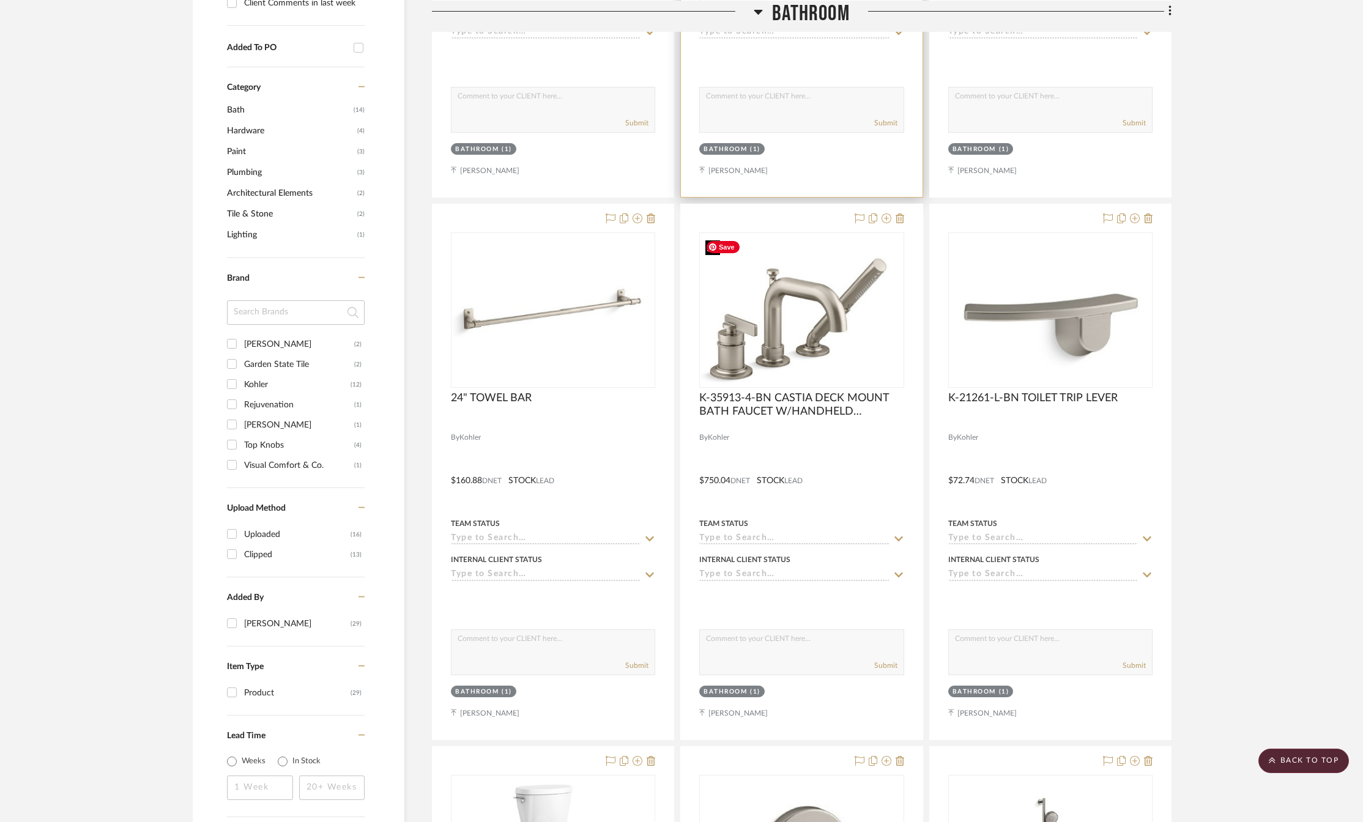
scroll to position [489, 0]
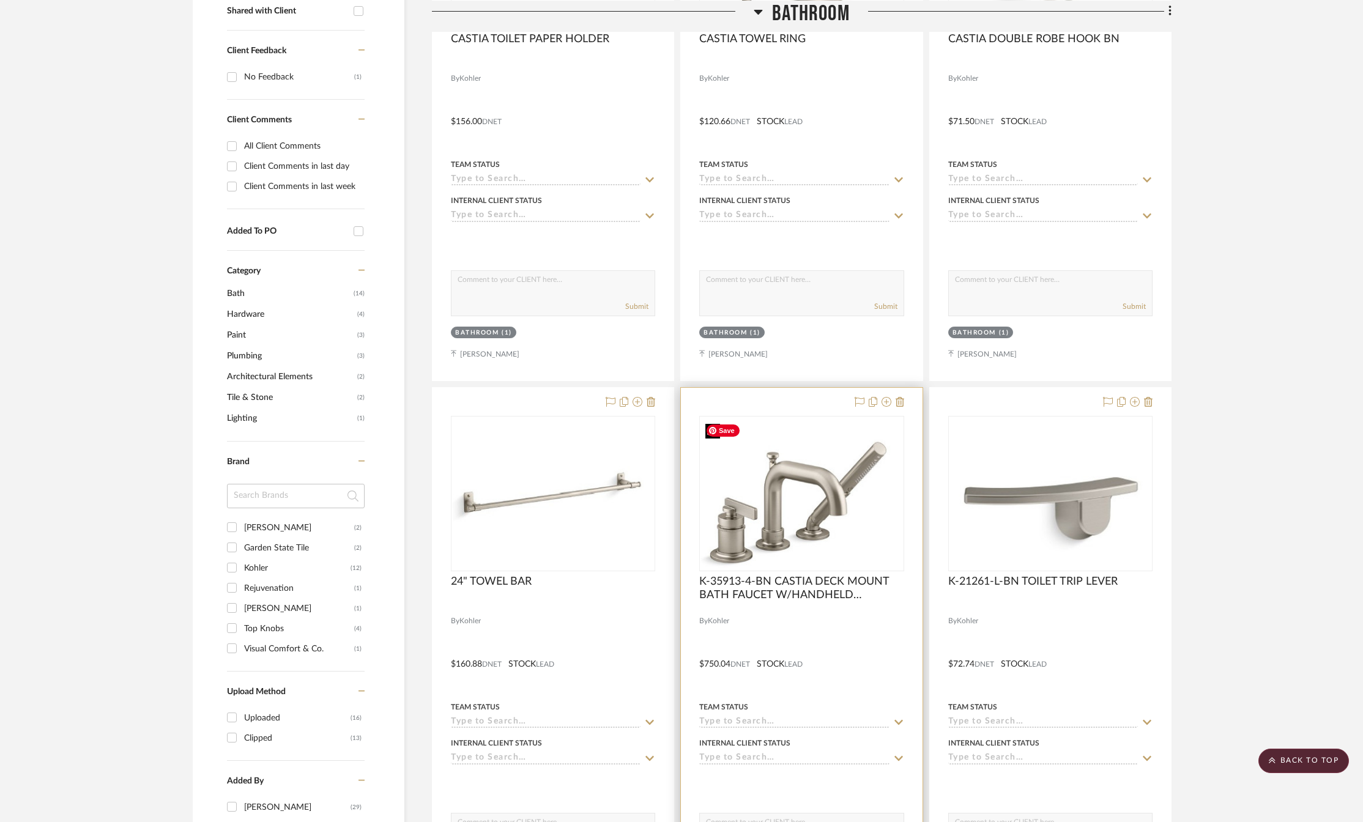
click at [782, 494] on img "0" at bounding box center [801, 494] width 202 height 152
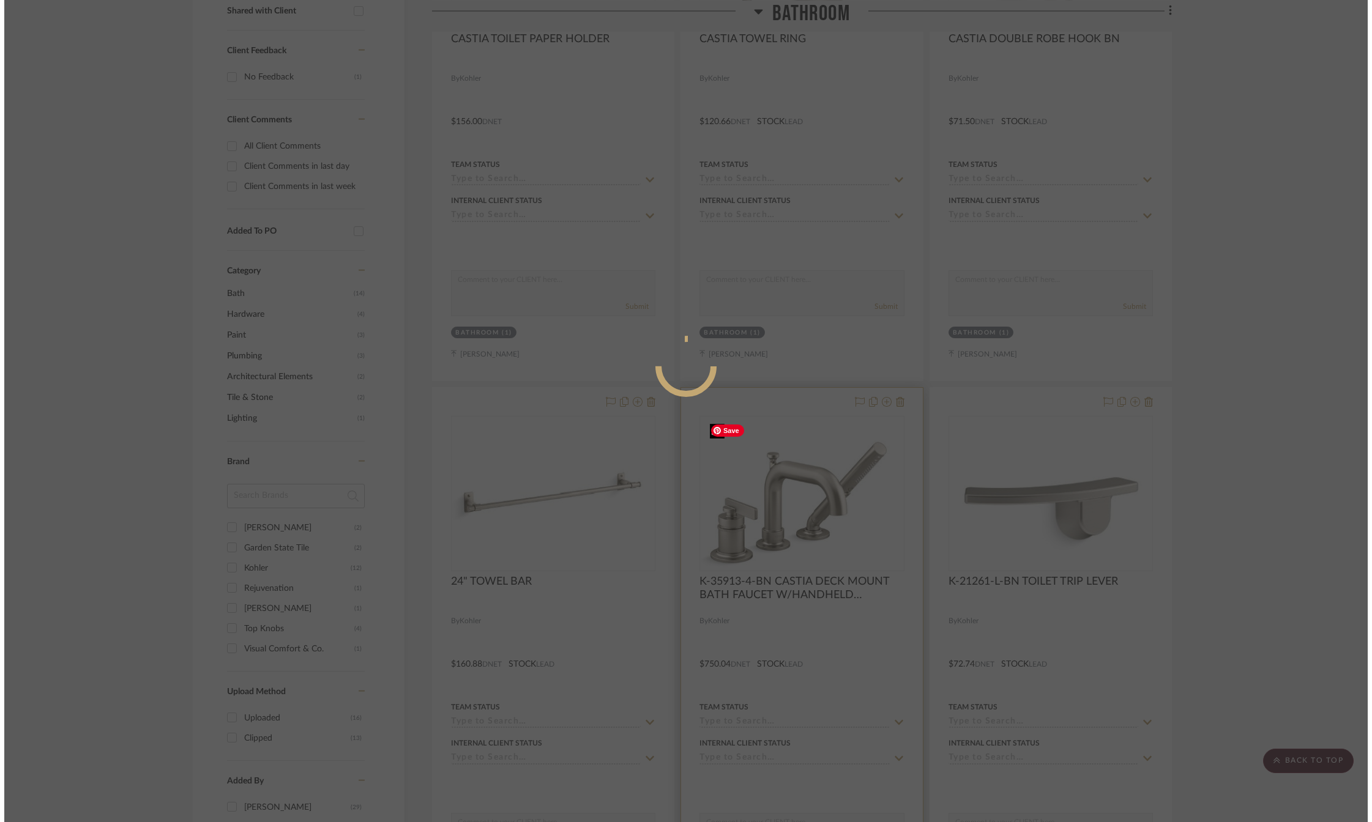
scroll to position [0, 0]
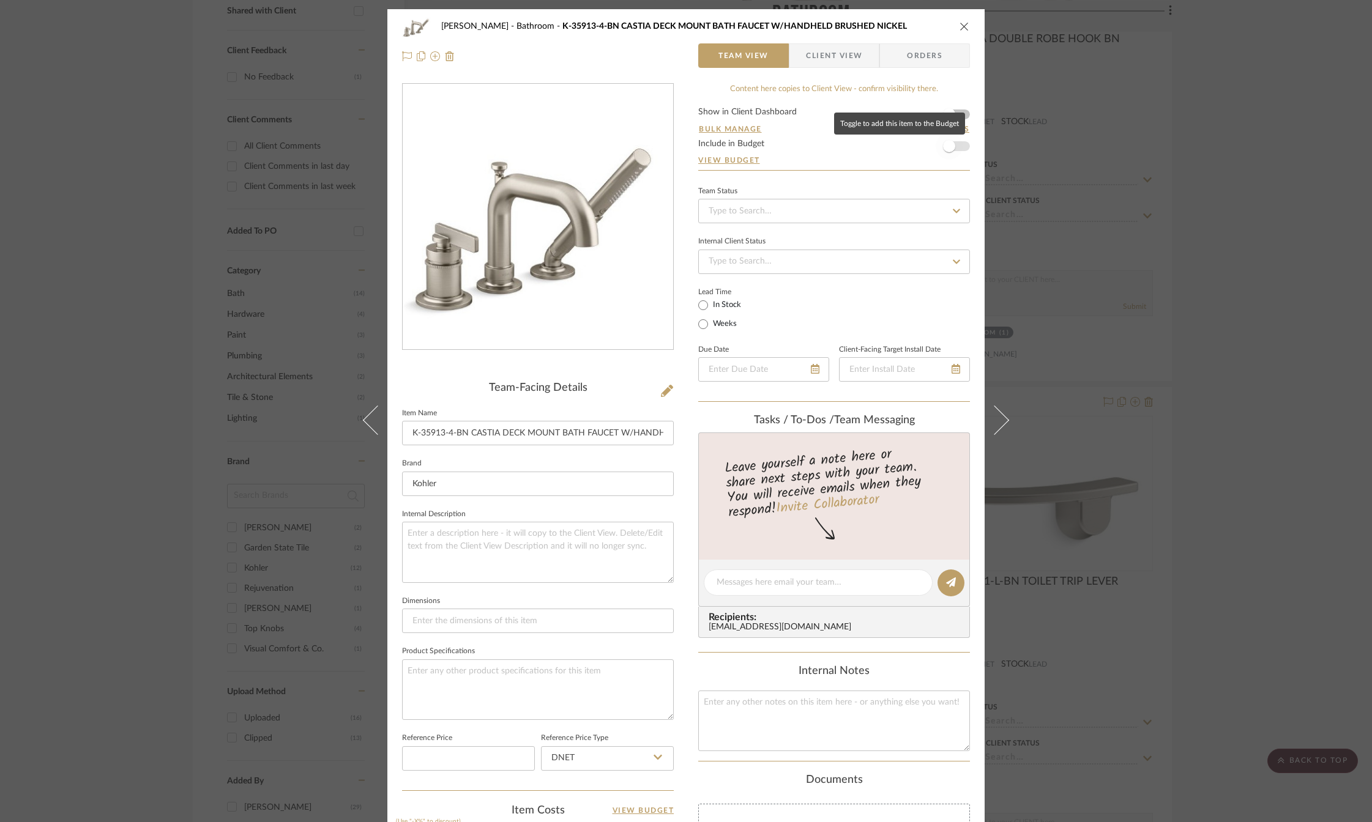
click at [955, 146] on span "button" at bounding box center [948, 146] width 27 height 27
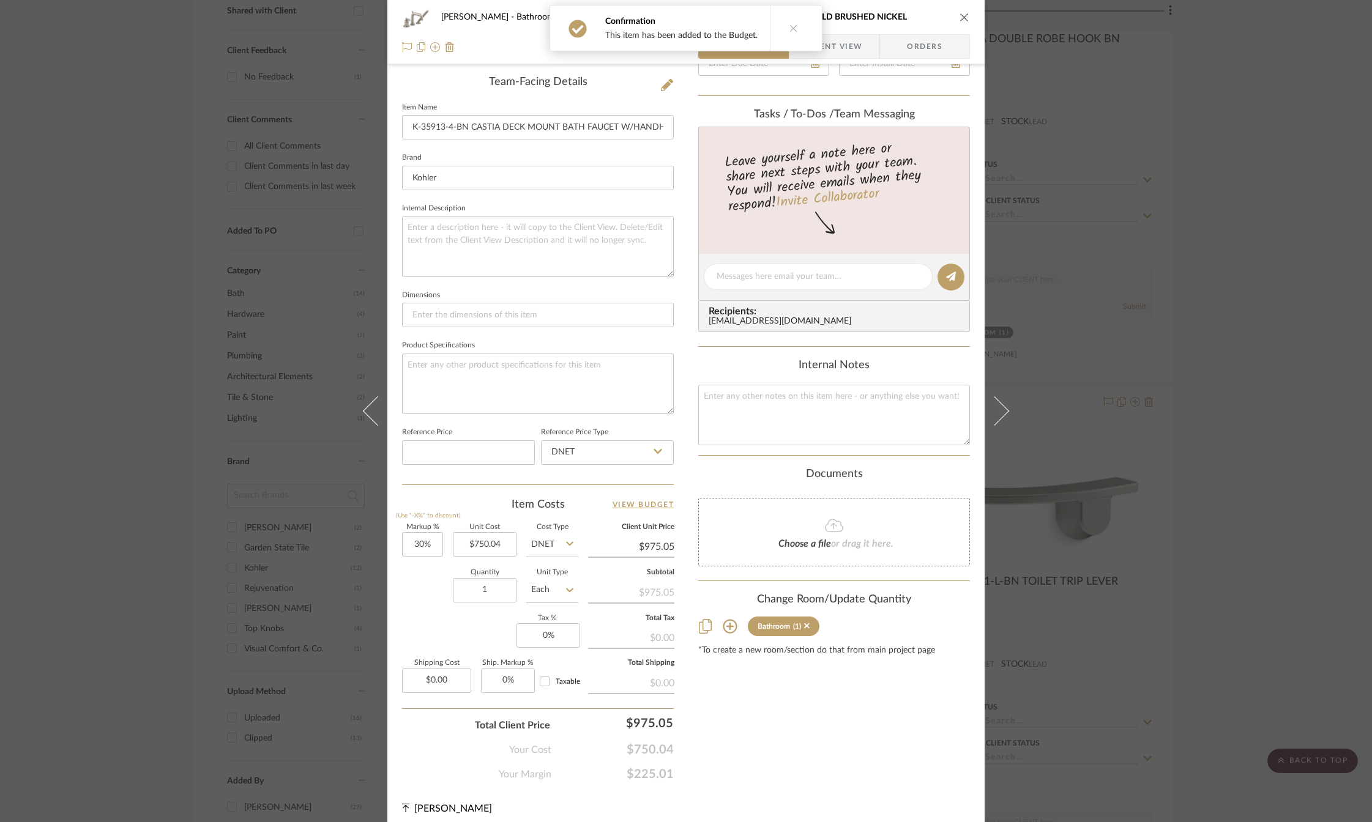
scroll to position [314, 0]
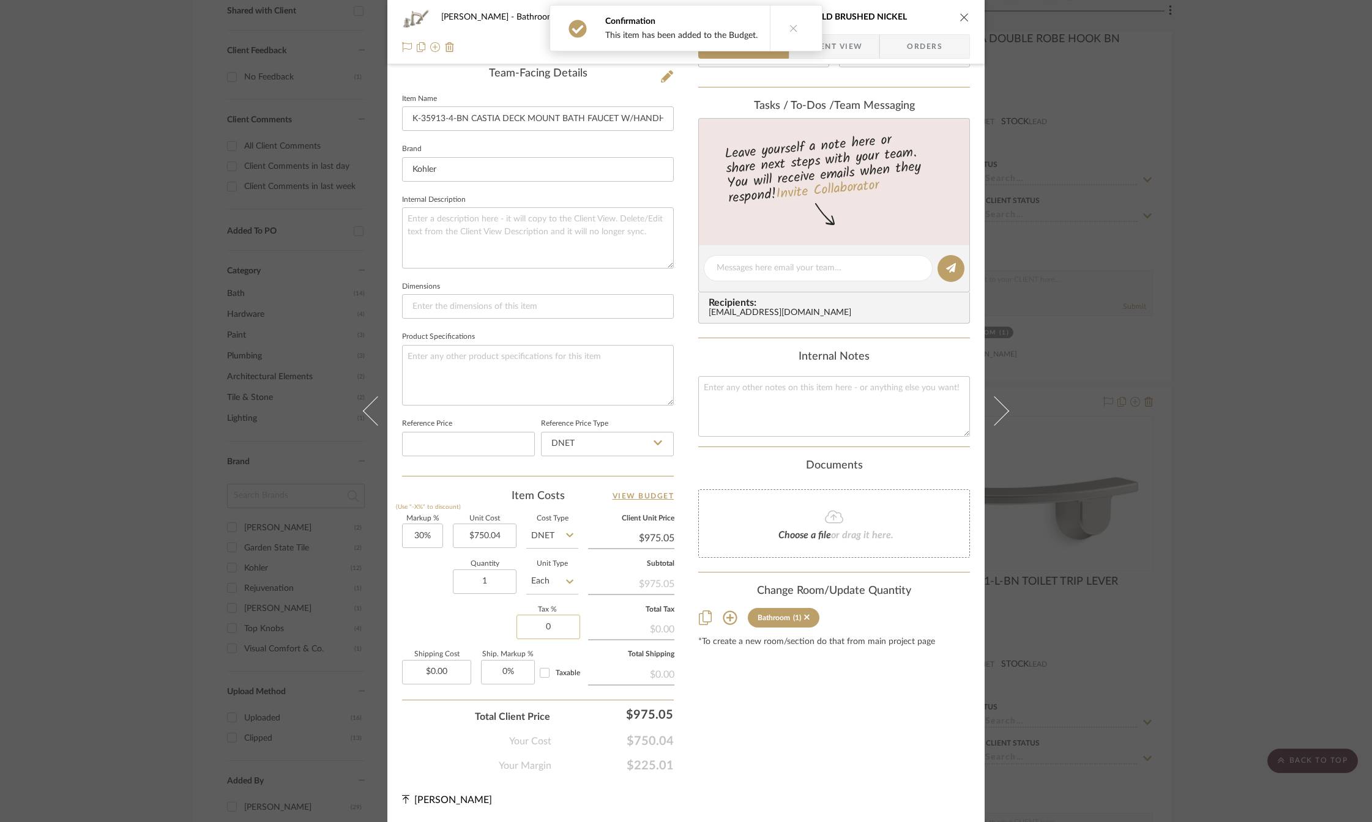
click at [546, 627] on input "0" at bounding box center [548, 627] width 64 height 24
click at [722, 726] on div "Content here copies to Client View - confirm visibility there. Show in Client D…" at bounding box center [834, 271] width 272 height 1005
click at [741, 683] on div "Content here copies to Client View - confirm visibility there. Show in Client D…" at bounding box center [834, 271] width 272 height 1005
click at [959, 20] on icon "close" at bounding box center [964, 17] width 10 height 10
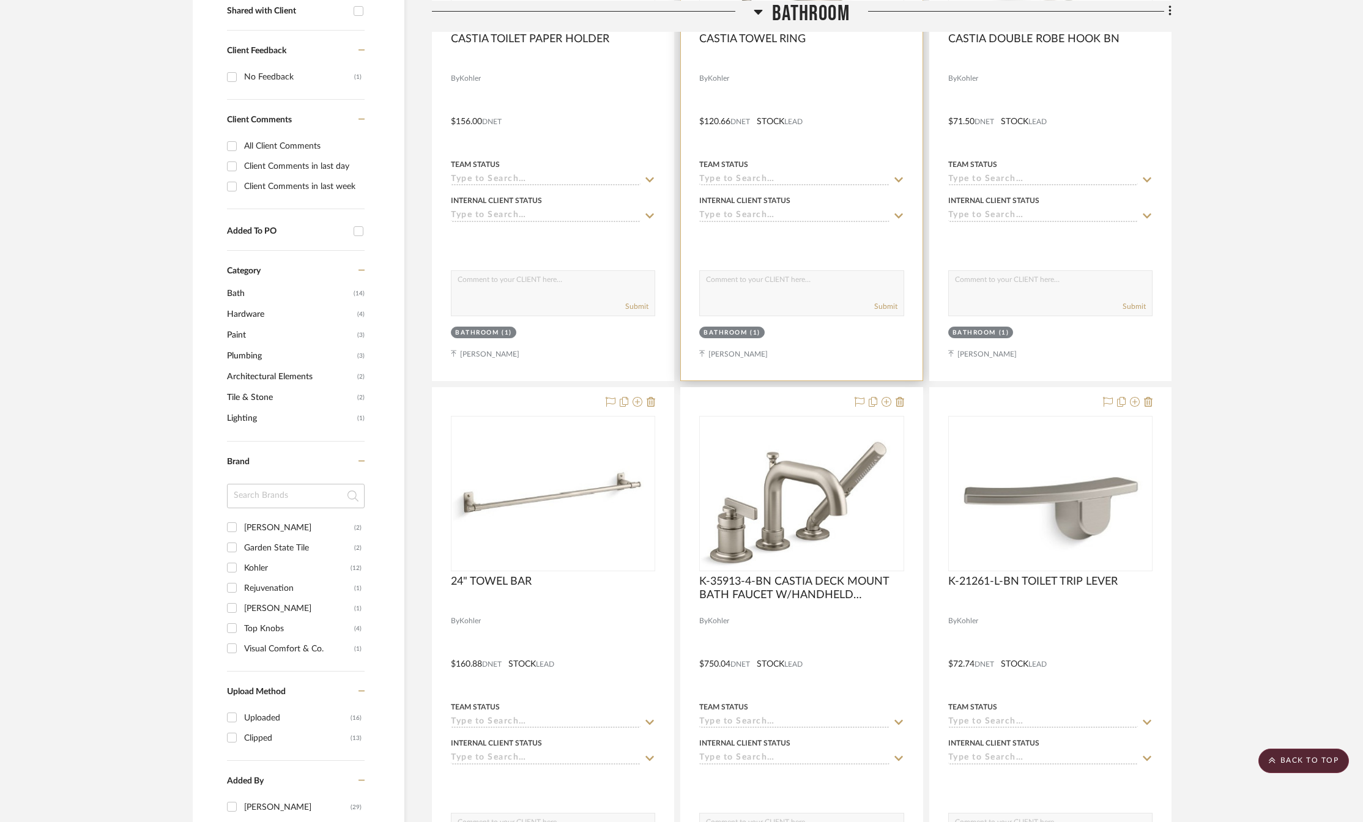
scroll to position [428, 0]
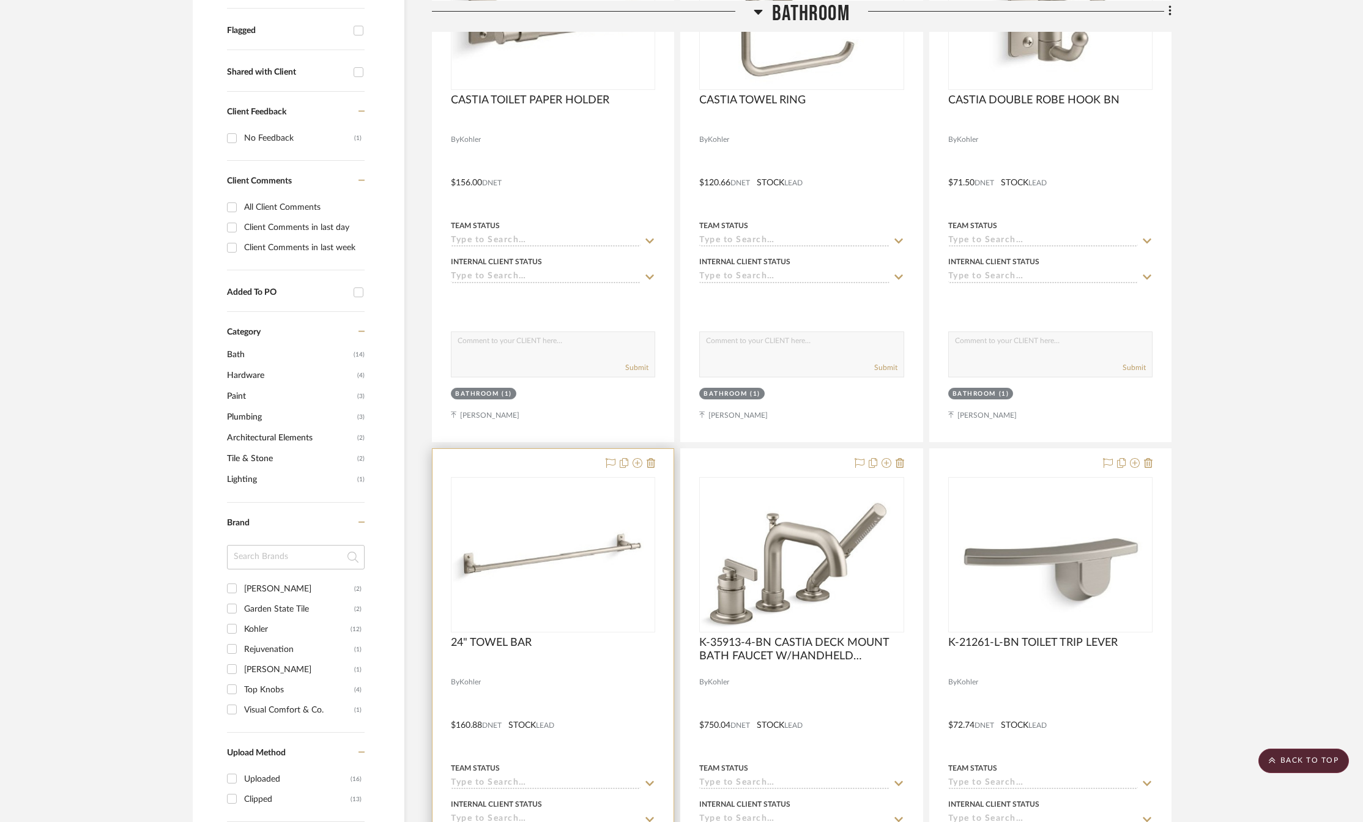
click at [598, 546] on img at bounding box center [553, 554] width 202 height 73
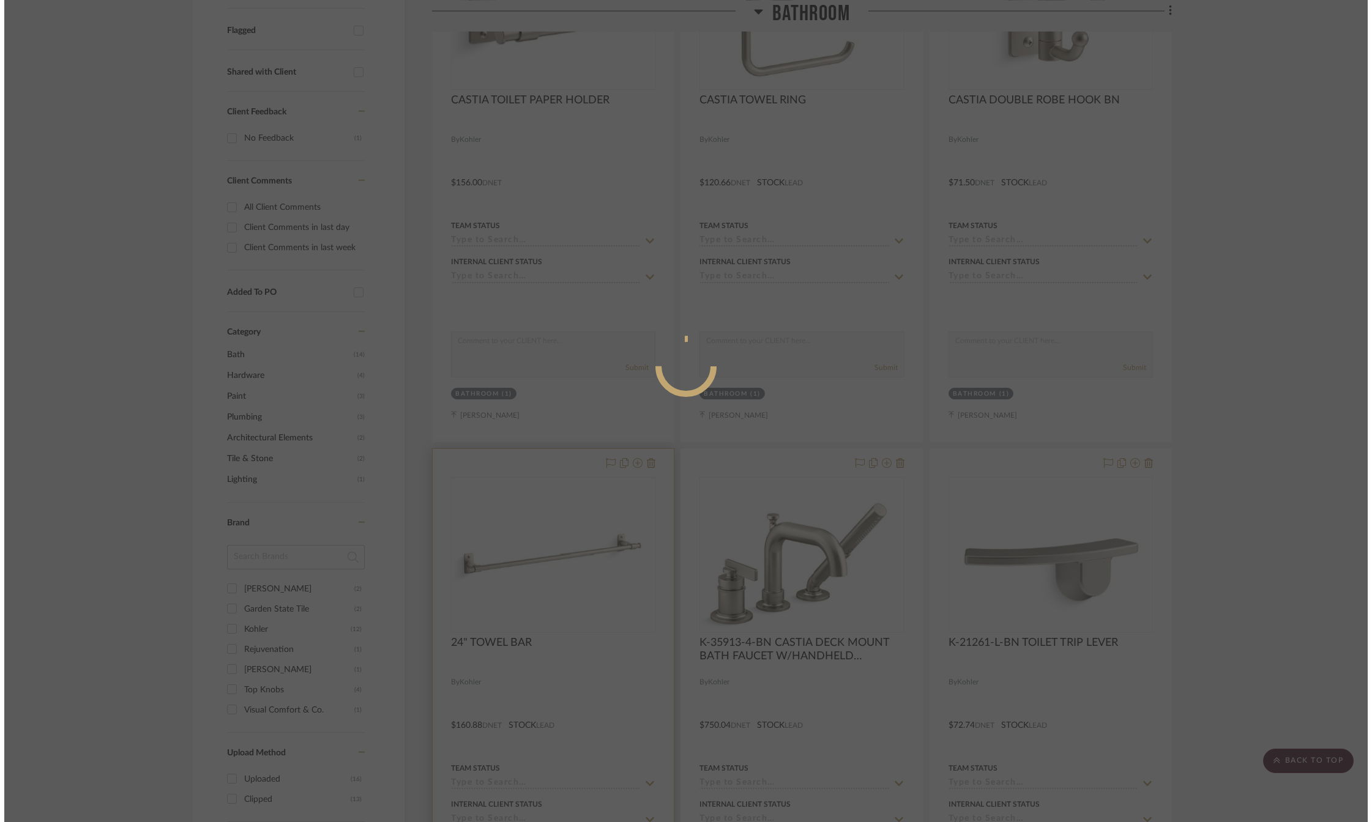
scroll to position [0, 0]
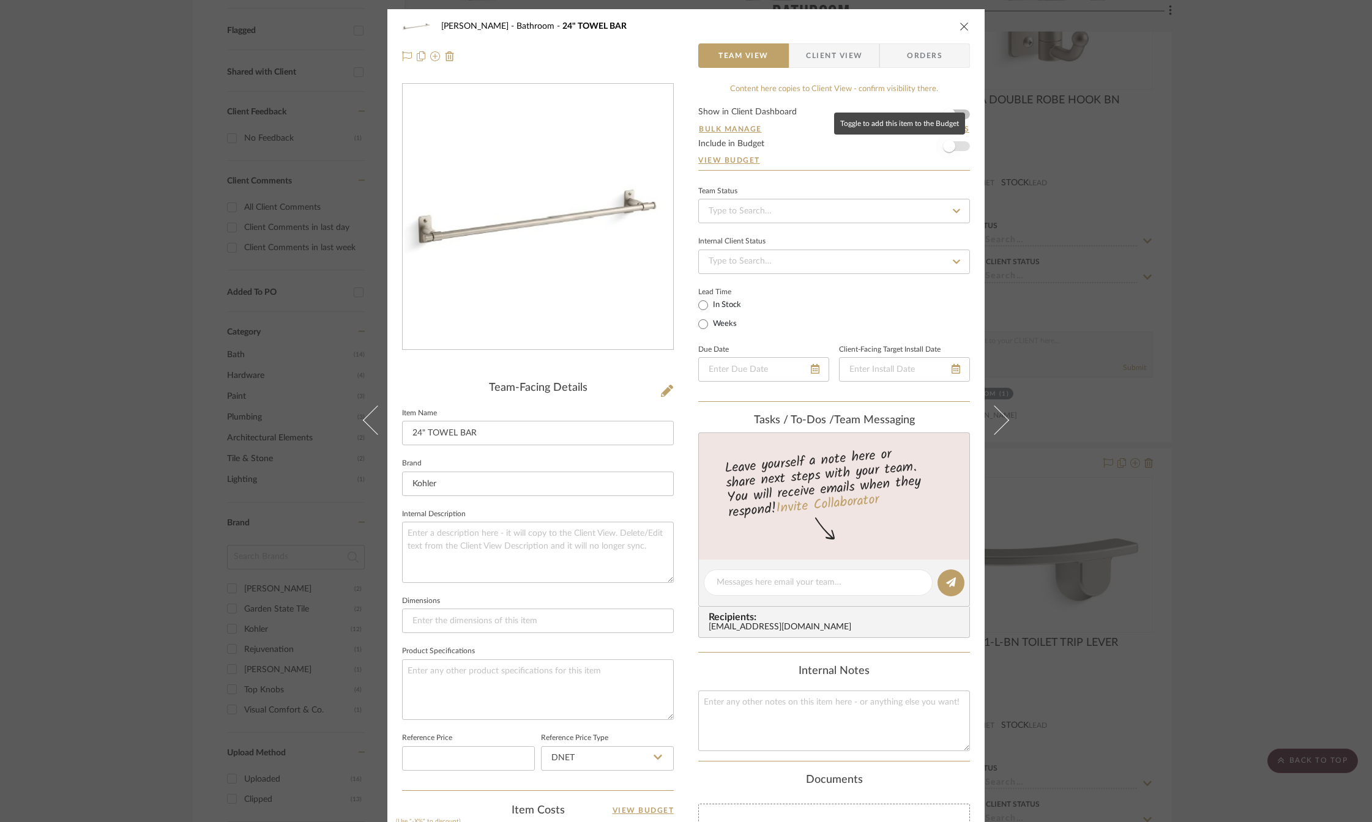
click at [949, 139] on span "button" at bounding box center [948, 146] width 27 height 27
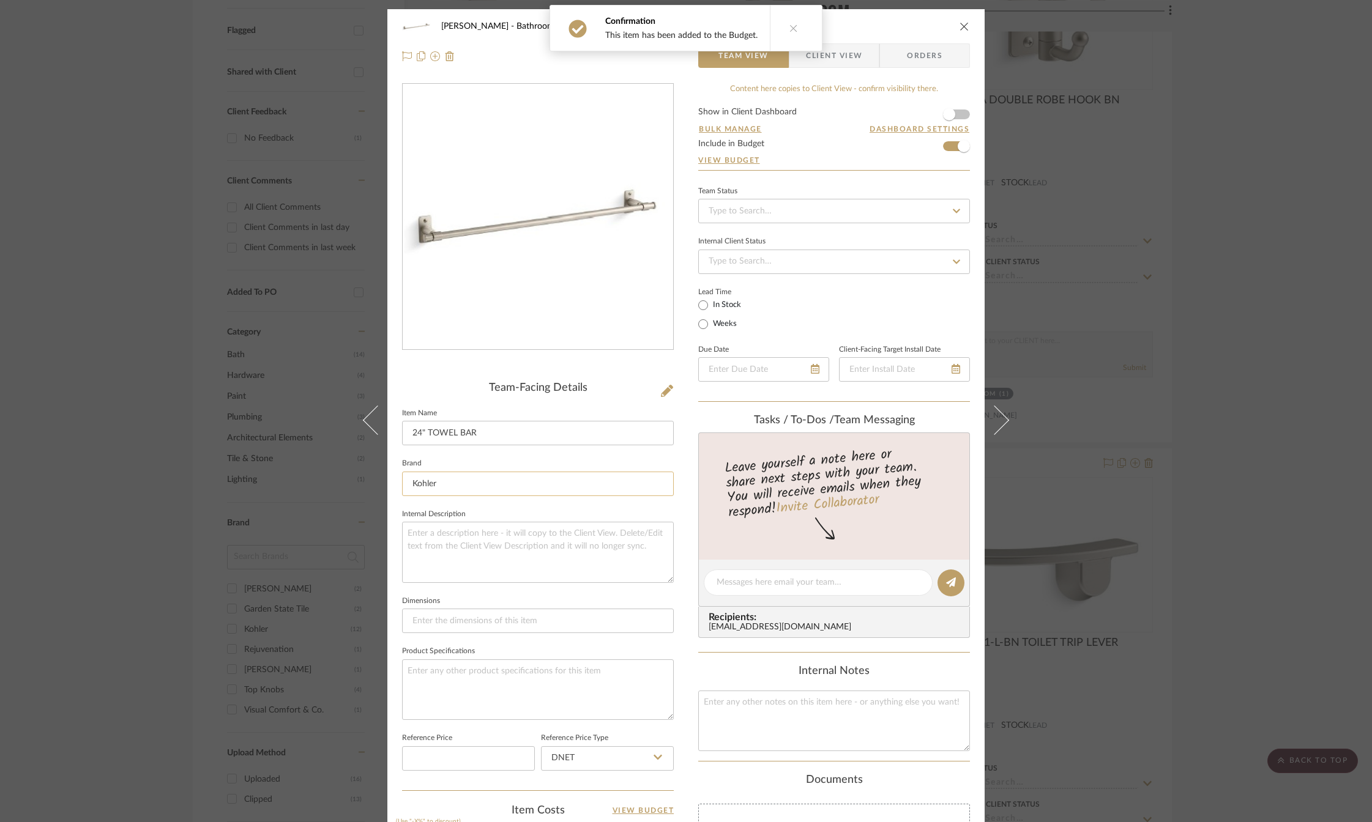
scroll to position [306, 0]
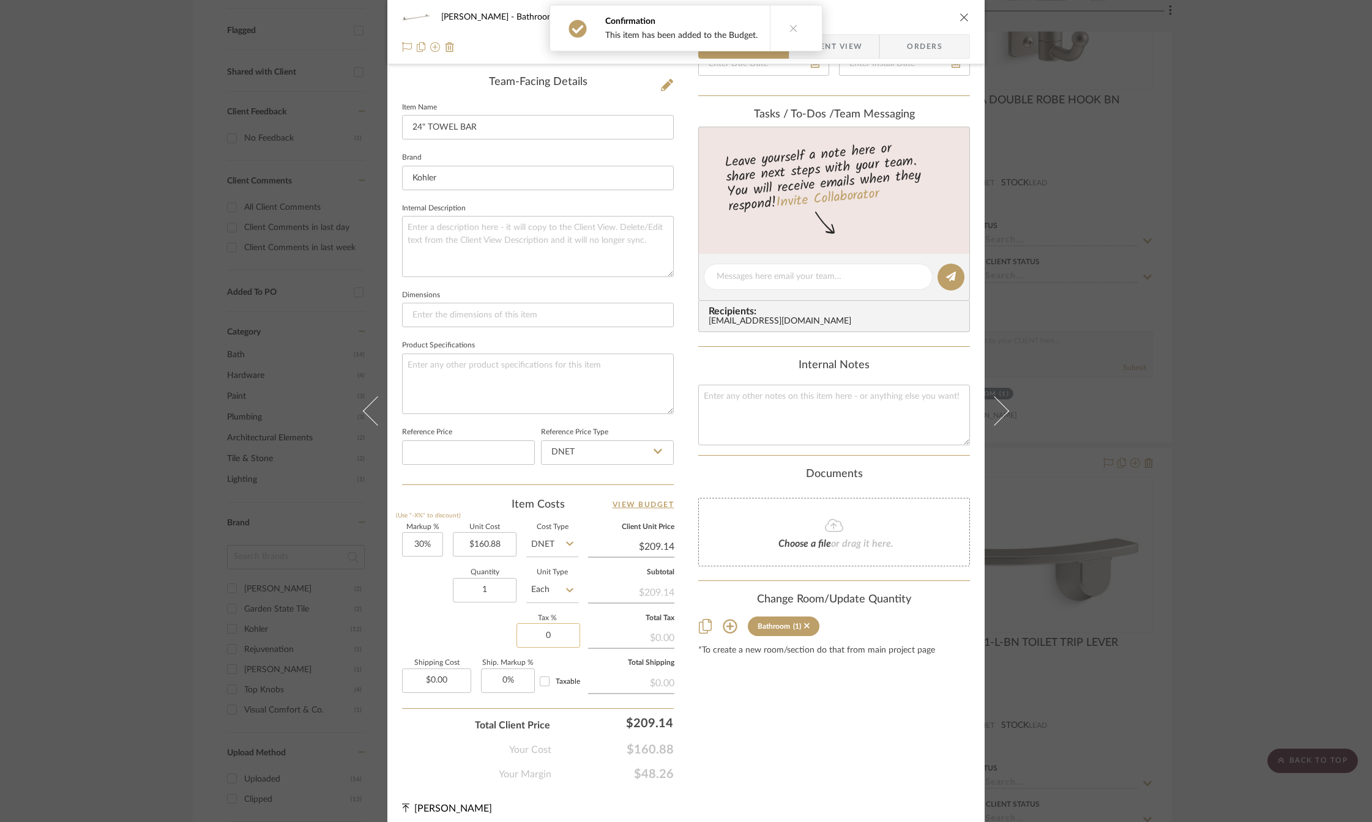
click at [551, 634] on input "0" at bounding box center [548, 635] width 64 height 24
click at [740, 751] on div "Content here copies to Client View - confirm visibility there. Show in Client D…" at bounding box center [834, 279] width 272 height 1005
click at [959, 20] on icon "close" at bounding box center [964, 17] width 10 height 10
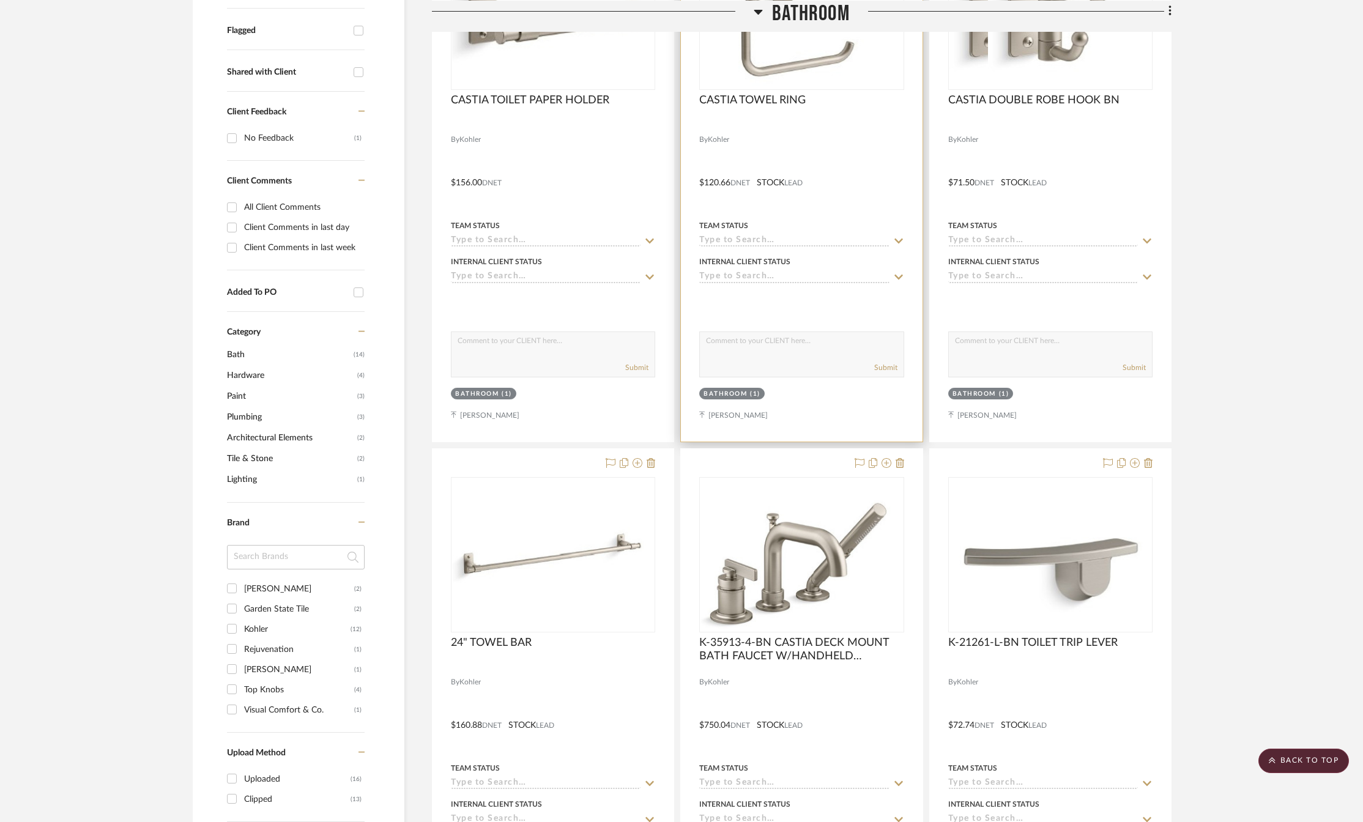
scroll to position [184, 0]
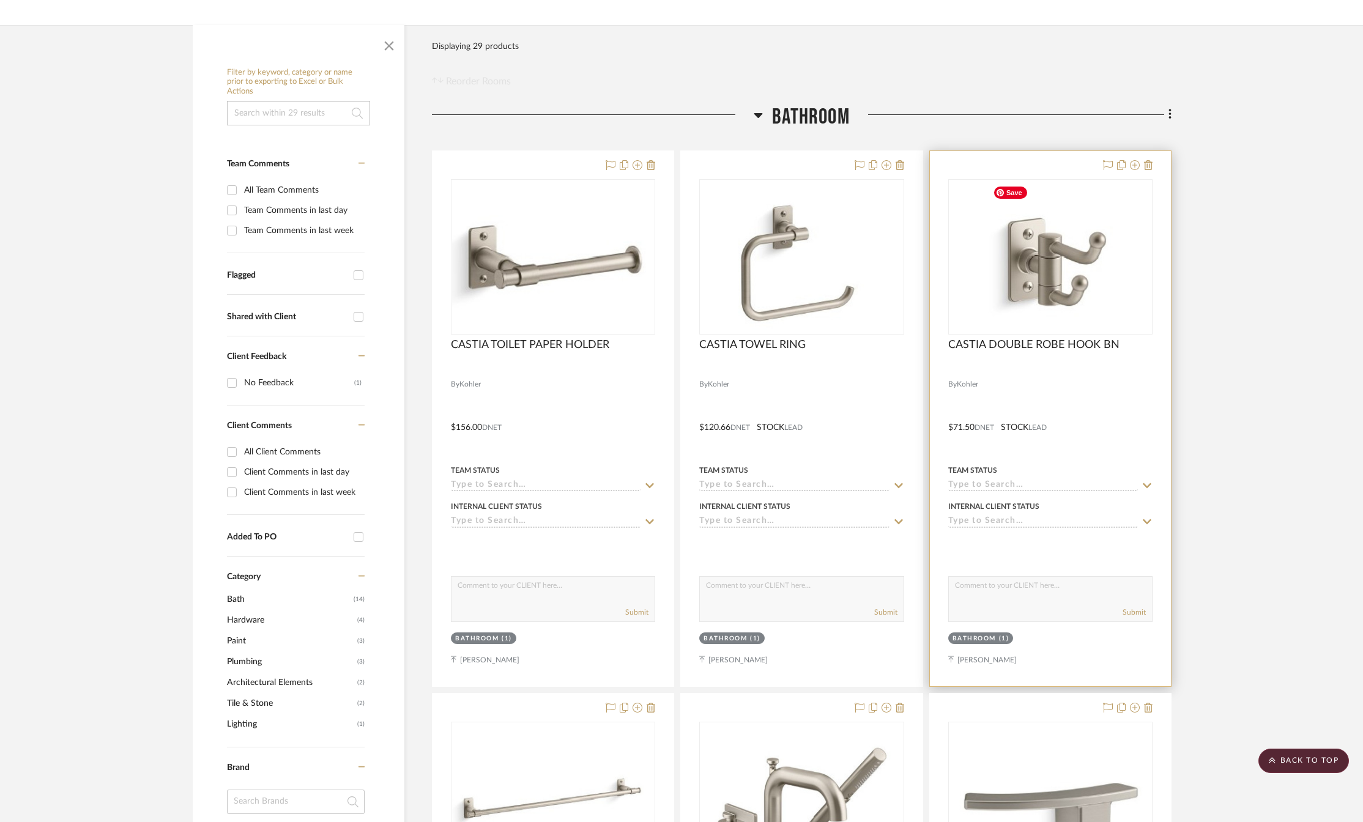
click at [1035, 261] on img "0" at bounding box center [1050, 256] width 125 height 153
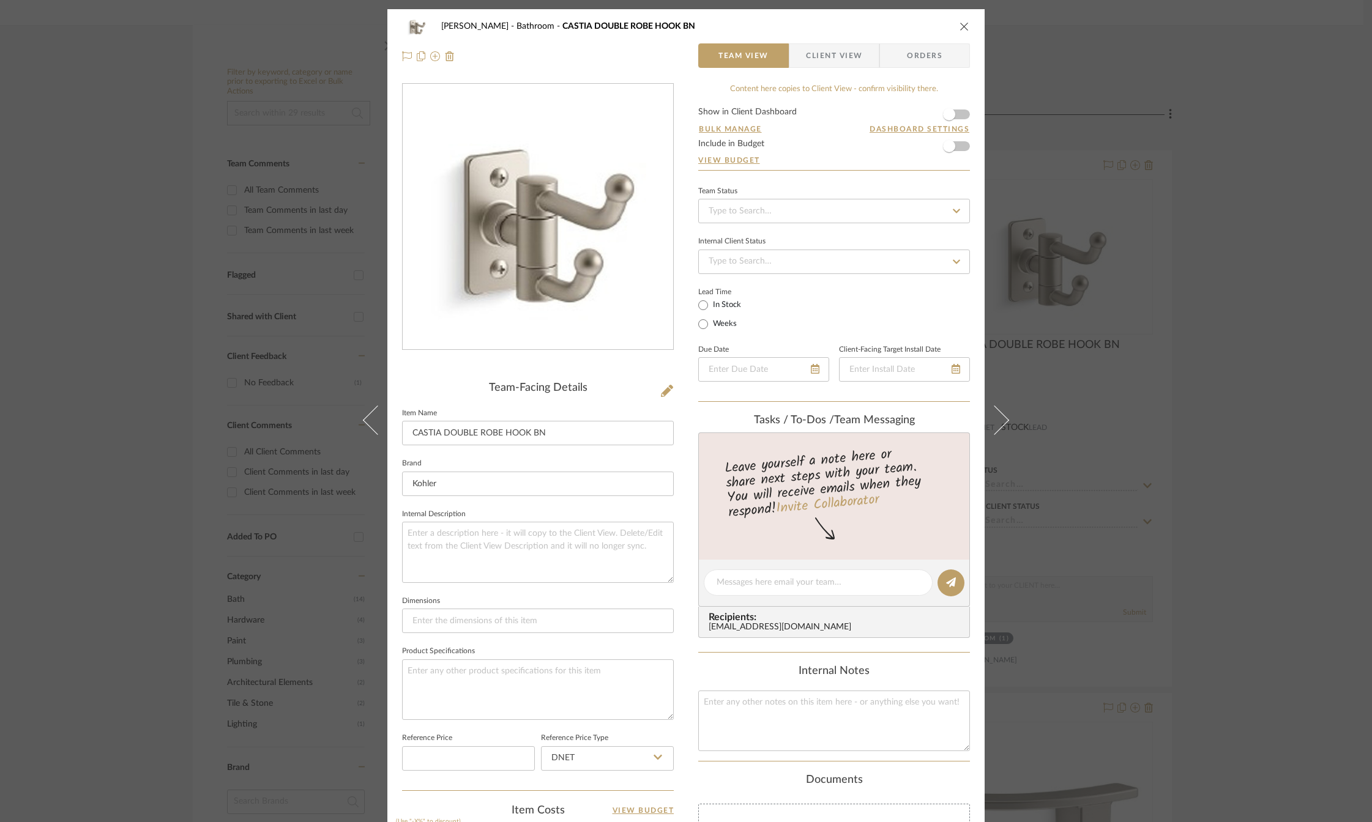
scroll to position [306, 0]
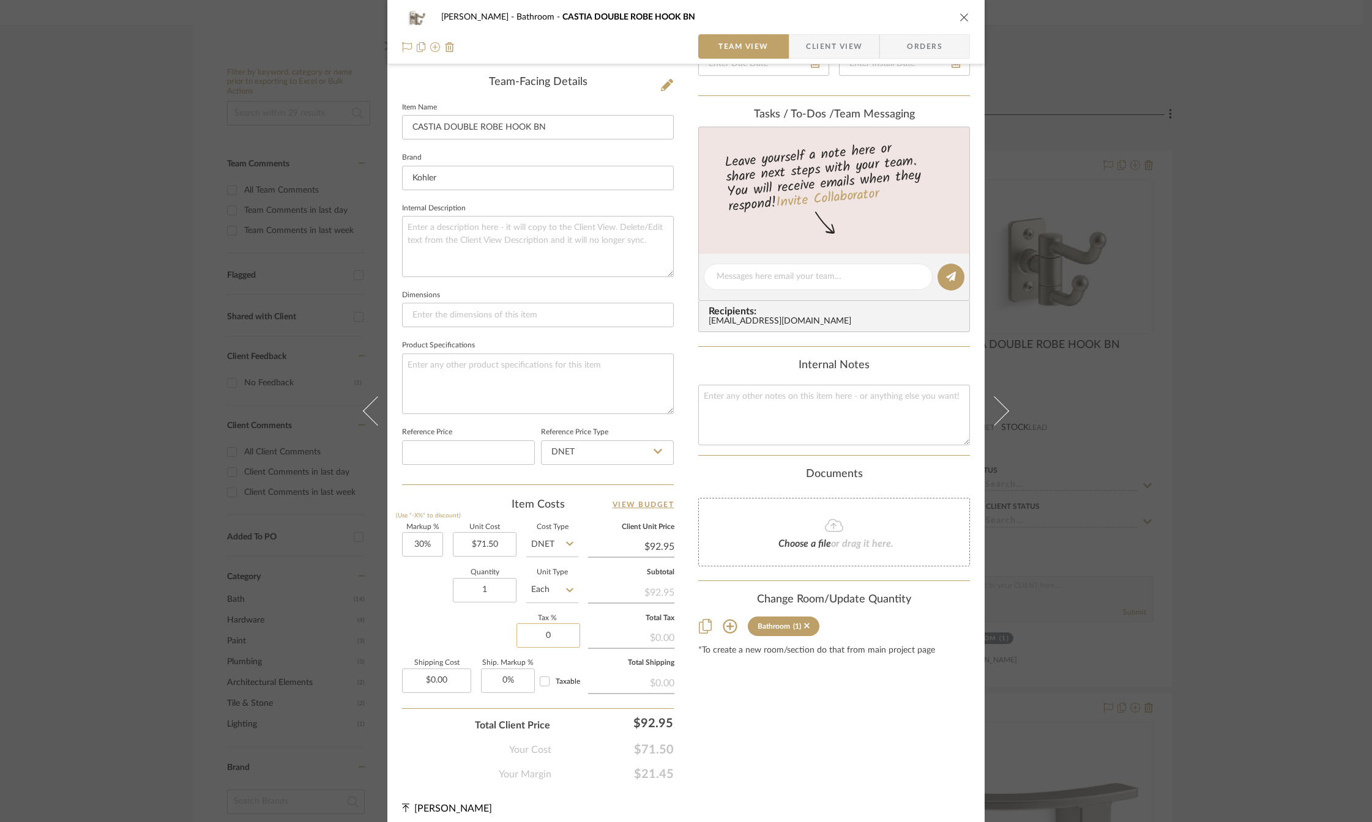
click at [537, 635] on input "0" at bounding box center [548, 635] width 64 height 24
click at [773, 749] on div "Content here copies to Client View - confirm visibility there. Show in Client D…" at bounding box center [834, 279] width 272 height 1005
click at [420, 546] on input "30" at bounding box center [422, 544] width 41 height 24
click at [755, 735] on div "Content here copies to Client View - confirm visibility there. Show in Client D…" at bounding box center [834, 279] width 272 height 1005
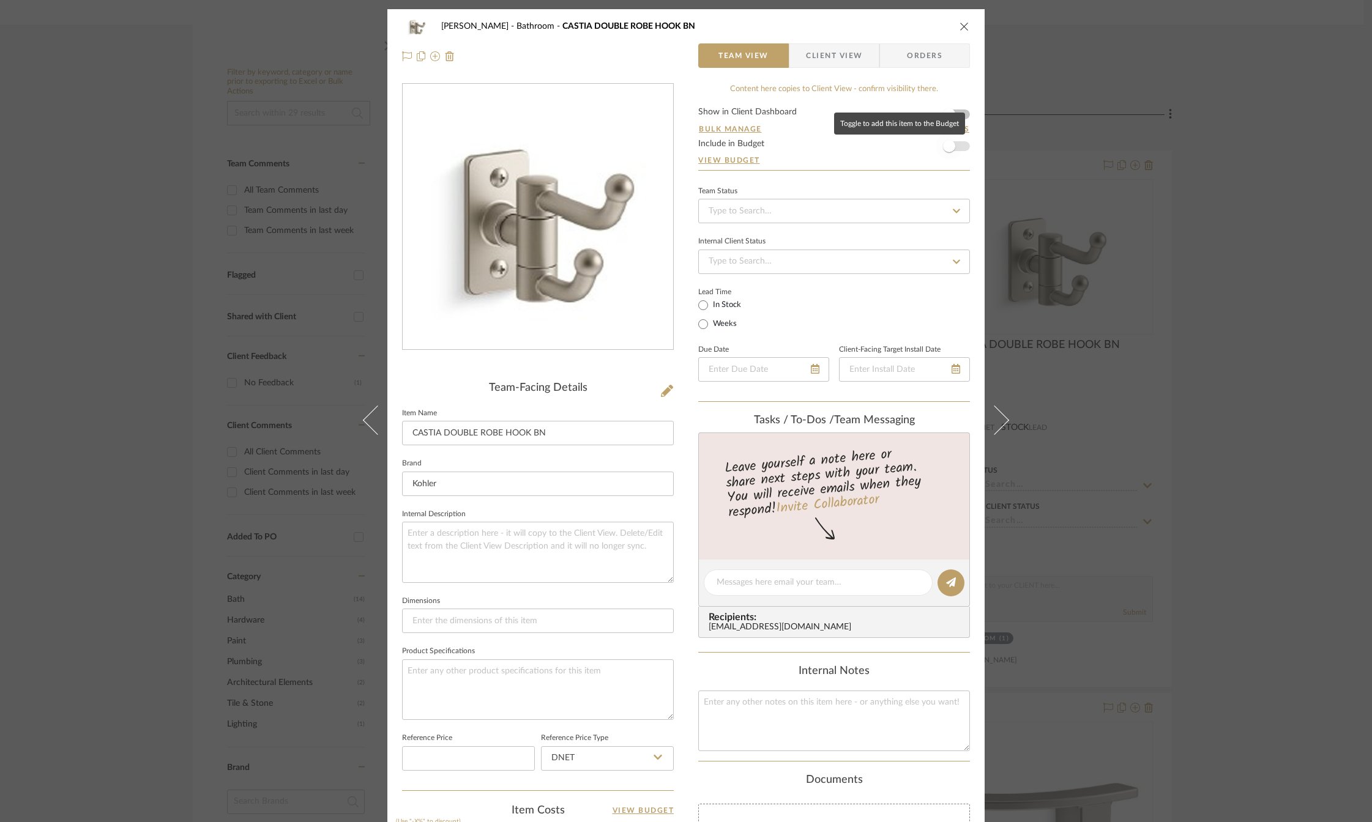
click at [943, 142] on span "button" at bounding box center [949, 146] width 12 height 12
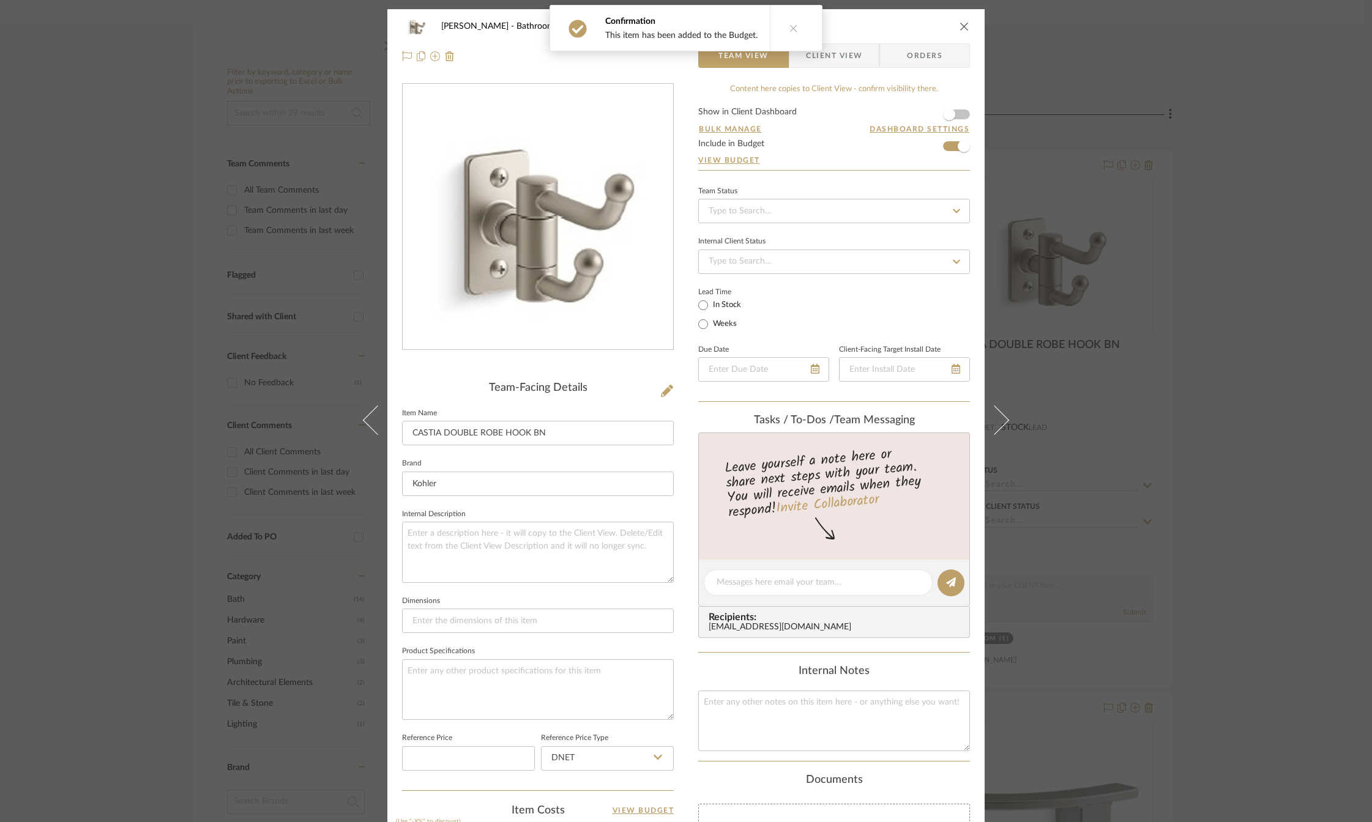
click at [960, 31] on icon "close" at bounding box center [964, 26] width 10 height 10
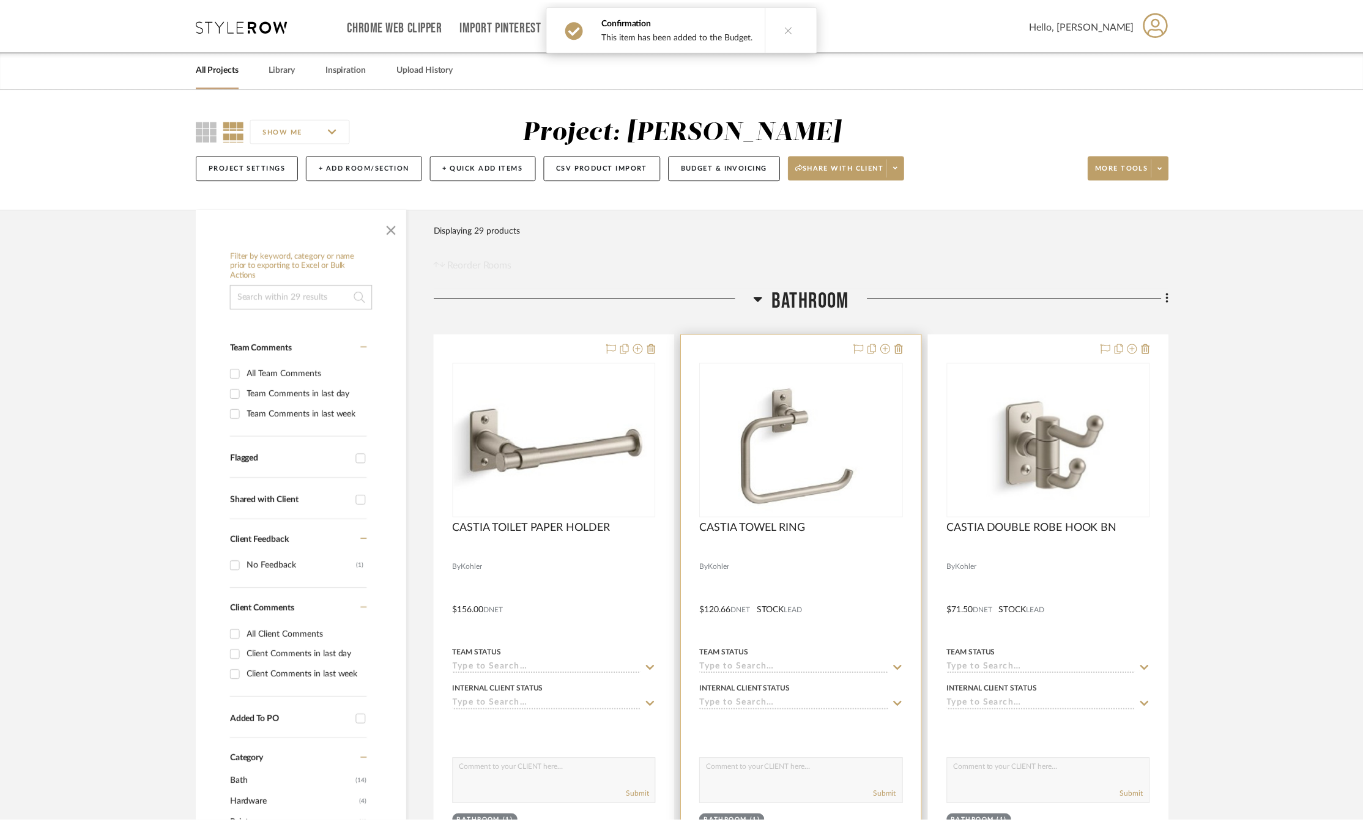
scroll to position [184, 0]
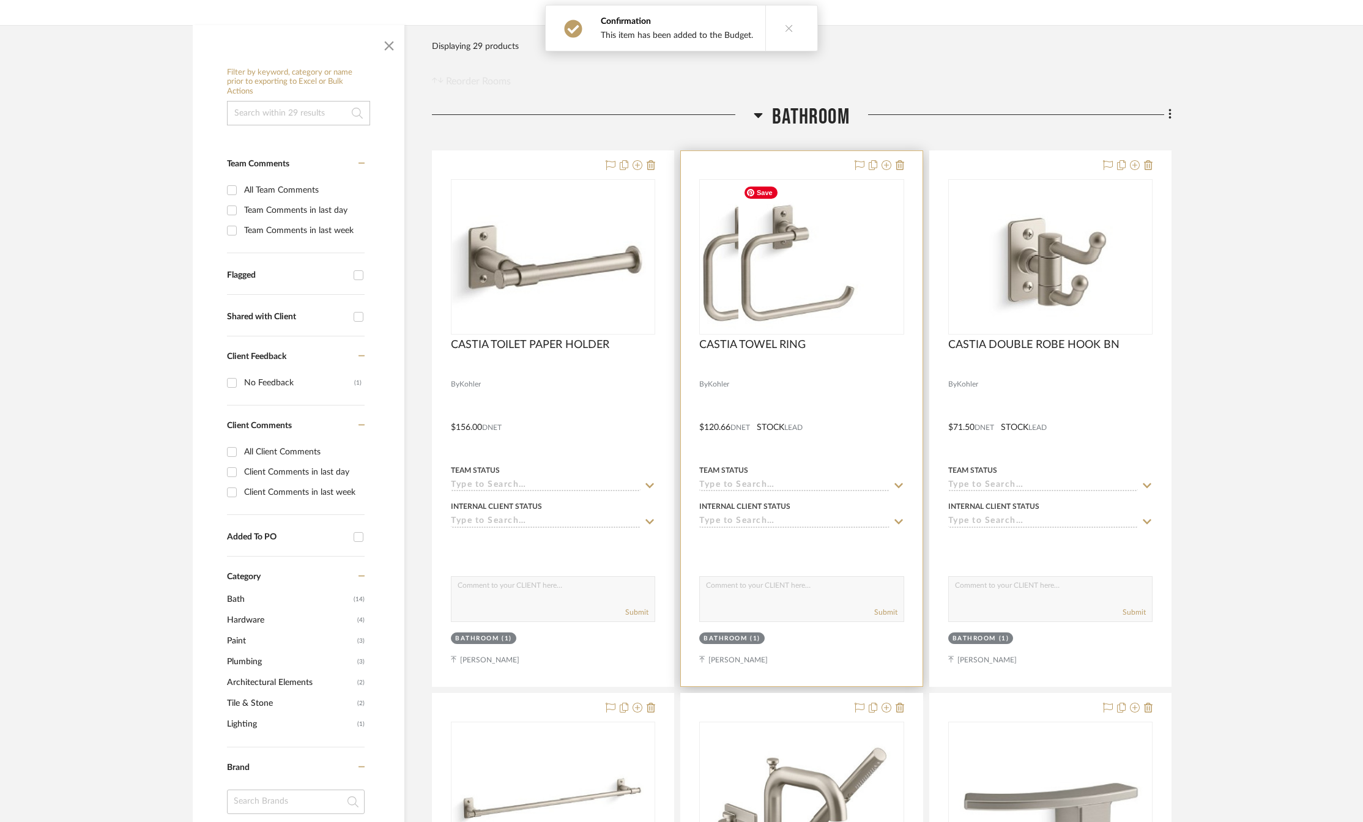
click at [752, 277] on img at bounding box center [801, 256] width 127 height 153
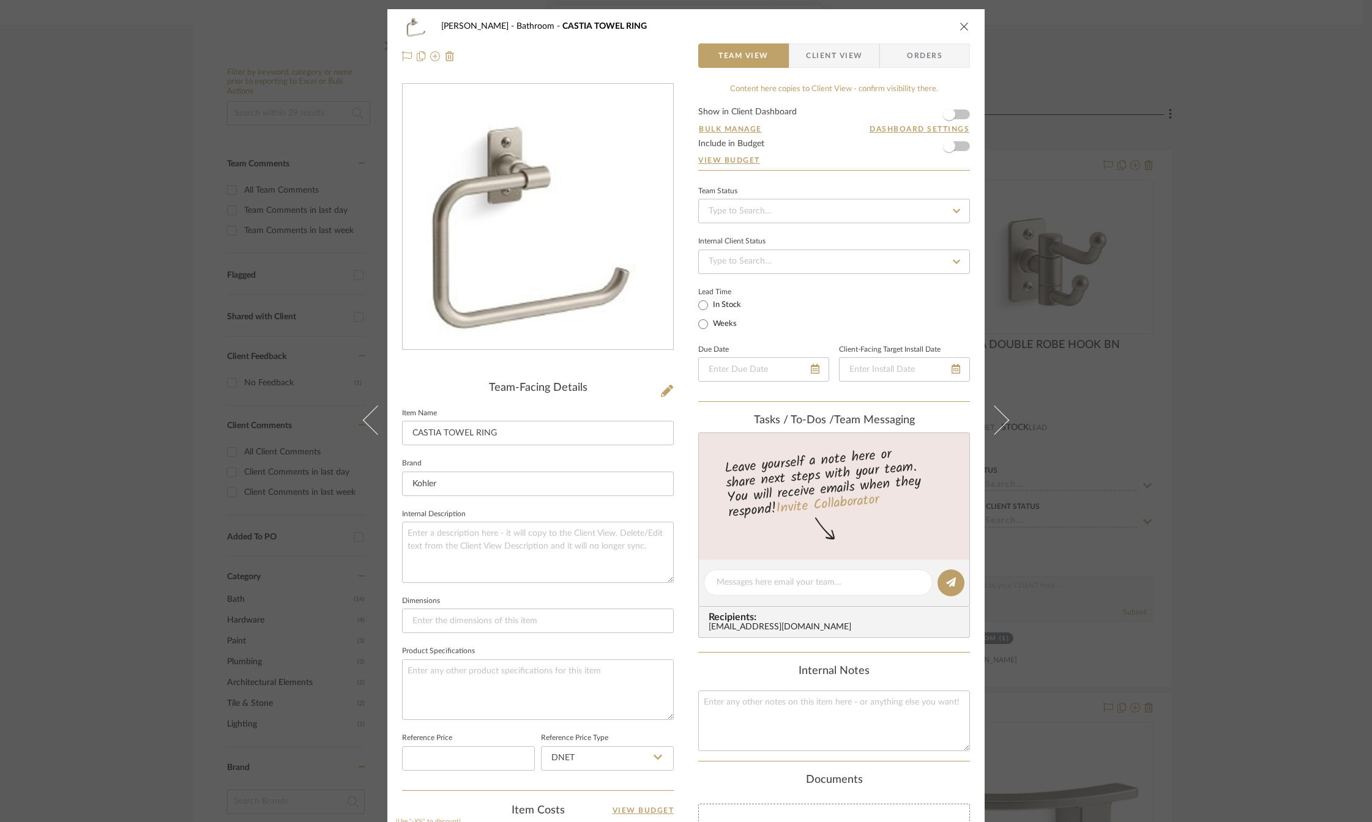
scroll to position [314, 0]
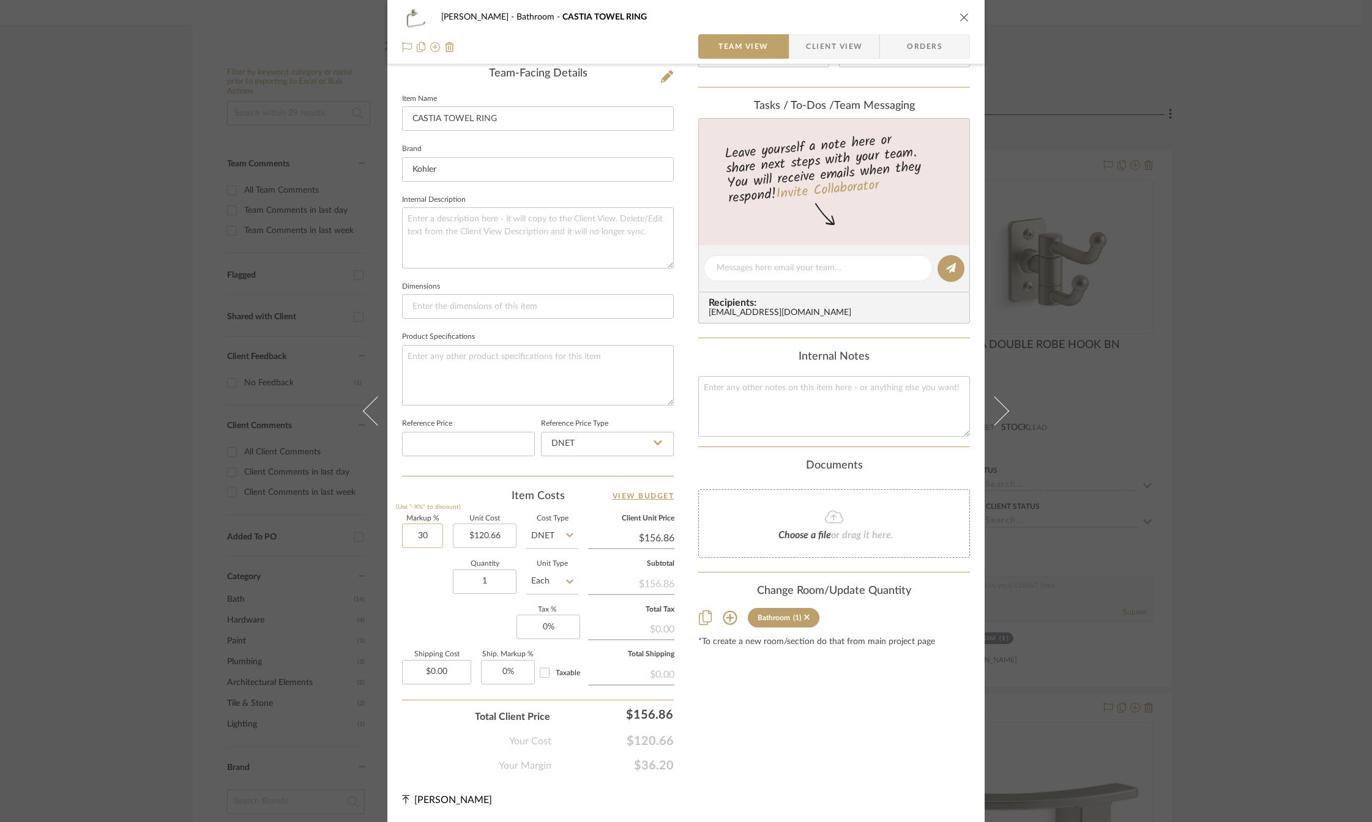
click at [421, 537] on input "30" at bounding box center [422, 536] width 41 height 24
click at [766, 724] on div "Content here copies to Client View - confirm visibility there. Show in Client D…" at bounding box center [834, 271] width 272 height 1005
click at [548, 626] on input "0" at bounding box center [548, 627] width 64 height 24
click at [704, 692] on div "Content here copies to Client View - confirm visibility there. Show in Client D…" at bounding box center [834, 271] width 272 height 1005
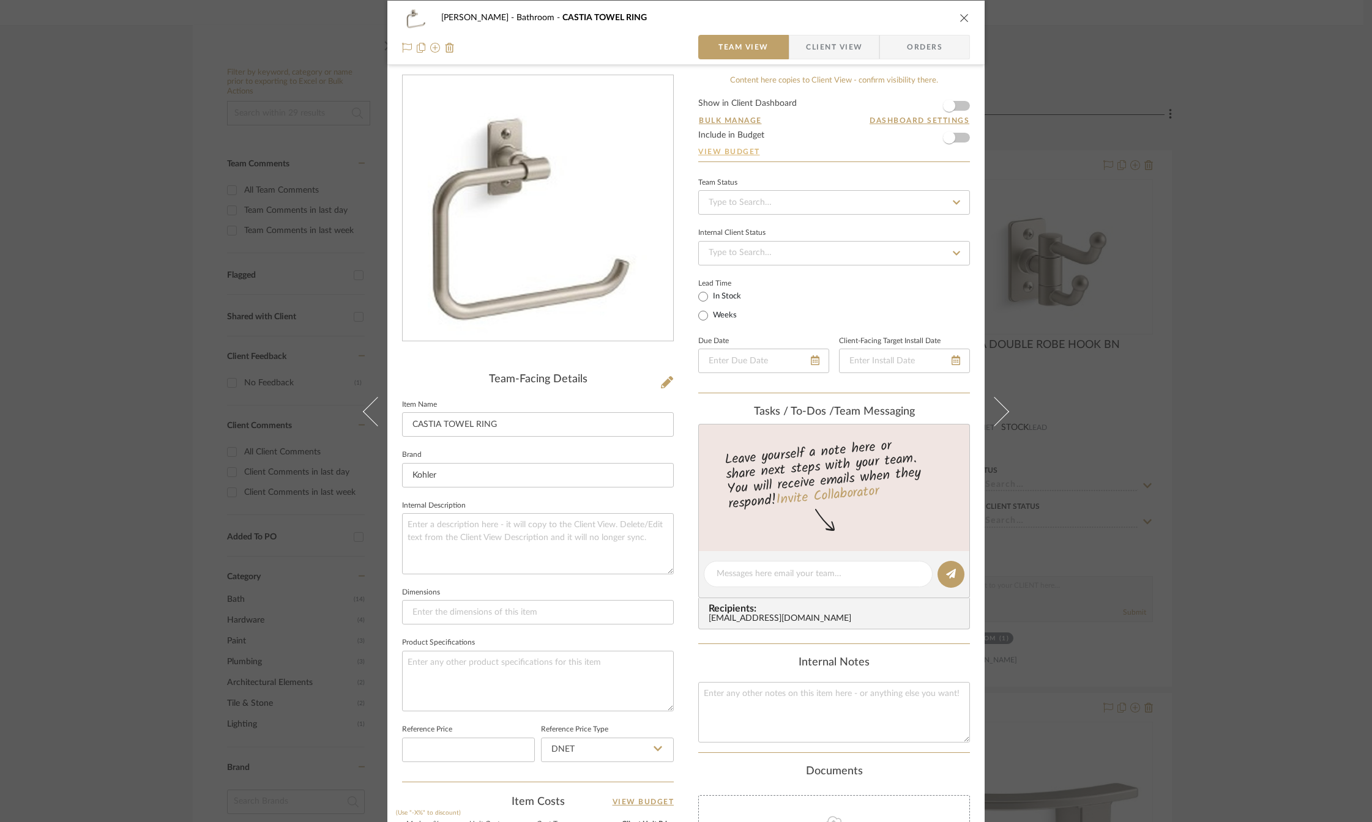
scroll to position [0, 0]
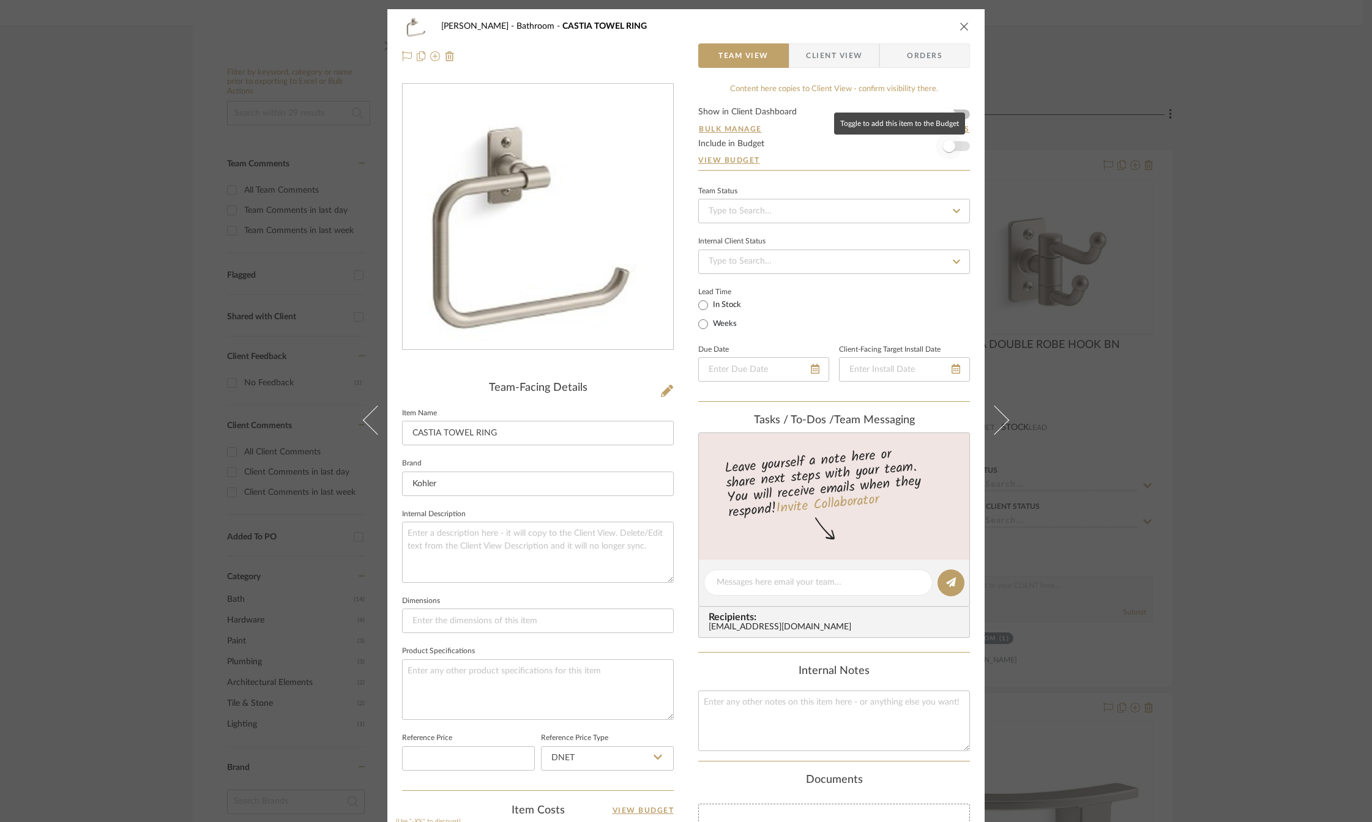
click at [954, 147] on span "button" at bounding box center [948, 146] width 27 height 27
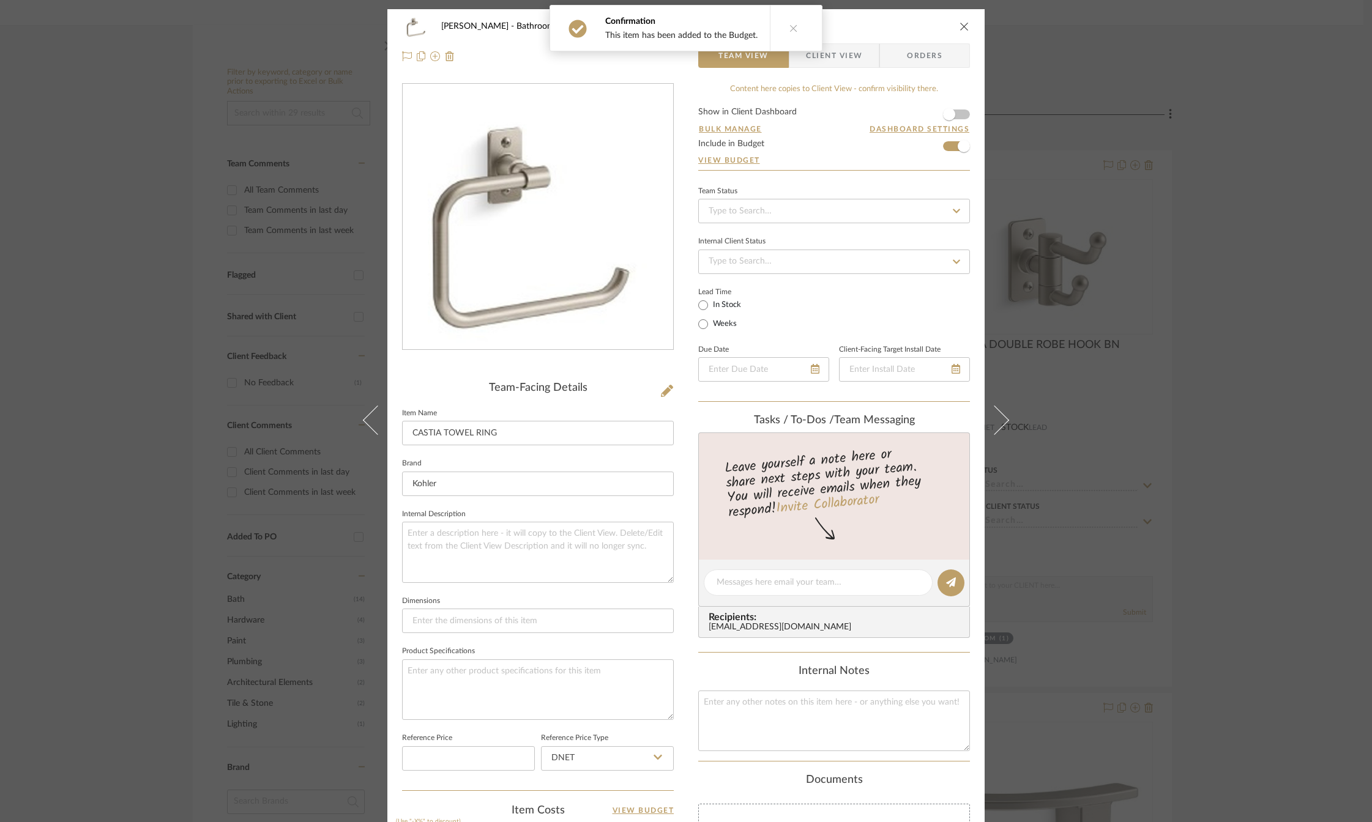
click at [961, 24] on icon "close" at bounding box center [964, 26] width 10 height 10
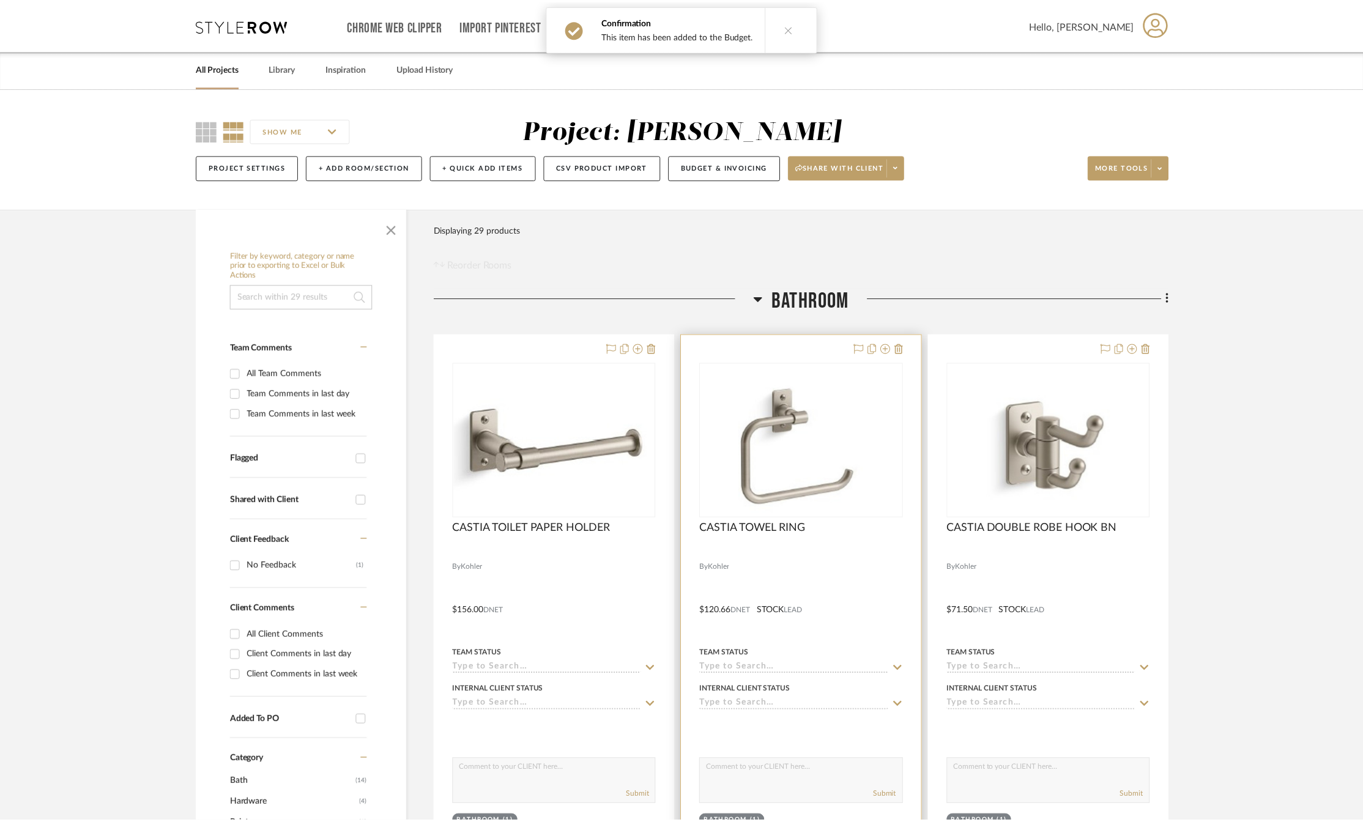
scroll to position [184, 0]
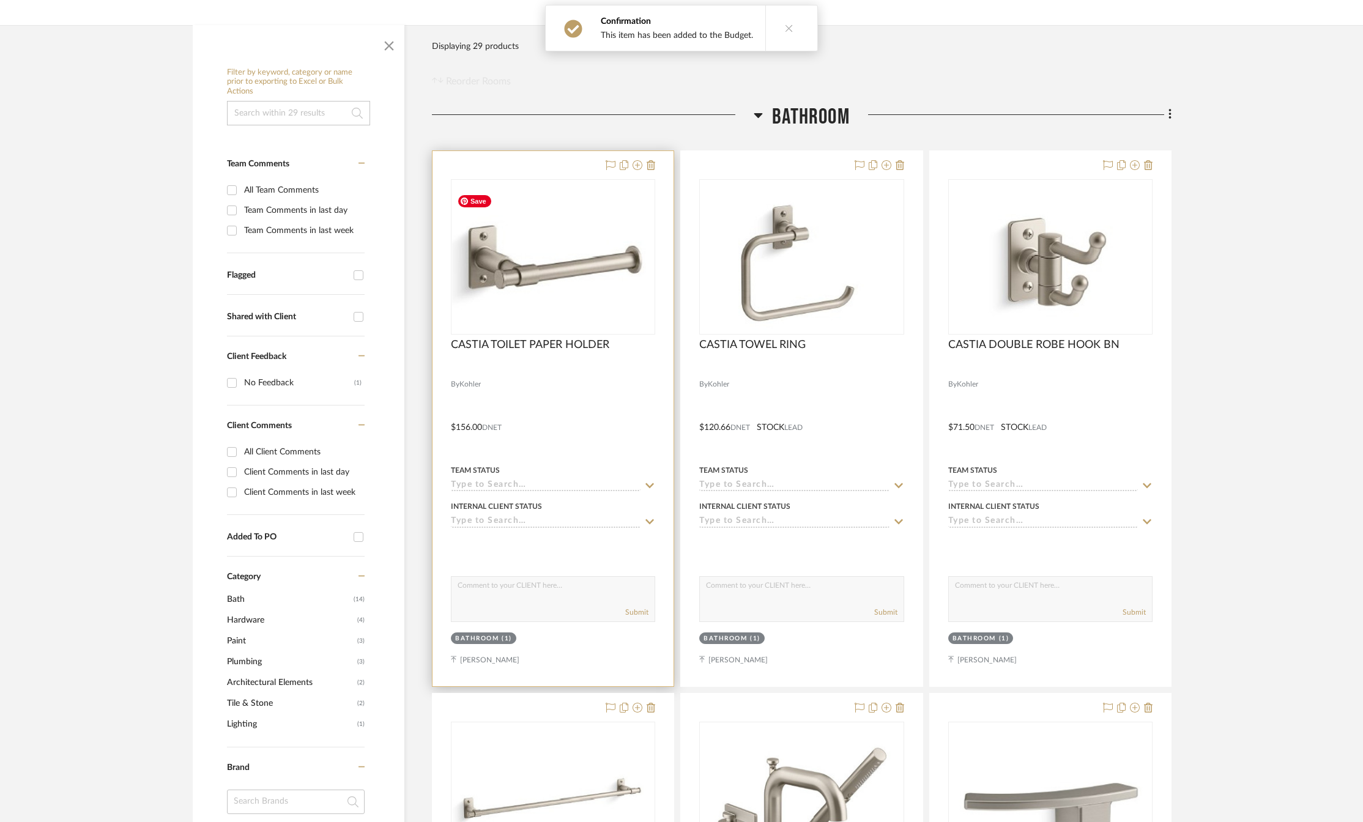
click at [584, 262] on img at bounding box center [553, 257] width 202 height 136
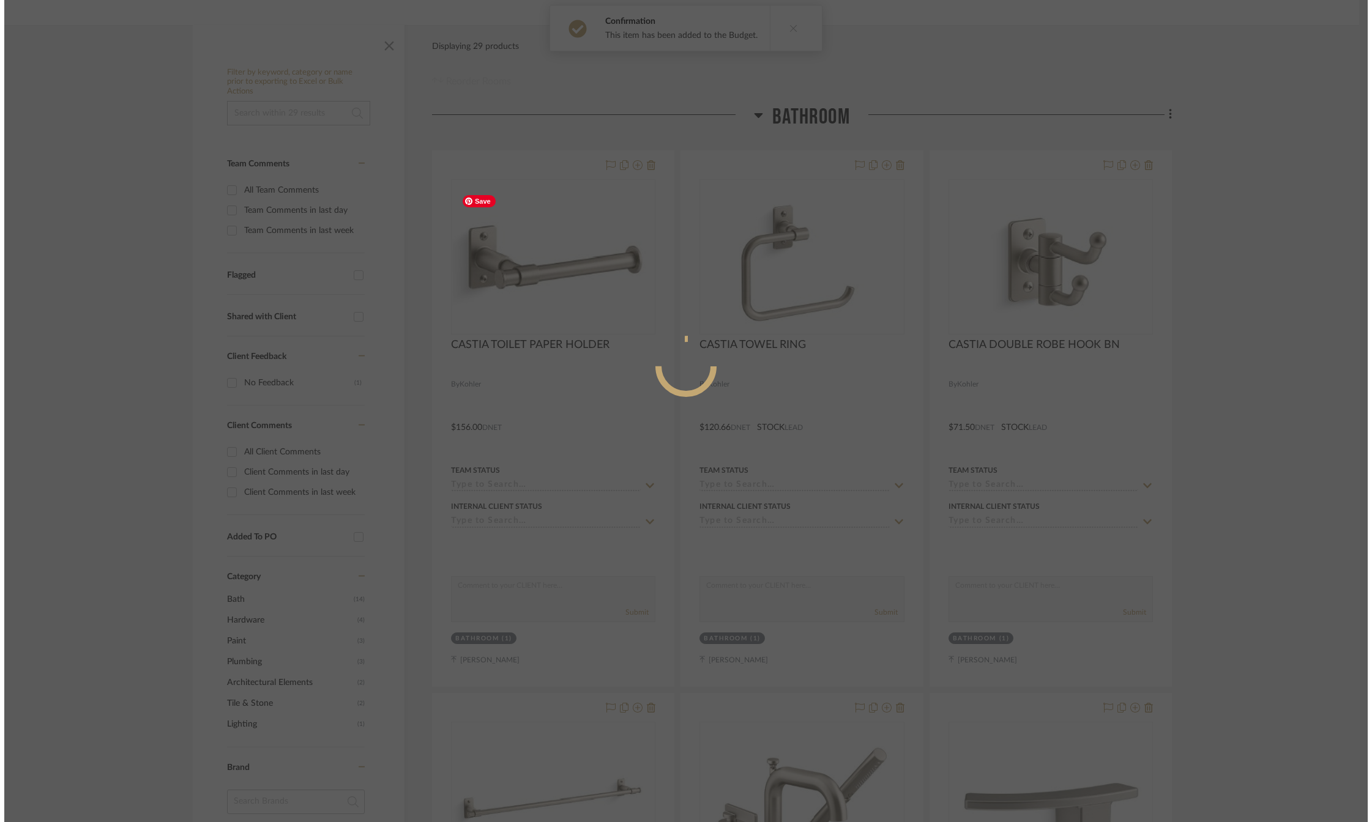
scroll to position [0, 0]
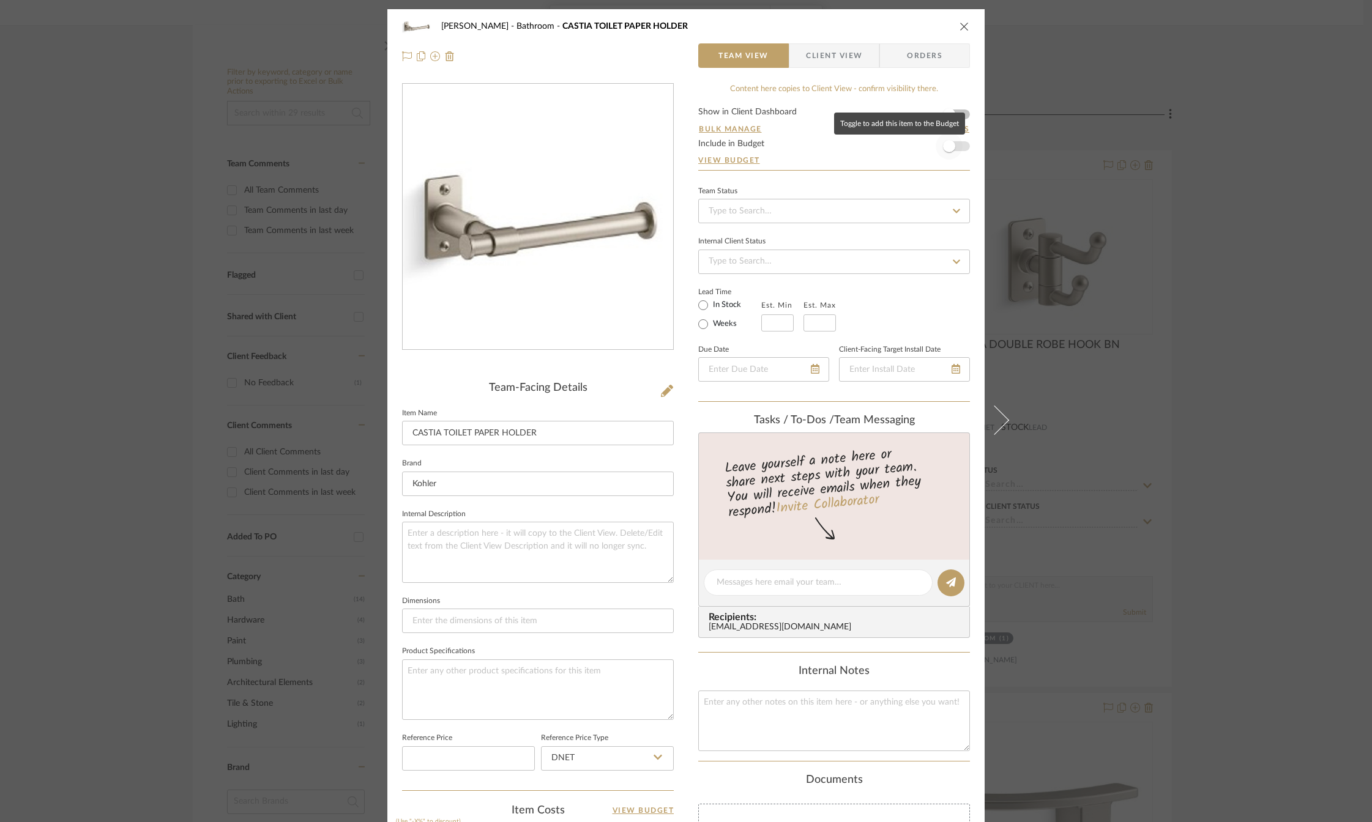
click at [949, 150] on span "button" at bounding box center [949, 146] width 12 height 12
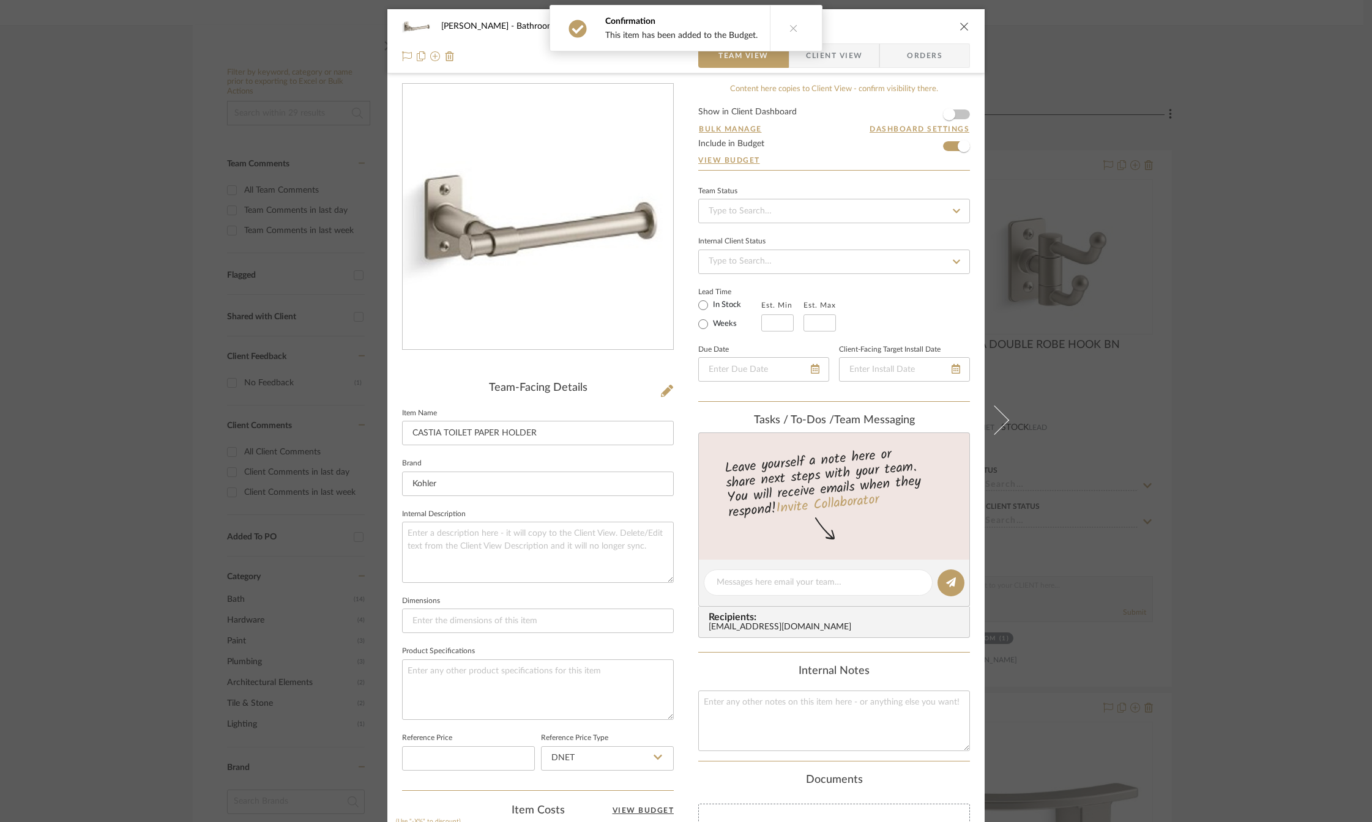
scroll to position [314, 0]
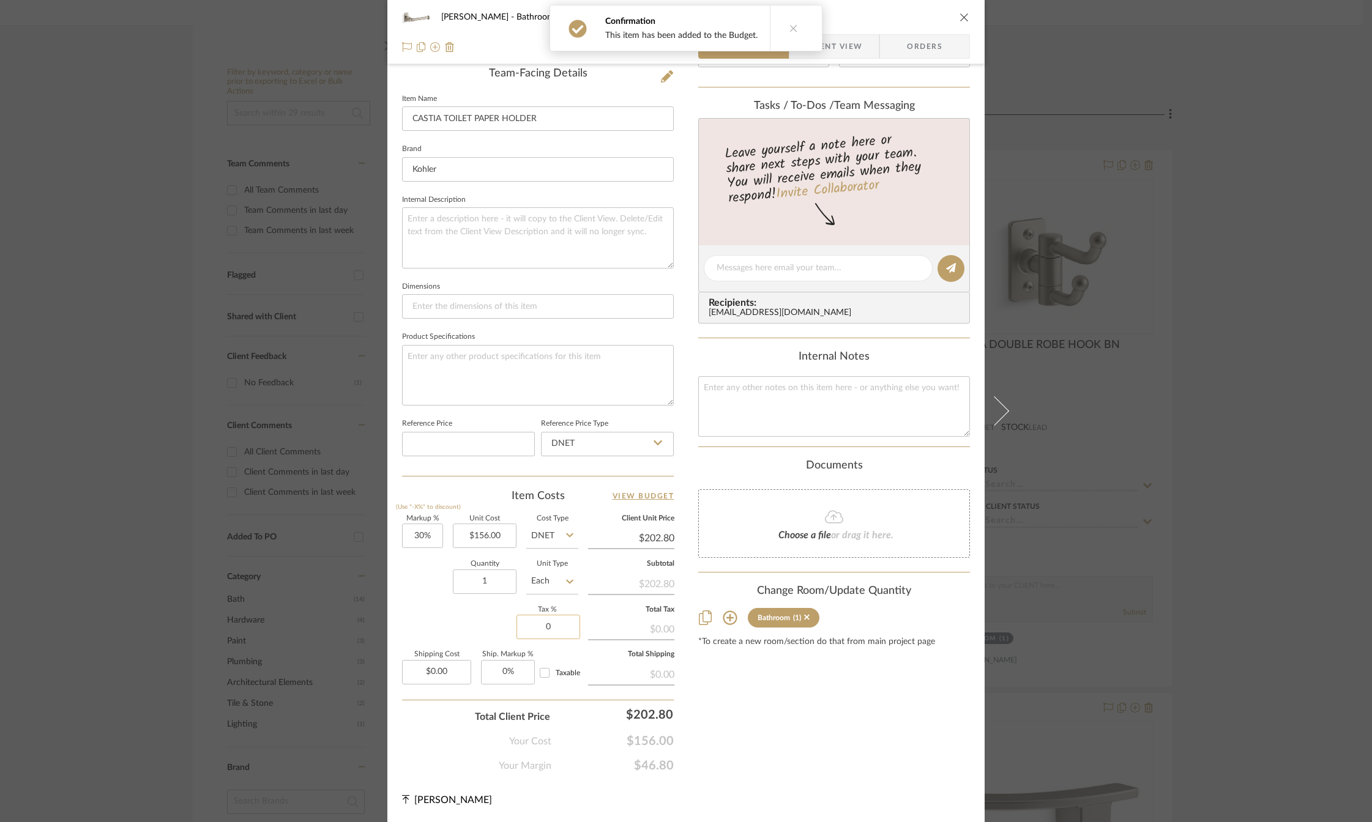
click at [540, 631] on input "0" at bounding box center [548, 627] width 64 height 24
click at [738, 711] on div "Content here copies to Client View - confirm visibility there. Show in Client D…" at bounding box center [834, 271] width 272 height 1005
click at [417, 535] on input "30" at bounding box center [422, 536] width 41 height 24
click at [723, 716] on div "Content here copies to Client View - confirm visibility there. Show in Client D…" at bounding box center [834, 271] width 272 height 1005
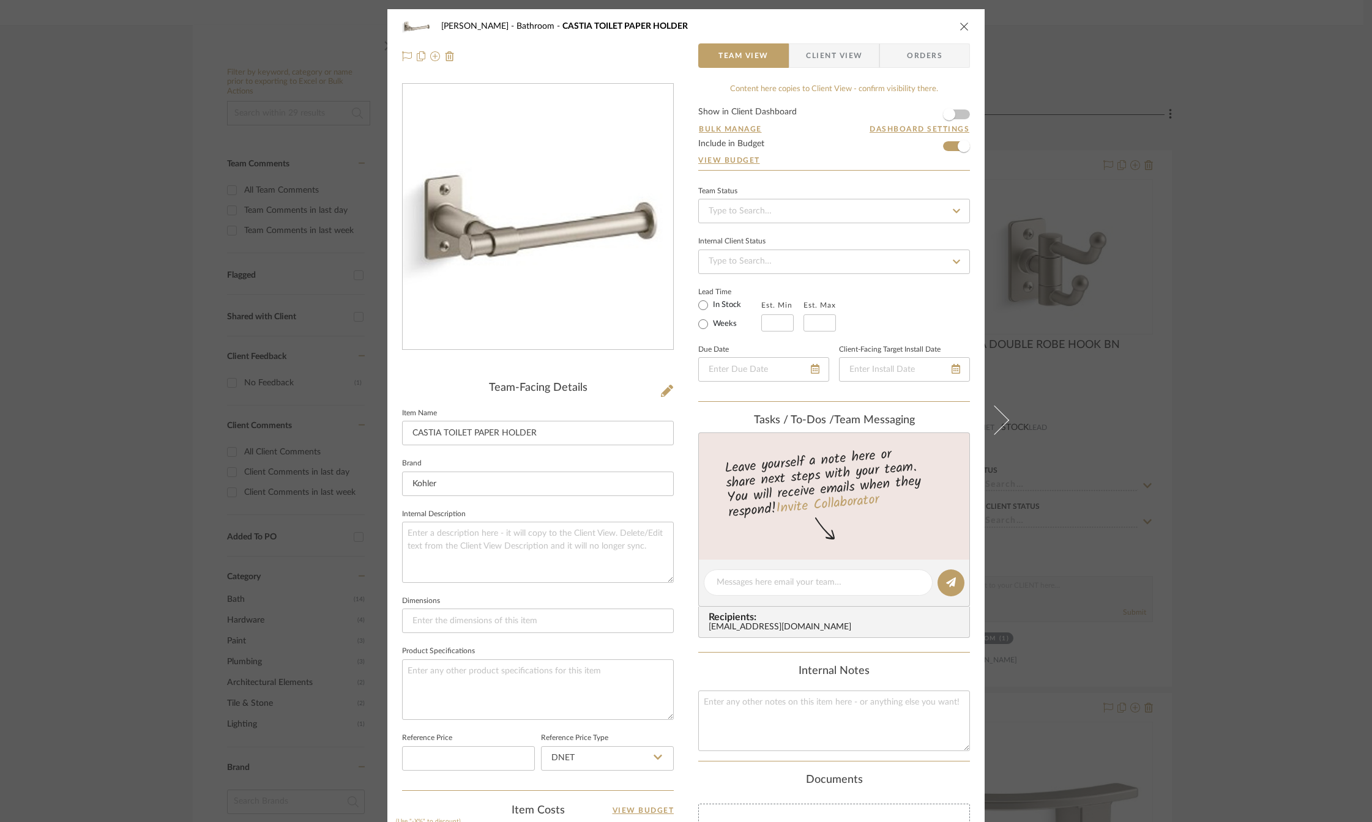
click at [964, 25] on icon "close" at bounding box center [964, 26] width 10 height 10
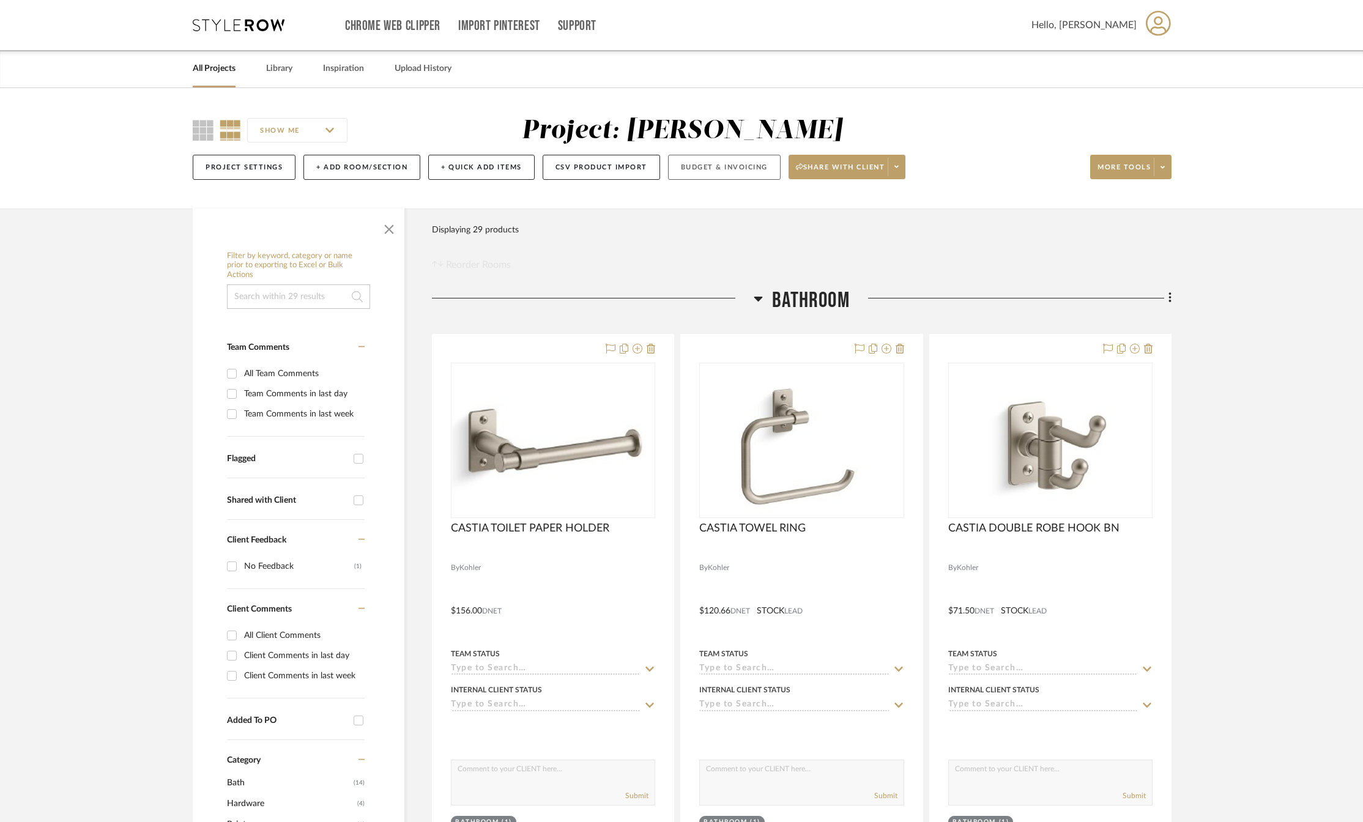
click at [741, 168] on button "Budget & Invoicing" at bounding box center [724, 167] width 113 height 25
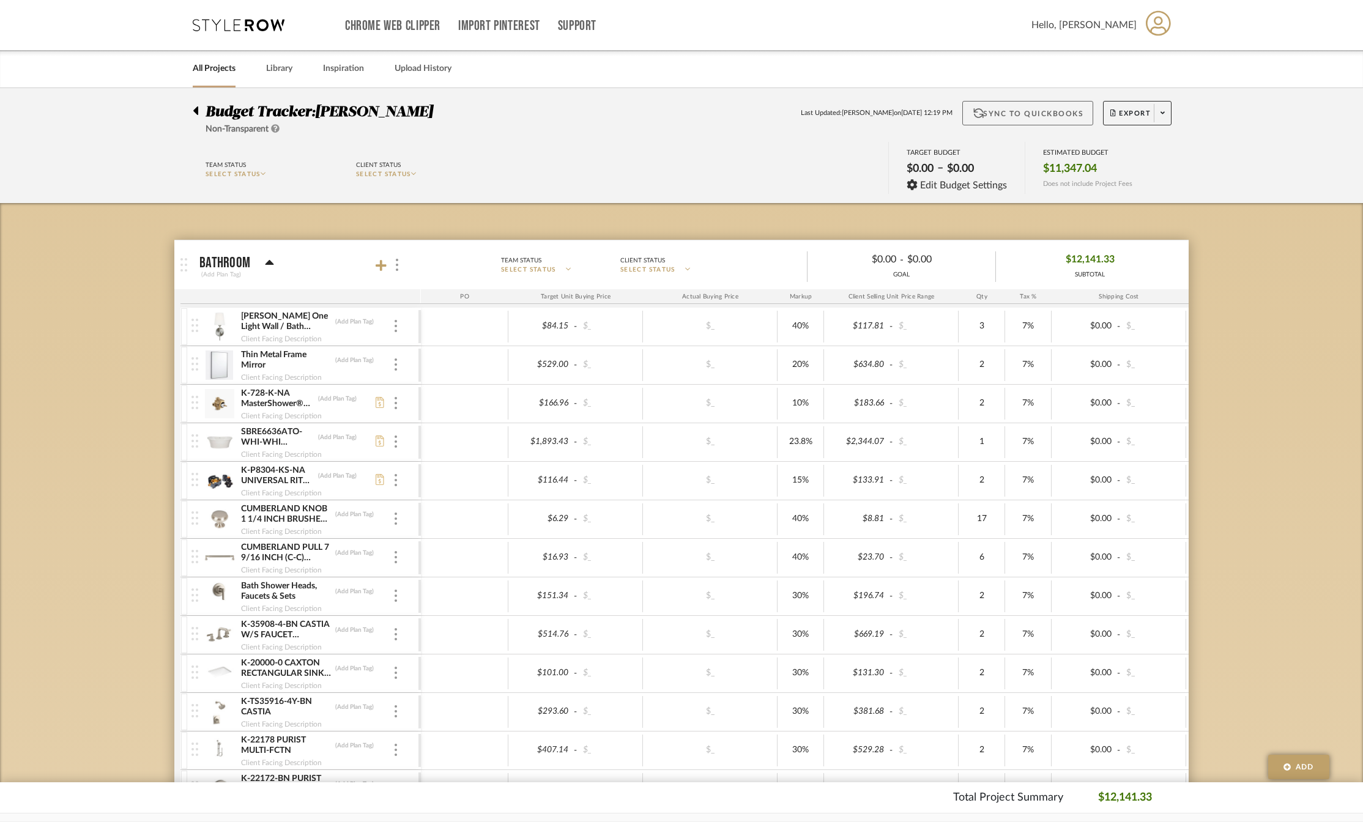
click at [1029, 114] on button "Sync to QuickBooks" at bounding box center [1028, 113] width 132 height 24
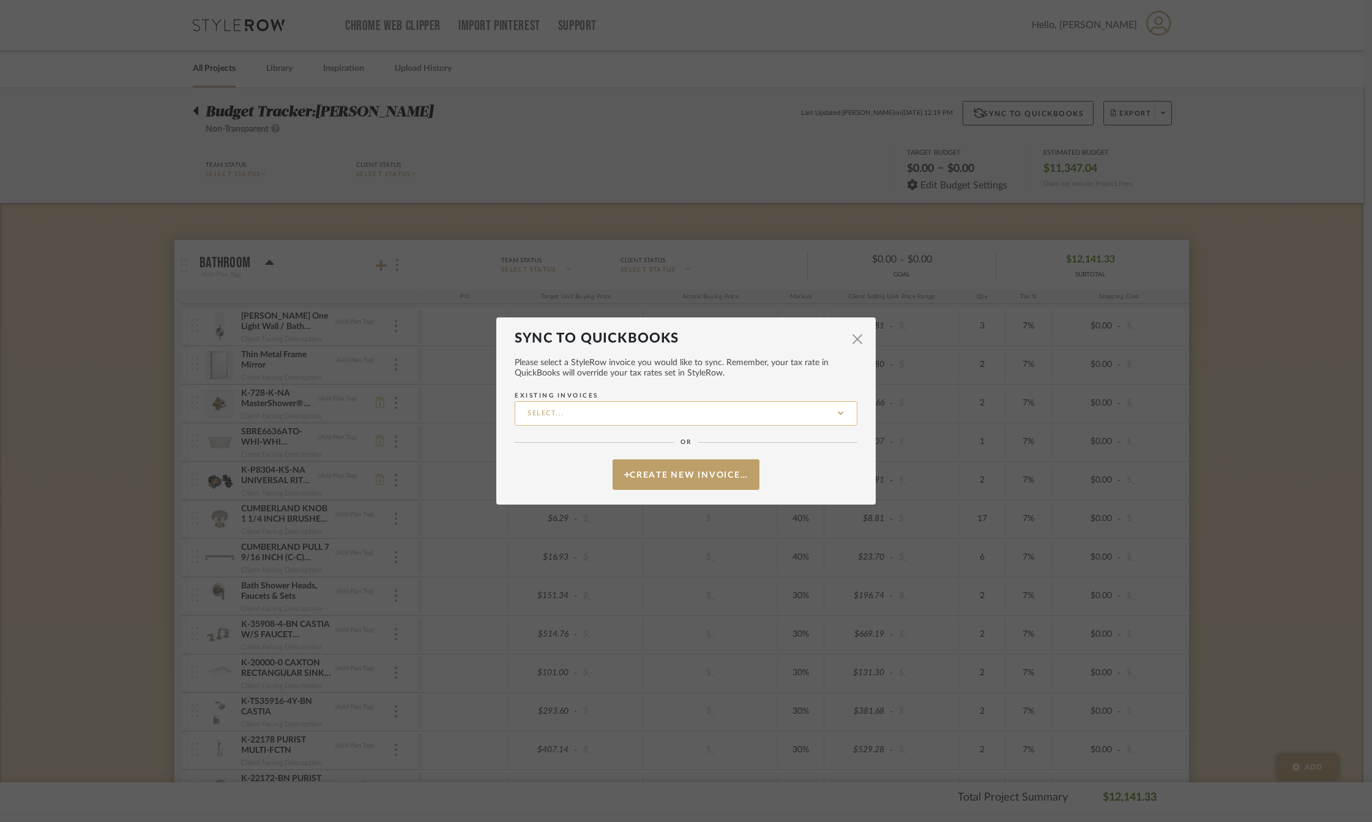
click at [652, 418] on input "Existing Invoices" at bounding box center [685, 413] width 343 height 24
click at [650, 481] on button "Create New Invoice…" at bounding box center [685, 474] width 147 height 31
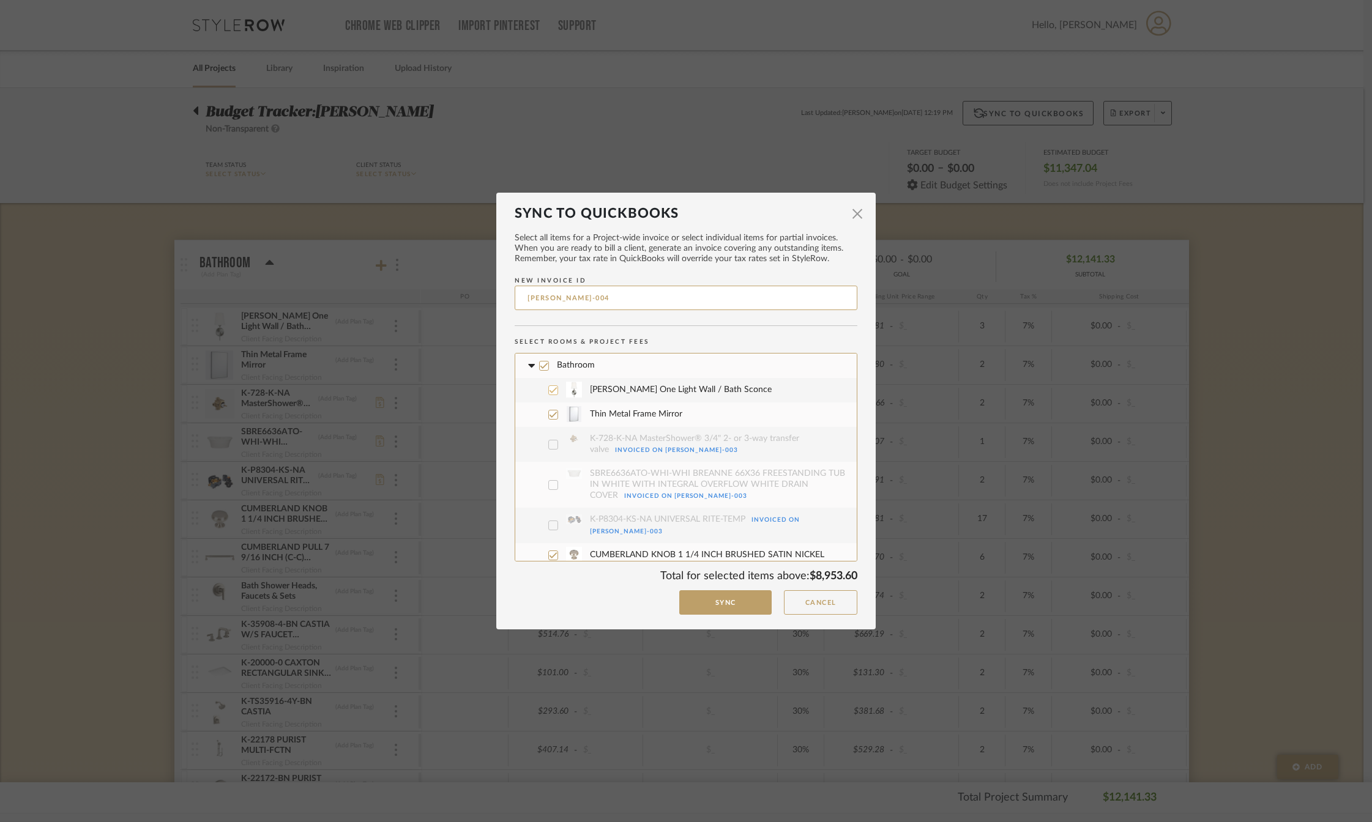
click at [549, 395] on div at bounding box center [553, 390] width 10 height 10
click at [549, 414] on icon at bounding box center [553, 414] width 9 height 9
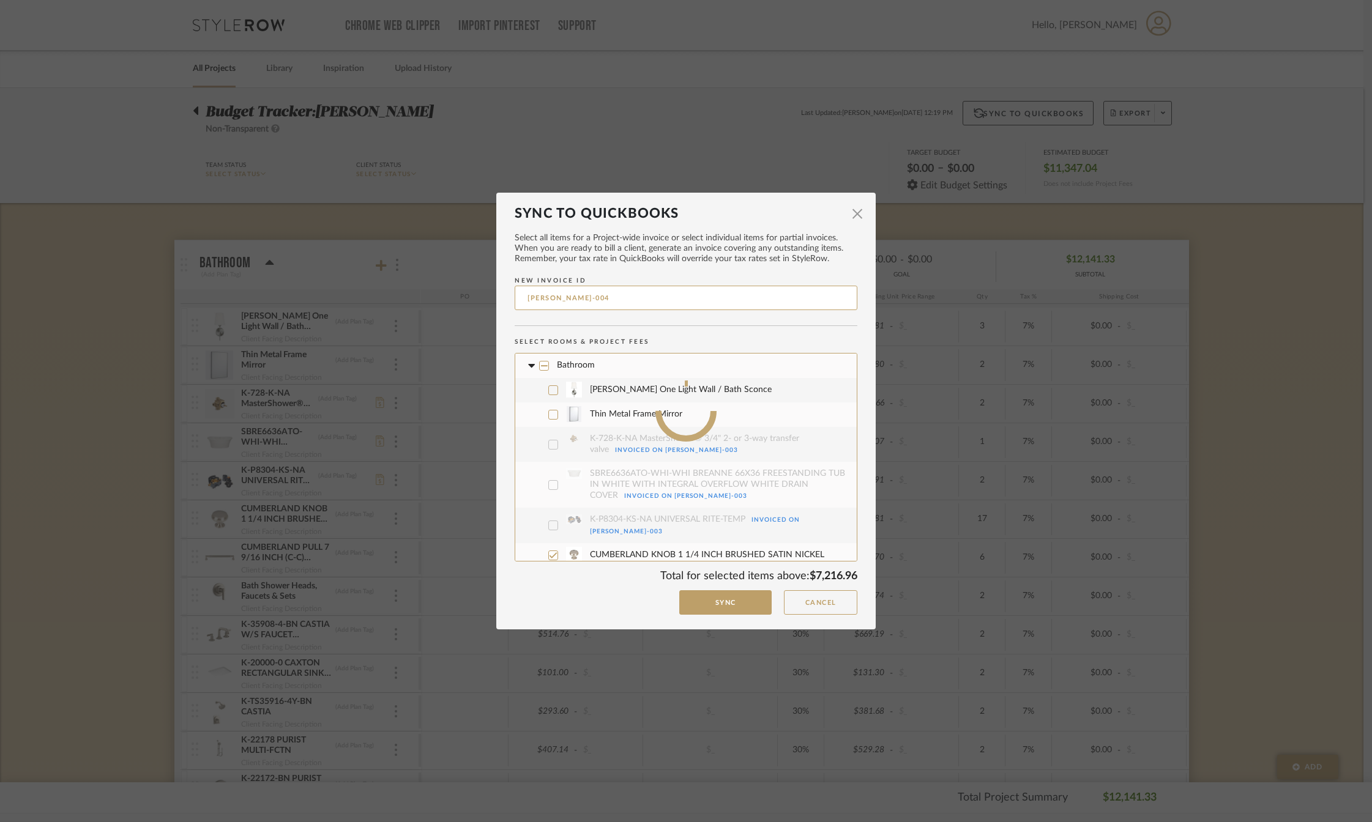
scroll to position [486, 0]
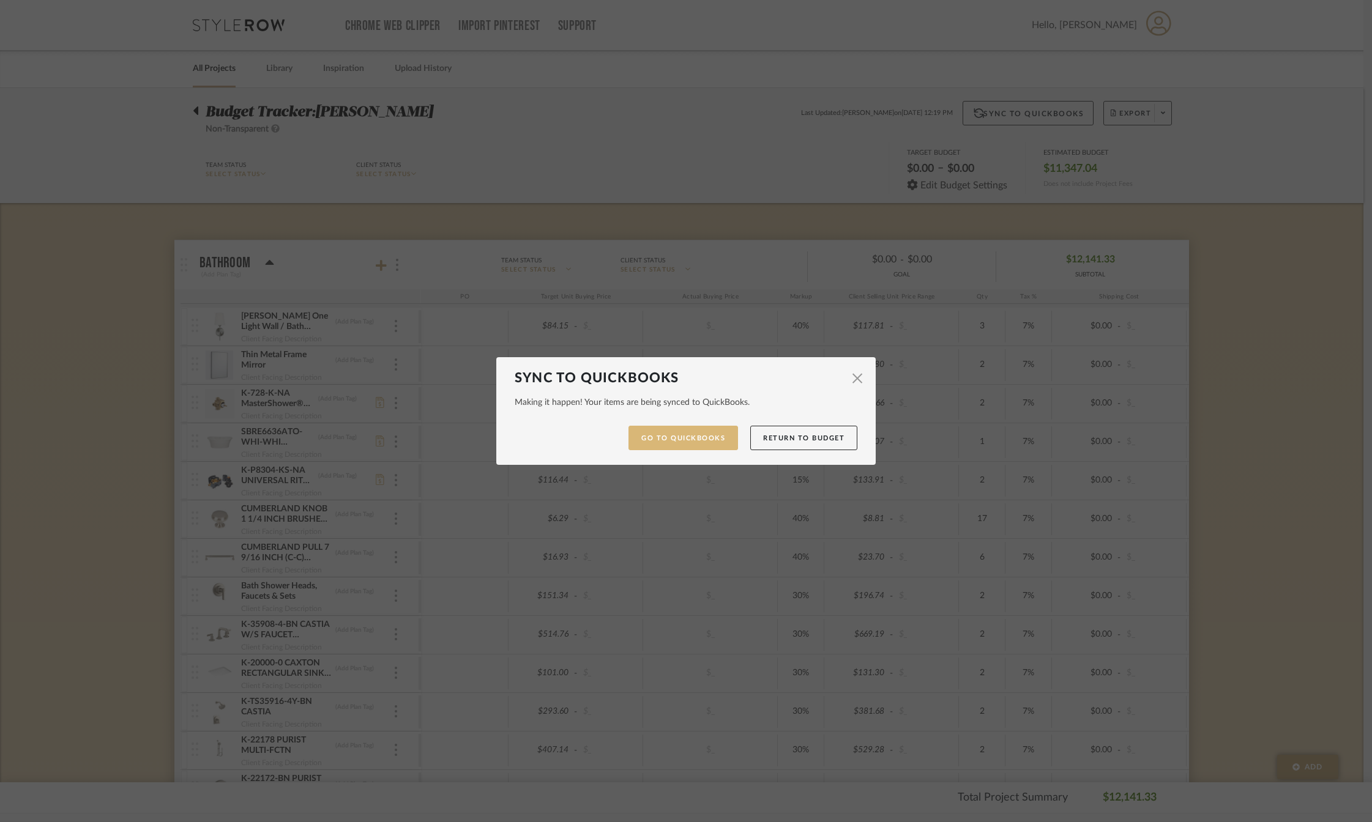
click at [682, 439] on link "Go to QuickBooks" at bounding box center [683, 438] width 110 height 25
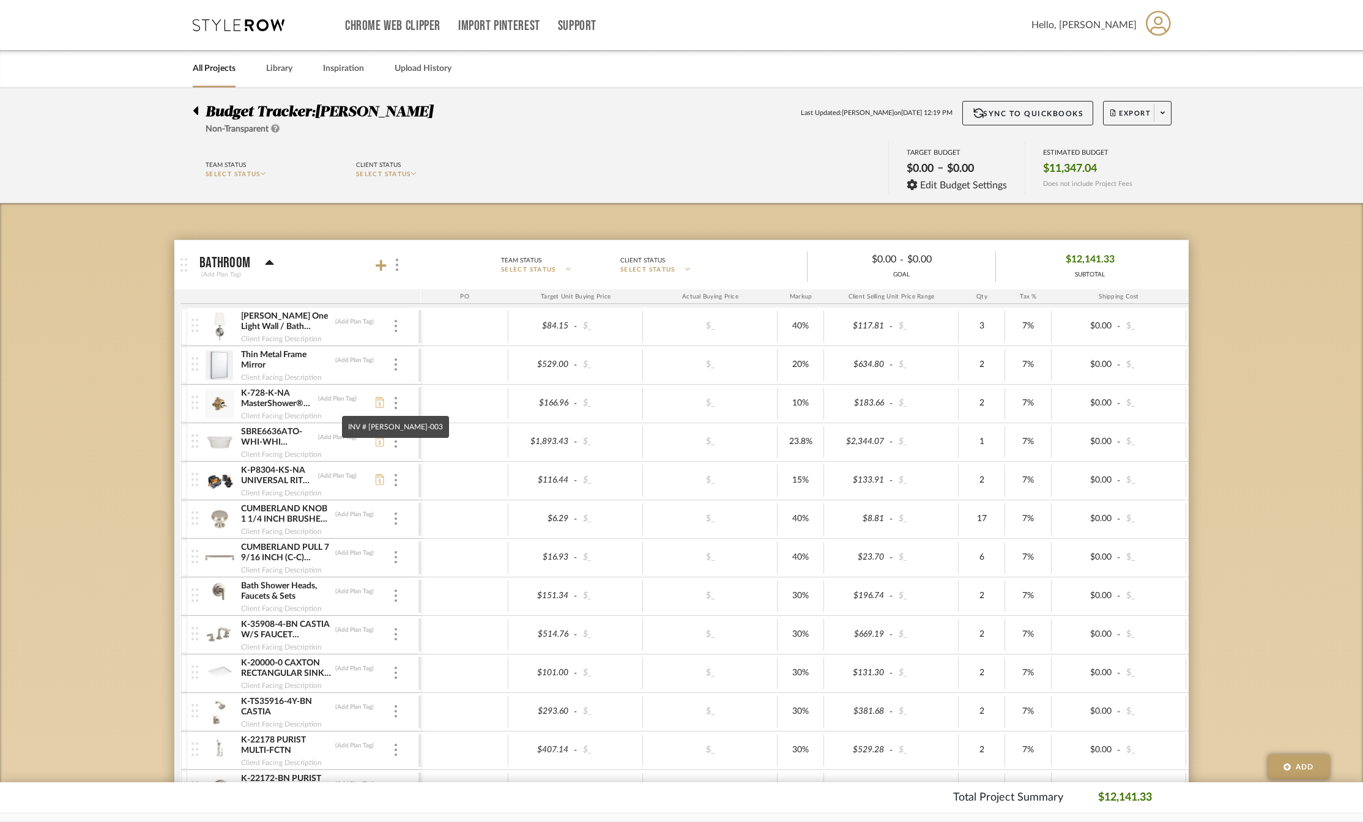
click at [379, 401] on icon at bounding box center [380, 402] width 9 height 11
click at [195, 114] on icon at bounding box center [196, 110] width 6 height 15
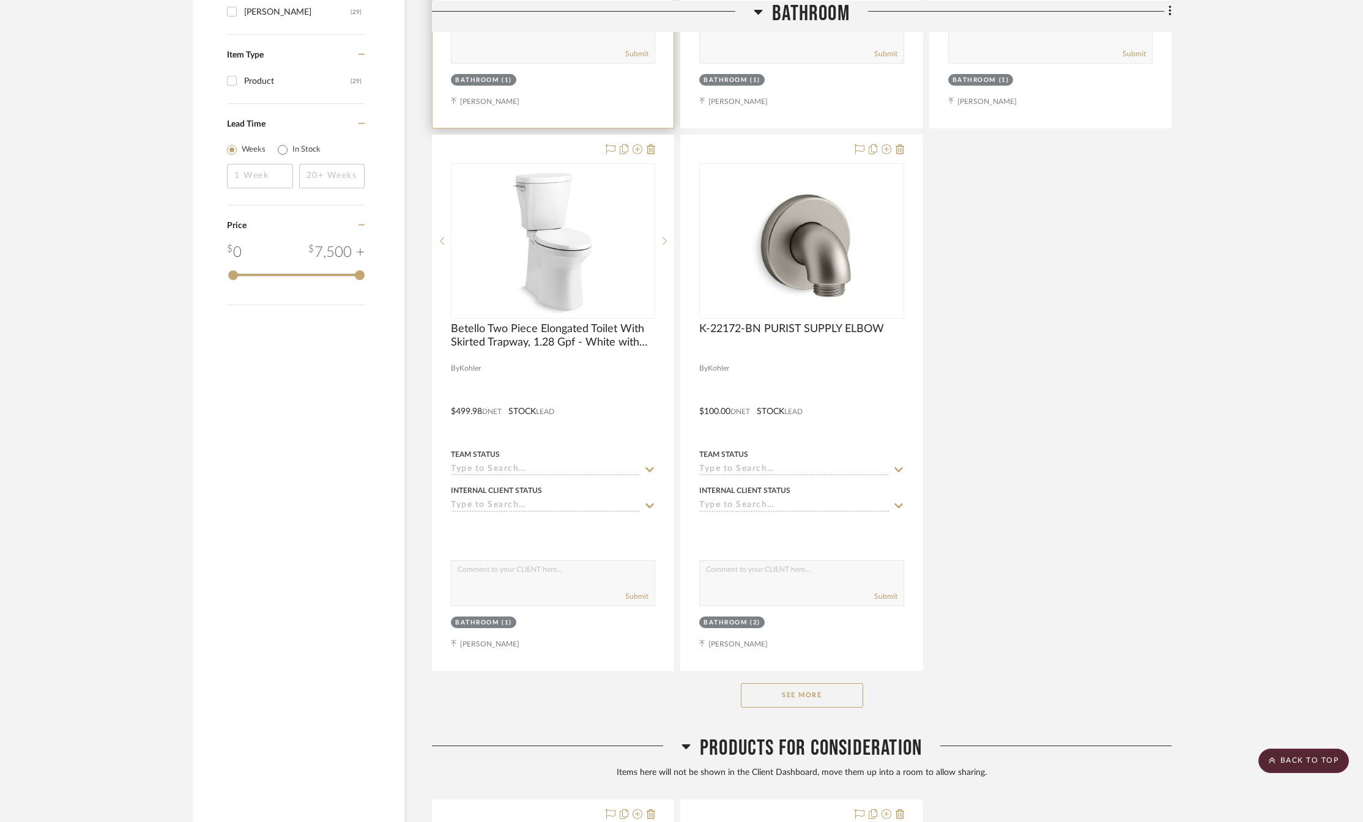
scroll to position [1713, 0]
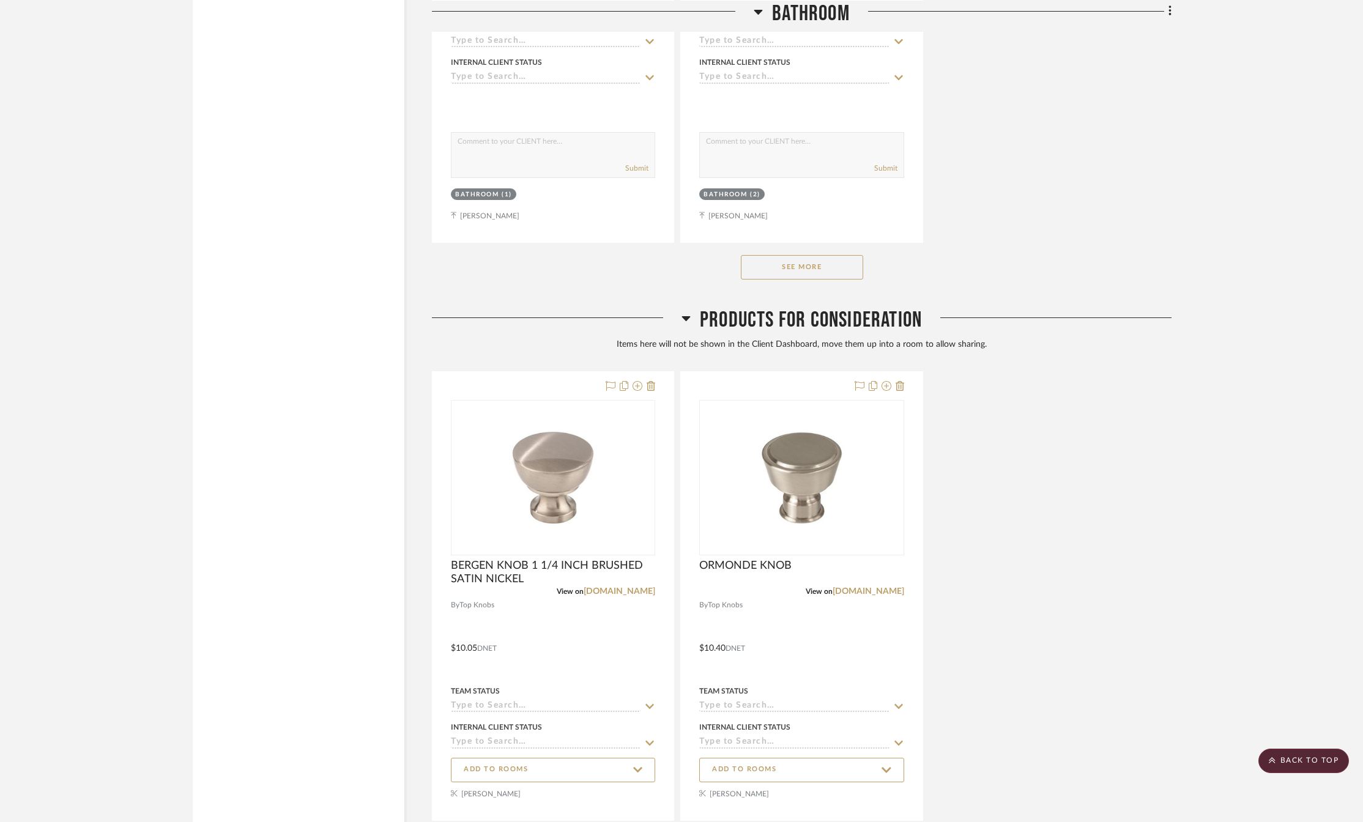
click at [789, 266] on button "See More" at bounding box center [802, 267] width 122 height 24
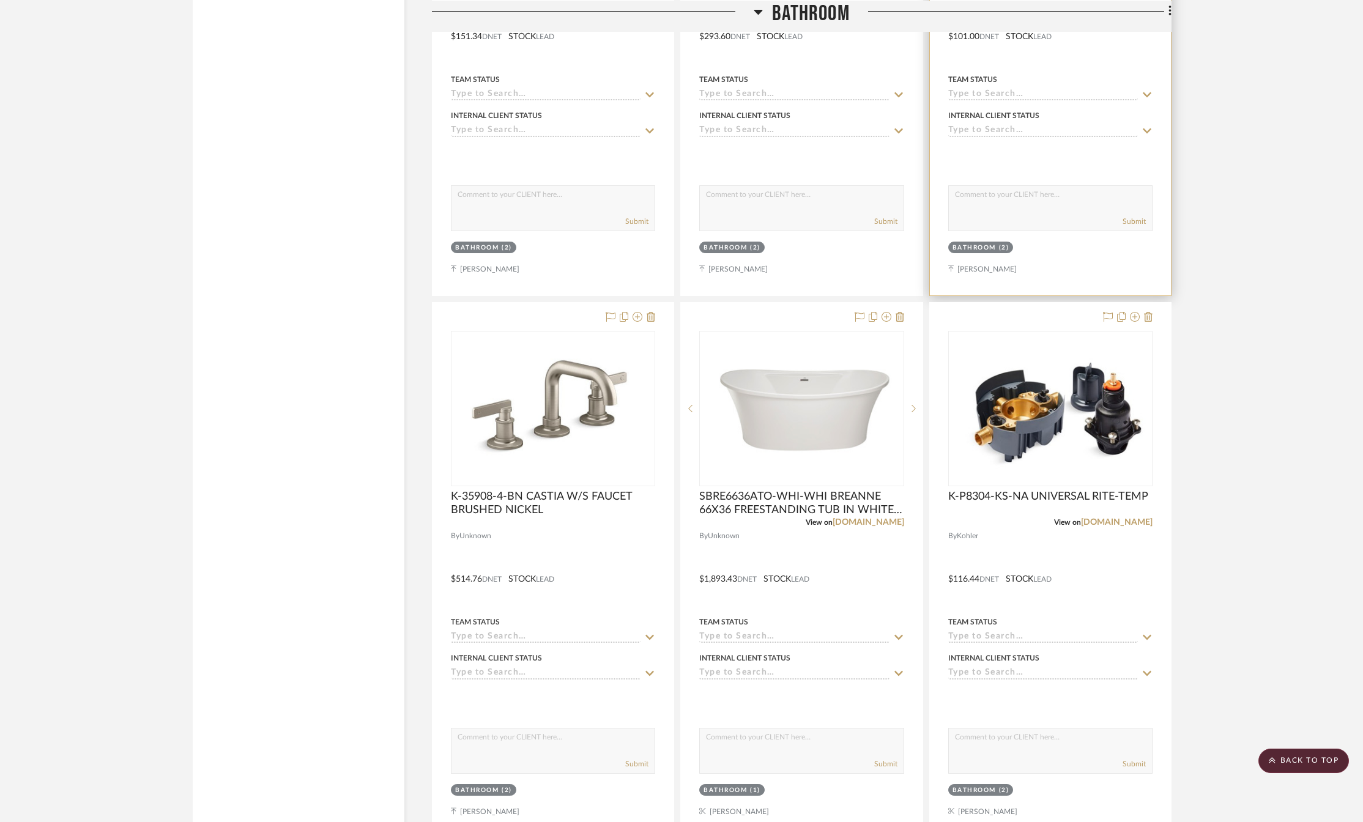
scroll to position [2386, 0]
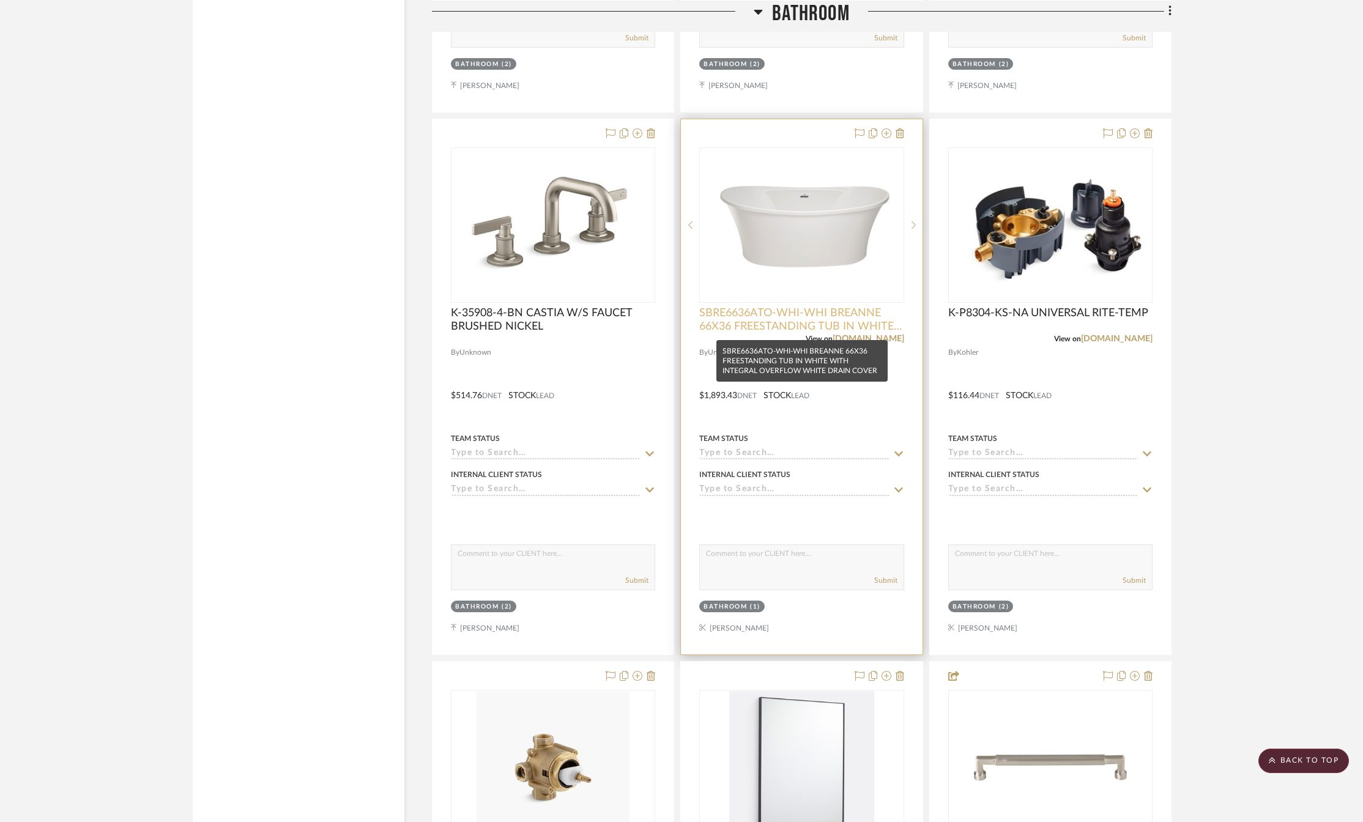
click at [802, 321] on span "SBRE6636ATO-WHI-WHI BREANNE 66X36 FREESTANDING TUB IN WHITE WITH INTEGRAL OVERF…" at bounding box center [801, 319] width 204 height 27
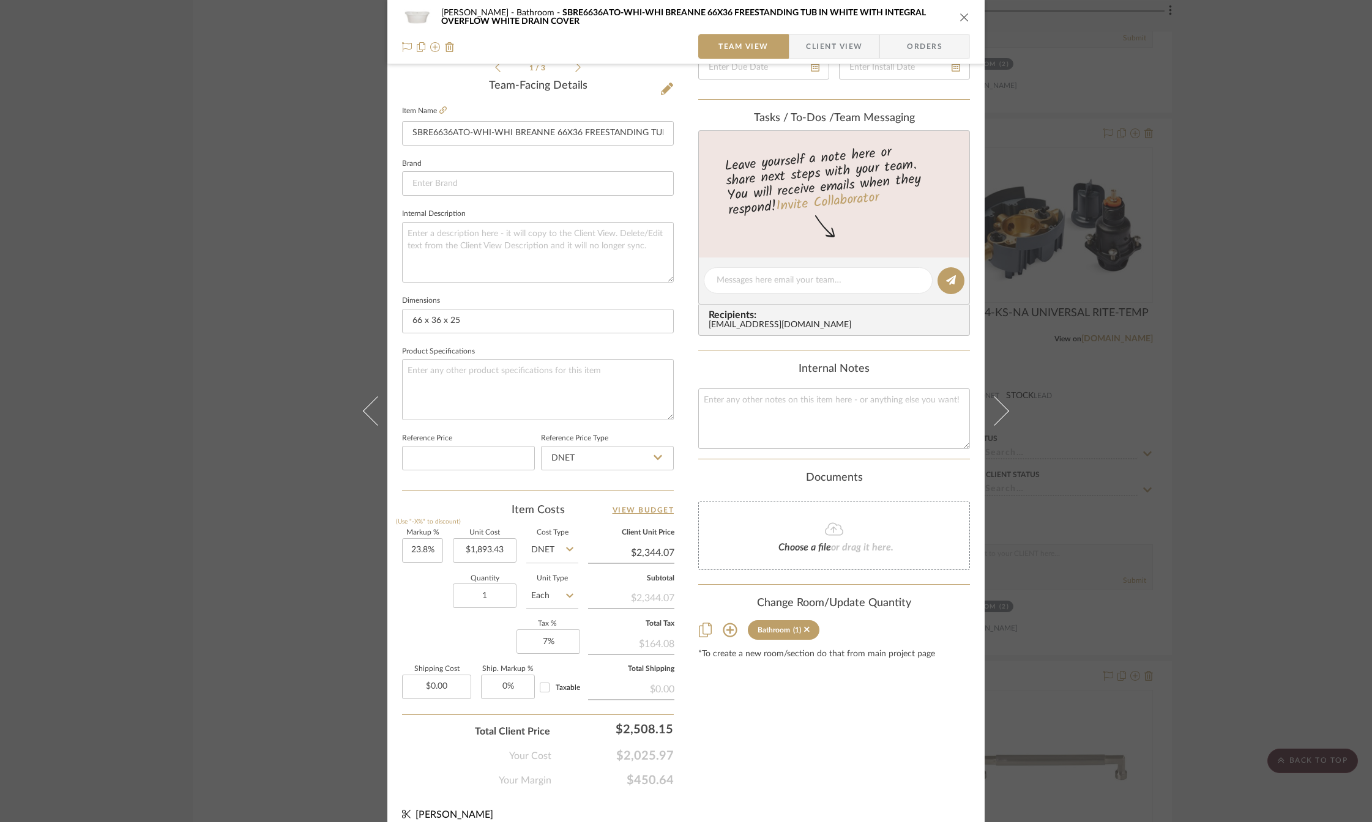
scroll to position [316, 0]
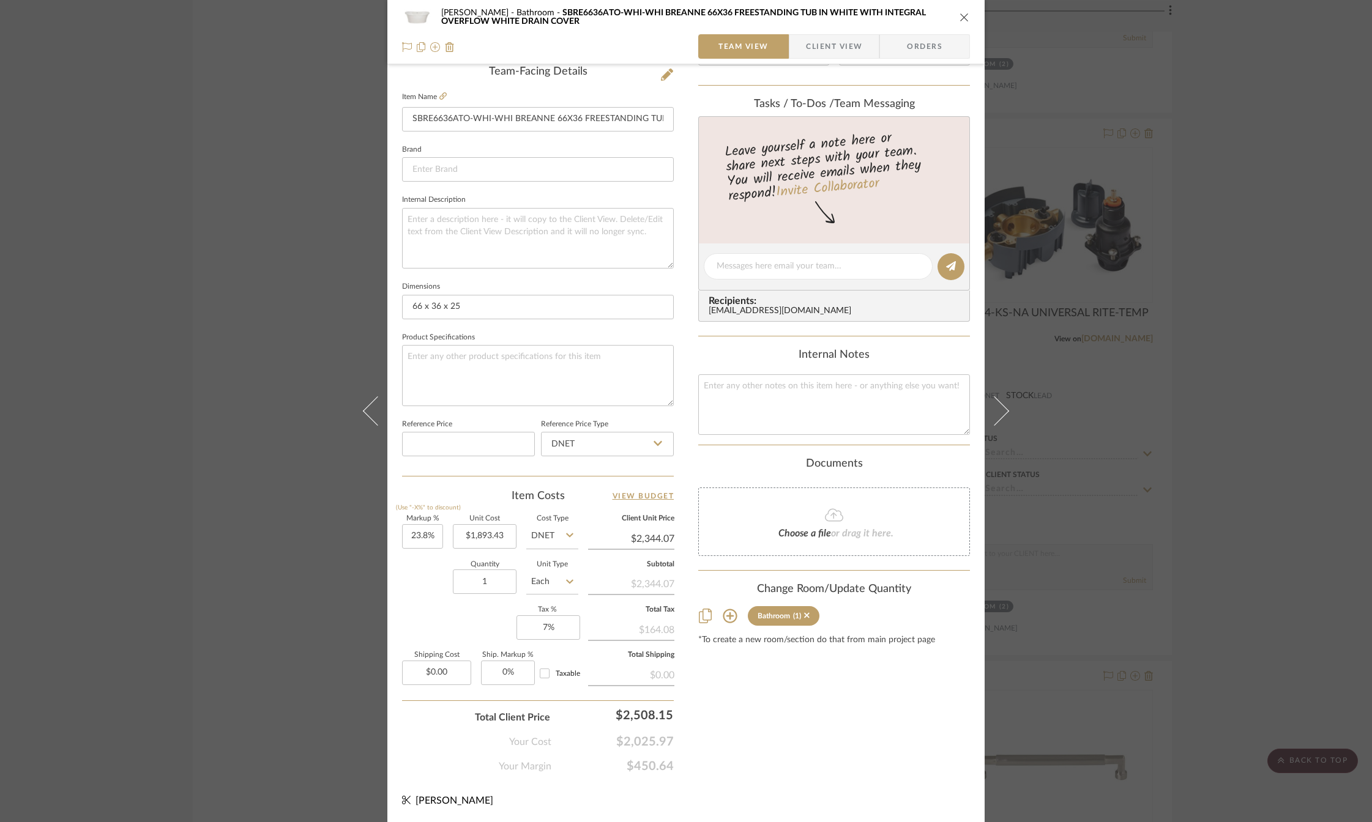
click at [959, 20] on icon "close" at bounding box center [964, 17] width 10 height 10
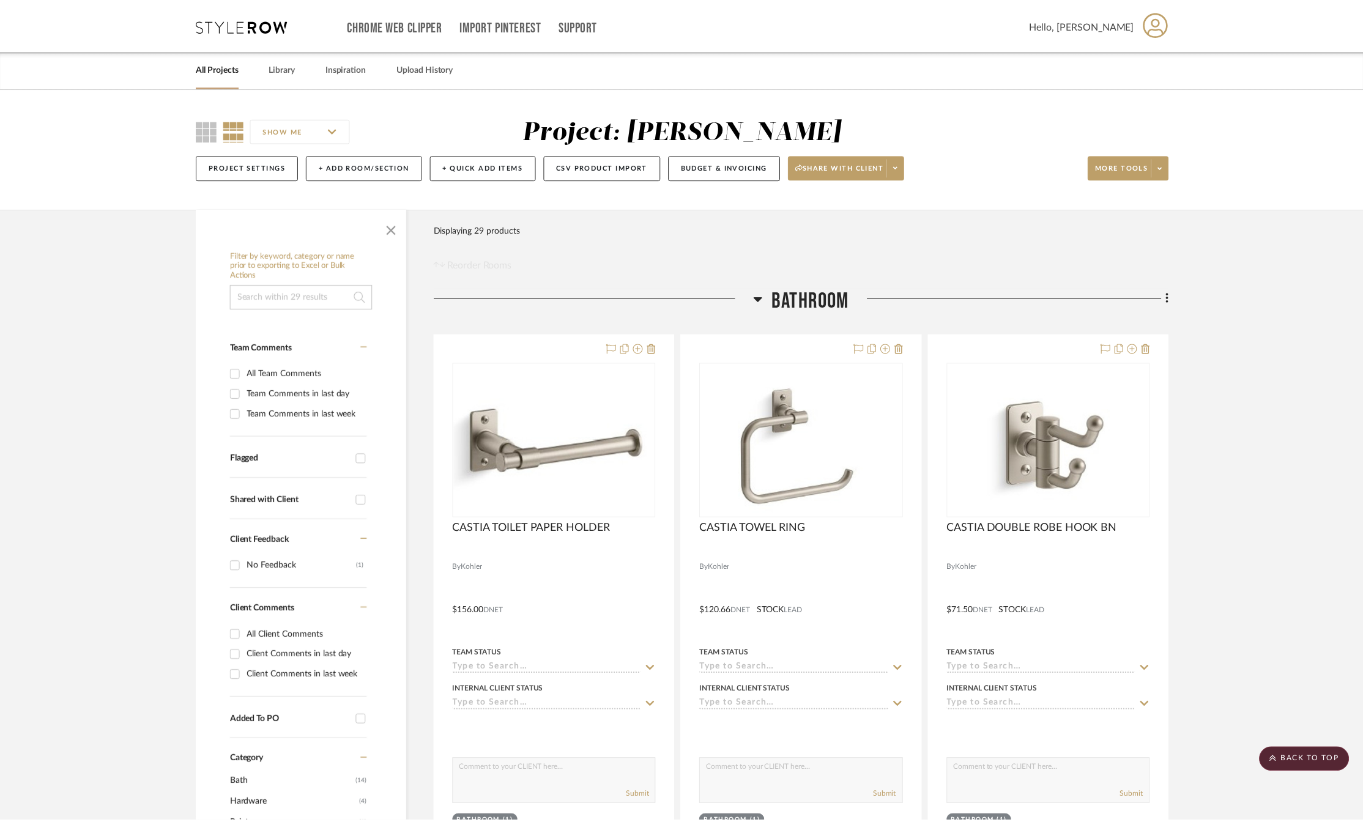
scroll to position [2386, 0]
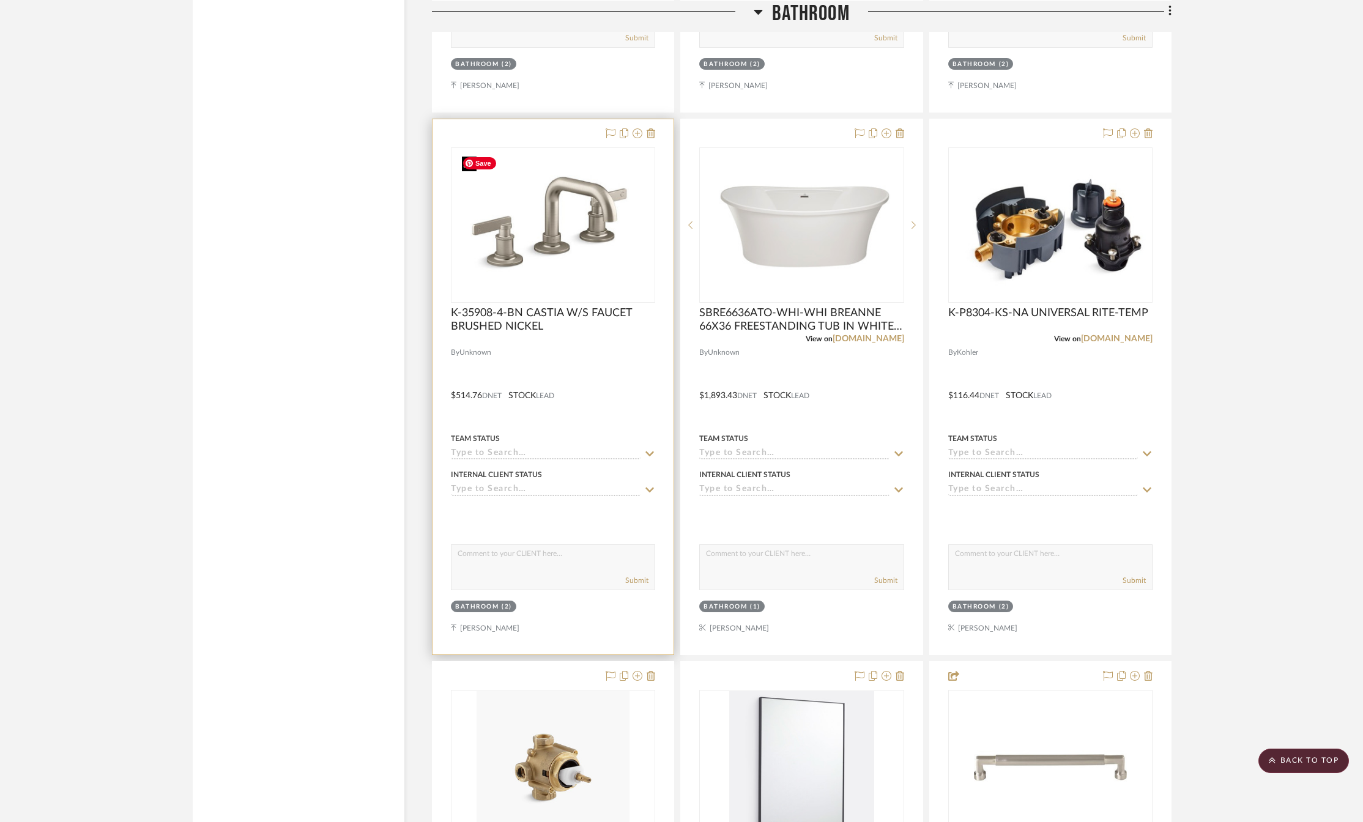
click at [540, 244] on img "0" at bounding box center [553, 225] width 193 height 153
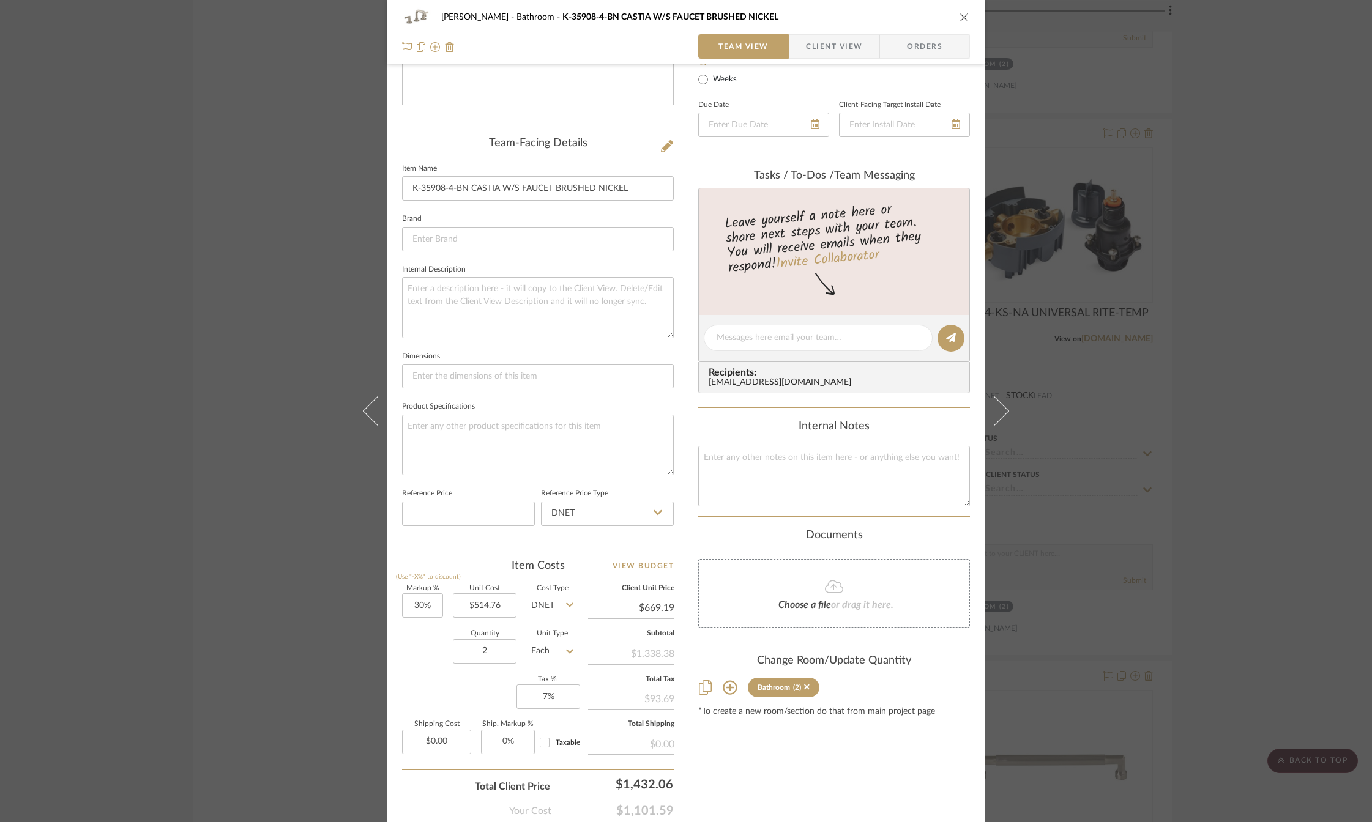
scroll to position [314, 0]
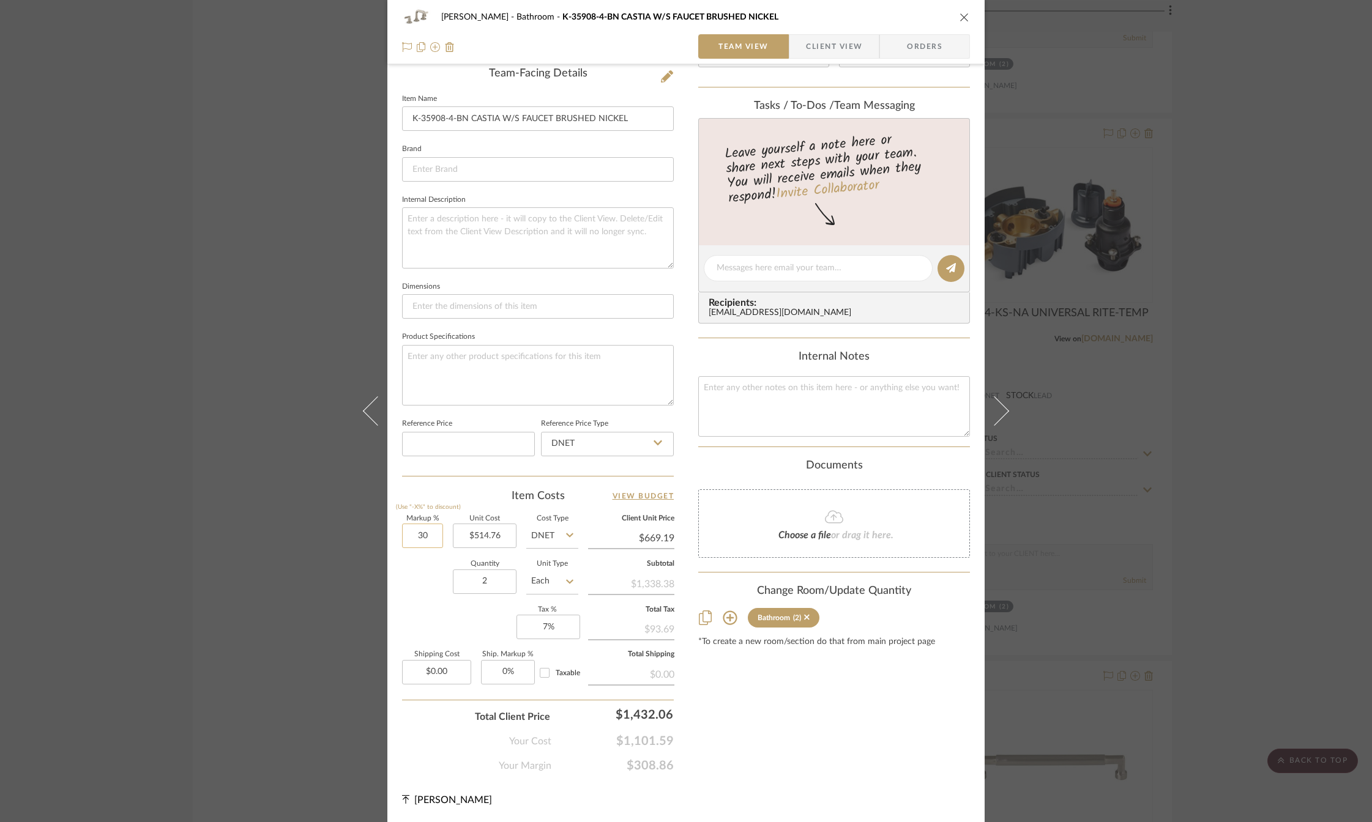
click at [426, 537] on input "30" at bounding box center [422, 536] width 41 height 24
type input "20%"
click at [425, 600] on div "Quantity 2 Unit Type Each" at bounding box center [490, 582] width 176 height 43
type input "$617.71"
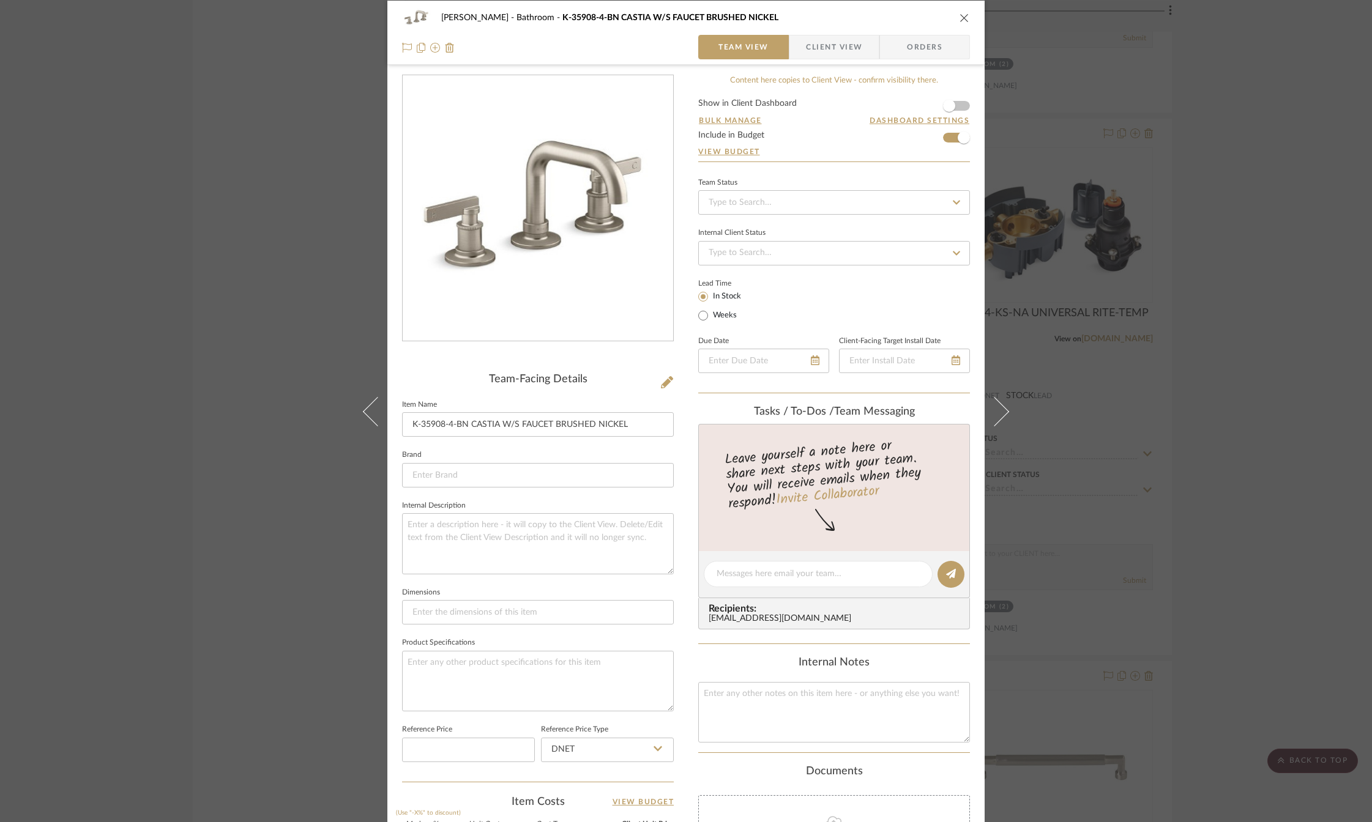
scroll to position [0, 0]
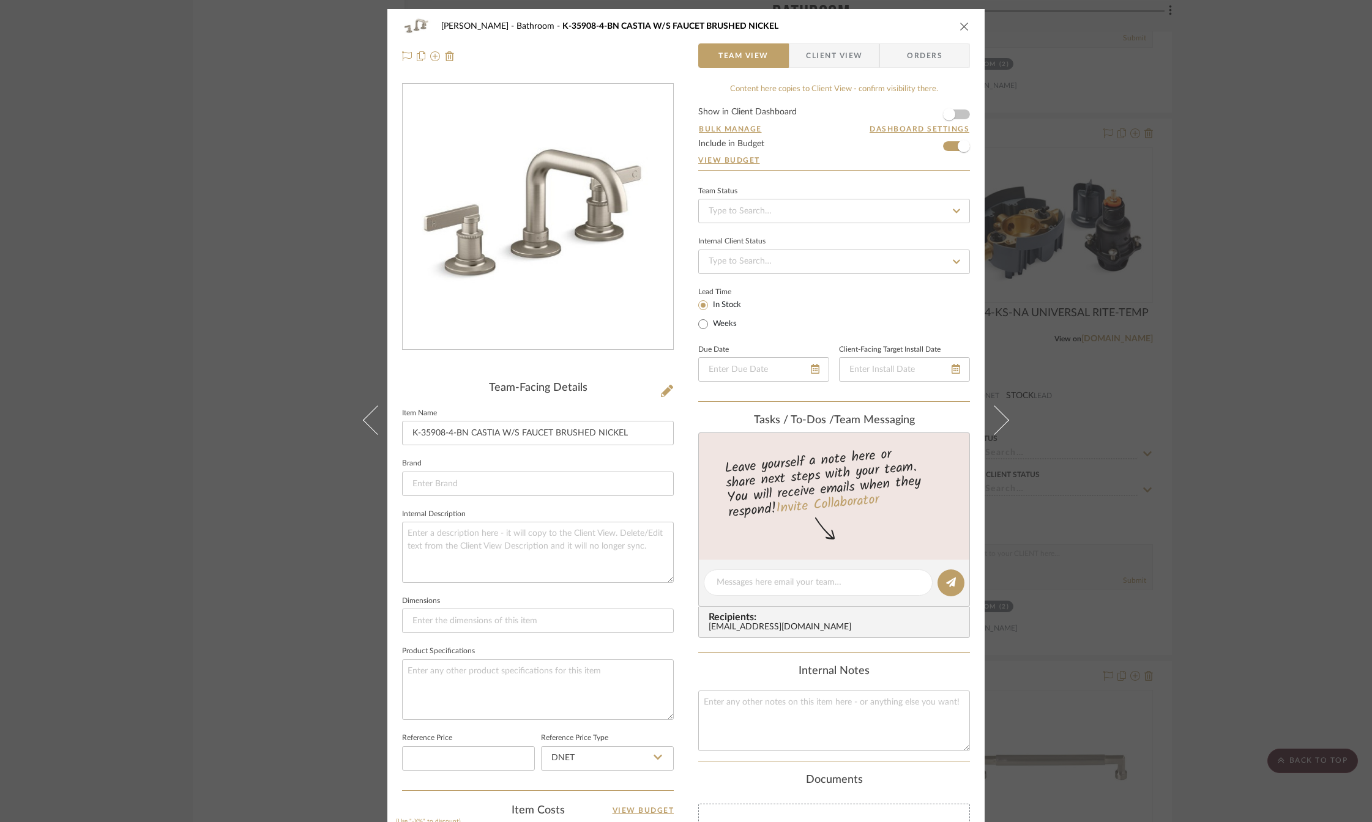
click at [962, 25] on icon "close" at bounding box center [964, 26] width 10 height 10
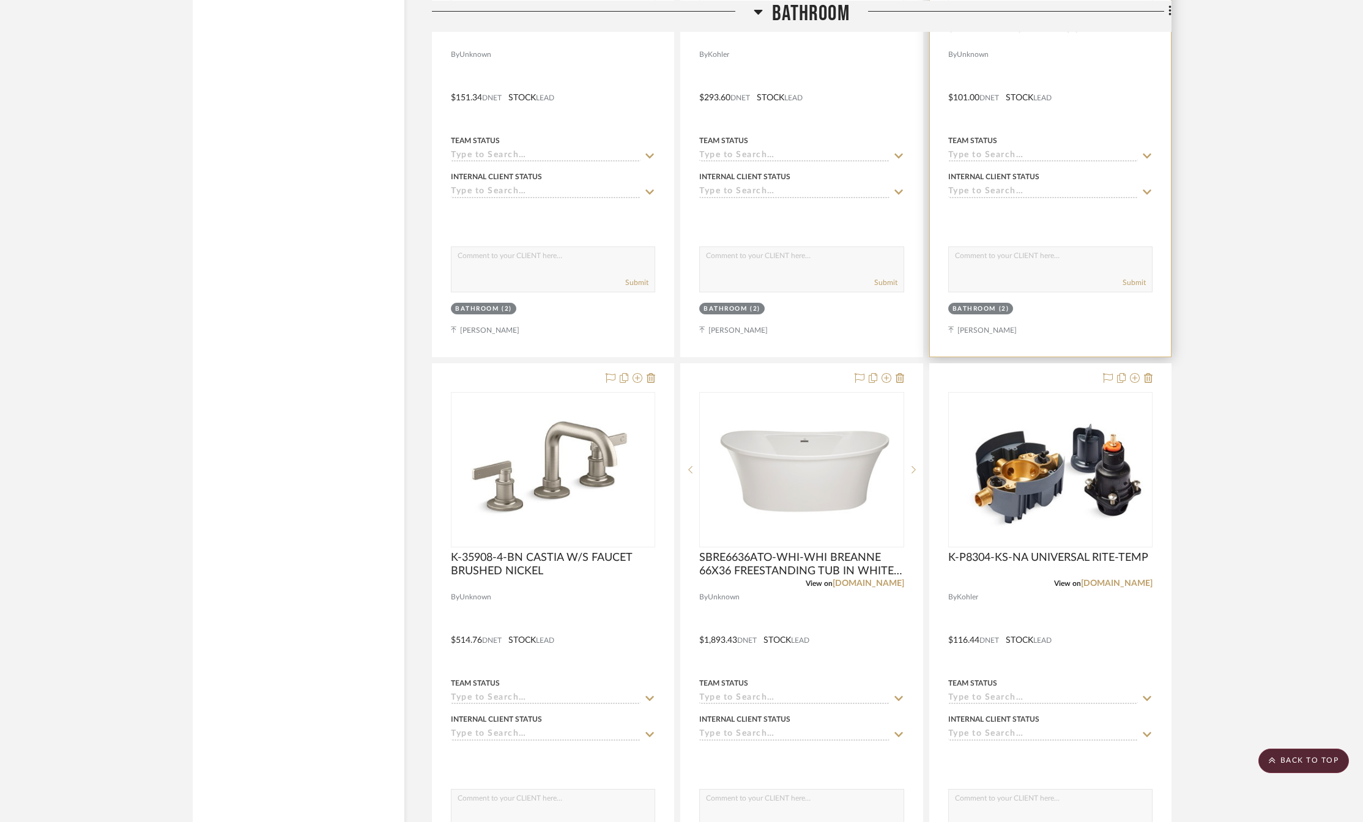
scroll to position [1958, 0]
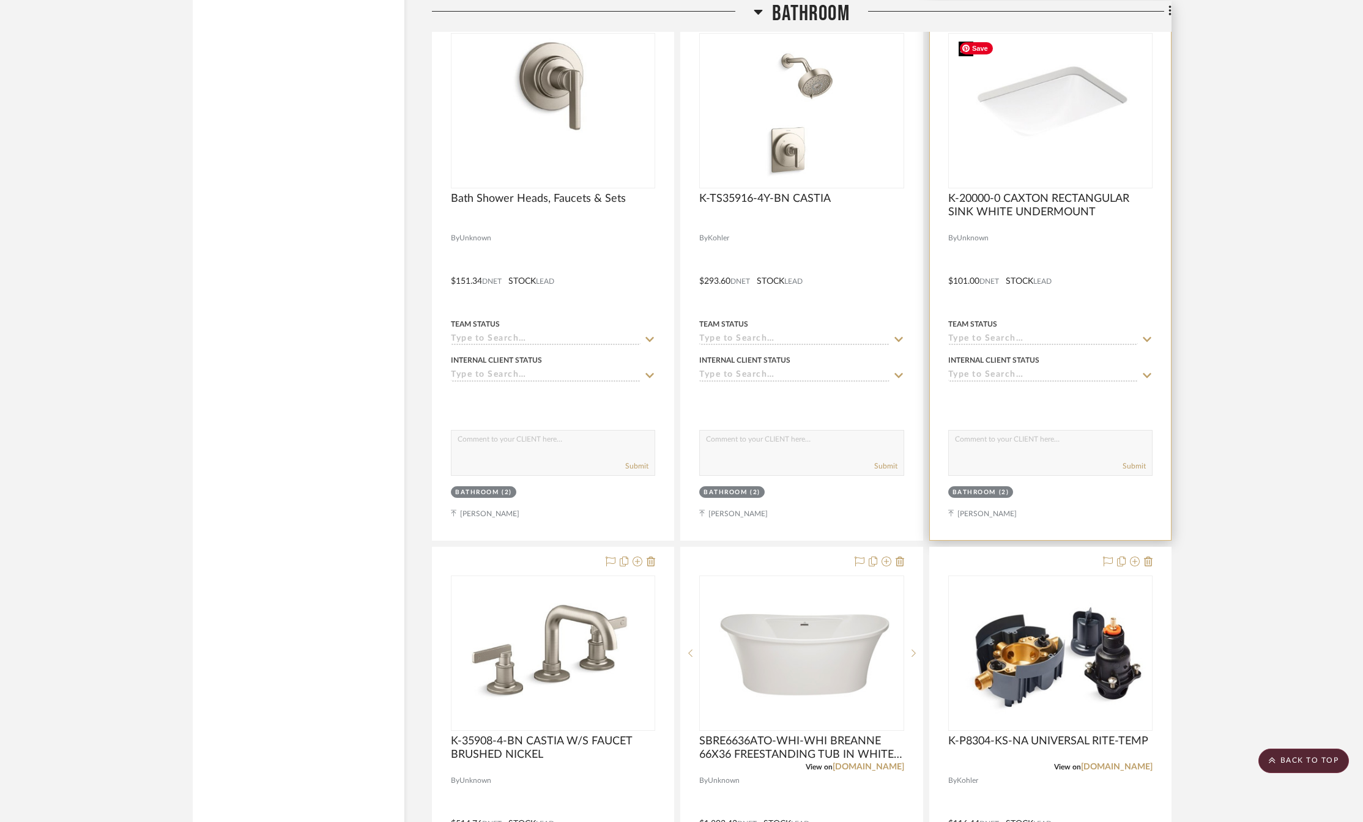
click at [1052, 140] on img "0" at bounding box center [1050, 110] width 193 height 153
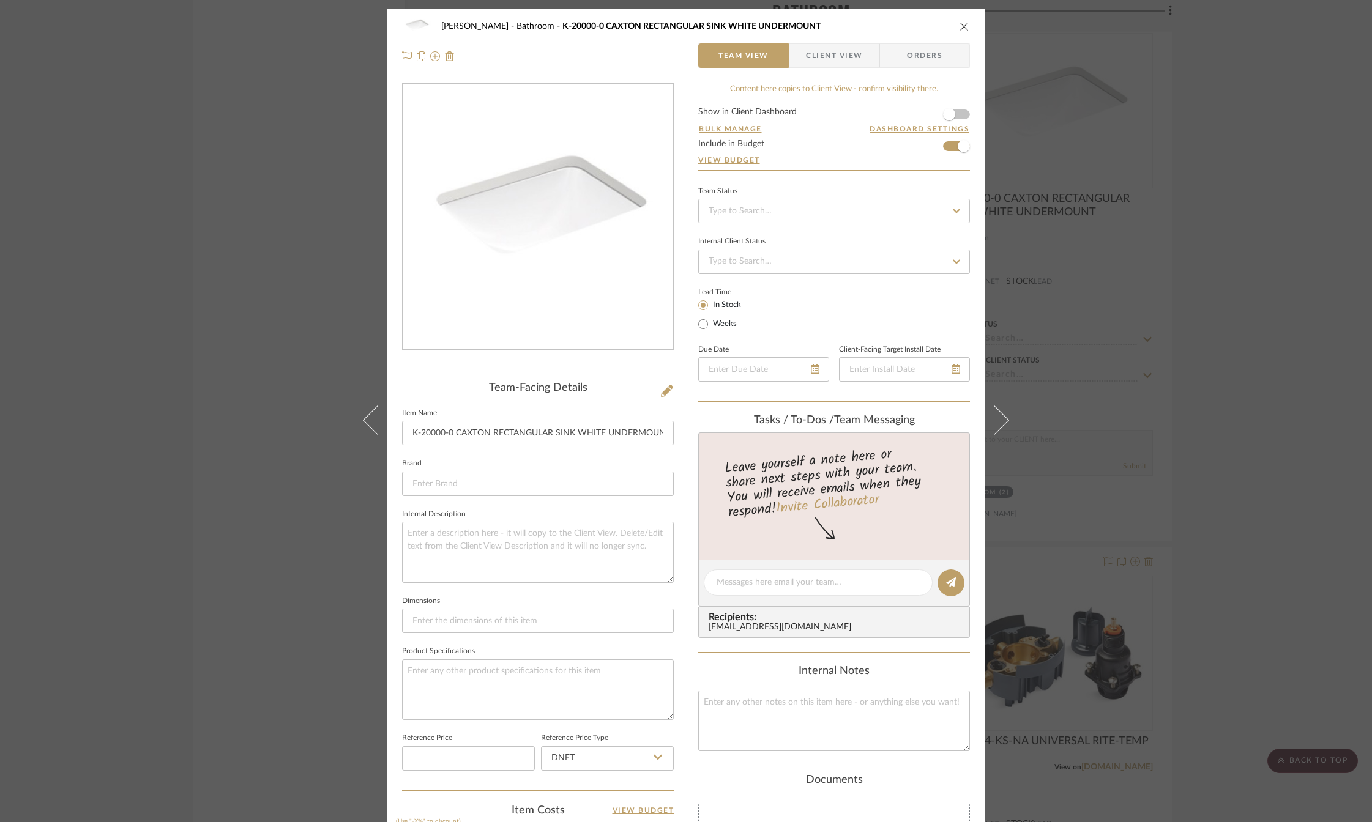
scroll to position [314, 0]
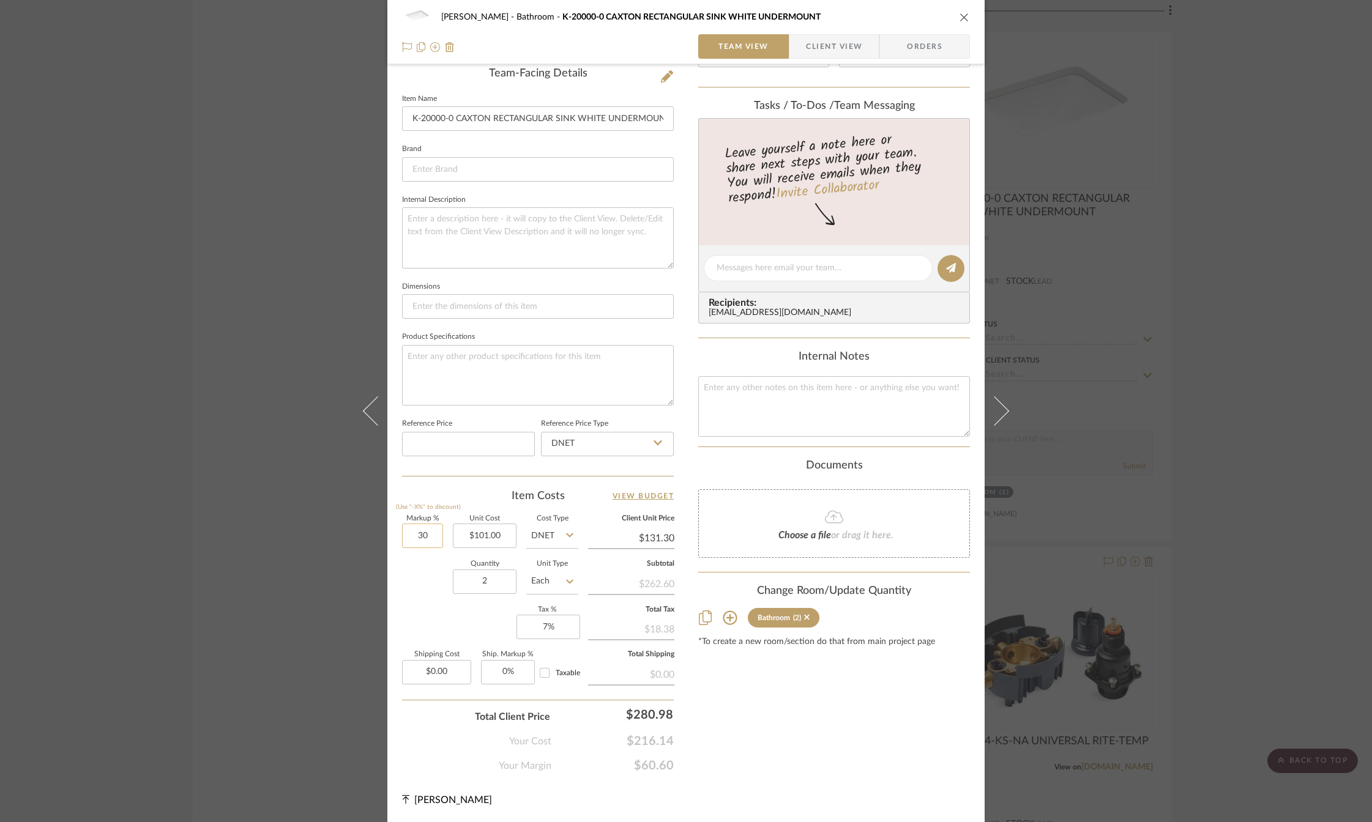
click at [429, 541] on input "30" at bounding box center [422, 536] width 41 height 24
type input "20%"
click at [420, 565] on div "Quantity 2 Unit Type Each" at bounding box center [490, 582] width 176 height 43
type input "$121.20"
click at [962, 18] on icon "close" at bounding box center [964, 17] width 10 height 10
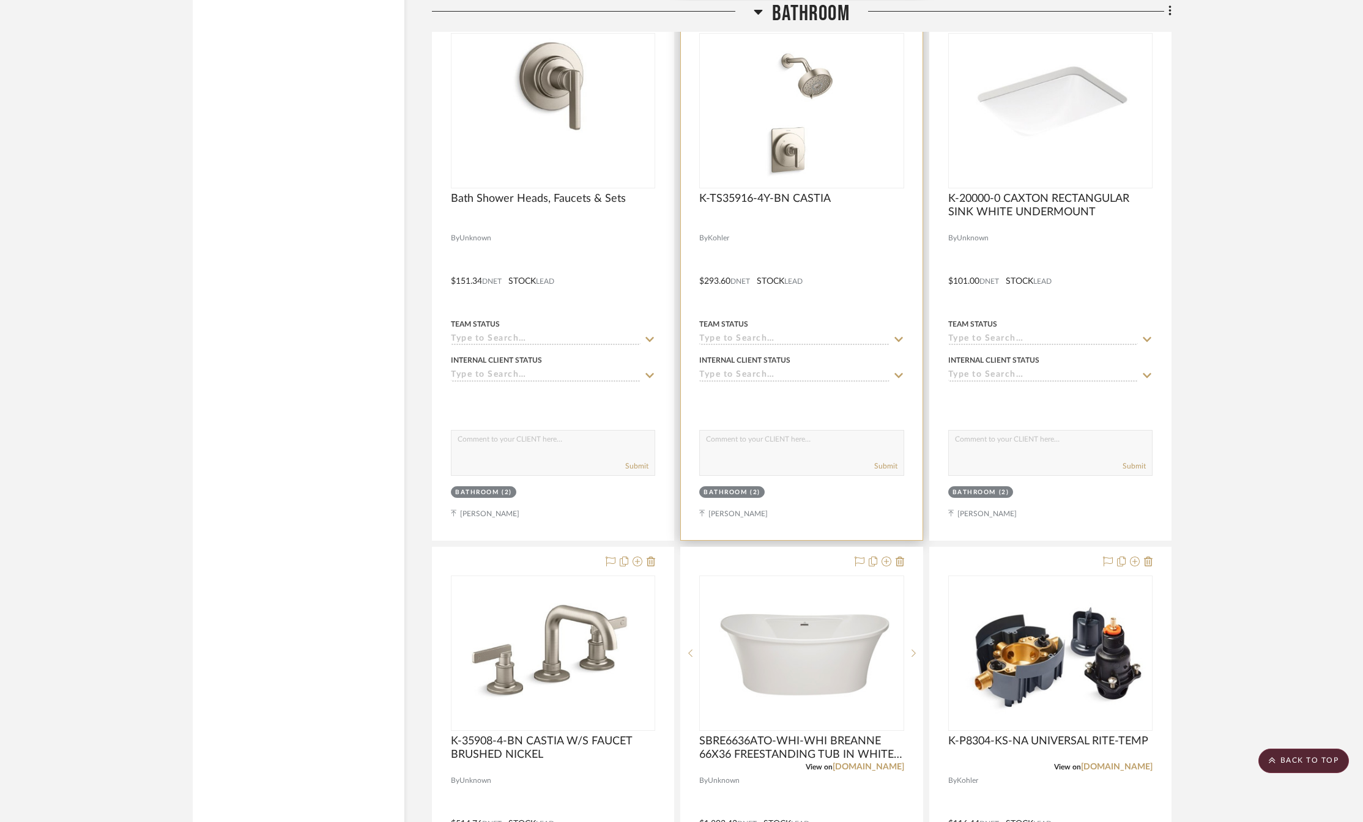
scroll to position [1713, 0]
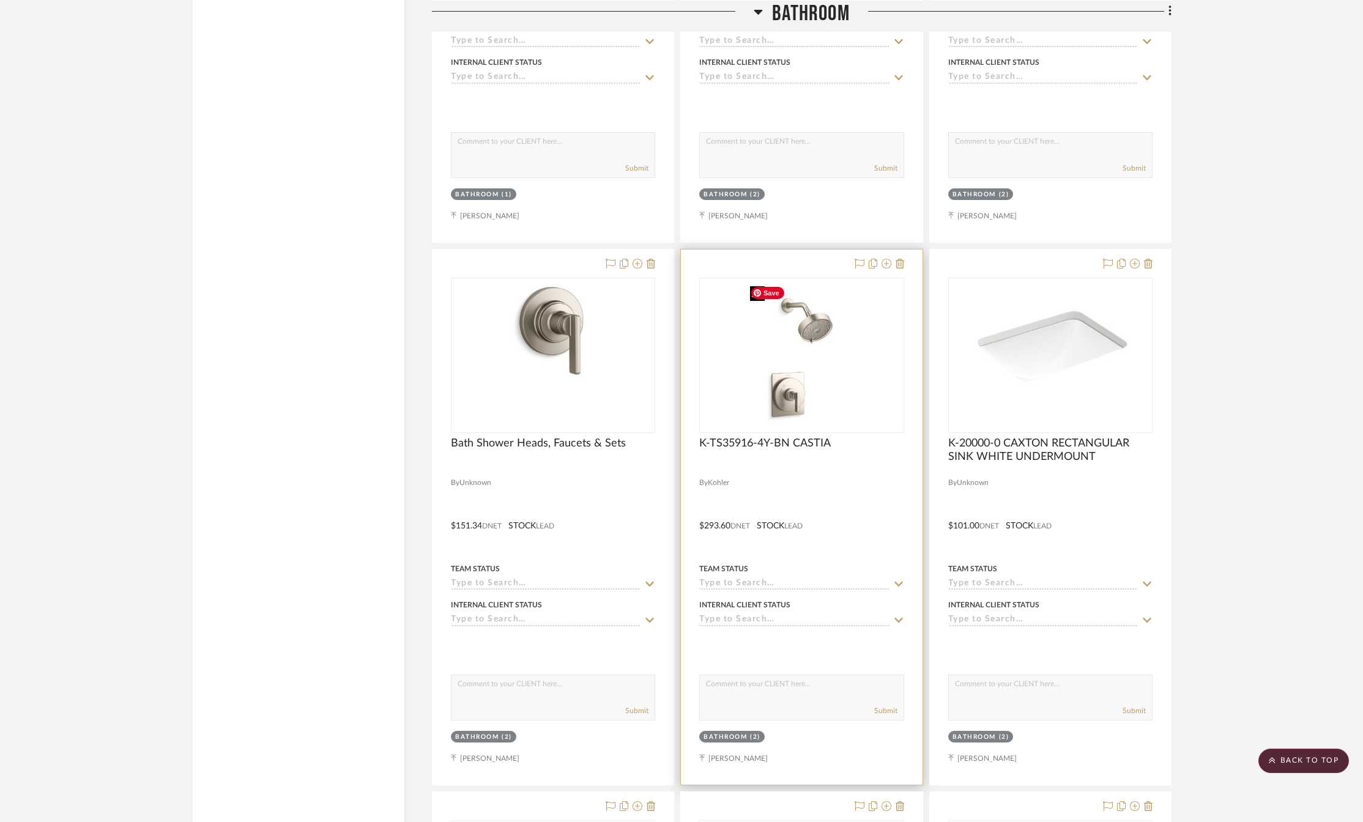
click at [0, 0] on img at bounding box center [0, 0] width 0 height 0
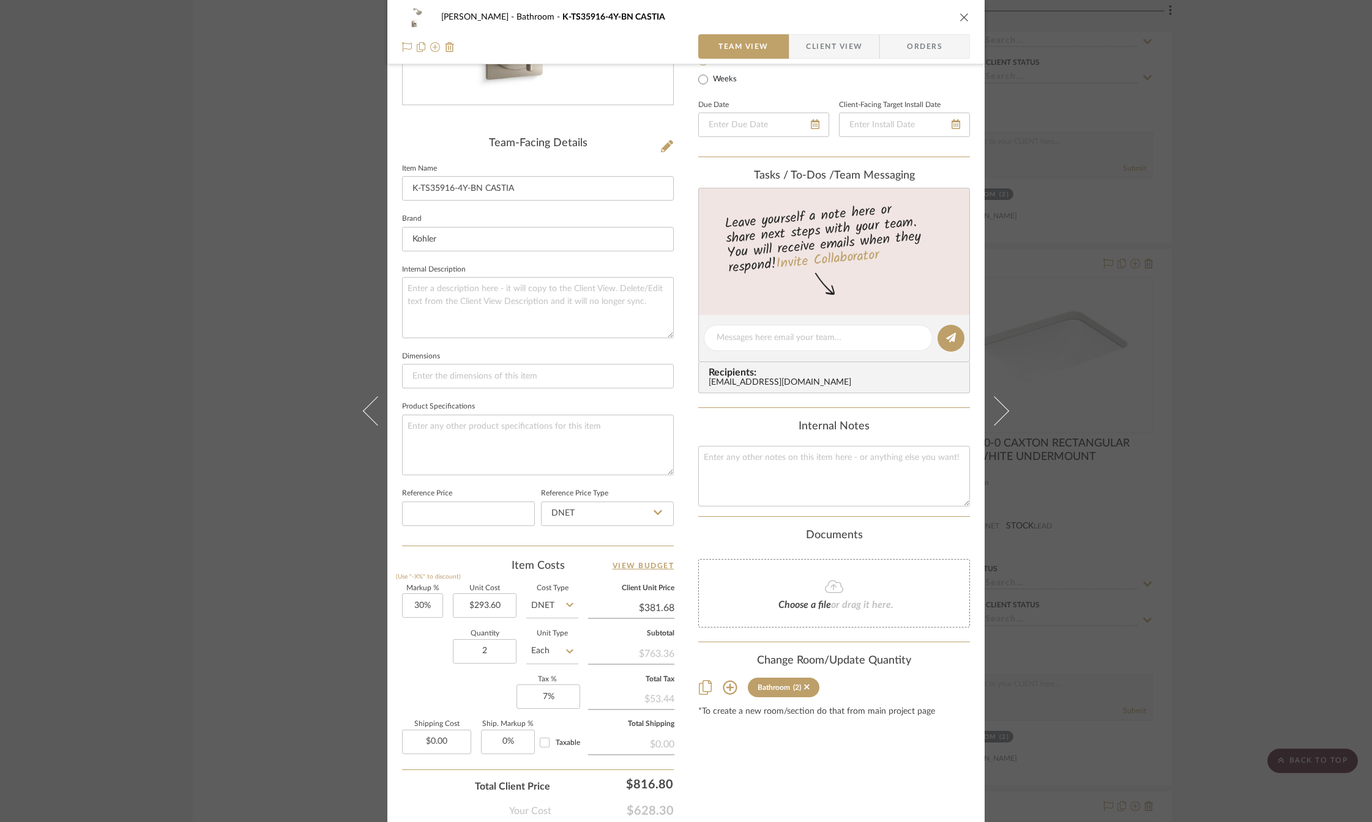
scroll to position [314, 0]
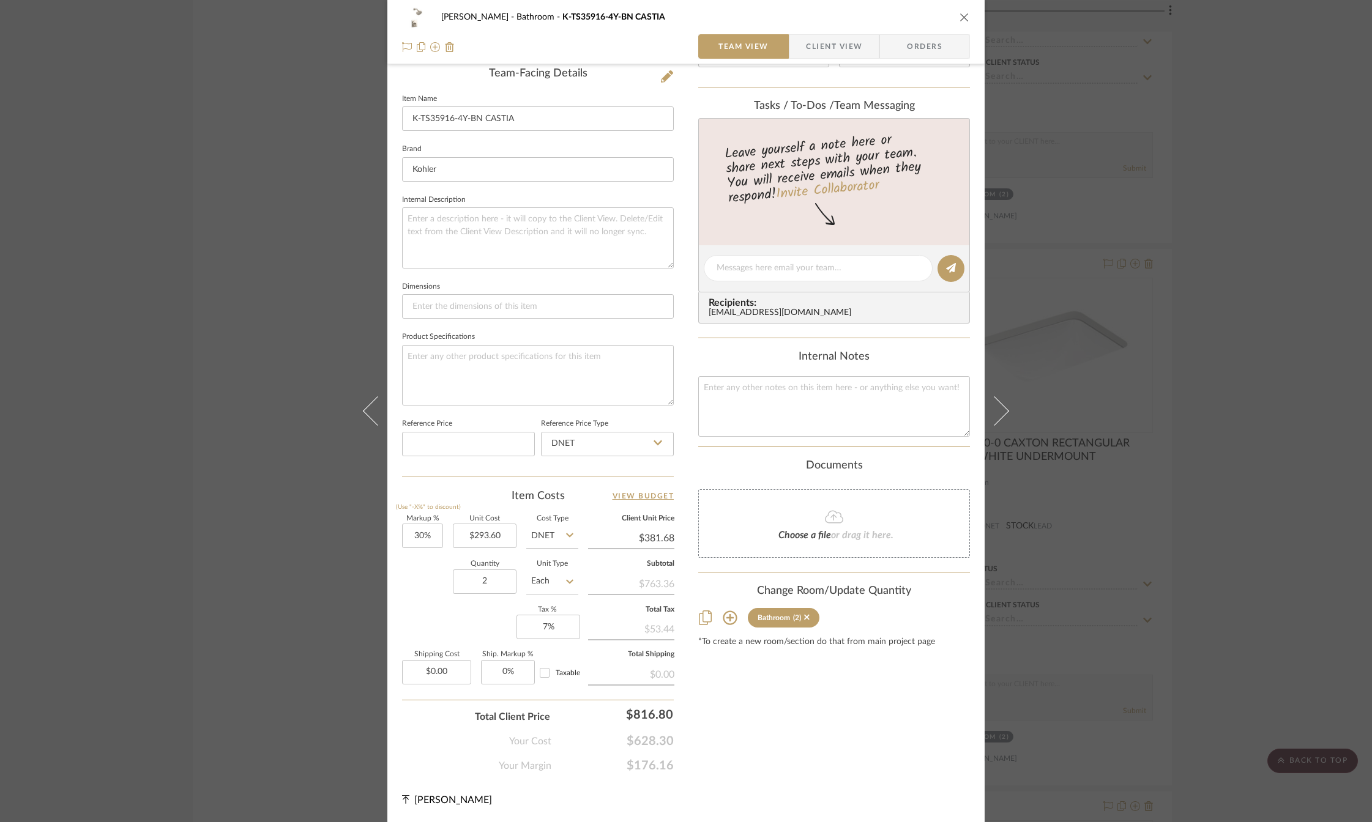
click at [740, 700] on div "Content here copies to Client View - confirm visibility there. Show in Client D…" at bounding box center [834, 271] width 272 height 1005
click at [420, 538] on input "30" at bounding box center [422, 536] width 41 height 24
type input "25%"
click at [811, 737] on div "Content here copies to Client View - confirm visibility there. Show in Client D…" at bounding box center [834, 271] width 272 height 1005
type input "$367.00"
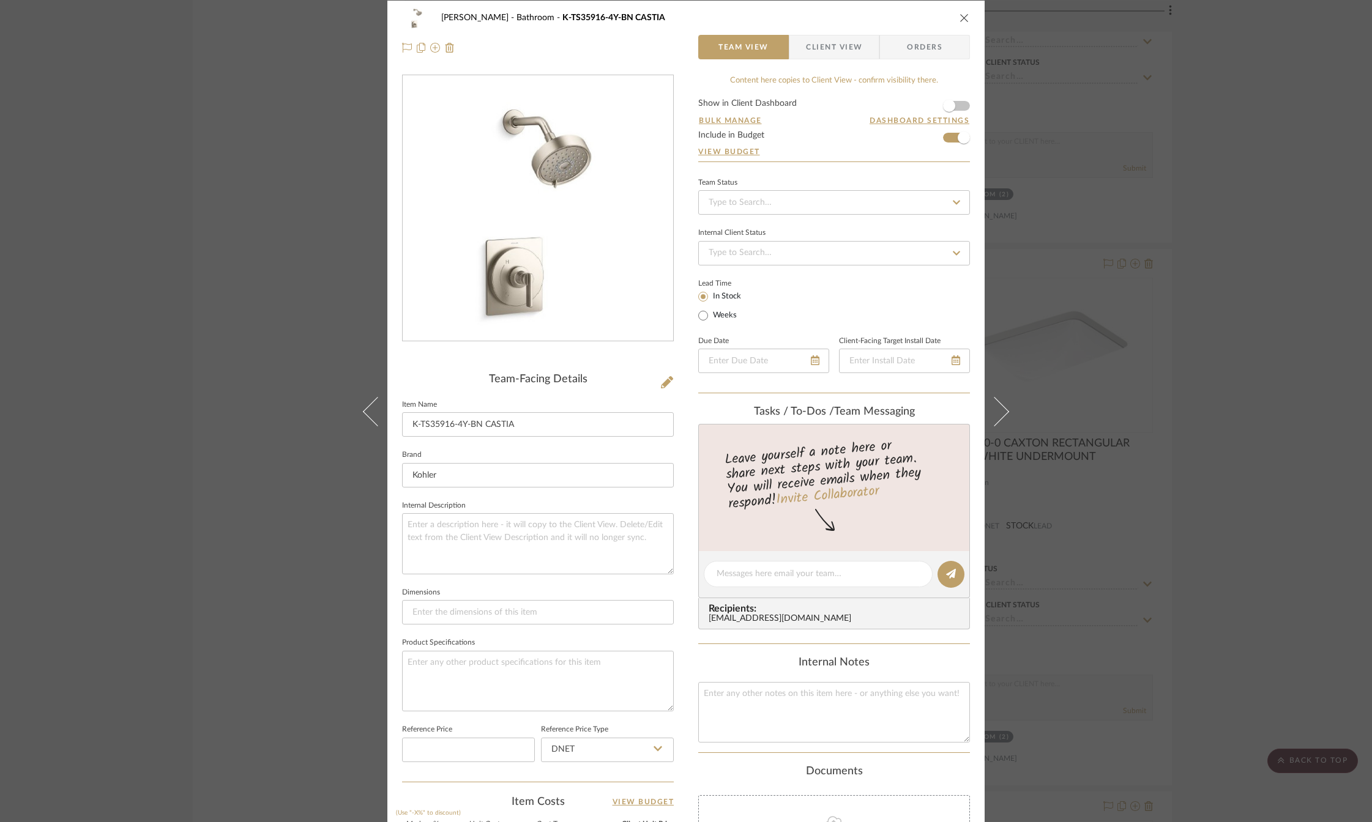
scroll to position [0, 0]
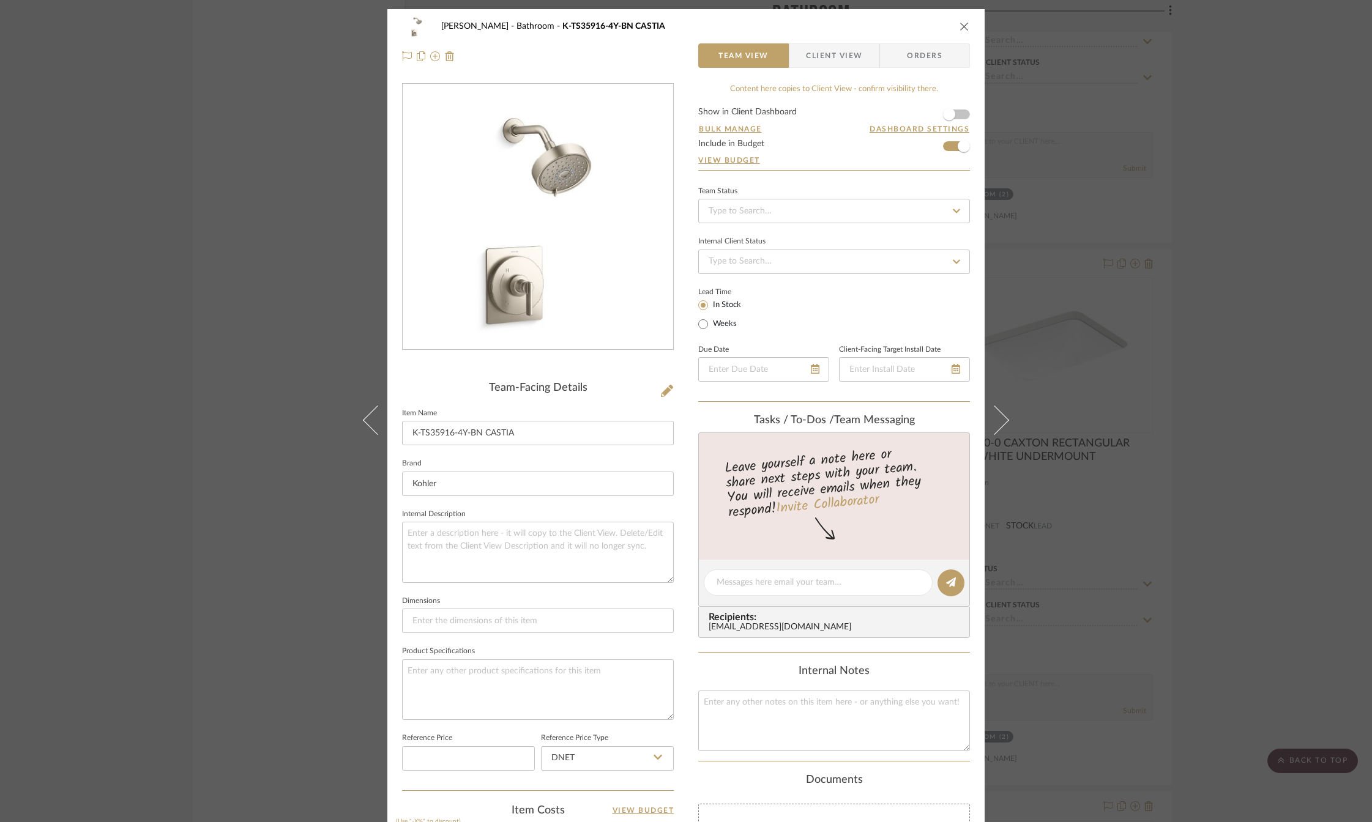
click at [954, 34] on div "Scorza Bathroom K-TS35916-4Y-BN CASTIA" at bounding box center [686, 26] width 568 height 24
click at [959, 29] on icon "close" at bounding box center [964, 26] width 10 height 10
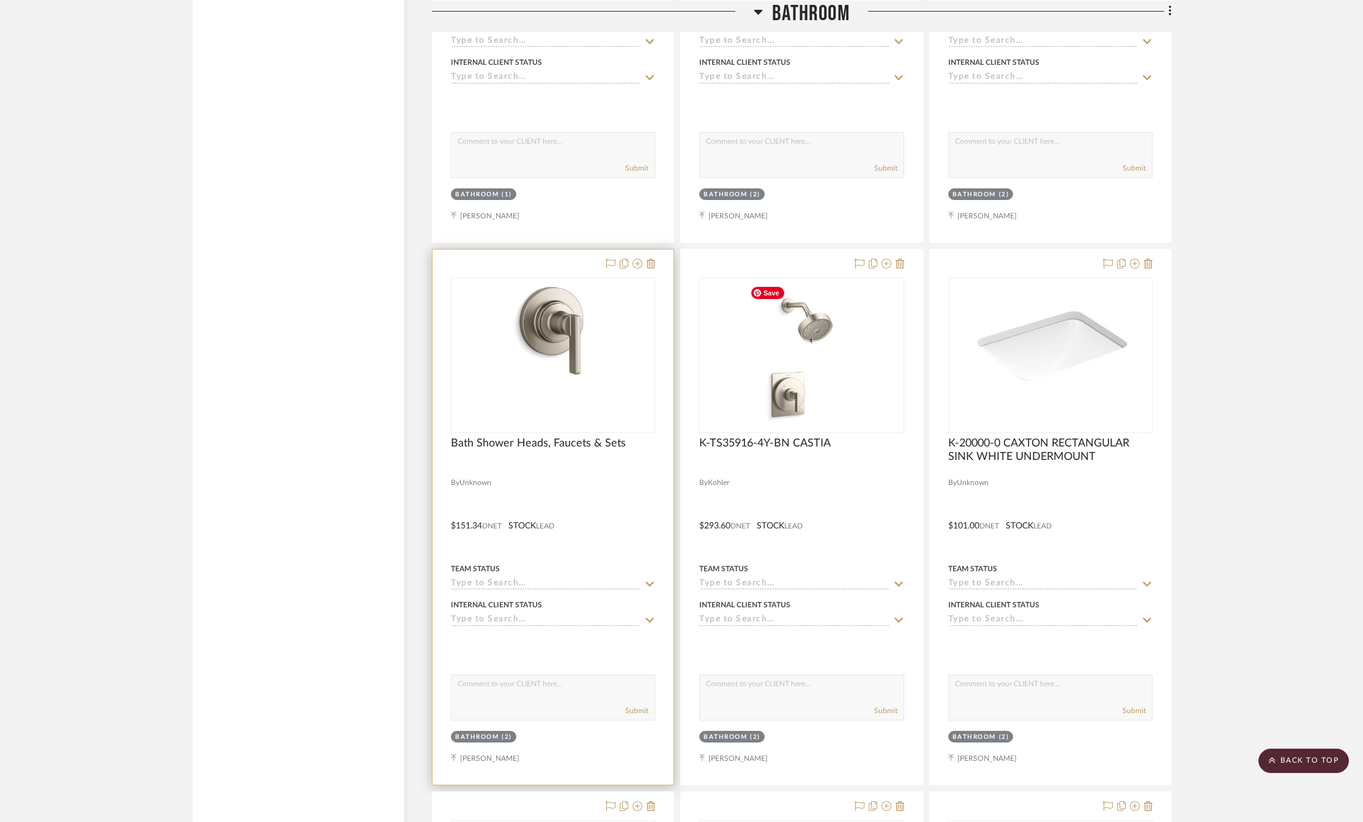
scroll to position [1468, 0]
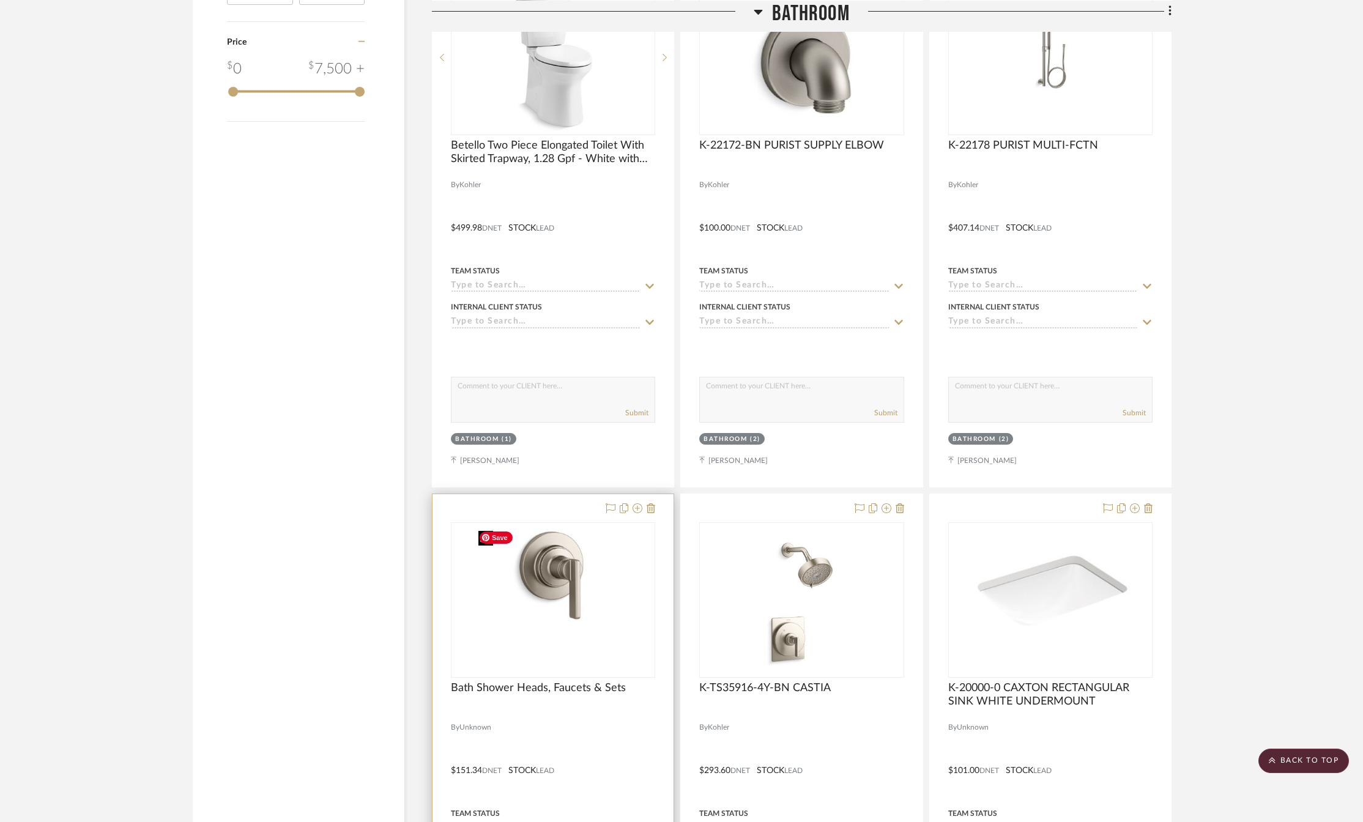
click at [0, 0] on img at bounding box center [0, 0] width 0 height 0
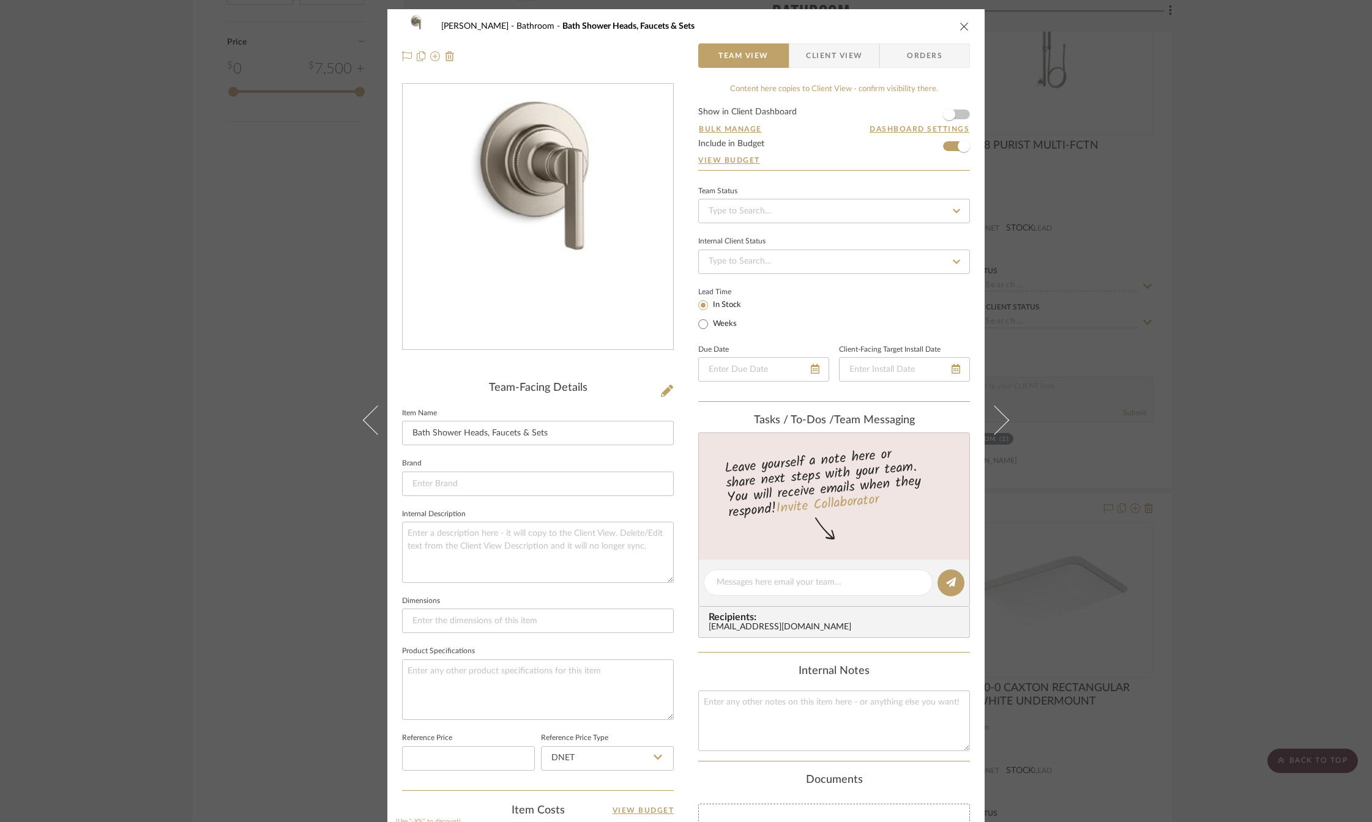
scroll to position [306, 0]
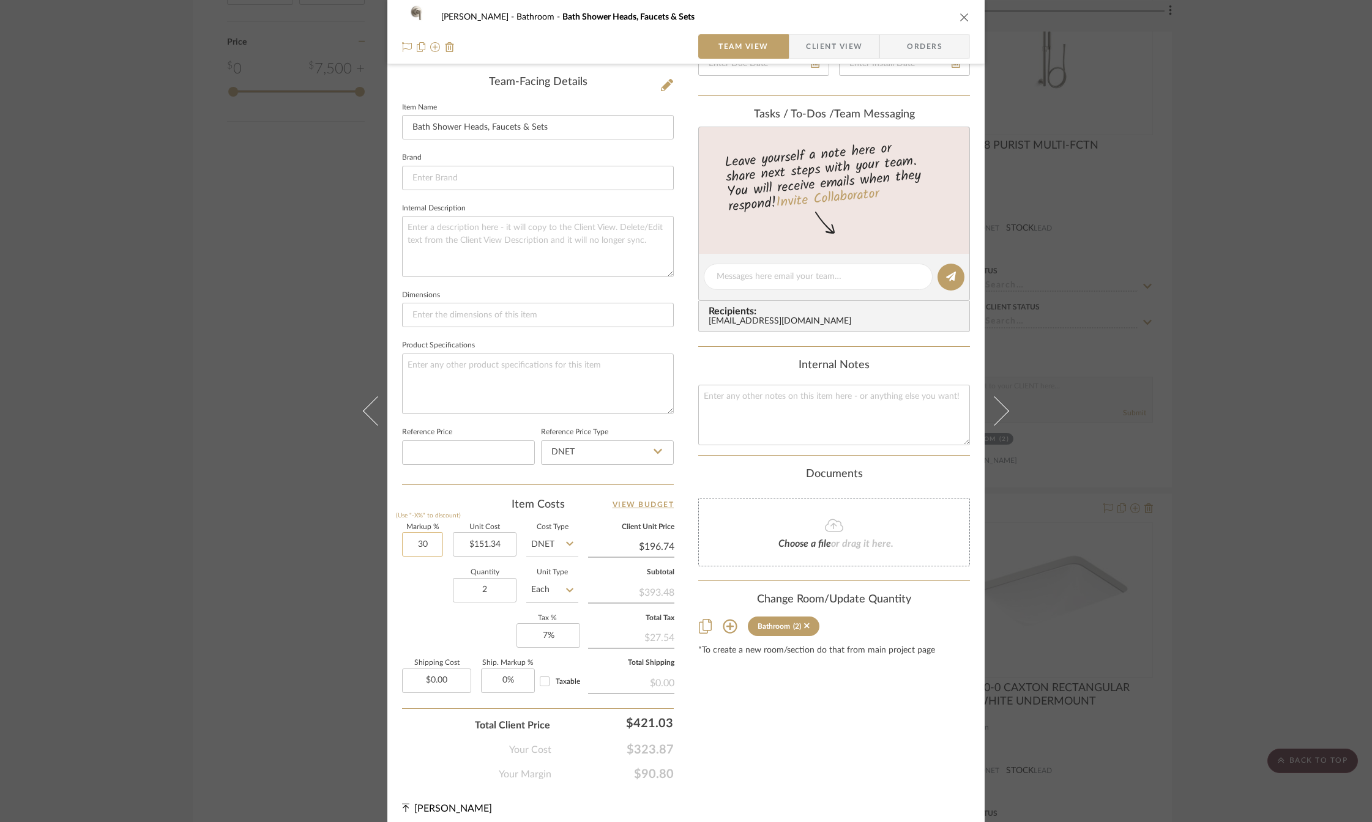
click at [412, 540] on input "30" at bounding box center [422, 544] width 41 height 24
type input "25%"
click at [715, 730] on div "Content here copies to Client View - confirm visibility there. Show in Client D…" at bounding box center [834, 279] width 272 height 1005
type input "$189.18"
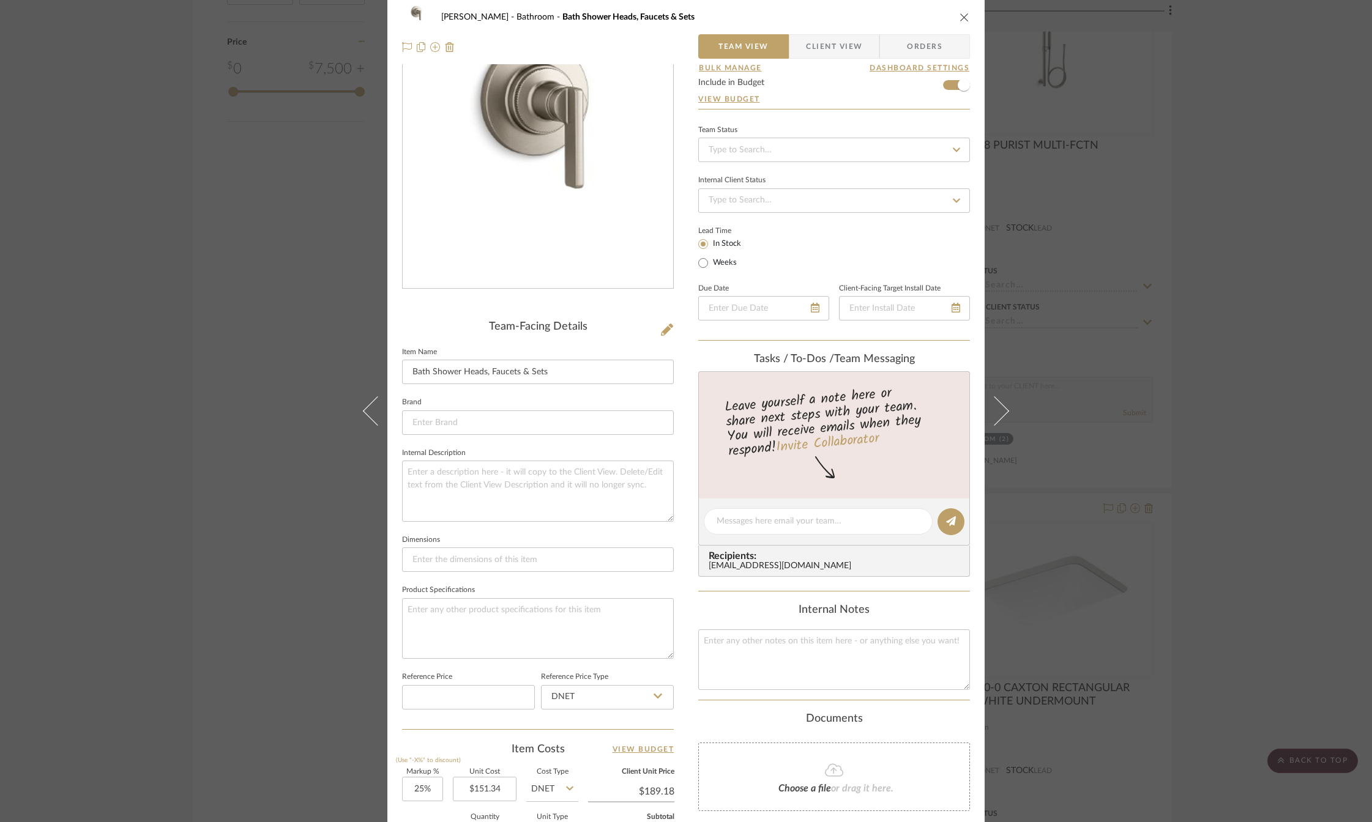
scroll to position [0, 0]
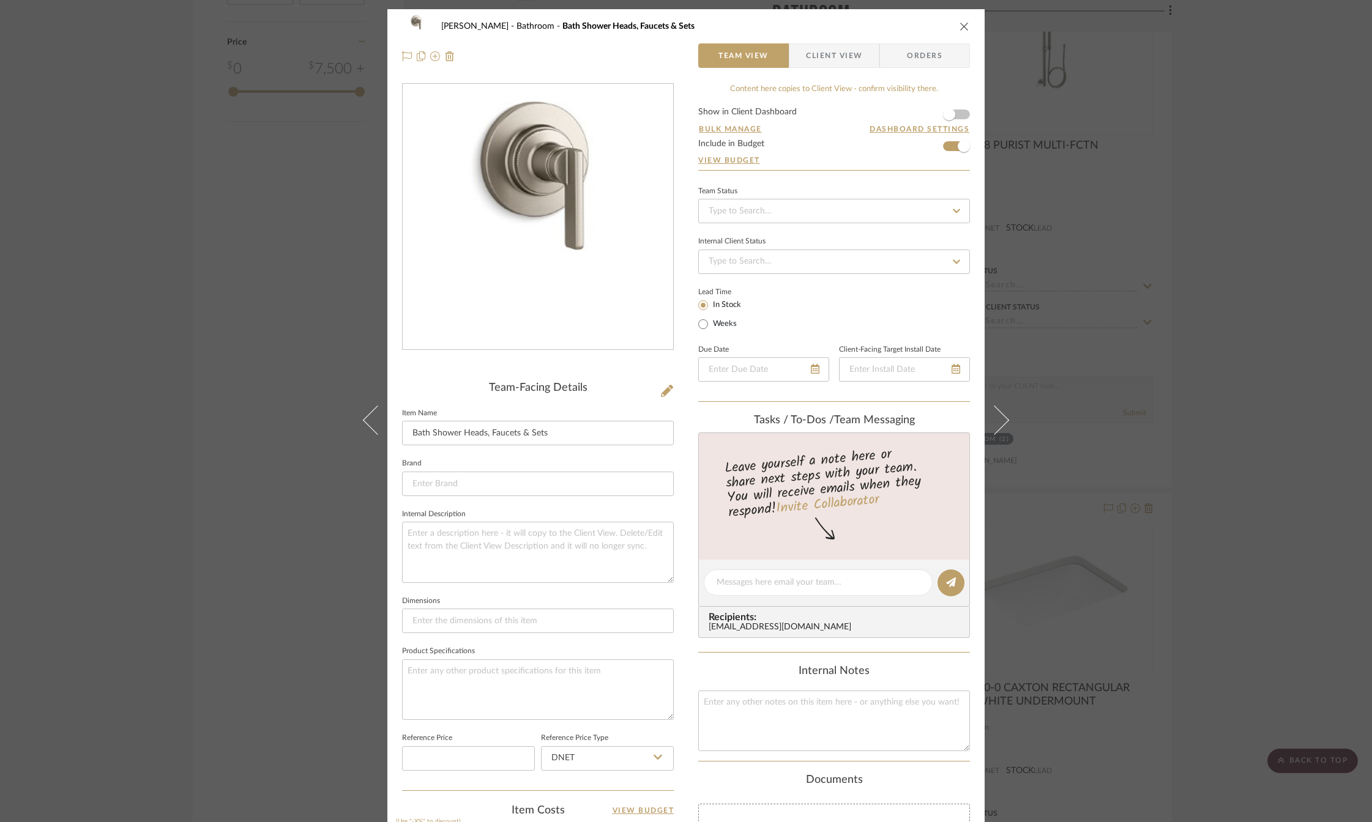
click at [959, 26] on icon "close" at bounding box center [964, 26] width 10 height 10
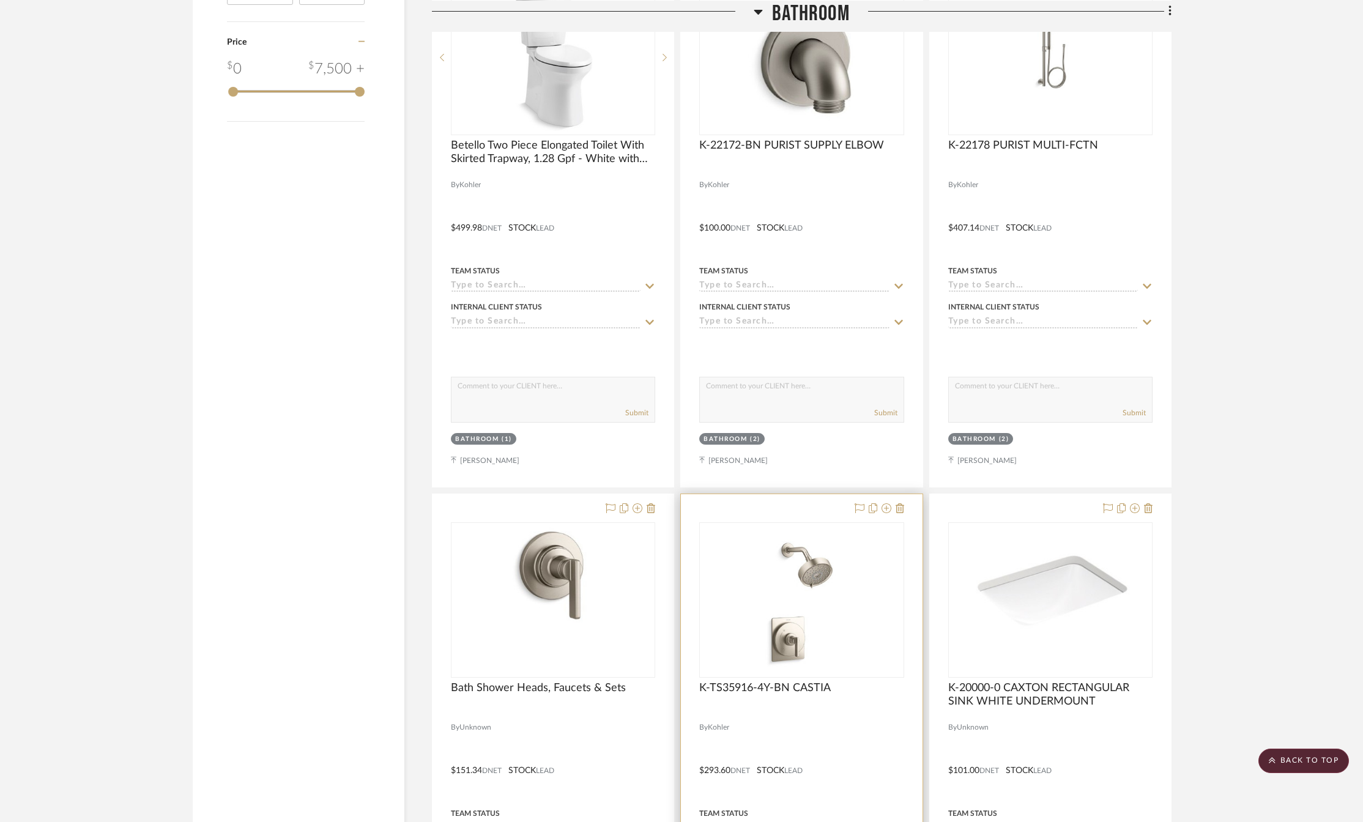
scroll to position [1224, 0]
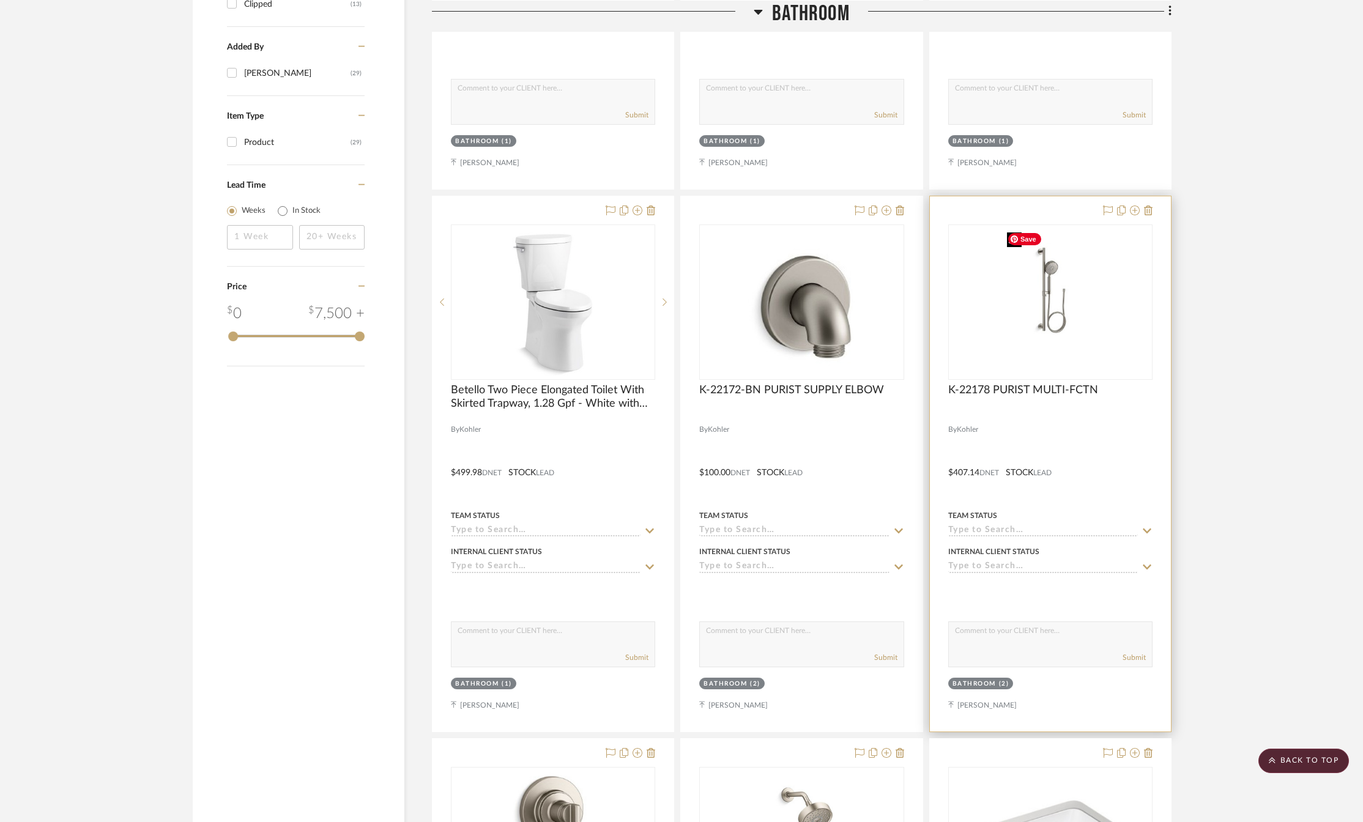
click at [0, 0] on img at bounding box center [0, 0] width 0 height 0
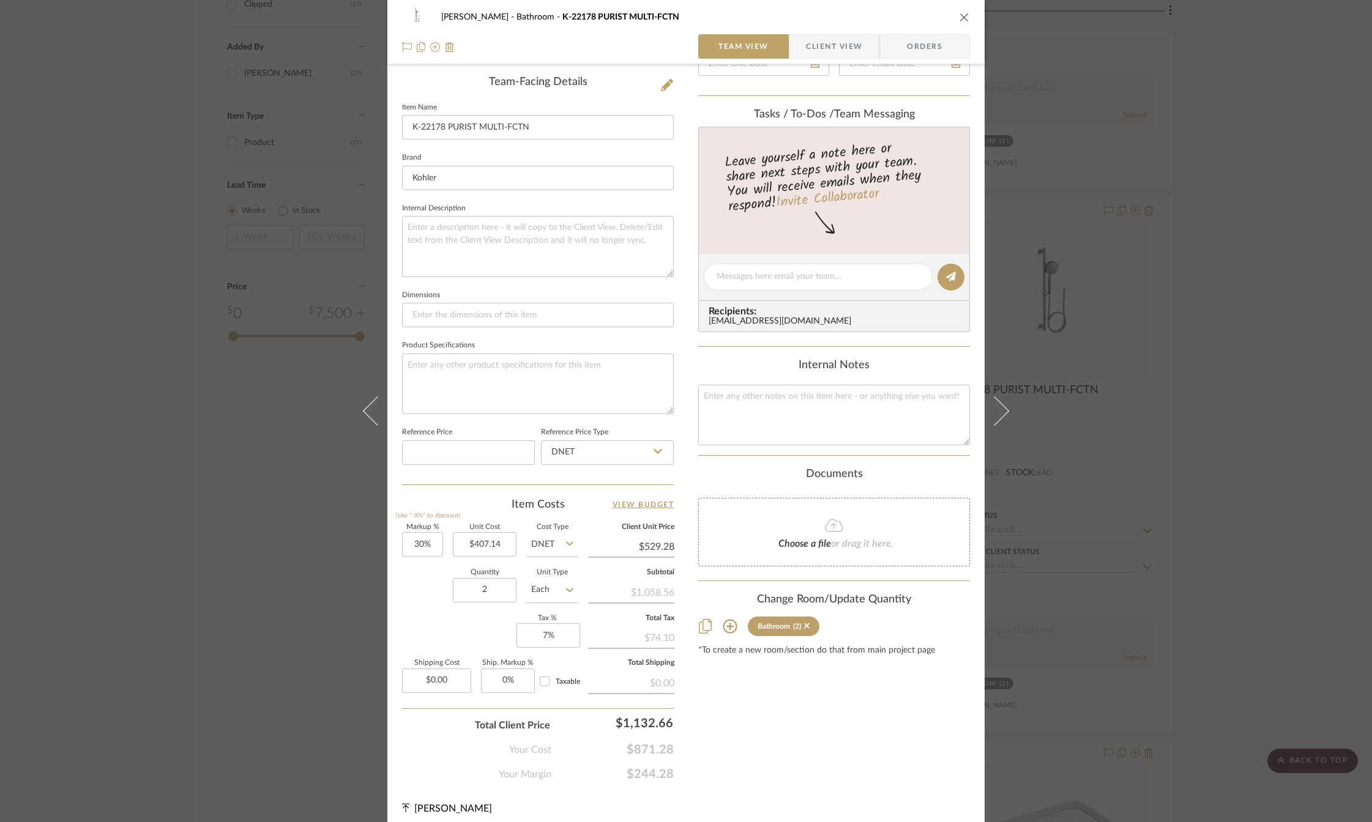
scroll to position [314, 0]
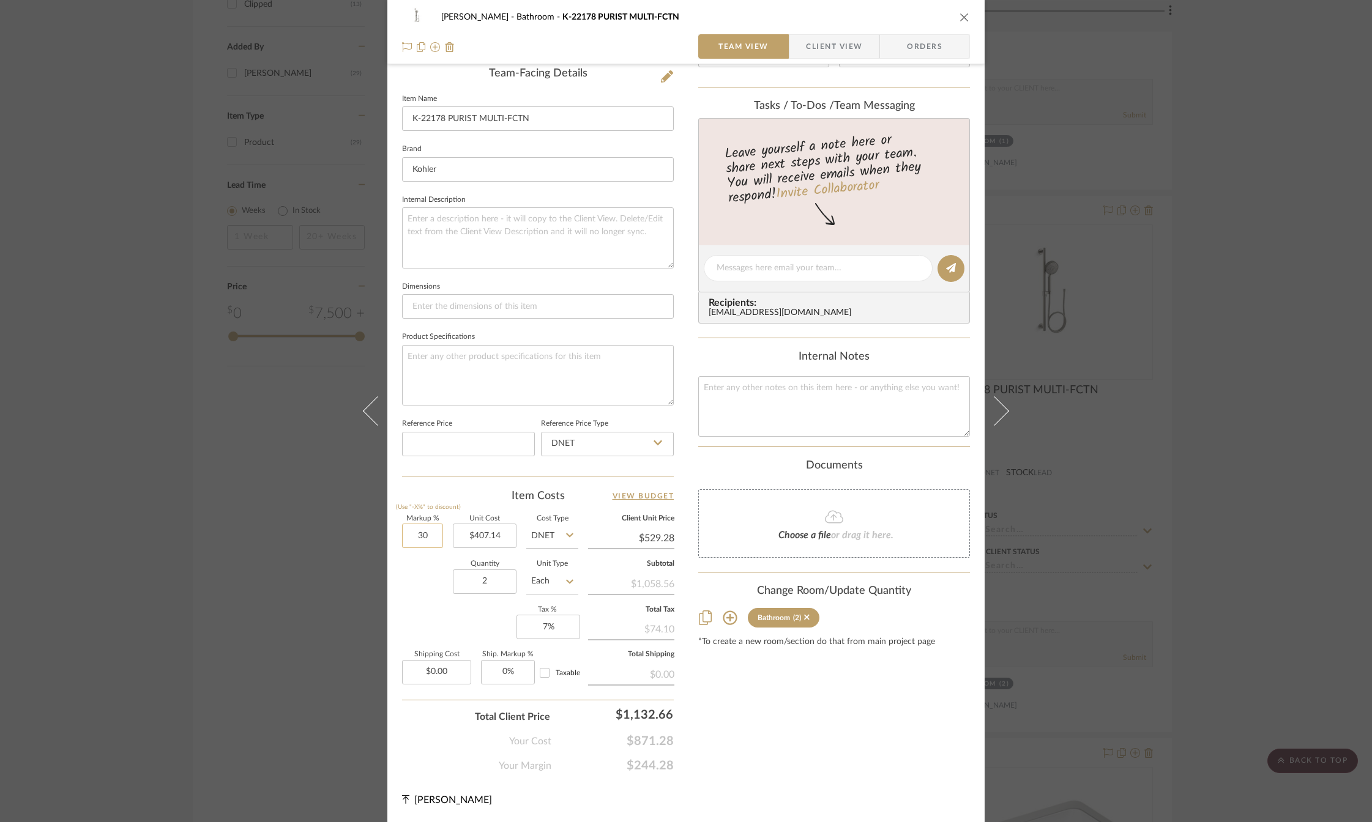
click at [425, 536] on input "30" at bounding box center [422, 536] width 41 height 24
type input "25%"
click at [704, 737] on div "Content here copies to Client View - confirm visibility there. Show in Client D…" at bounding box center [834, 271] width 272 height 1005
type input "$508.93"
click at [423, 541] on input "25" at bounding box center [422, 536] width 41 height 24
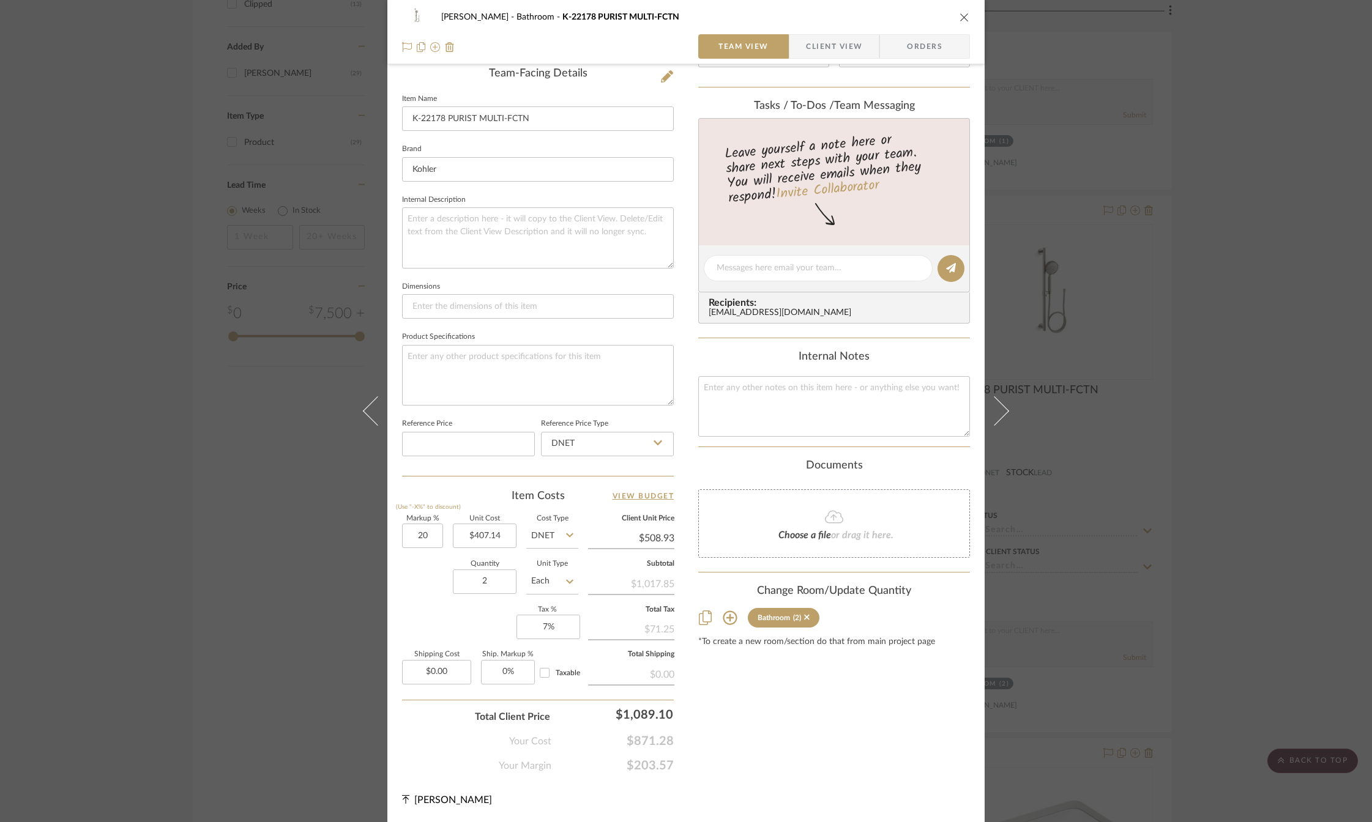
type input "20%"
click at [753, 727] on div "Content here copies to Client View - confirm visibility there. Show in Client D…" at bounding box center [834, 271] width 272 height 1005
type input "$488.57"
click at [423, 541] on input "20" at bounding box center [422, 536] width 41 height 24
type input "18%"
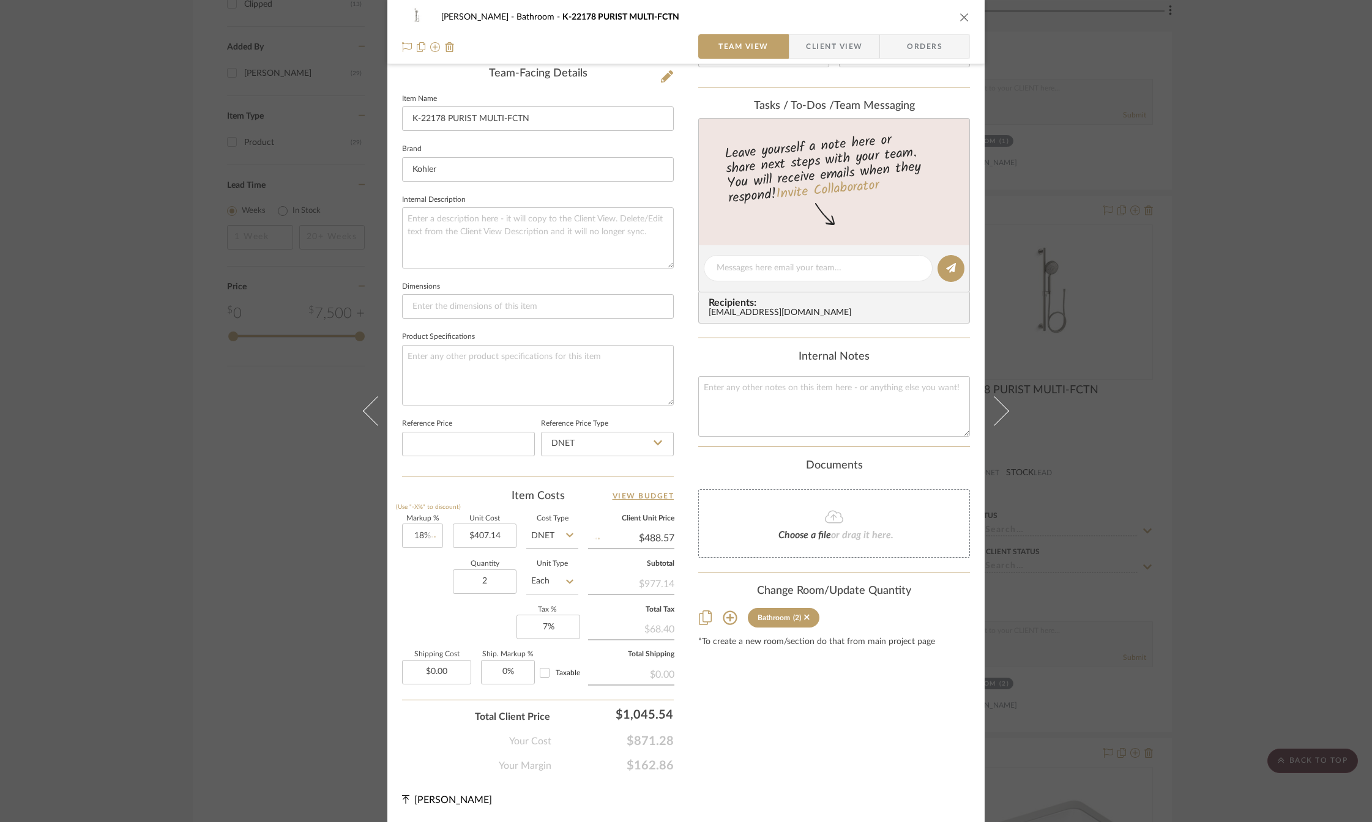
click at [777, 731] on div "Content here copies to Client View - confirm visibility there. Show in Client D…" at bounding box center [834, 271] width 272 height 1005
type input "$480.43"
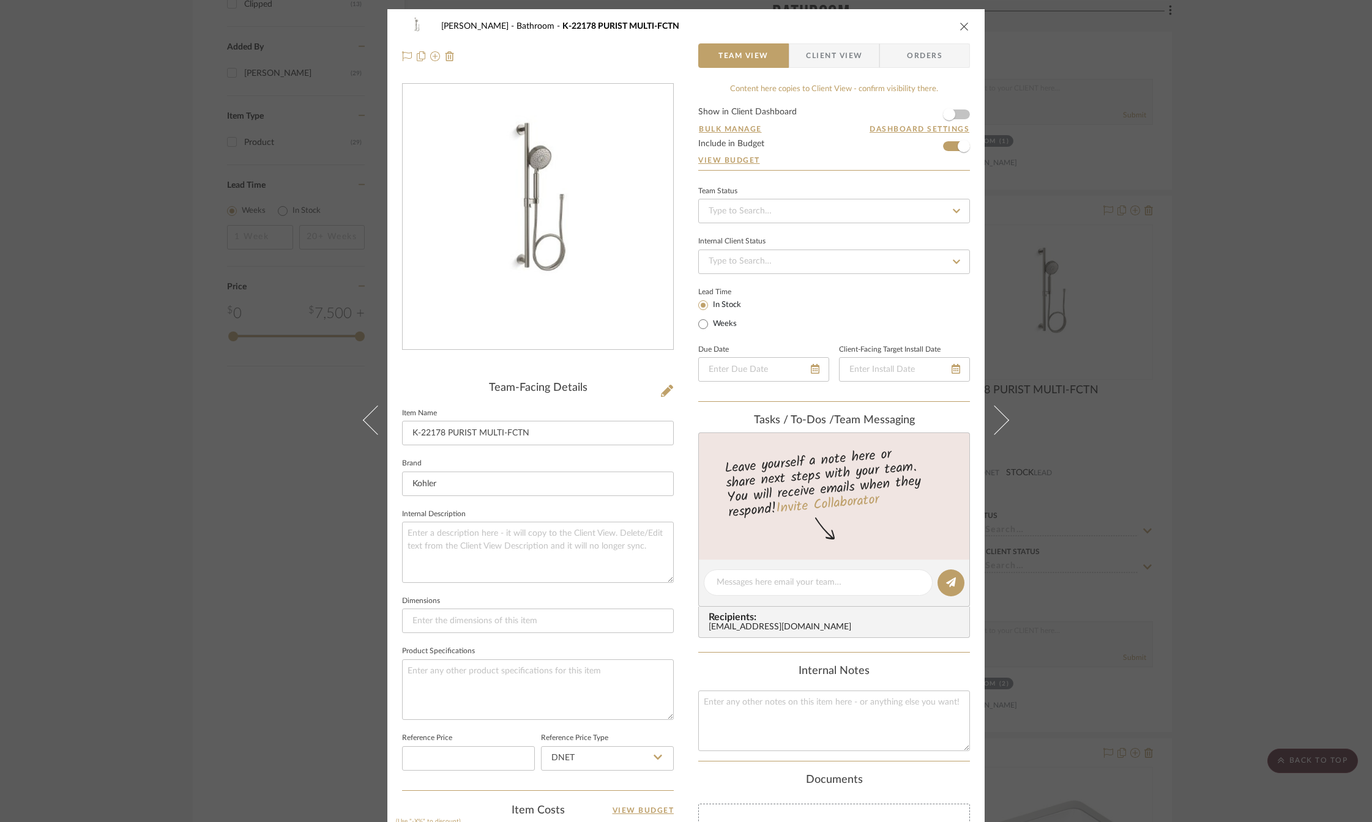
click at [965, 25] on button "close" at bounding box center [964, 26] width 11 height 11
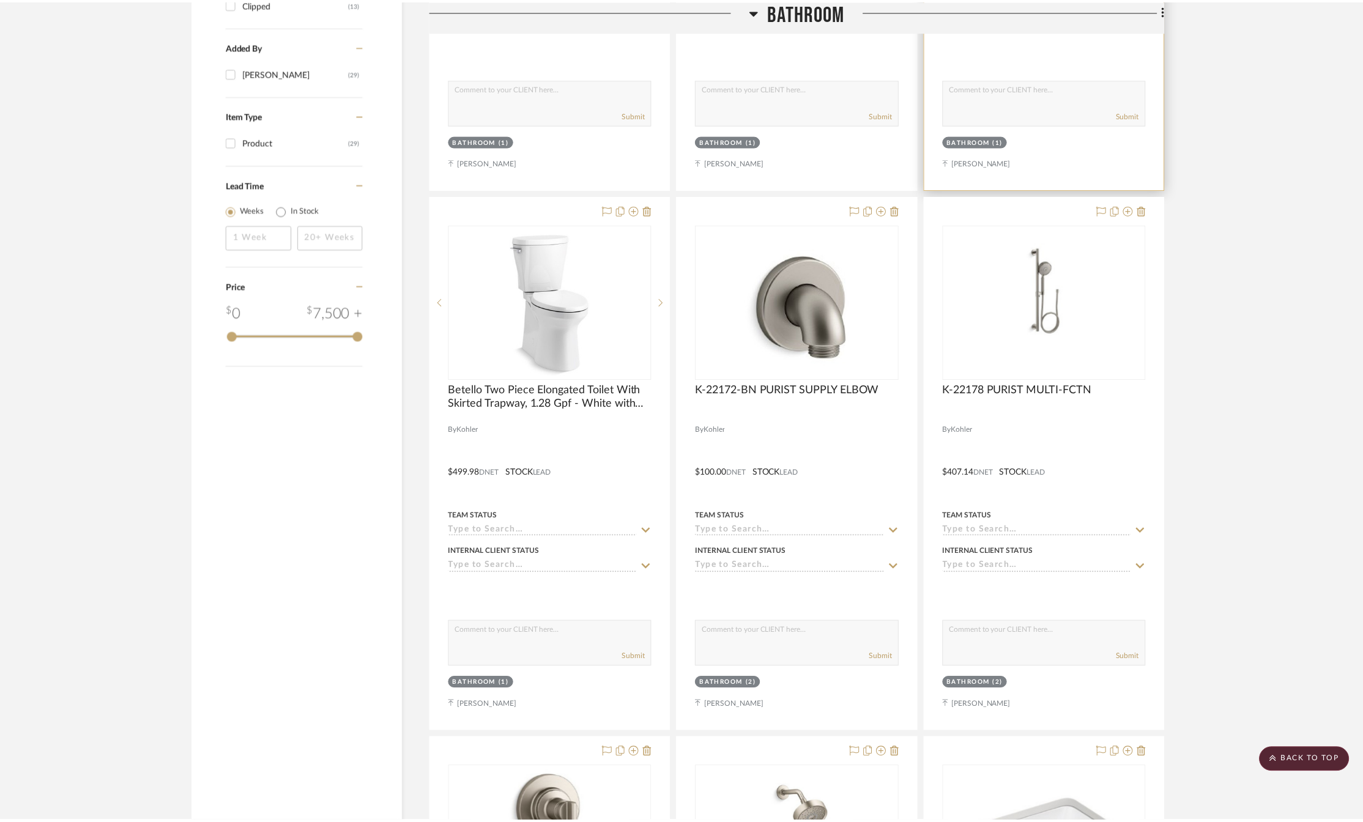
scroll to position [1224, 0]
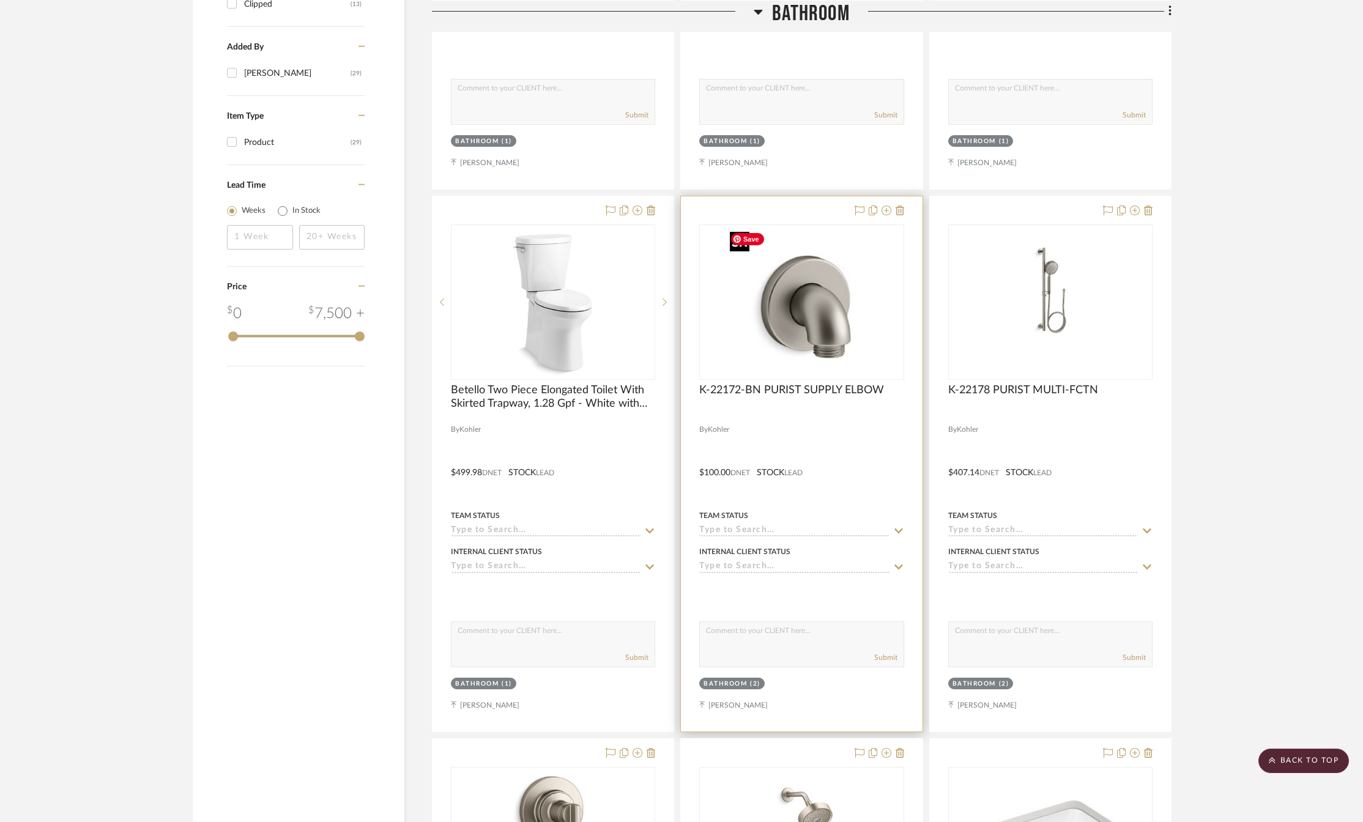
click at [0, 0] on img at bounding box center [0, 0] width 0 height 0
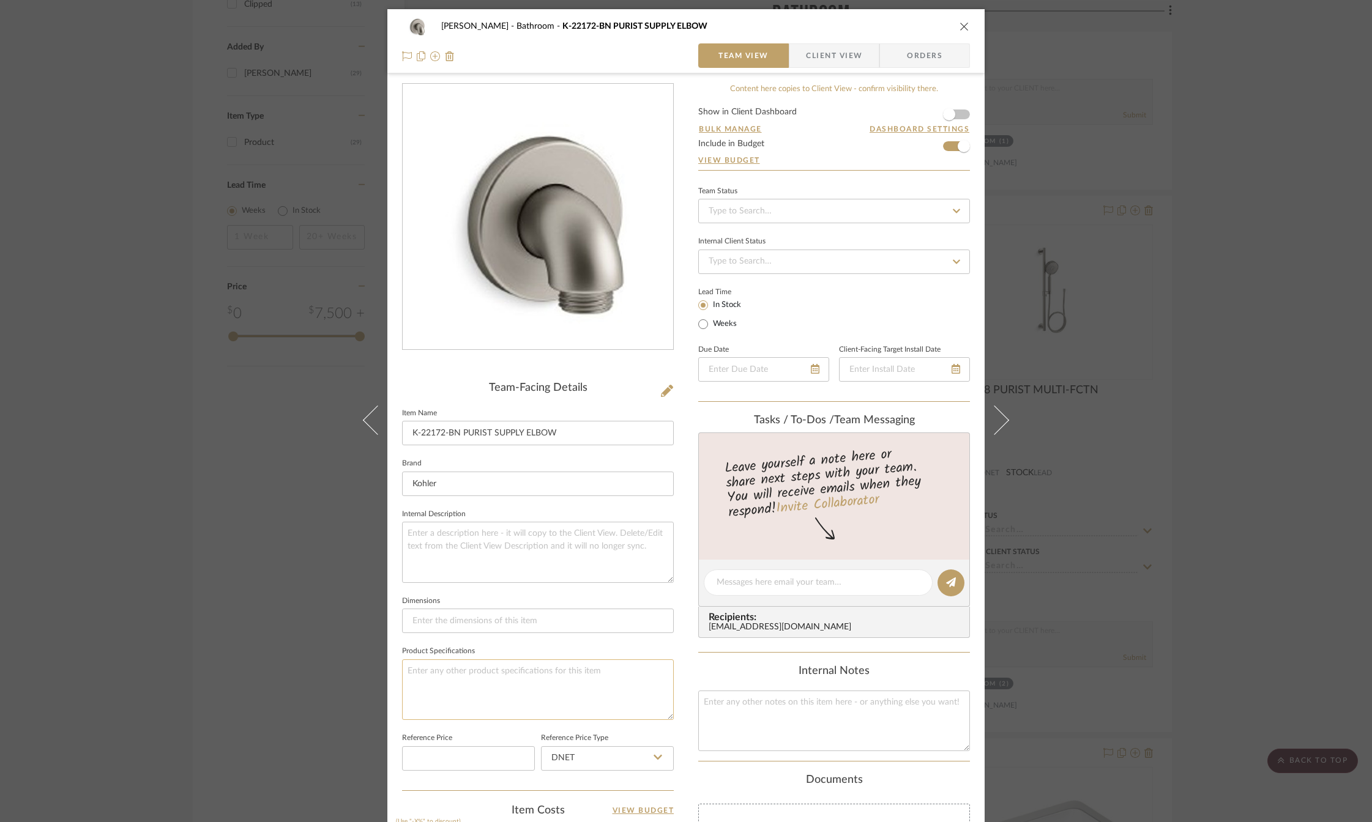
scroll to position [306, 0]
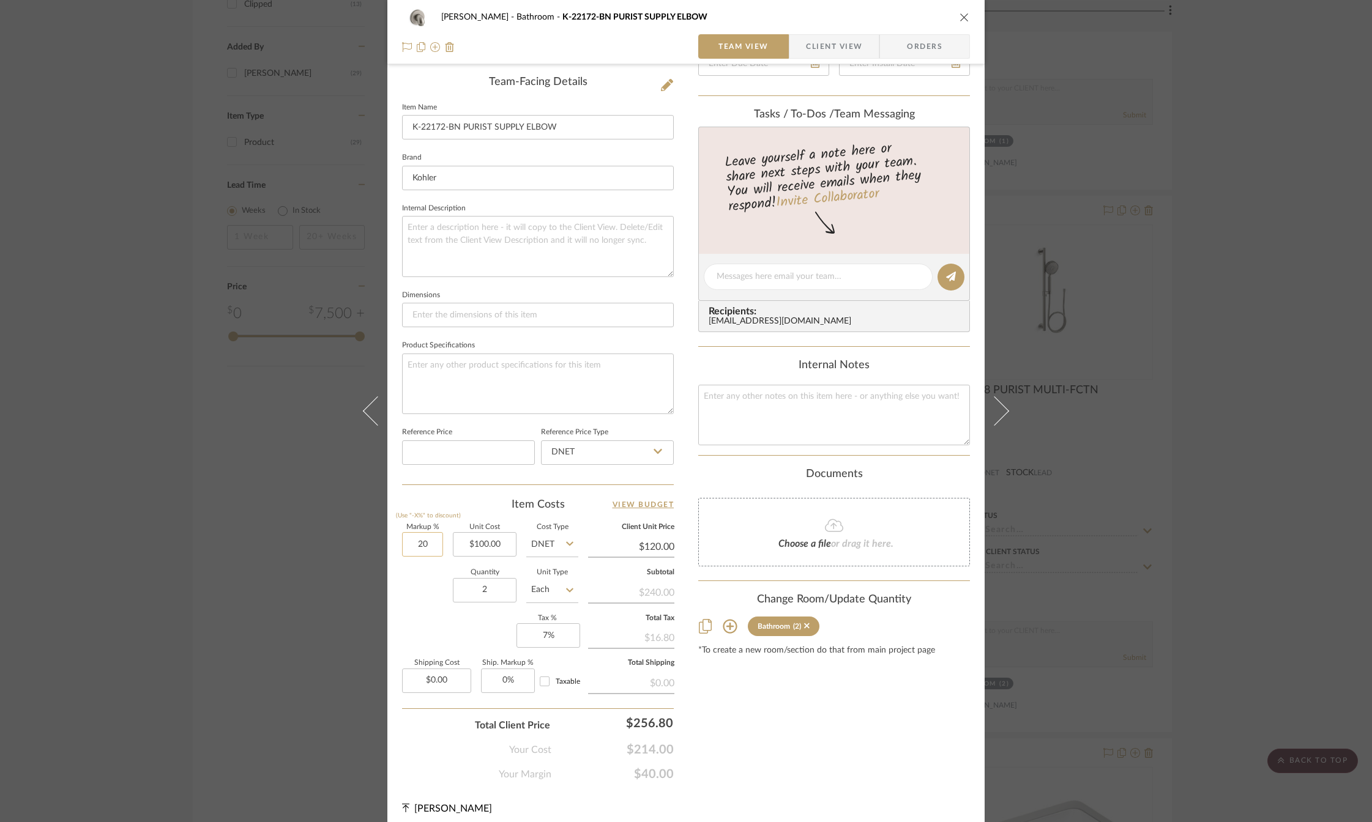
click at [412, 541] on input "20" at bounding box center [422, 544] width 41 height 24
type input "18%"
click at [793, 723] on div "Content here copies to Client View - confirm visibility there. Show in Client D…" at bounding box center [834, 279] width 272 height 1005
type input "$118.00"
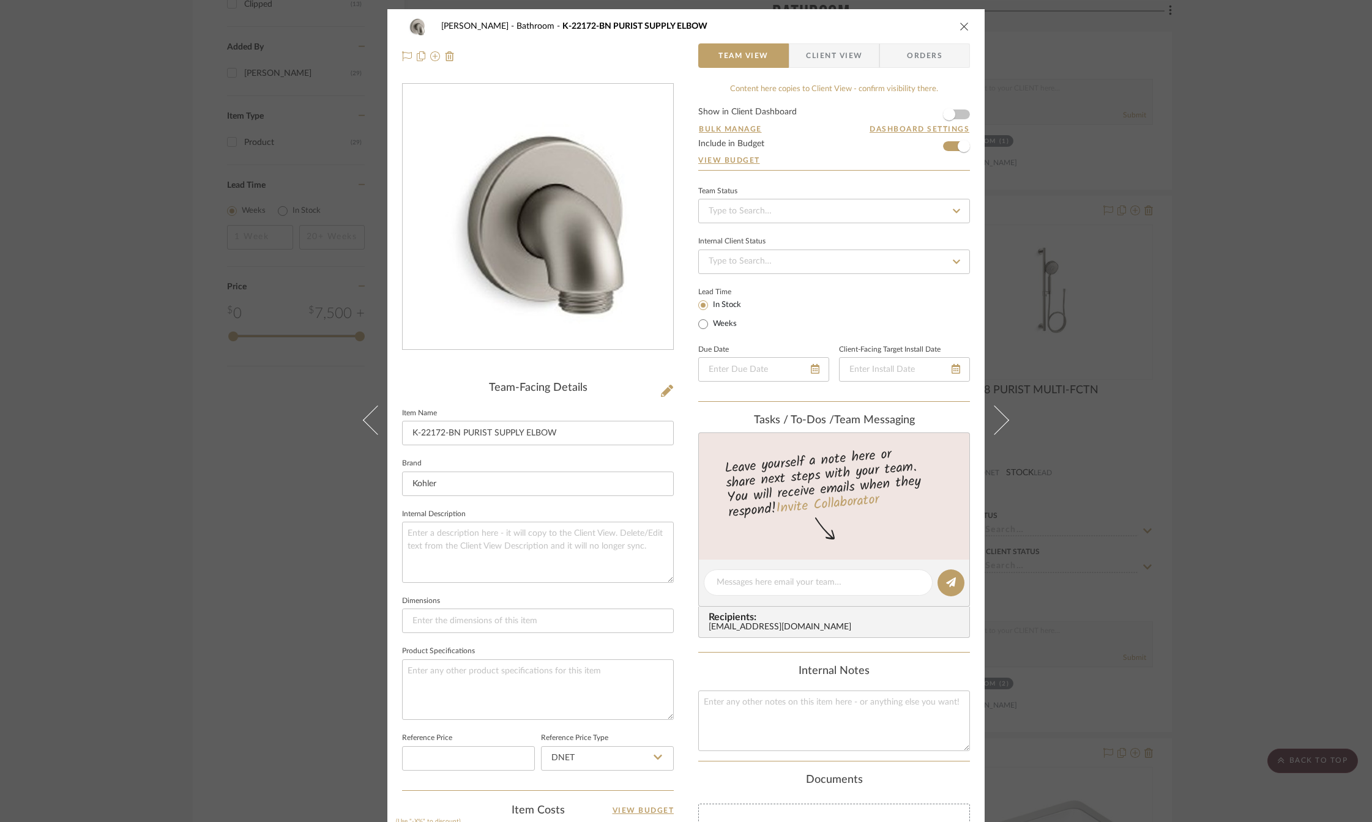
click at [959, 24] on icon "close" at bounding box center [964, 26] width 10 height 10
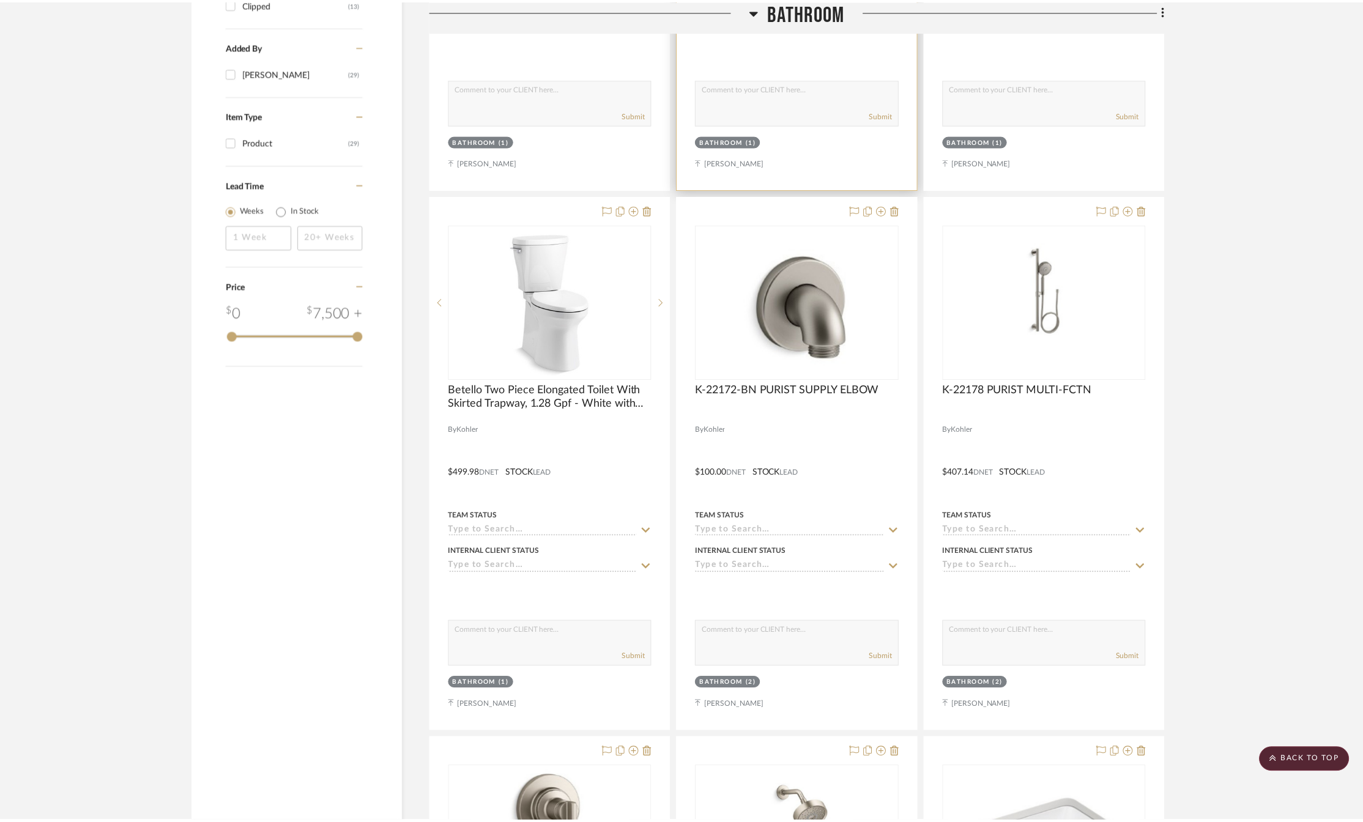
scroll to position [1224, 0]
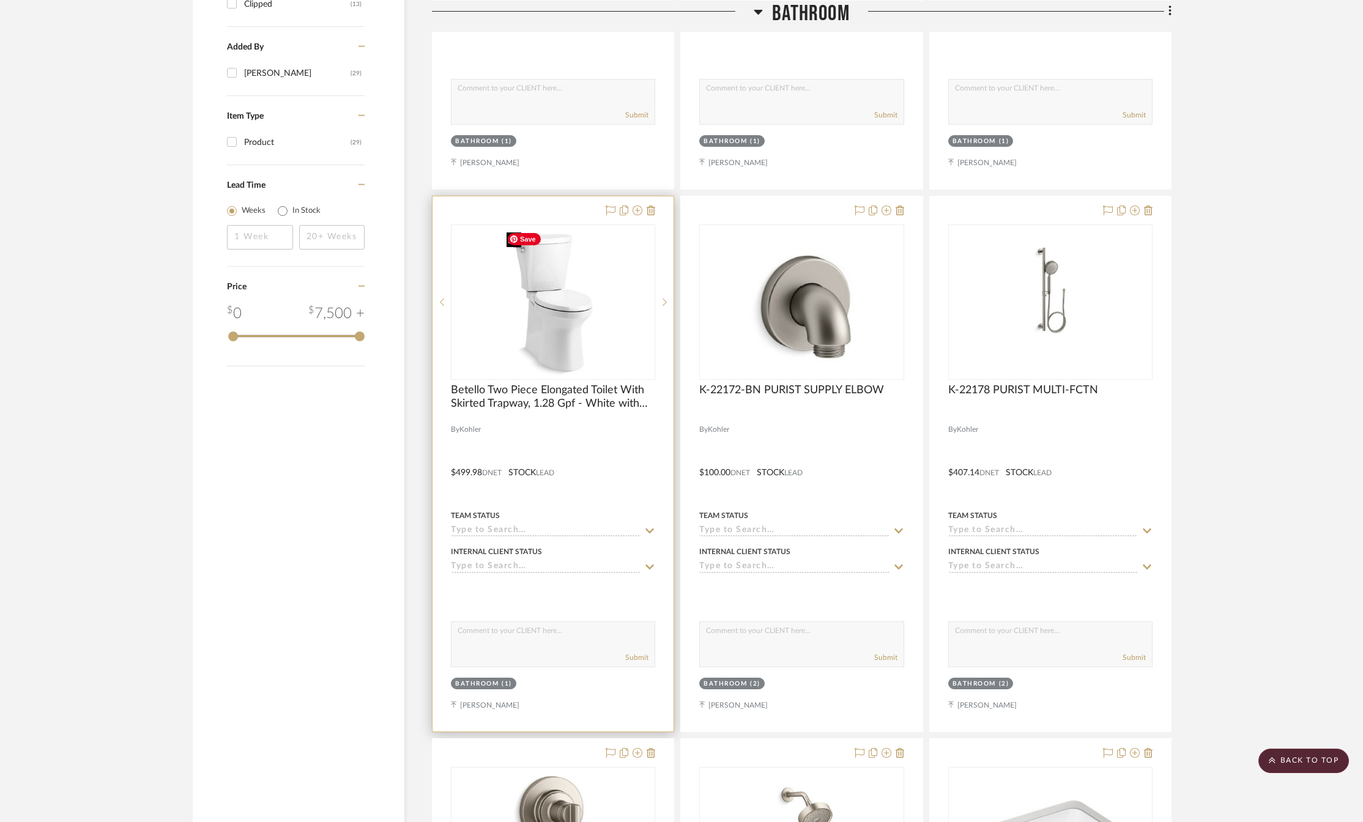
click at [0, 0] on img at bounding box center [0, 0] width 0 height 0
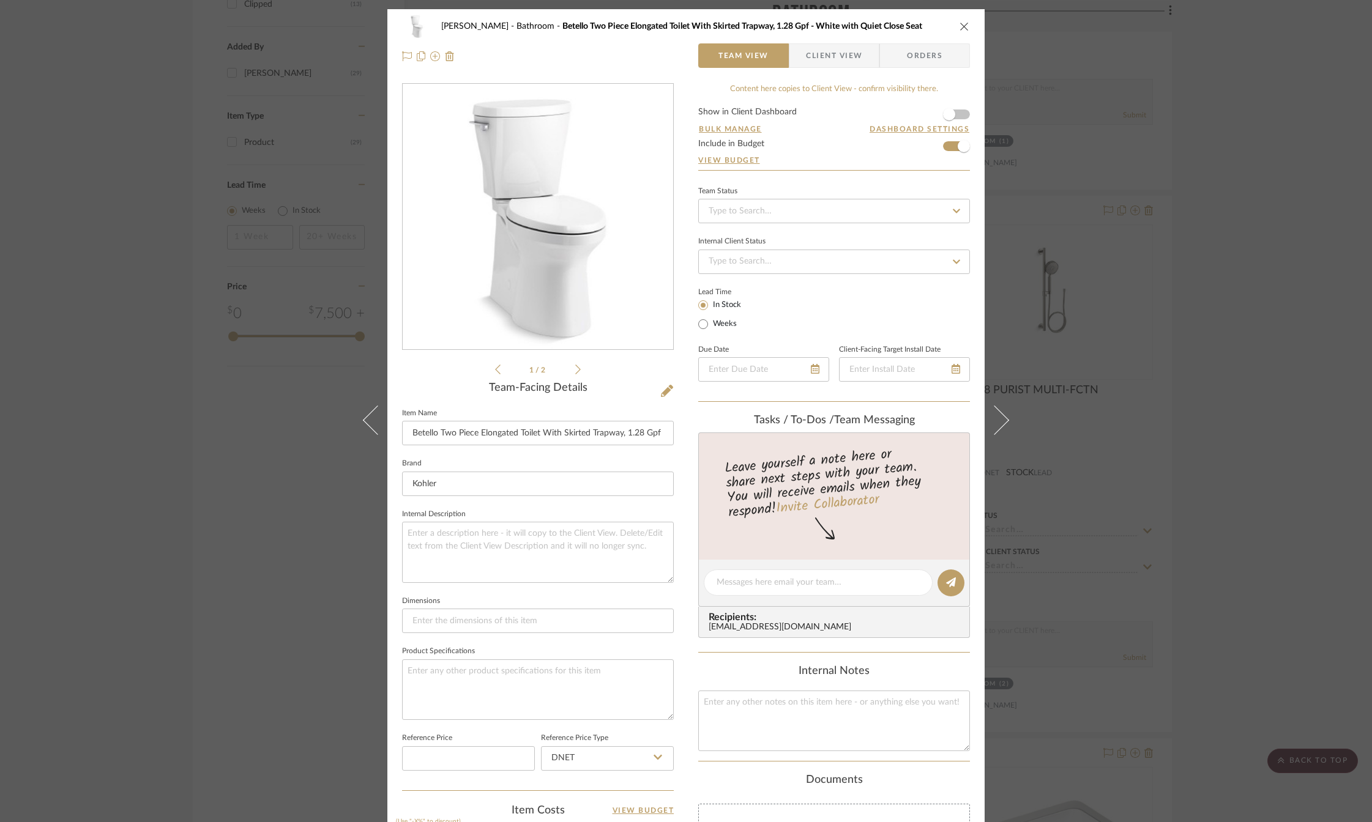
scroll to position [306, 0]
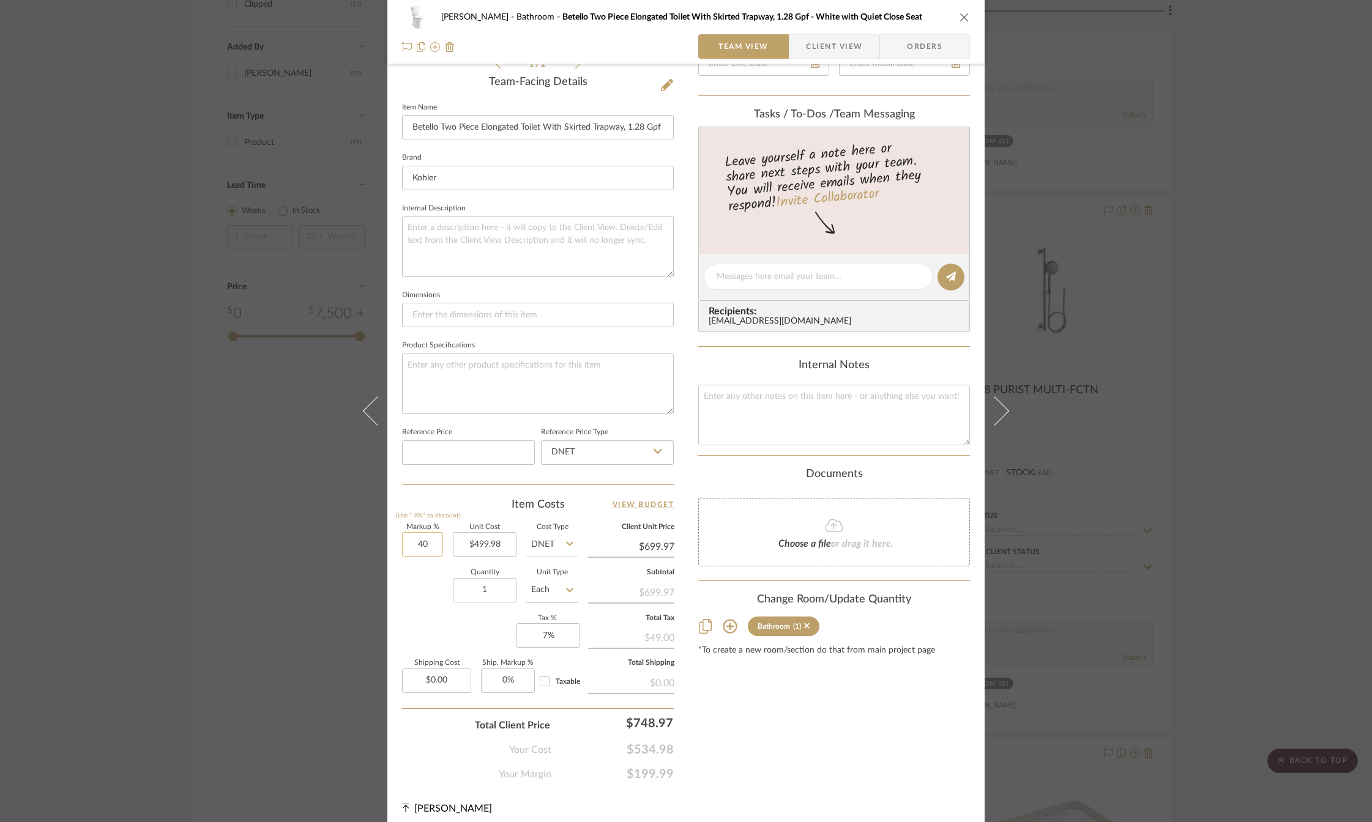
click at [413, 545] on input "40" at bounding box center [422, 544] width 41 height 24
type input "20%"
click at [411, 589] on div "Quantity 1 Unit Type Each" at bounding box center [490, 591] width 176 height 43
type input "$599.98"
click at [724, 722] on div "Content here copies to Client View - confirm visibility there. Show in Client D…" at bounding box center [834, 279] width 272 height 1005
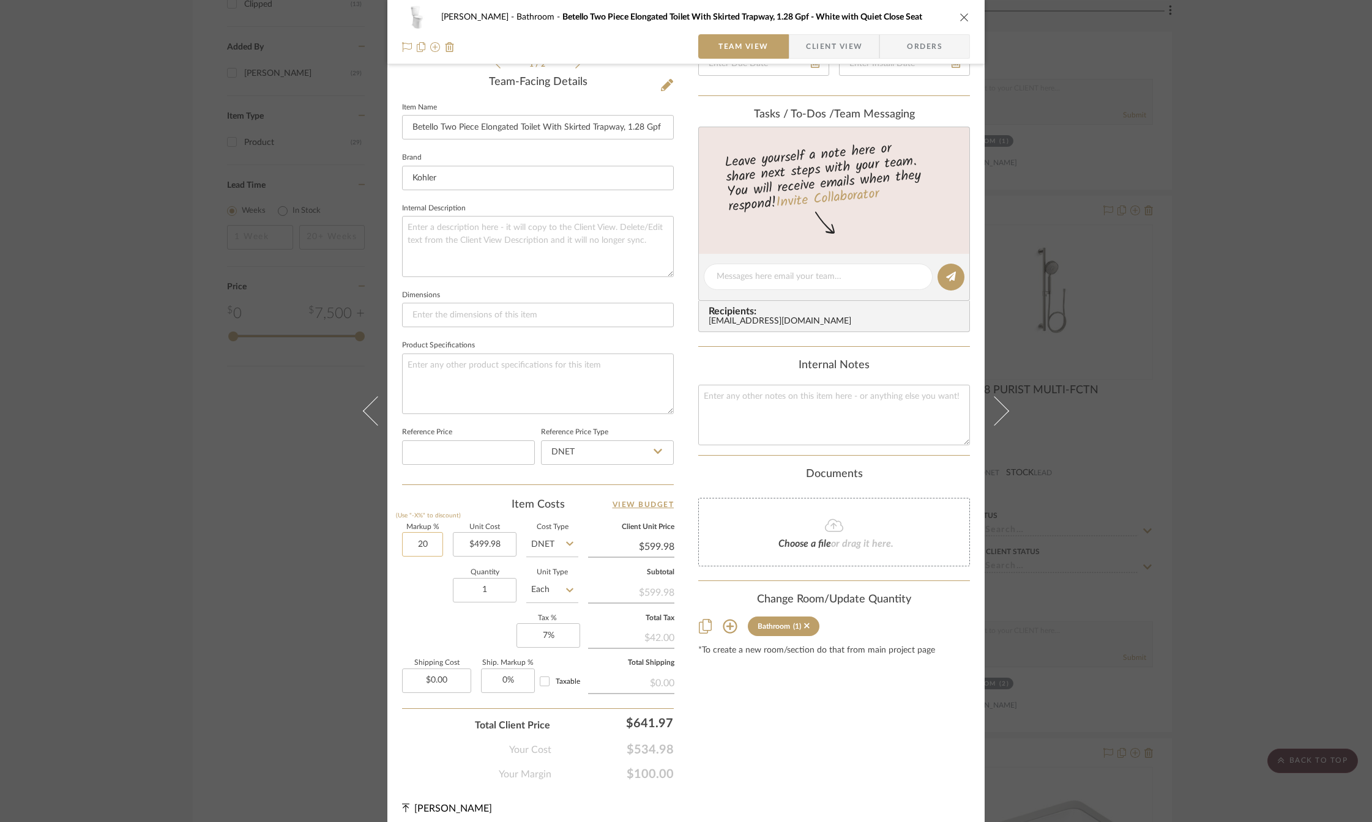
click at [408, 543] on input "20" at bounding box center [422, 544] width 41 height 24
type input "18%"
click at [731, 713] on div "Content here copies to Client View - confirm visibility there. Show in Client D…" at bounding box center [834, 279] width 272 height 1005
type input "$589.98"
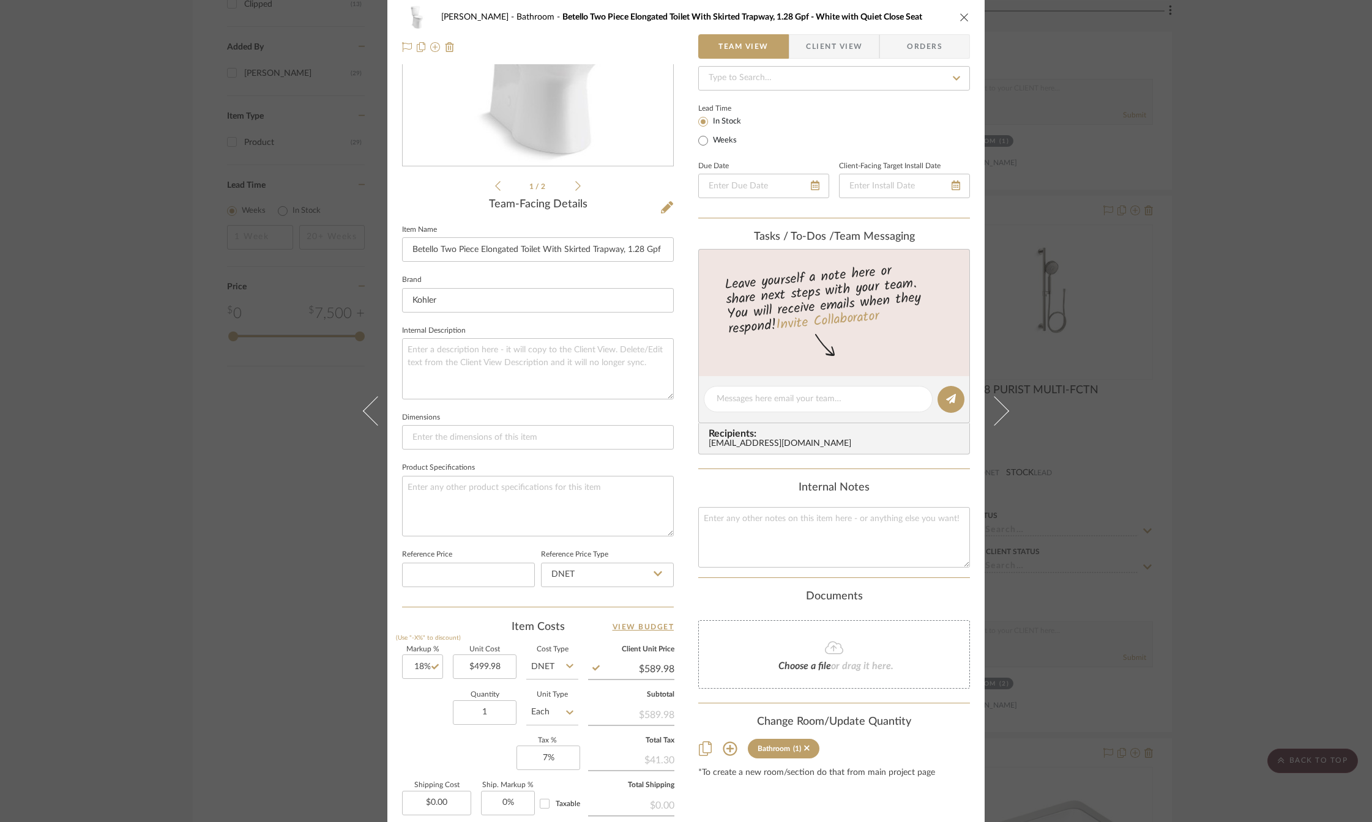
scroll to position [0, 0]
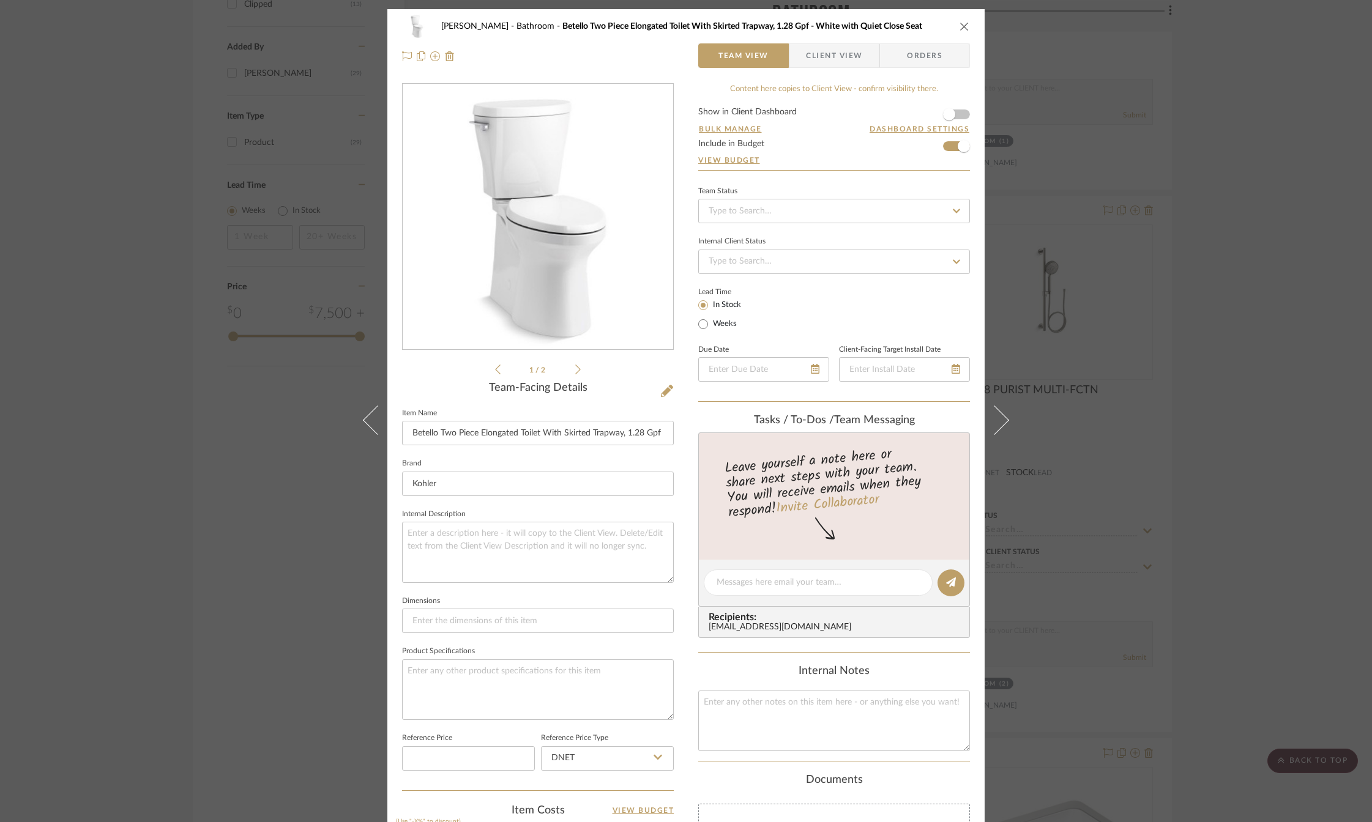
click at [960, 24] on icon "close" at bounding box center [964, 26] width 10 height 10
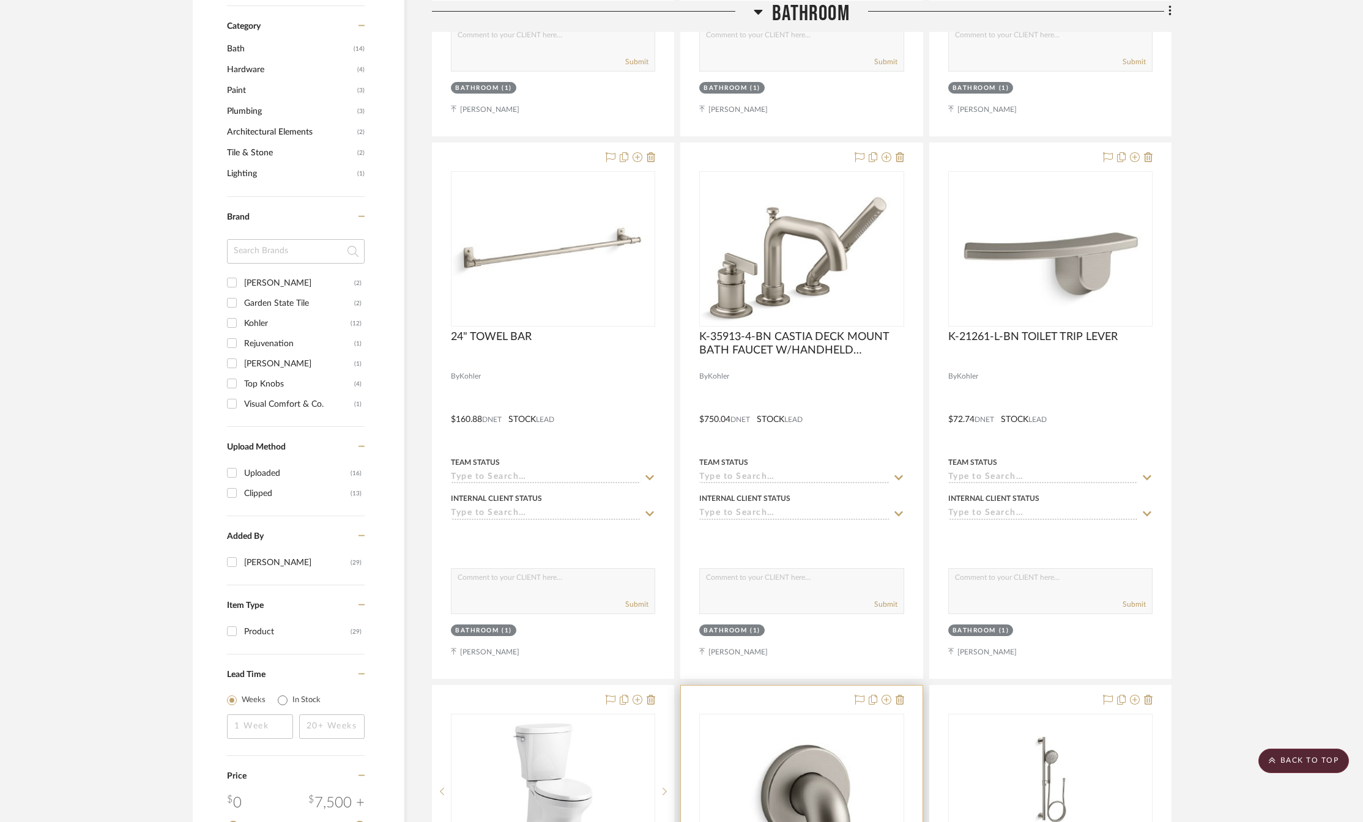
scroll to position [612, 0]
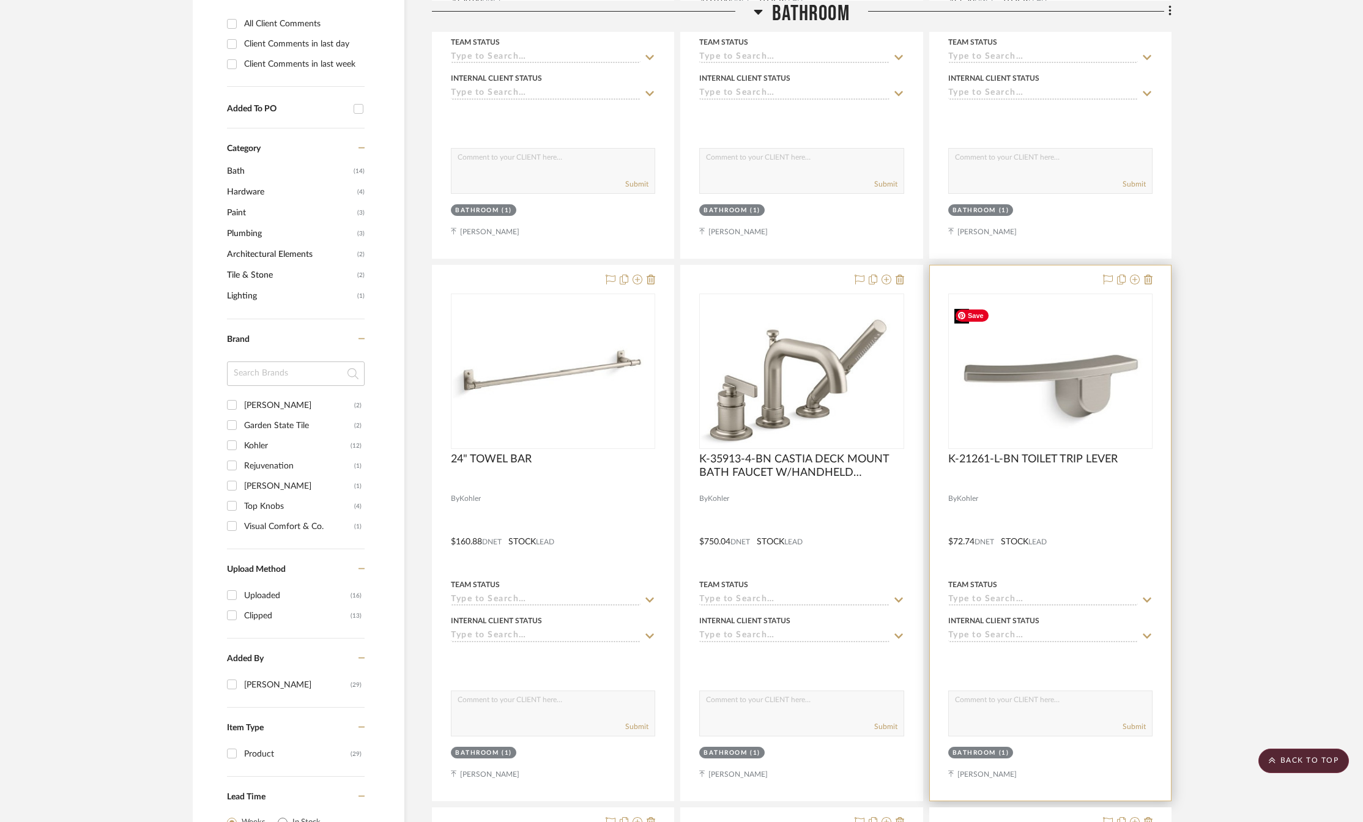
click at [0, 0] on img at bounding box center [0, 0] width 0 height 0
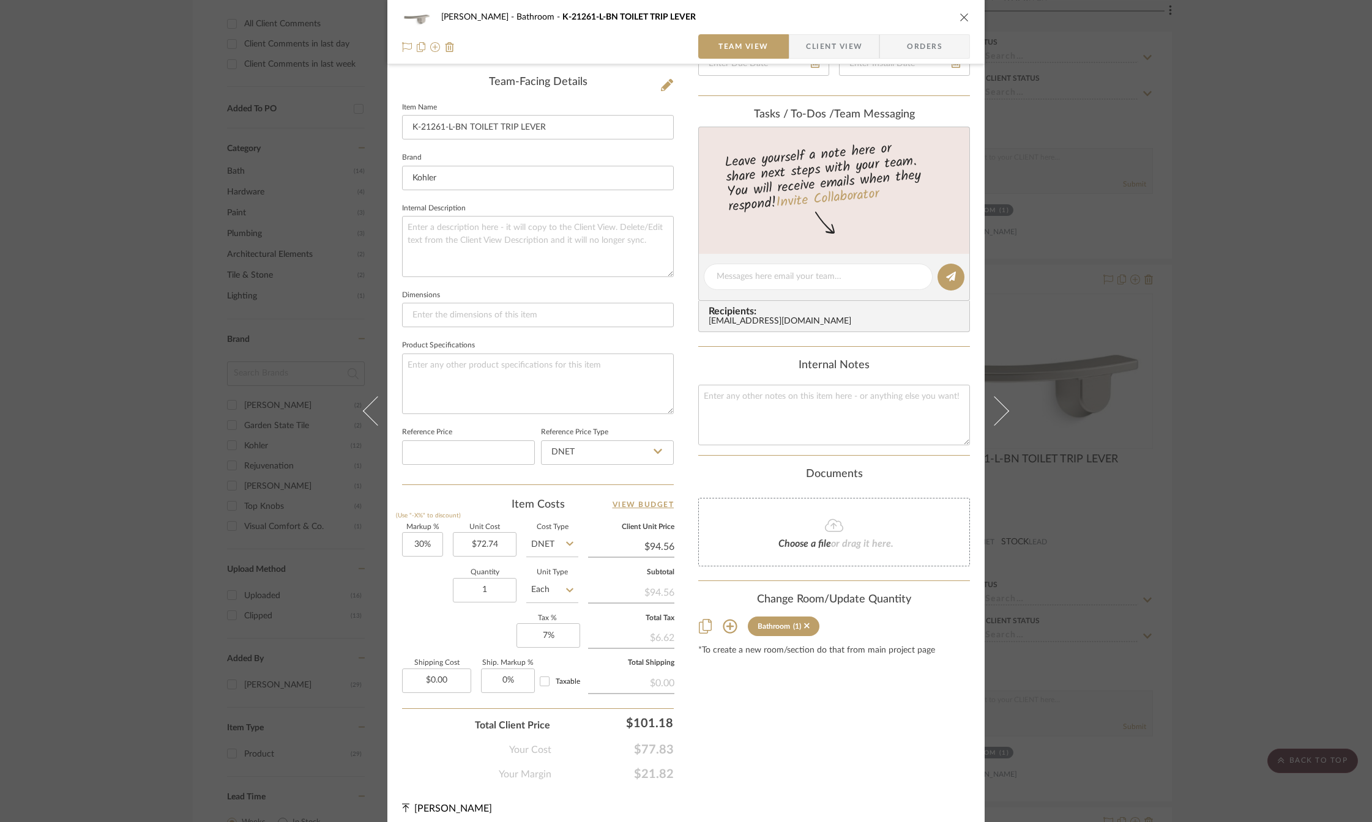
scroll to position [314, 0]
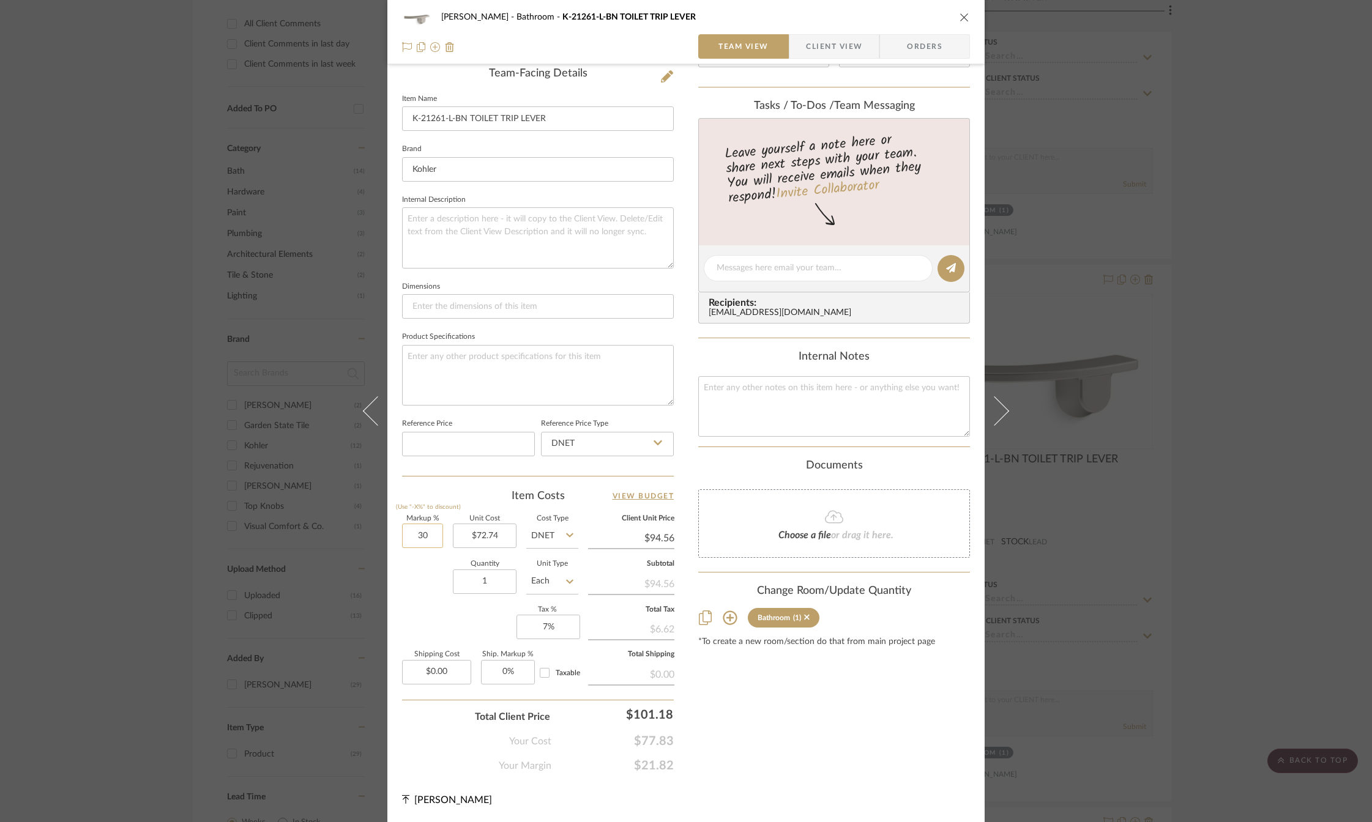
click at [411, 538] on input "30" at bounding box center [422, 536] width 41 height 24
type input "15%"
click at [705, 678] on div "Content here copies to Client View - confirm visibility there. Show in Client D…" at bounding box center [834, 271] width 272 height 1005
type input "$83.65"
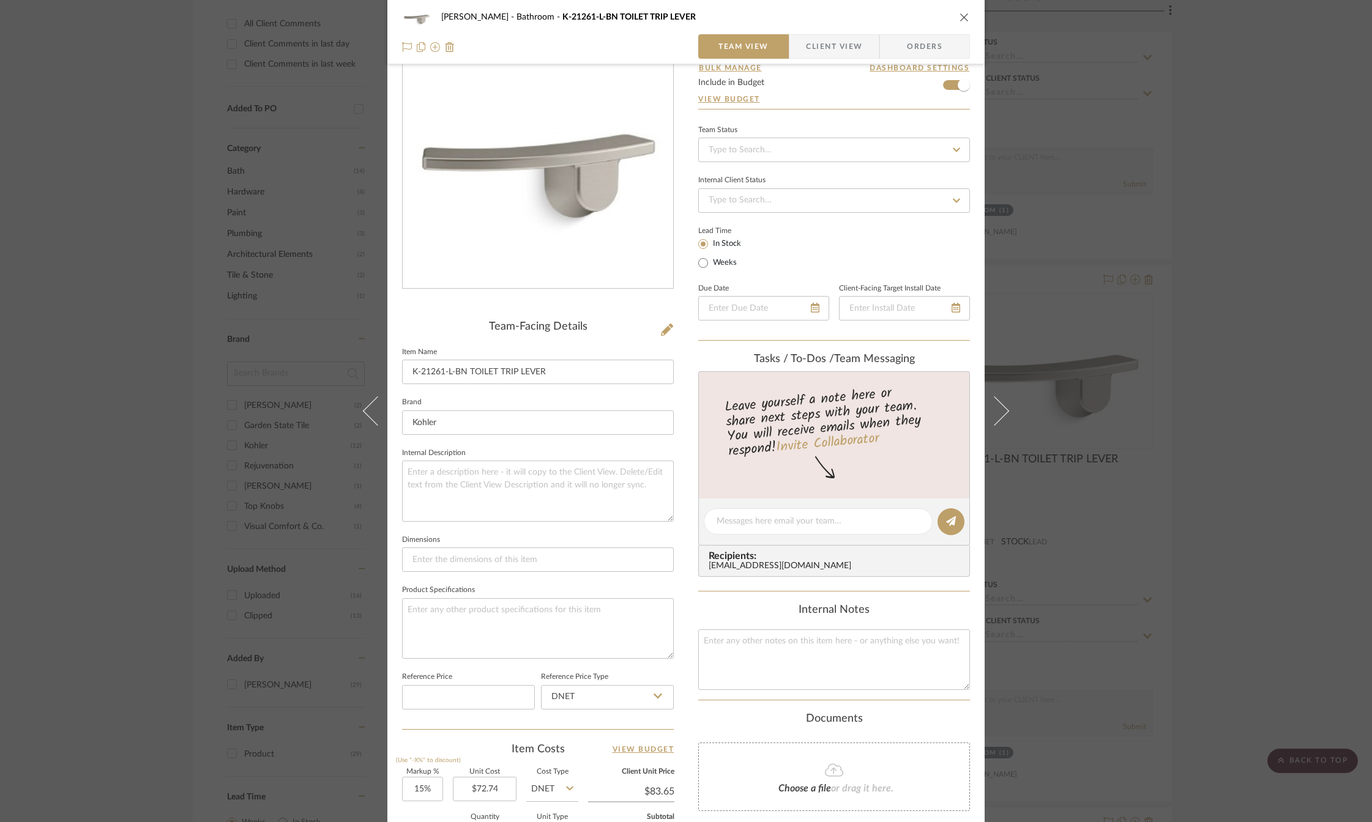
scroll to position [0, 0]
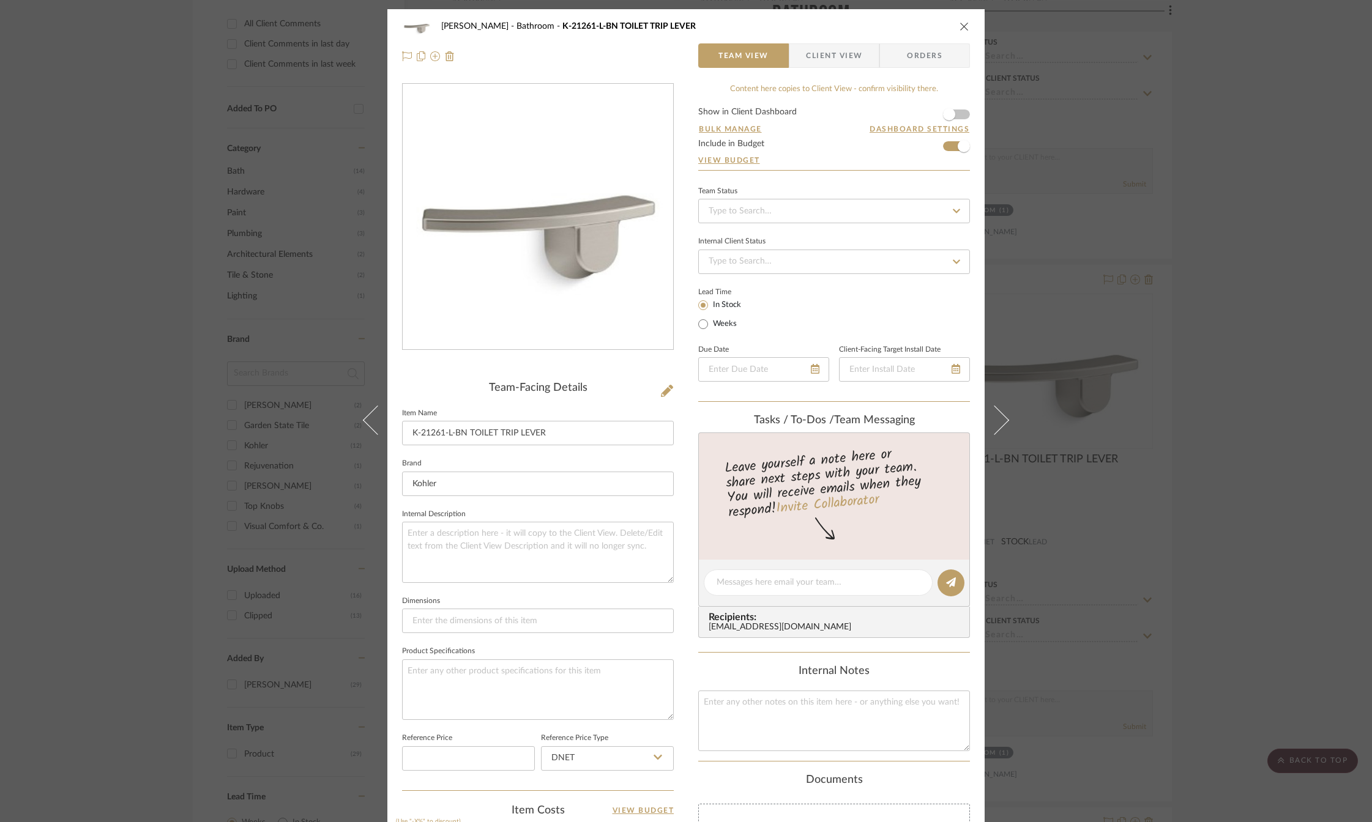
click at [960, 28] on icon "close" at bounding box center [964, 26] width 10 height 10
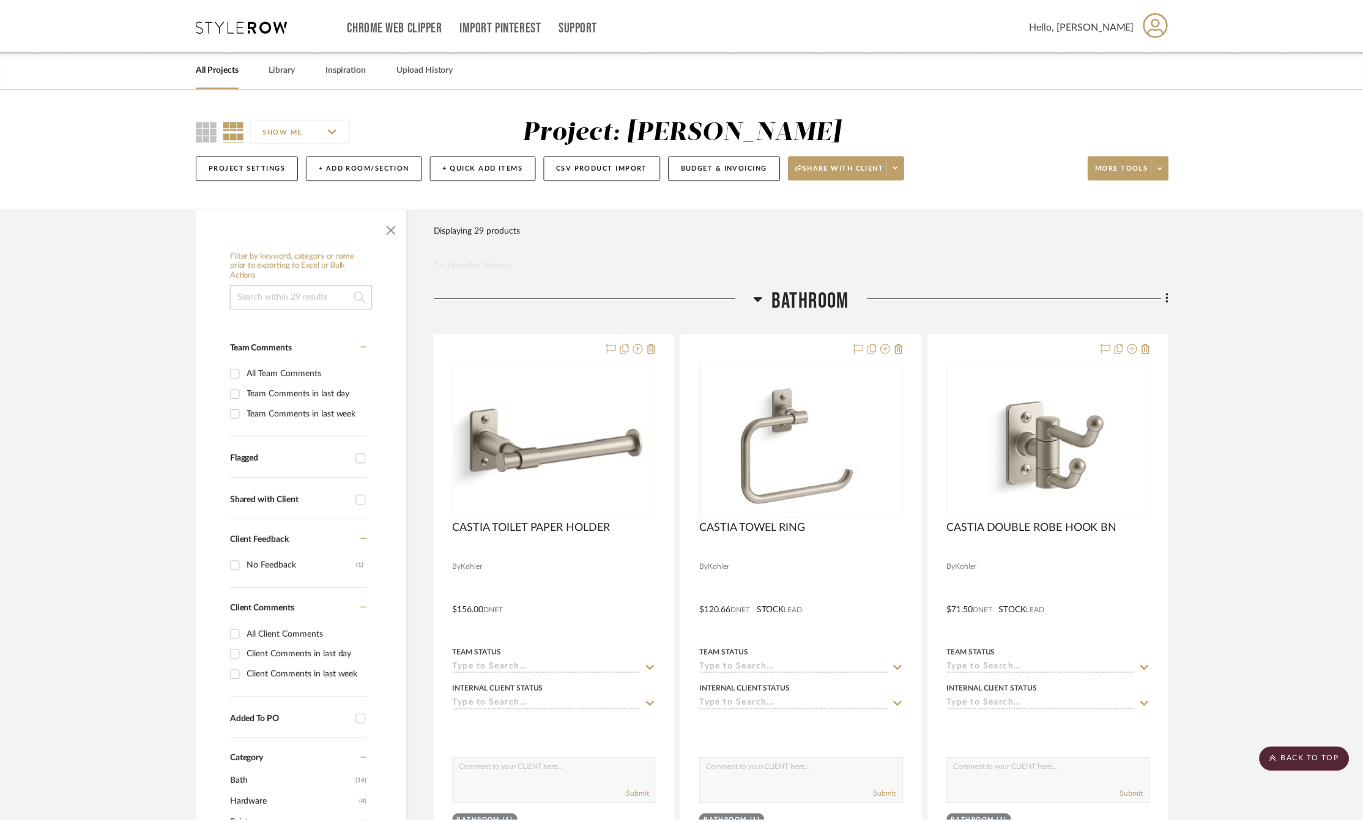
scroll to position [612, 0]
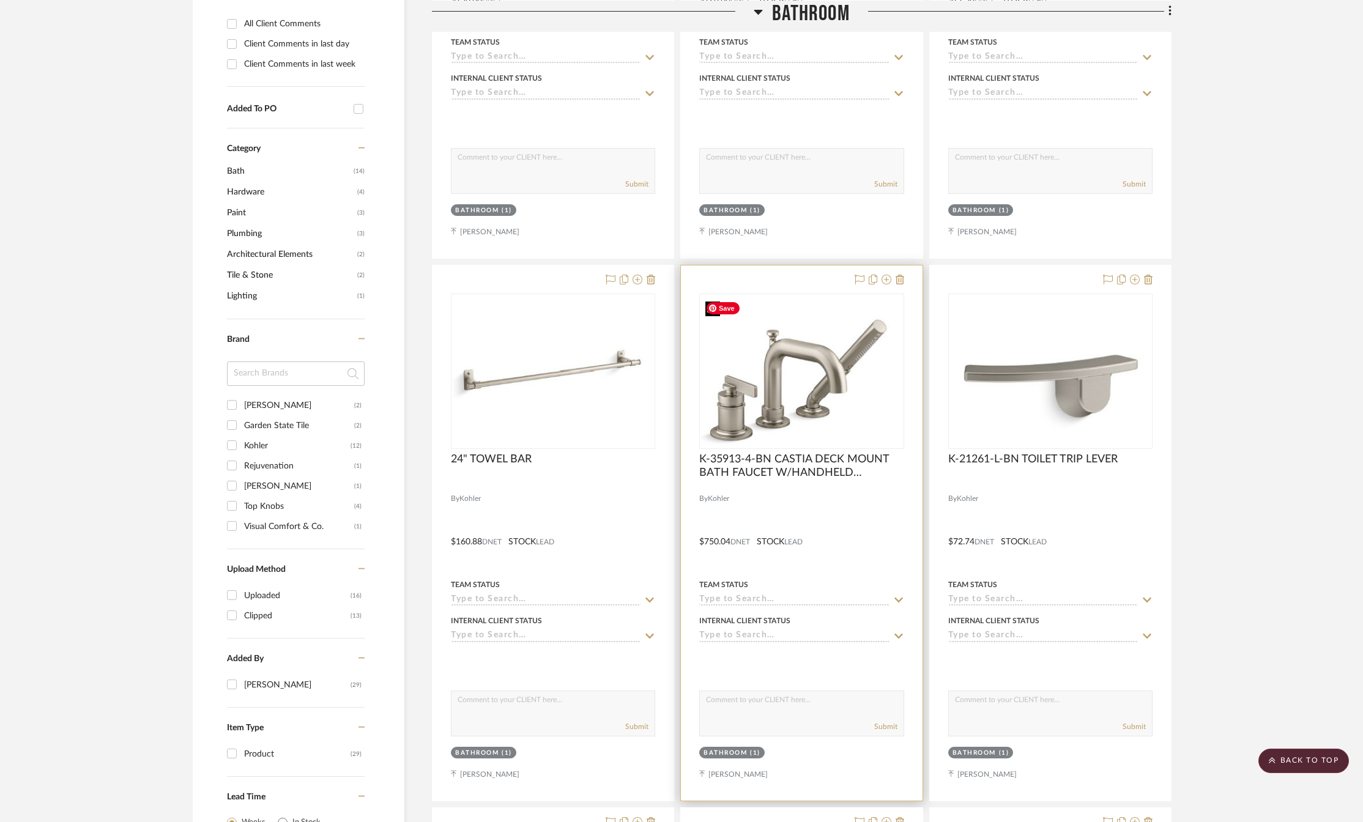
click at [0, 0] on img at bounding box center [0, 0] width 0 height 0
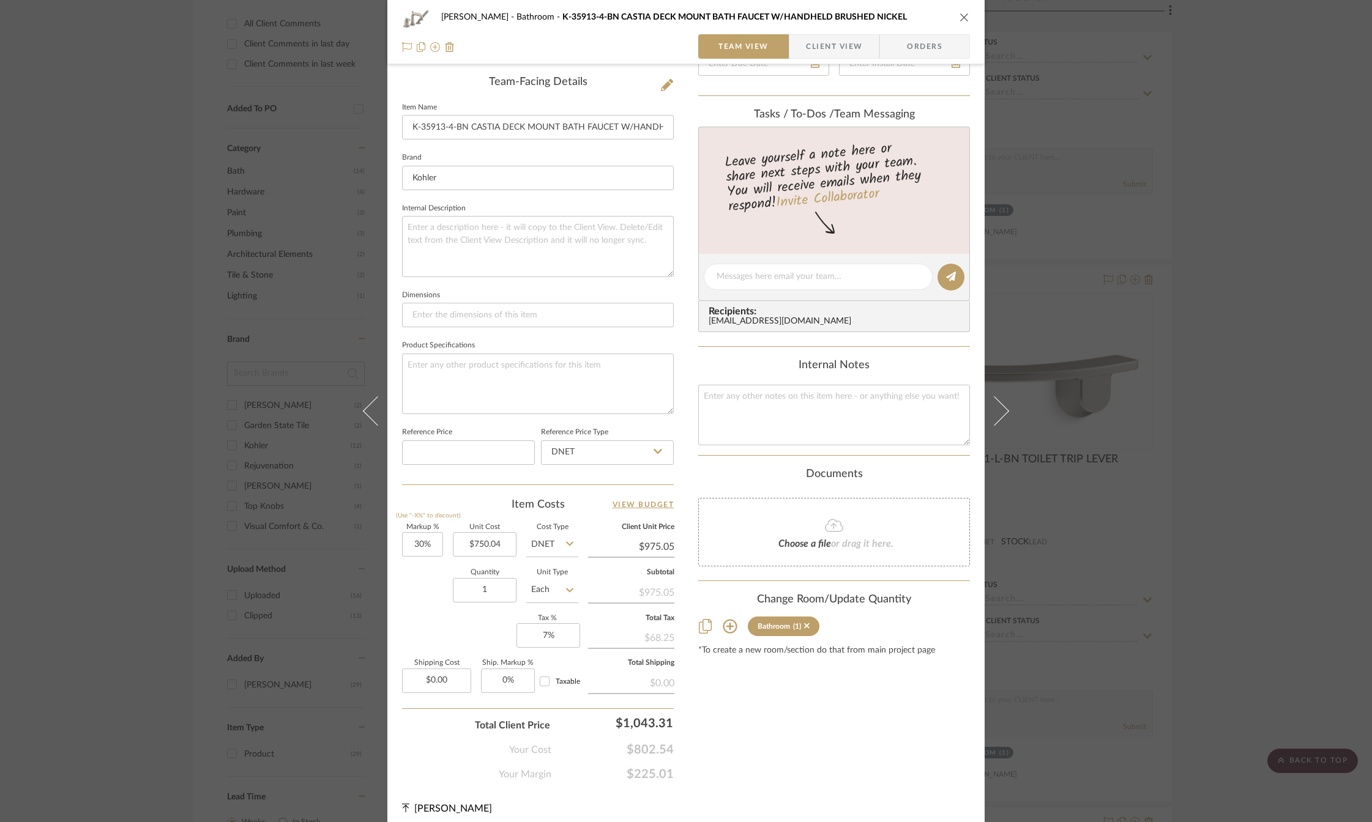
scroll to position [314, 0]
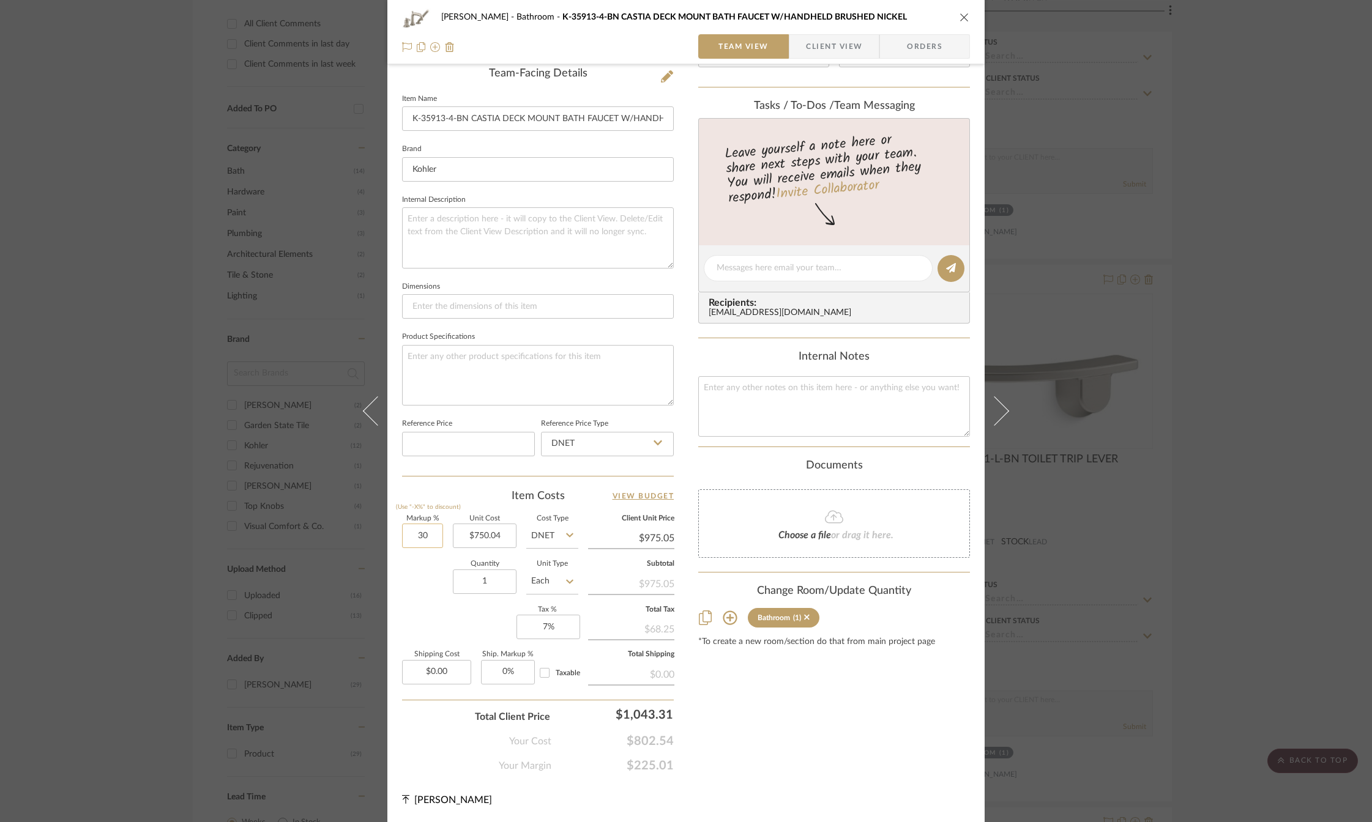
click at [422, 536] on input "30" at bounding box center [422, 536] width 41 height 24
type input "25%"
click at [414, 568] on div "Quantity 1 Unit Type Each" at bounding box center [490, 582] width 176 height 43
type input "$937.55"
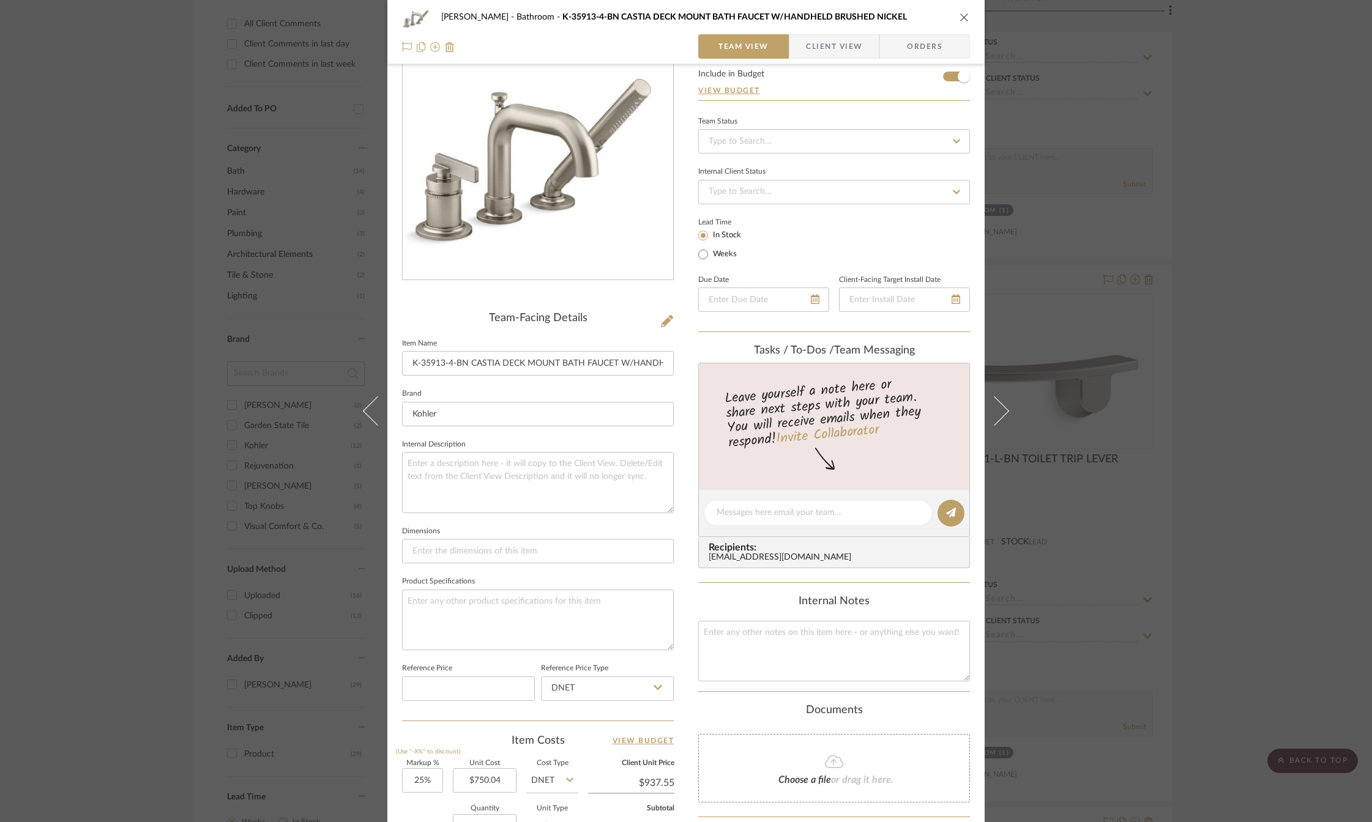
scroll to position [9, 0]
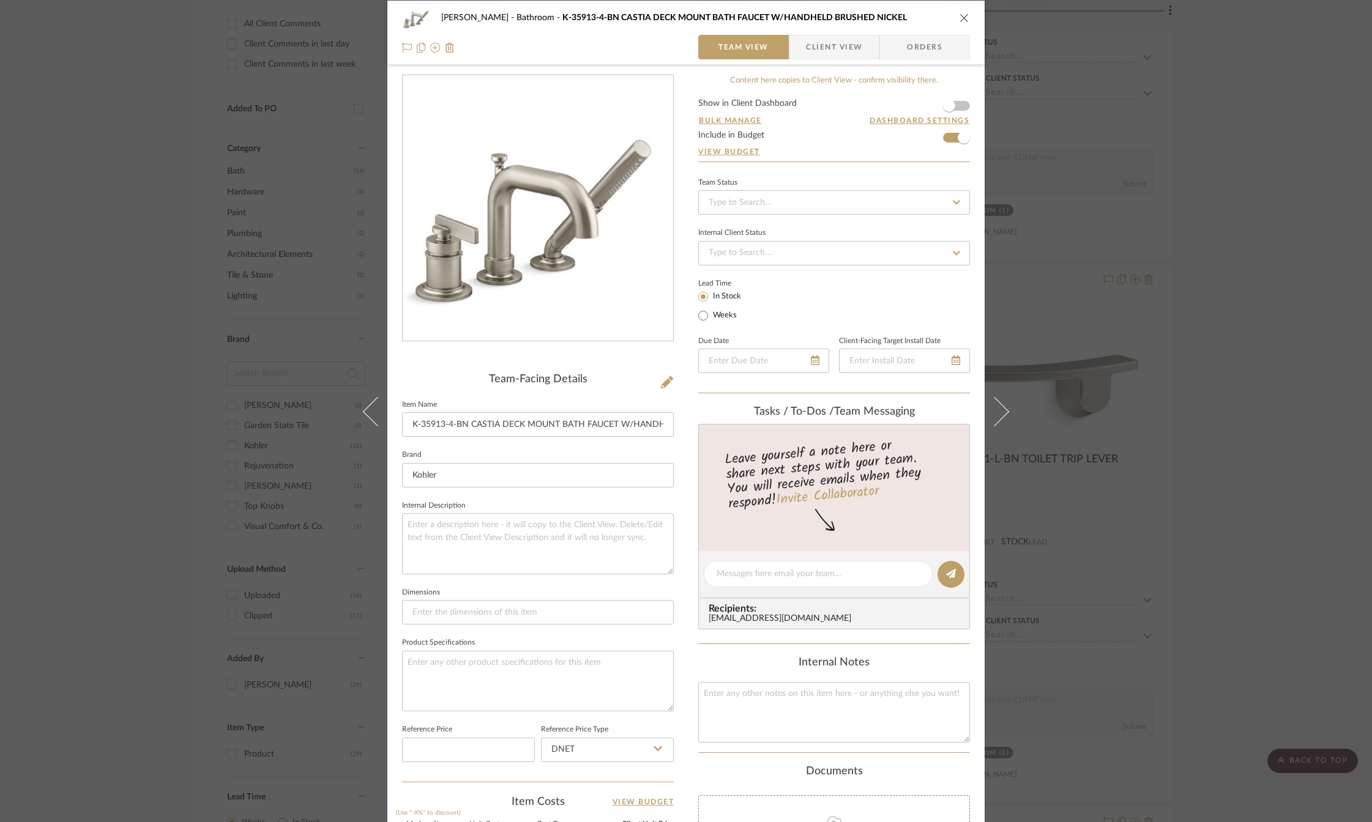
click at [959, 18] on icon "close" at bounding box center [964, 18] width 10 height 10
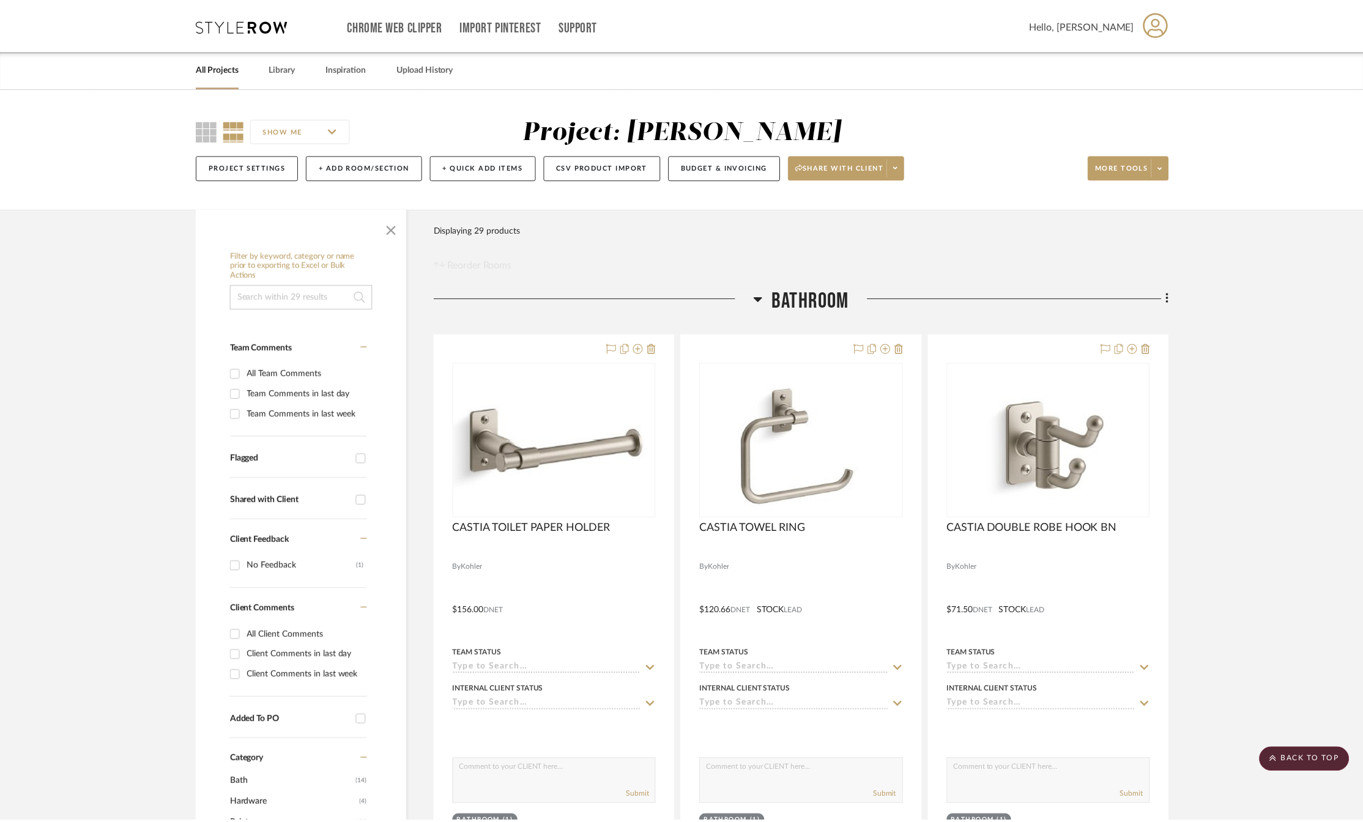
scroll to position [612, 0]
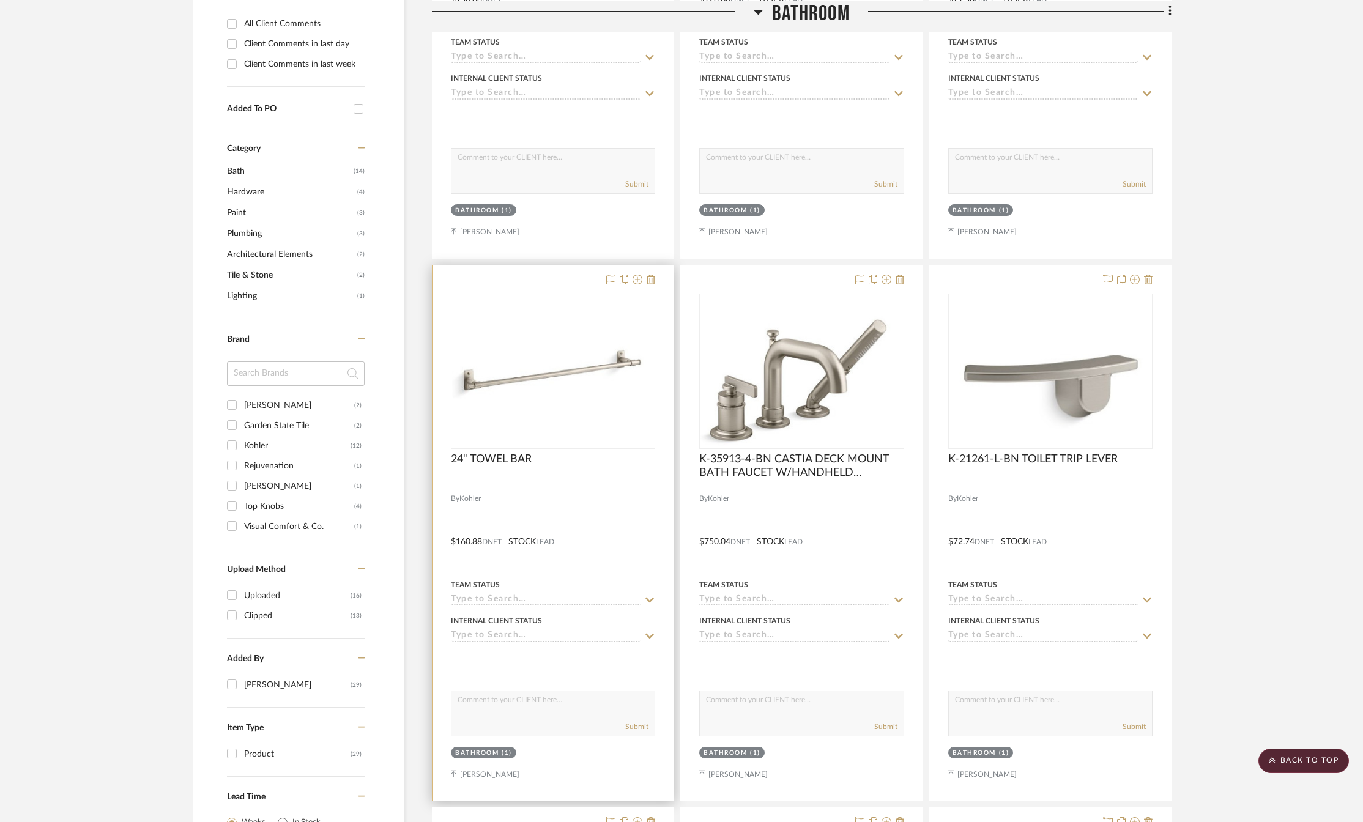
click at [0, 0] on img at bounding box center [0, 0] width 0 height 0
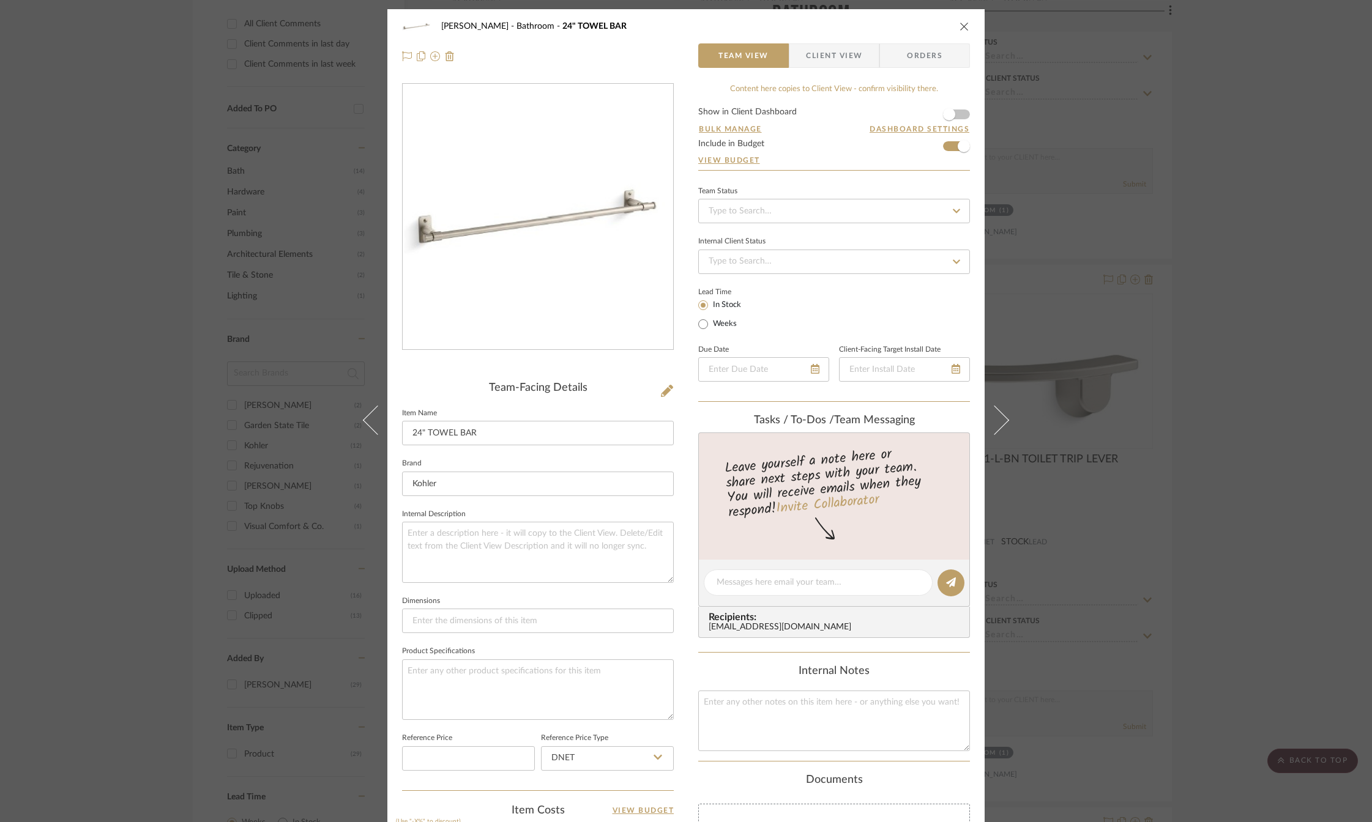
scroll to position [314, 0]
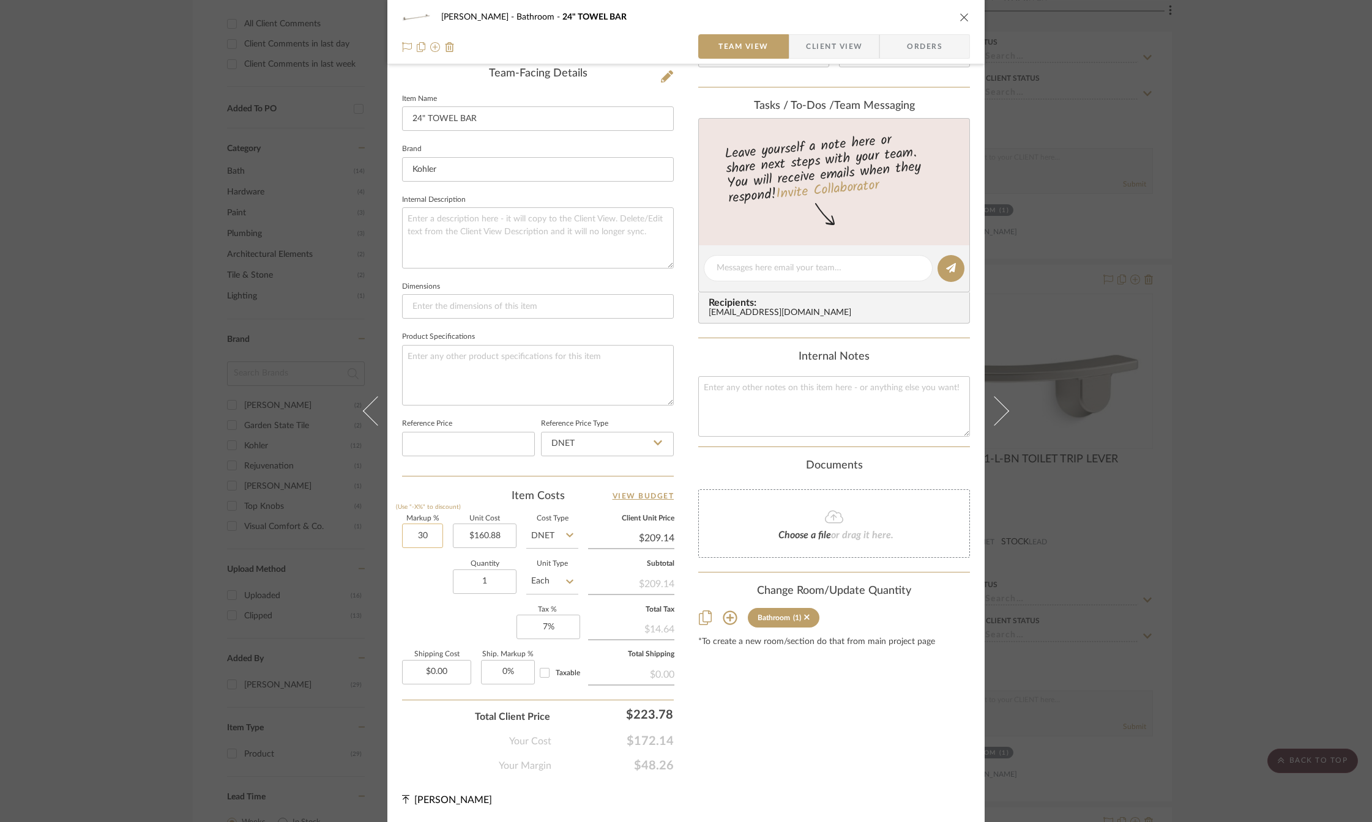
click at [420, 537] on input "30" at bounding box center [422, 536] width 41 height 24
type input "20%"
click at [721, 723] on div "Content here copies to Client View - confirm visibility there. Show in Client D…" at bounding box center [834, 271] width 272 height 1005
type input "$193.06"
click at [420, 542] on input "20" at bounding box center [422, 536] width 41 height 24
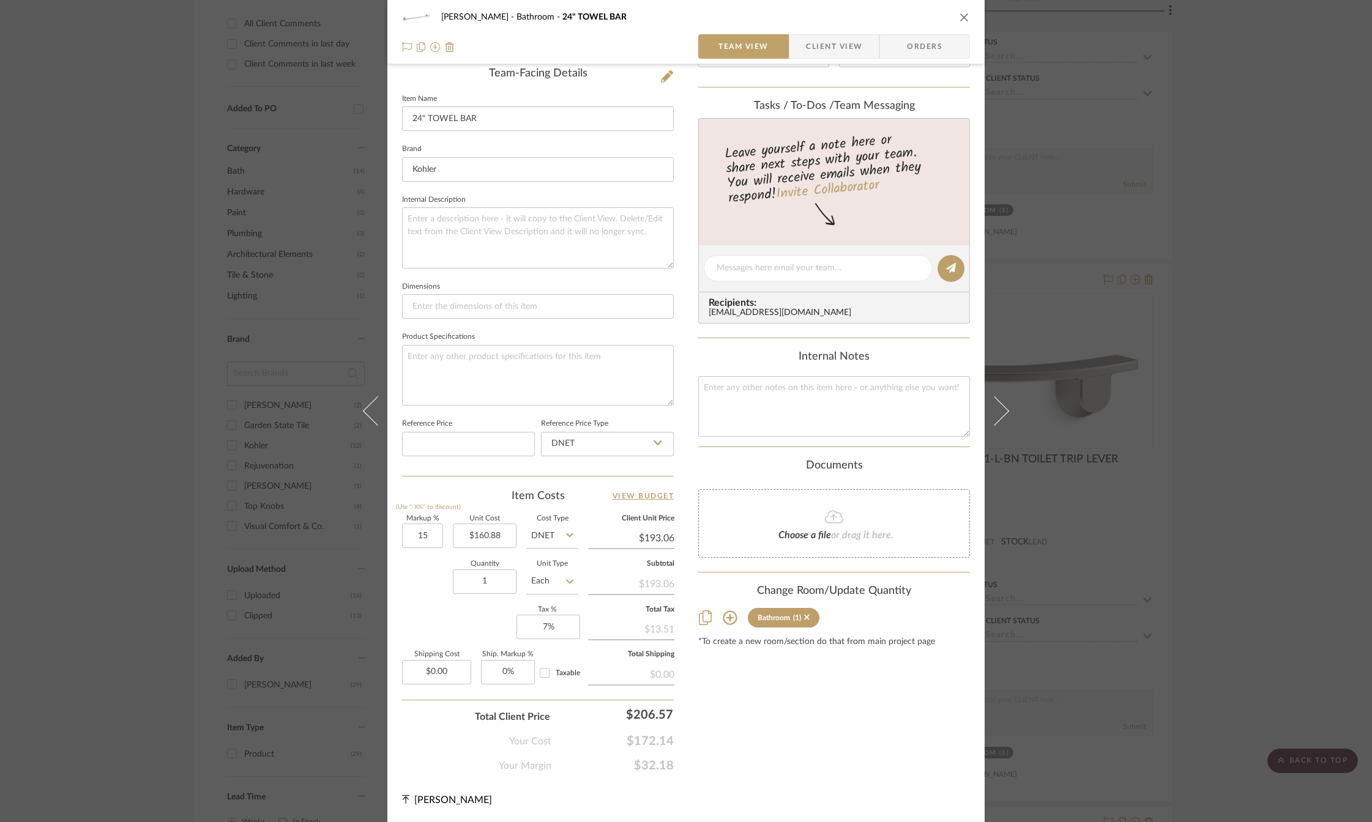
type input "15%"
click at [737, 699] on div "Content here copies to Client View - confirm visibility there. Show in Client D…" at bounding box center [834, 271] width 272 height 1005
type input "$185.01"
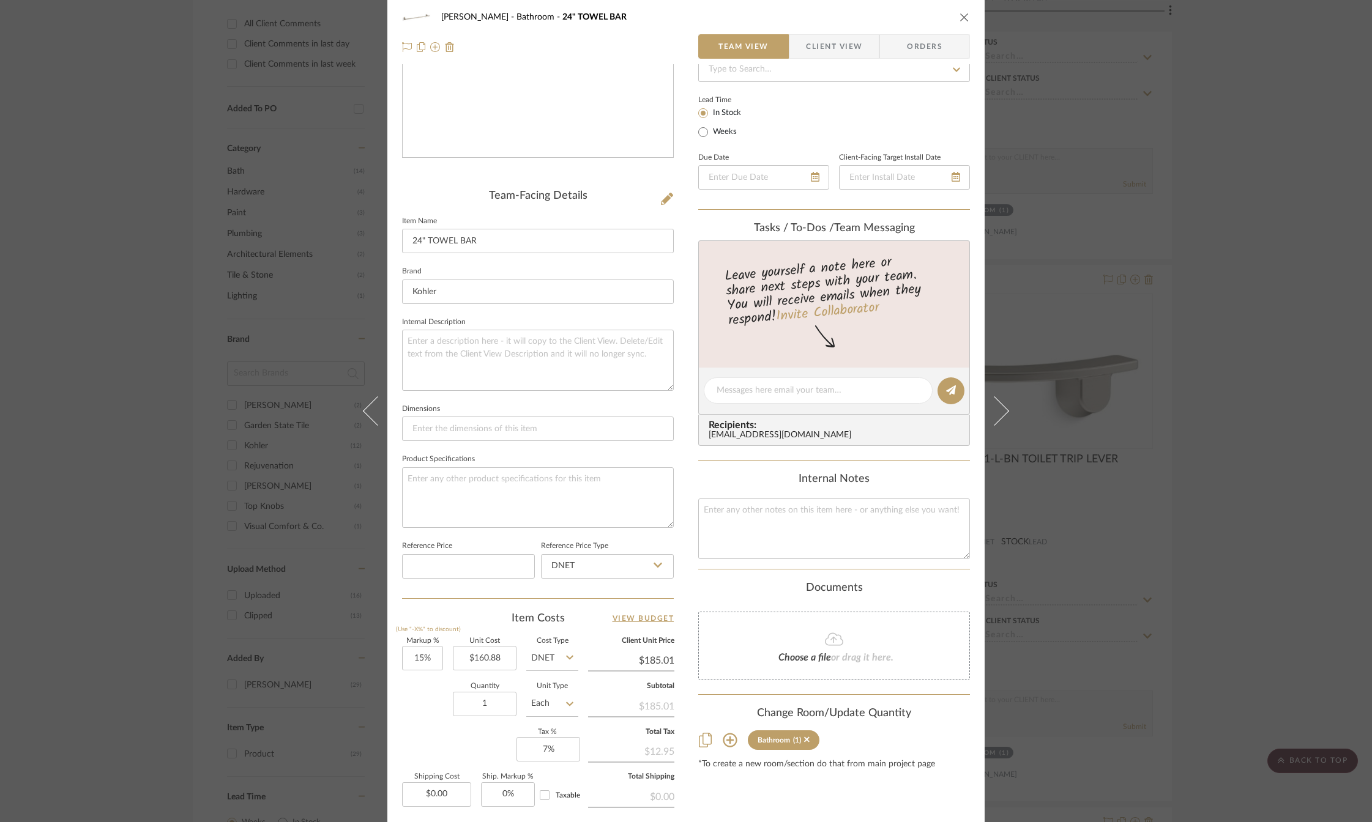
scroll to position [0, 0]
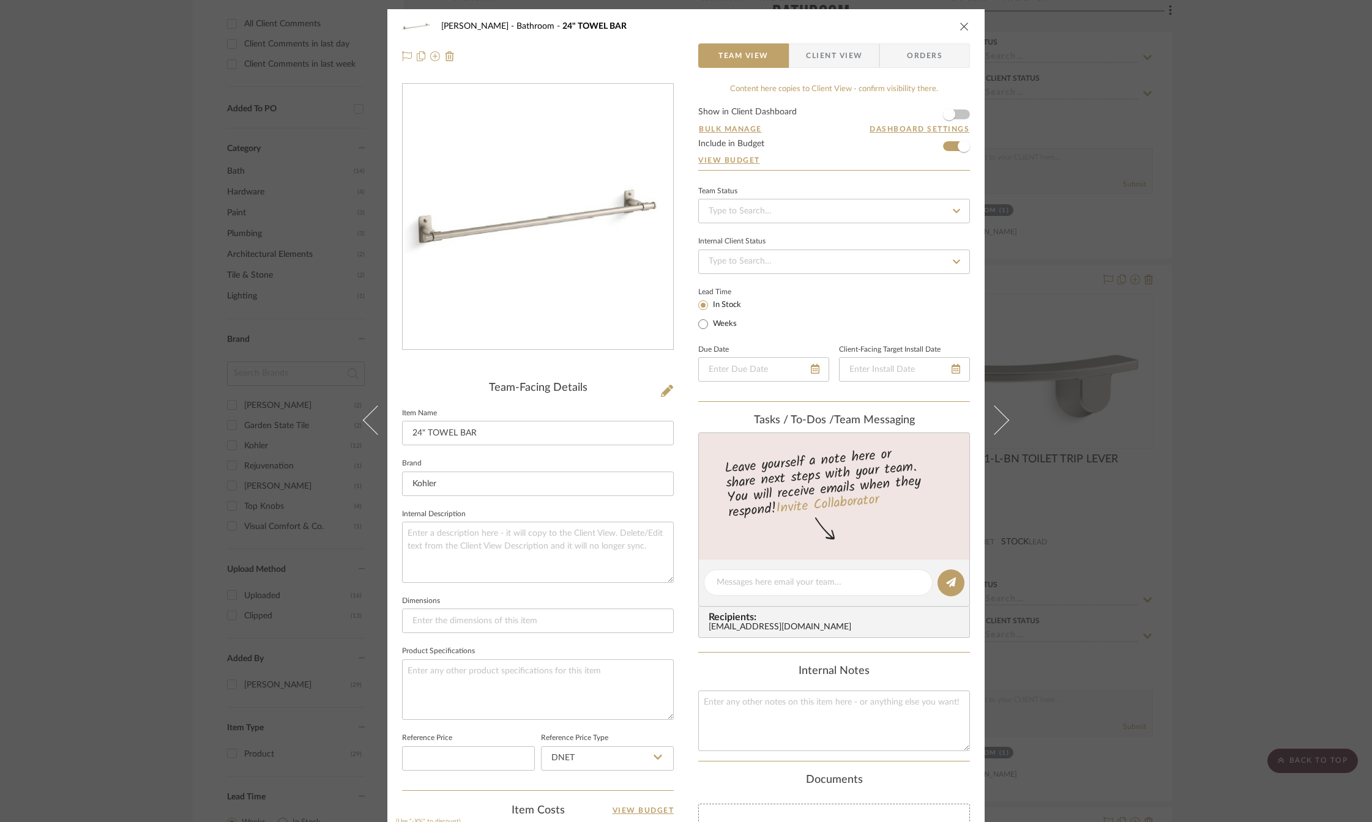
click at [962, 26] on icon "close" at bounding box center [964, 26] width 10 height 10
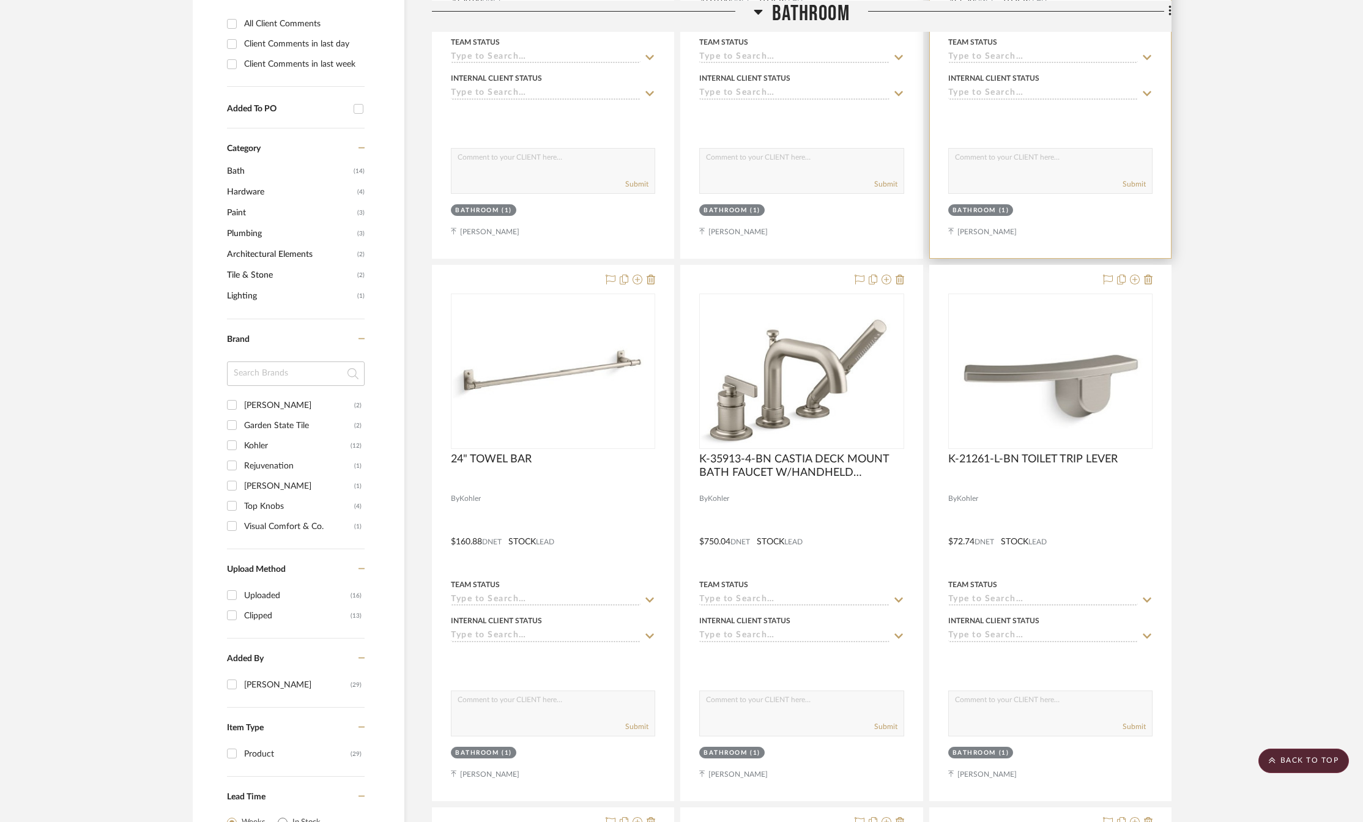
scroll to position [306, 0]
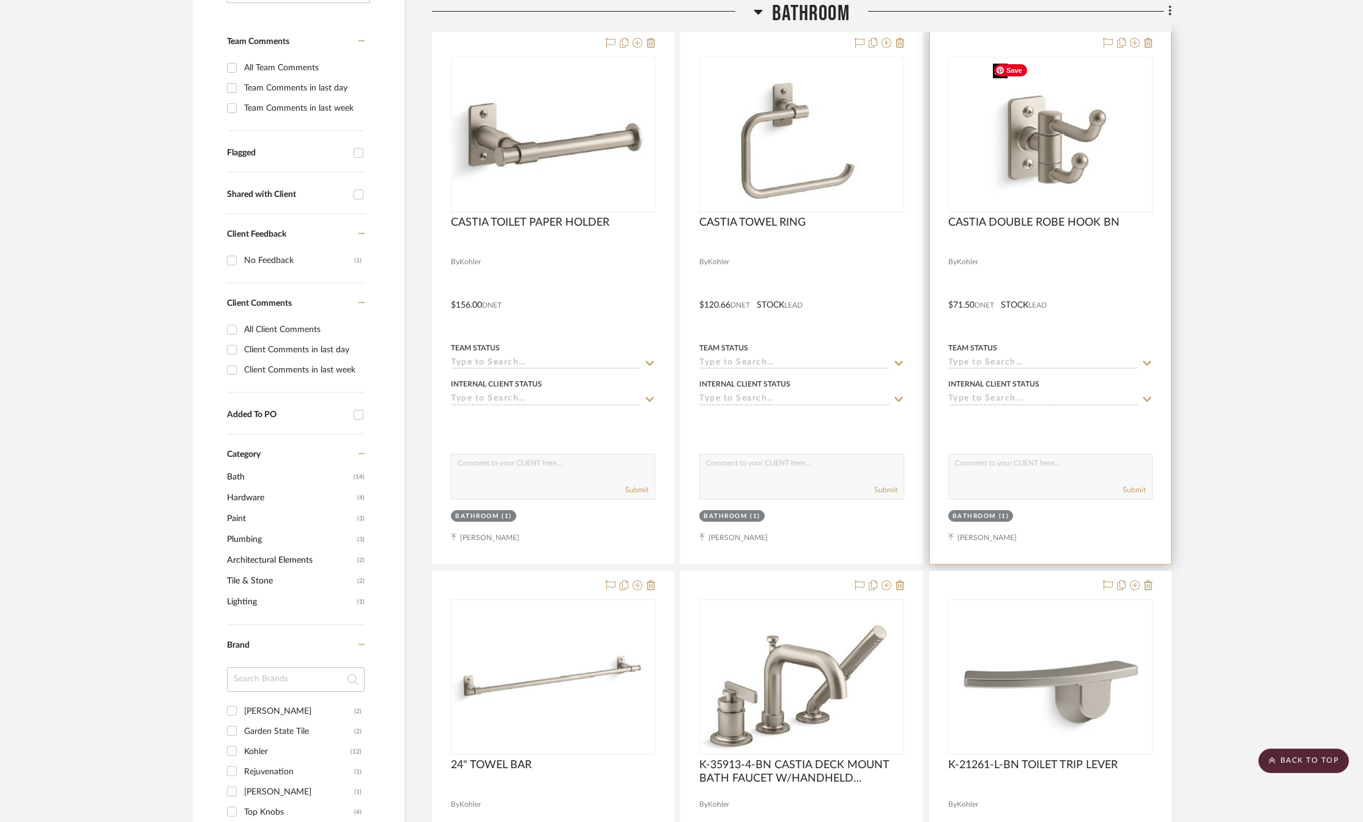
click at [0, 0] on img at bounding box center [0, 0] width 0 height 0
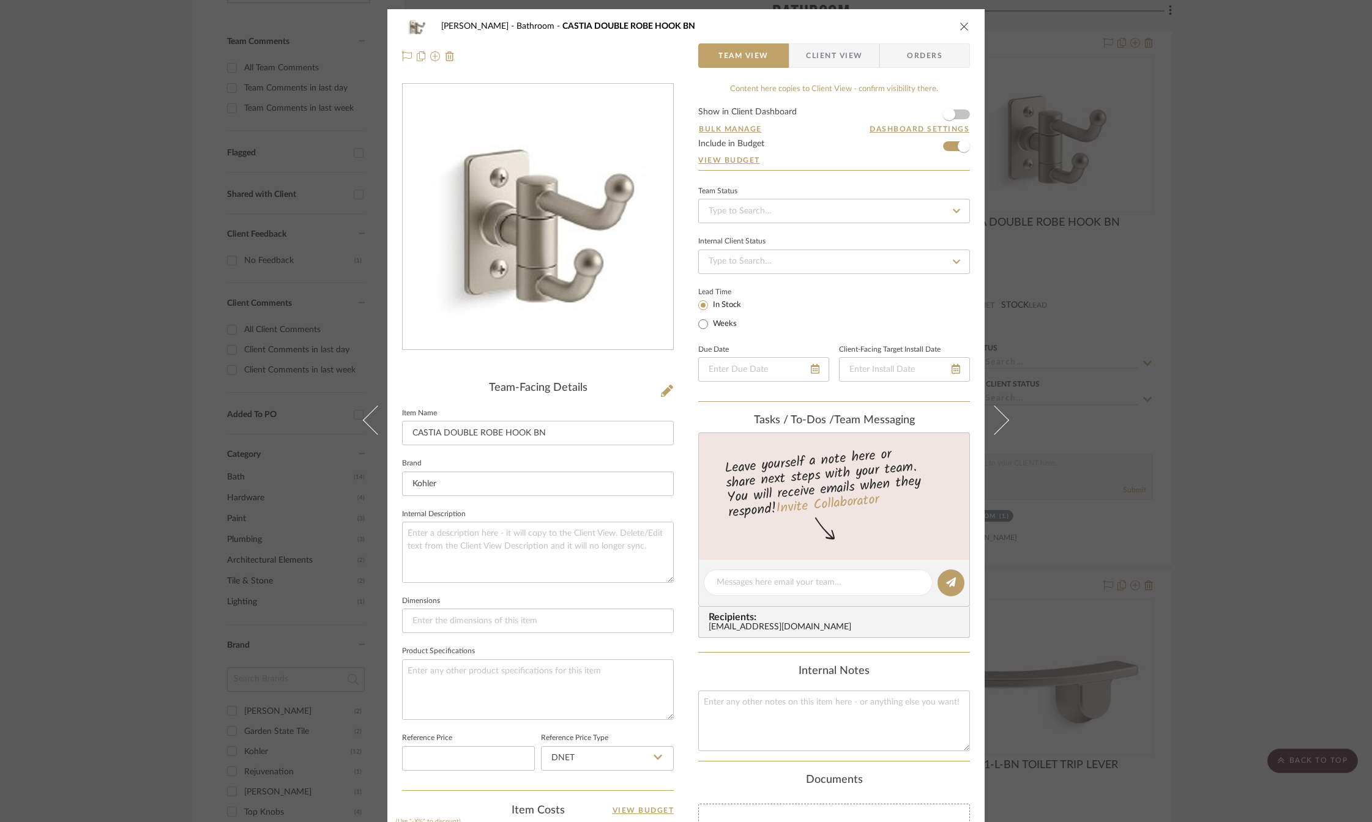
scroll to position [314, 0]
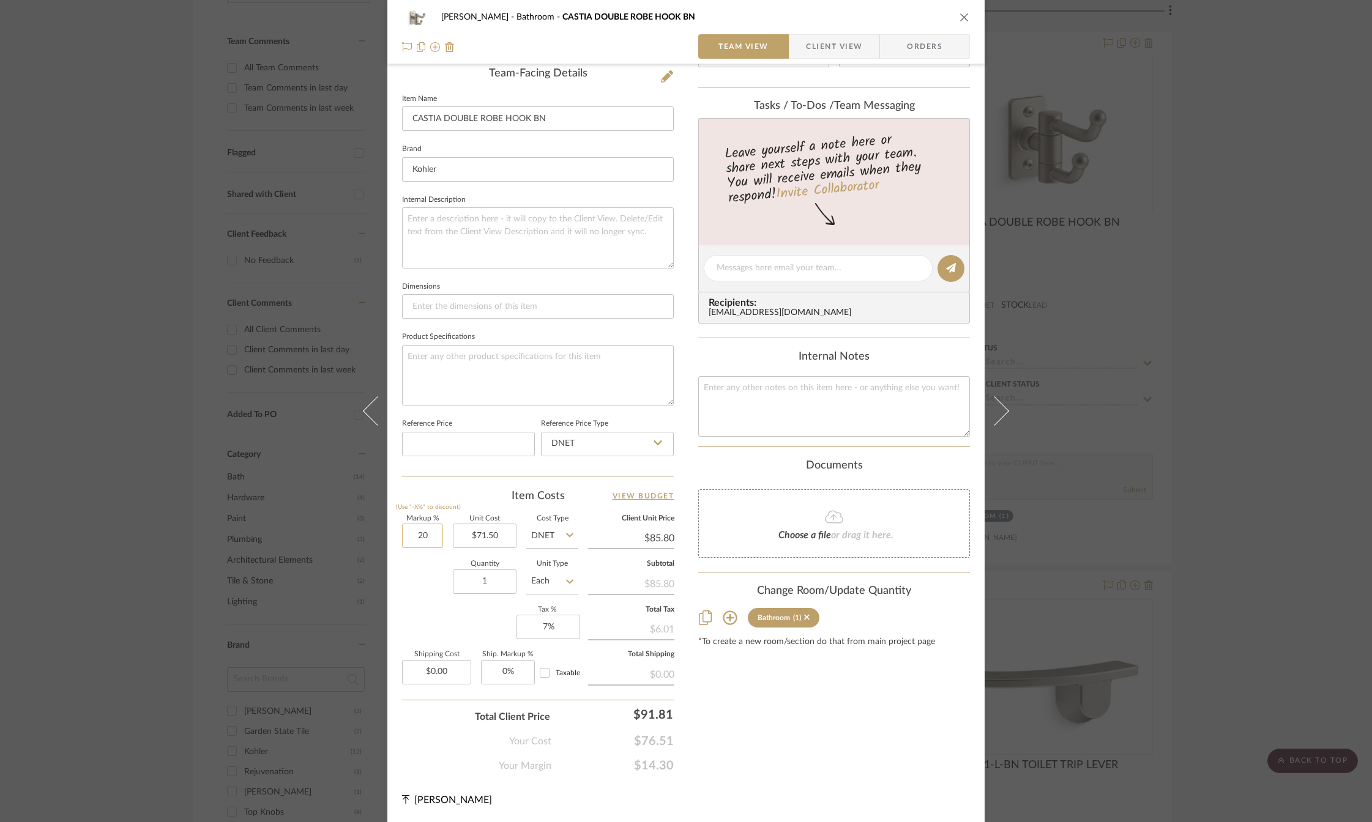
click at [432, 537] on input "20" at bounding box center [422, 536] width 41 height 24
type input "15%"
click at [719, 713] on div "Content here copies to Client View - confirm visibility there. Show in Client D…" at bounding box center [834, 271] width 272 height 1005
type input "$82.23"
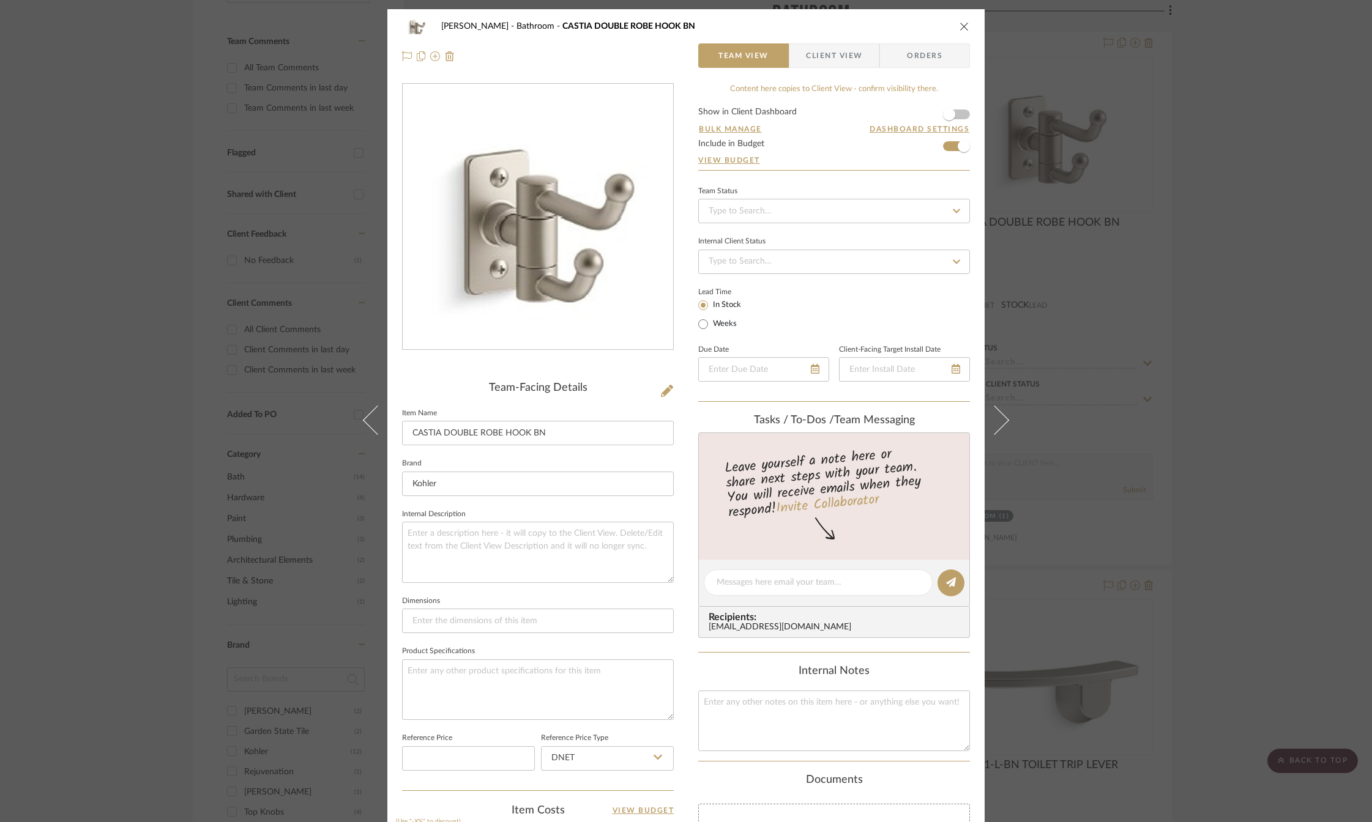
click at [962, 28] on icon "close" at bounding box center [964, 26] width 10 height 10
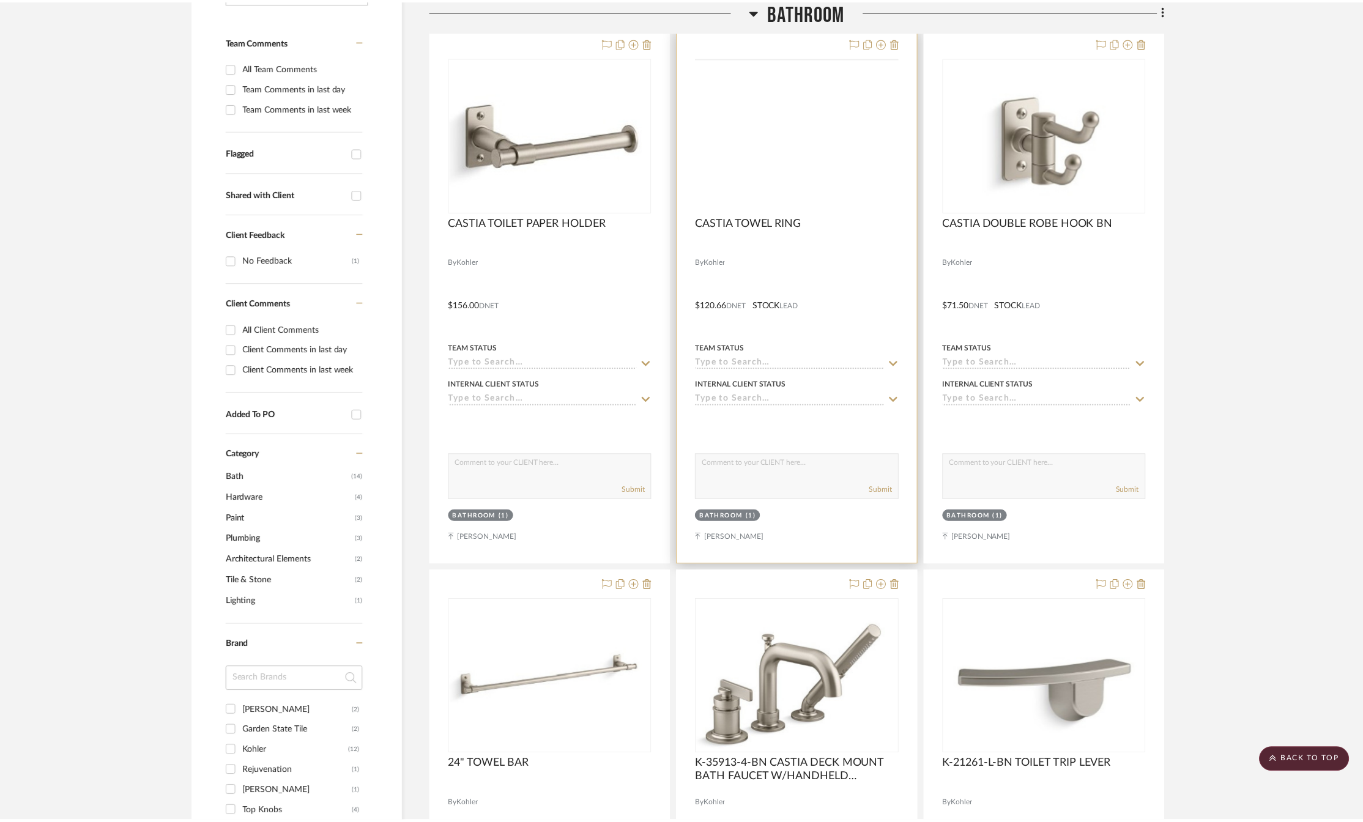
scroll to position [306, 0]
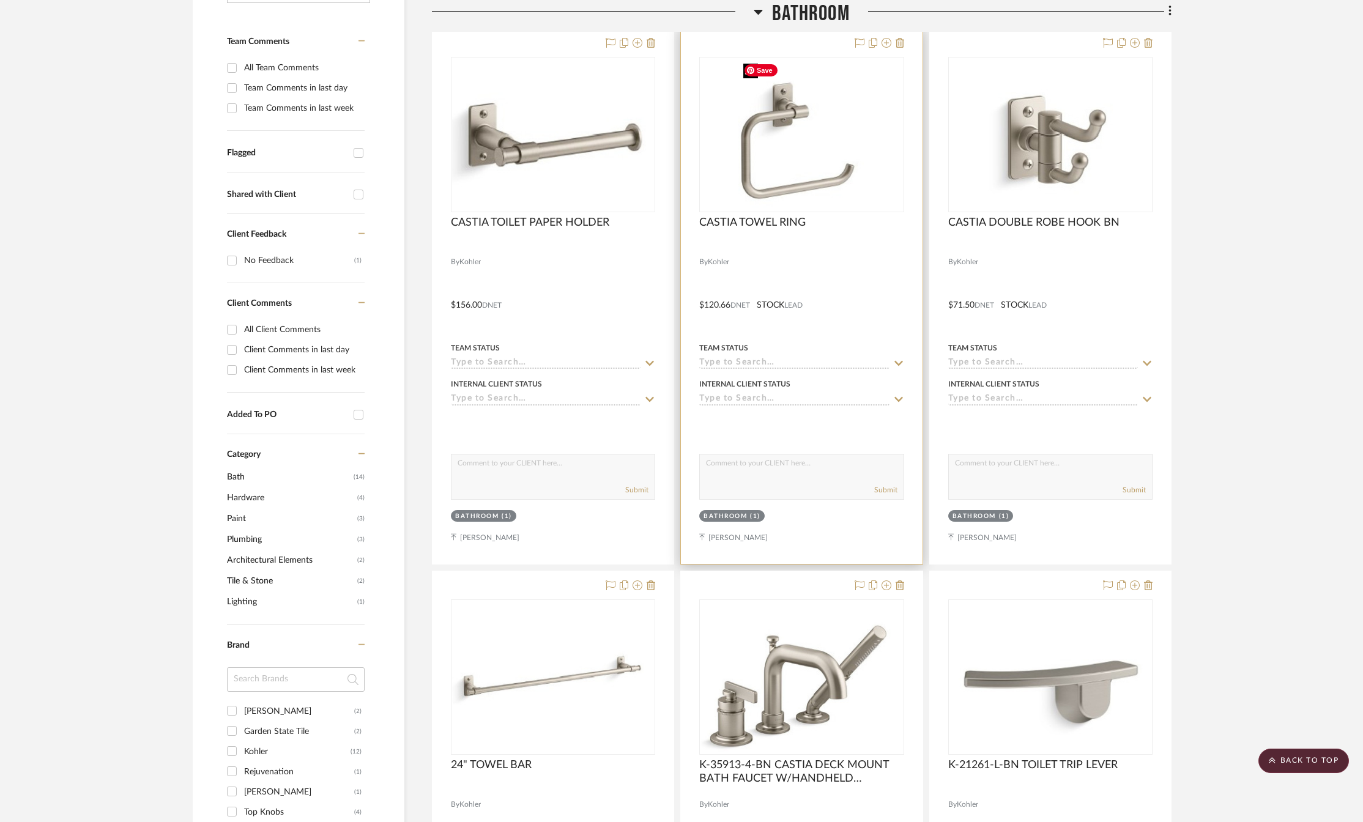
click at [0, 0] on img at bounding box center [0, 0] width 0 height 0
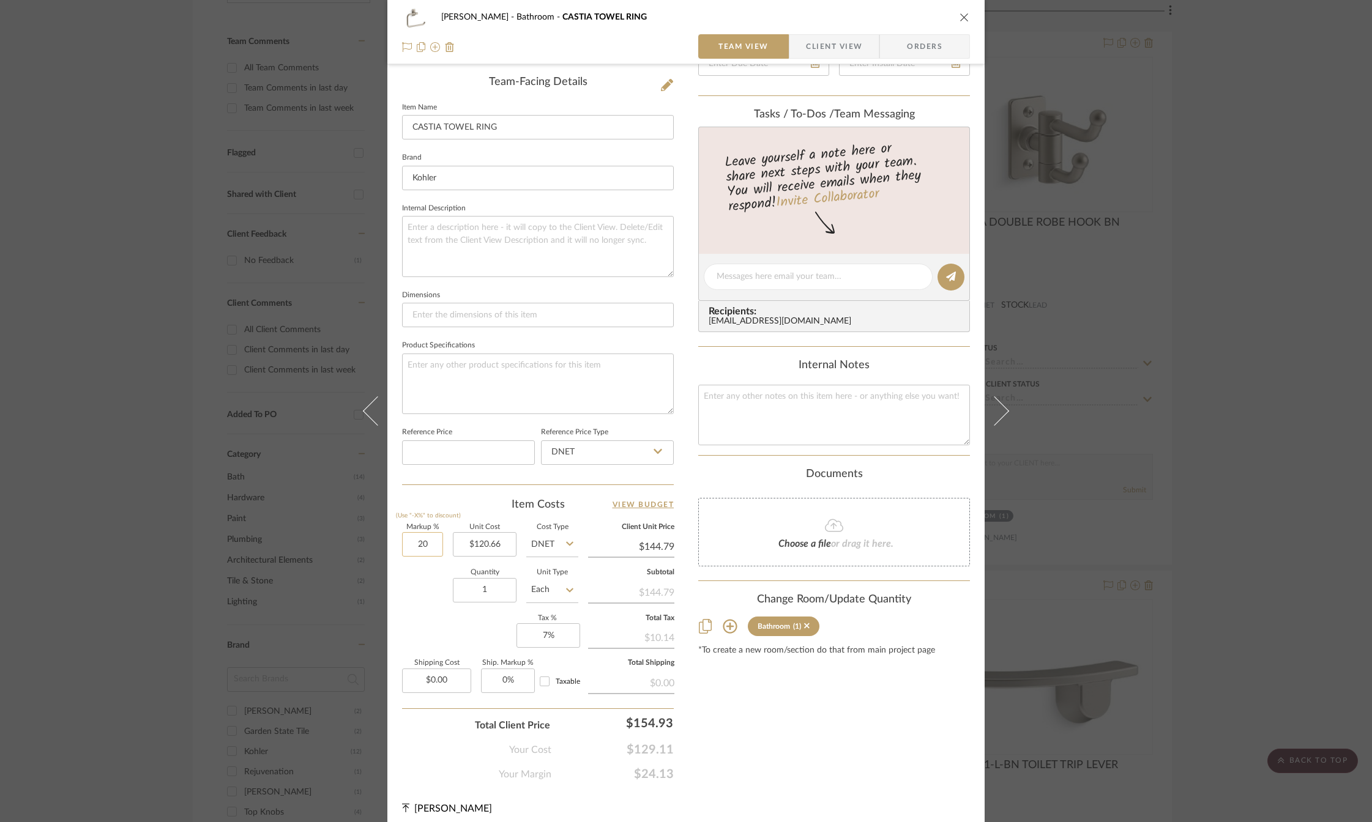
click at [425, 540] on input "20" at bounding box center [422, 544] width 41 height 24
type input "15%"
click at [752, 708] on div "Content here copies to Client View - confirm visibility there. Show in Client D…" at bounding box center [834, 279] width 272 height 1005
type input "$138.76"
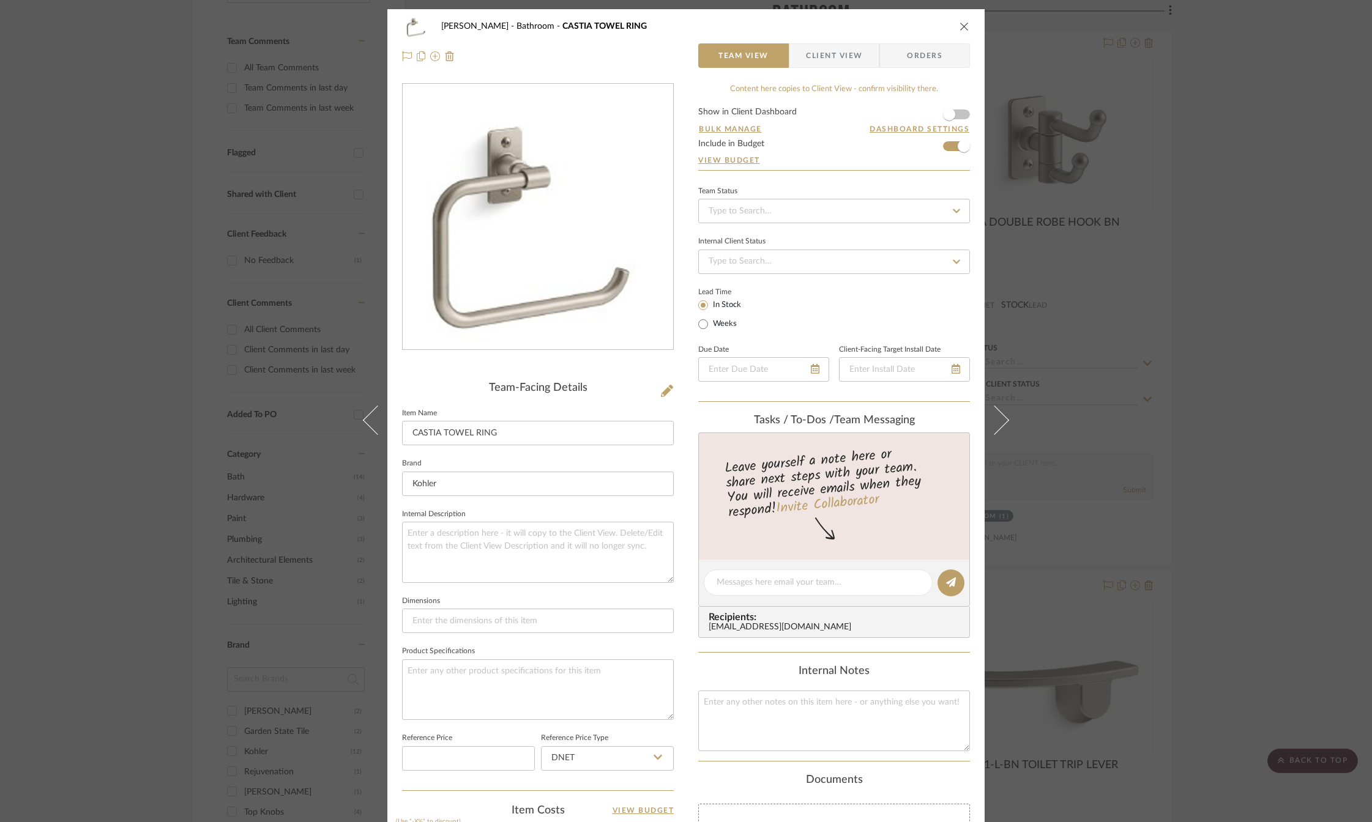
click at [959, 28] on icon "close" at bounding box center [964, 26] width 10 height 10
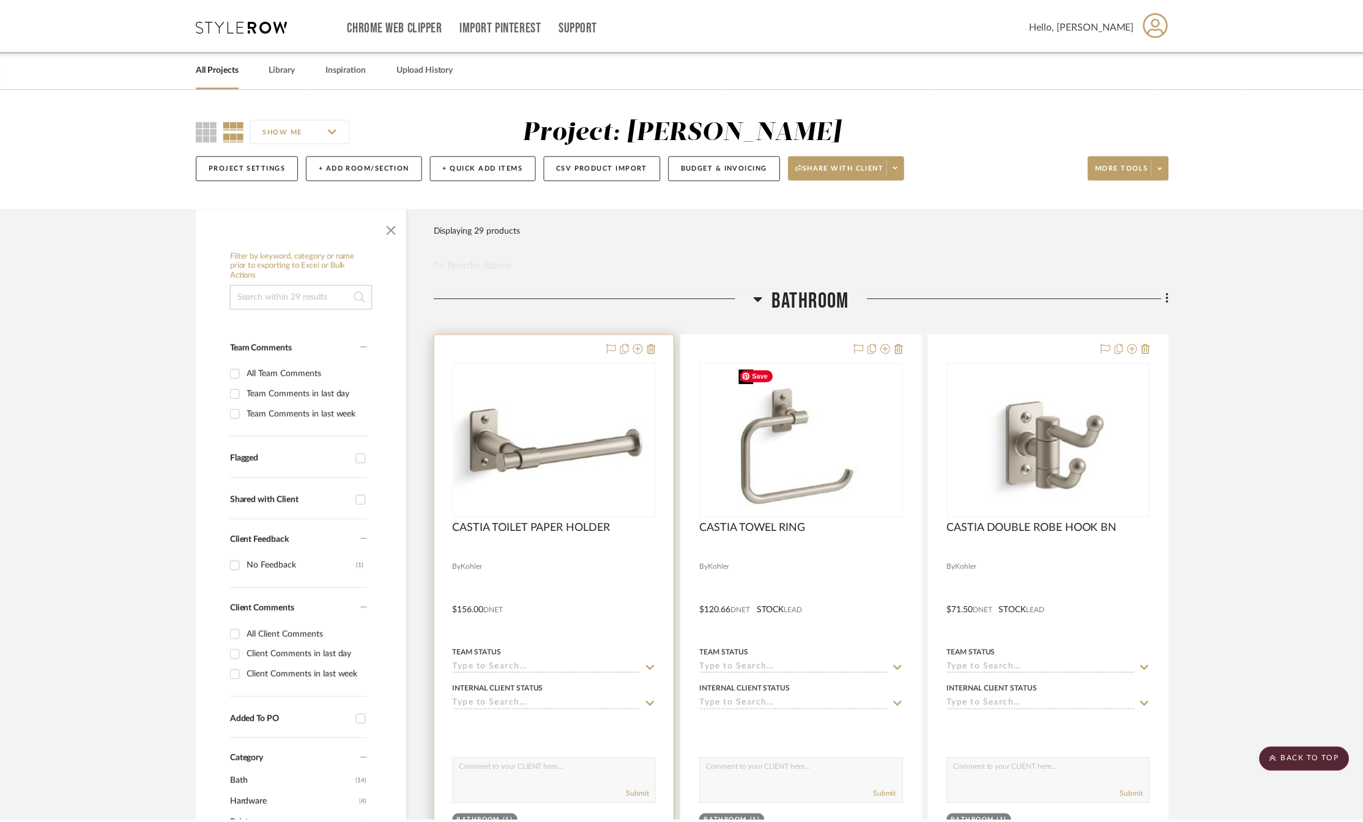
scroll to position [306, 0]
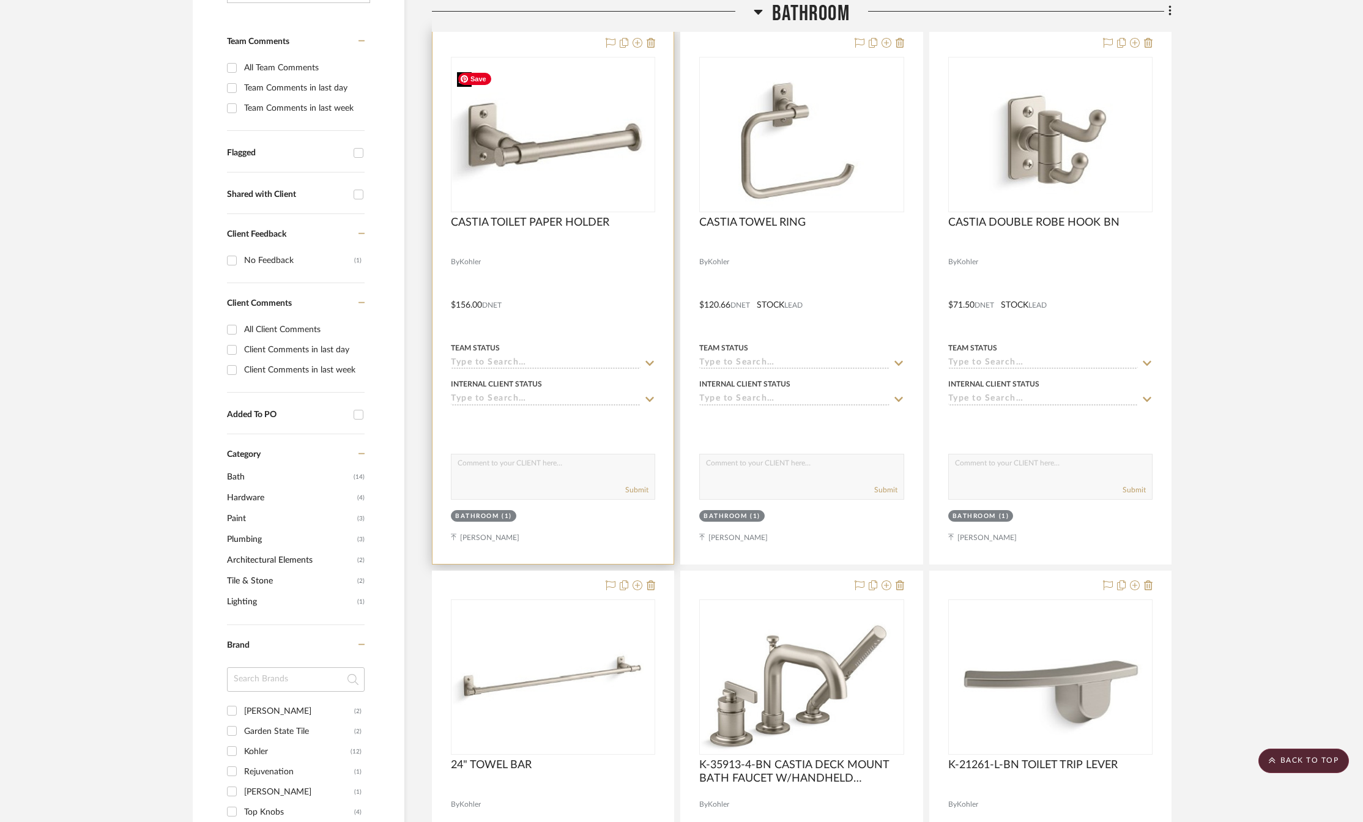
click at [0, 0] on img at bounding box center [0, 0] width 0 height 0
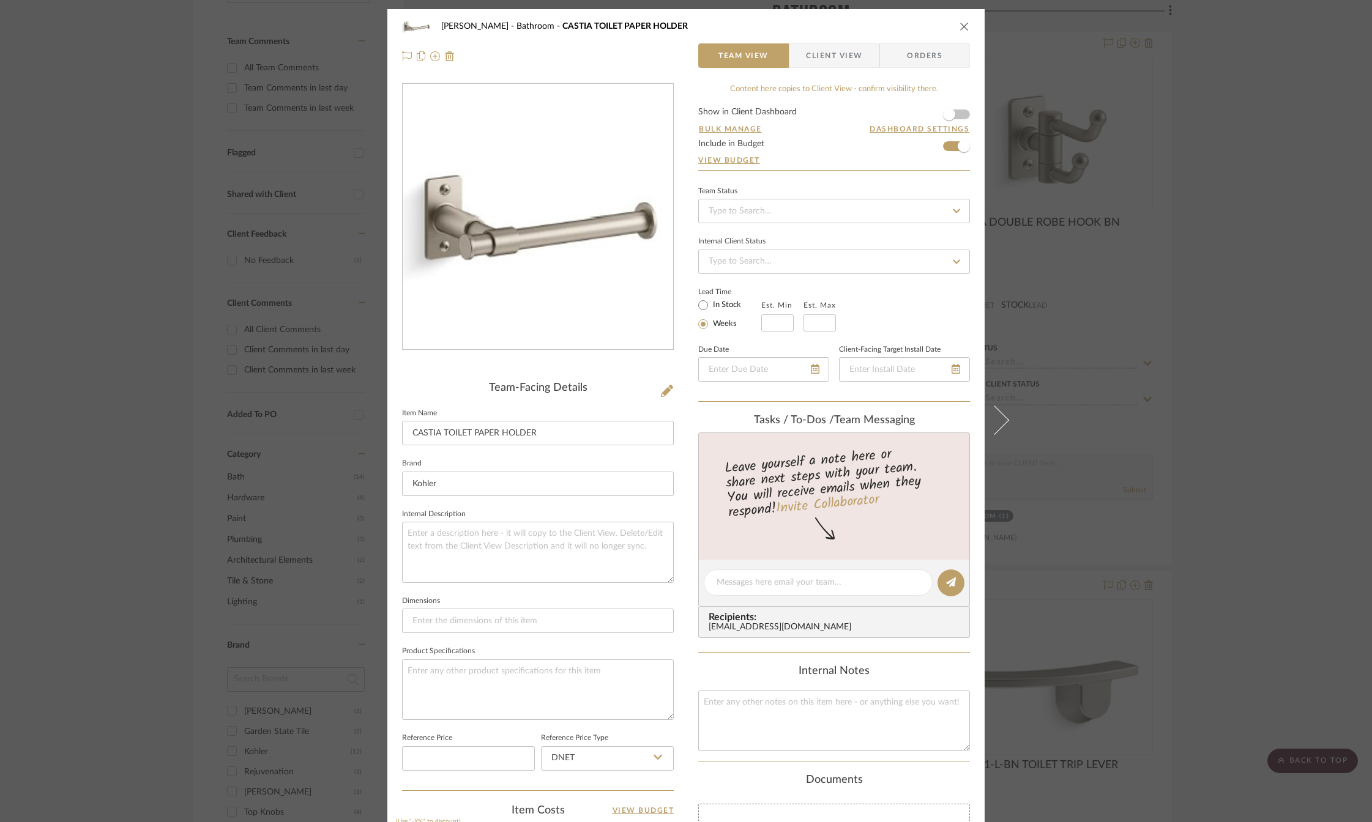
scroll to position [314, 0]
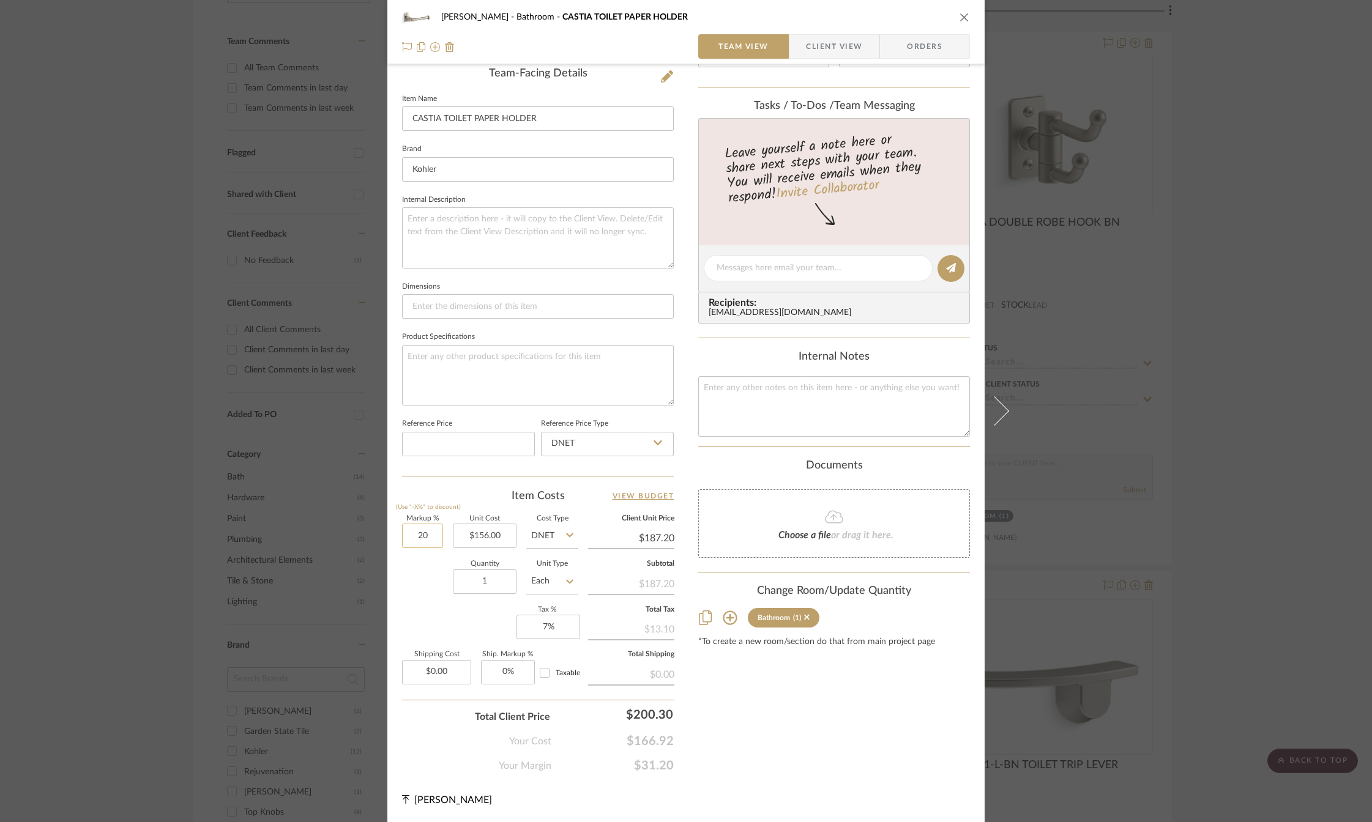
click at [422, 535] on input "20" at bounding box center [422, 536] width 41 height 24
type input "15%"
click at [724, 707] on div "Content here copies to Client View - confirm visibility there. Show in Client D…" at bounding box center [834, 271] width 272 height 1005
type input "$179.40"
click at [960, 15] on icon "close" at bounding box center [964, 17] width 10 height 10
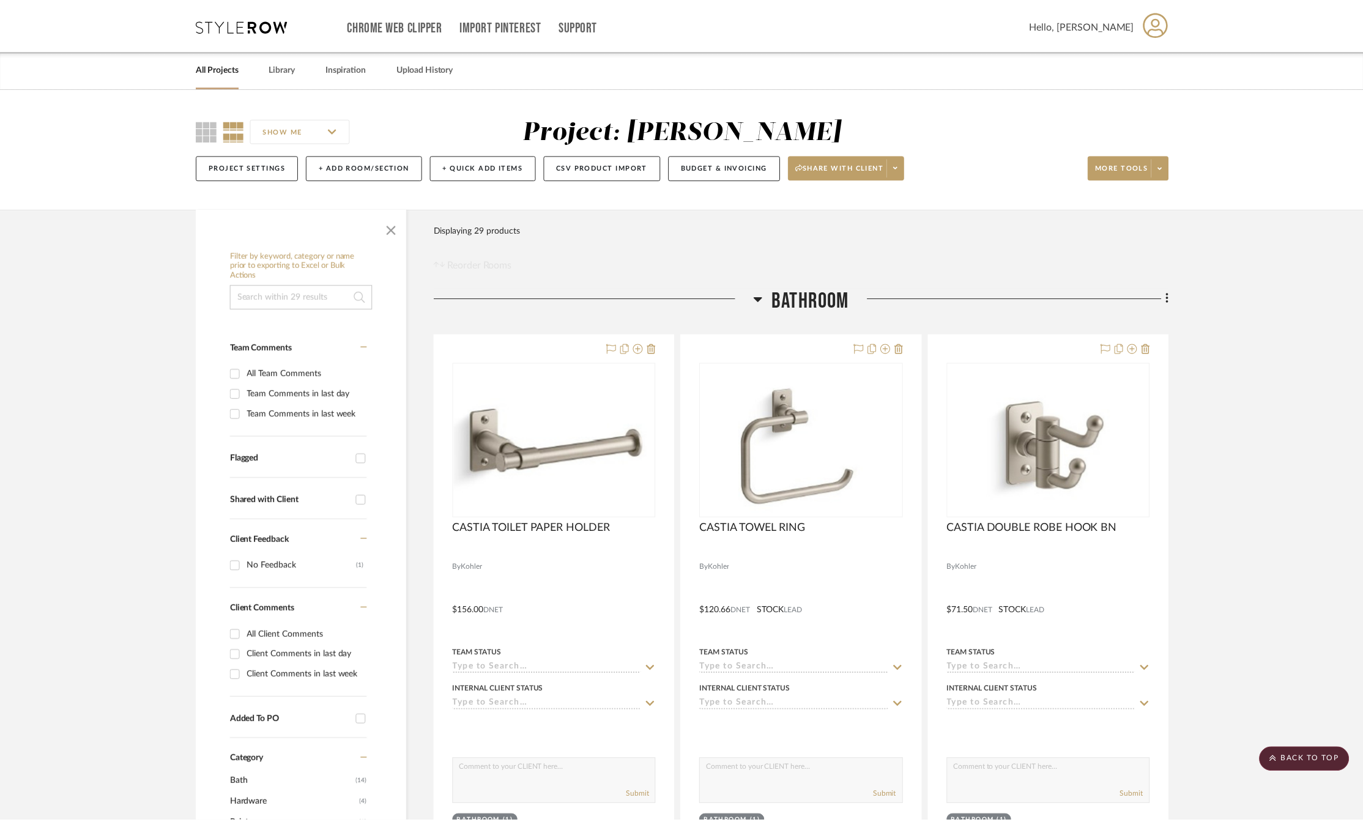
scroll to position [306, 0]
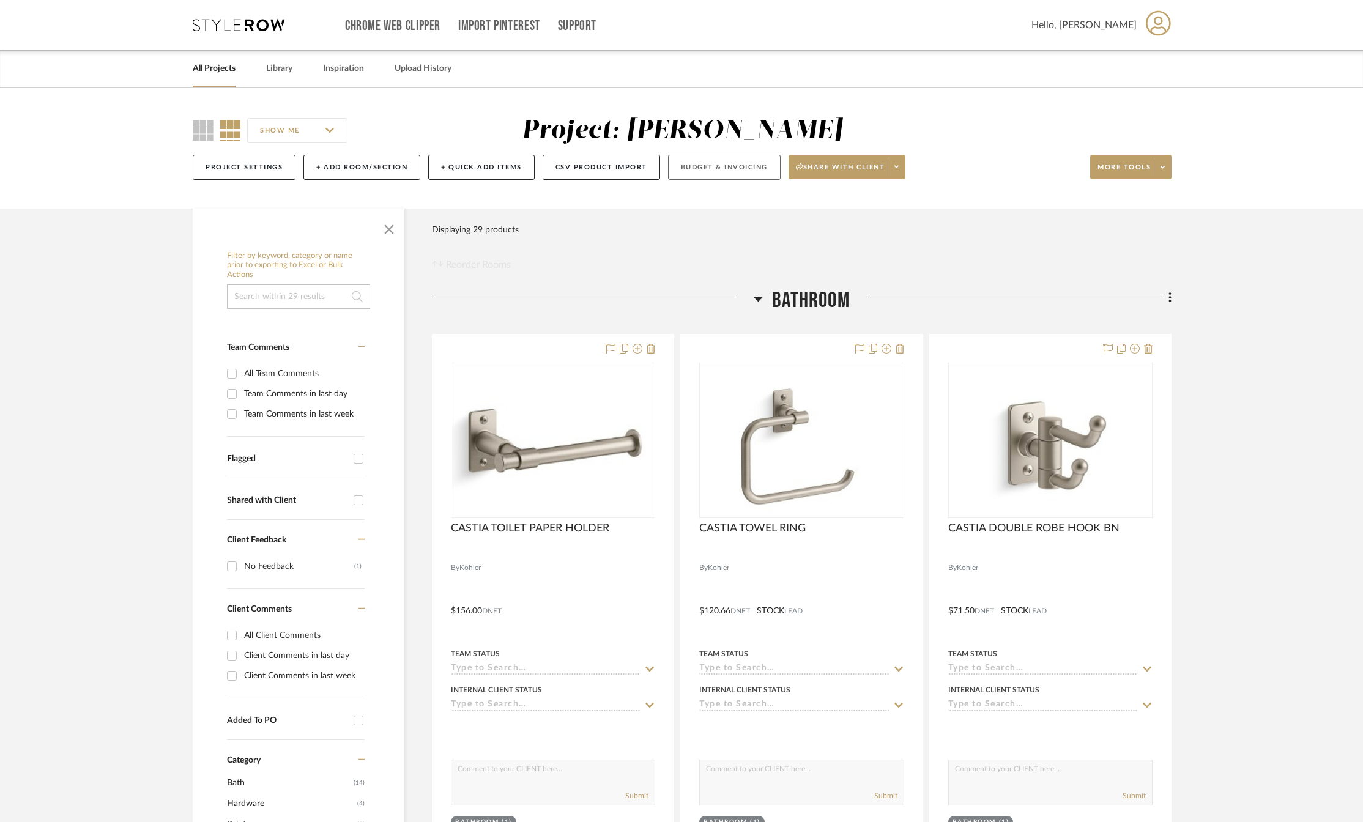
click at [704, 164] on button "Budget & Invoicing" at bounding box center [724, 167] width 113 height 25
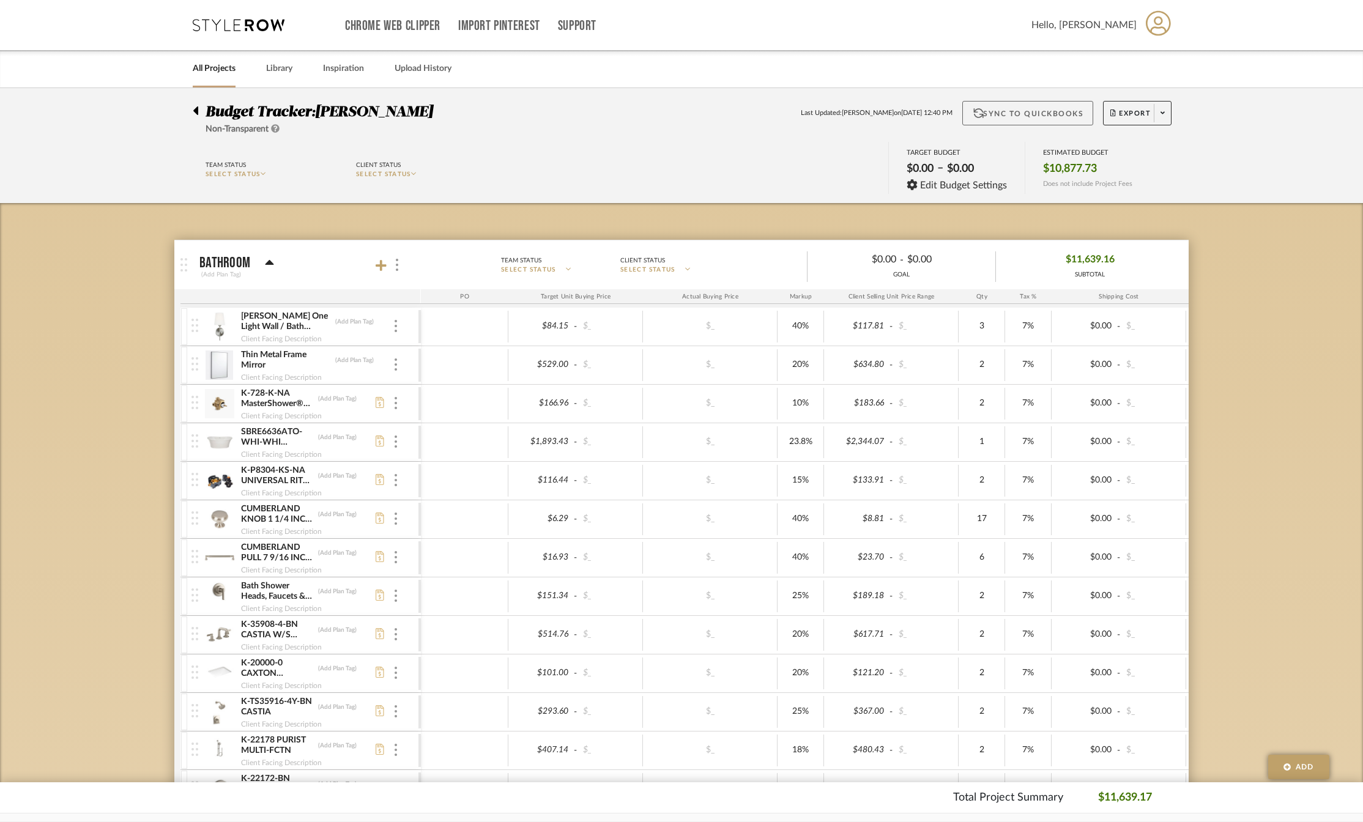
click at [1013, 110] on button "Sync to QuickBooks" at bounding box center [1028, 113] width 132 height 24
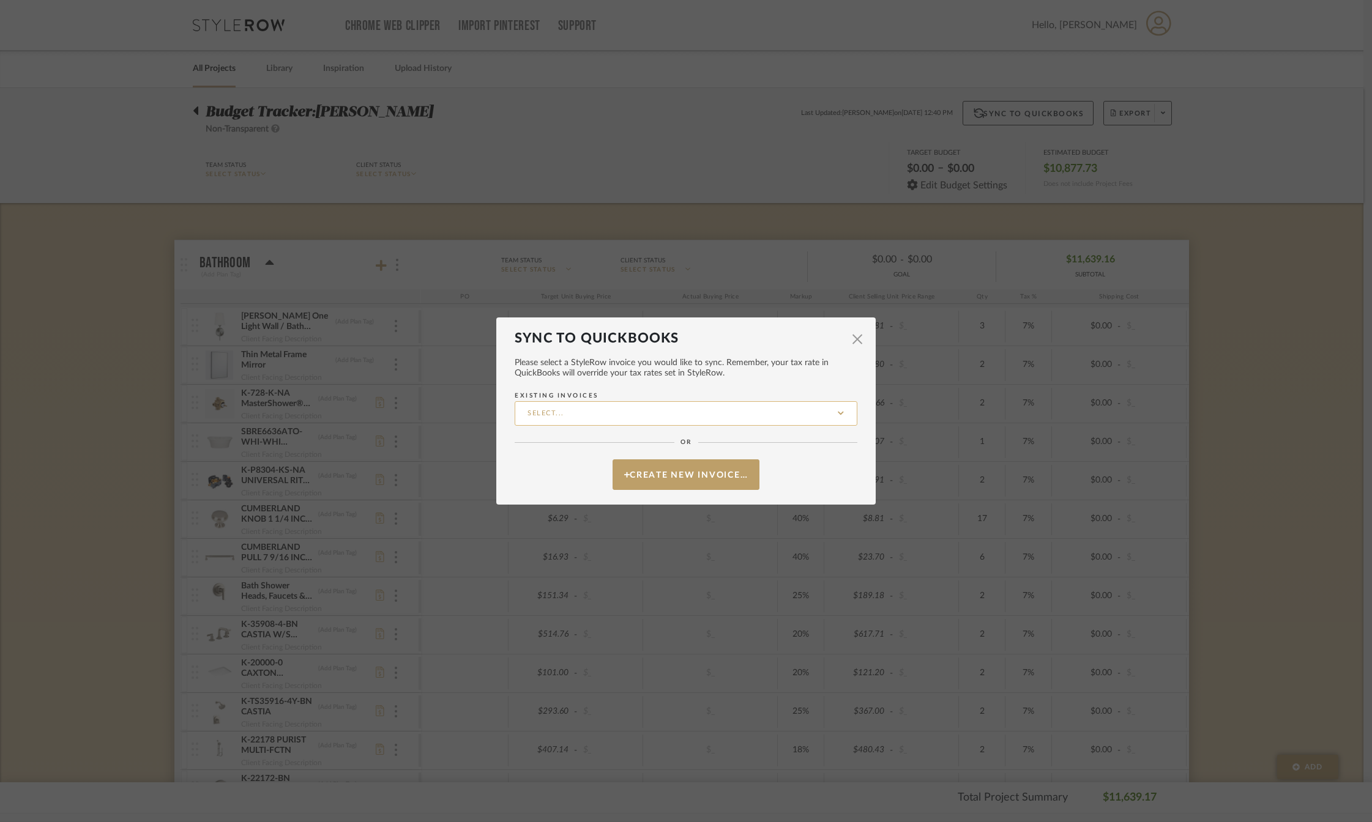
click at [658, 417] on input "Existing Invoices" at bounding box center [685, 413] width 343 height 24
click at [568, 473] on span "[PERSON_NAME]-004" at bounding box center [683, 474] width 319 height 10
type input "[PERSON_NAME]-004"
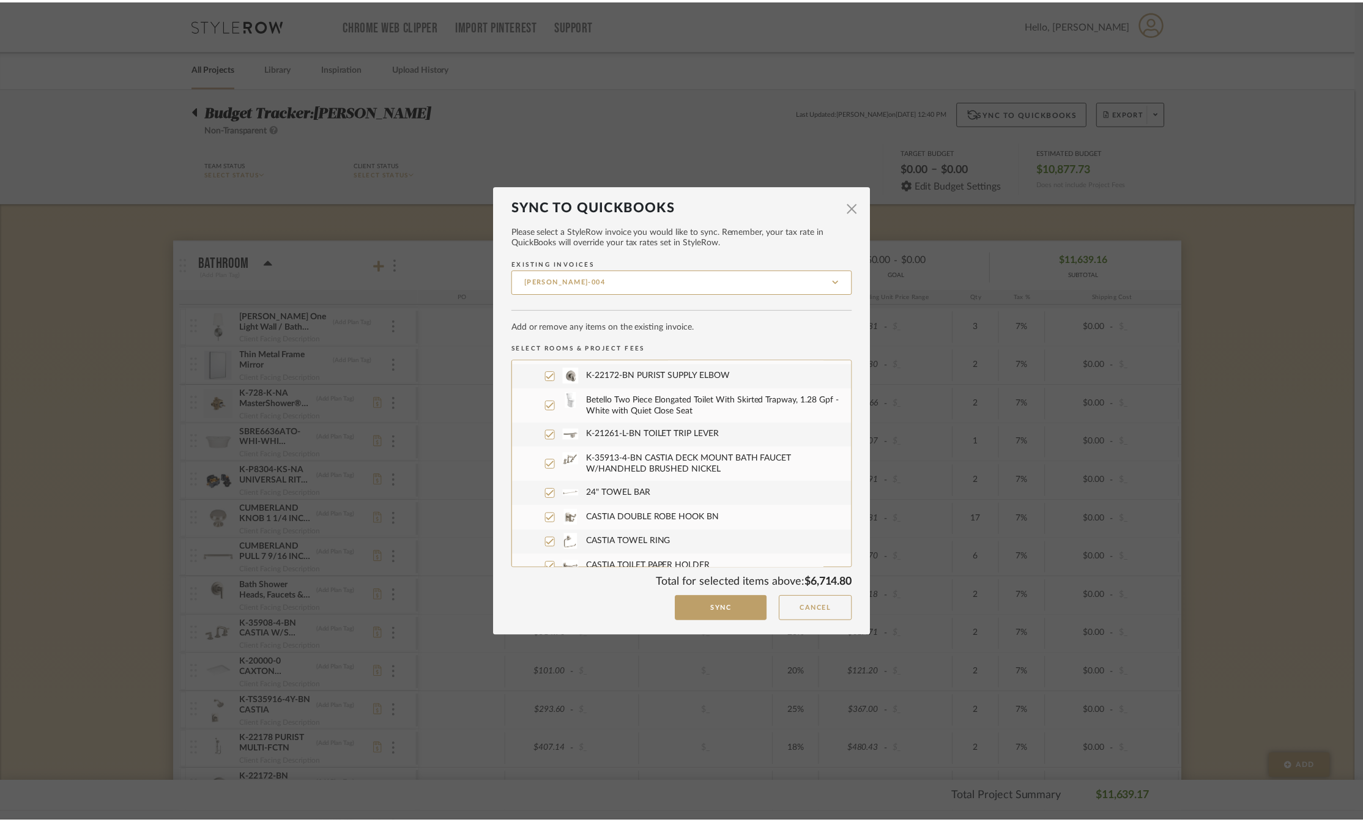
scroll to position [486, 0]
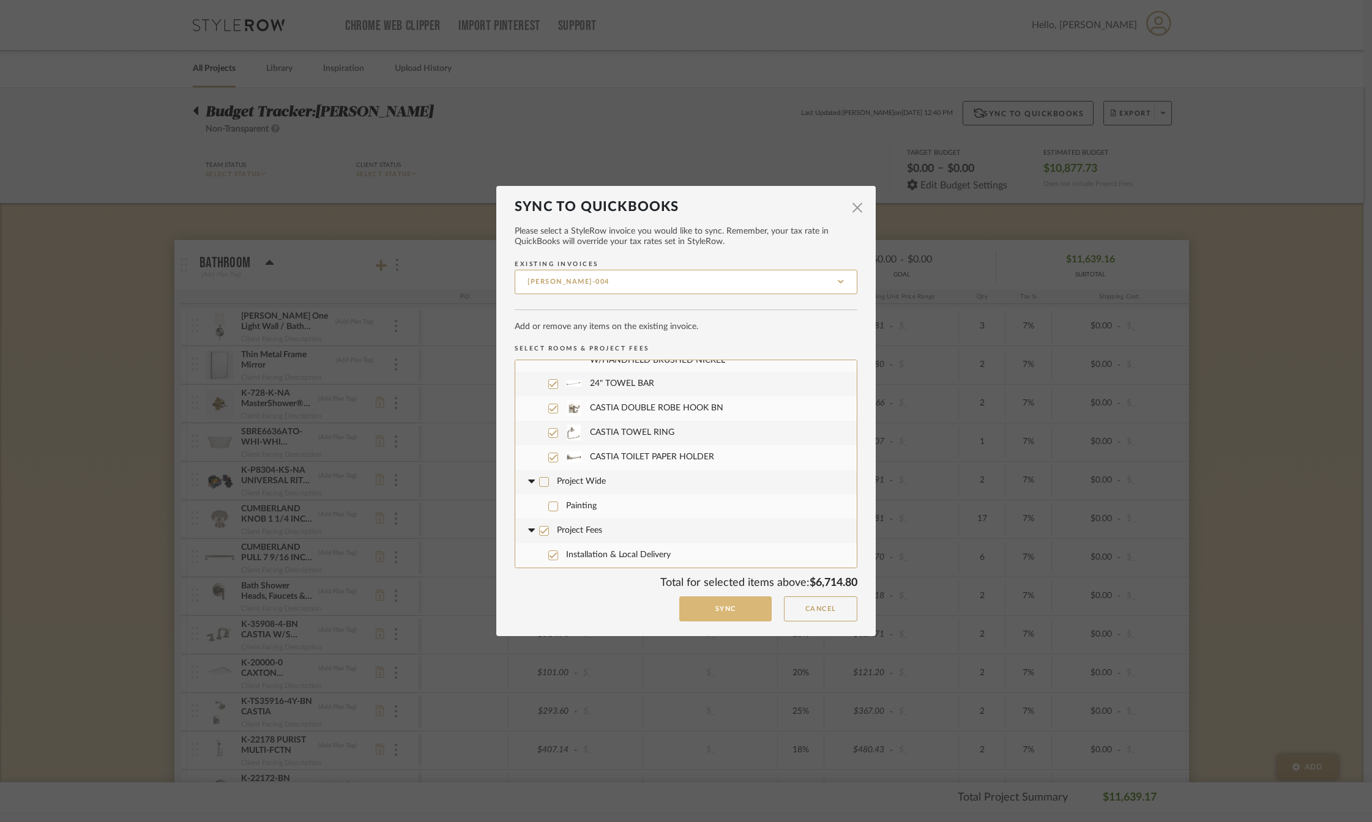
click at [708, 614] on button "Sync" at bounding box center [725, 608] width 92 height 25
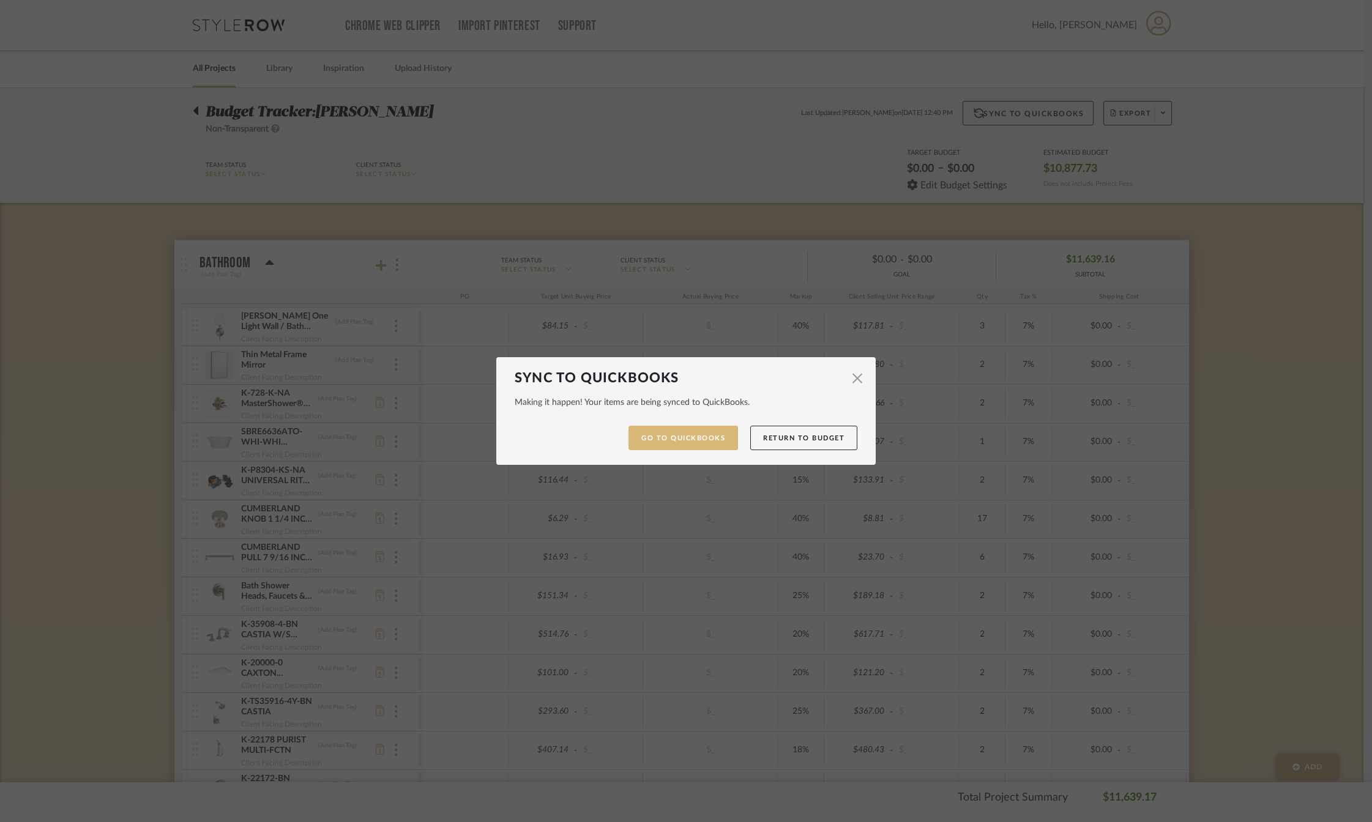
click at [683, 440] on link "Go to QuickBooks" at bounding box center [683, 438] width 110 height 25
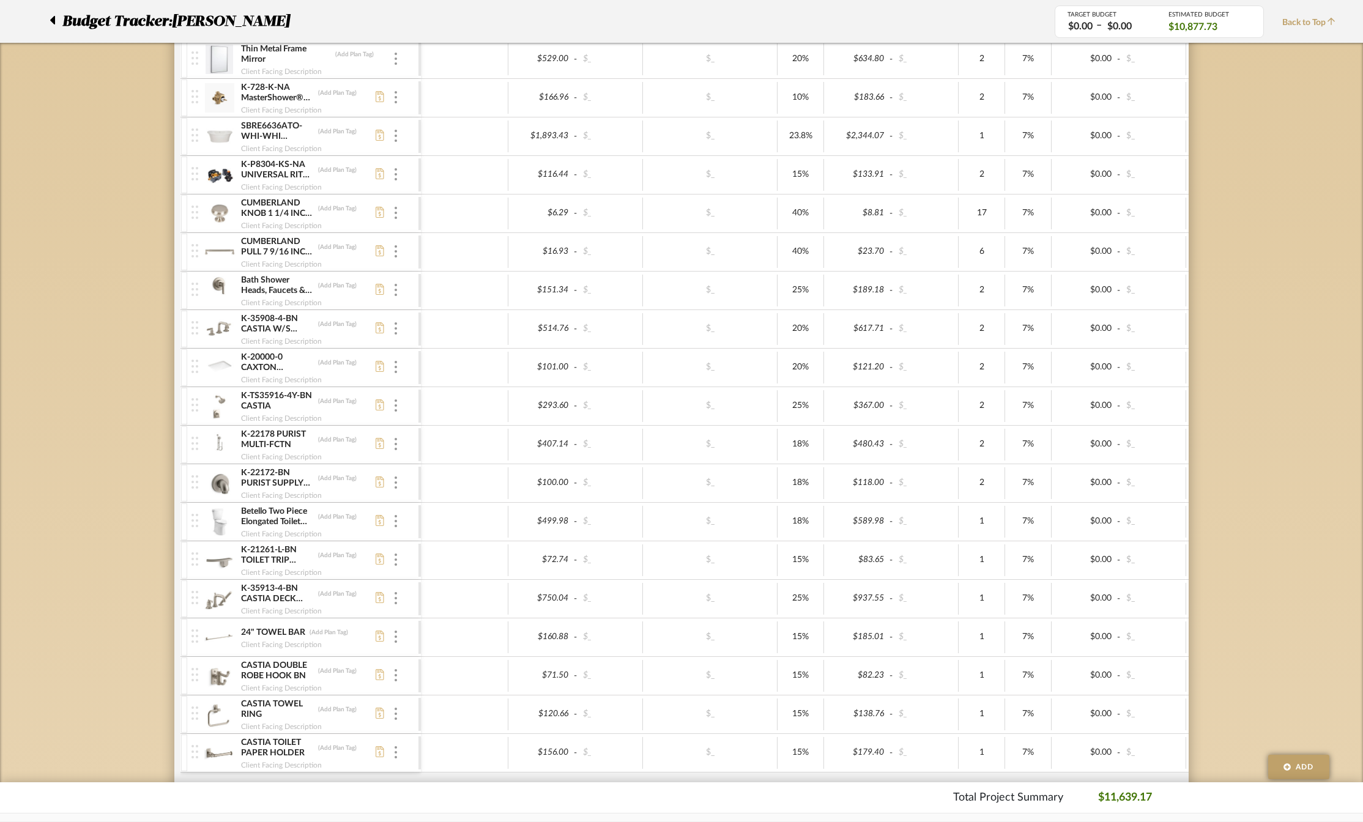
scroll to position [0, 0]
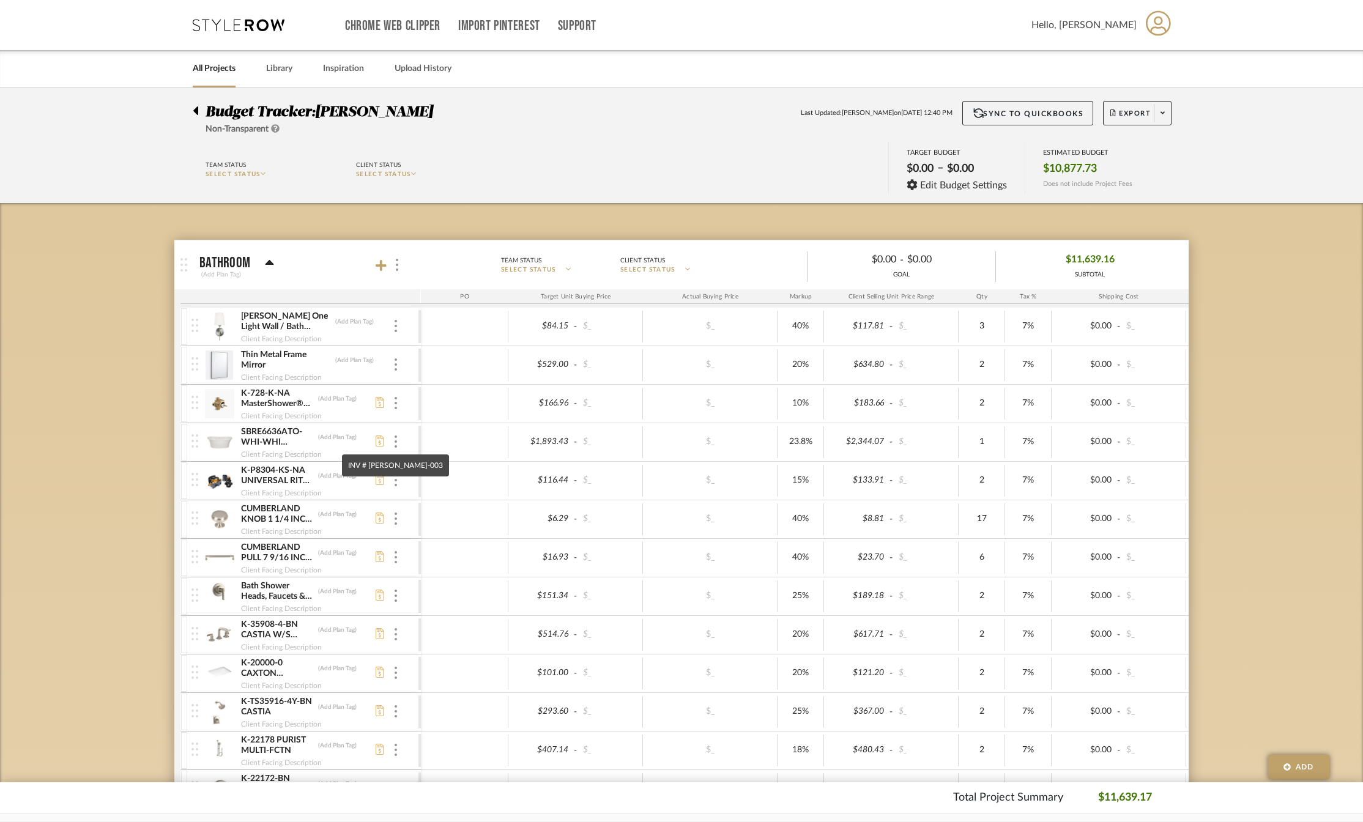
click at [378, 442] on icon at bounding box center [380, 441] width 9 height 11
click at [227, 24] on icon at bounding box center [239, 25] width 92 height 12
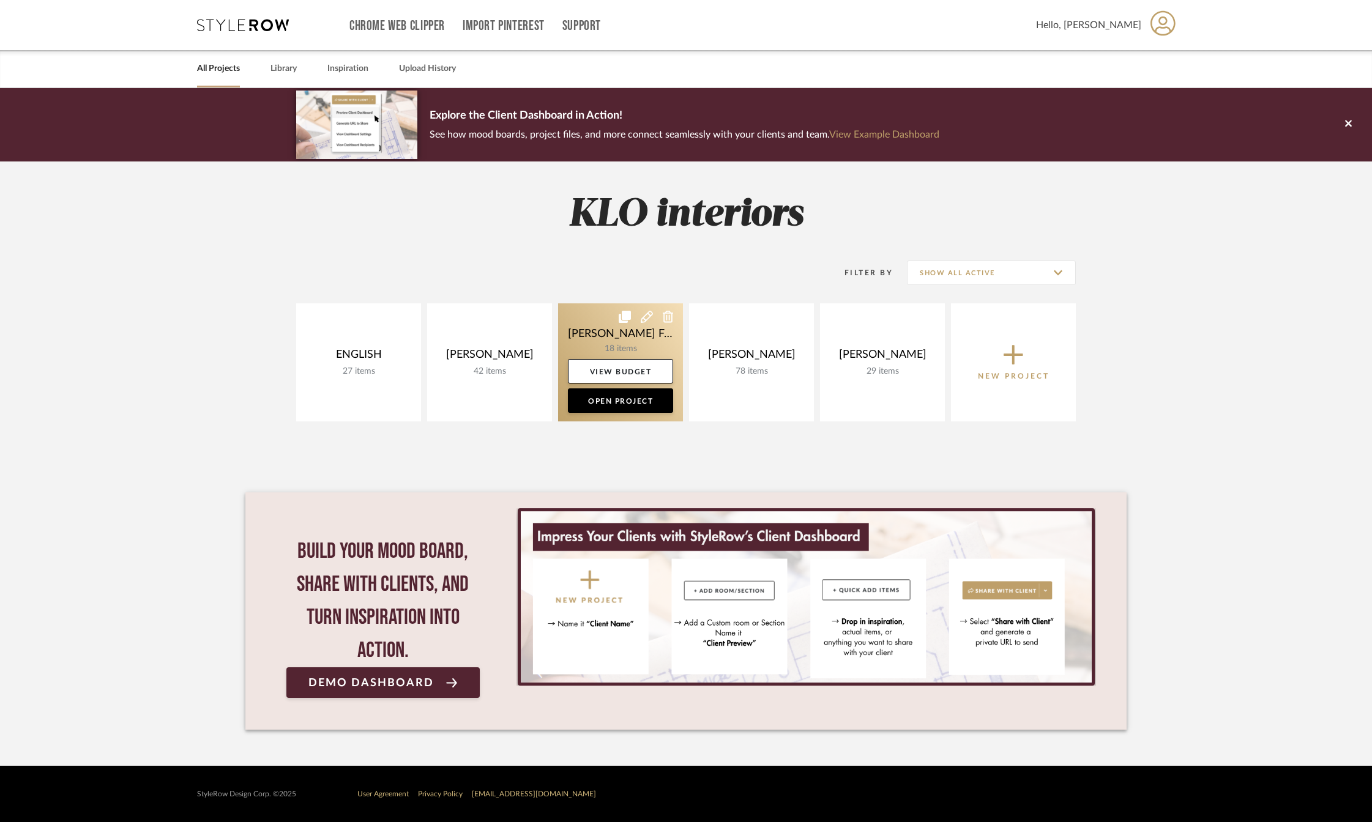
click at [611, 333] on link at bounding box center [620, 362] width 125 height 118
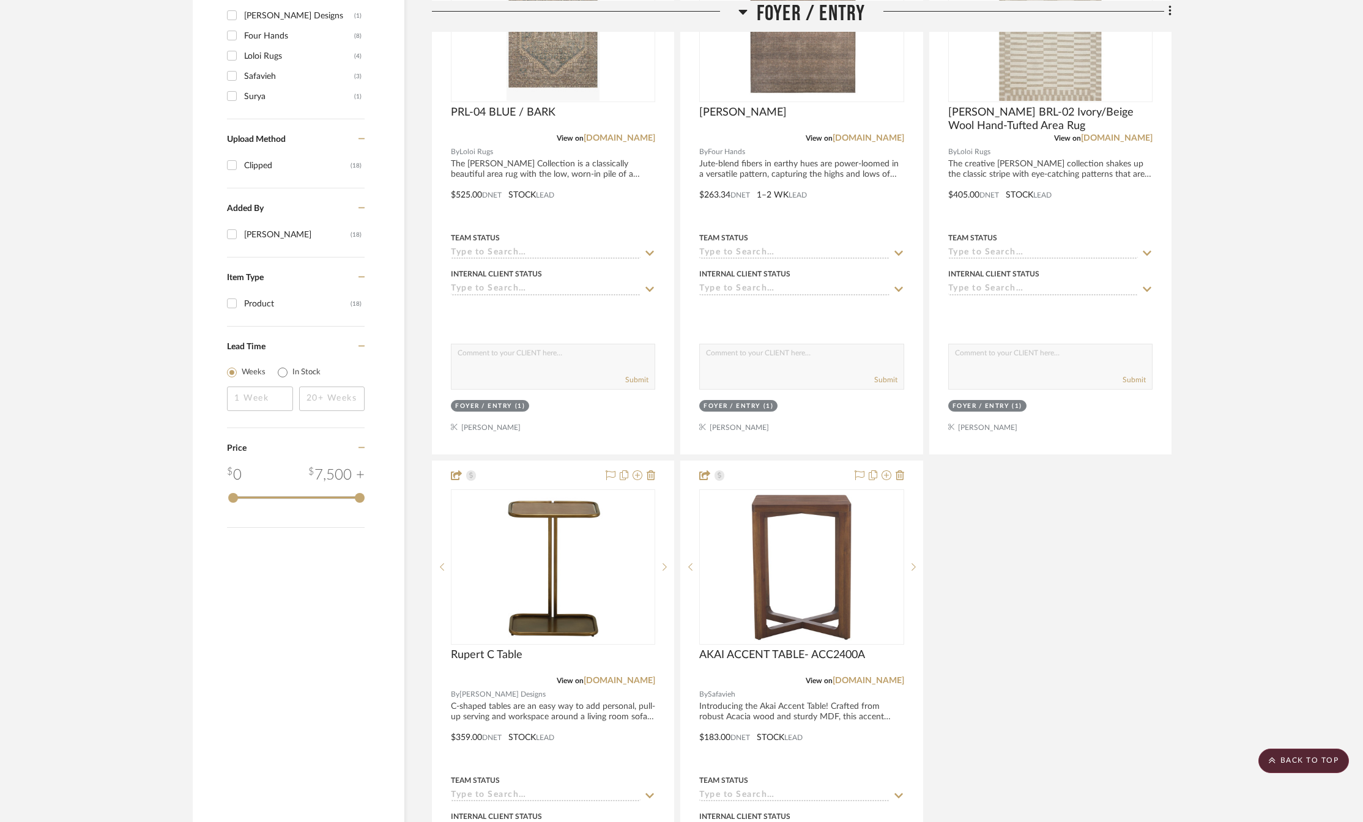
scroll to position [1265, 0]
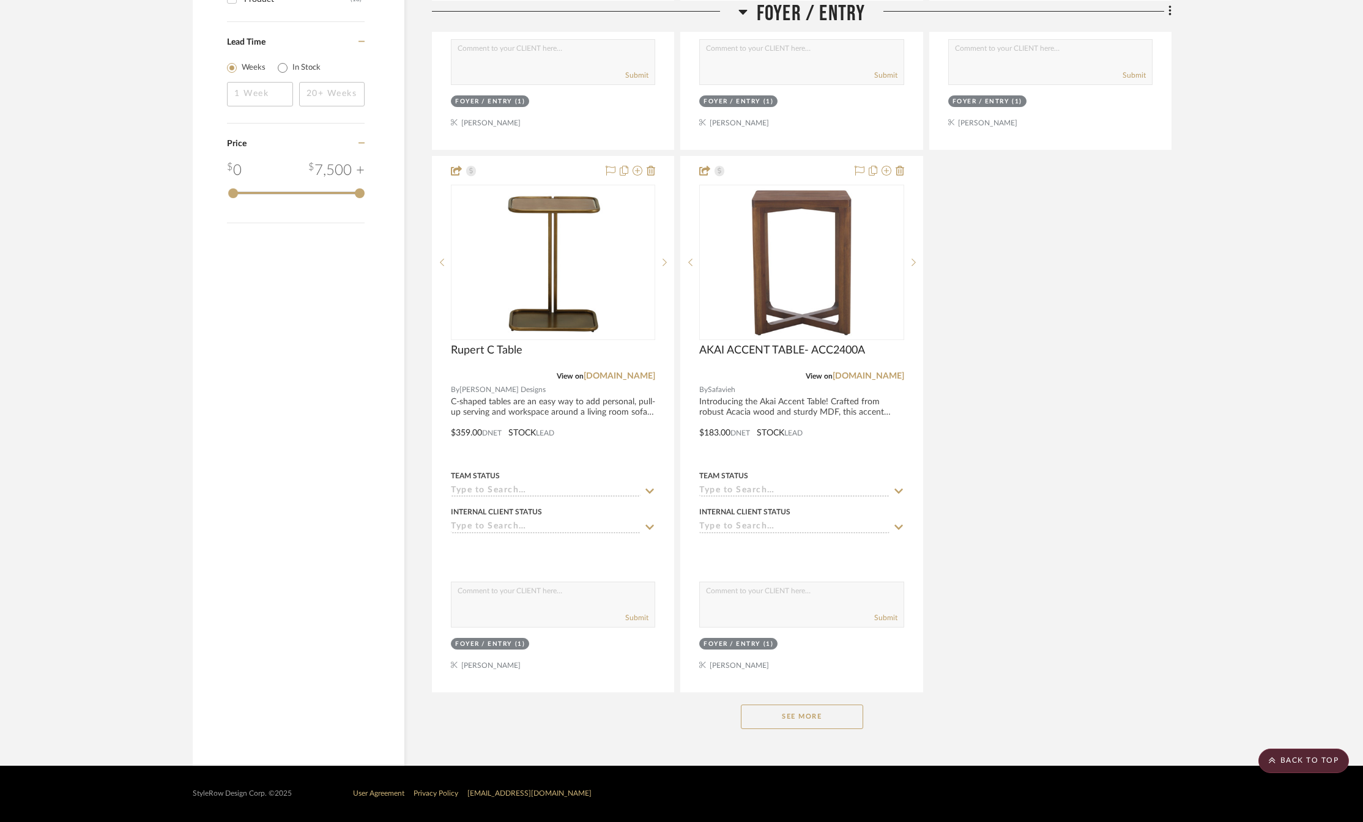
click at [804, 716] on button "See More" at bounding box center [802, 717] width 122 height 24
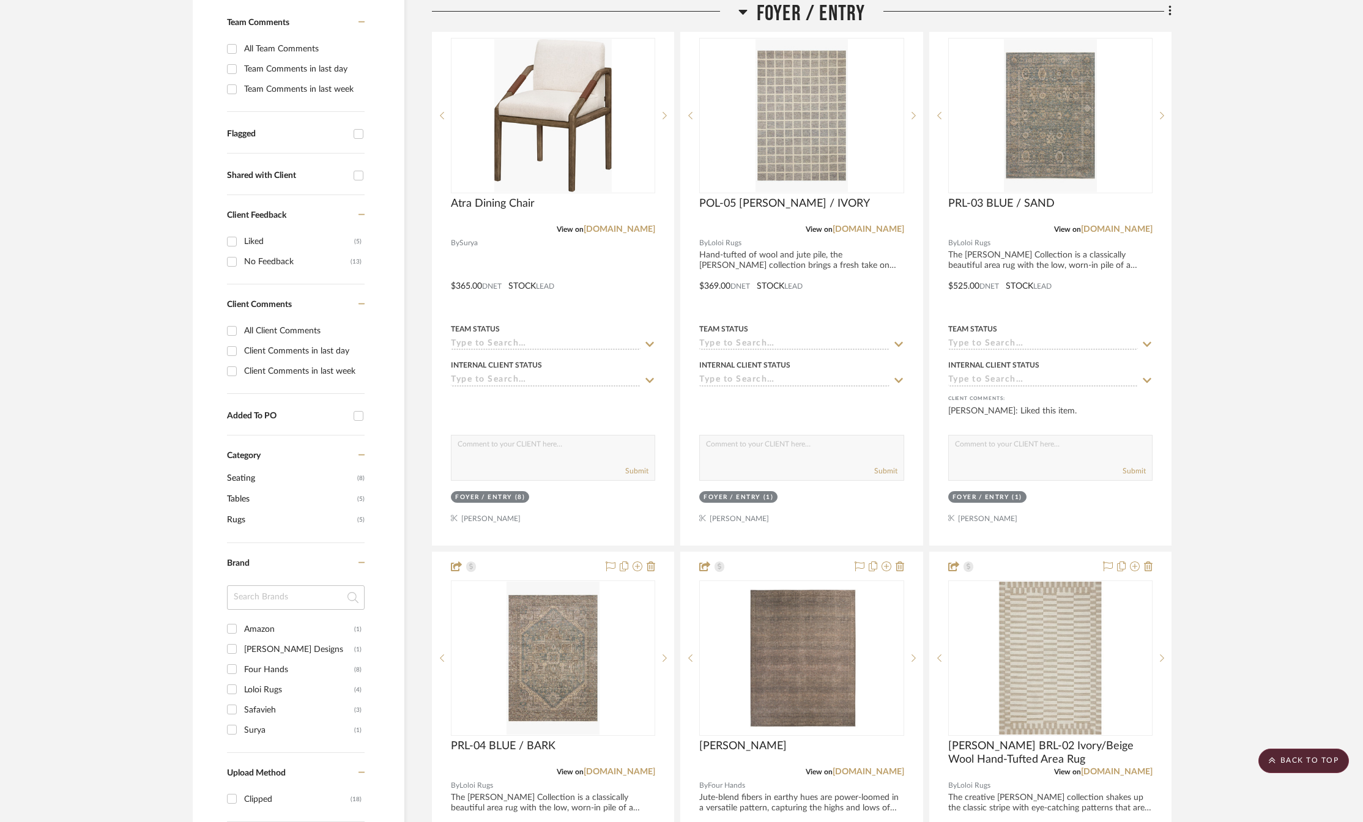
scroll to position [0, 0]
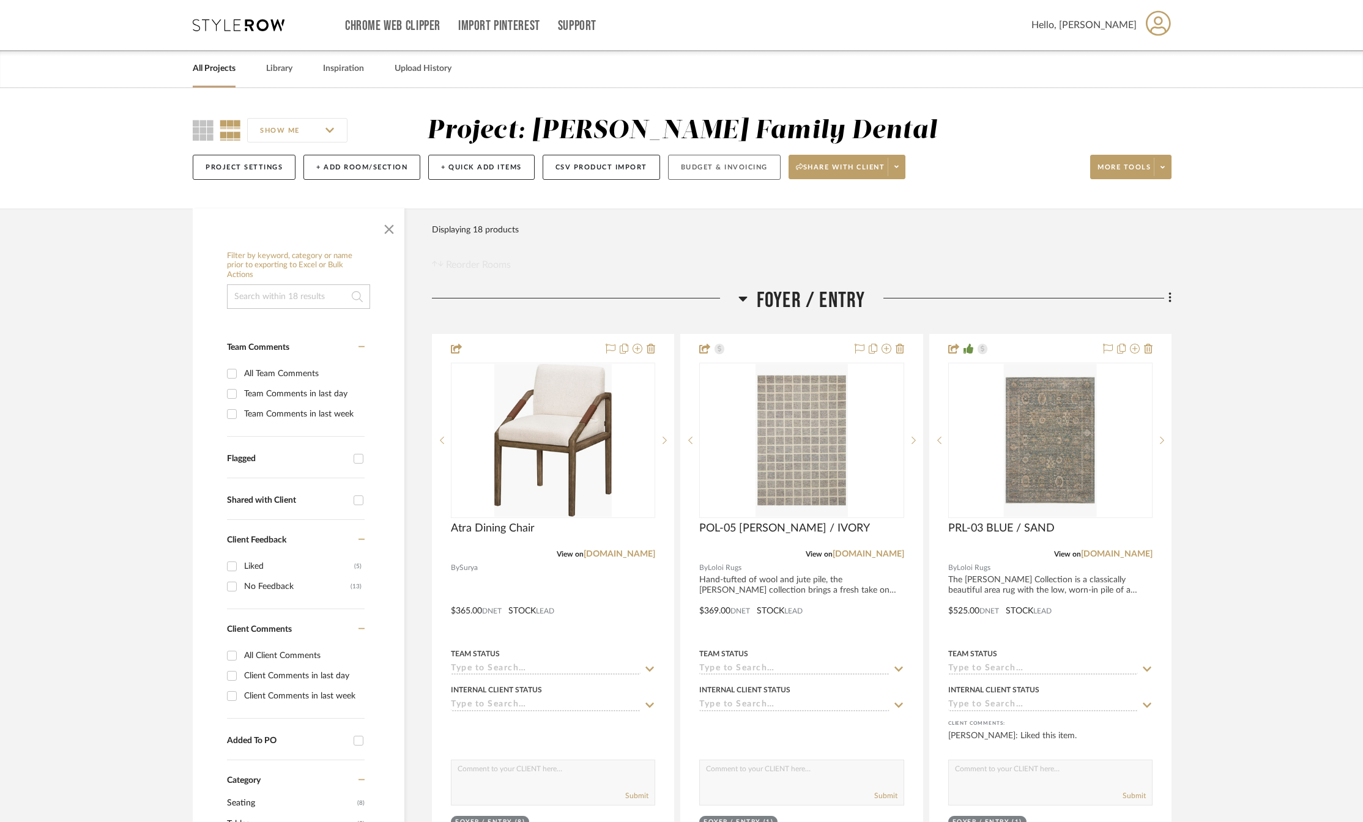
click at [732, 170] on button "Budget & Invoicing" at bounding box center [724, 167] width 113 height 25
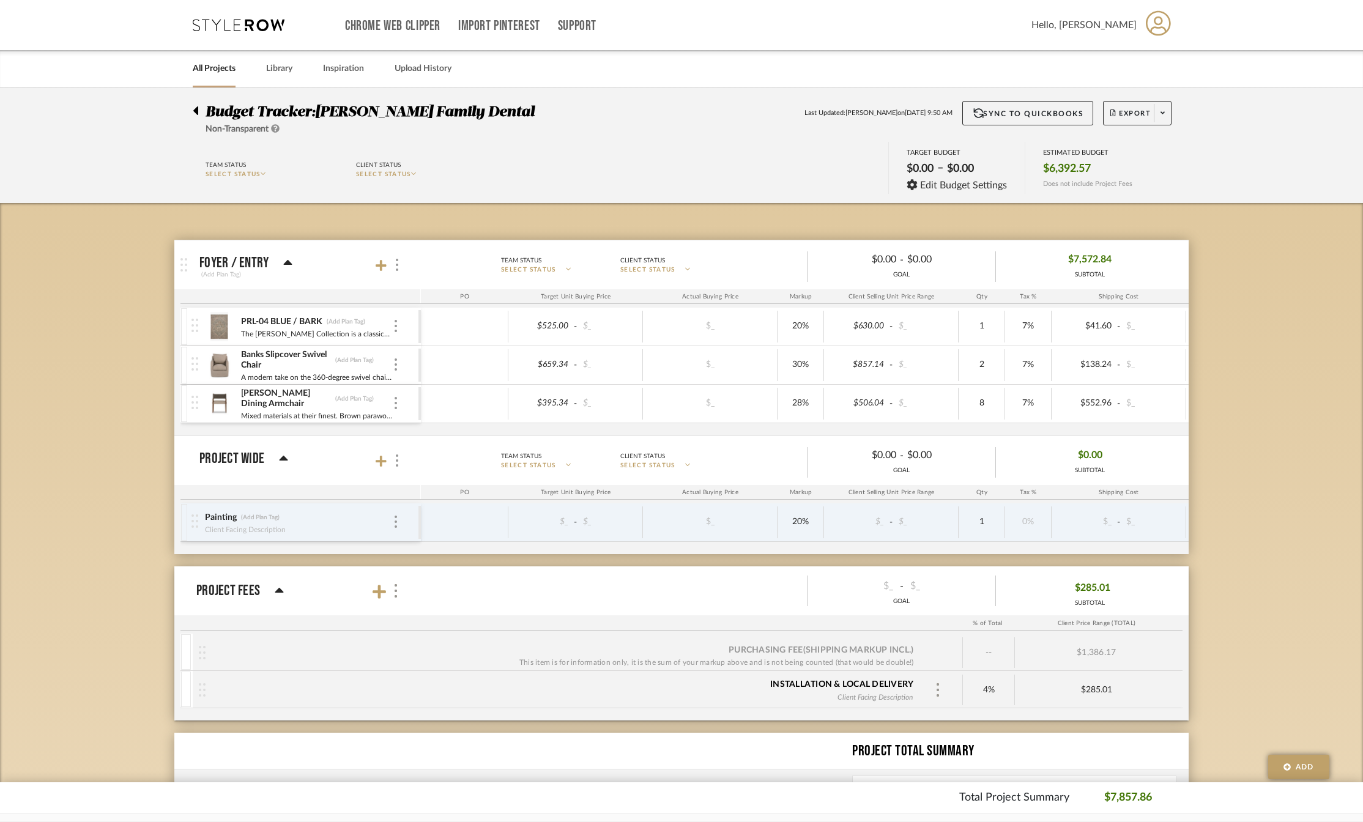
scroll to position [170, 0]
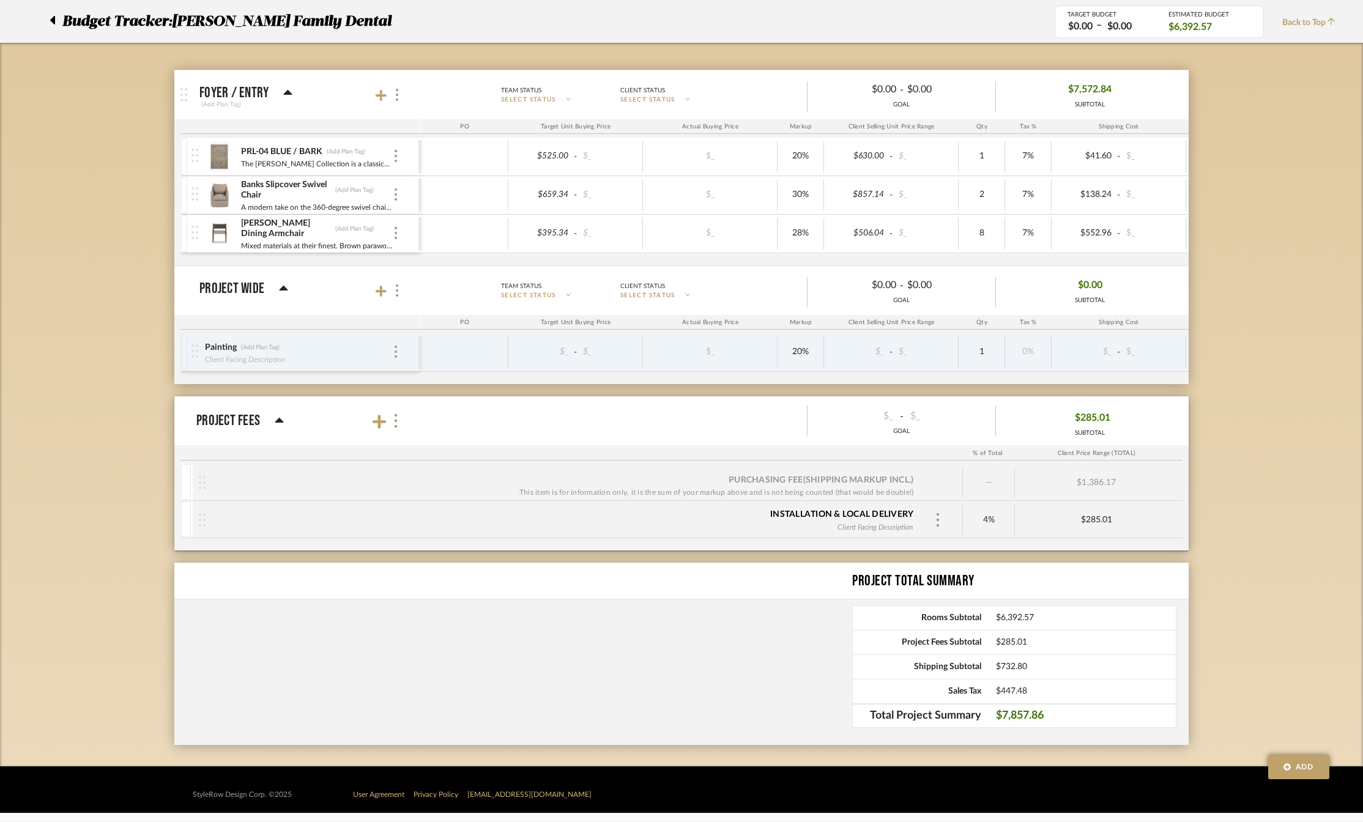
click at [56, 21] on div at bounding box center [56, 21] width 13 height 22
click at [52, 20] on icon at bounding box center [52, 20] width 5 height 9
